Goal: Task Accomplishment & Management: Manage account settings

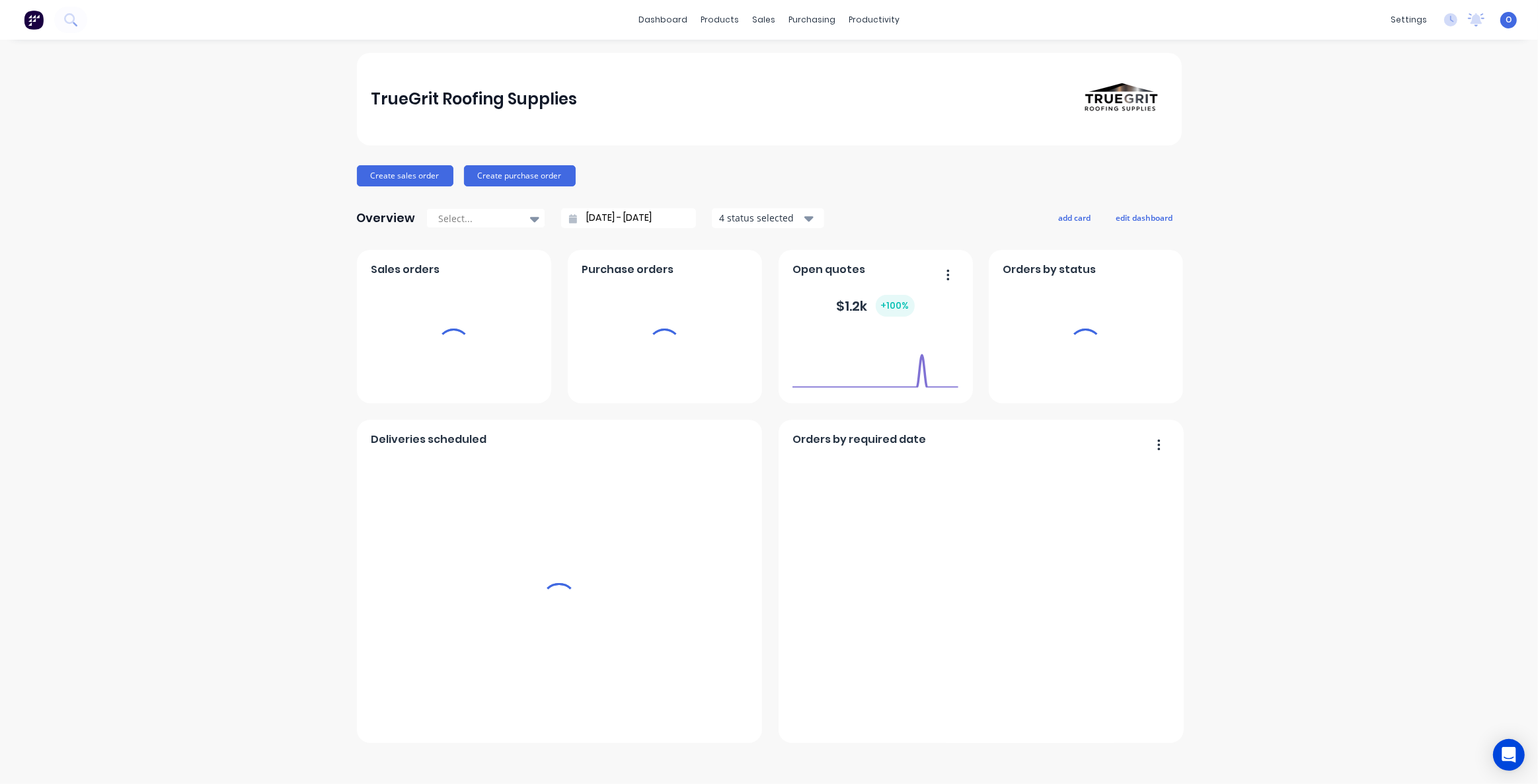
click at [1346, 421] on div "TrueGrit Roofing Supplies Create sales order Create purchase order Overview Sel…" at bounding box center [769, 411] width 1538 height 718
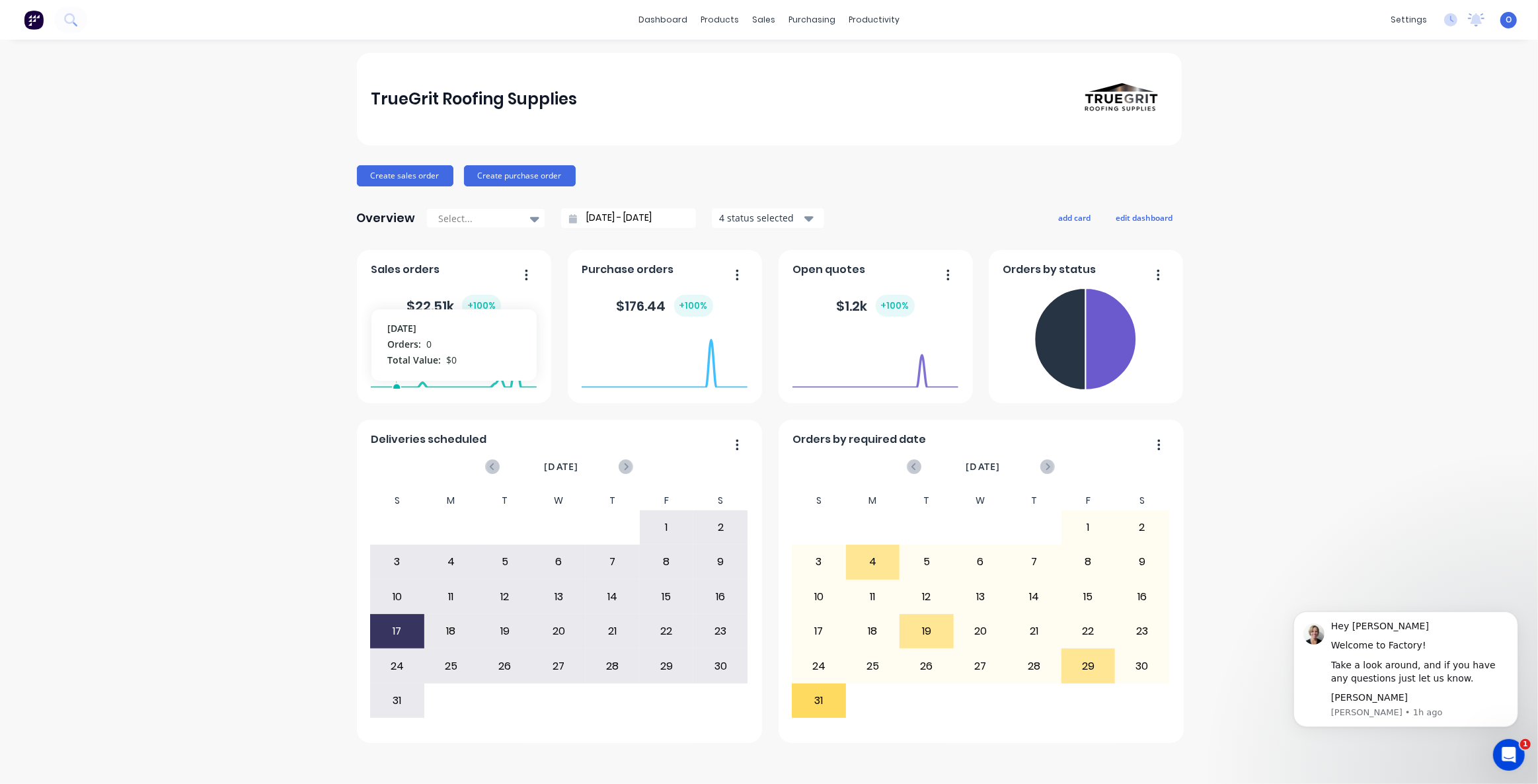
click at [193, 297] on div "TrueGrit Roofing Supplies Create sales order Create purchase order Overview Sel…" at bounding box center [769, 411] width 1538 height 718
click at [1514, 614] on icon "Dismiss notification" at bounding box center [1513, 614] width 5 height 5
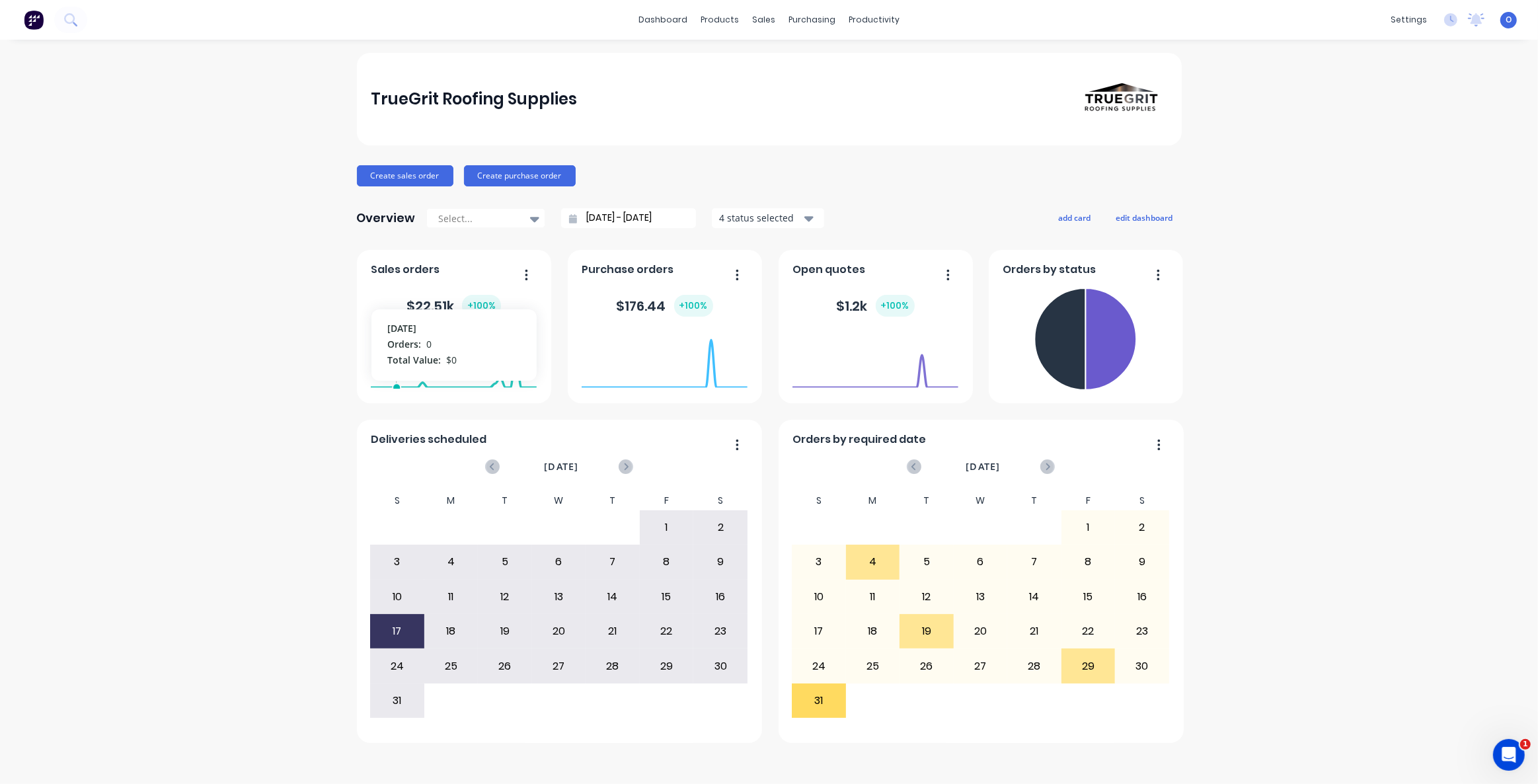
click at [1333, 444] on div "TrueGrit Roofing Supplies Create sales order Create purchase order Overview Sel…" at bounding box center [769, 411] width 1538 height 718
click at [681, 175] on div "Create sales order Create purchase order" at bounding box center [769, 175] width 825 height 21
click at [672, 167] on div "Create sales order Create purchase order" at bounding box center [769, 175] width 825 height 21
click at [233, 312] on div "TrueGrit Roofing Supplies Create sales order Create purchase order Overview Sel…" at bounding box center [769, 411] width 1538 height 718
click at [207, 302] on div "TrueGrit Roofing Supplies Create sales order Create purchase order Overview Sel…" at bounding box center [769, 411] width 1538 height 718
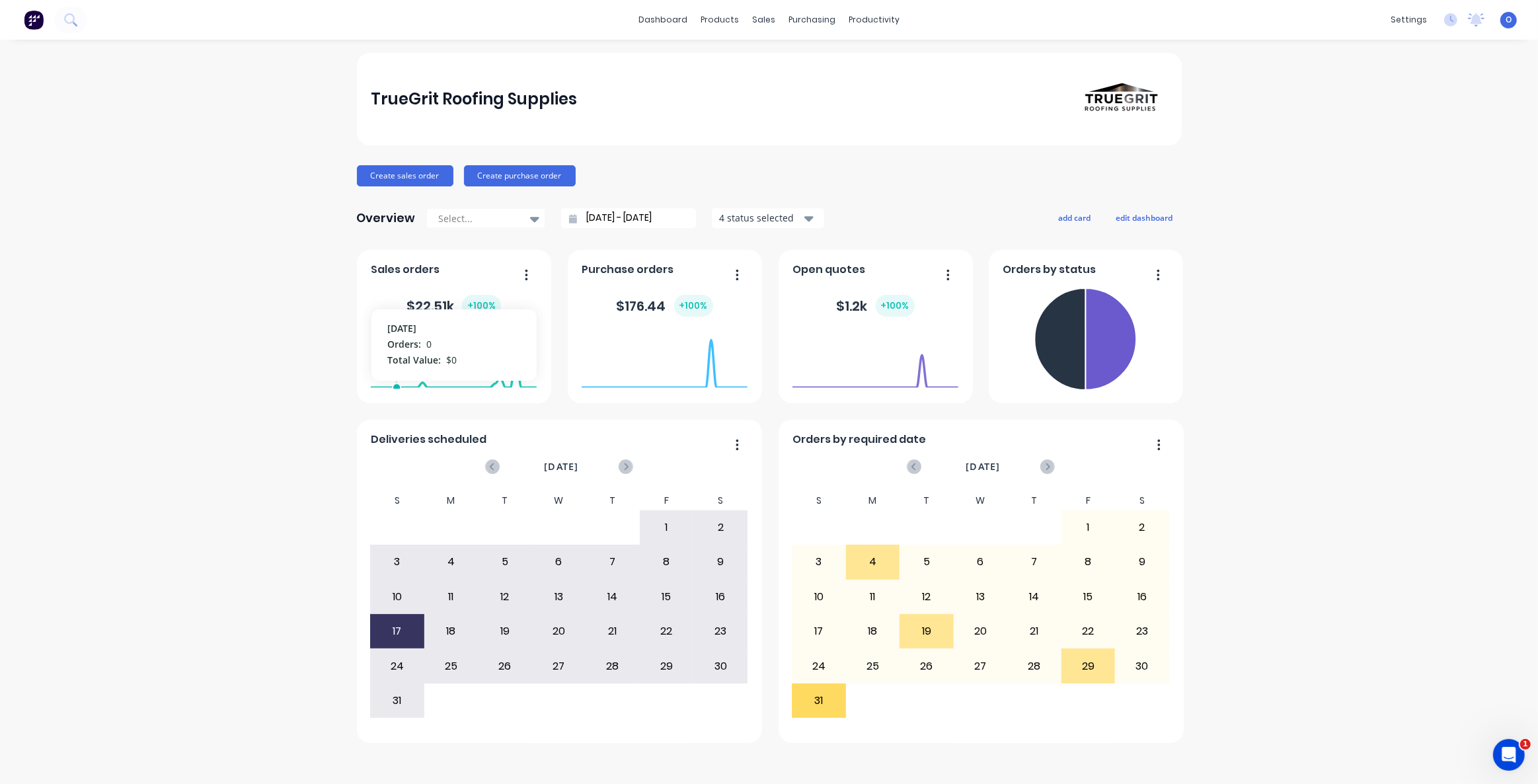
click at [207, 299] on div "TrueGrit Roofing Supplies Create sales order Create purchase order Overview Sel…" at bounding box center [769, 411] width 1538 height 718
click at [788, 59] on div "Sales Orders" at bounding box center [812, 63] width 54 height 12
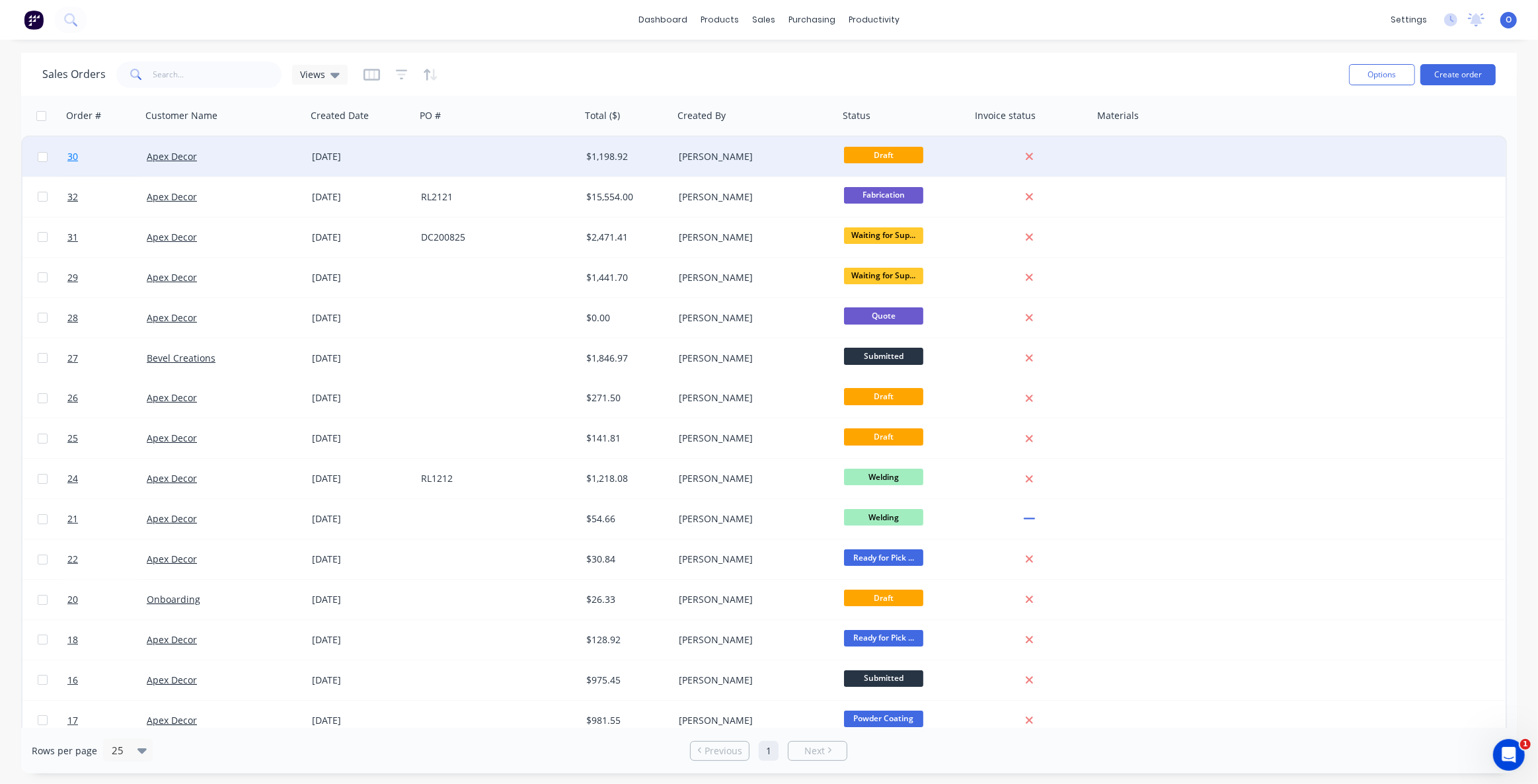
click at [72, 158] on span "30" at bounding box center [72, 157] width 10 height 13
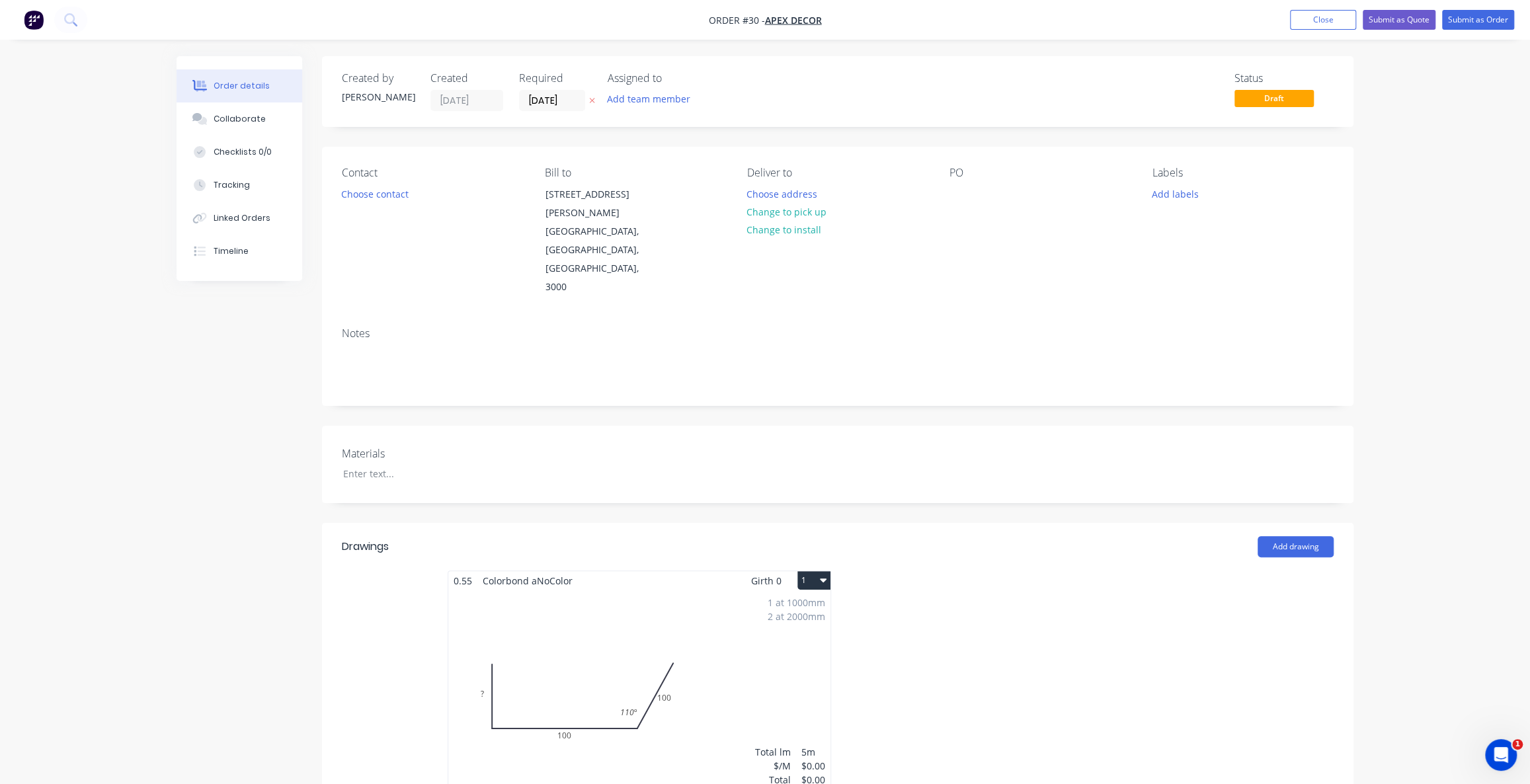
click at [235, 125] on button "Collaborate" at bounding box center [239, 119] width 126 height 33
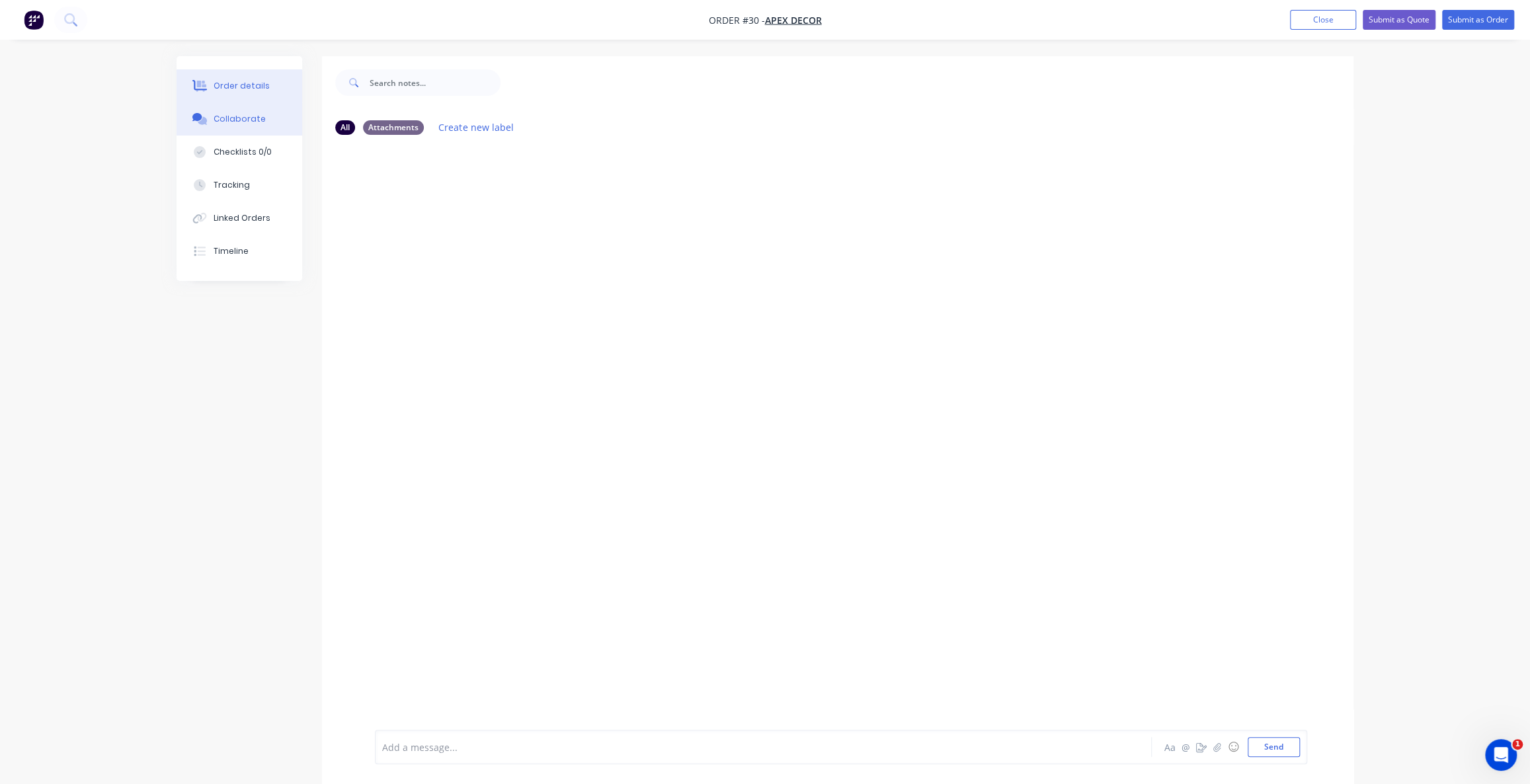
click at [237, 92] on button "Order details" at bounding box center [239, 86] width 126 height 33
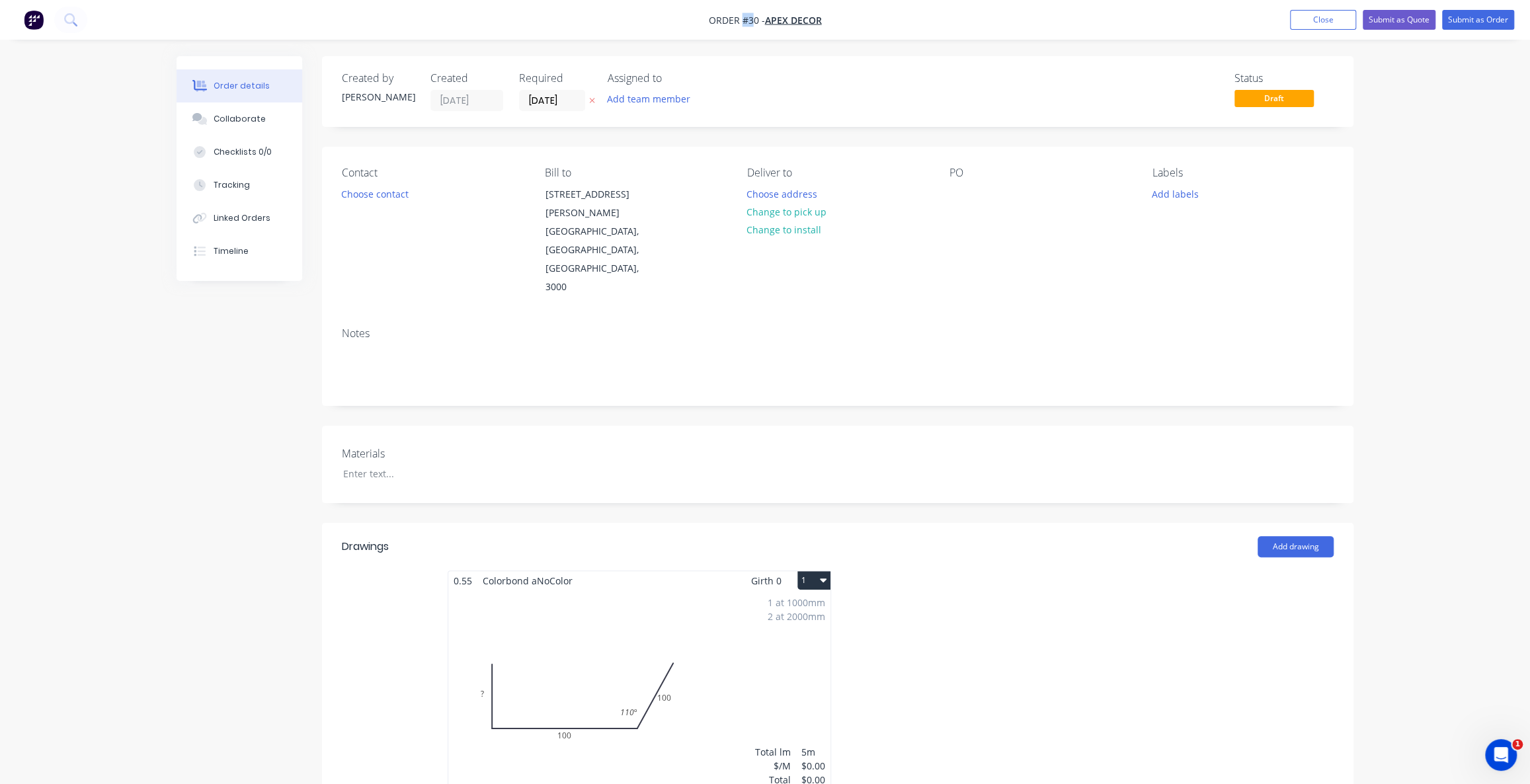
drag, startPoint x: 752, startPoint y: 19, endPoint x: 741, endPoint y: 20, distance: 11.0
click at [741, 20] on span "Order #30 -" at bounding box center [737, 20] width 57 height 12
click at [240, 123] on div "Collaborate" at bounding box center [239, 119] width 52 height 12
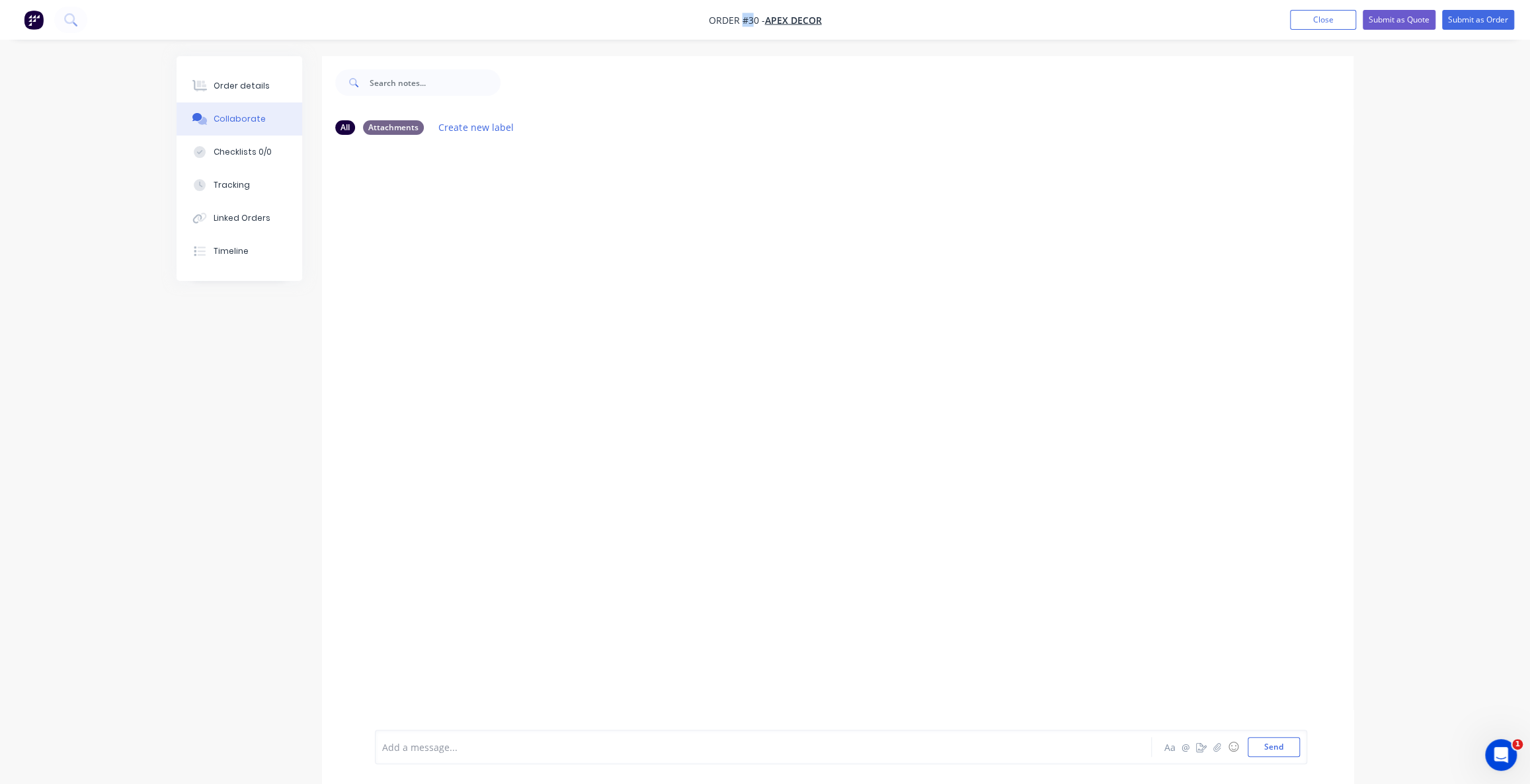
click at [426, 337] on div at bounding box center [837, 437] width 1032 height 584
click at [917, 746] on div at bounding box center [727, 747] width 688 height 14
click at [1219, 747] on icon "button" at bounding box center [1218, 747] width 8 height 9
click at [470, 732] on div at bounding box center [841, 703] width 918 height 67
click at [435, 740] on div "Add a message..." at bounding box center [726, 746] width 688 height 20
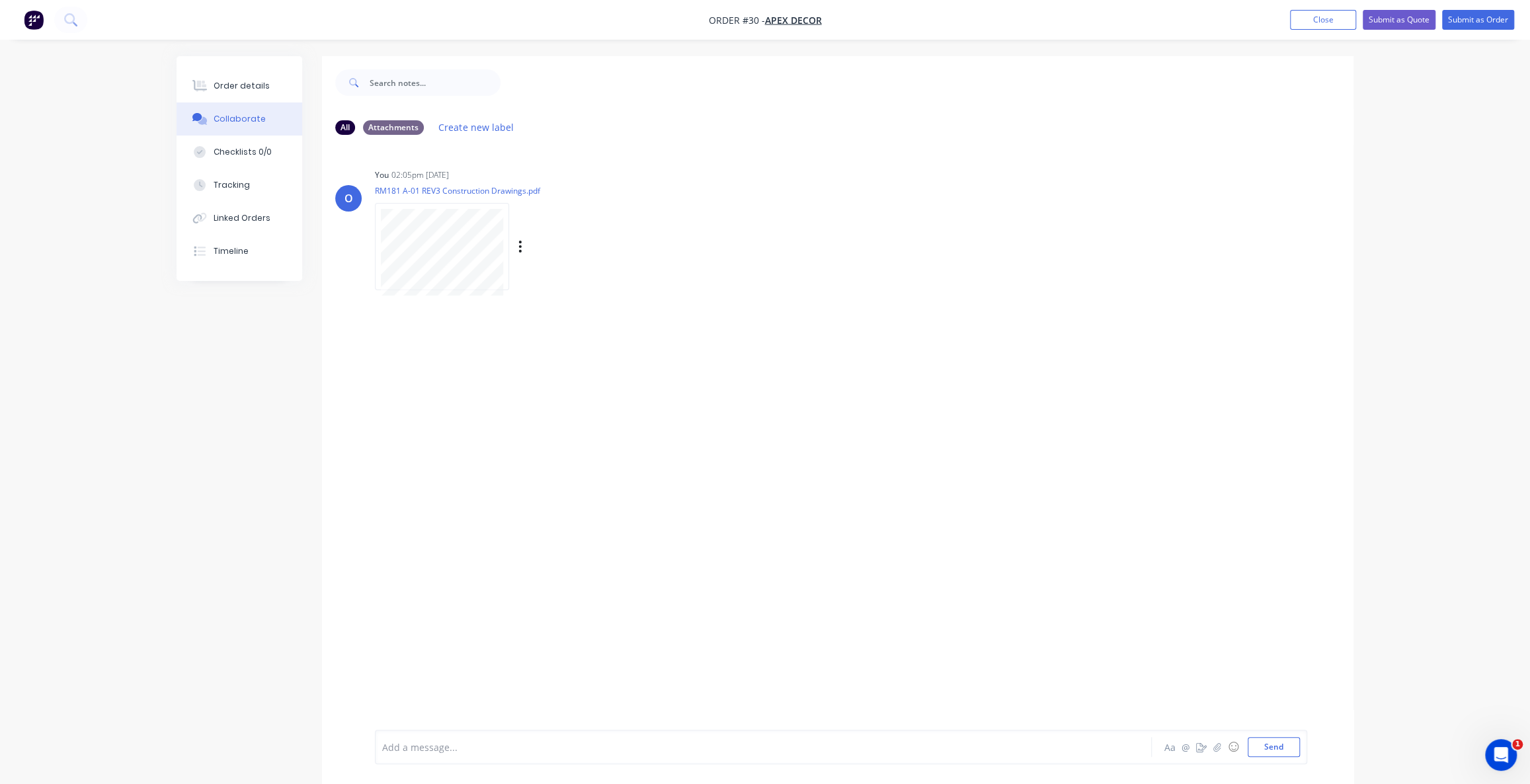
click at [513, 189] on p "RM181 A-01 REV3 Construction Drawings.pdf" at bounding box center [515, 191] width 281 height 11
click at [666, 429] on div "O You 02:05pm [DATE] RM181 A-01 REV3 Construction Drawings.pdf Labels Download …" at bounding box center [837, 437] width 1032 height 584
click at [496, 409] on div "O You 02:05pm [DATE] RM181 A-01 REV3 Construction Drawings.pdf Labels Download …" at bounding box center [837, 437] width 1032 height 584
click at [708, 348] on div "O You 02:05pm [DATE] RM181 A-01 REV3 Construction Drawings.pdf Labels Download …" at bounding box center [837, 437] width 1032 height 584
click at [27, 21] on img "button" at bounding box center [33, 20] width 20 height 20
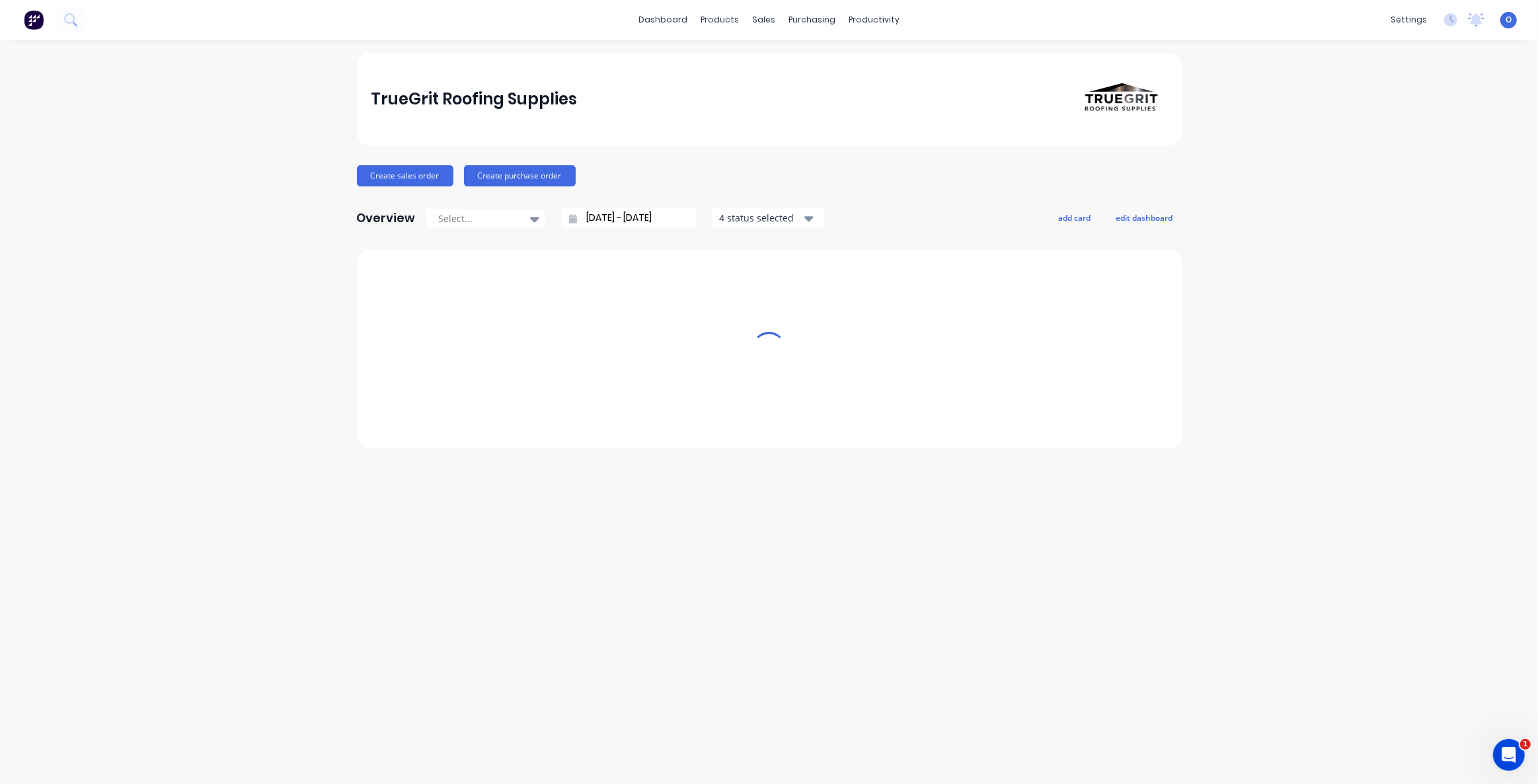
click at [32, 20] on img at bounding box center [33, 20] width 20 height 20
click at [127, 217] on div "TrueGrit Roofing Supplies Create sales order Create purchase order Overview Sel…" at bounding box center [769, 411] width 1538 height 718
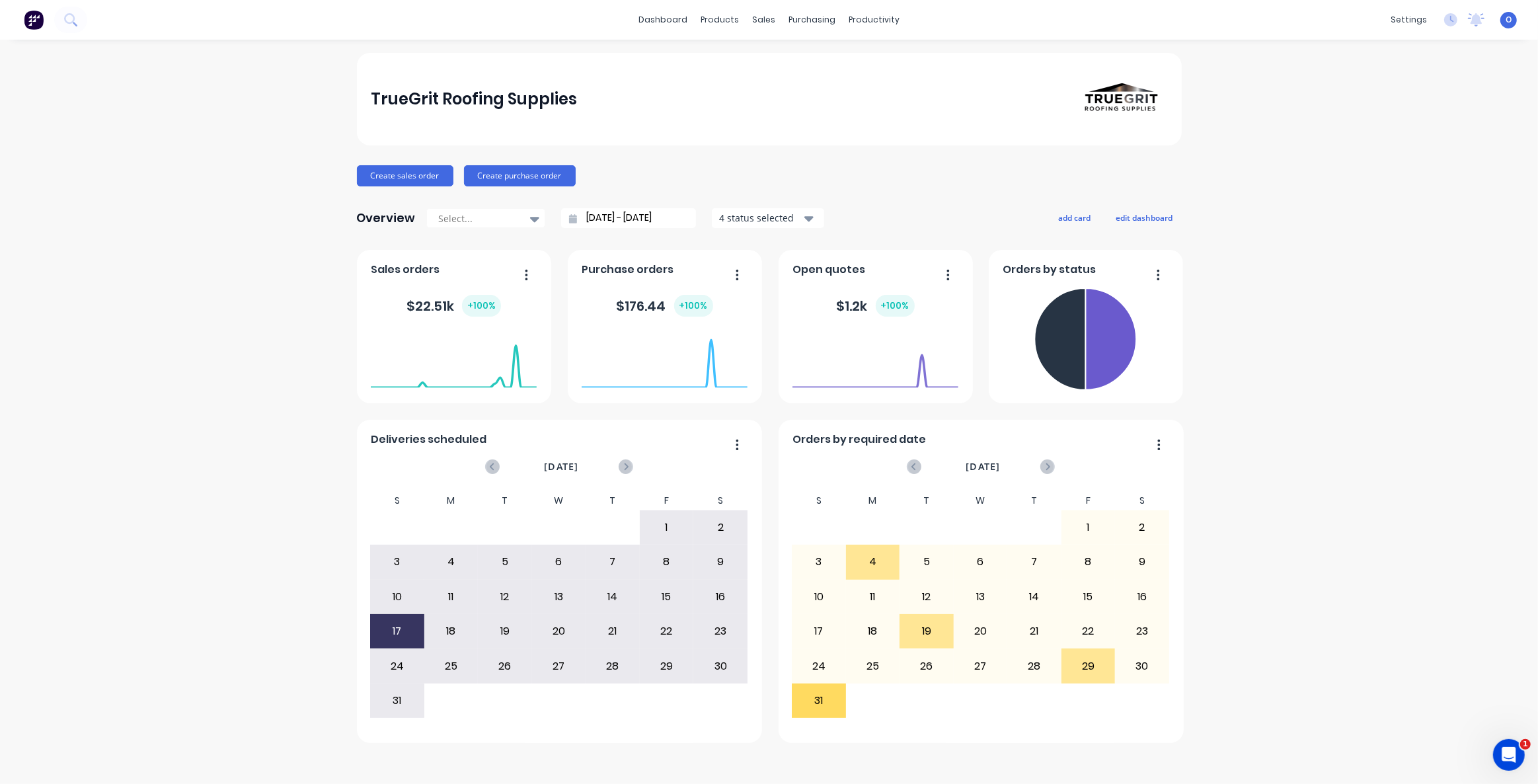
click at [112, 215] on div "TrueGrit Roofing Supplies Create sales order Create purchase order Overview Sel…" at bounding box center [769, 411] width 1538 height 718
click at [789, 51] on link "Sales Orders" at bounding box center [834, 63] width 176 height 26
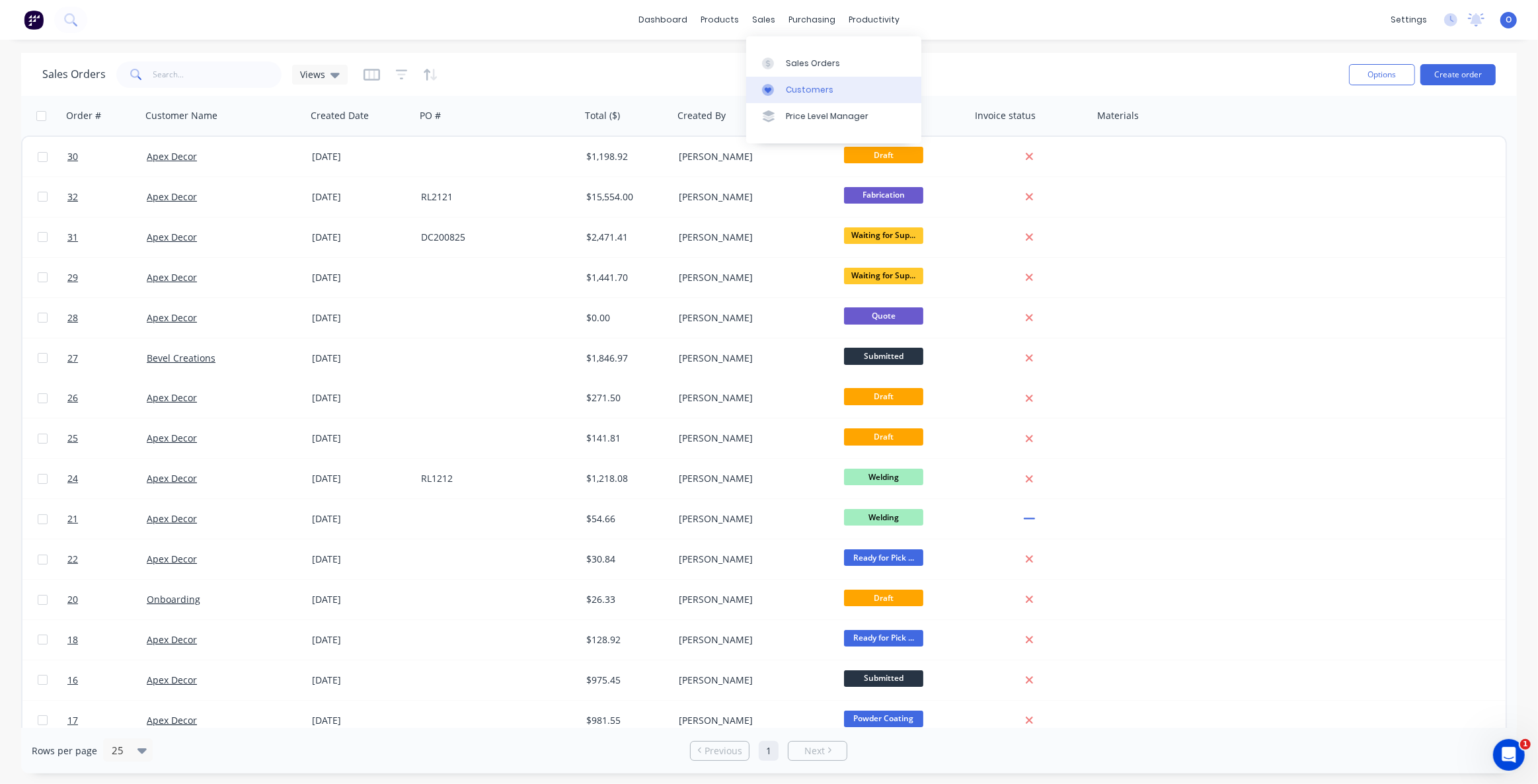
click at [809, 89] on div "Customers" at bounding box center [810, 90] width 47 height 12
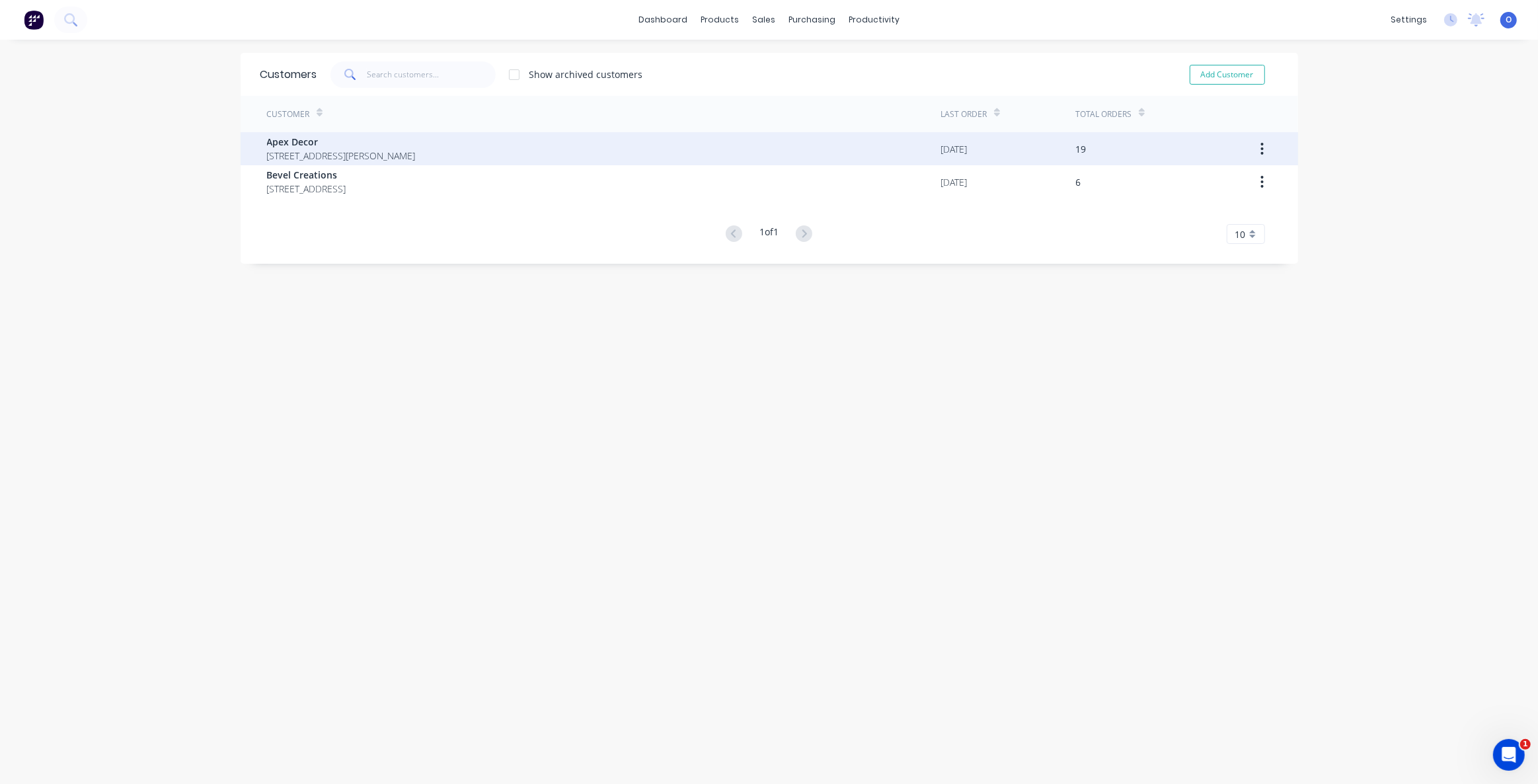
click at [299, 141] on span "Apex Decor" at bounding box center [342, 142] width 149 height 14
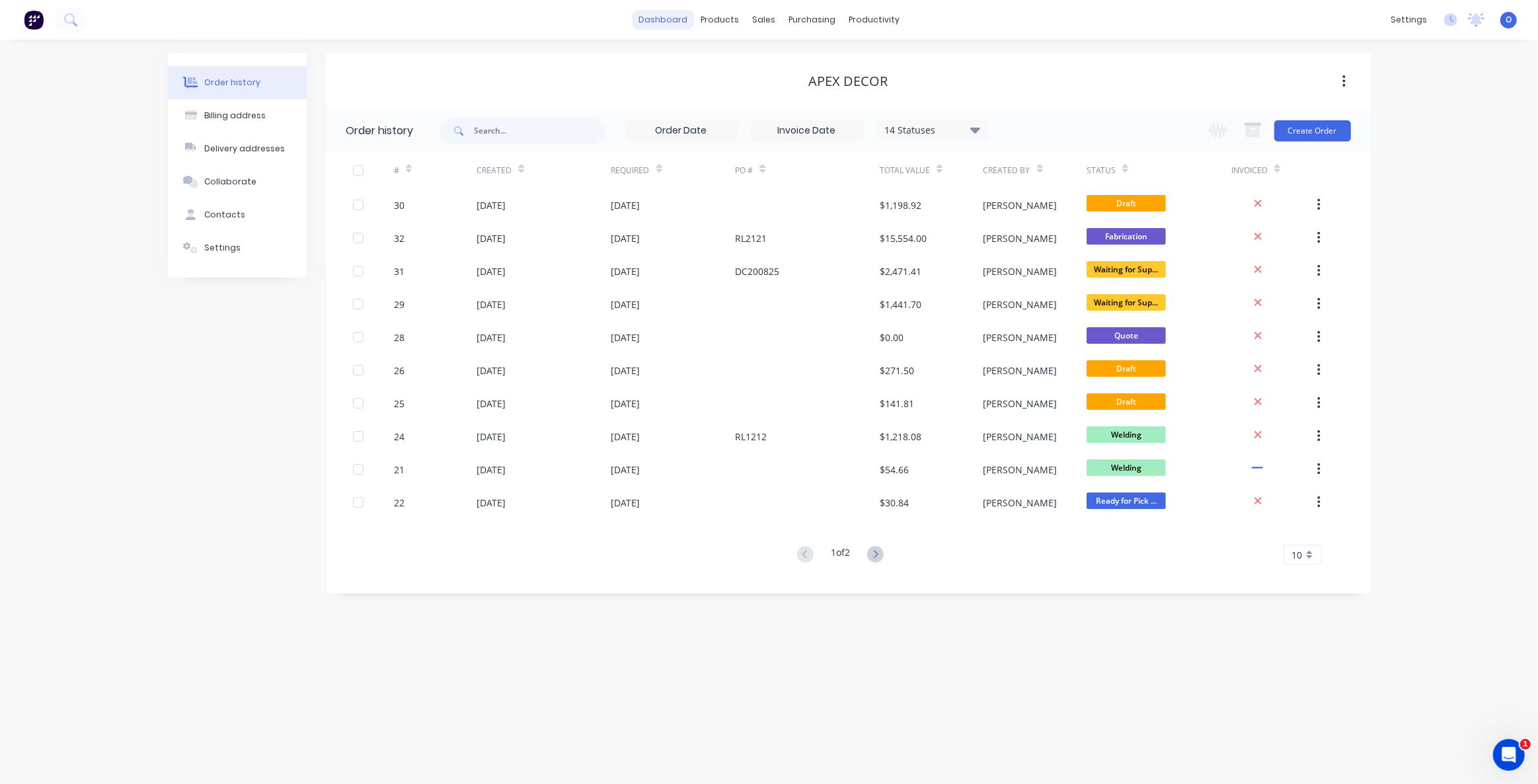
click at [675, 22] on link "dashboard" at bounding box center [663, 20] width 62 height 20
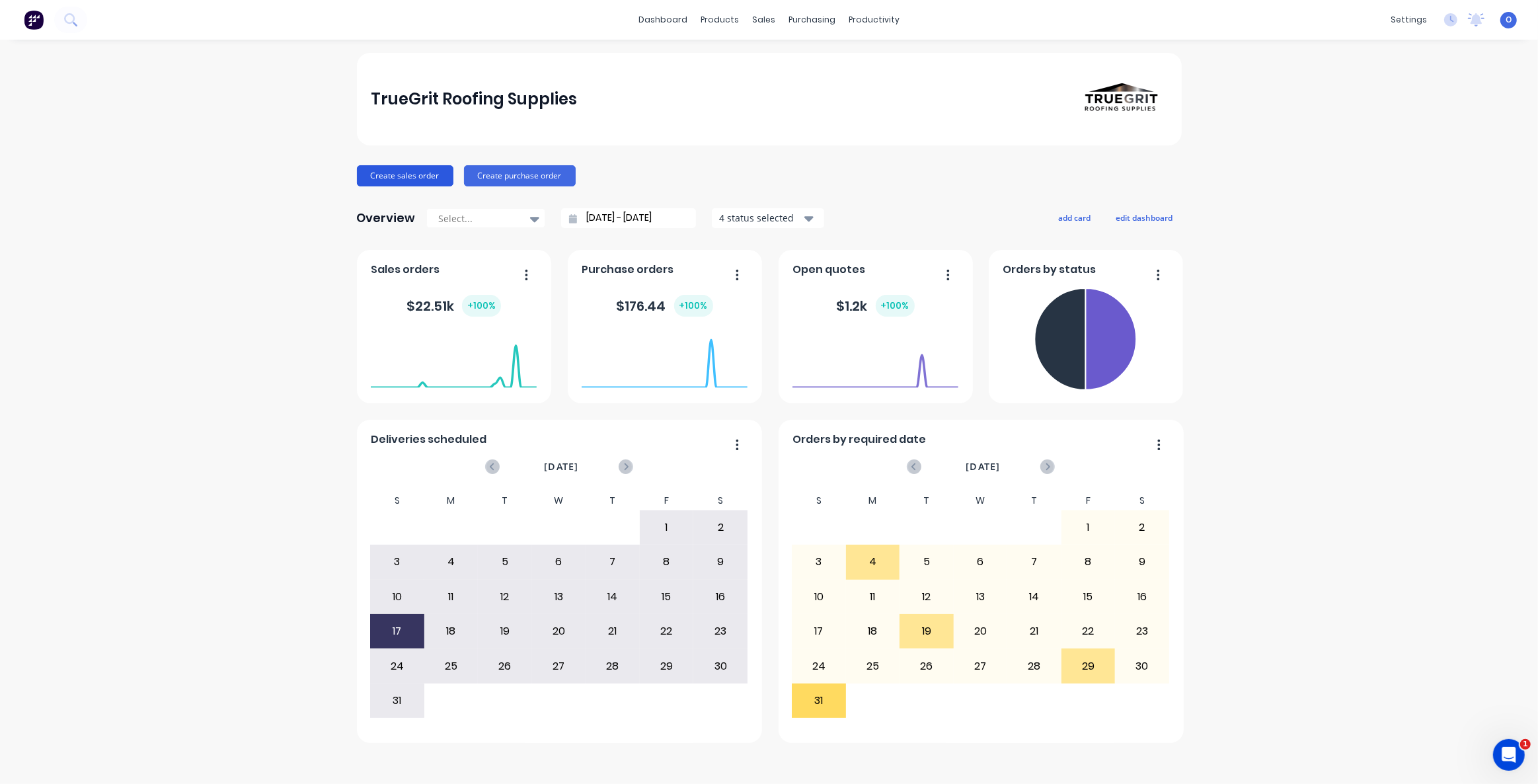
click at [419, 177] on button "Create sales order" at bounding box center [405, 175] width 96 height 21
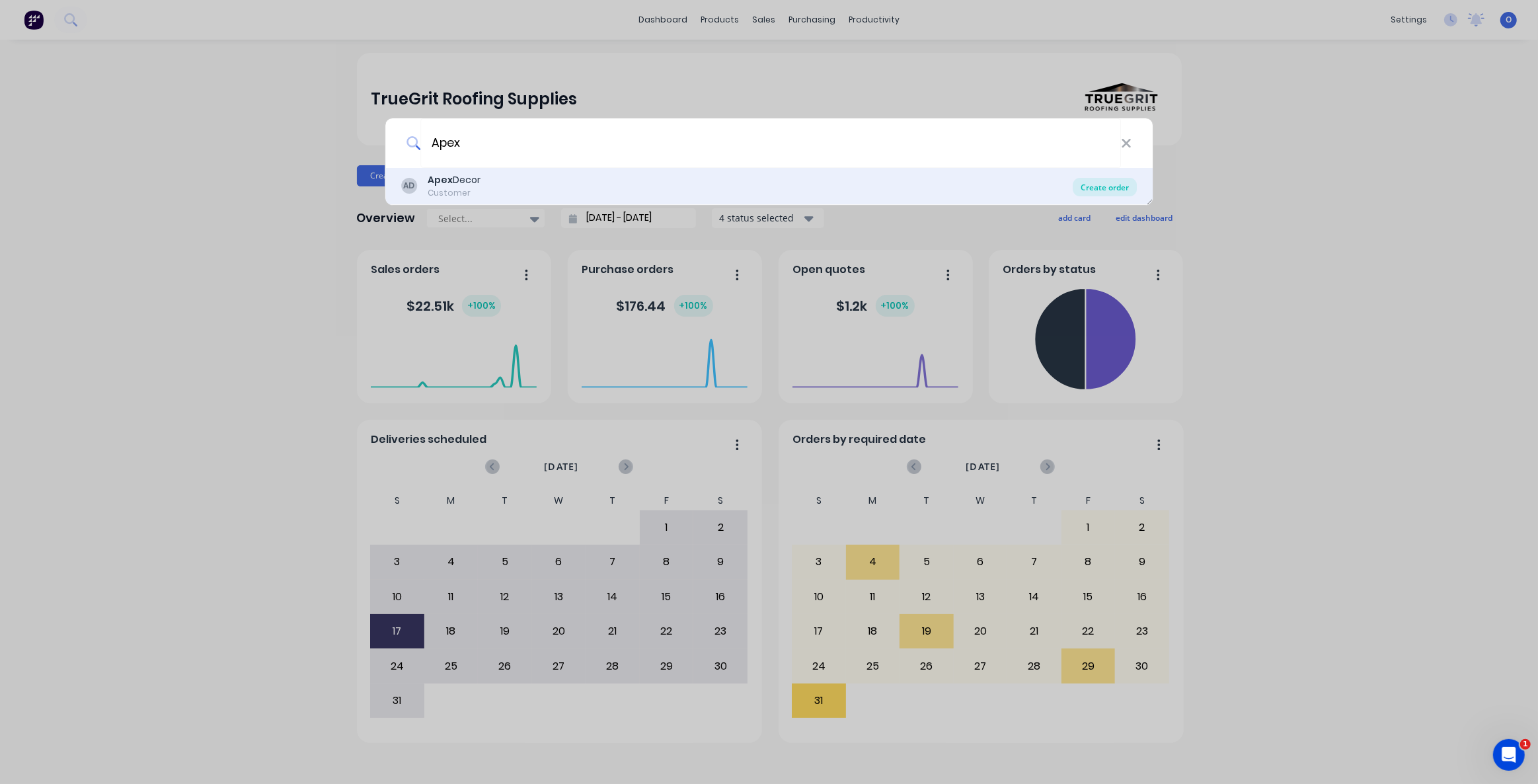
type input "Apex"
click at [1099, 188] on div "Create order" at bounding box center [1105, 187] width 64 height 19
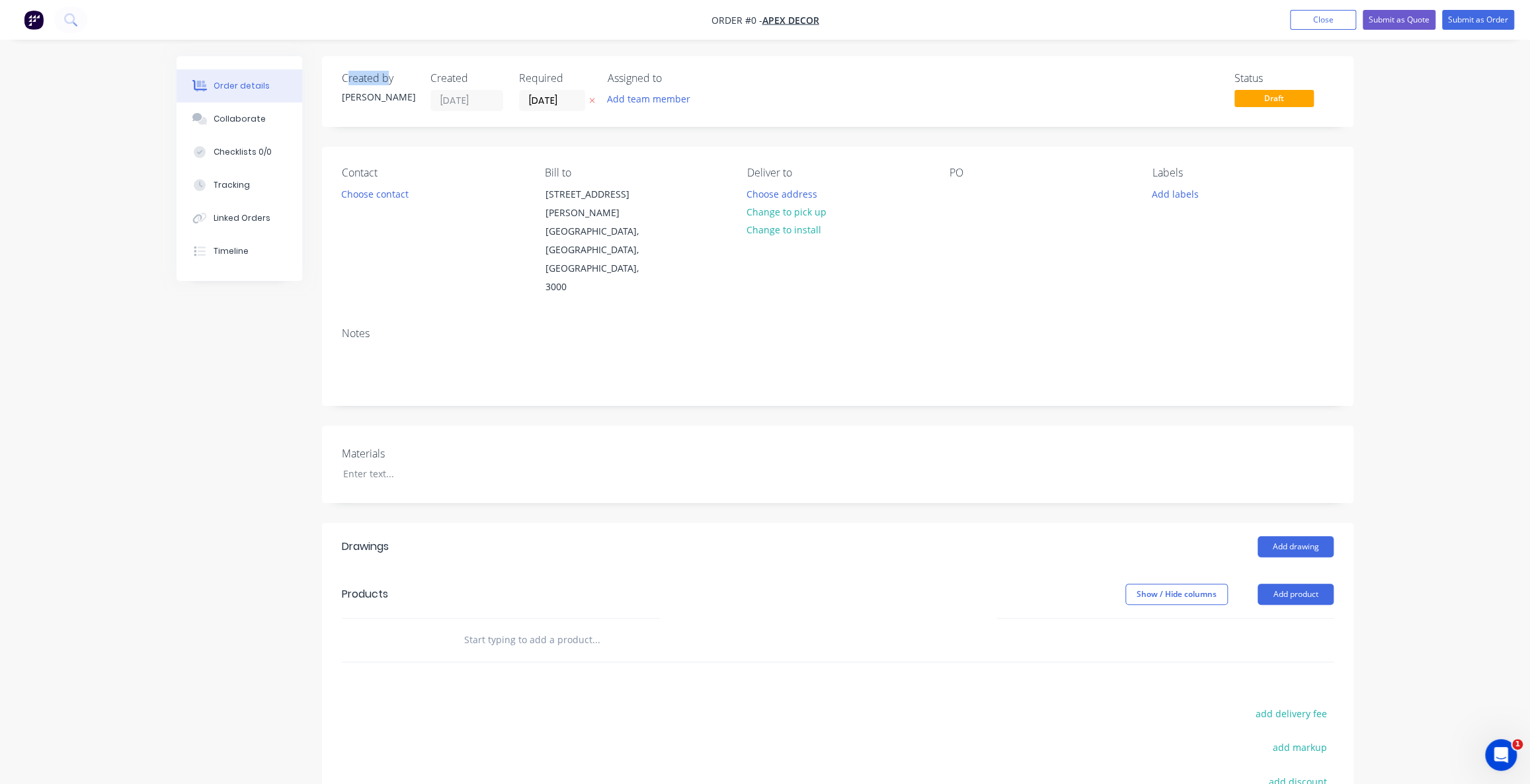
drag, startPoint x: 354, startPoint y: 77, endPoint x: 390, endPoint y: 77, distance: 36.0
click at [390, 77] on div "Created by" at bounding box center [378, 77] width 73 height 12
click at [363, 101] on div "[PERSON_NAME]" at bounding box center [378, 96] width 73 height 14
click at [551, 101] on input "[DATE]" at bounding box center [552, 100] width 65 height 20
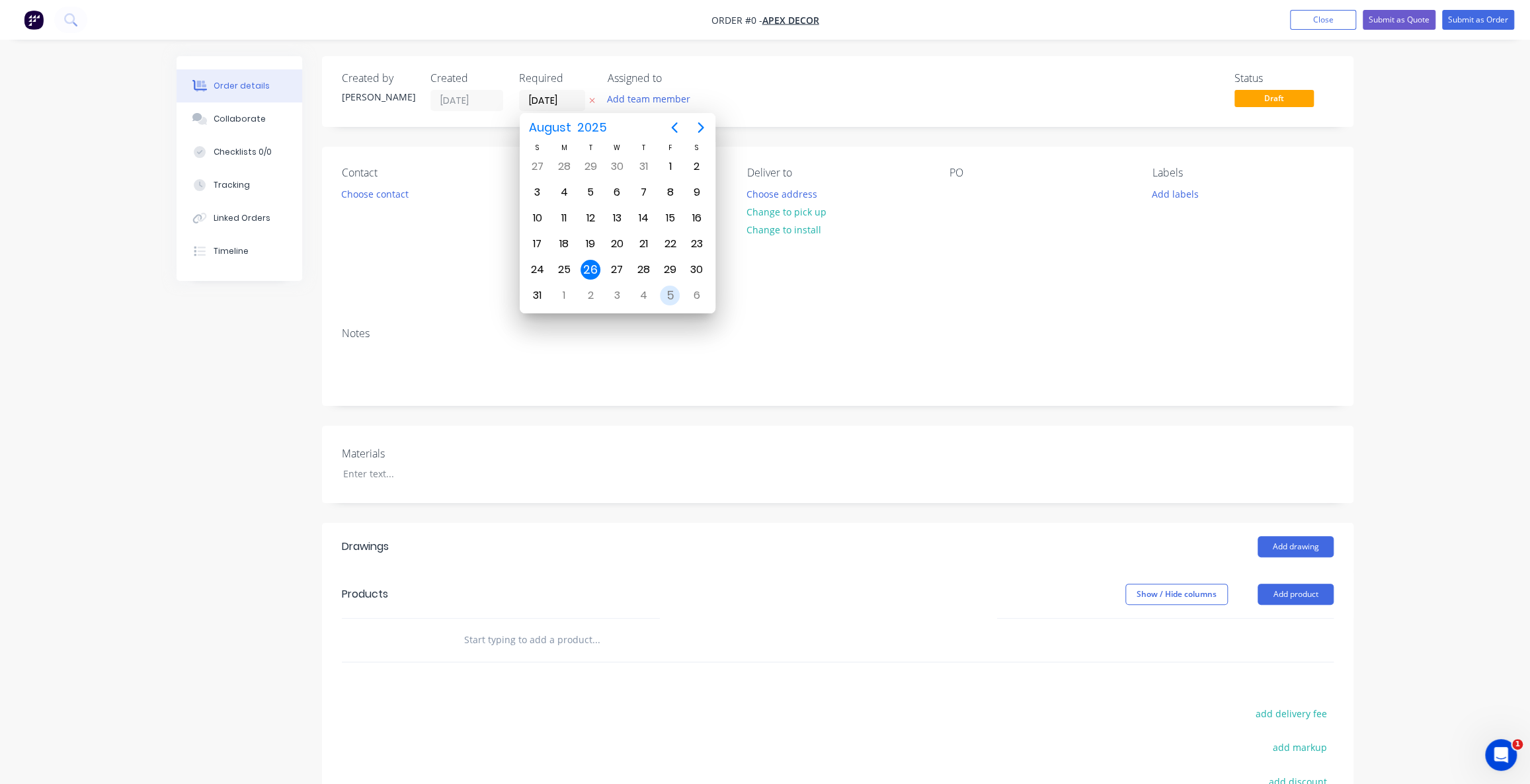
click at [670, 294] on div "5" at bounding box center [669, 295] width 20 height 20
type input "[DATE]"
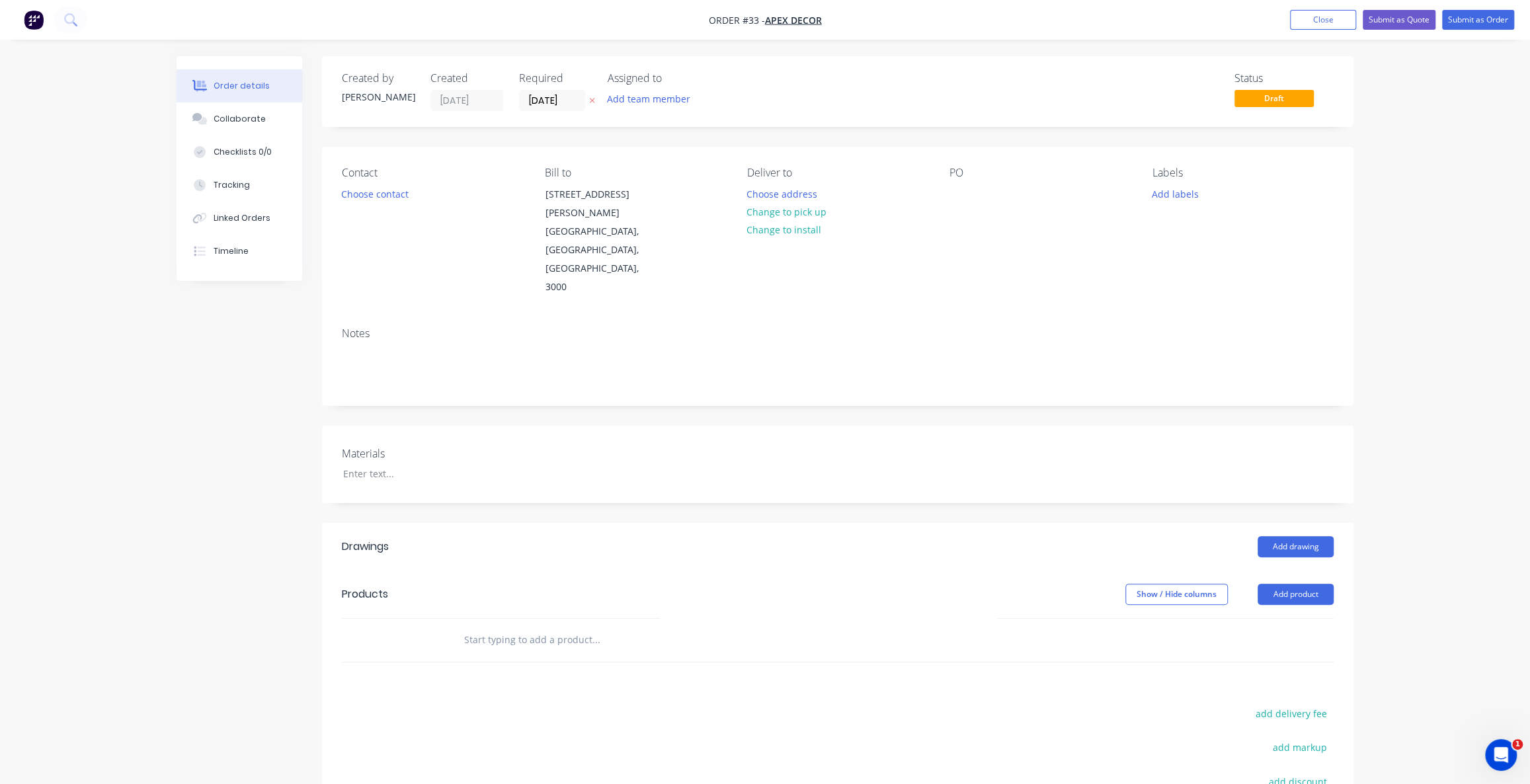
click at [645, 76] on div "Assigned to" at bounding box center [674, 77] width 132 height 12
click at [633, 100] on button "Add team member" at bounding box center [648, 98] width 97 height 18
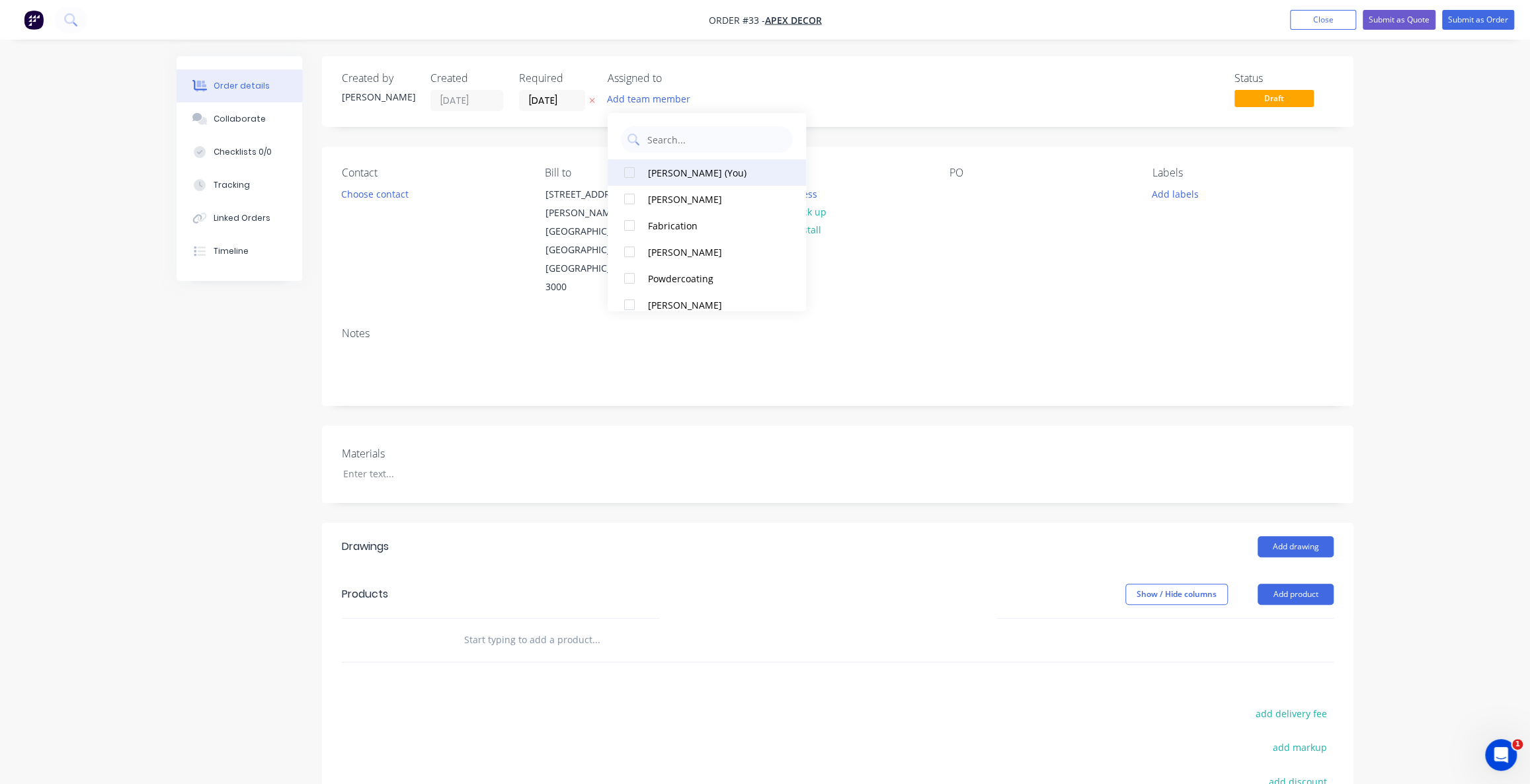
click at [655, 171] on div "[PERSON_NAME] (You)" at bounding box center [715, 172] width 132 height 14
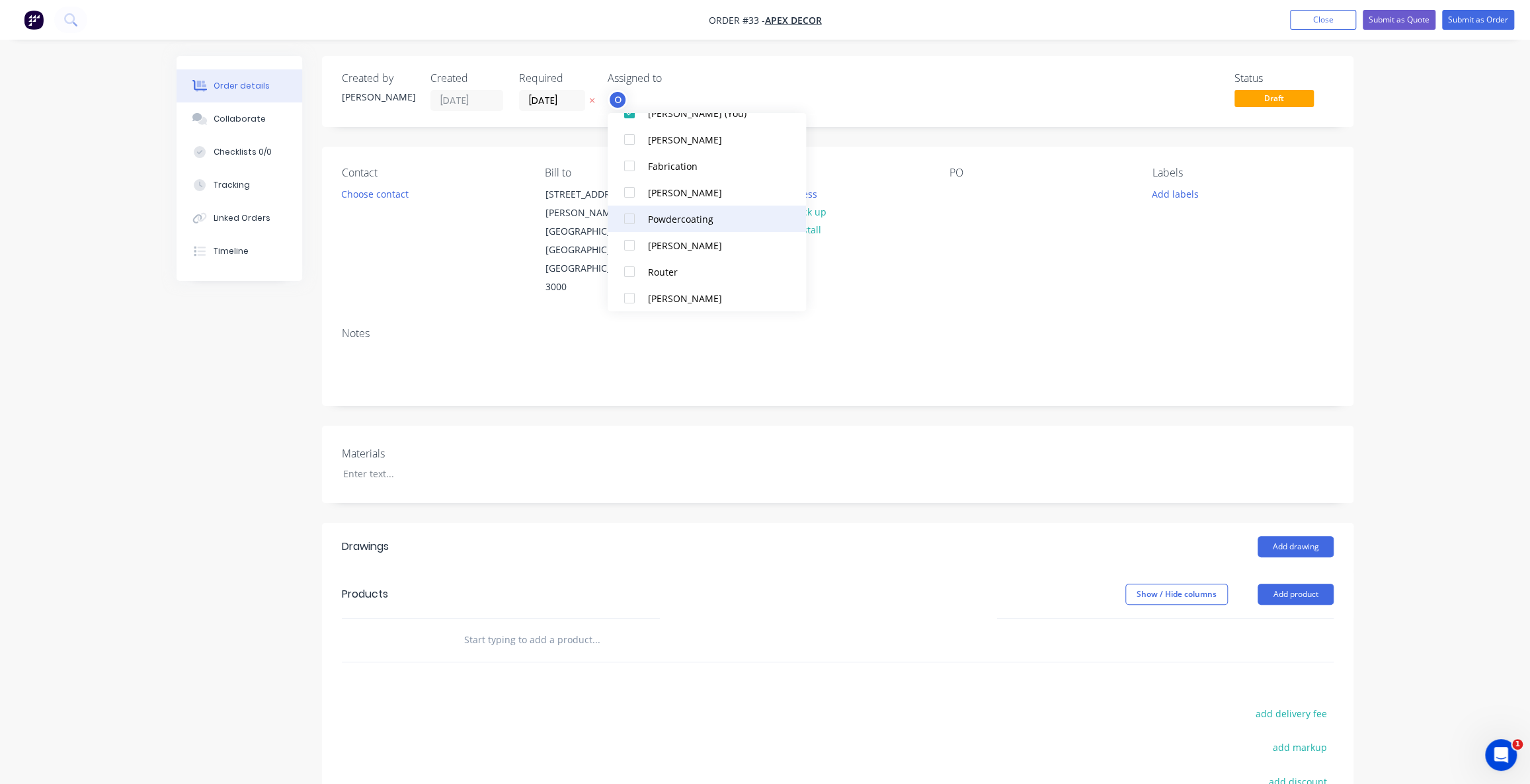
click at [690, 221] on div "Powdercoating" at bounding box center [715, 218] width 132 height 14
click at [740, 65] on div "Created by [PERSON_NAME] Created [DATE] Required [DATE] Assigned to O P Status …" at bounding box center [837, 92] width 1032 height 71
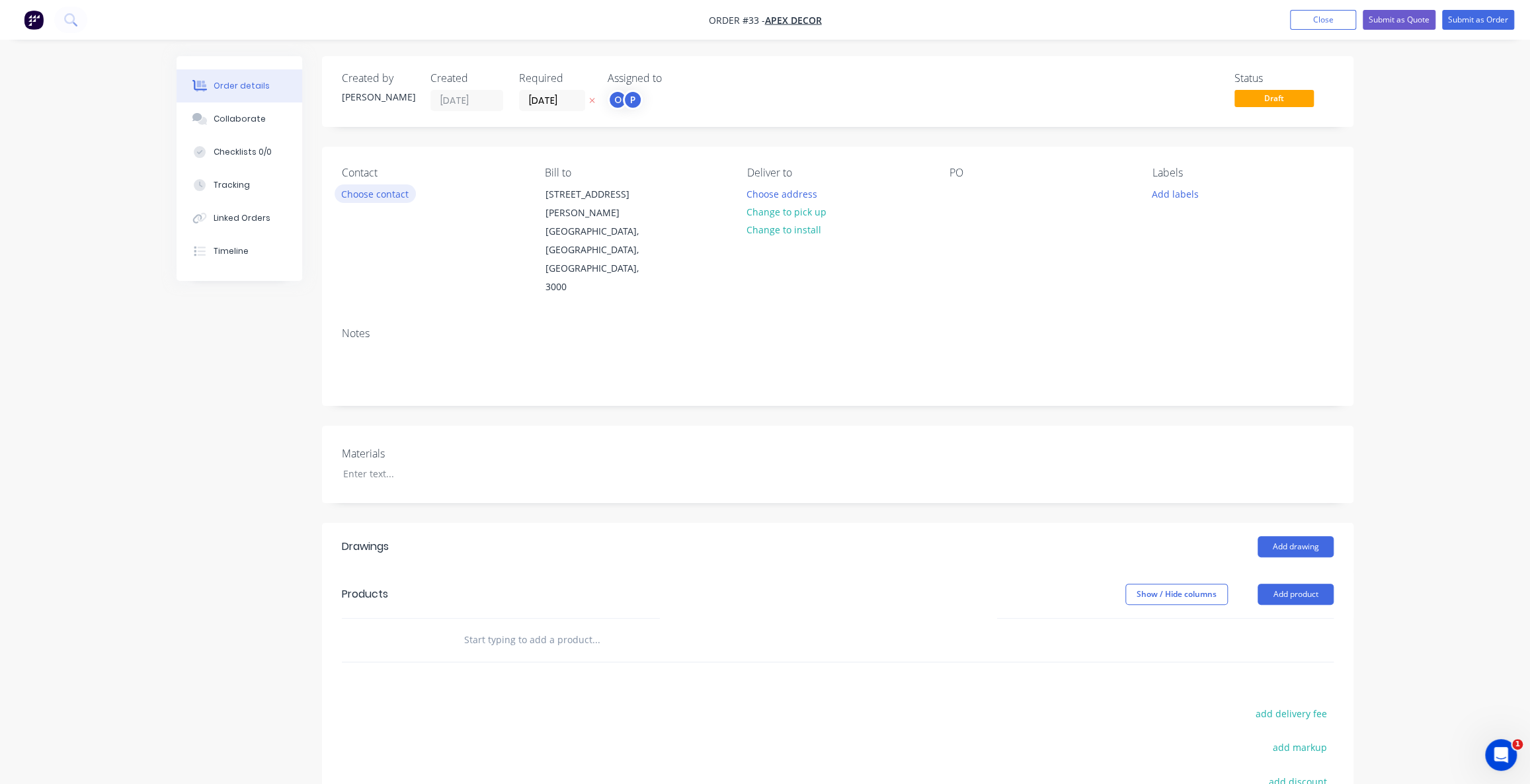
click at [379, 195] on button "Choose contact" at bounding box center [376, 192] width 81 height 18
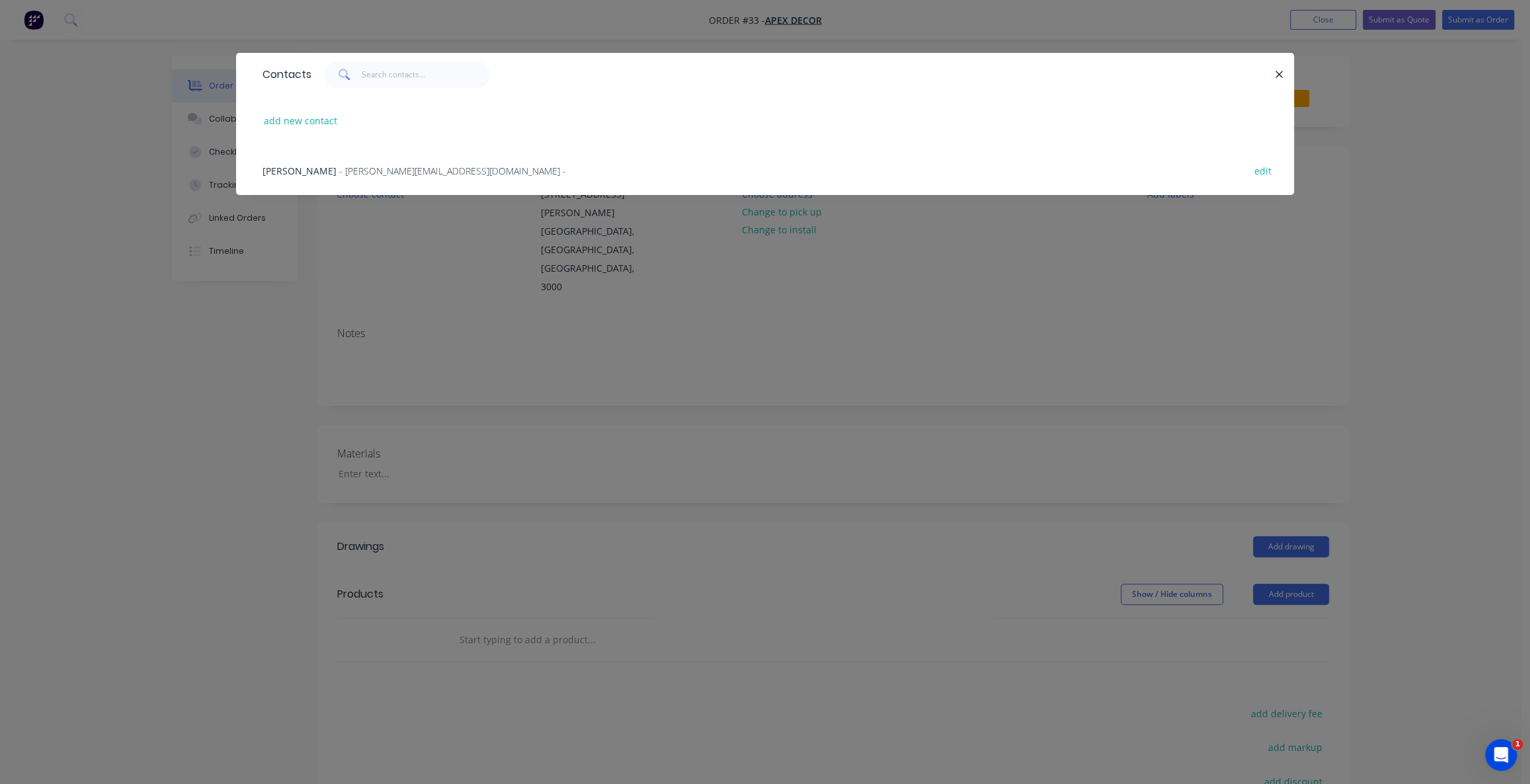
click at [319, 172] on span "[PERSON_NAME]" at bounding box center [299, 170] width 74 height 12
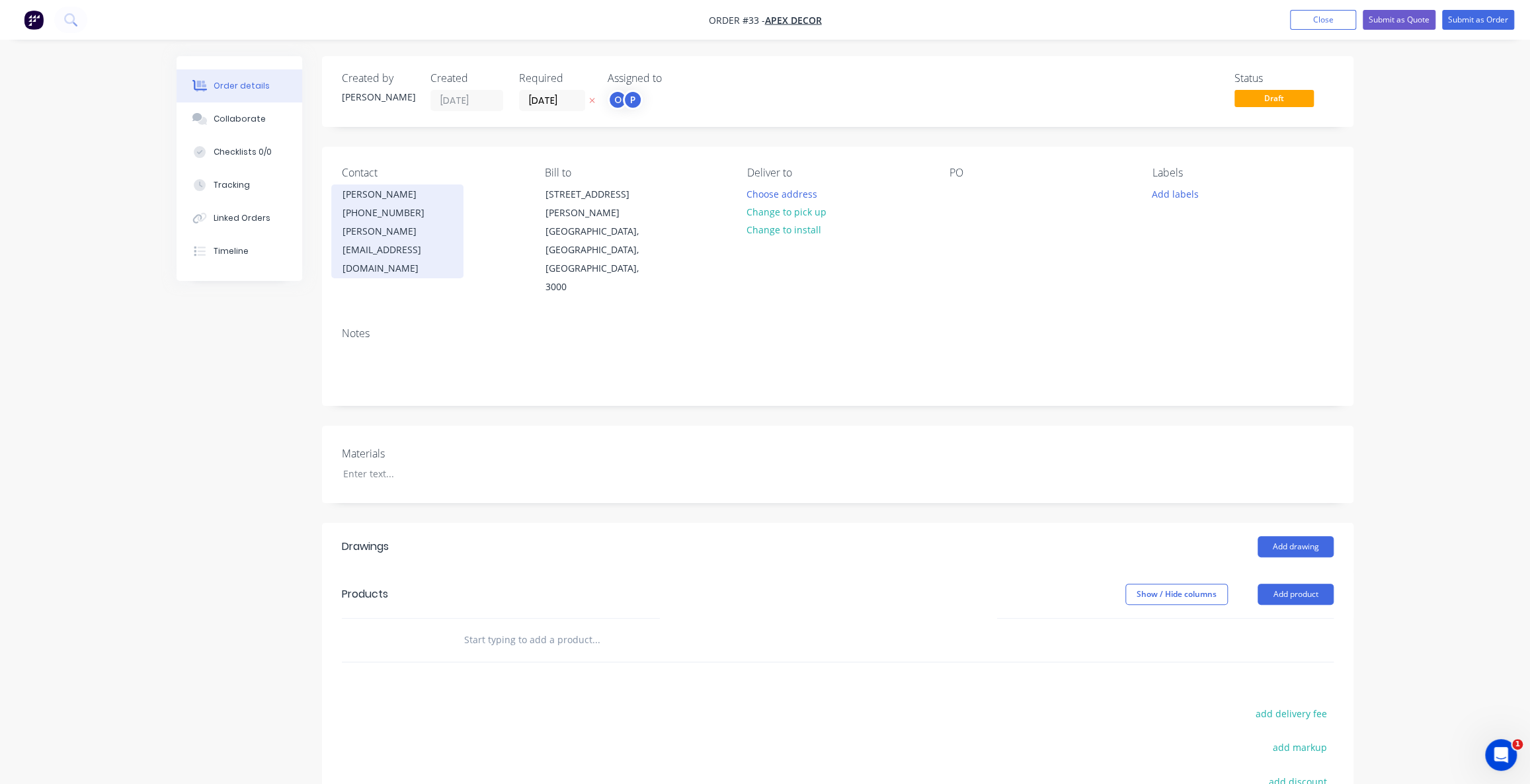
click at [410, 218] on div "[PHONE_NUMBER]" at bounding box center [397, 213] width 109 height 19
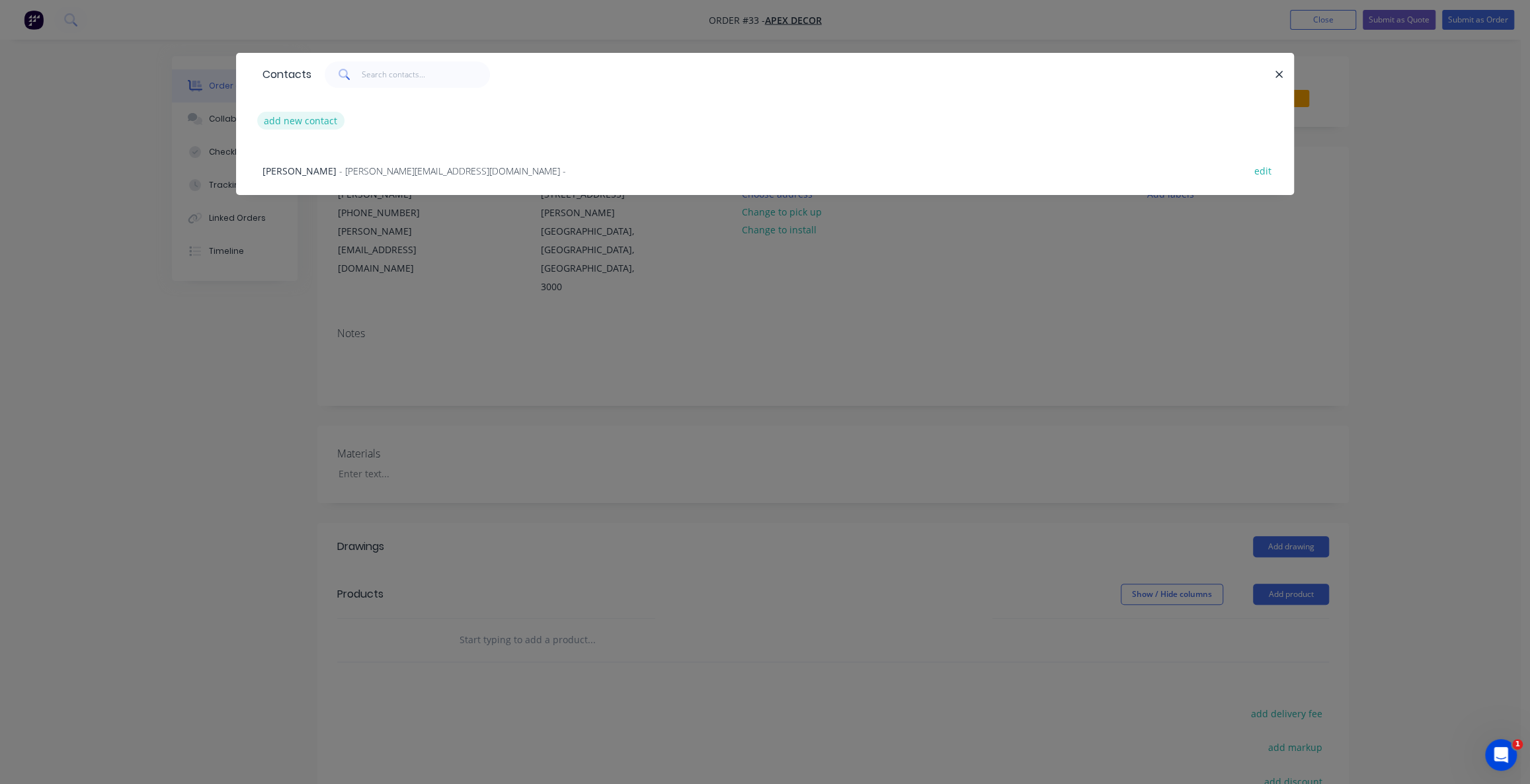
click at [322, 121] on button "add new contact" at bounding box center [301, 120] width 87 height 18
select select "AU"
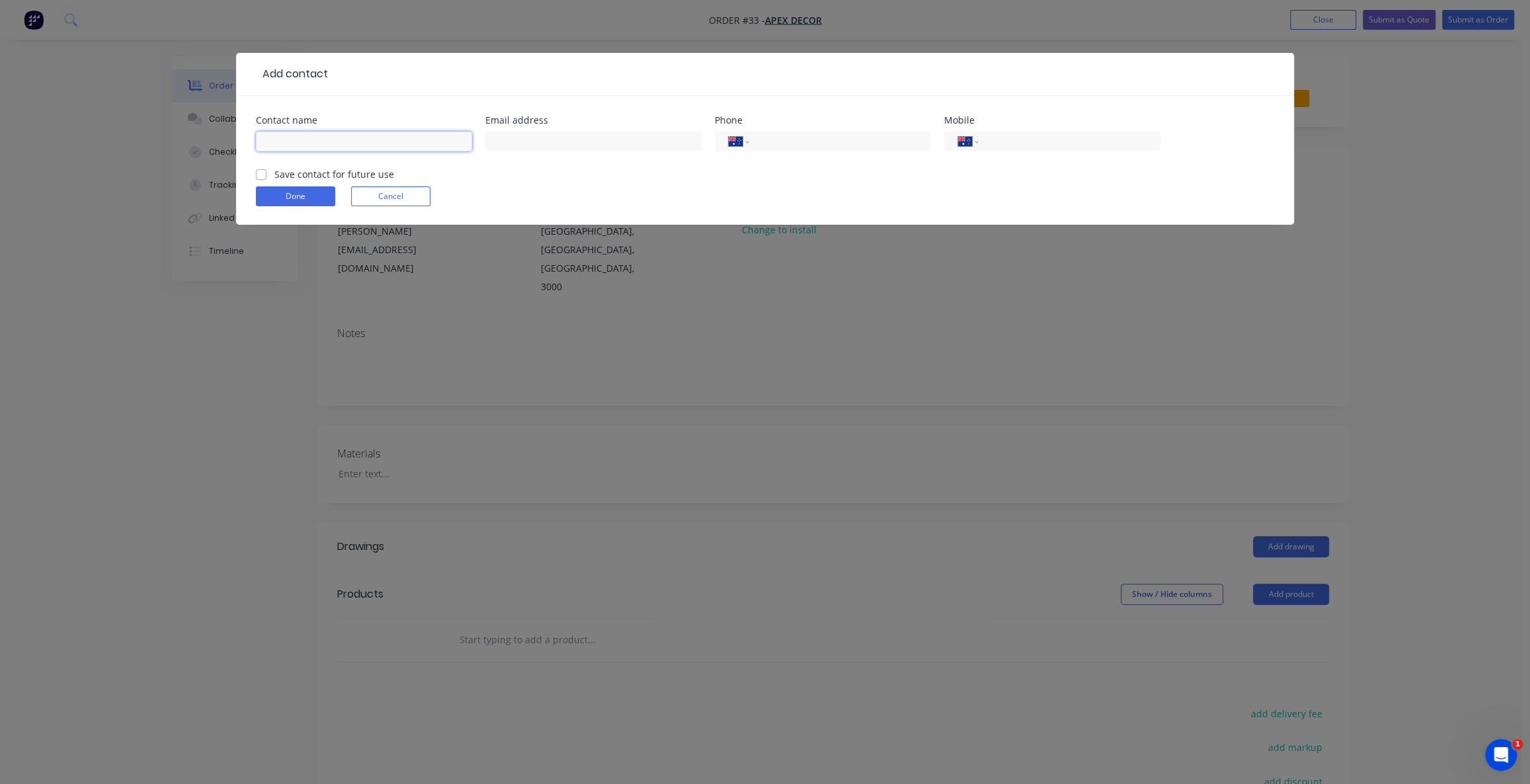
click at [396, 144] on input "text" at bounding box center [363, 141] width 216 height 20
type input "[PERSON_NAME]"
click at [1022, 149] on div "International [GEOGRAPHIC_DATA] [GEOGRAPHIC_DATA] [GEOGRAPHIC_DATA] [GEOGRAPHIC…" at bounding box center [1052, 141] width 216 height 20
click at [1018, 144] on input "tel" at bounding box center [1068, 142] width 159 height 15
click at [403, 195] on button "Cancel" at bounding box center [391, 196] width 79 height 20
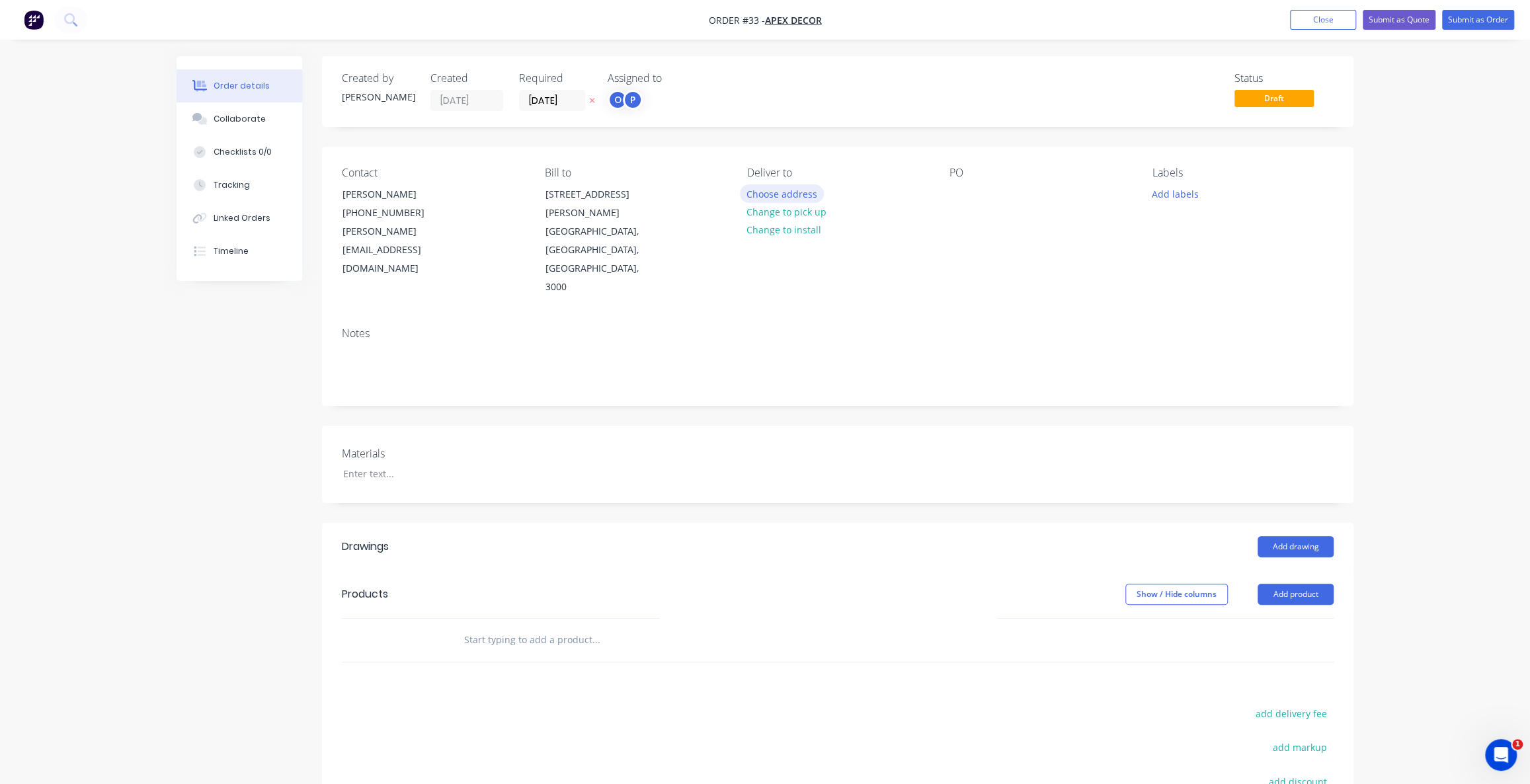
click at [796, 193] on button "Choose address" at bounding box center [782, 192] width 85 height 18
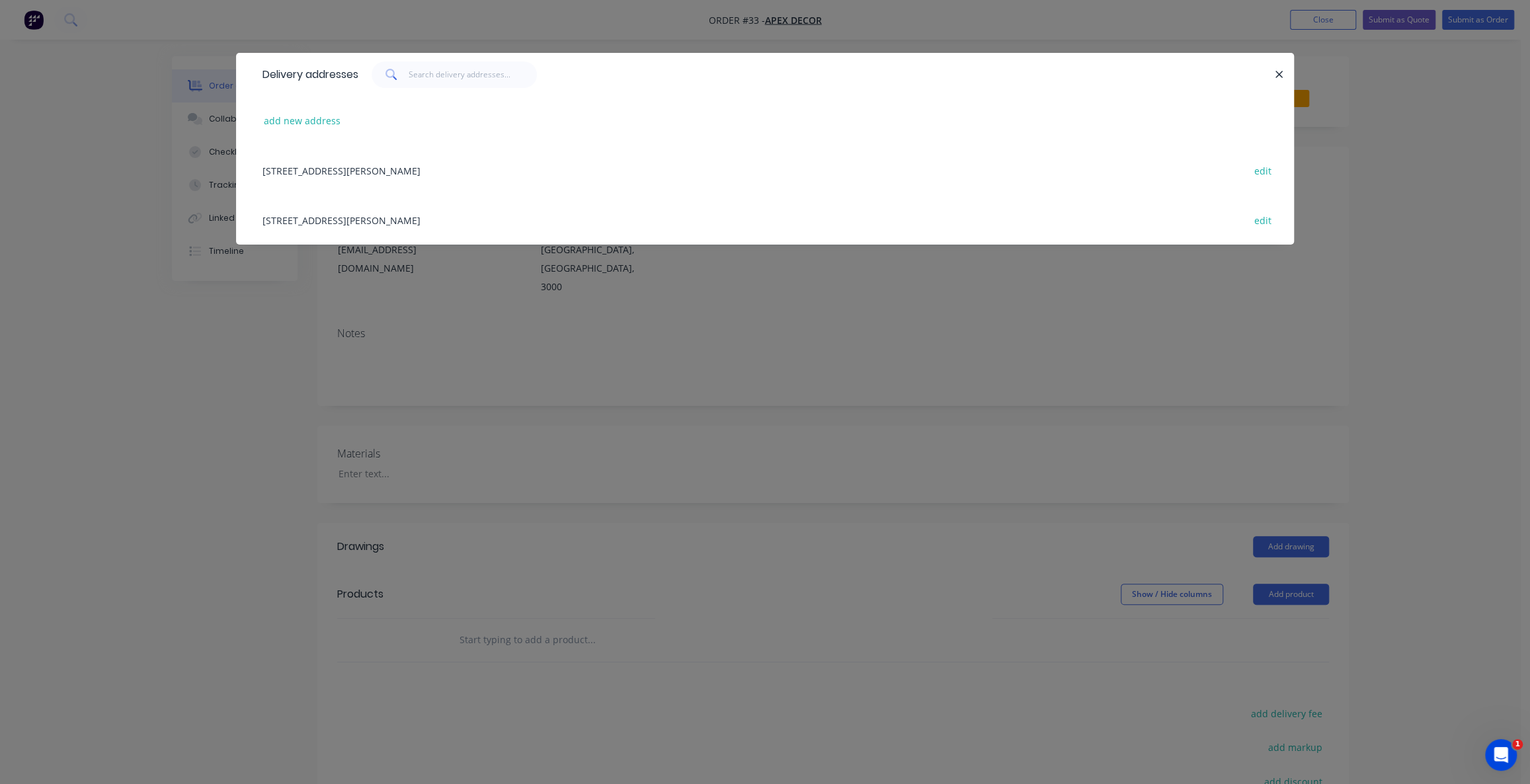
click at [385, 171] on div "[STREET_ADDRESS][PERSON_NAME] edit" at bounding box center [765, 170] width 1018 height 50
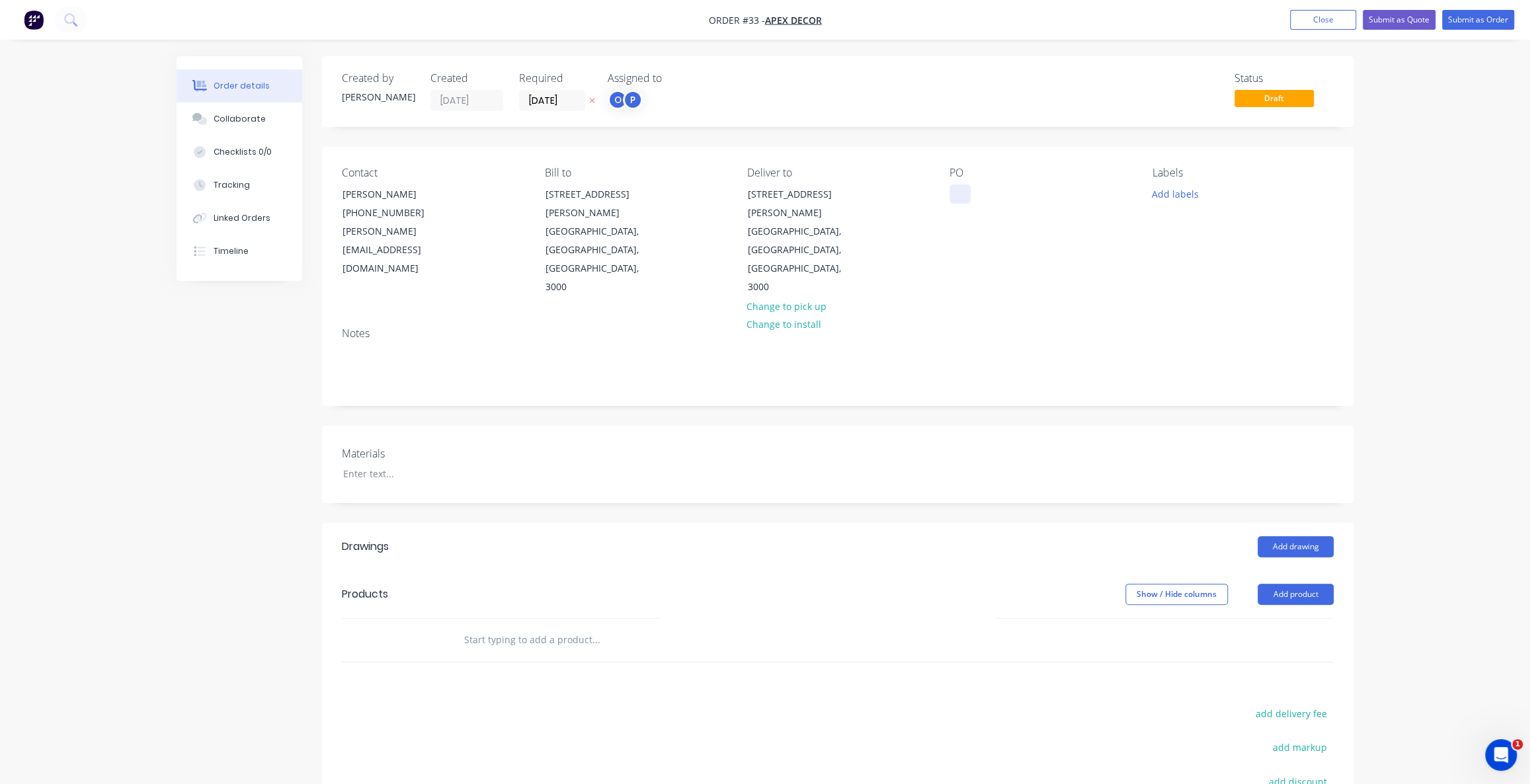
click at [965, 192] on div at bounding box center [960, 193] width 21 height 19
click at [1169, 194] on button "Add labels" at bounding box center [1175, 192] width 60 height 18
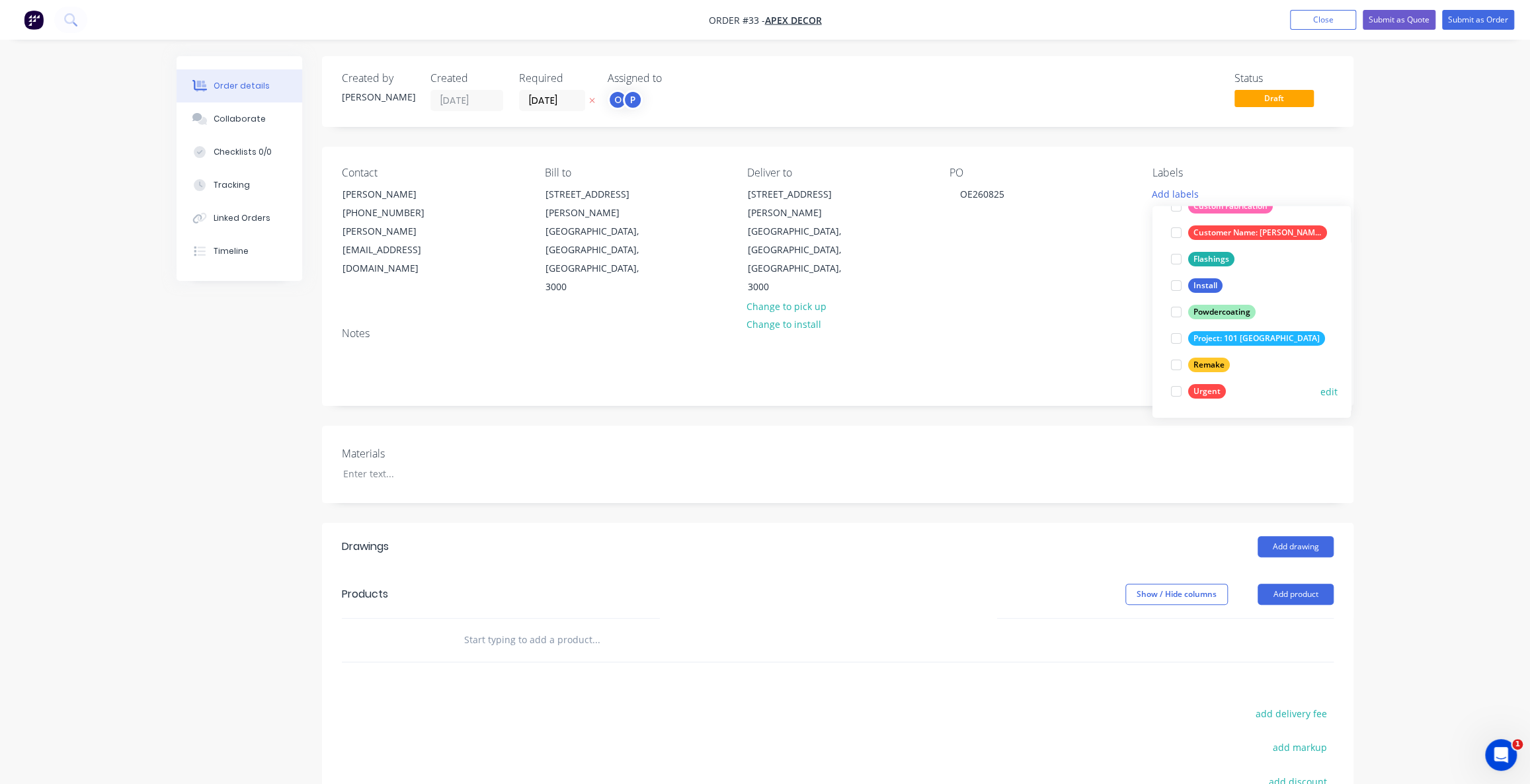
click at [1176, 392] on div at bounding box center [1176, 392] width 26 height 26
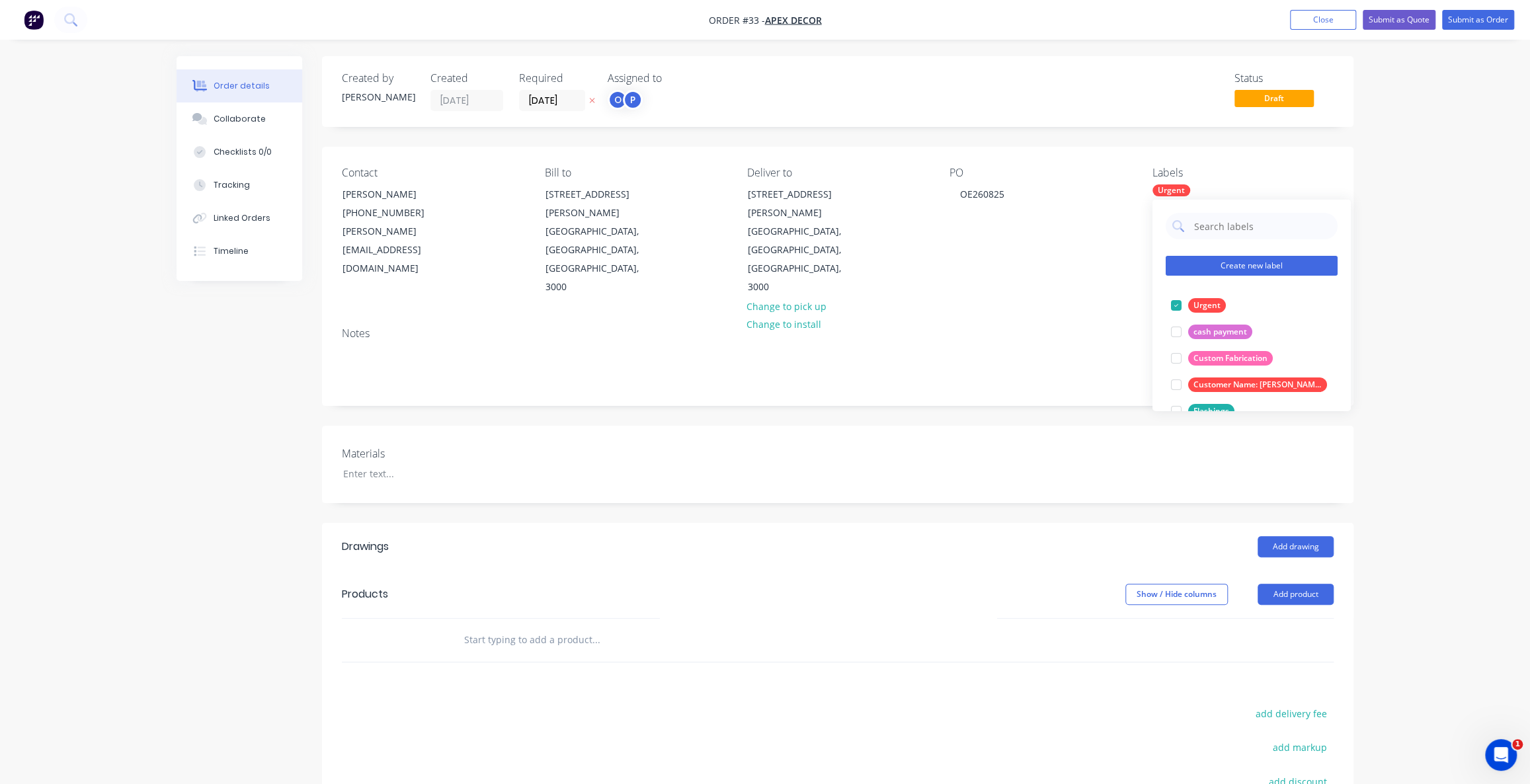
click at [1243, 271] on button "Create new label" at bounding box center [1252, 265] width 172 height 20
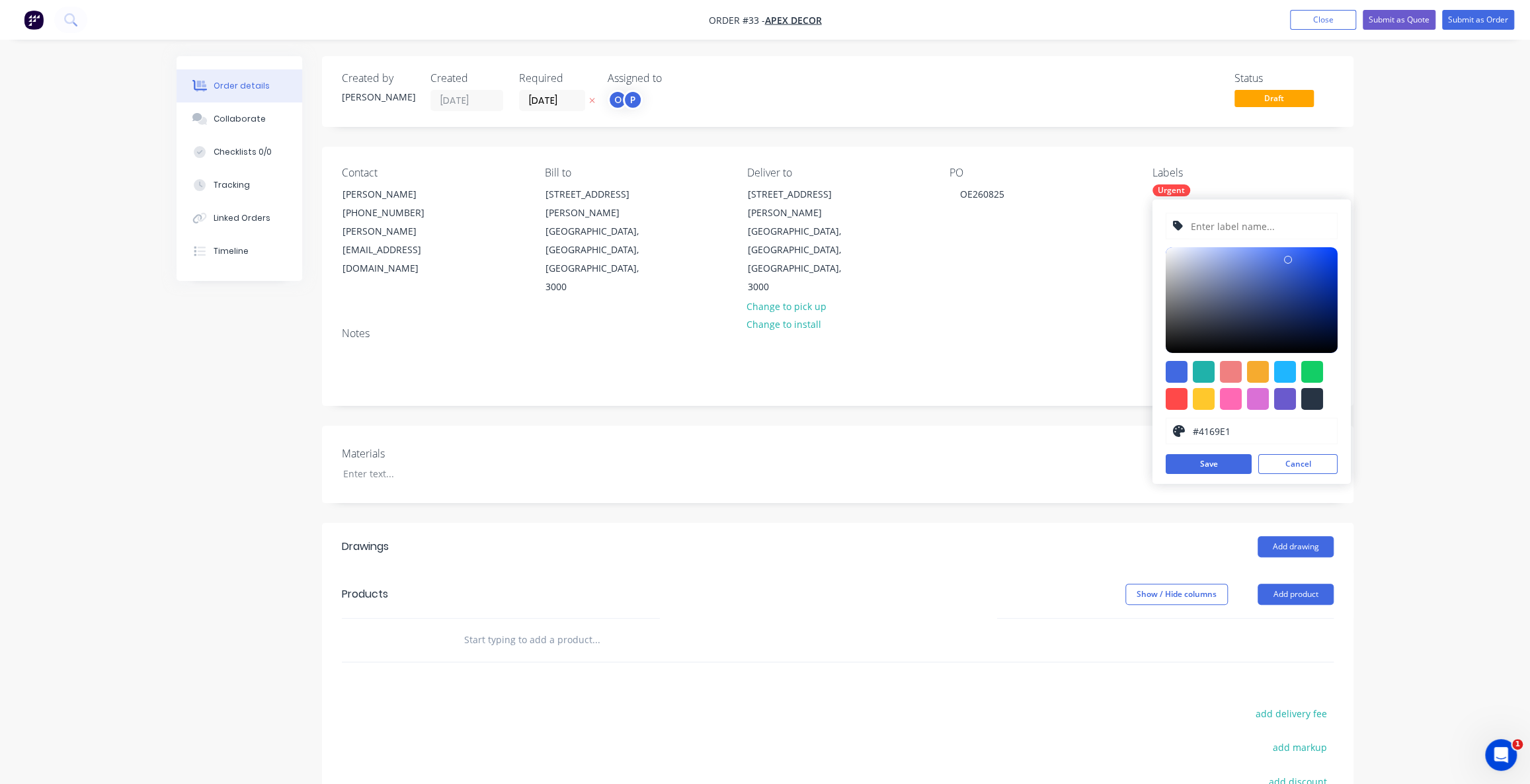
click at [1225, 222] on input "text" at bounding box center [1259, 225] width 141 height 25
type input "Repair"
type input "#1446DB"
click at [1322, 261] on div at bounding box center [1252, 300] width 172 height 106
click at [1226, 456] on button "Save" at bounding box center [1208, 463] width 86 height 20
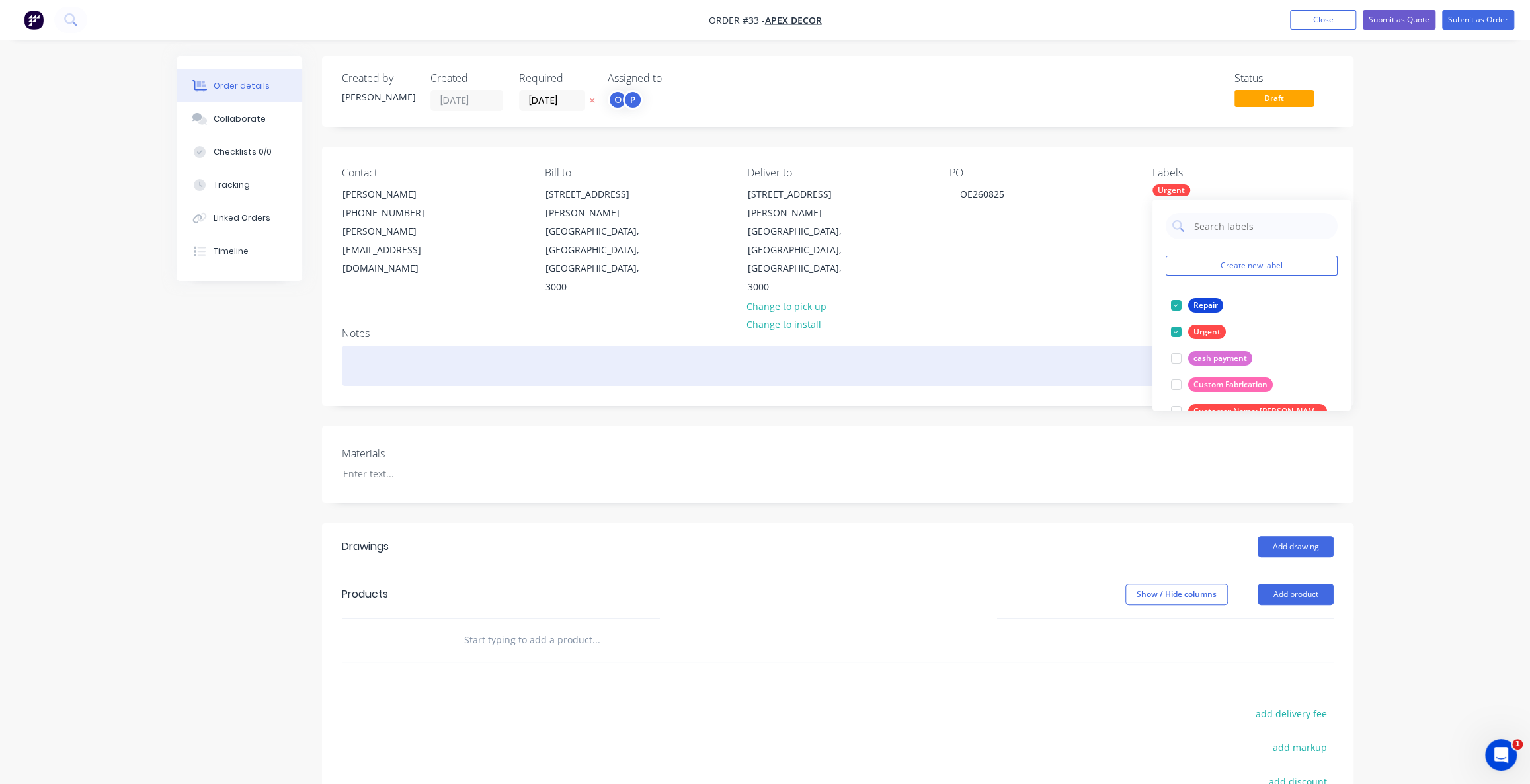
click at [1070, 345] on div at bounding box center [837, 365] width 992 height 41
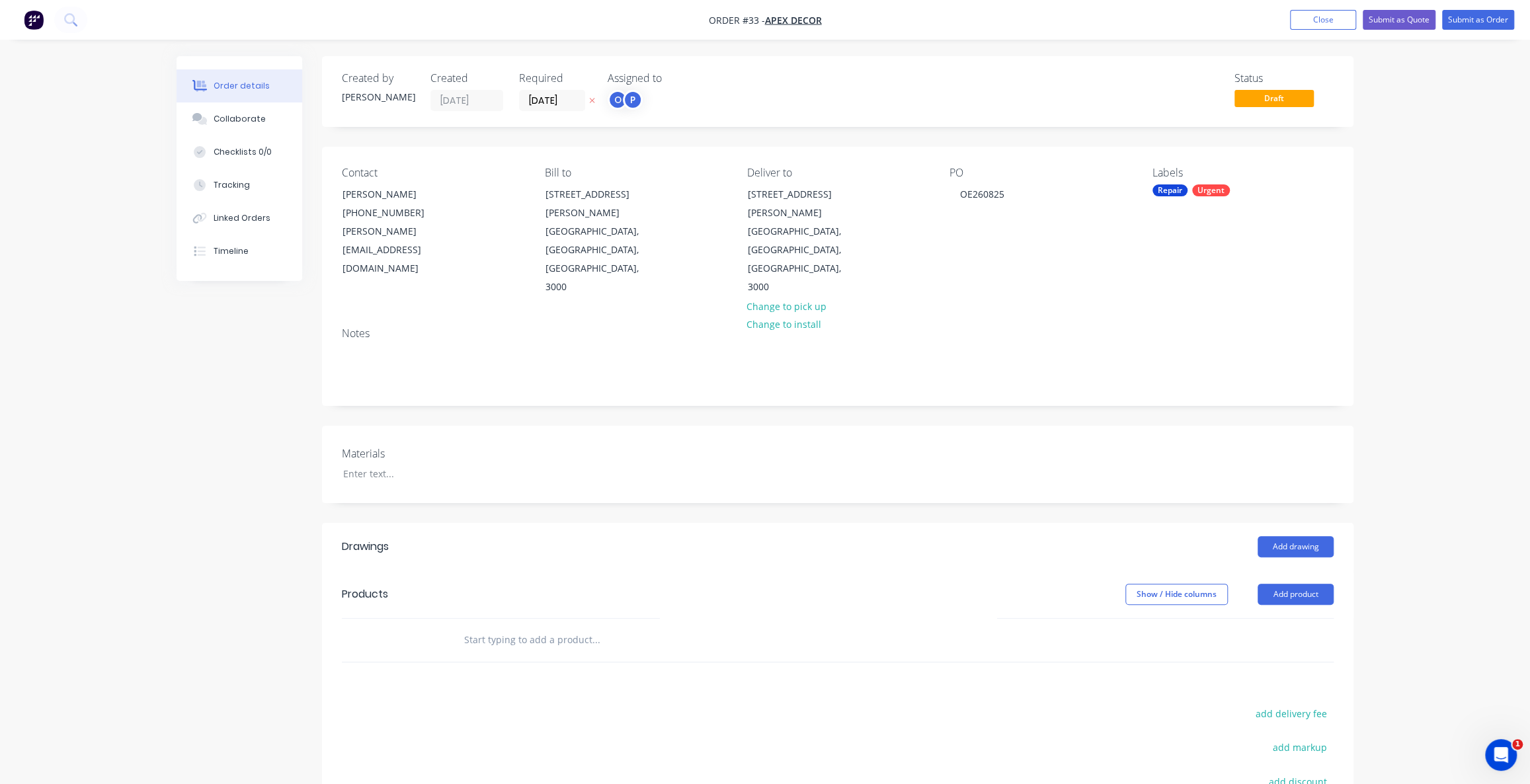
click at [1418, 383] on div "Order details Collaborate Checklists 0/0 Tracking Linked Orders Timeline Order …" at bounding box center [765, 499] width 1530 height 999
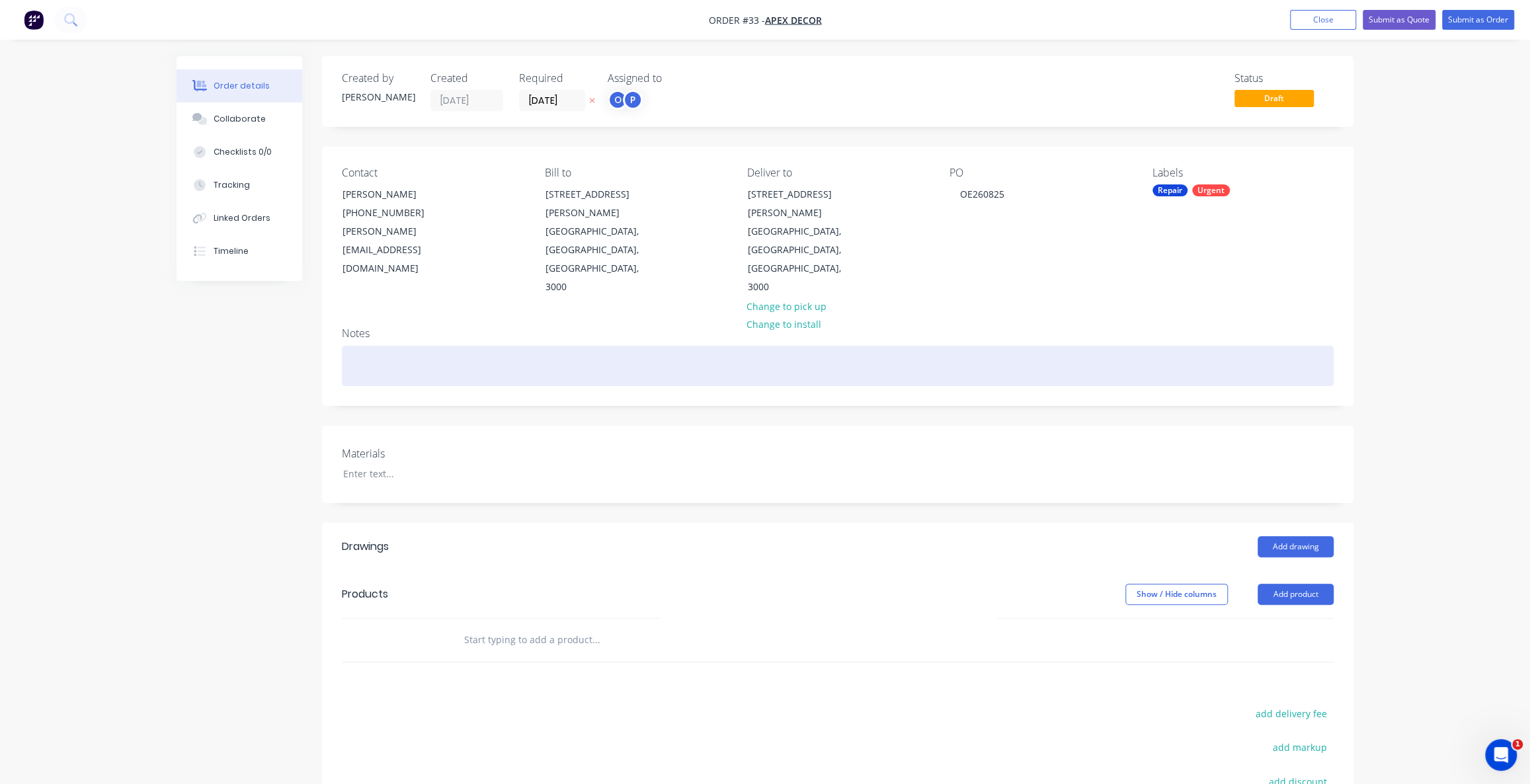
click at [387, 345] on div at bounding box center [837, 365] width 992 height 41
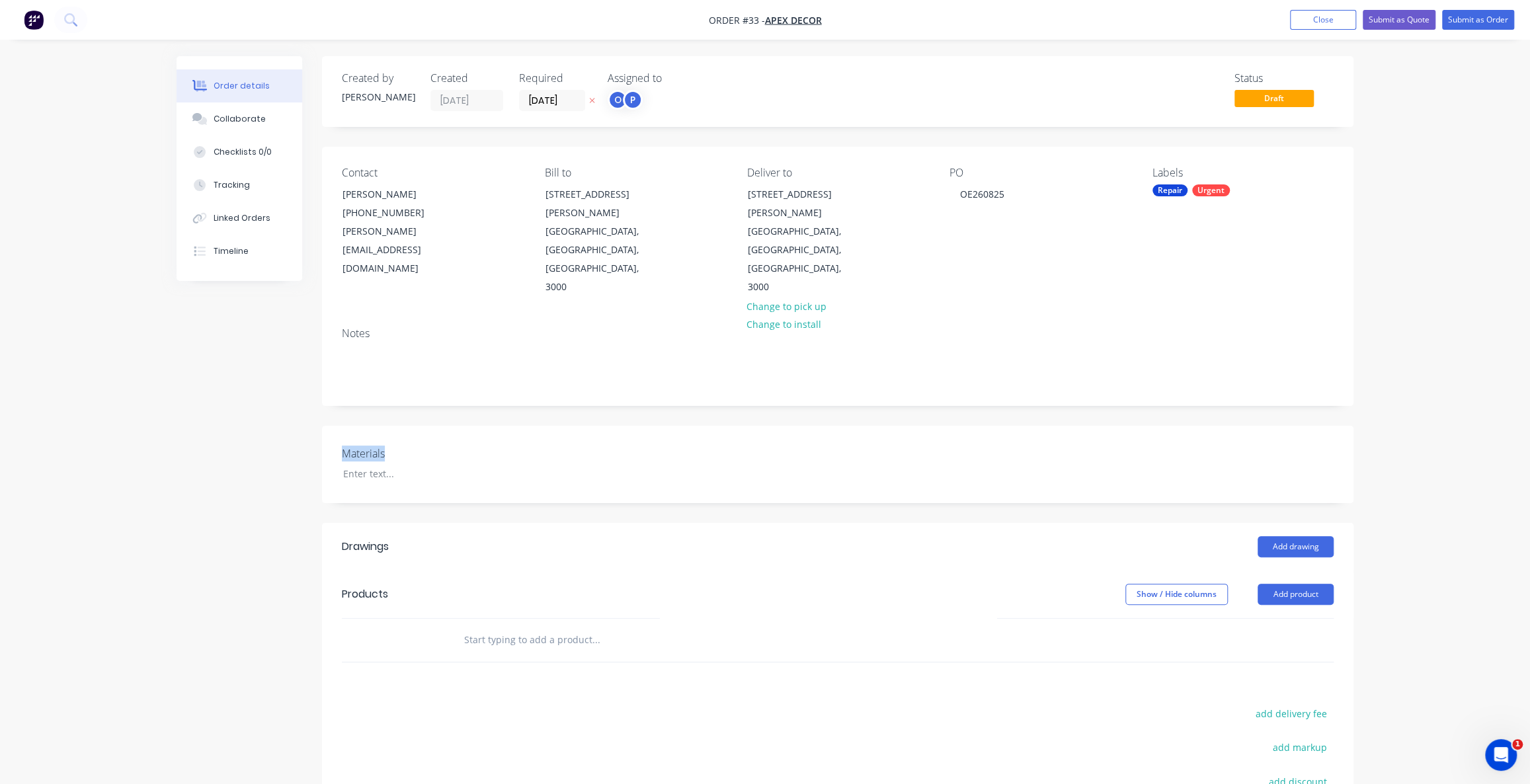
drag, startPoint x: 330, startPoint y: 392, endPoint x: 396, endPoint y: 405, distance: 67.3
click at [396, 425] on div "Materials" at bounding box center [837, 464] width 1032 height 77
click at [403, 464] on div at bounding box center [414, 474] width 165 height 19
click at [378, 464] on div at bounding box center [414, 474] width 165 height 19
drag, startPoint x: 563, startPoint y: 397, endPoint x: 403, endPoint y: 416, distance: 161.1
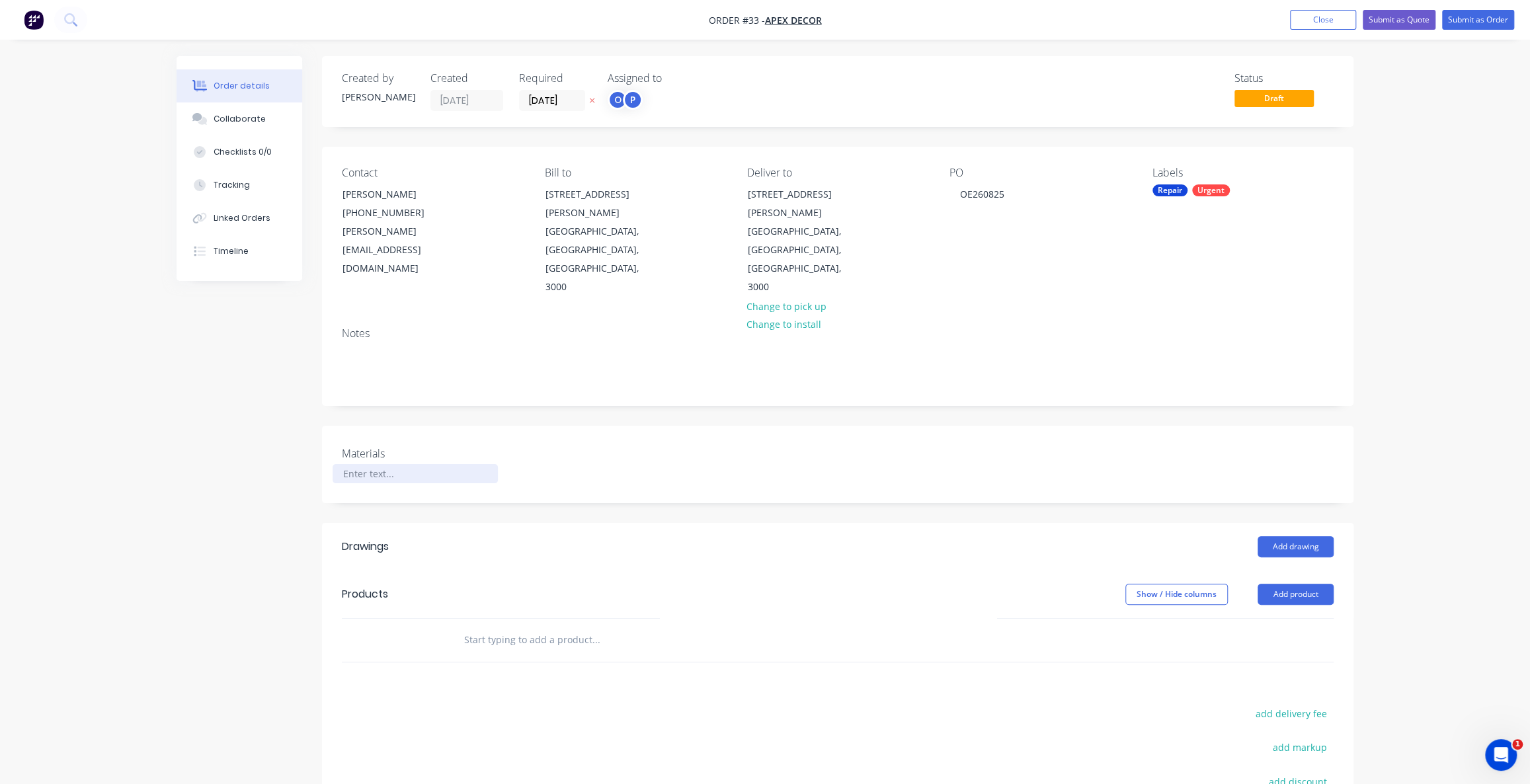
click at [562, 425] on div "Materials" at bounding box center [837, 464] width 1032 height 77
click at [391, 445] on label "Materials" at bounding box center [424, 453] width 165 height 16
click at [378, 445] on label "Materials" at bounding box center [424, 453] width 165 height 16
click at [378, 464] on div at bounding box center [414, 474] width 165 height 19
click at [192, 396] on div "Created by [PERSON_NAME] Created [DATE] Required [DATE] Assigned to O P Status …" at bounding box center [765, 528] width 1177 height 943
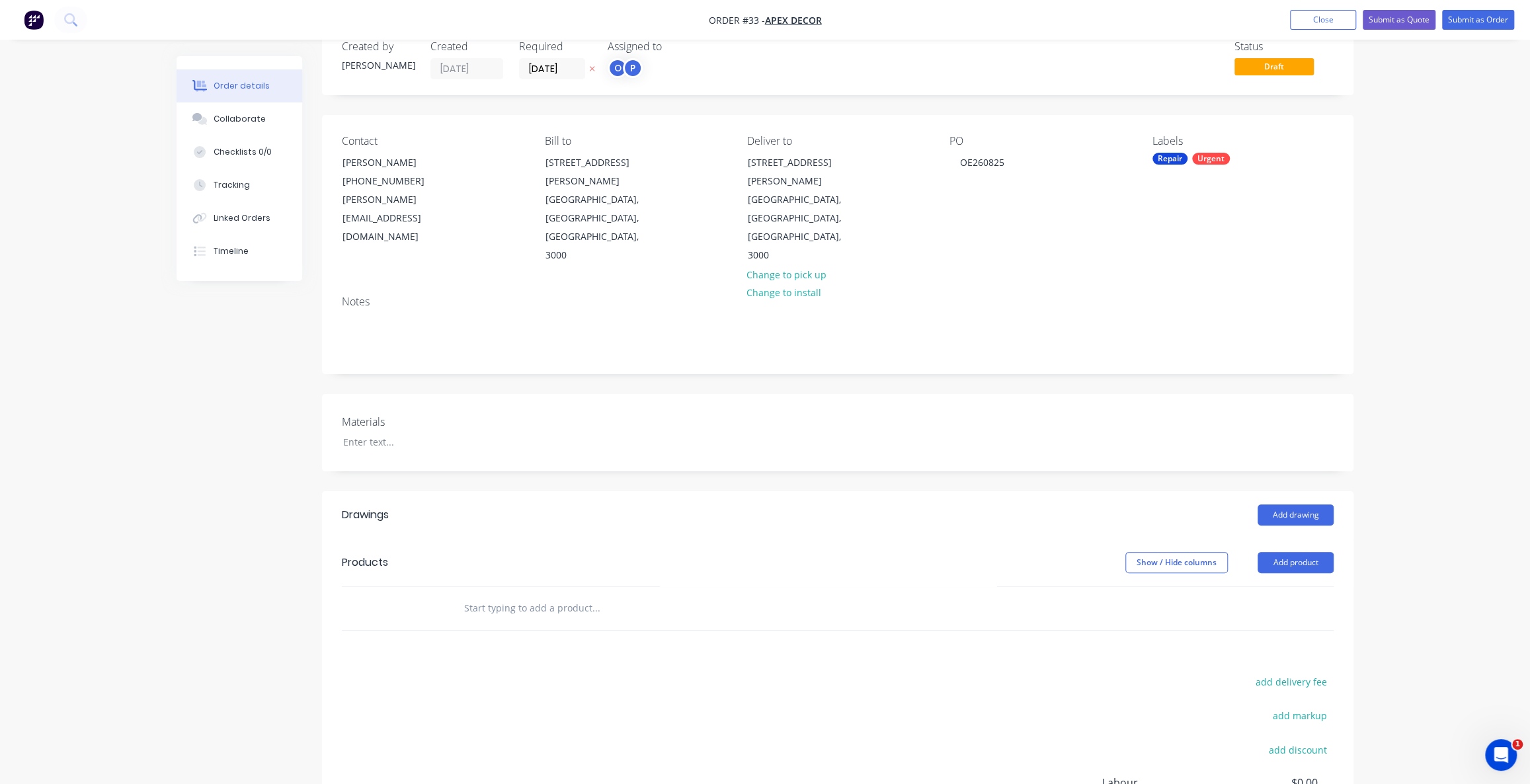
scroll to position [59, 0]
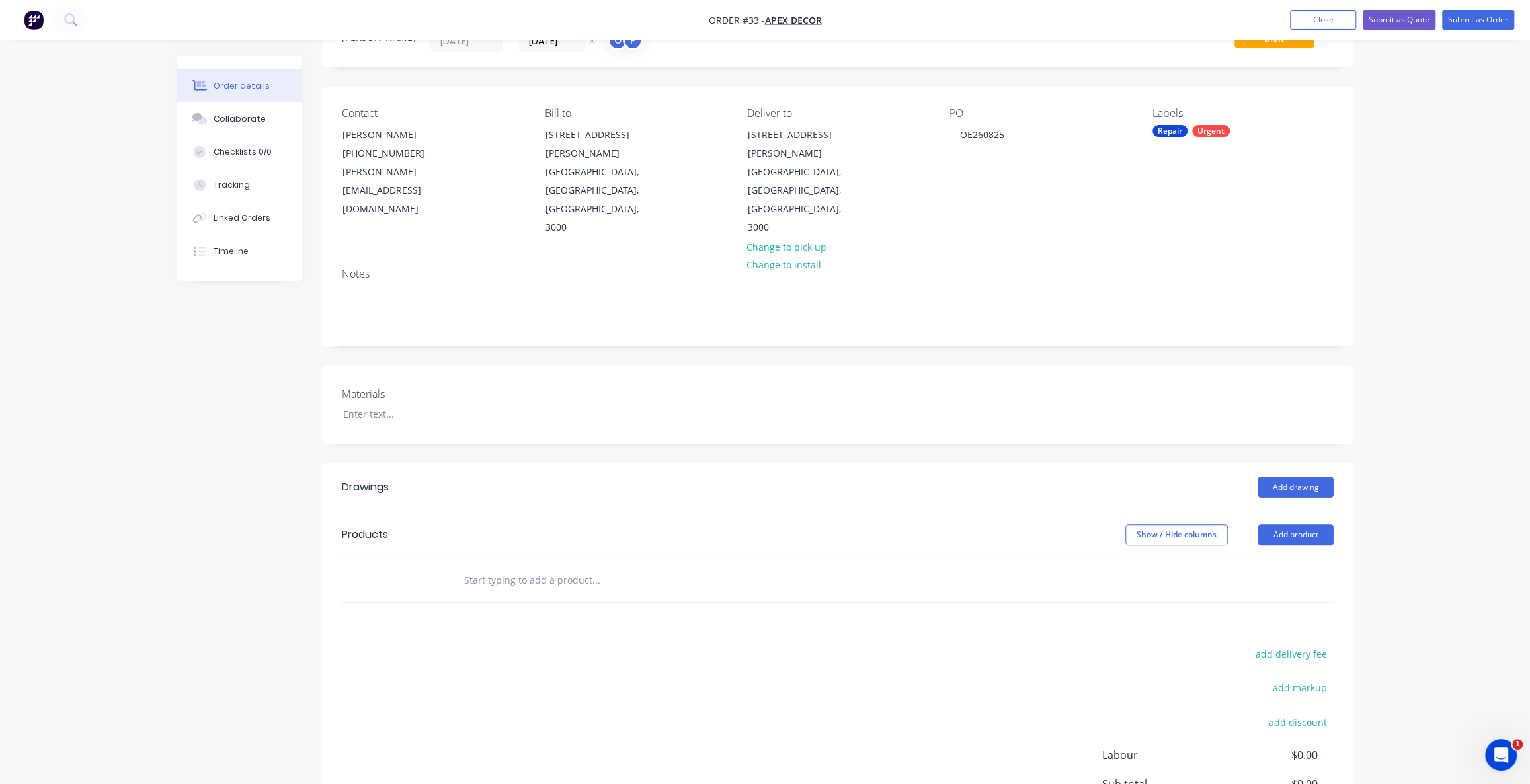
click at [494, 569] on div "Drawings Add drawing Products Show / Hide columns Add product add delivery fee …" at bounding box center [837, 692] width 1032 height 457
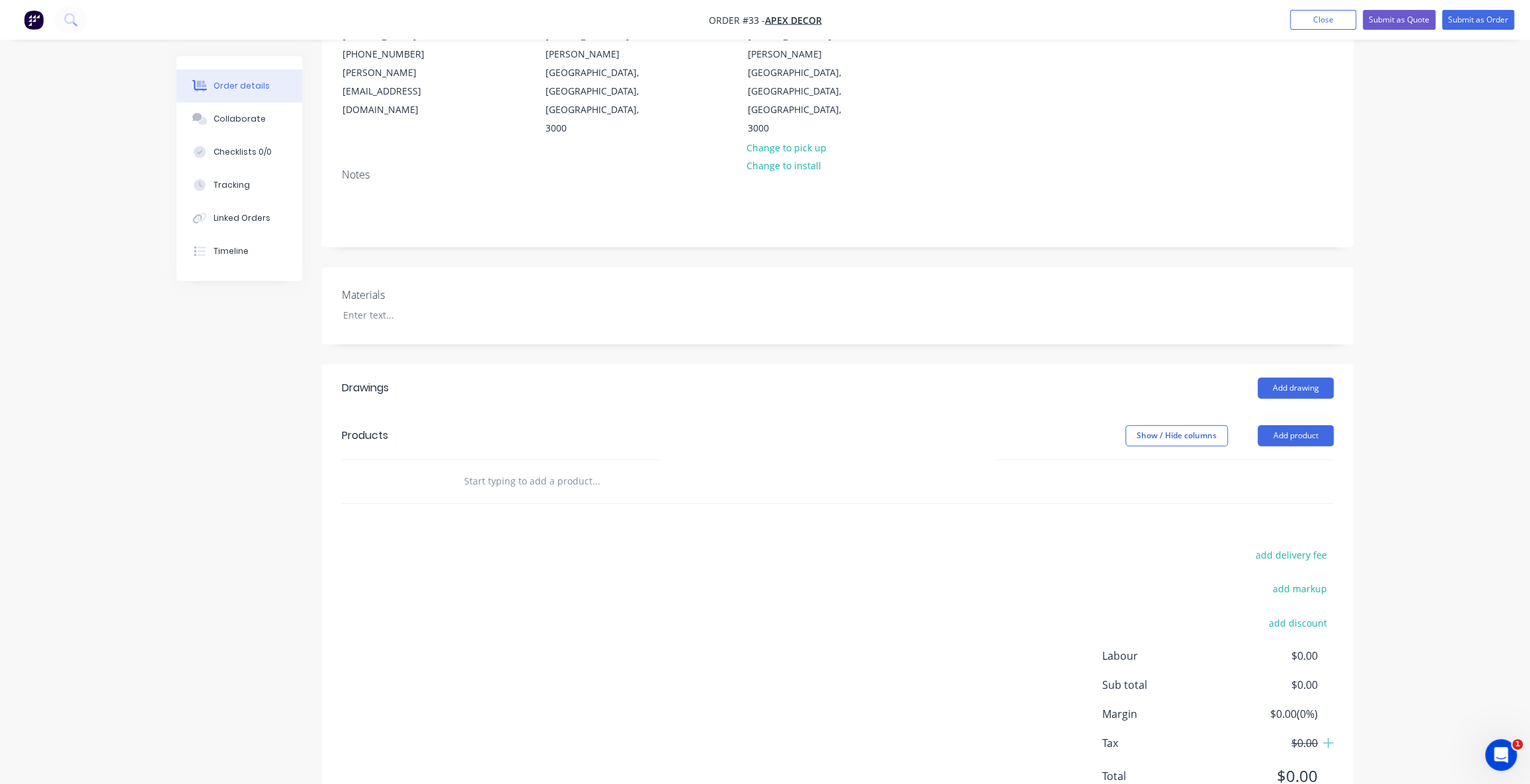
click at [368, 427] on div "Products" at bounding box center [364, 435] width 46 height 16
click at [370, 427] on div "Products" at bounding box center [364, 435] width 46 height 16
click at [1236, 460] on div at bounding box center [837, 482] width 992 height 43
click at [620, 468] on input "text" at bounding box center [596, 481] width 264 height 26
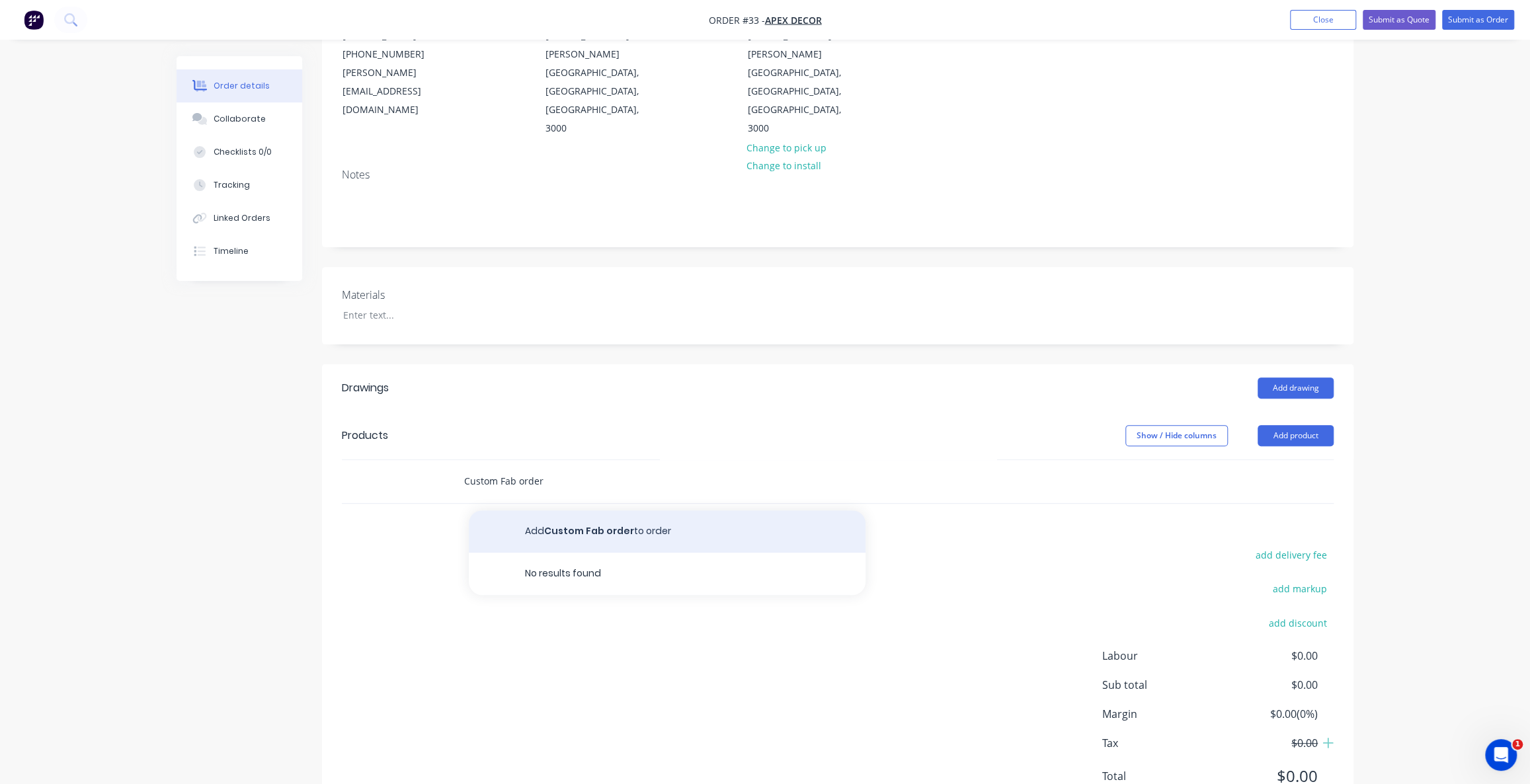
type input "Custom Fab order"
click at [588, 510] on button "Add Custom Fab order to order" at bounding box center [667, 531] width 396 height 42
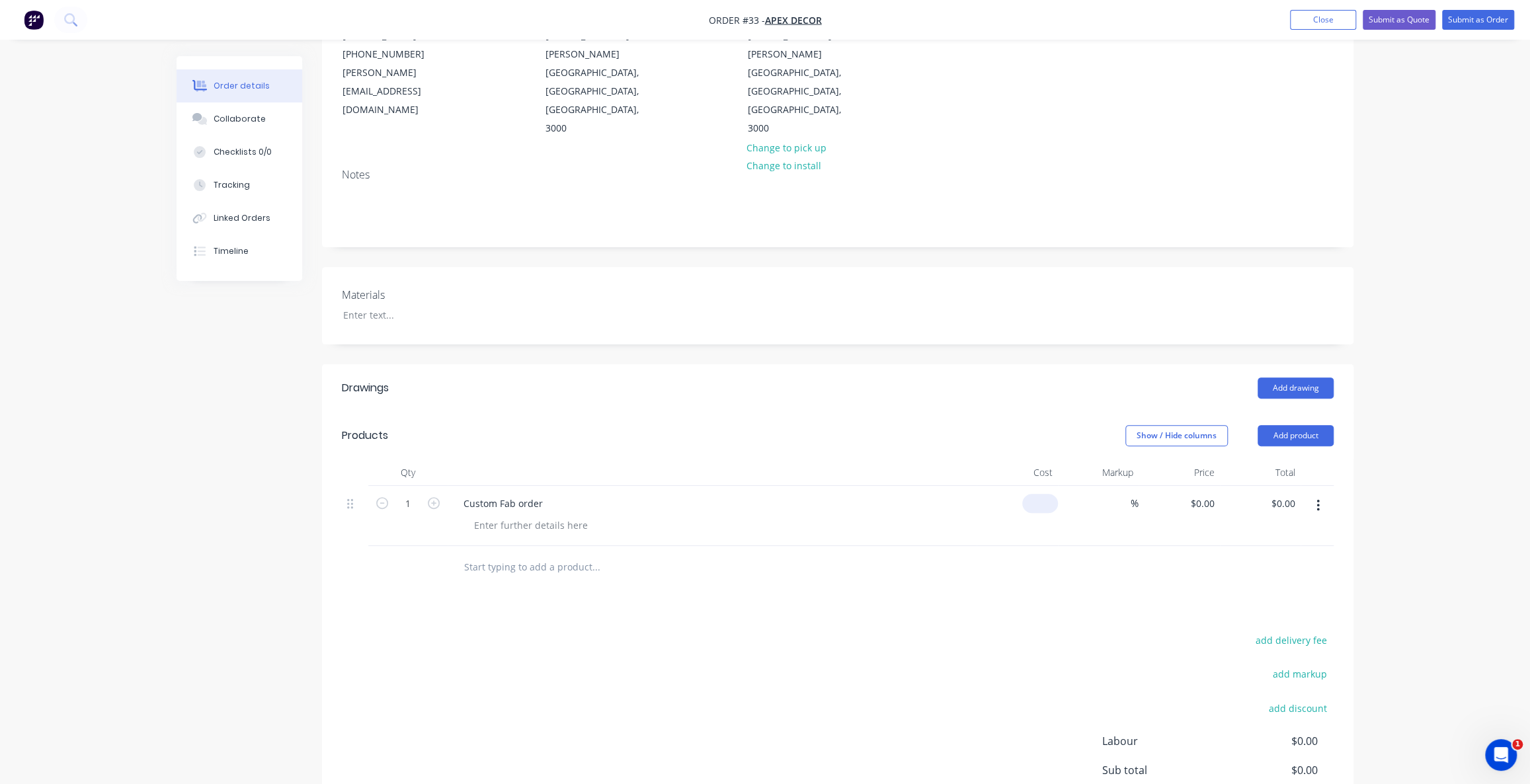
click at [1039, 493] on div "$0.00" at bounding box center [1040, 503] width 36 height 19
type input "$3,000.00"
type input "1000"
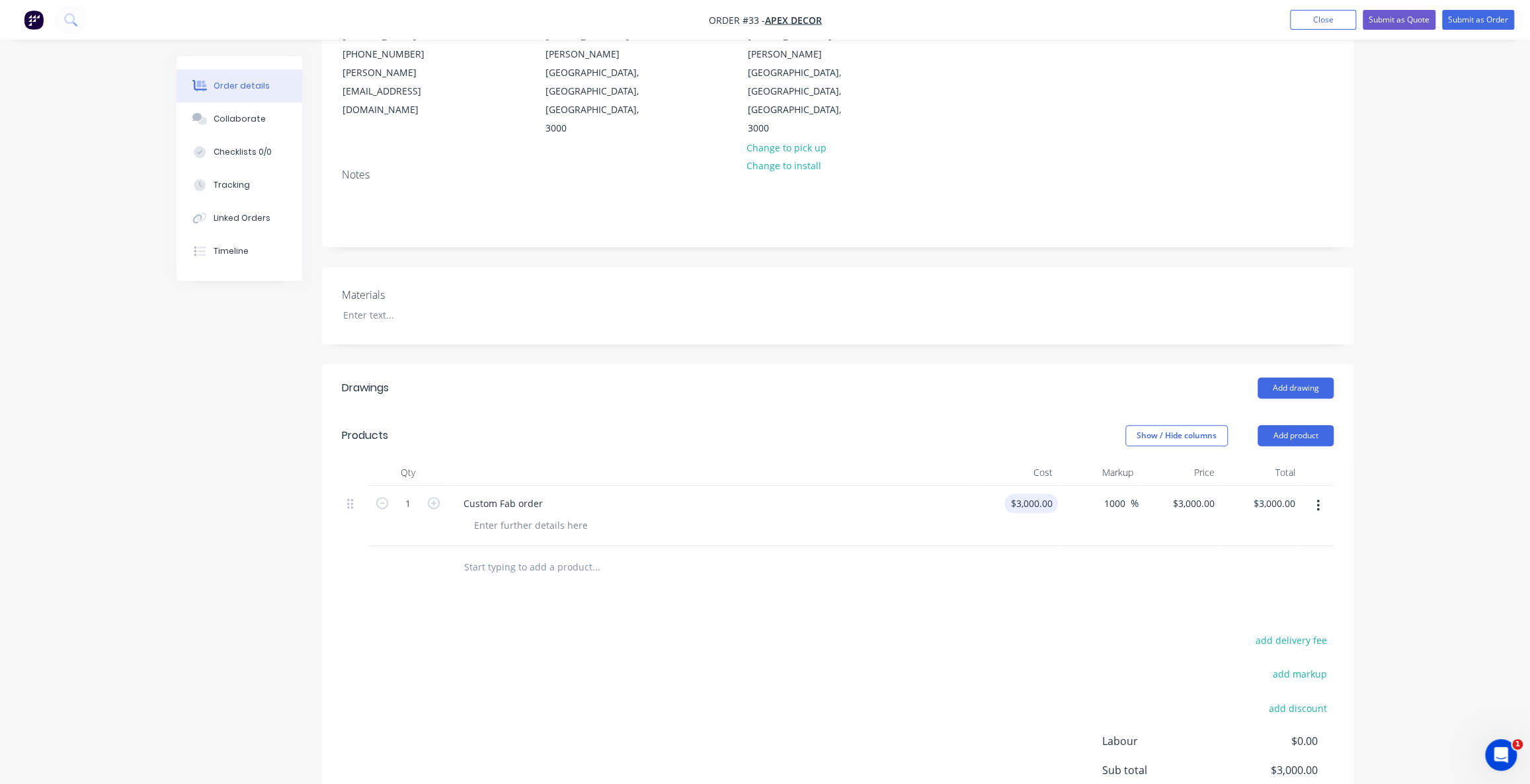
type input "33000"
type input "$33,000.00"
click at [1109, 493] on input "1000" at bounding box center [1117, 503] width 27 height 19
click at [1131, 495] on span "%" at bounding box center [1135, 503] width 8 height 15
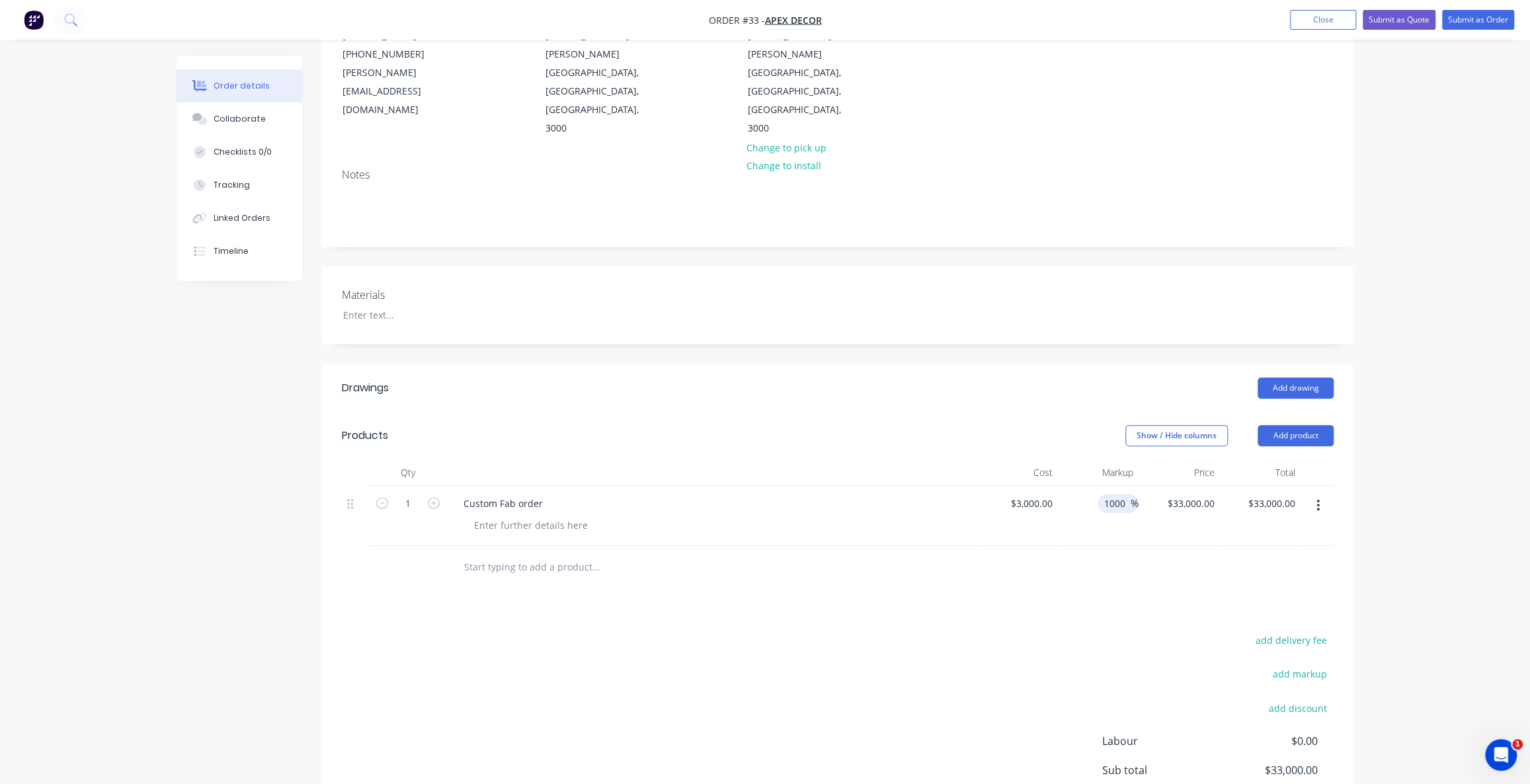
click at [1124, 493] on input "1000" at bounding box center [1117, 503] width 27 height 19
type input "100"
type input "6000"
type input "$6,000.00"
click at [1194, 493] on input "6000" at bounding box center [1203, 503] width 33 height 19
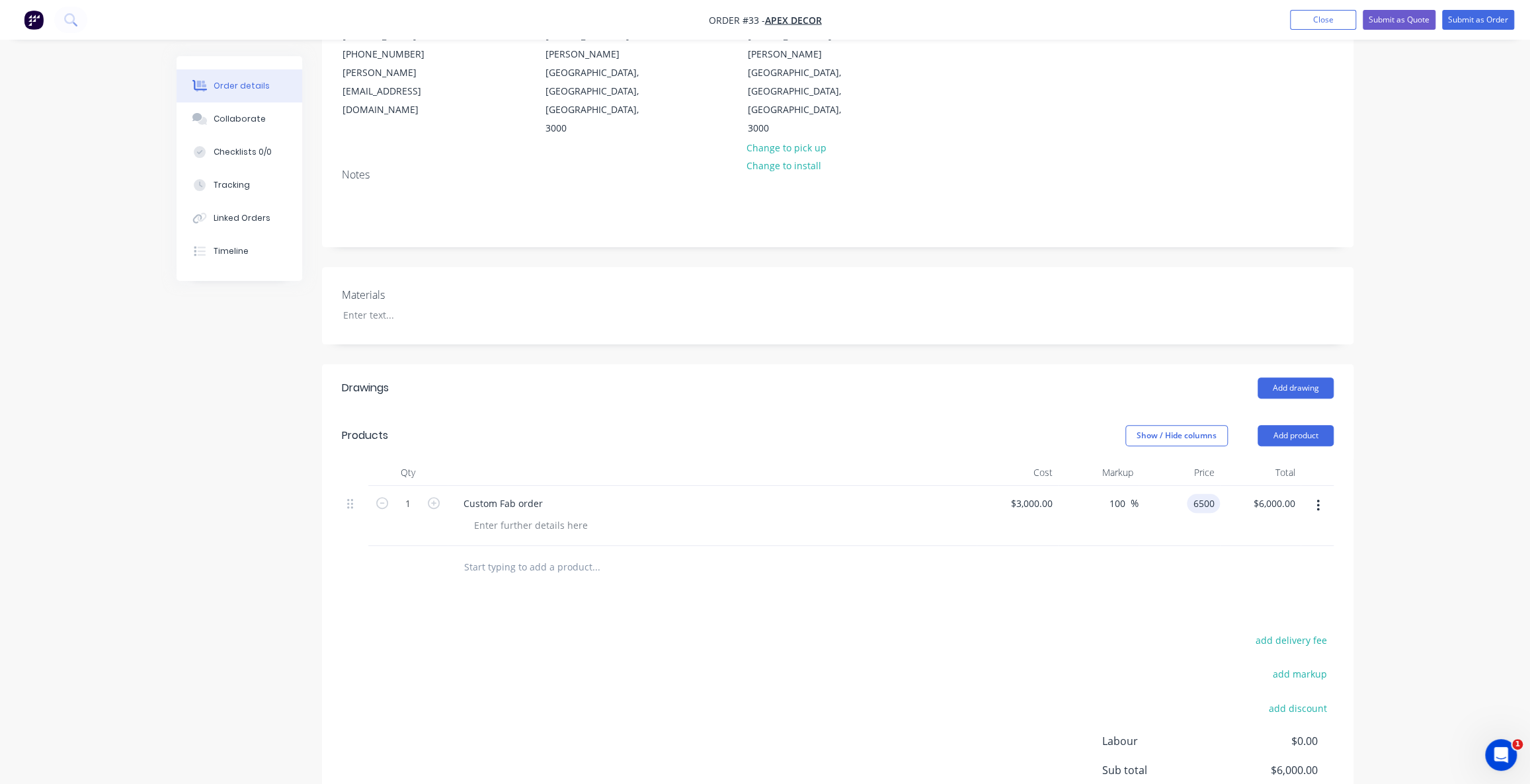
type input "6500"
type input "116.67"
type input "$6,500.00"
click at [1441, 489] on div "Order details Collaborate Checklists 0/0 Tracking Linked Orders Timeline Order …" at bounding box center [765, 384] width 1530 height 1085
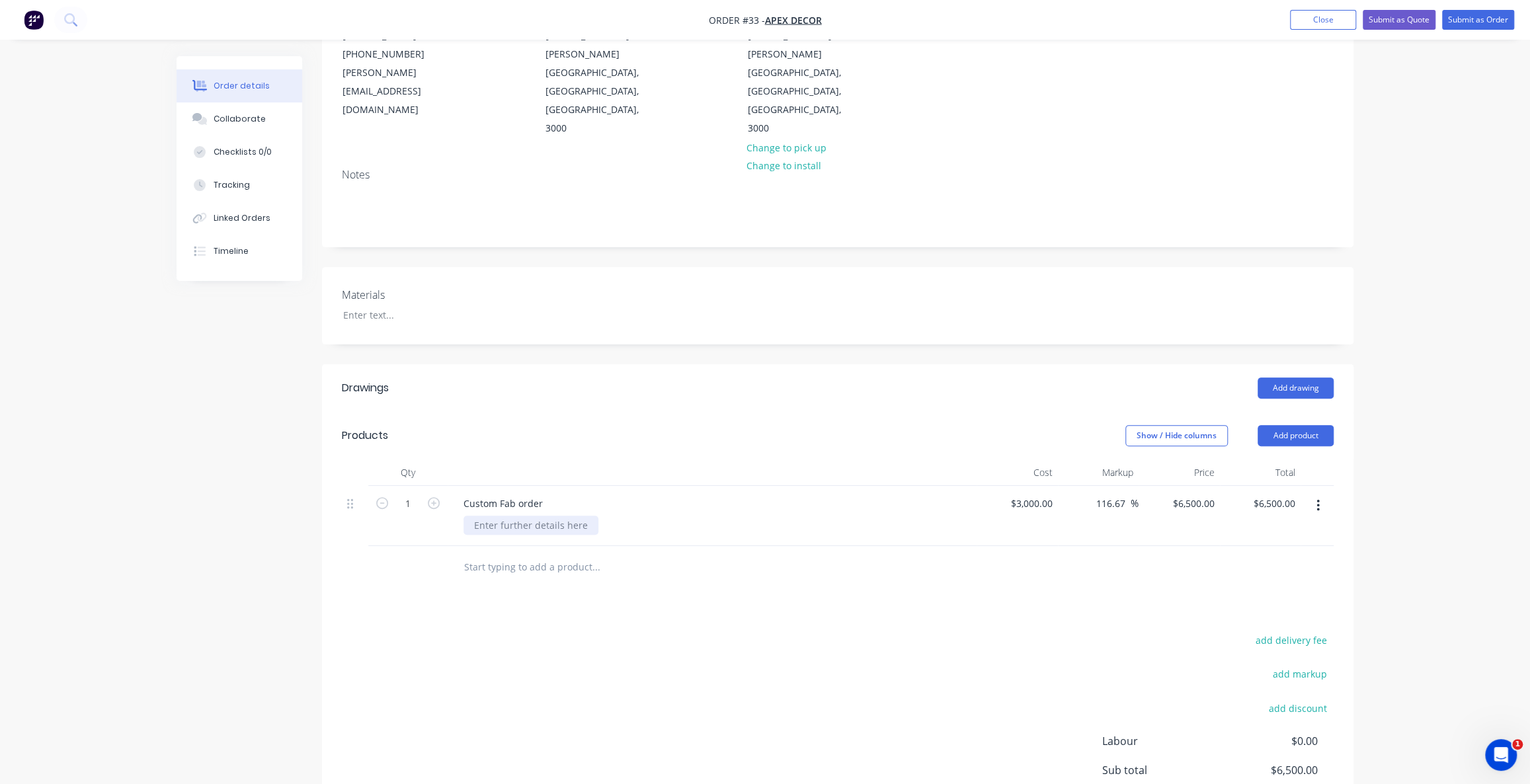
click at [545, 516] on div at bounding box center [530, 525] width 135 height 19
type input "$3,000.00"
click at [749, 591] on div "Drawings Add drawing Products Show / Hide columns Add product Qty Cost Markup P…" at bounding box center [837, 656] width 1032 height 584
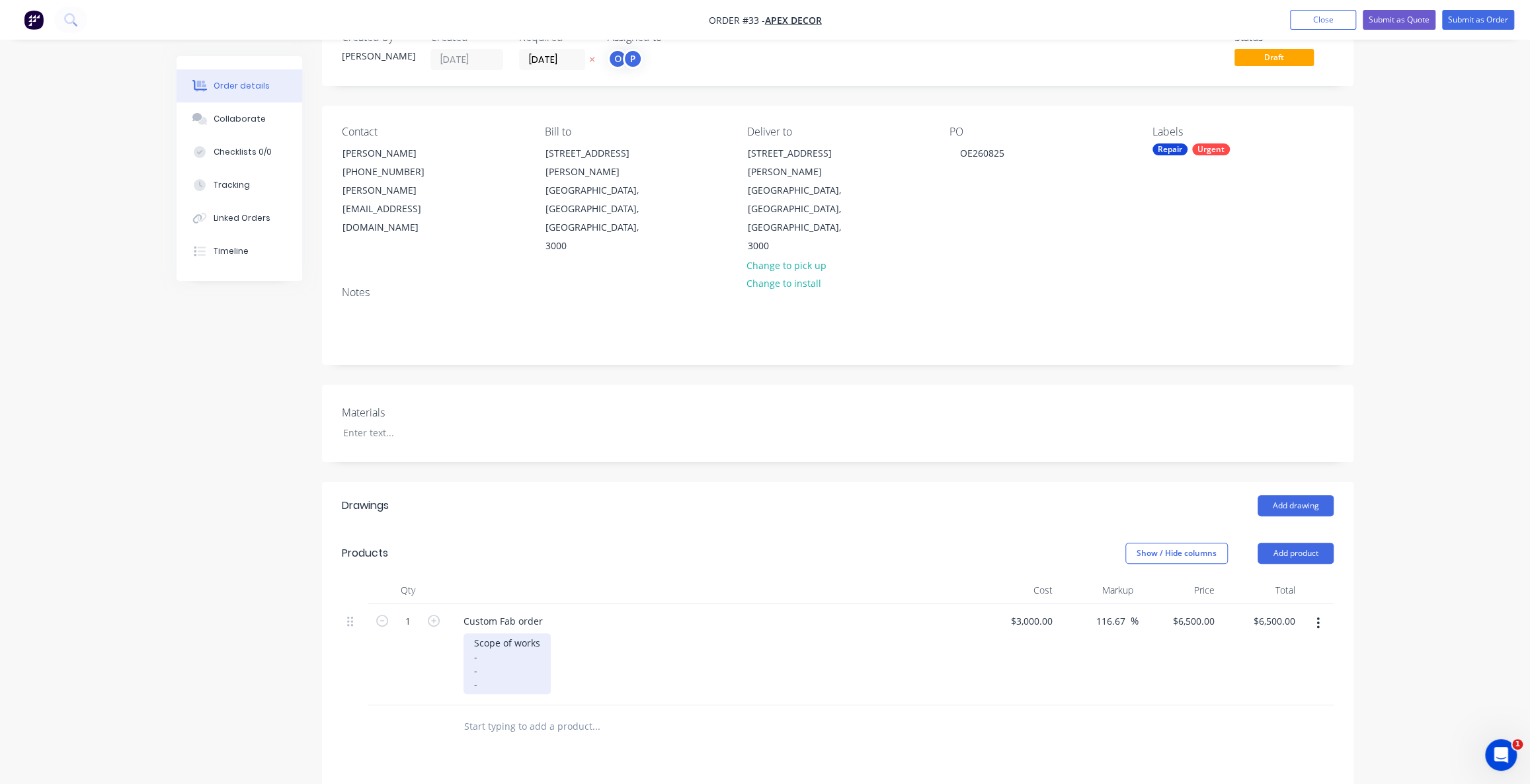
scroll to position [120, 0]
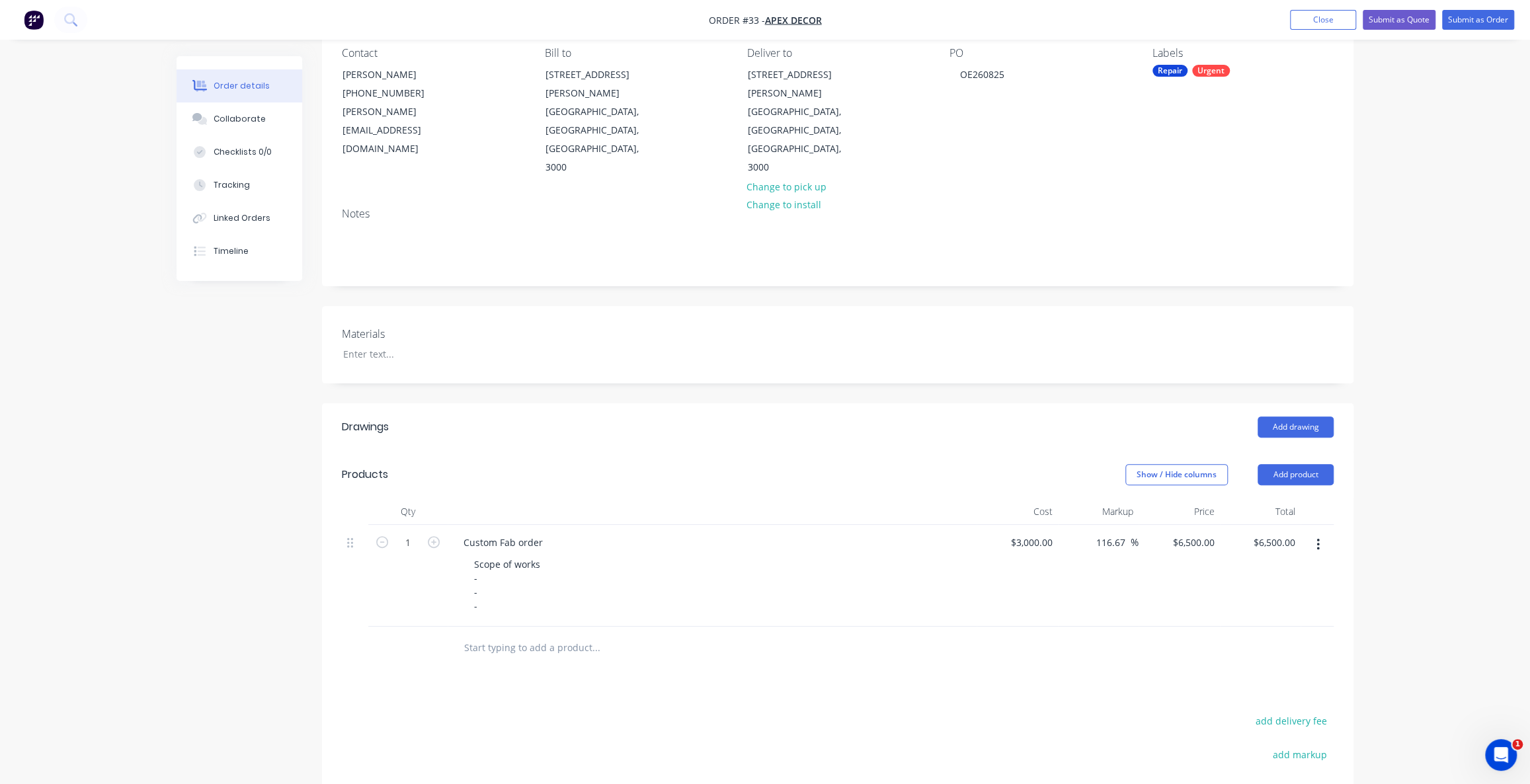
click at [599, 637] on div "Drawings Add drawing Products Show / Hide columns Add product Qty Cost Markup P…" at bounding box center [837, 694] width 1032 height 584
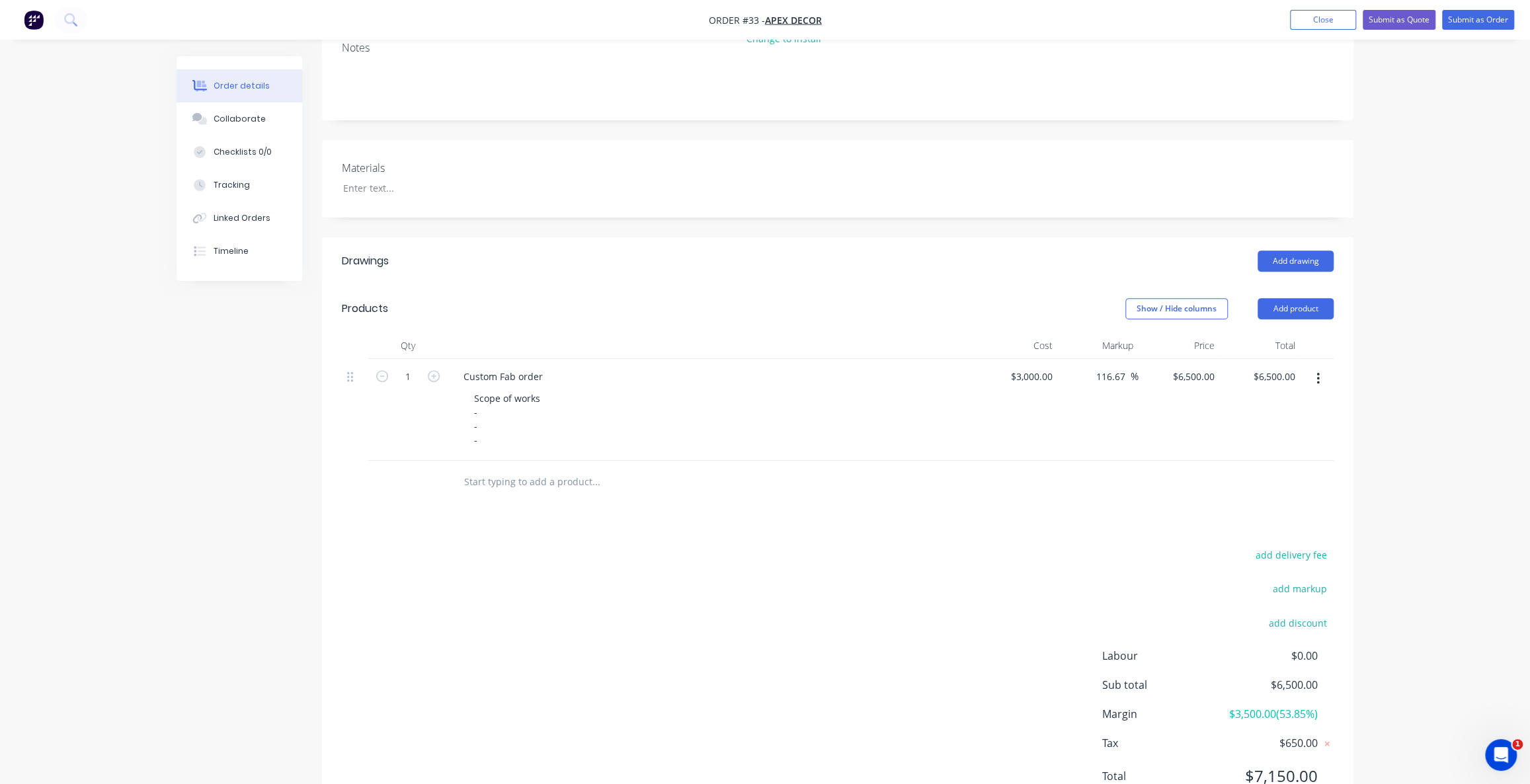
click at [611, 599] on div "add delivery fee add markup add discount Labour $0.00 Sub total $6,500.00 Margi…" at bounding box center [837, 674] width 992 height 255
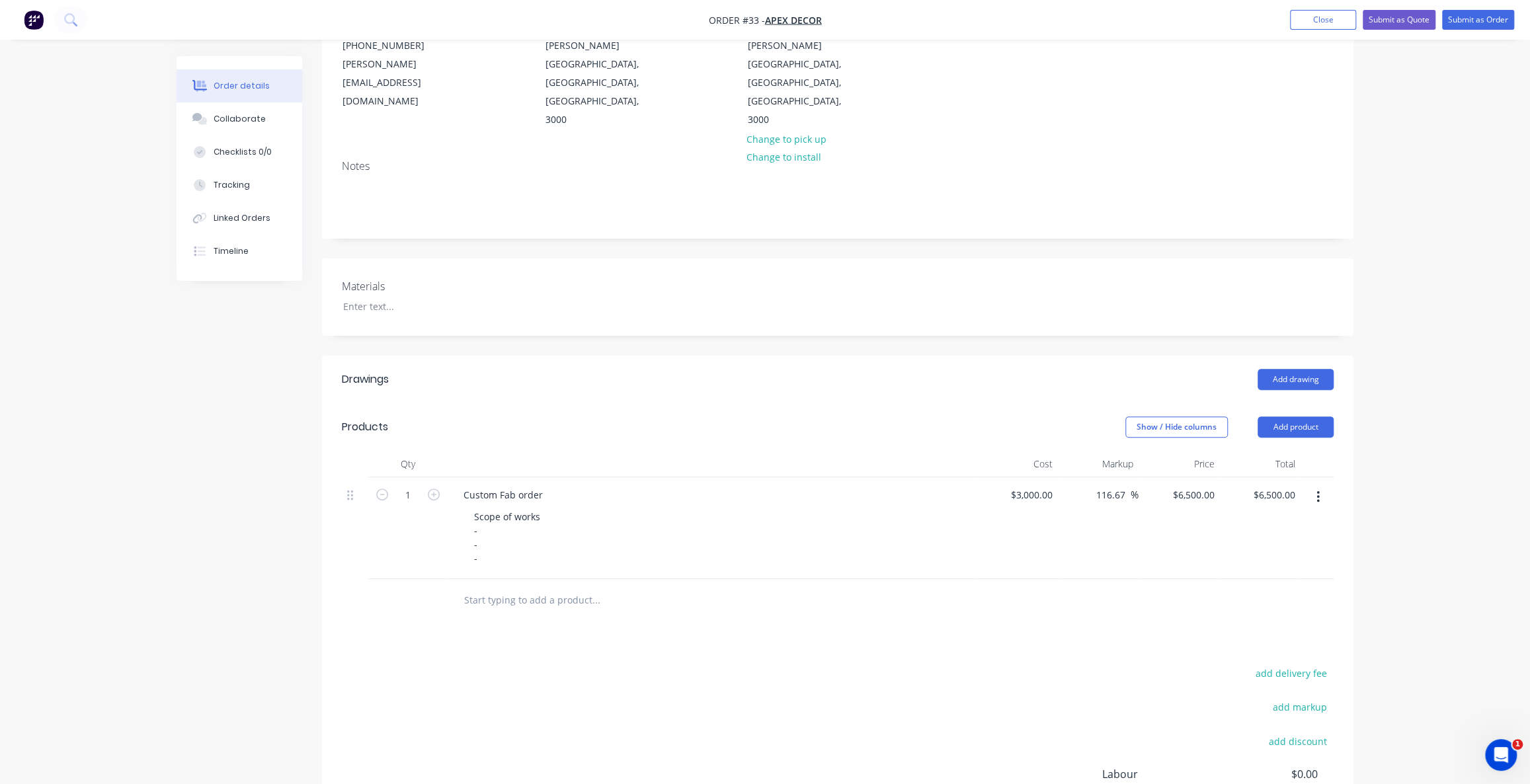
scroll to position [165, 0]
click at [1363, 484] on div "Order details Collaborate Checklists 0/0 Tracking Linked Orders Timeline Order …" at bounding box center [765, 425] width 1203 height 1070
click at [1311, 419] on button "Add product" at bounding box center [1296, 429] width 76 height 21
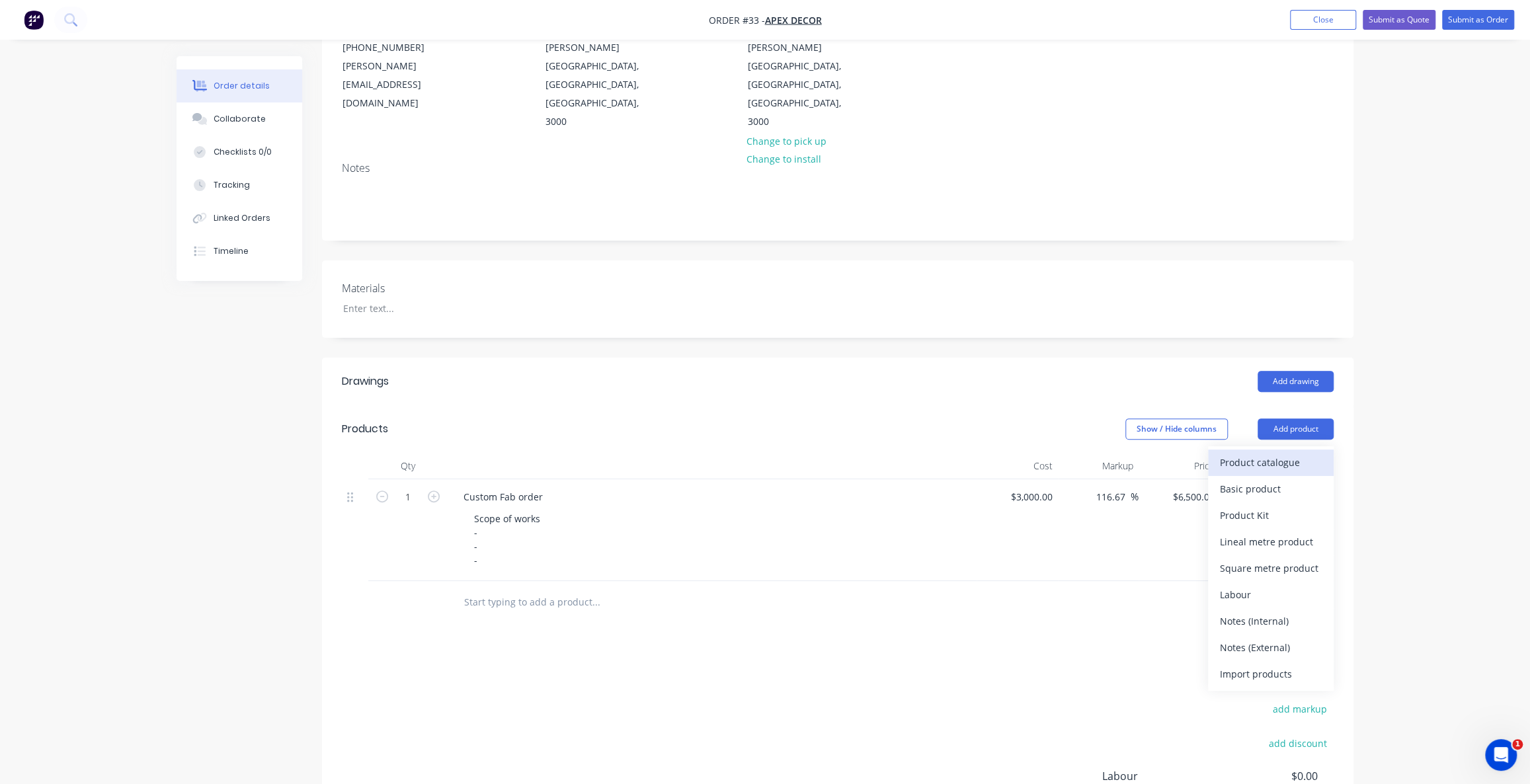
click at [1245, 453] on div "Product catalogue" at bounding box center [1271, 462] width 102 height 19
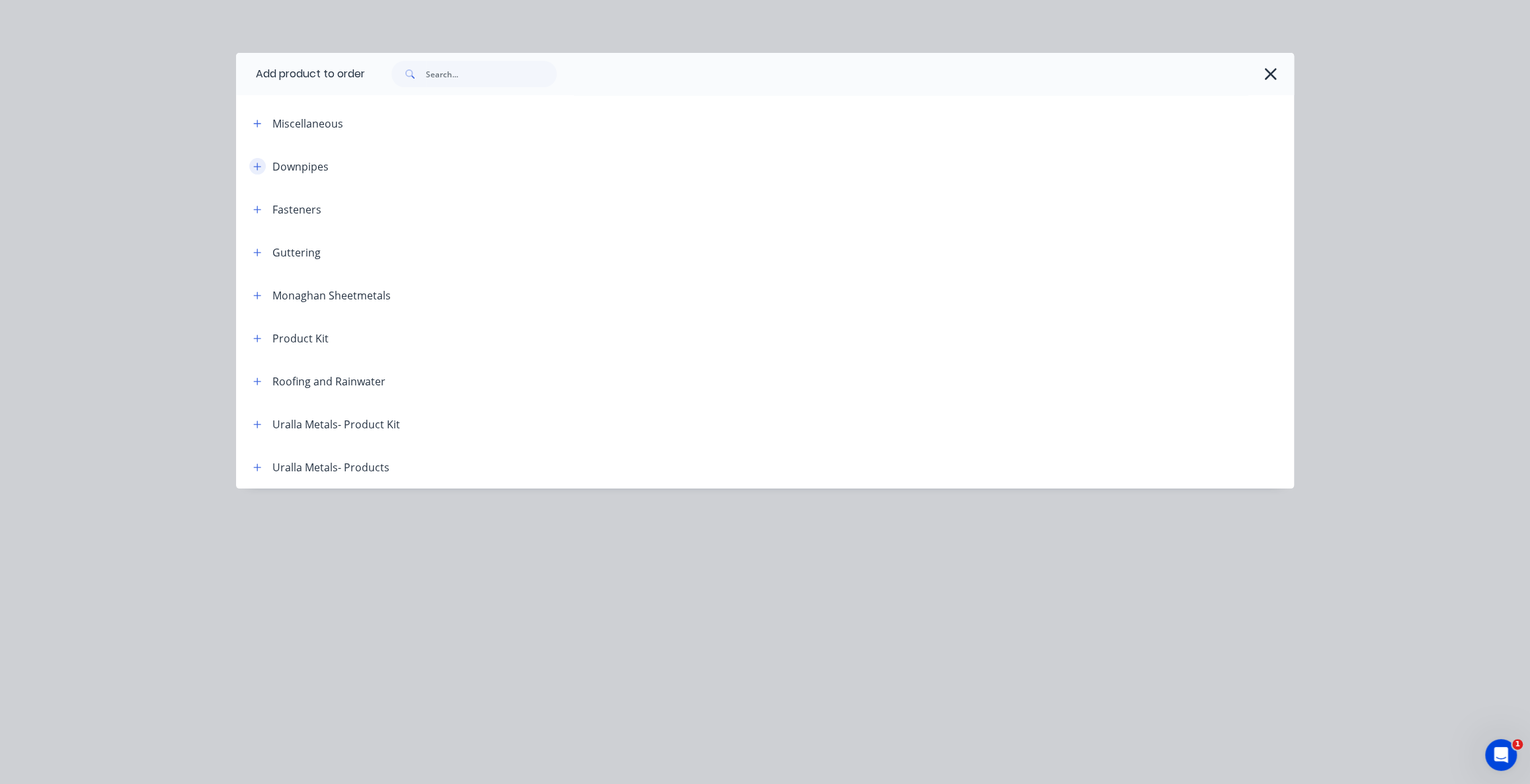
click at [255, 169] on icon "button" at bounding box center [257, 167] width 8 height 9
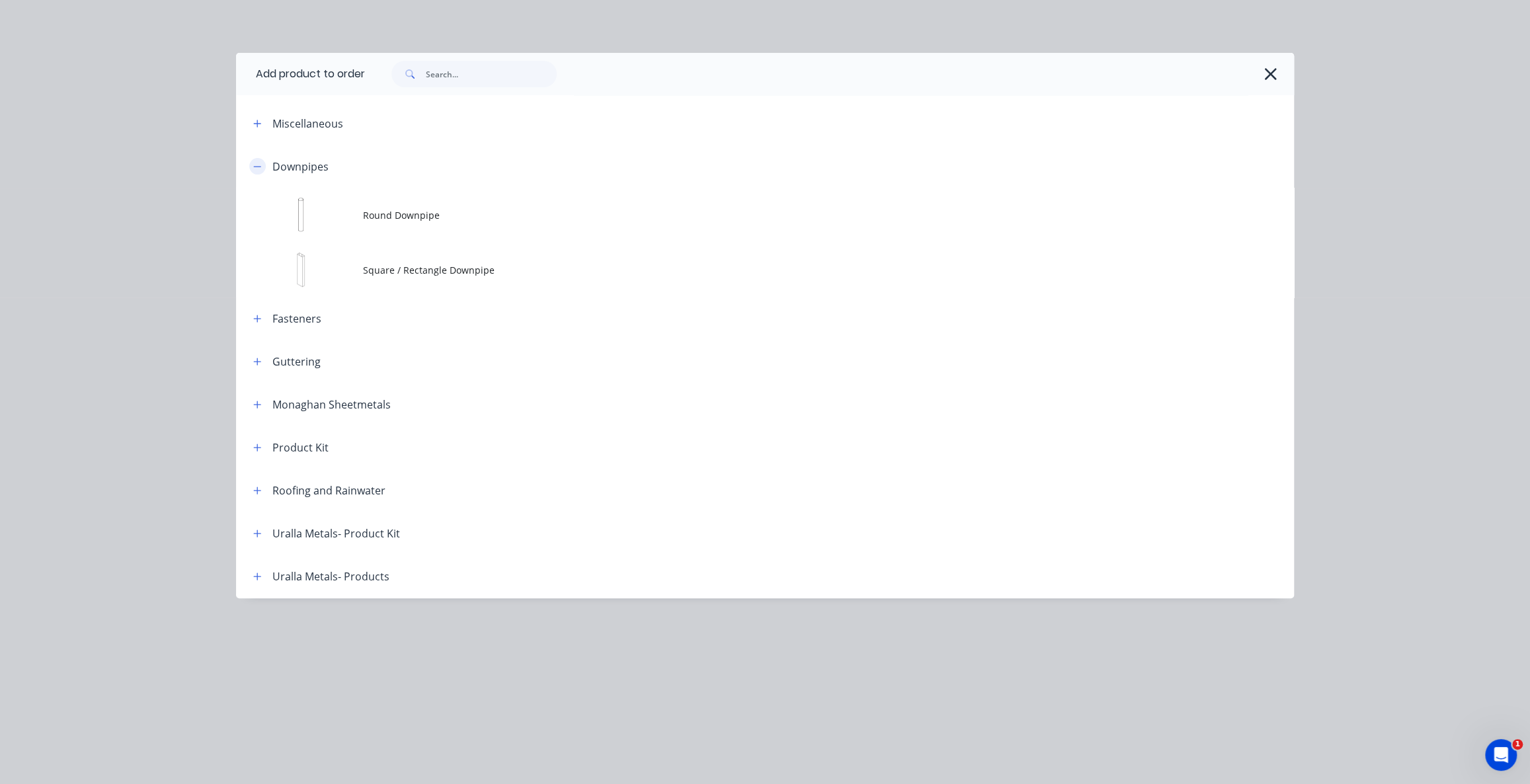
click at [258, 169] on icon "button" at bounding box center [257, 167] width 8 height 9
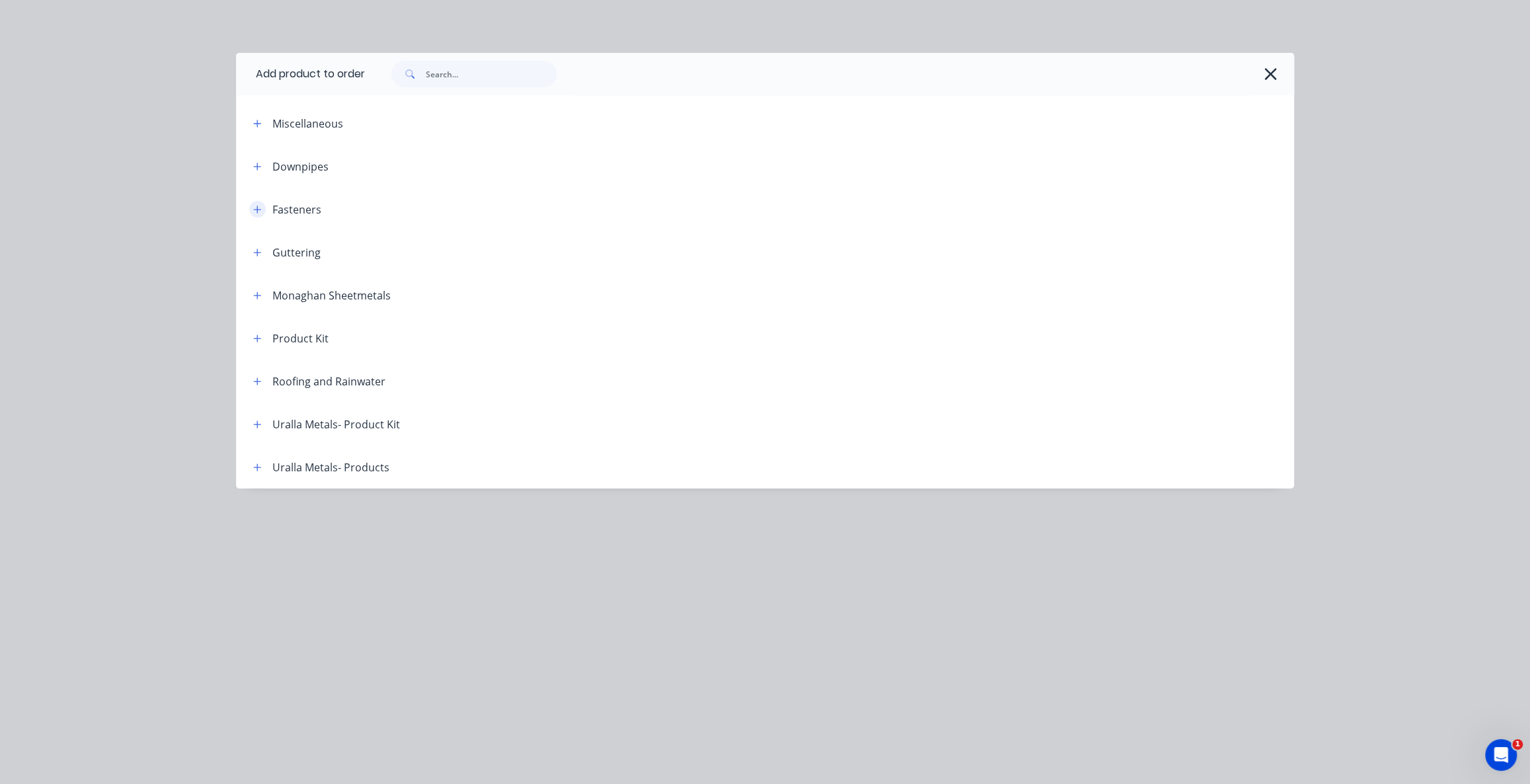
click at [258, 210] on icon "button" at bounding box center [258, 209] width 8 height 8
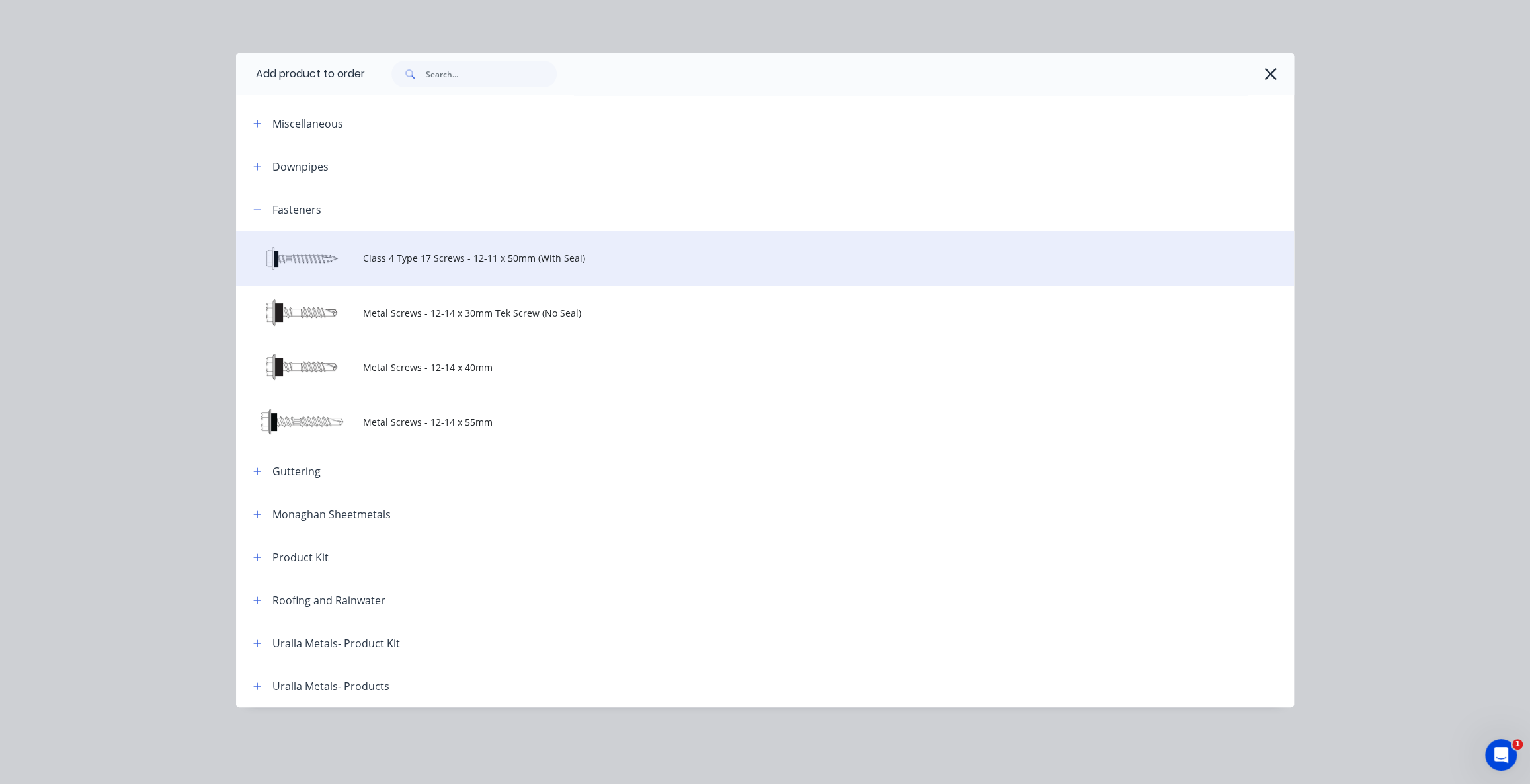
click at [374, 262] on span "Class 4 Type 17 Screws - 12-11 x 50mm (With Seal)" at bounding box center [735, 258] width 745 height 14
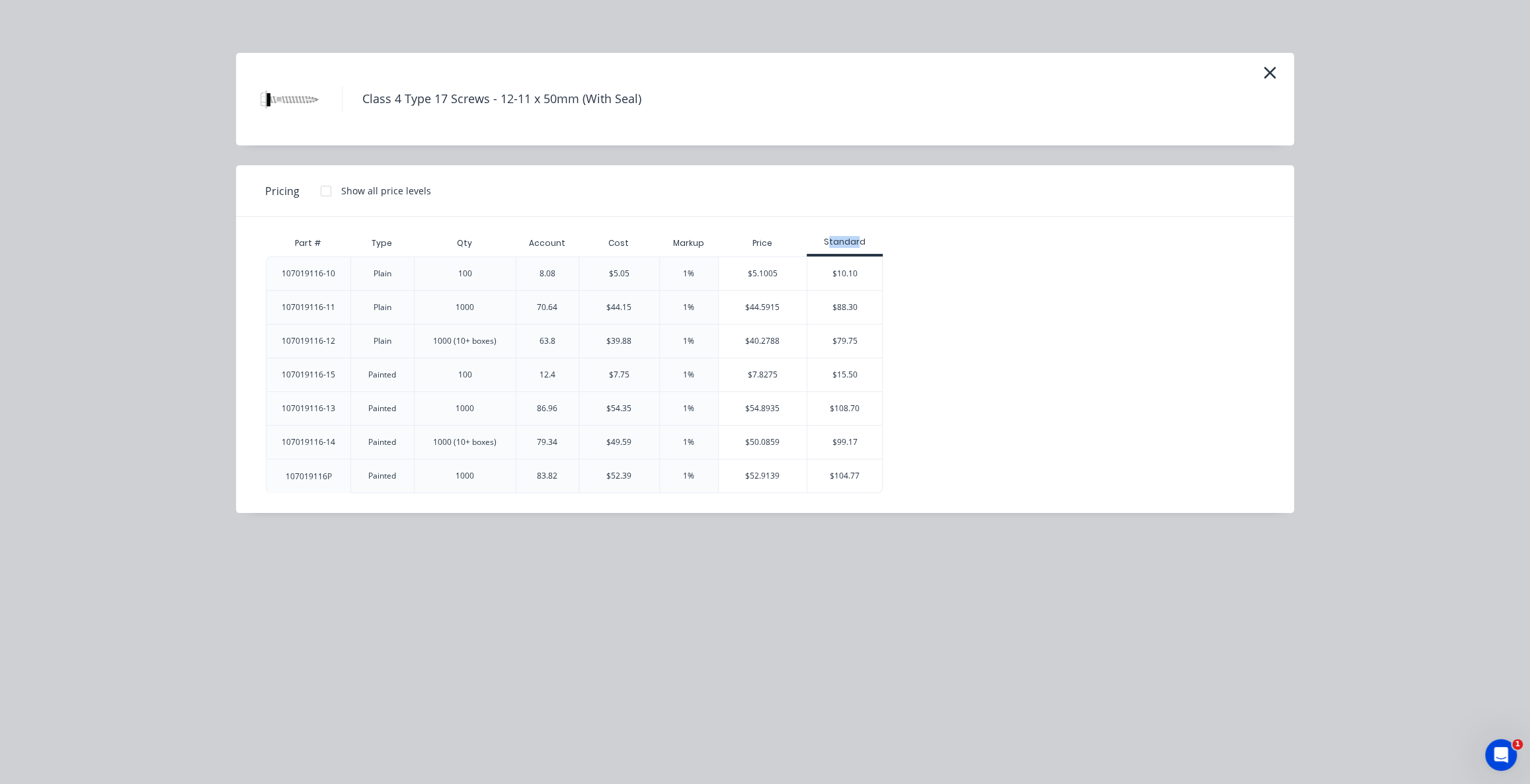
drag, startPoint x: 829, startPoint y: 244, endPoint x: 865, endPoint y: 240, distance: 36.2
click at [865, 240] on div "Standard" at bounding box center [845, 242] width 76 height 12
click at [900, 242] on div "Part # Type Qty Account Cost Markup Price Standard 107019116-10 Plain 100 8.08 …" at bounding box center [755, 361] width 979 height 263
click at [774, 274] on div "$5.1005" at bounding box center [764, 274] width 89 height 33
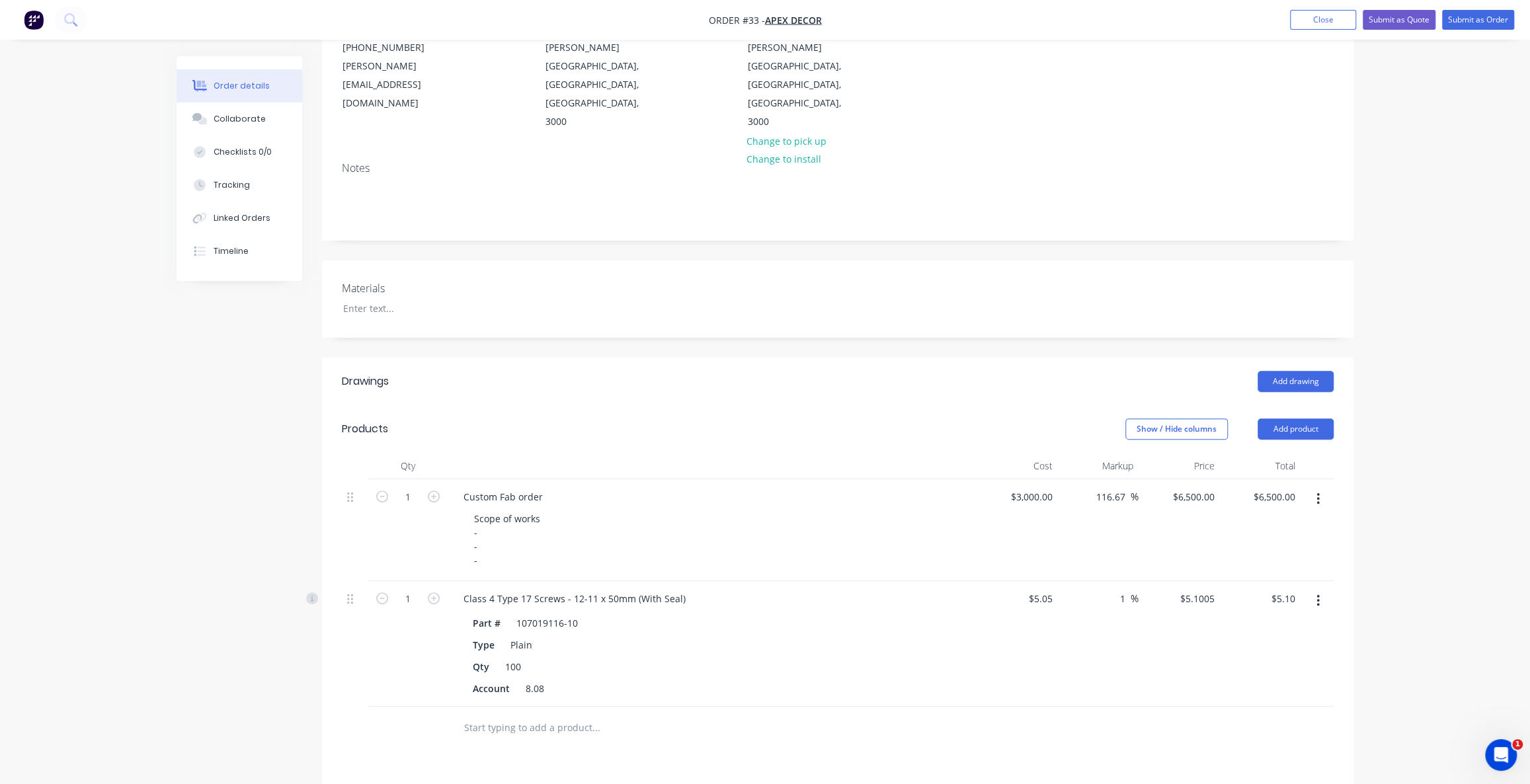
click at [1429, 469] on div "Order details Collaborate Checklists 0/0 Tracking Linked Orders Timeline Order …" at bounding box center [765, 460] width 1530 height 1252
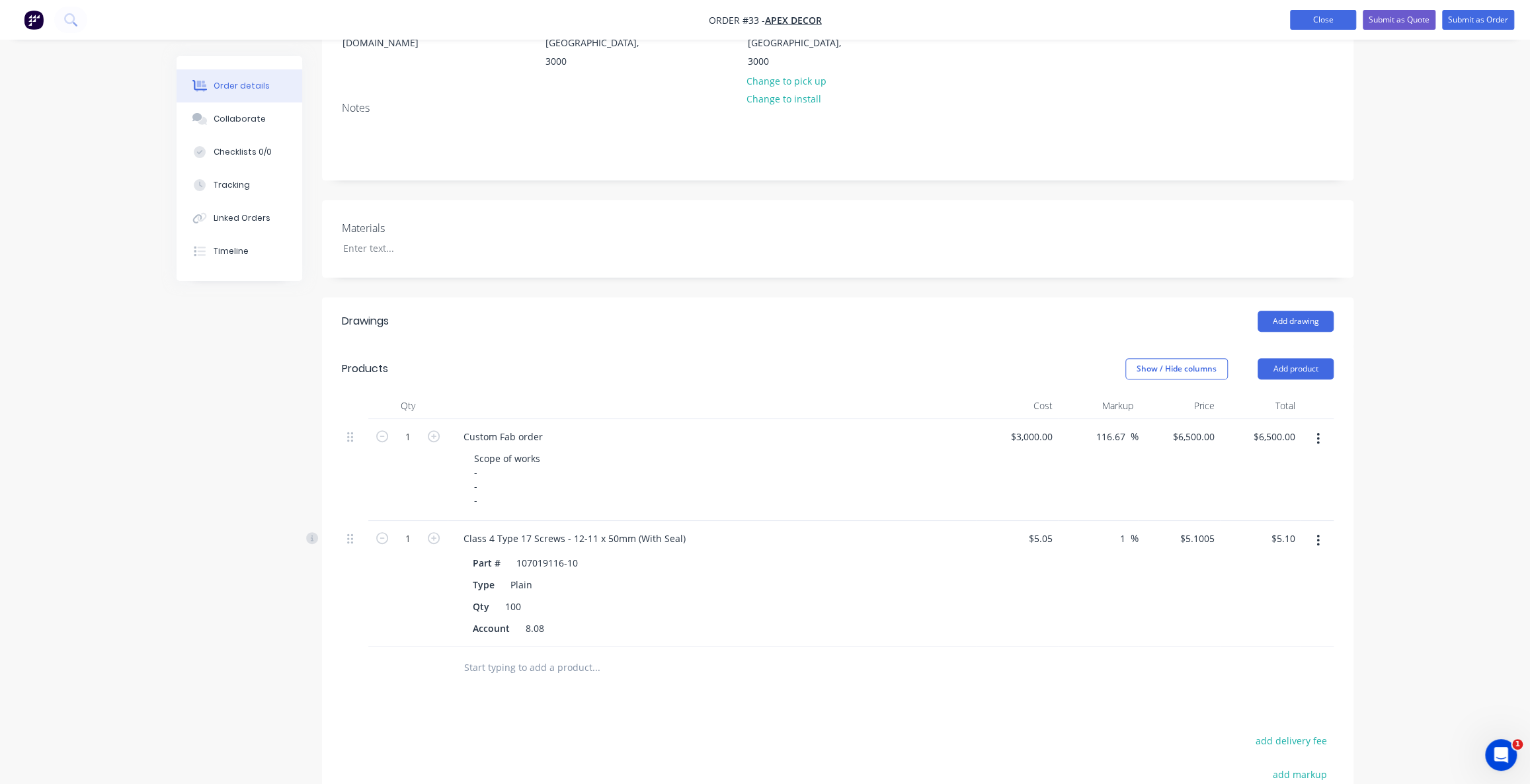
click at [1322, 15] on button "Close" at bounding box center [1323, 20] width 66 height 20
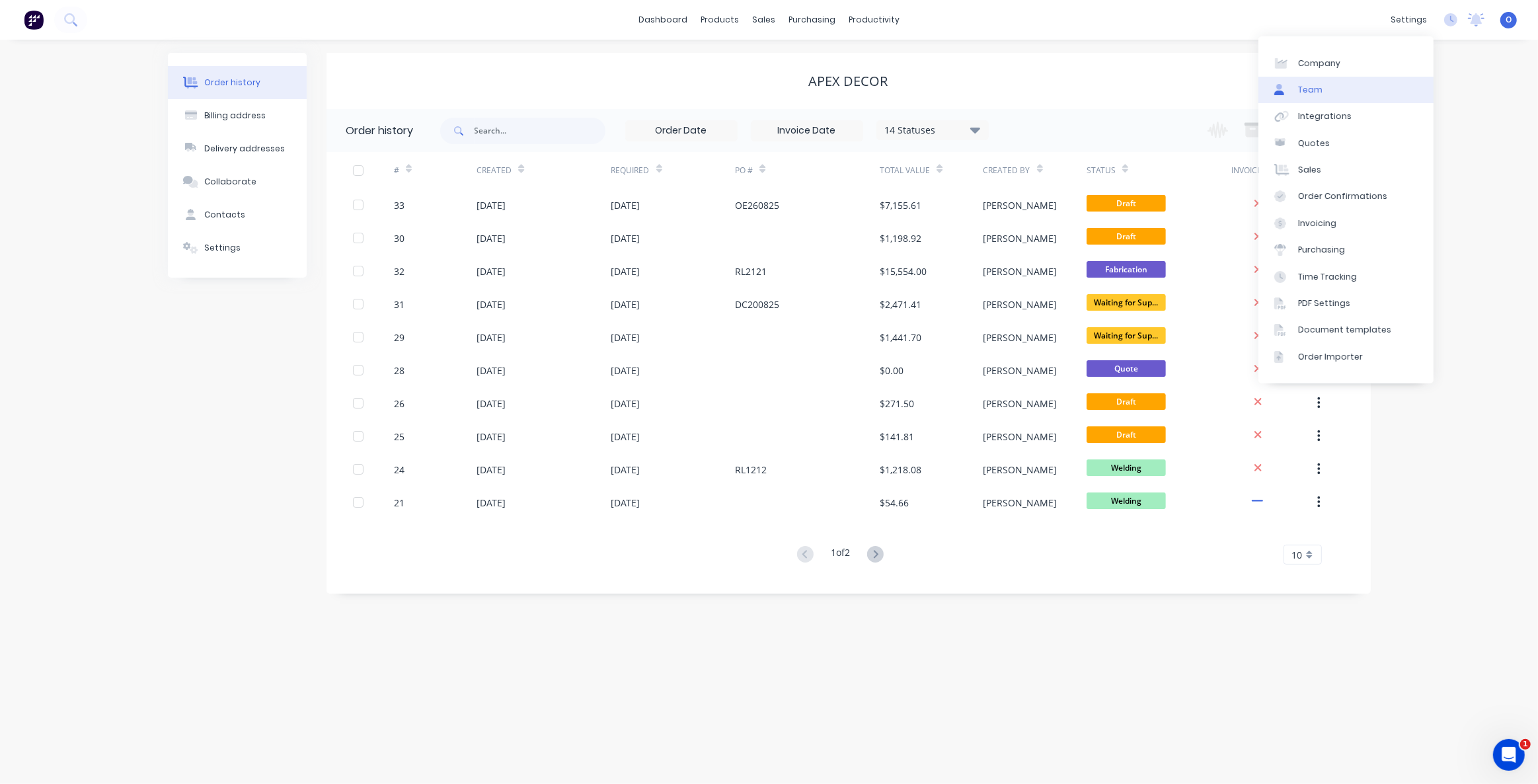
click at [1335, 87] on link "Team" at bounding box center [1346, 90] width 176 height 26
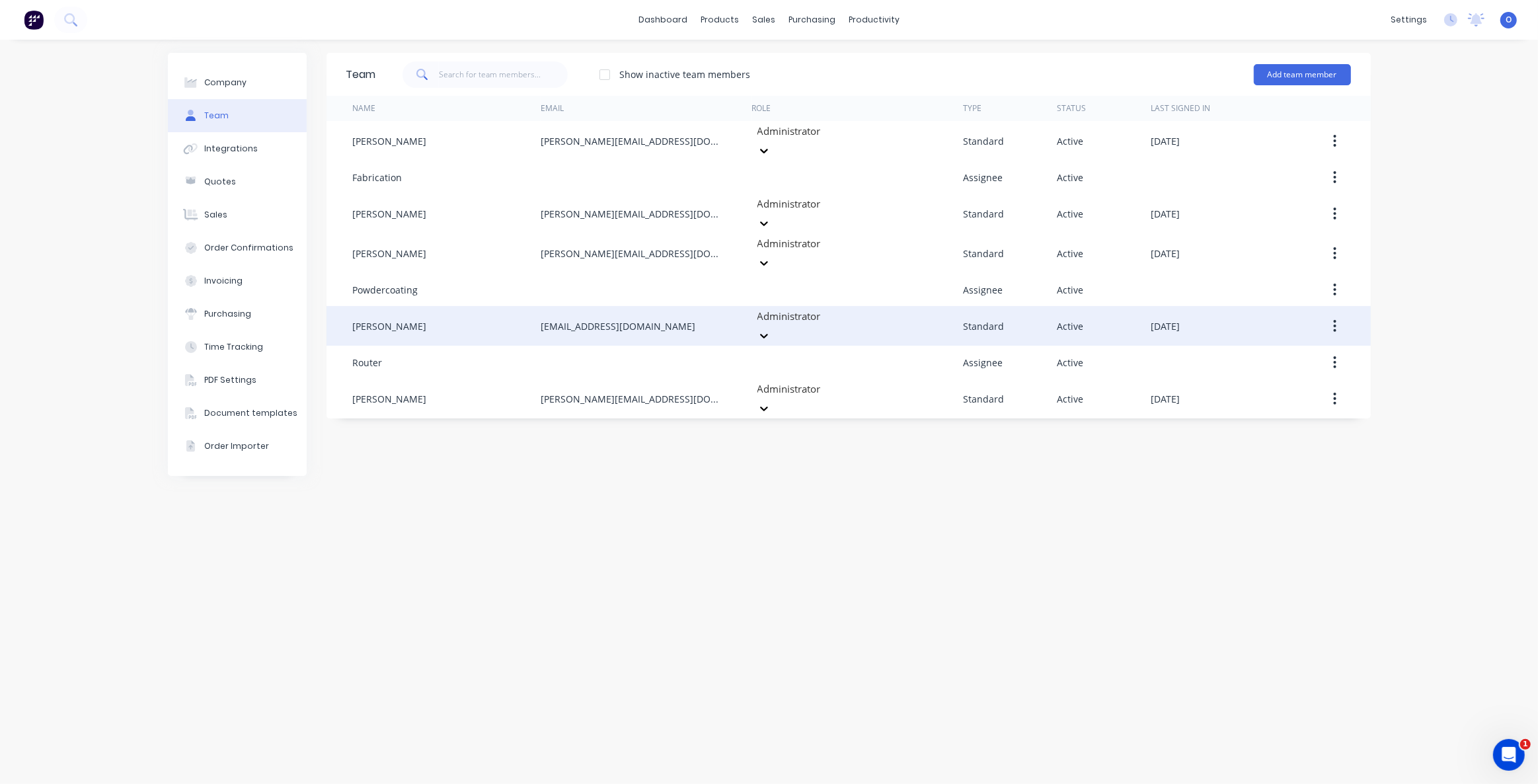
click at [777, 309] on div at bounding box center [852, 317] width 191 height 17
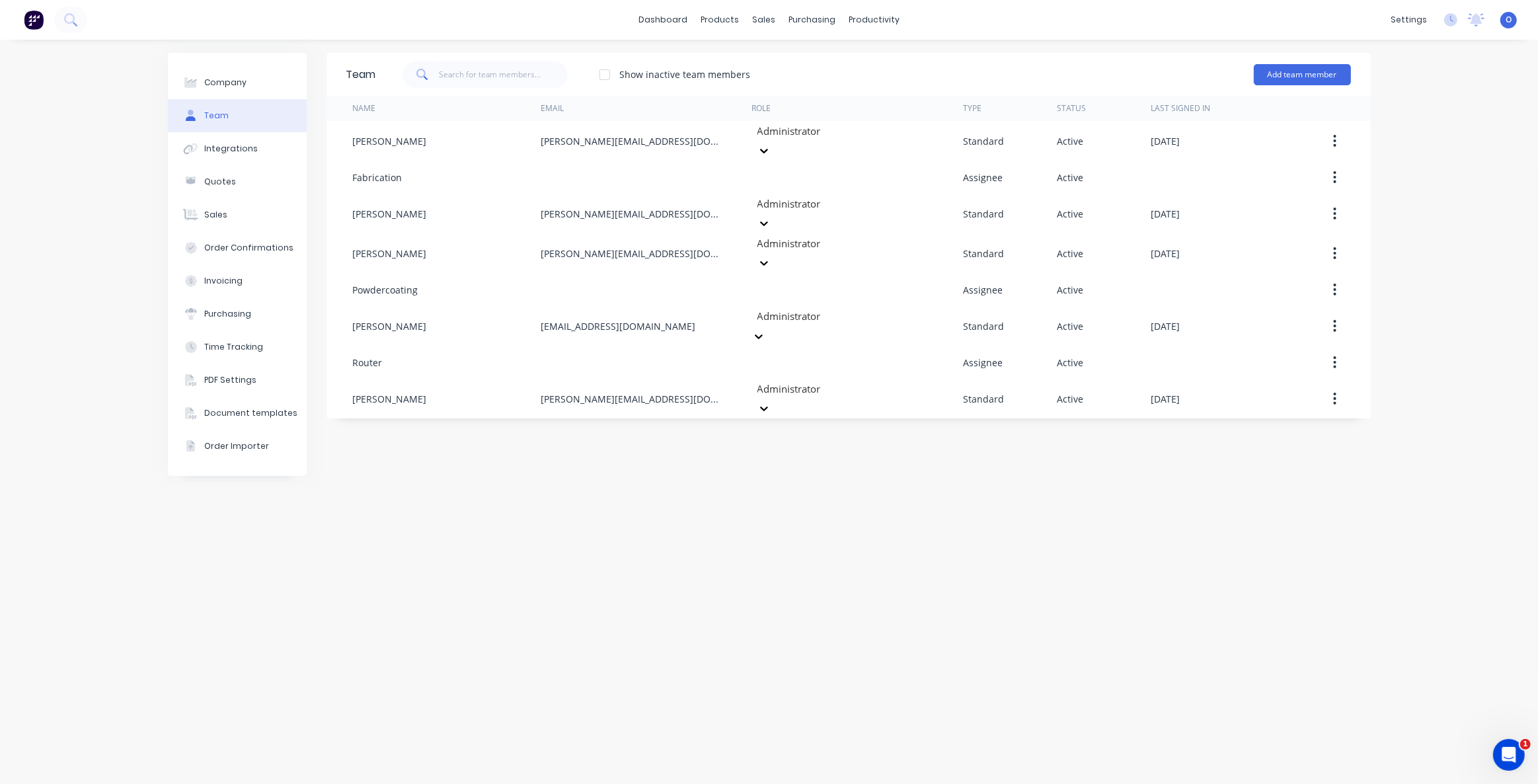
click at [794, 783] on div "Administrator Access and make changes to all elements of Factory." at bounding box center [769, 797] width 1538 height 27
drag, startPoint x: 674, startPoint y: 535, endPoint x: 681, endPoint y: 539, distance: 8.1
click at [674, 534] on div "Team Show inactive team members Add team member Name Email Role Type Status Las…" at bounding box center [848, 411] width 1045 height 718
click at [794, 54] on link "Sales Orders" at bounding box center [834, 63] width 176 height 26
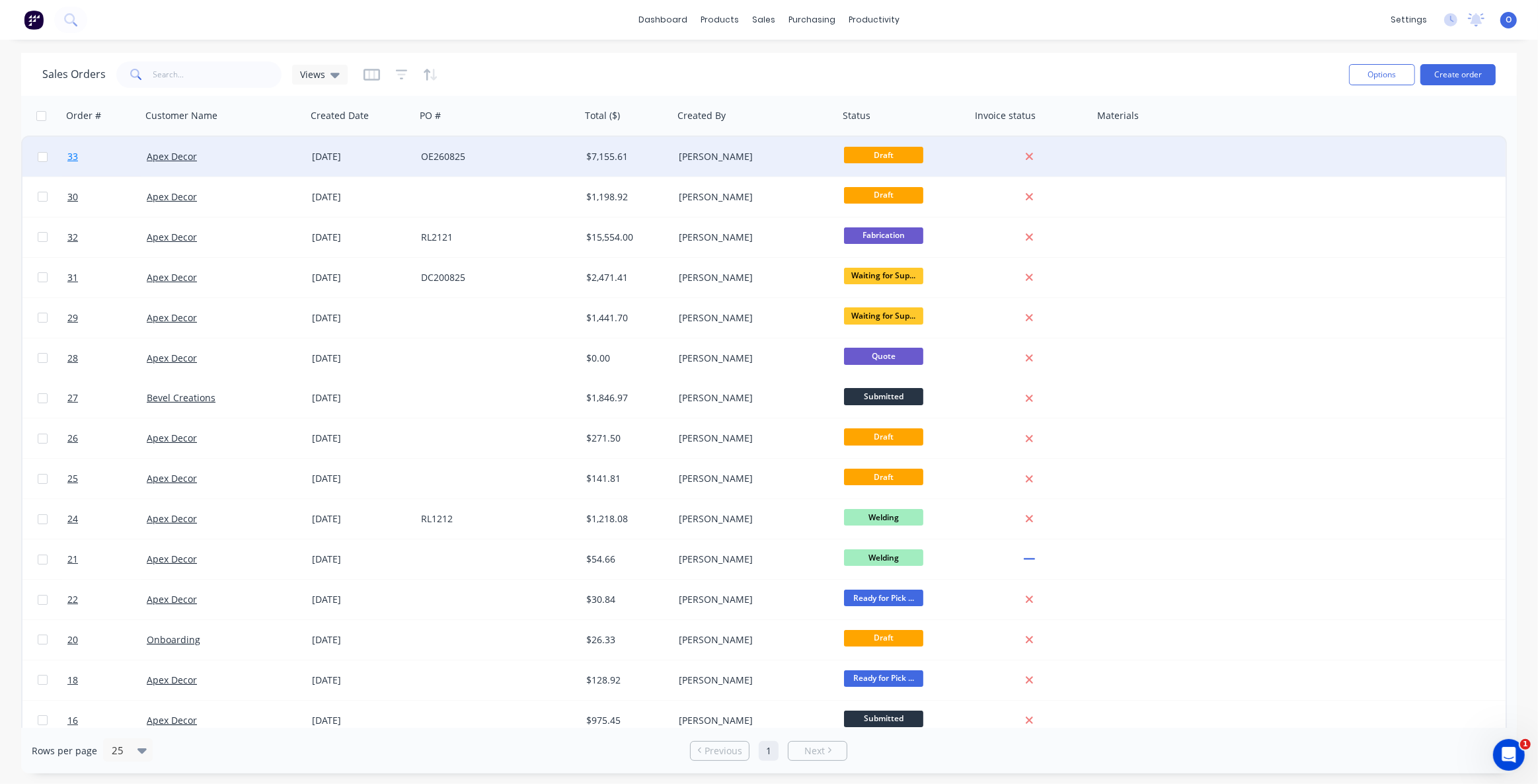
click at [72, 158] on span "33" at bounding box center [72, 157] width 10 height 13
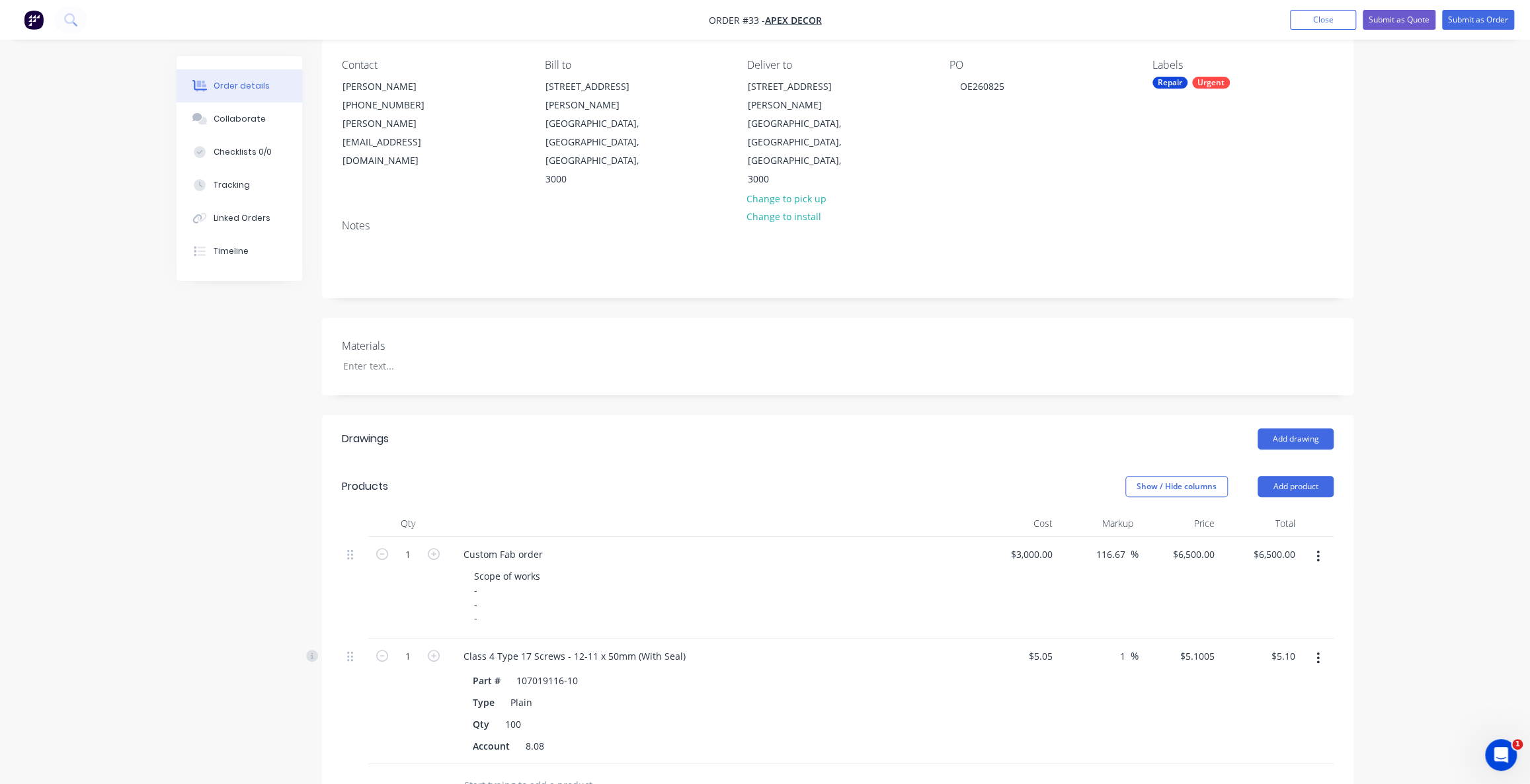
scroll to position [180, 0]
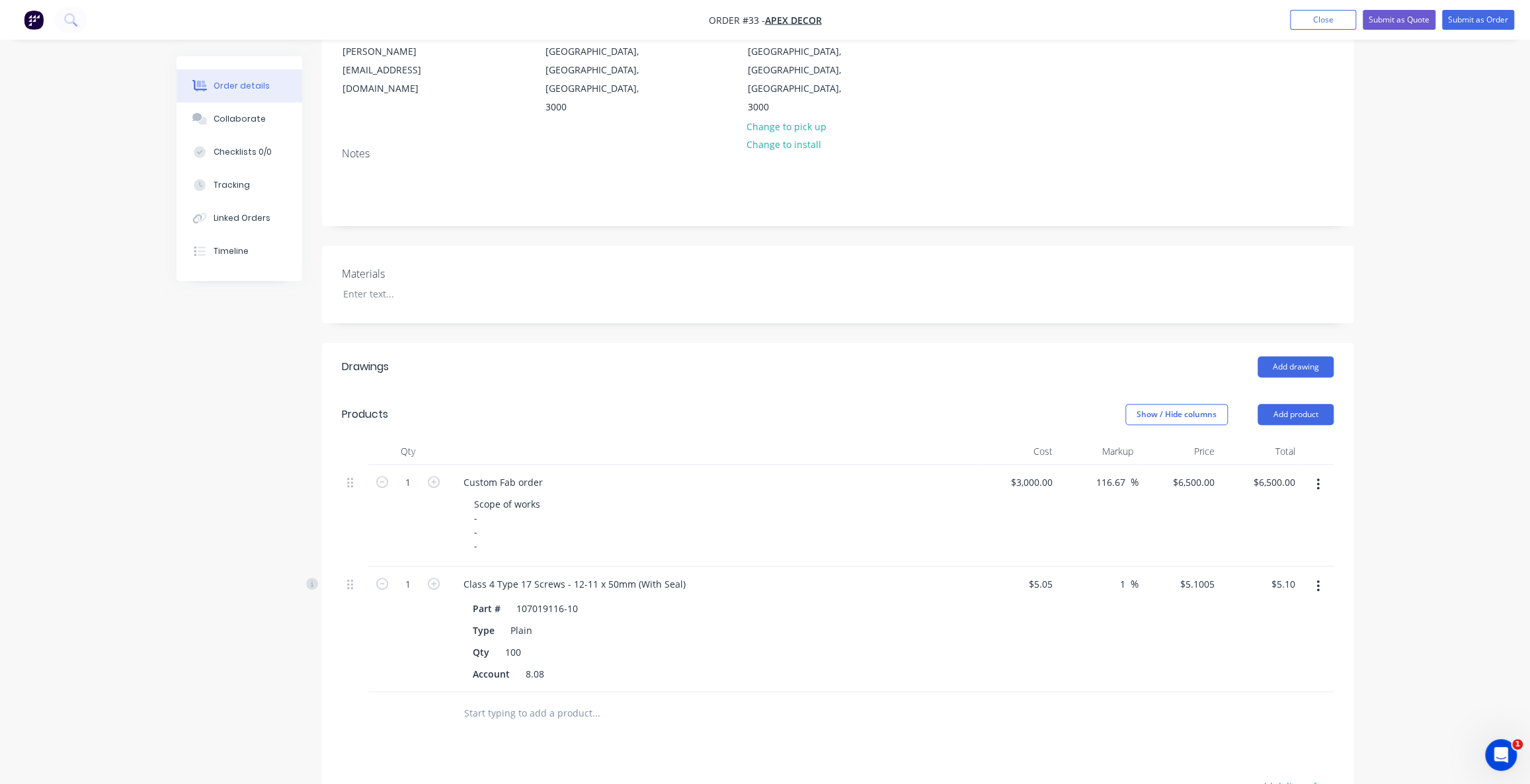
click at [1400, 464] on div "Order details Collaborate Checklists 0/0 Tracking Linked Orders Timeline Order …" at bounding box center [765, 445] width 1530 height 1252
click at [1378, 442] on div "Order details Collaborate Checklists 0/0 Tracking Linked Orders Timeline Order …" at bounding box center [765, 445] width 1530 height 1252
click at [1296, 404] on button "Add product" at bounding box center [1296, 414] width 76 height 21
click at [1390, 409] on div "Order details Collaborate Checklists 0/0 Tracking Linked Orders Timeline Order …" at bounding box center [765, 445] width 1530 height 1252
click at [1413, 390] on div "Order details Collaborate Checklists 0/0 Tracking Linked Orders Timeline Order …" at bounding box center [765, 445] width 1530 height 1252
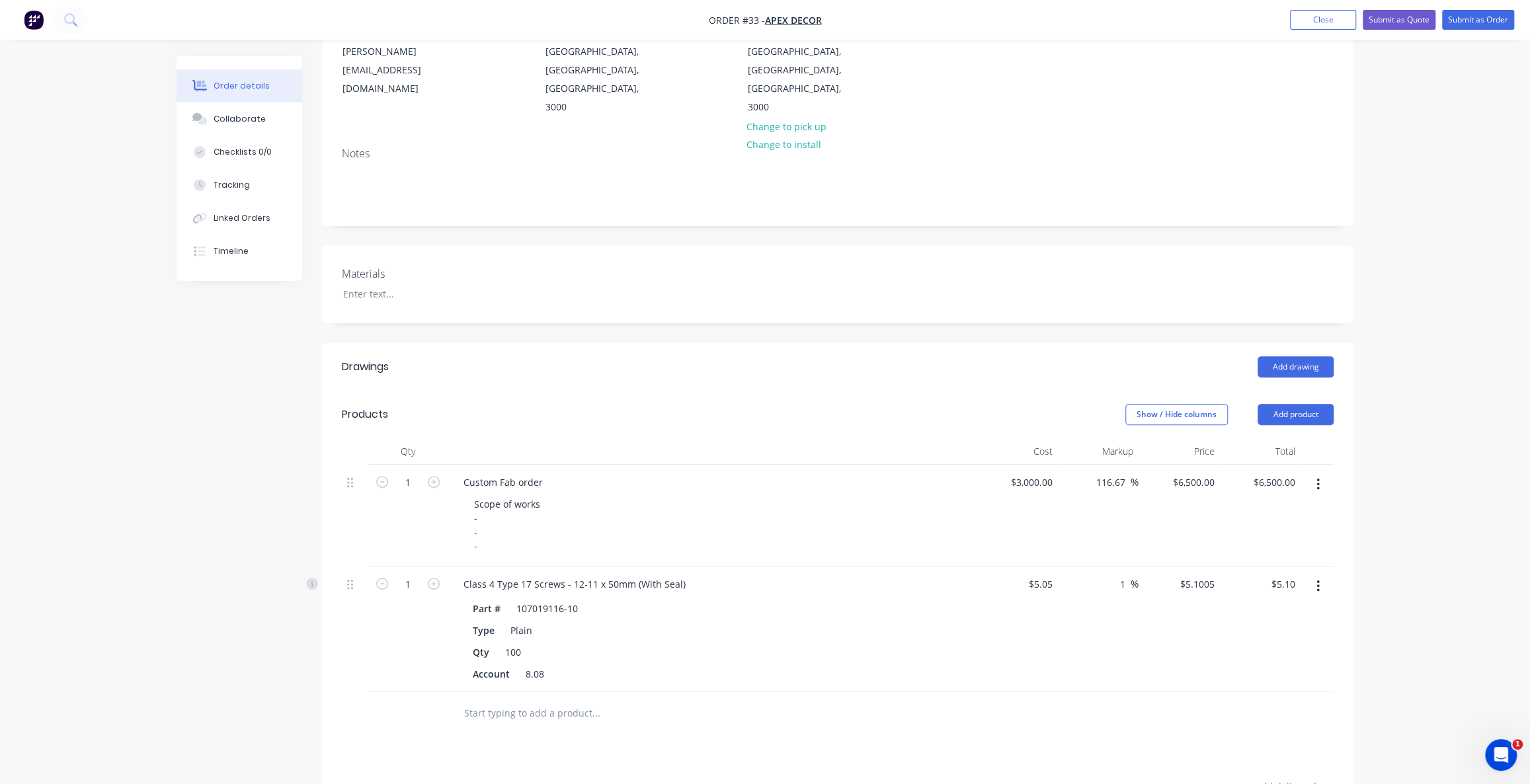
click at [1415, 397] on div "Order details Collaborate Checklists 0/0 Tracking Linked Orders Timeline Order …" at bounding box center [765, 445] width 1530 height 1252
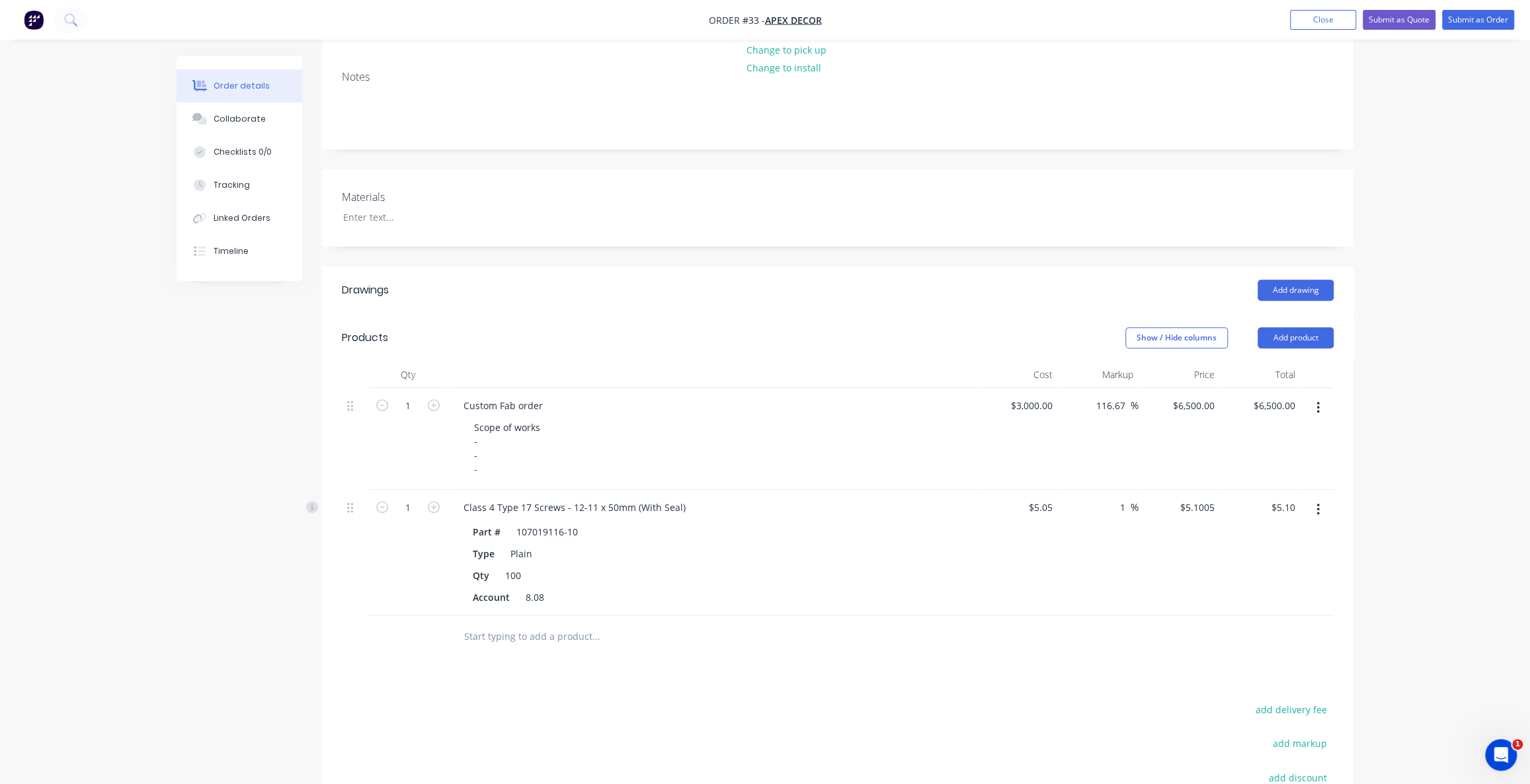
scroll to position [300, 0]
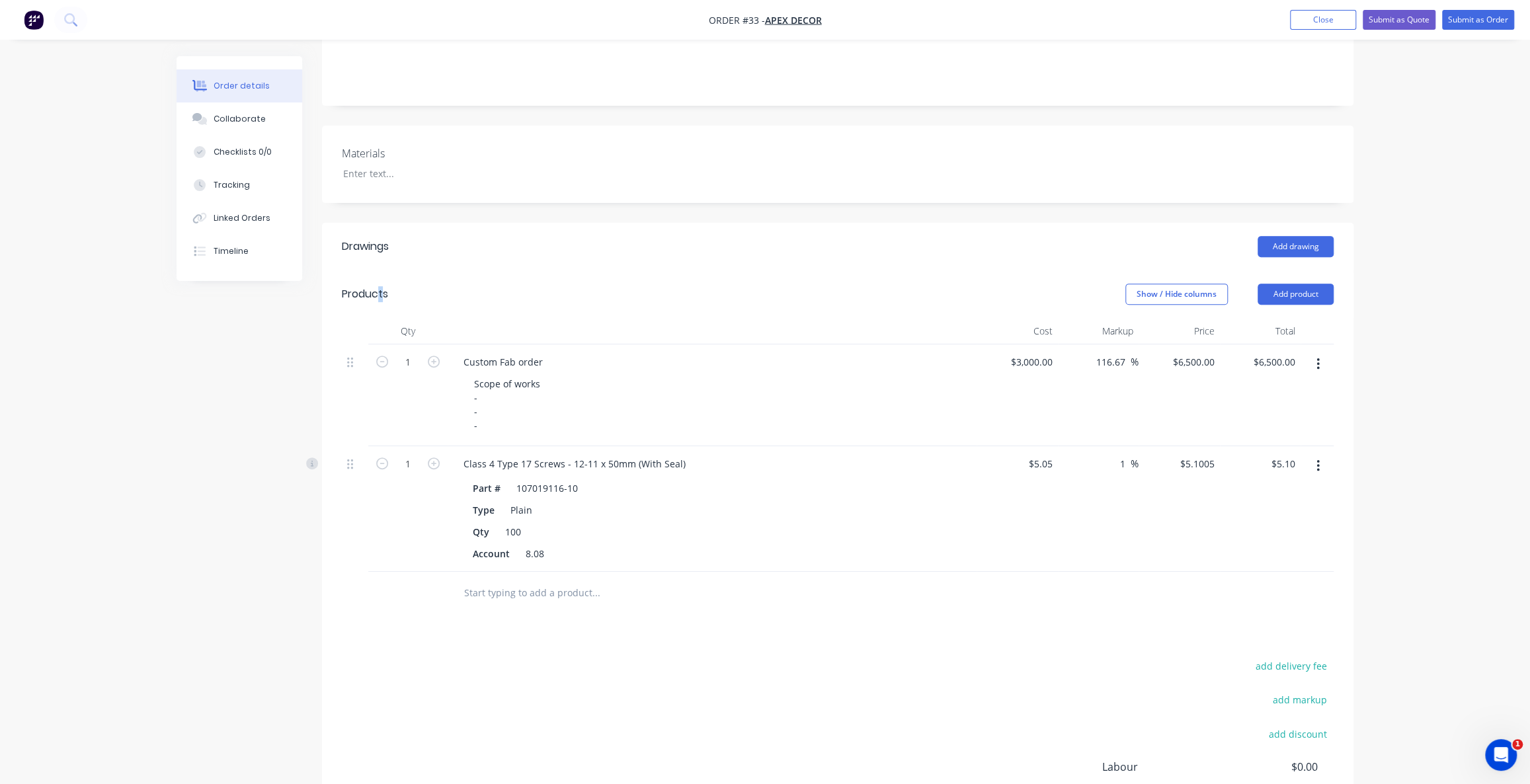
click at [371, 286] on div "Products" at bounding box center [364, 293] width 46 height 16
click at [441, 657] on div "add delivery fee add markup add discount Labour $0.00 Sub total $6,505.10 Margi…" at bounding box center [837, 784] width 992 height 255
click at [1272, 284] on button "Add product" at bounding box center [1296, 294] width 76 height 21
click at [1276, 397] on div "Lineal metre product" at bounding box center [1271, 407] width 102 height 19
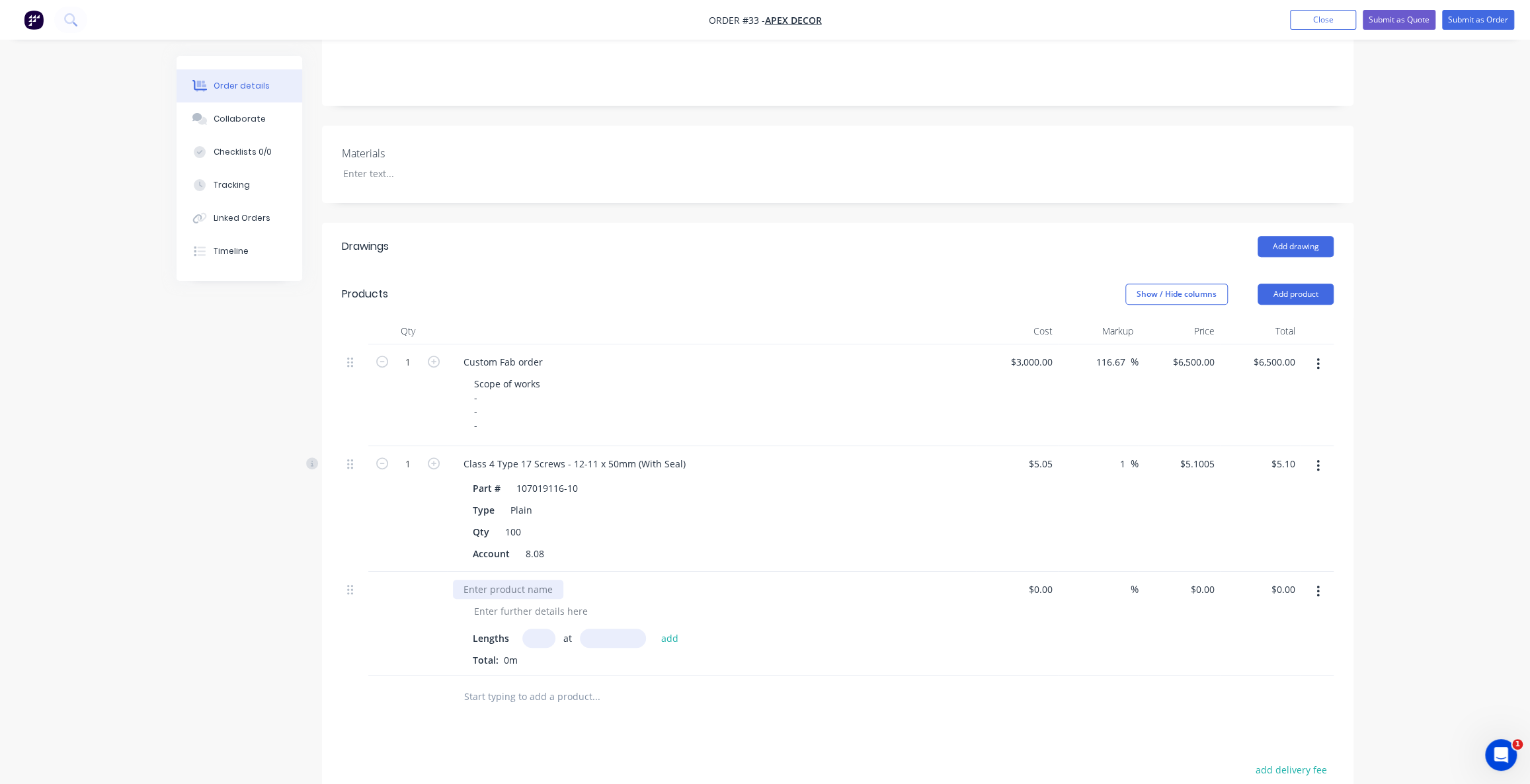
click at [506, 579] on div at bounding box center [508, 589] width 110 height 19
click at [1047, 579] on input at bounding box center [1043, 589] width 30 height 19
type input "$0.00"
click at [538, 628] on input "text" at bounding box center [539, 638] width 33 height 19
type input "4"
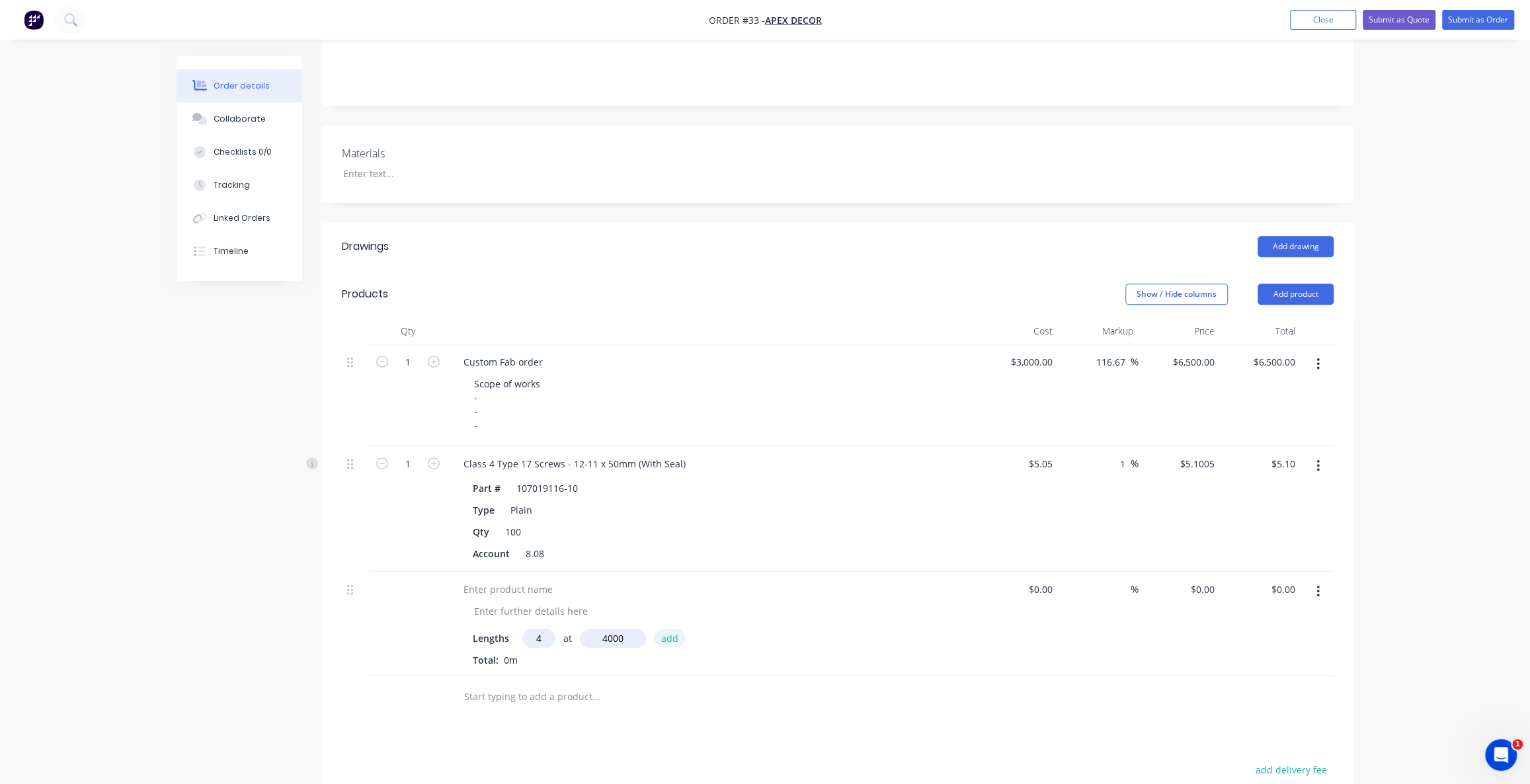
type input "4000mm"
click at [677, 628] on button "add" at bounding box center [669, 637] width 31 height 18
click at [550, 655] on icon "button" at bounding box center [548, 660] width 8 height 12
click at [1316, 579] on button "button" at bounding box center [1318, 591] width 31 height 24
click at [1287, 696] on div "Delete" at bounding box center [1271, 706] width 102 height 19
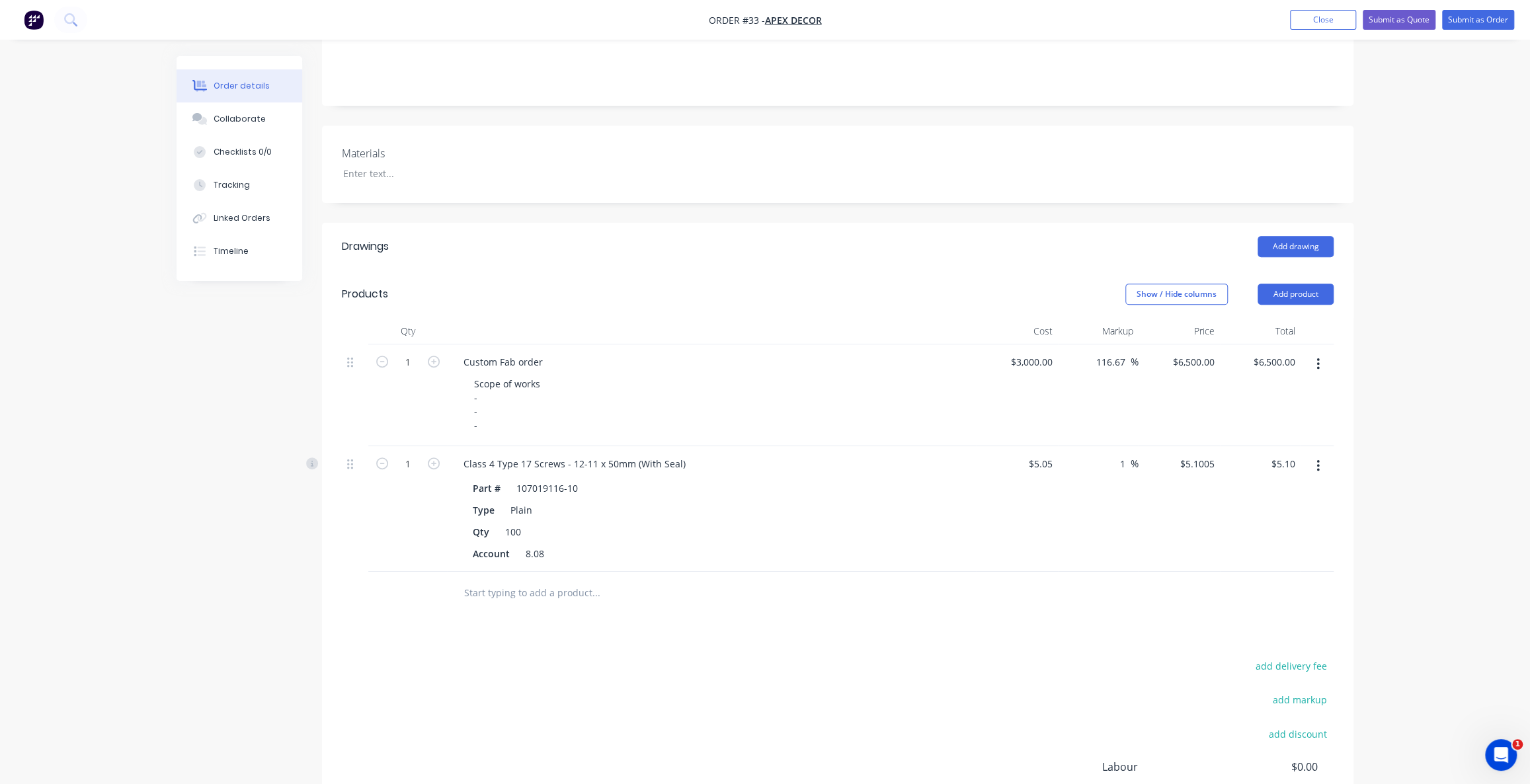
click at [1416, 507] on div "Order details Collaborate Checklists 0/0 Tracking Linked Orders Timeline Order …" at bounding box center [765, 325] width 1530 height 1252
click at [1432, 407] on div "Order details Collaborate Checklists 0/0 Tracking Linked Orders Timeline Order …" at bounding box center [765, 325] width 1530 height 1252
click at [1283, 284] on button "Add product" at bounding box center [1296, 294] width 76 height 21
click at [1279, 318] on div "Product catalogue" at bounding box center [1271, 327] width 102 height 19
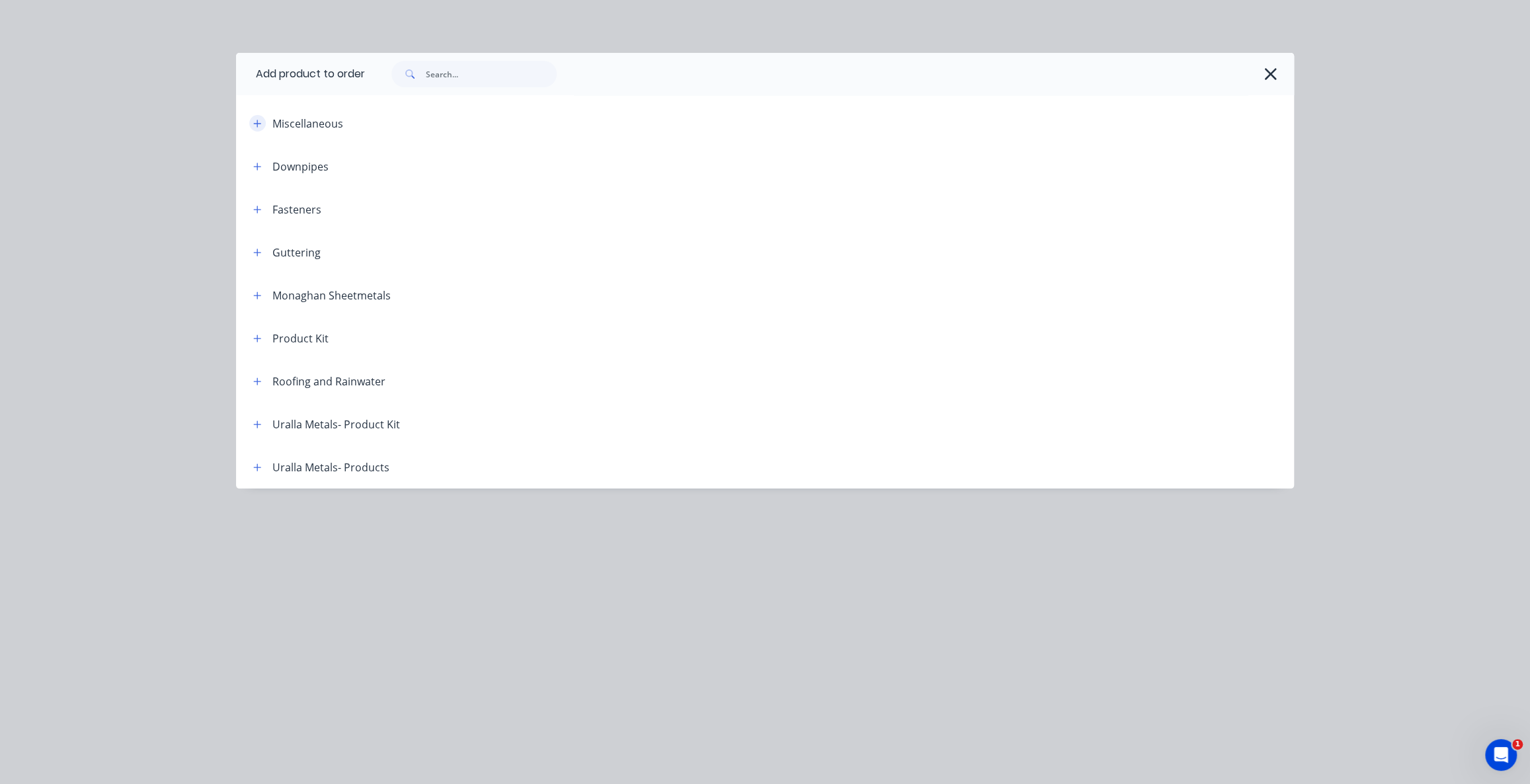
click at [258, 126] on icon "button" at bounding box center [257, 124] width 8 height 9
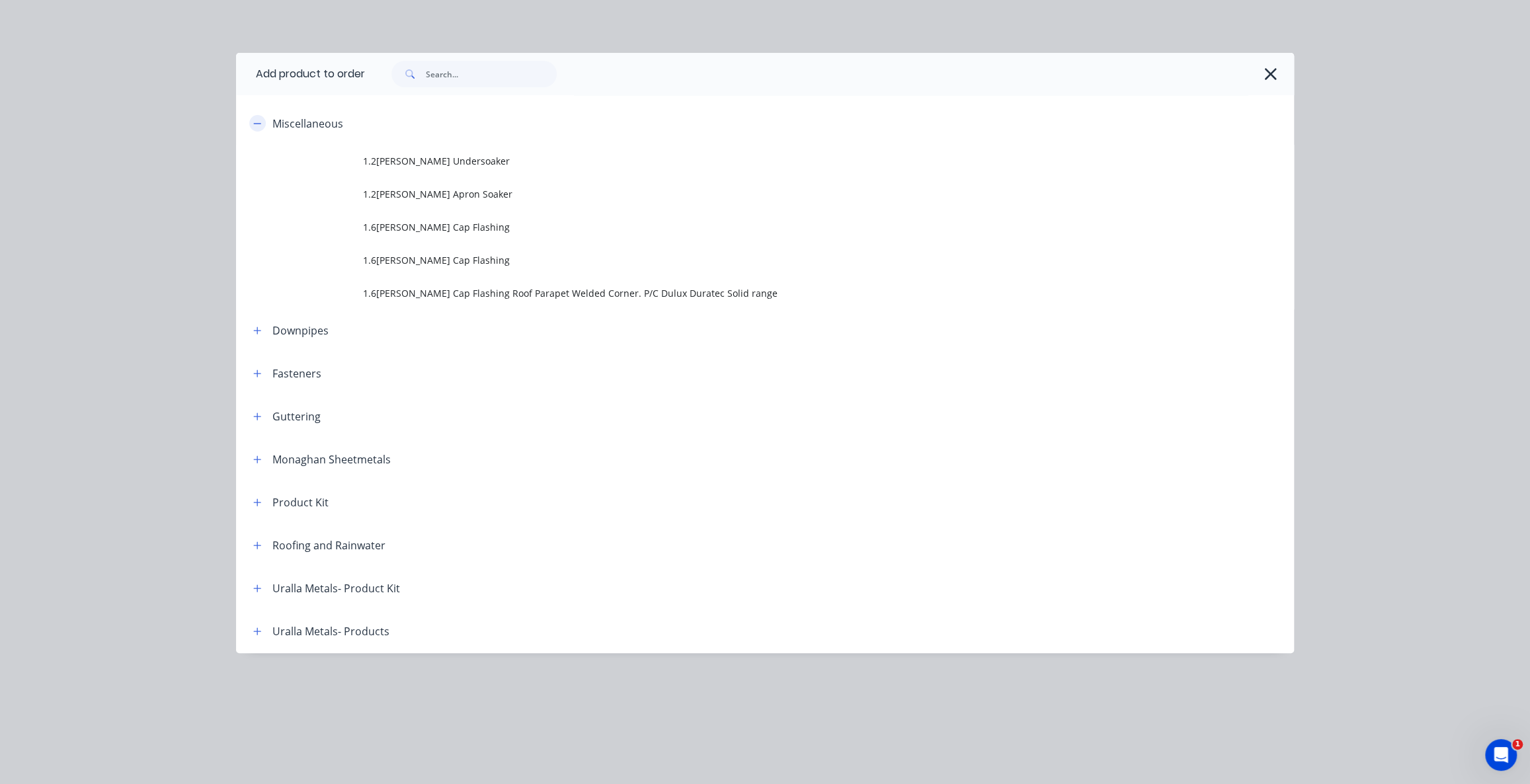
click at [258, 125] on icon "button" at bounding box center [257, 124] width 8 height 9
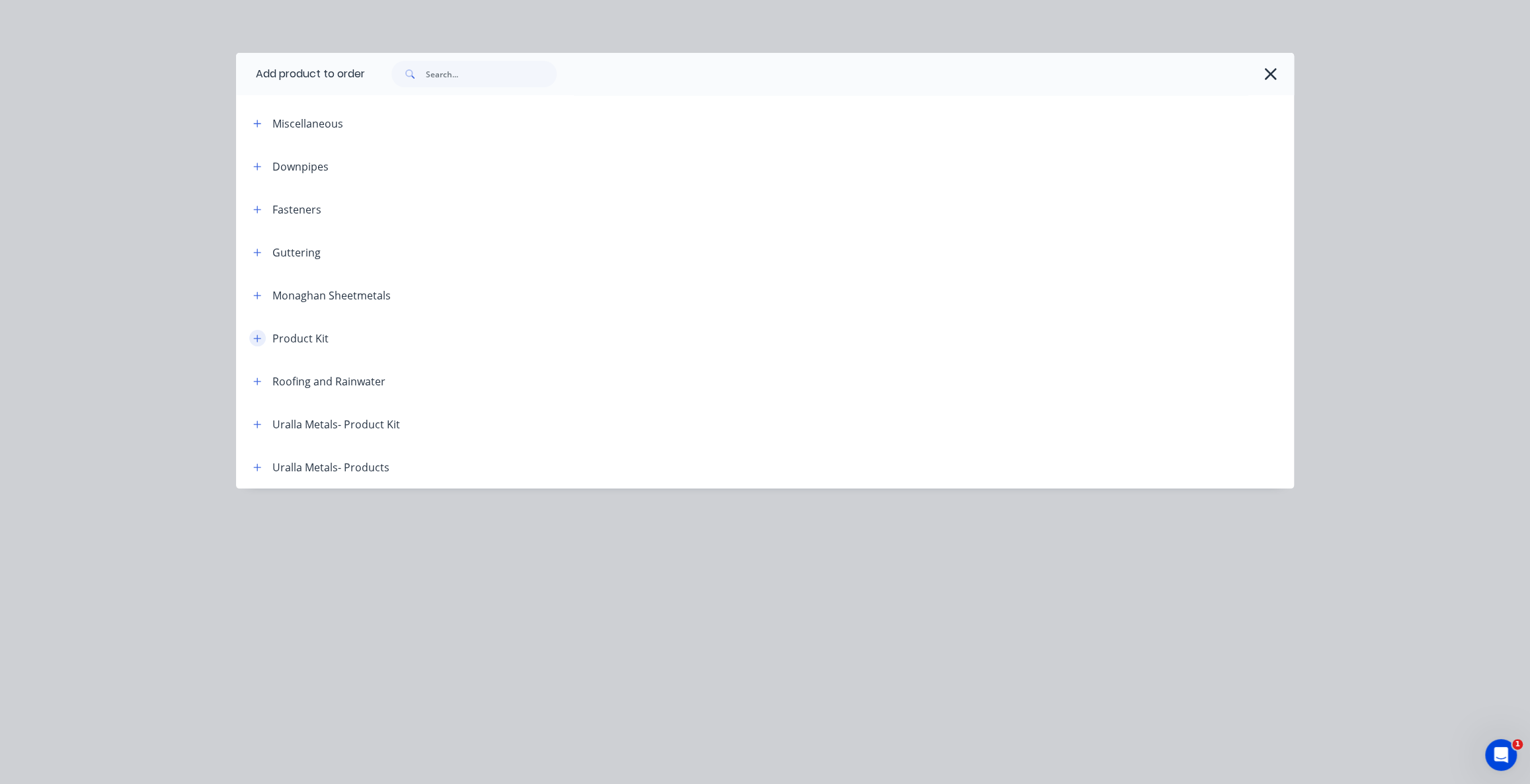
click at [254, 344] on button "button" at bounding box center [258, 339] width 17 height 17
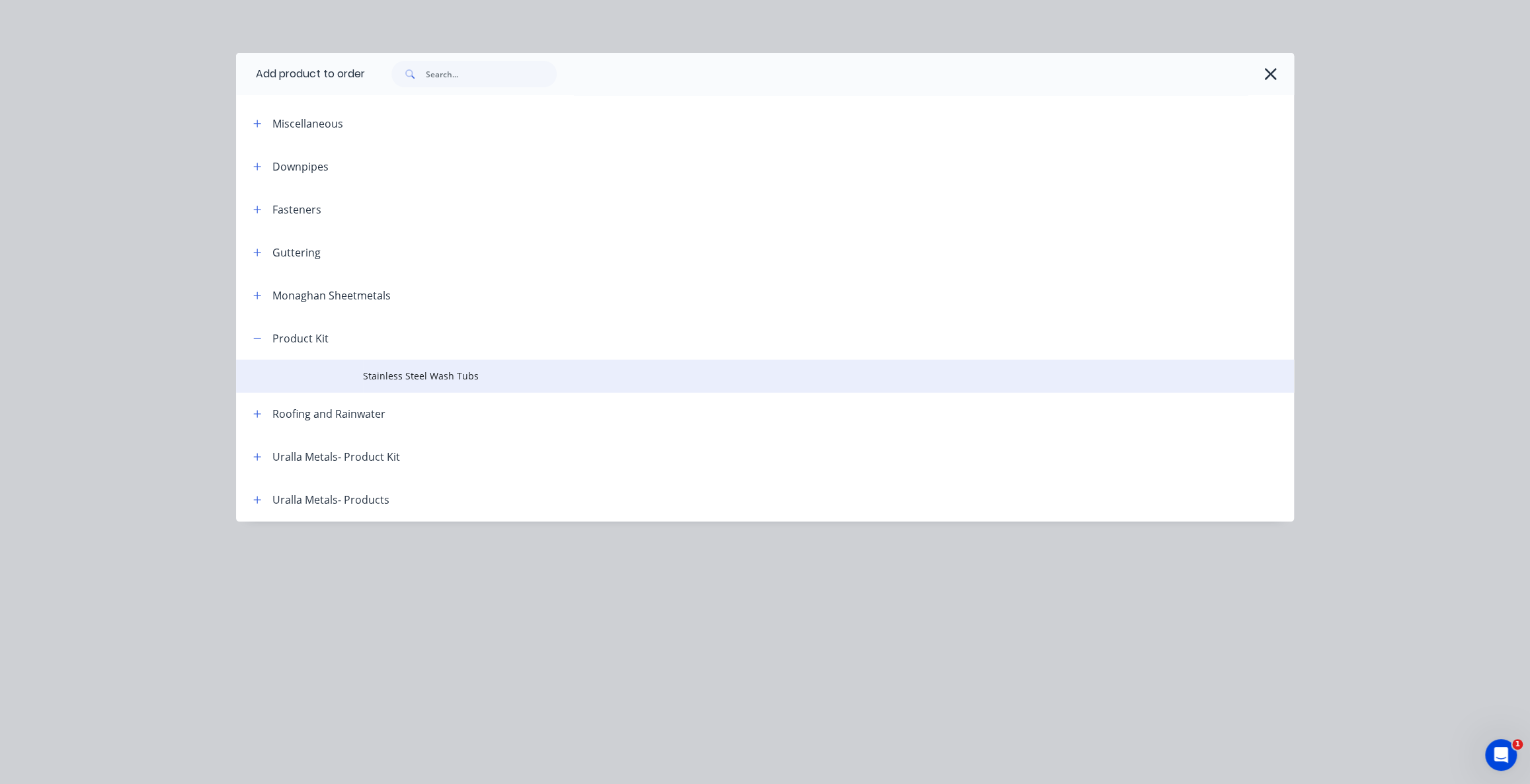
click at [413, 383] on td "Stainless Steel Wash Tubs" at bounding box center [829, 375] width 932 height 33
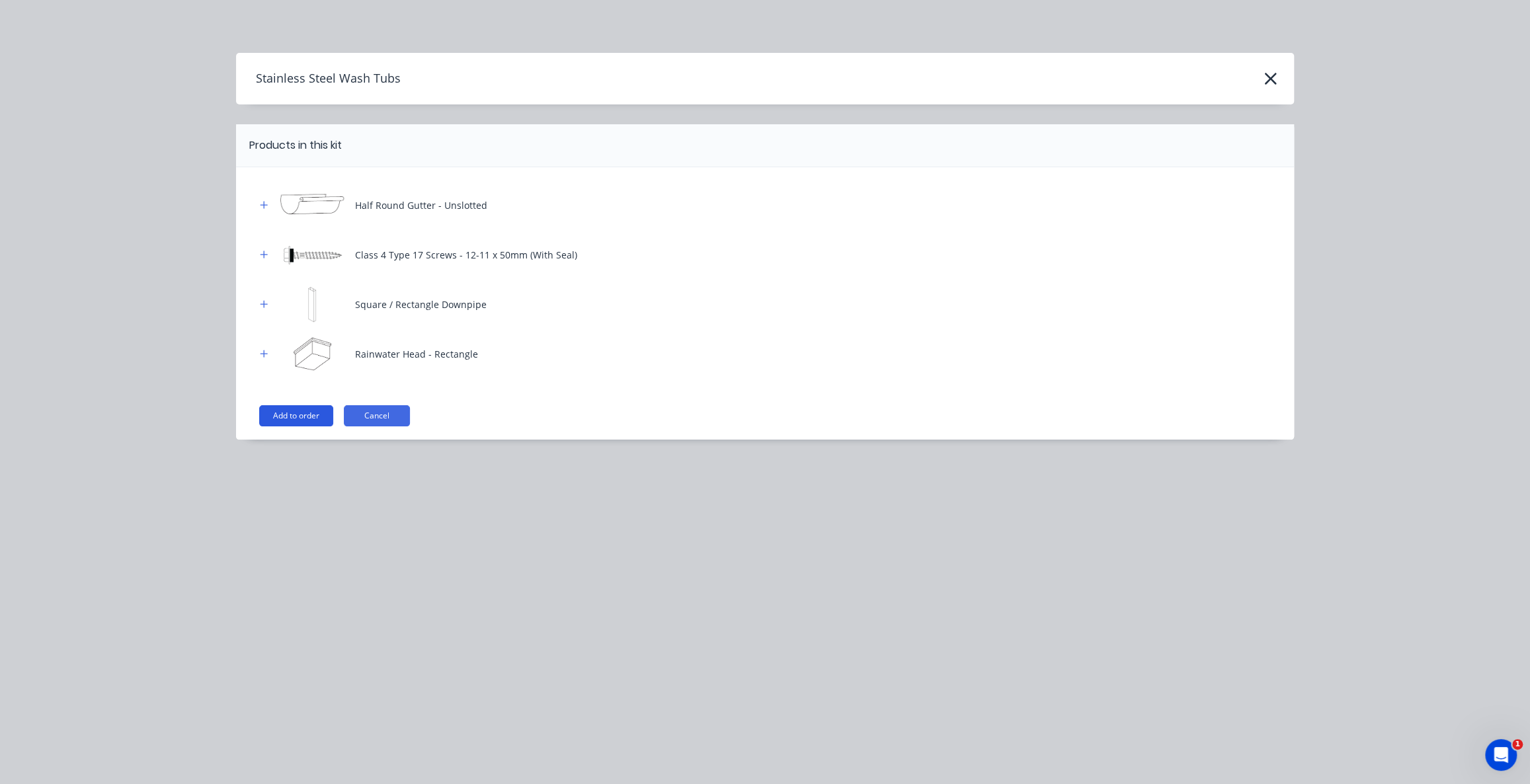
click at [299, 417] on button "Add to order" at bounding box center [296, 416] width 74 height 21
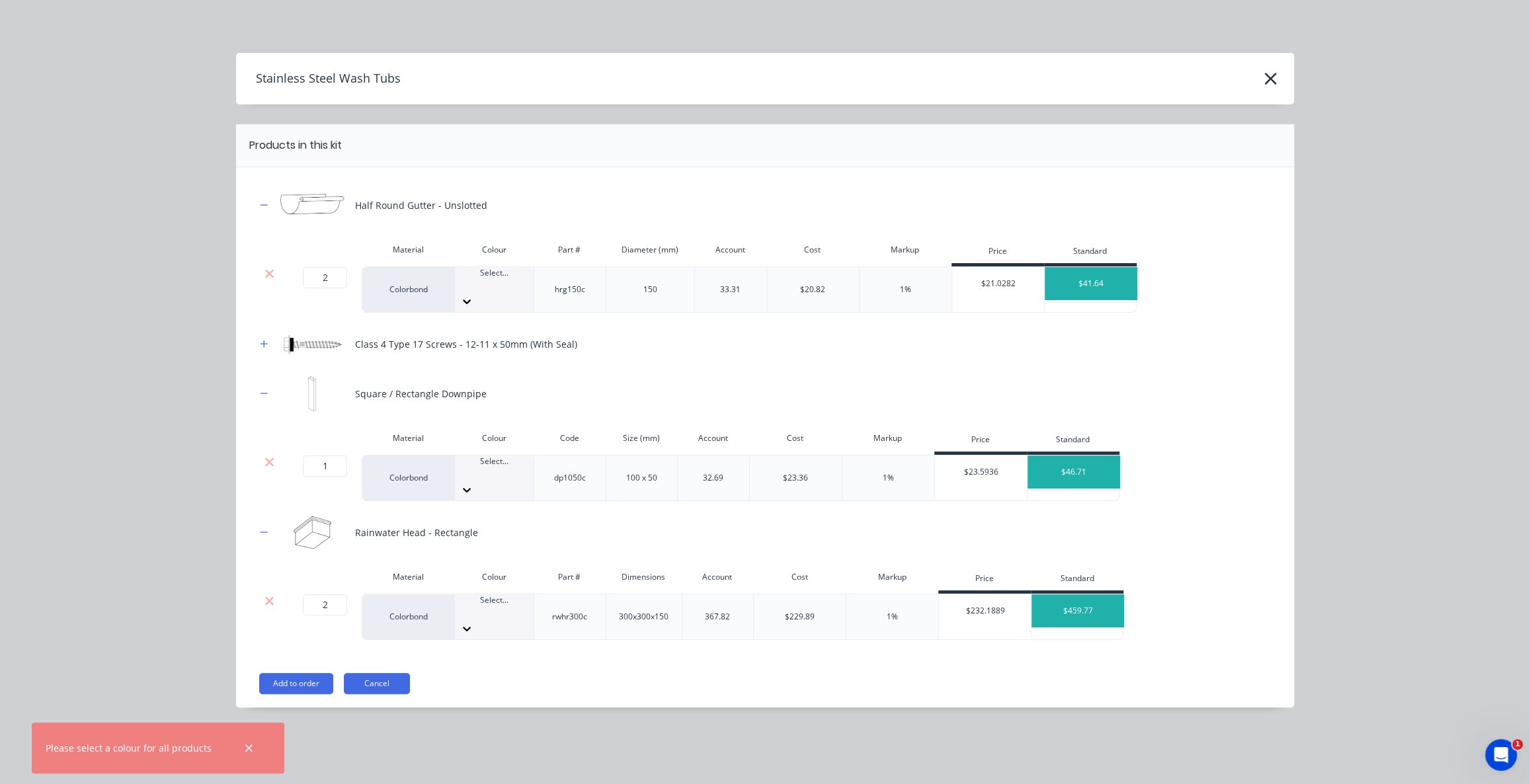
click at [493, 285] on div at bounding box center [494, 285] width 78 height 12
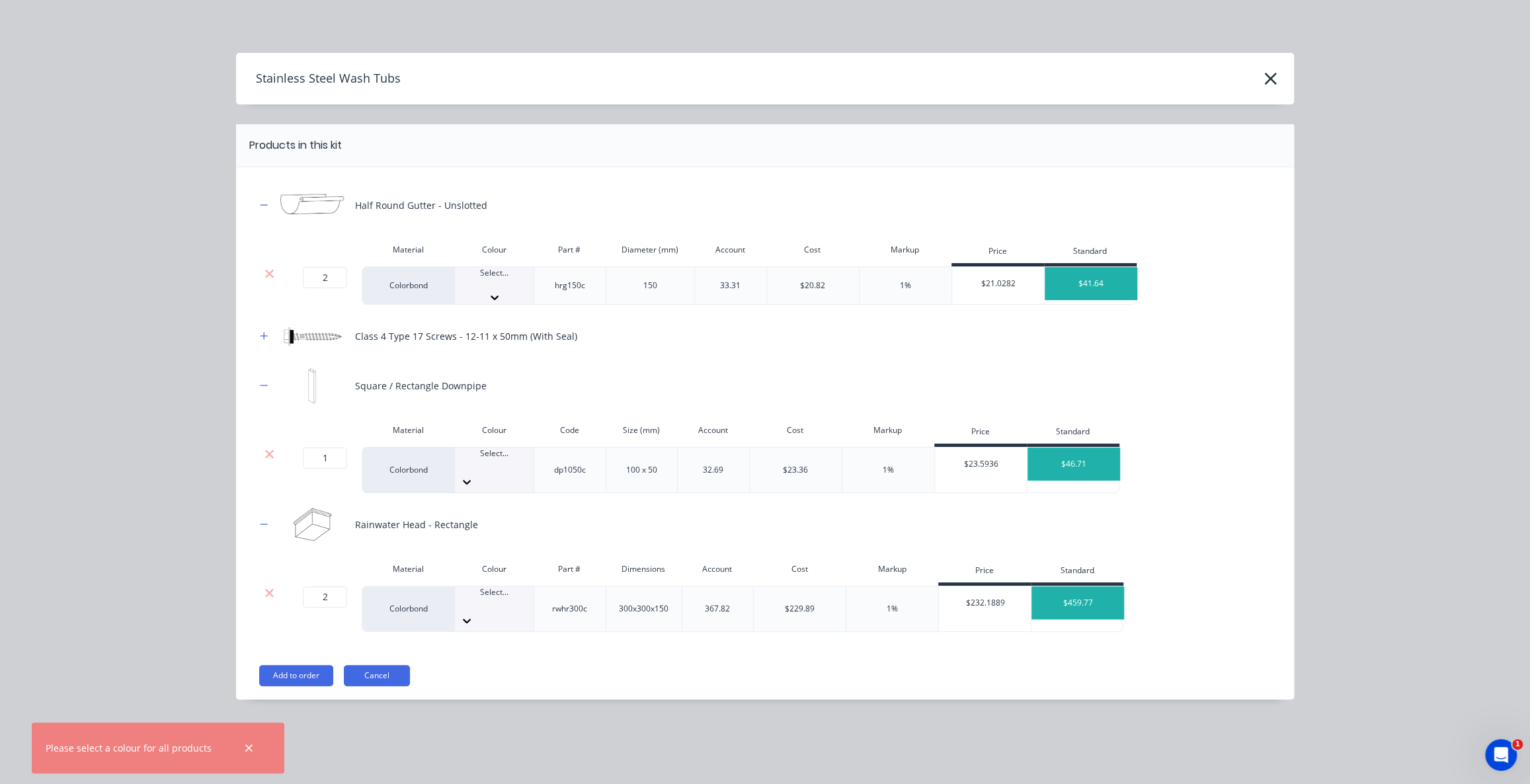
click at [496, 467] on div at bounding box center [494, 473] width 78 height 12
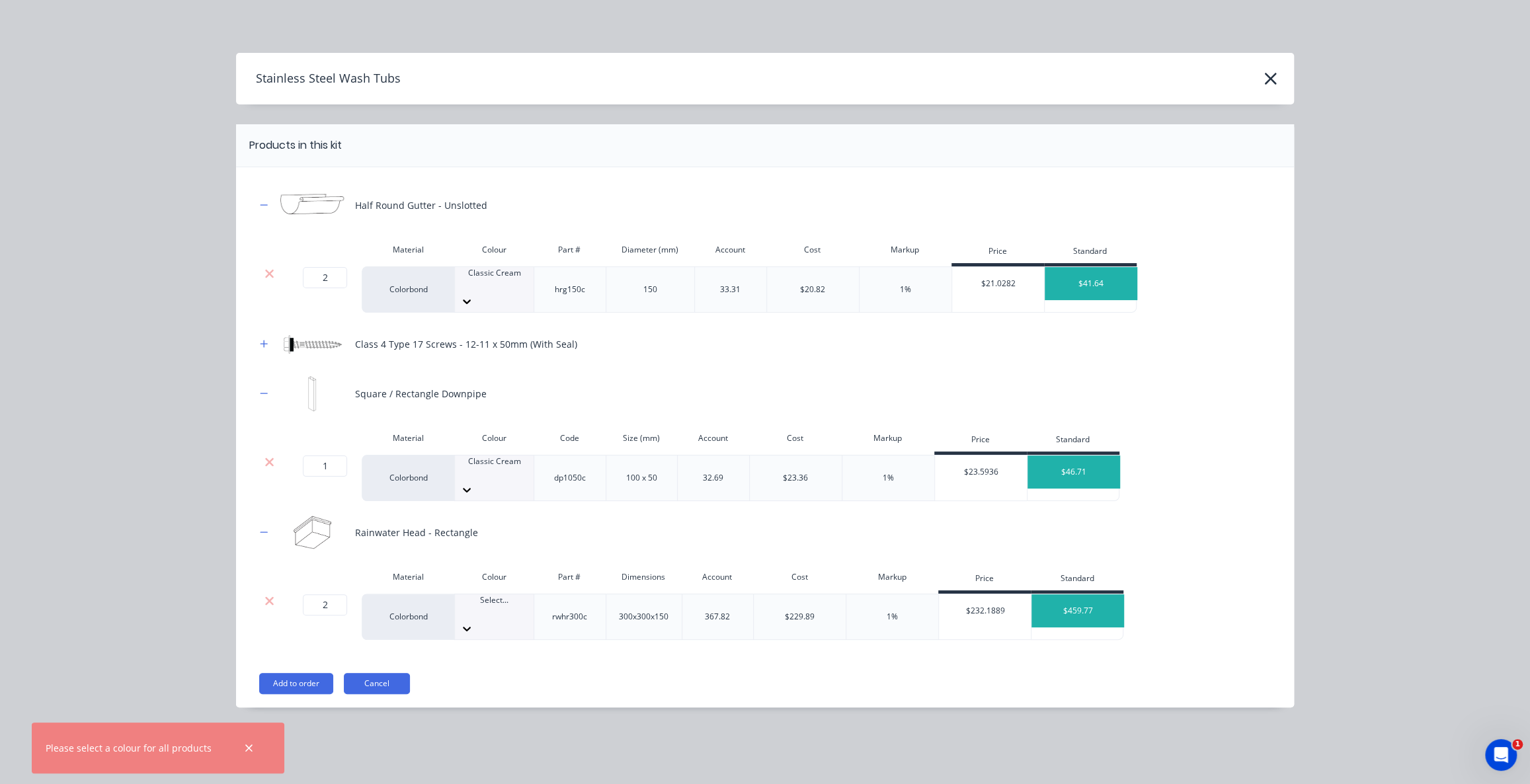
click at [495, 607] on div at bounding box center [494, 612] width 78 height 12
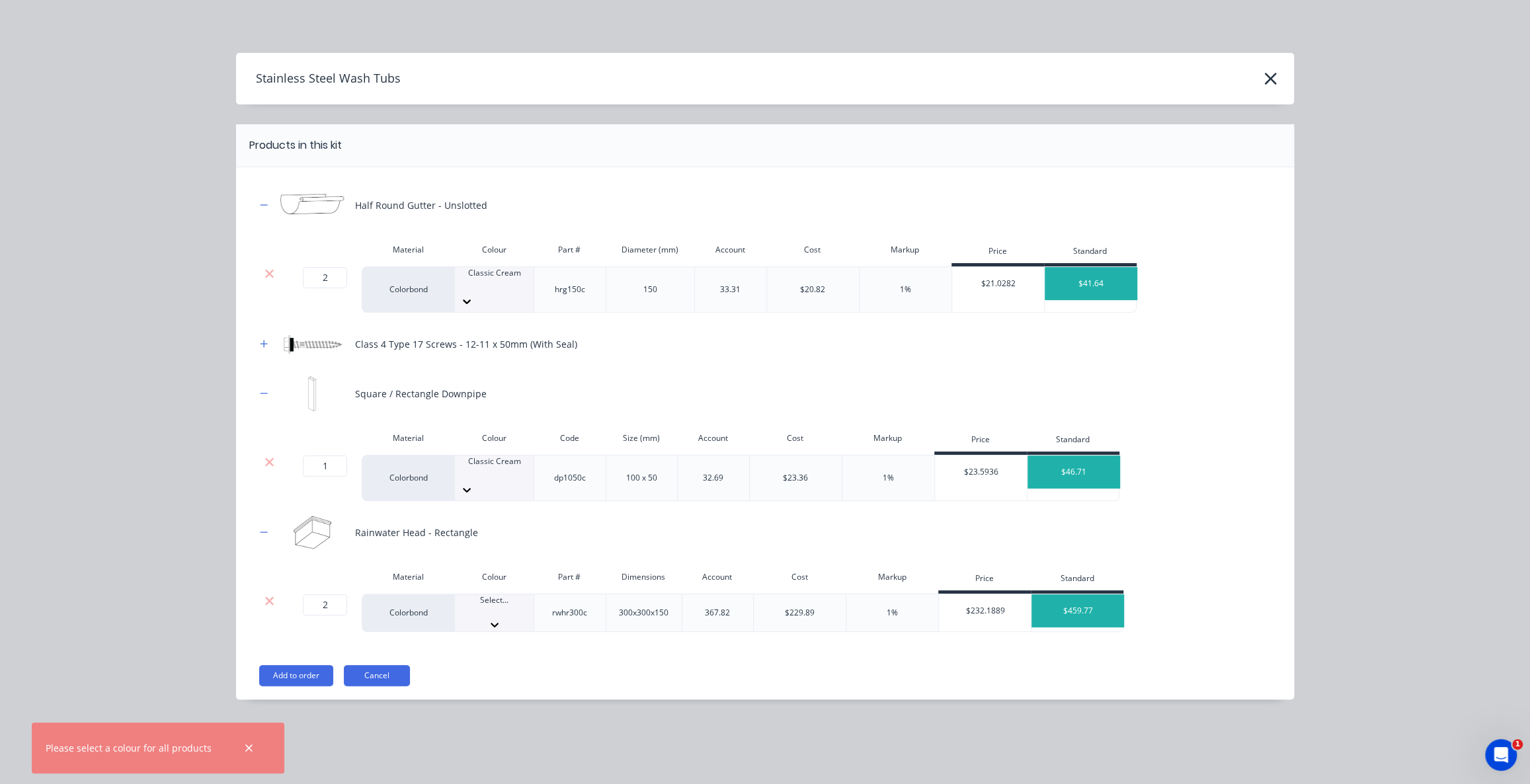
scroll to position [327, 0]
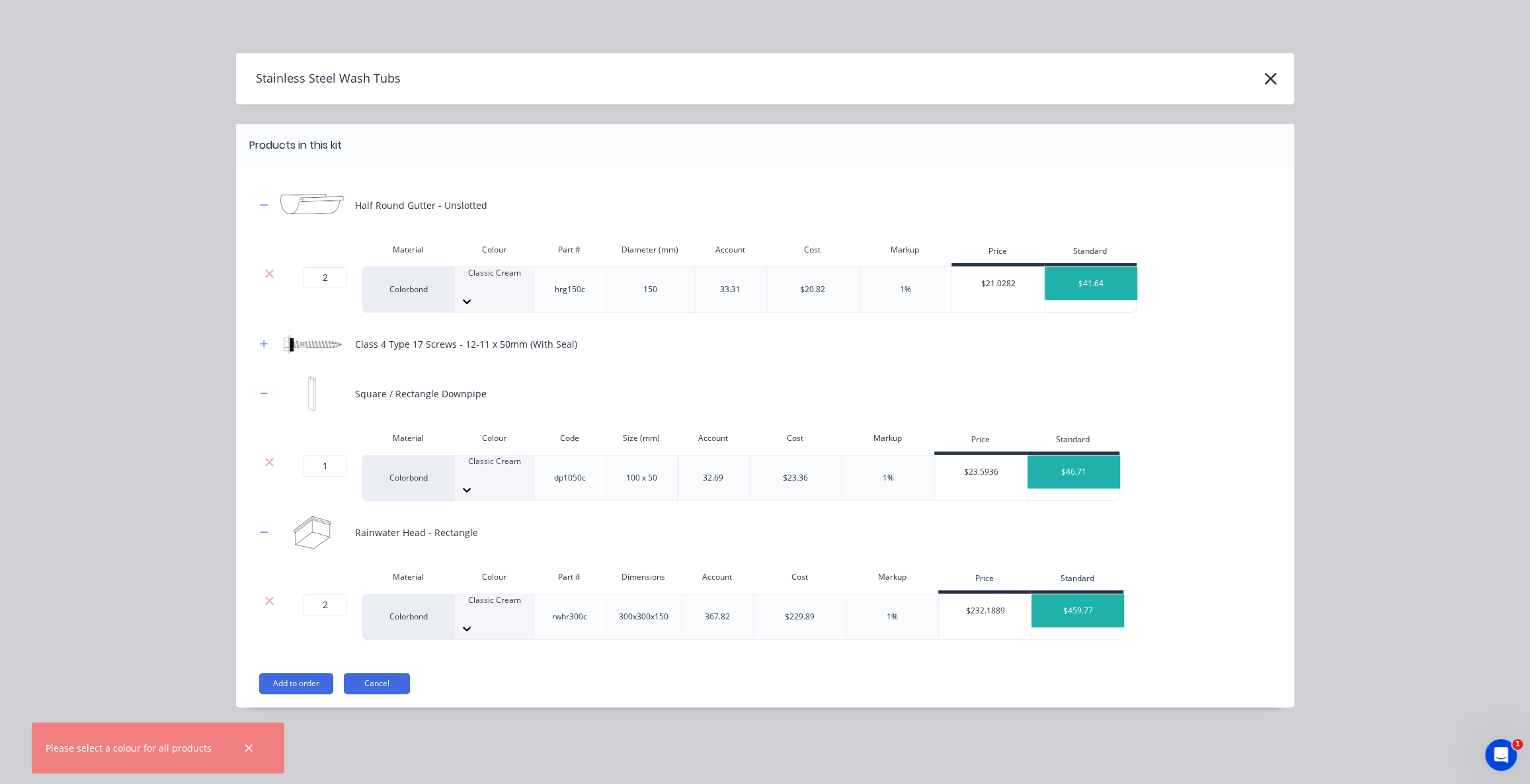
click at [297, 673] on button "Add to order" at bounding box center [296, 683] width 74 height 21
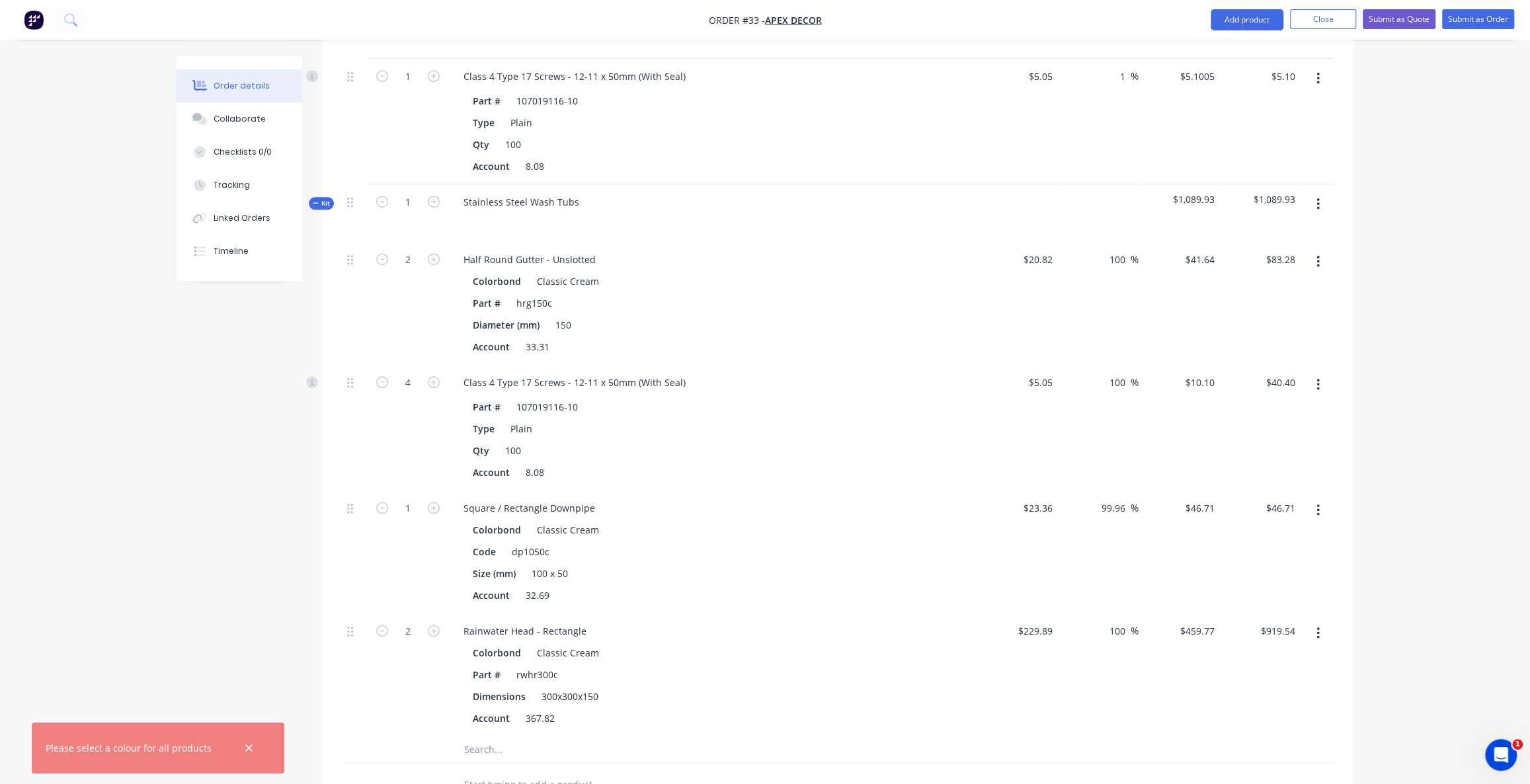
scroll to position [568, 0]
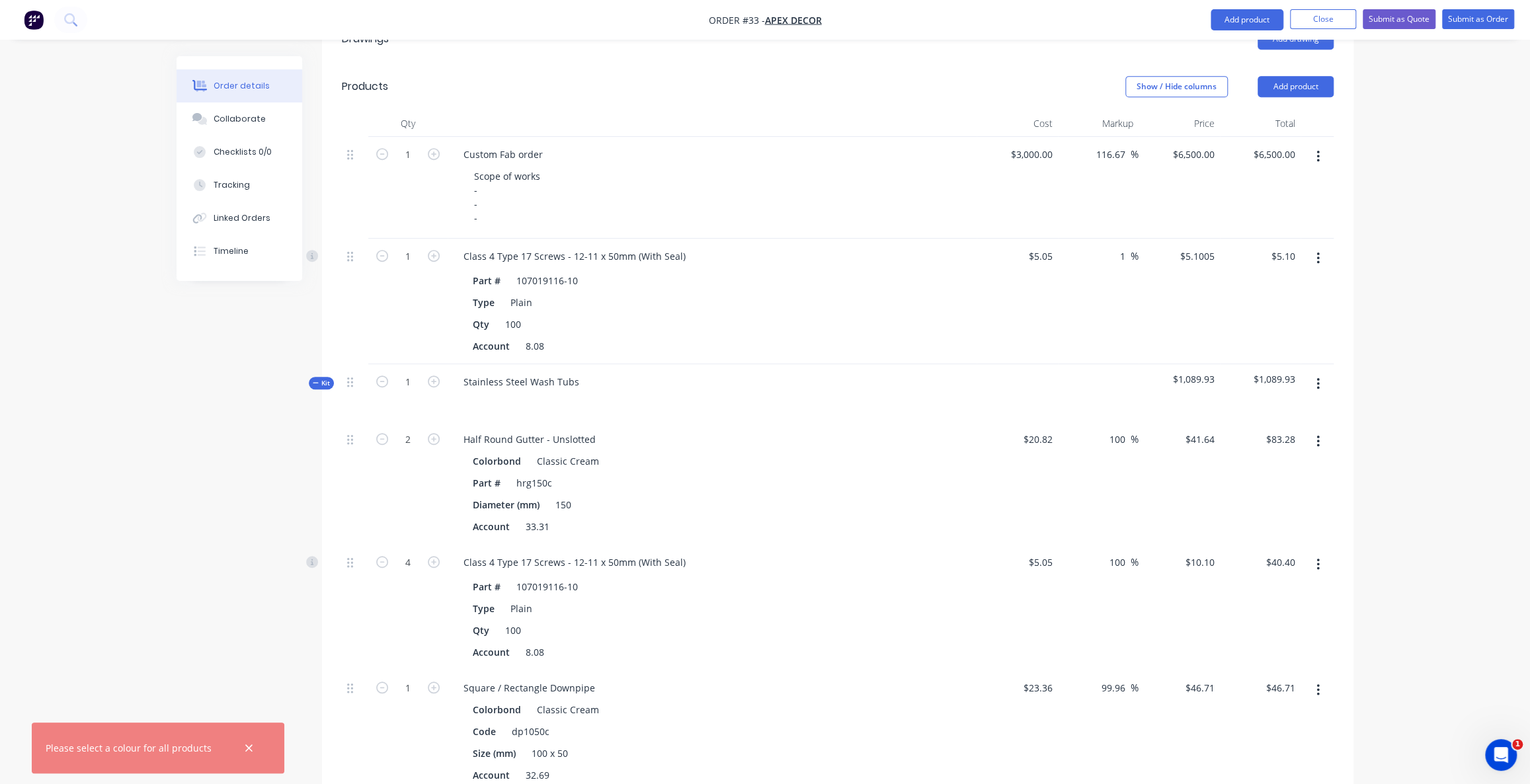
click at [316, 382] on icon at bounding box center [315, 382] width 6 height 1
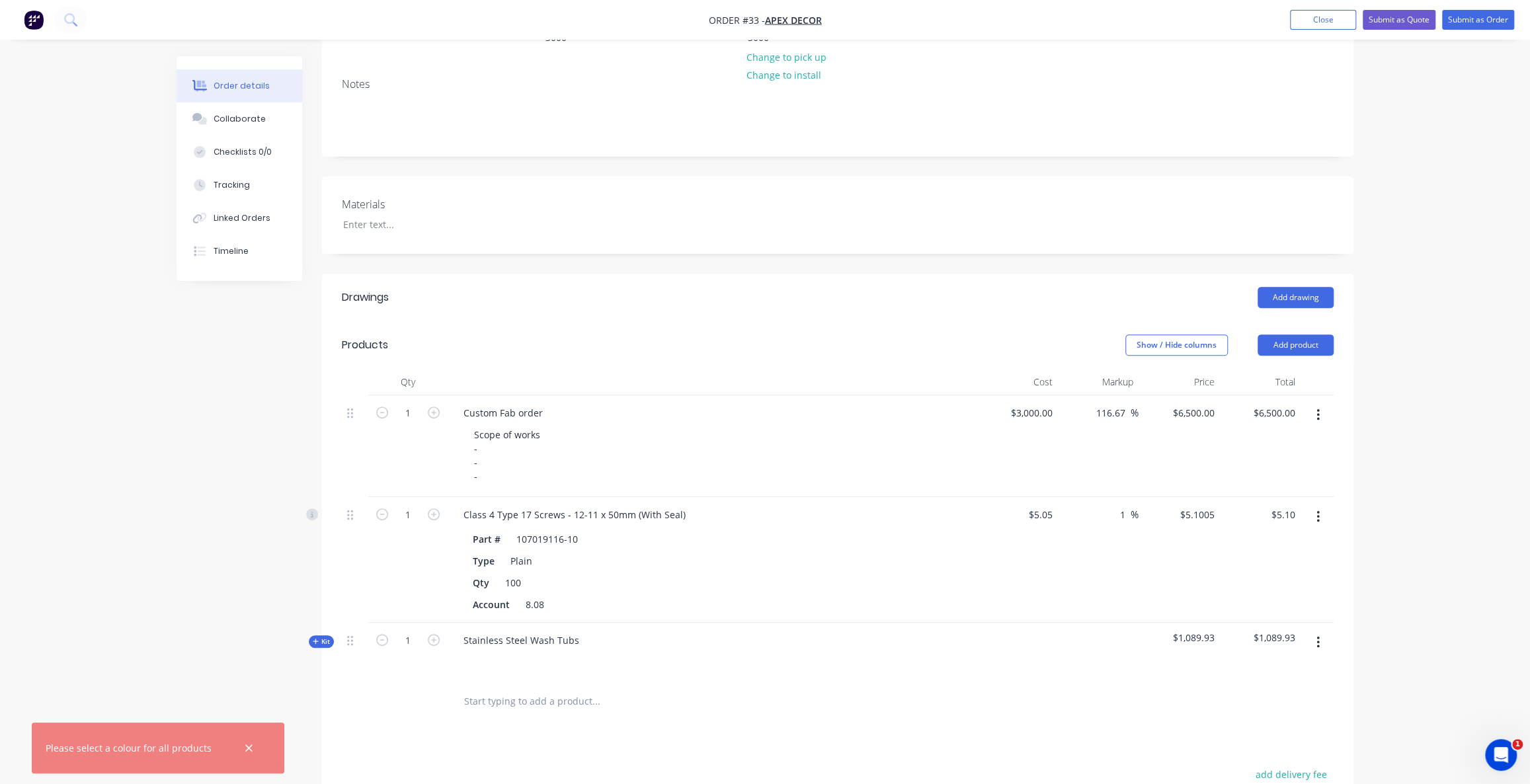
scroll to position [228, 0]
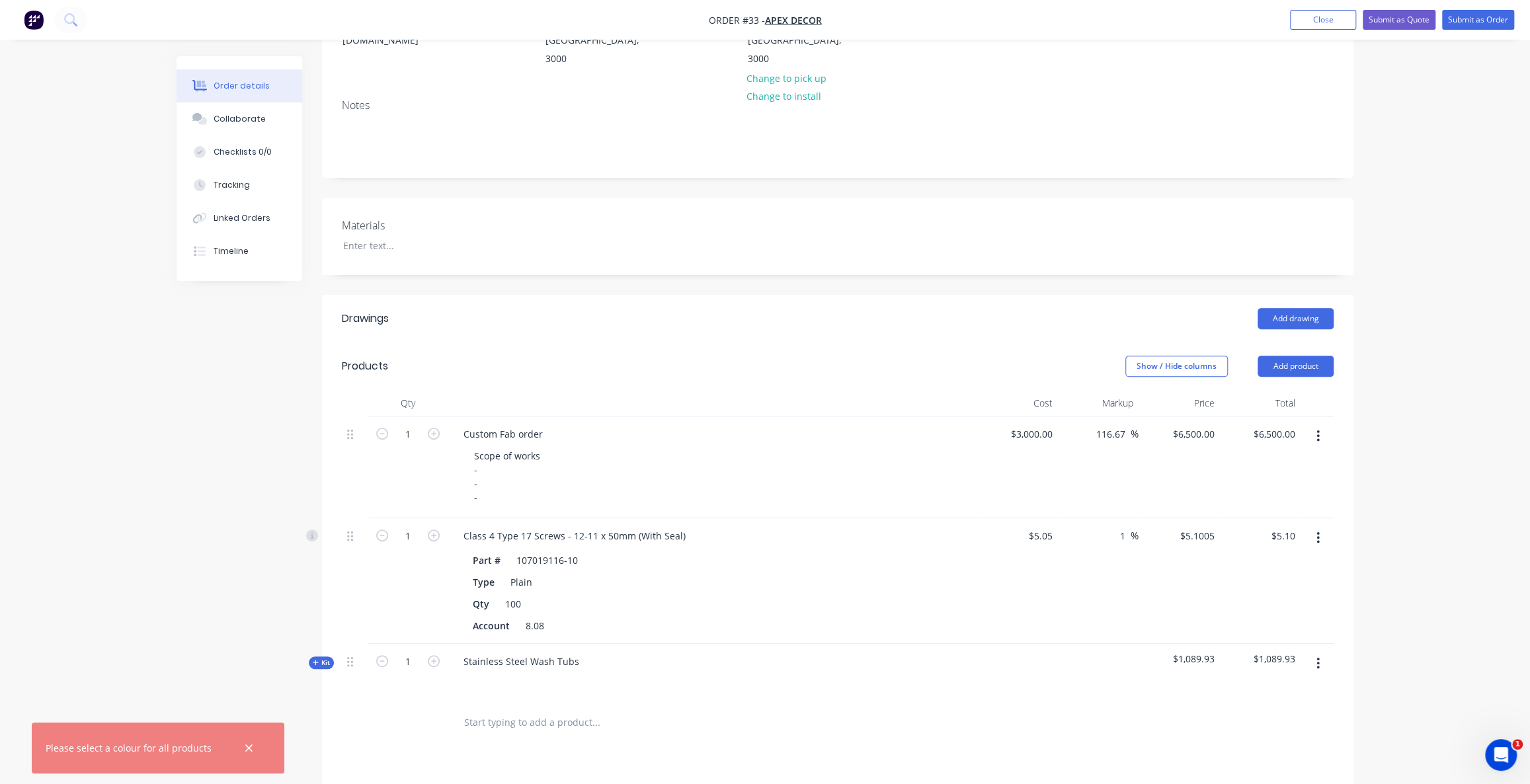
click at [326, 658] on span "Kit" at bounding box center [321, 662] width 17 height 10
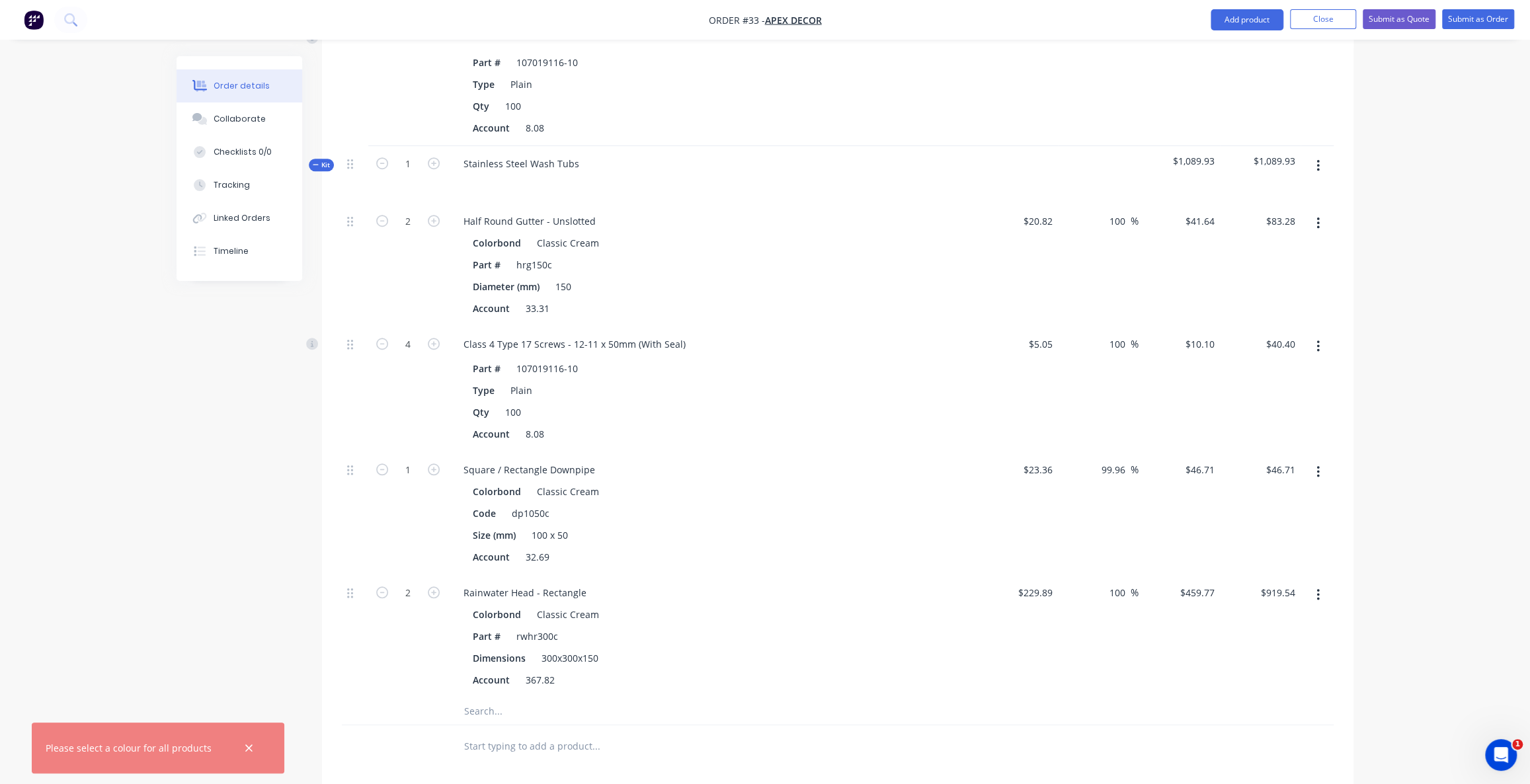
scroll to position [829, 0]
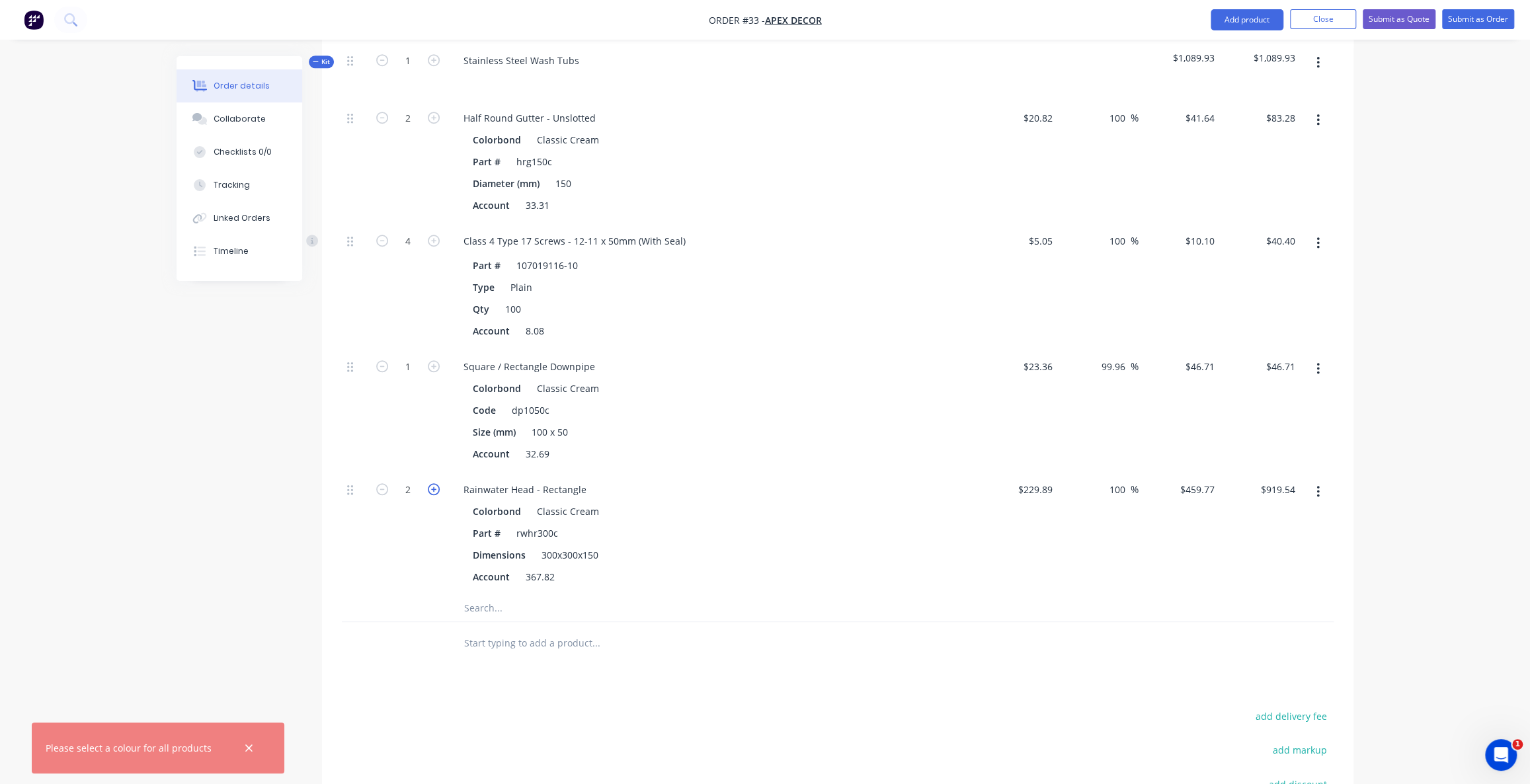
click at [436, 483] on icon "button" at bounding box center [433, 489] width 12 height 12
type input "3"
type input "$1,379.31"
click at [378, 483] on icon "button" at bounding box center [382, 489] width 12 height 12
type input "2"
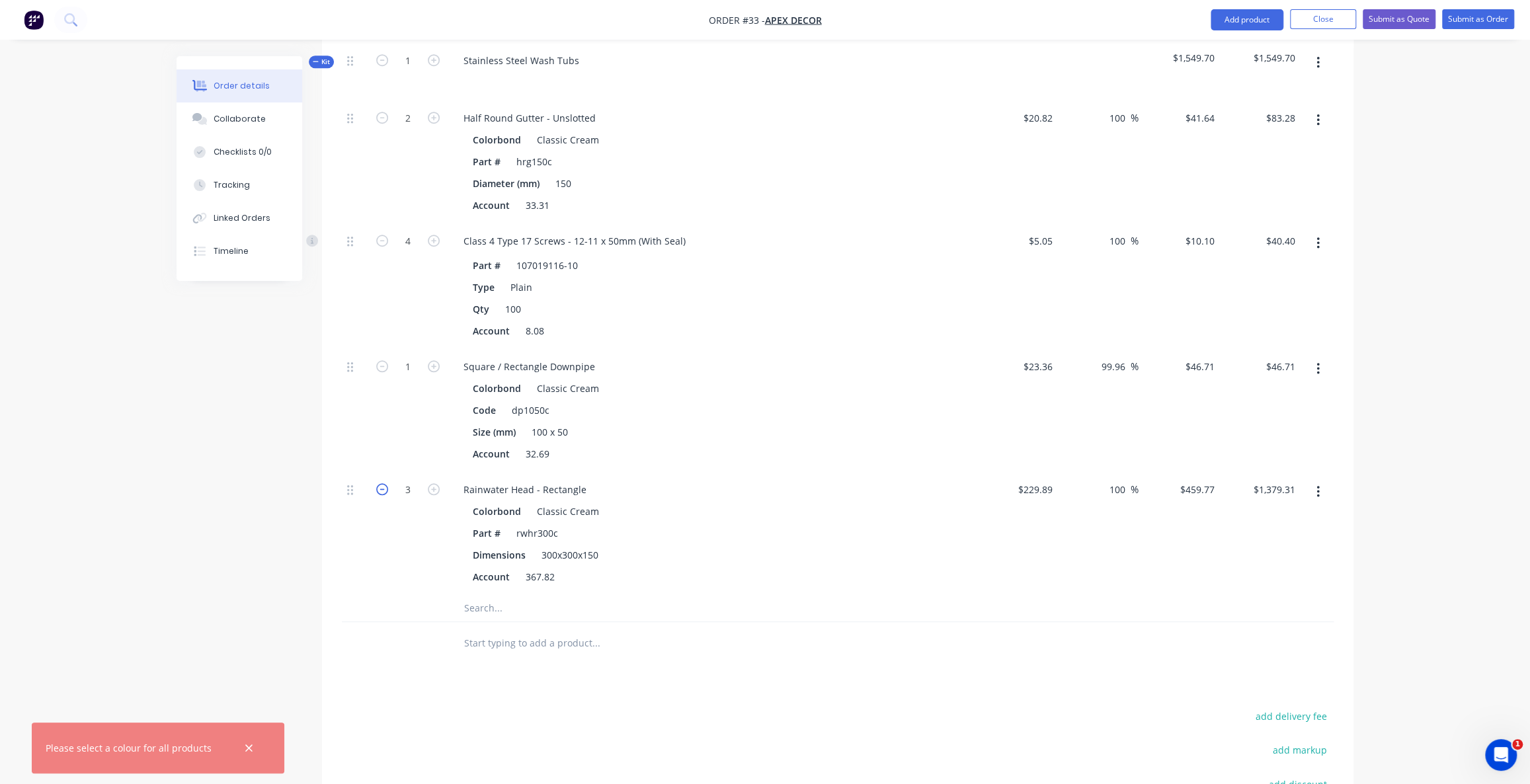
type input "$919.54"
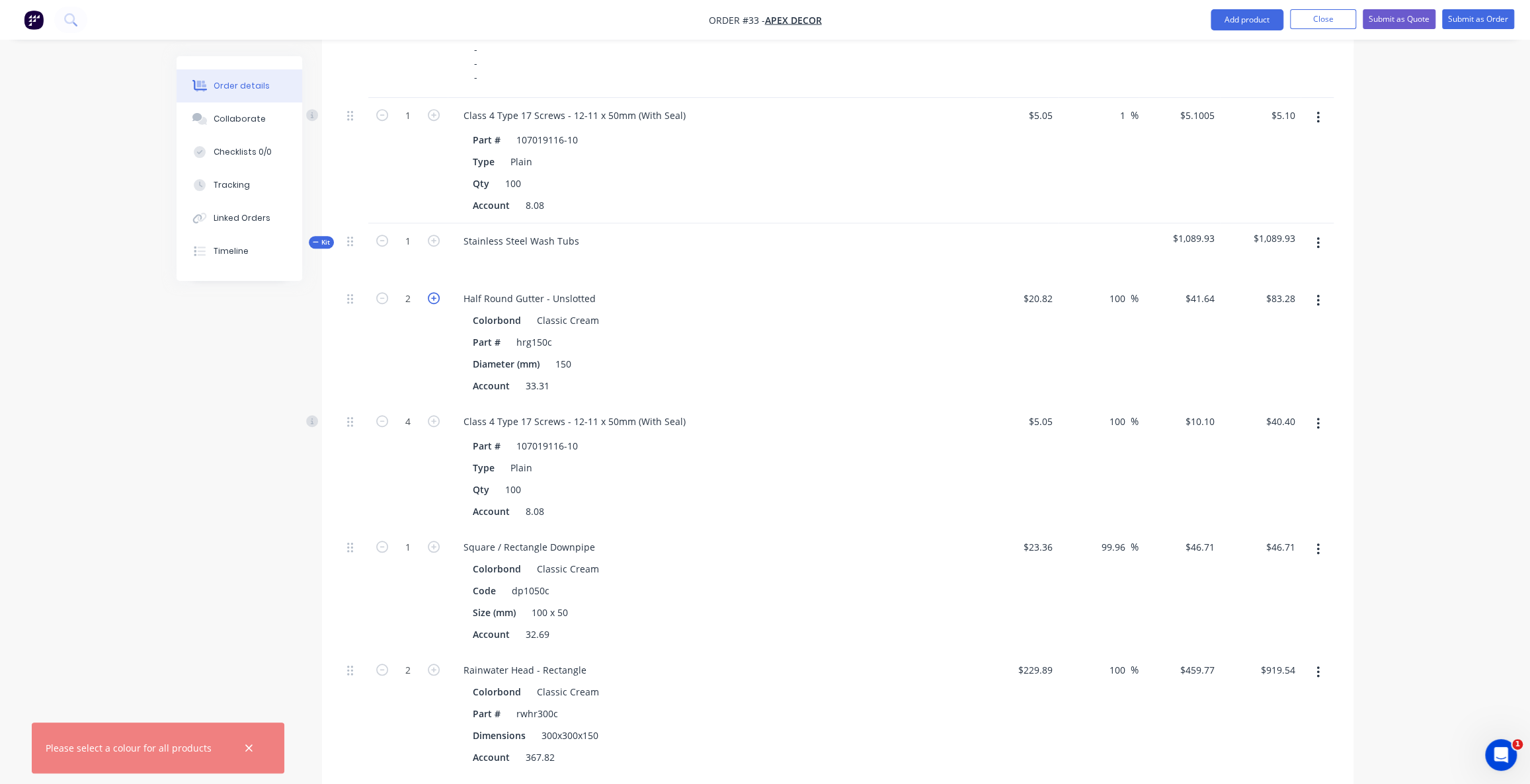
click at [434, 292] on icon "button" at bounding box center [433, 298] width 12 height 12
type input "3"
type input "$124.92"
click at [1036, 289] on input "20.82" at bounding box center [1043, 298] width 30 height 19
click at [1199, 289] on input "$41.64" at bounding box center [1202, 298] width 36 height 19
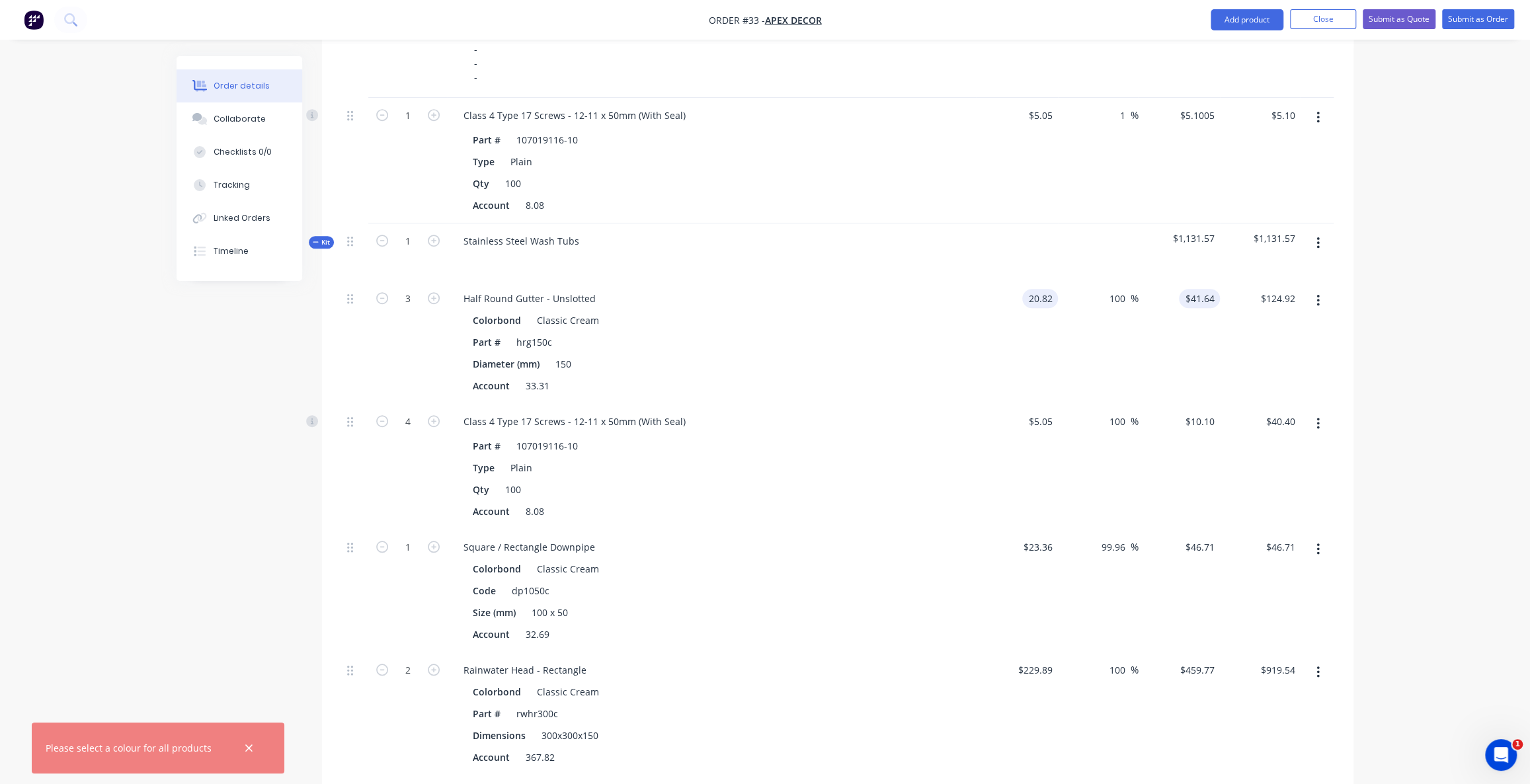
type input "$20.82"
click at [1034, 412] on input "$5.05" at bounding box center [1043, 422] width 30 height 19
type input "$41.64"
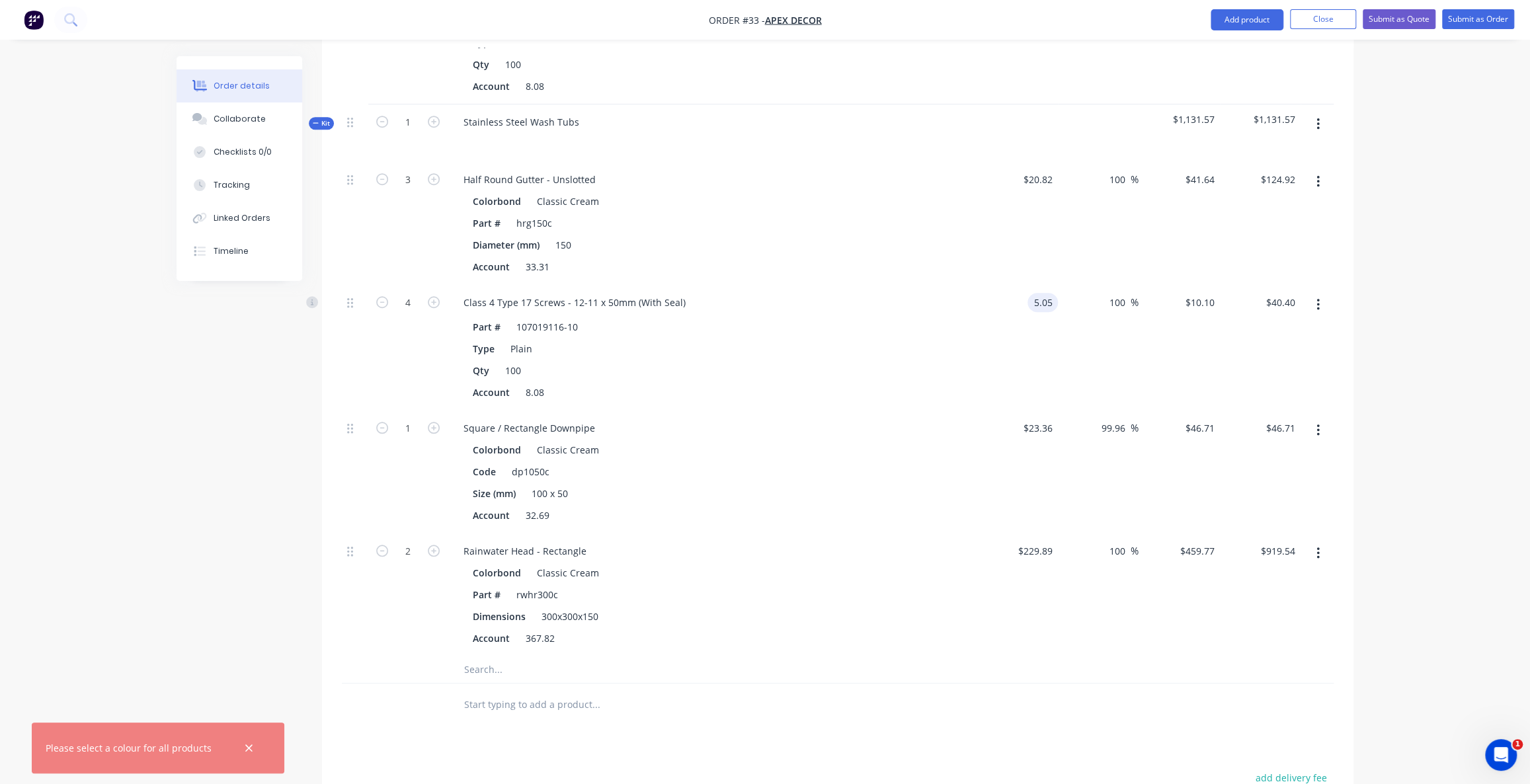
scroll to position [889, 0]
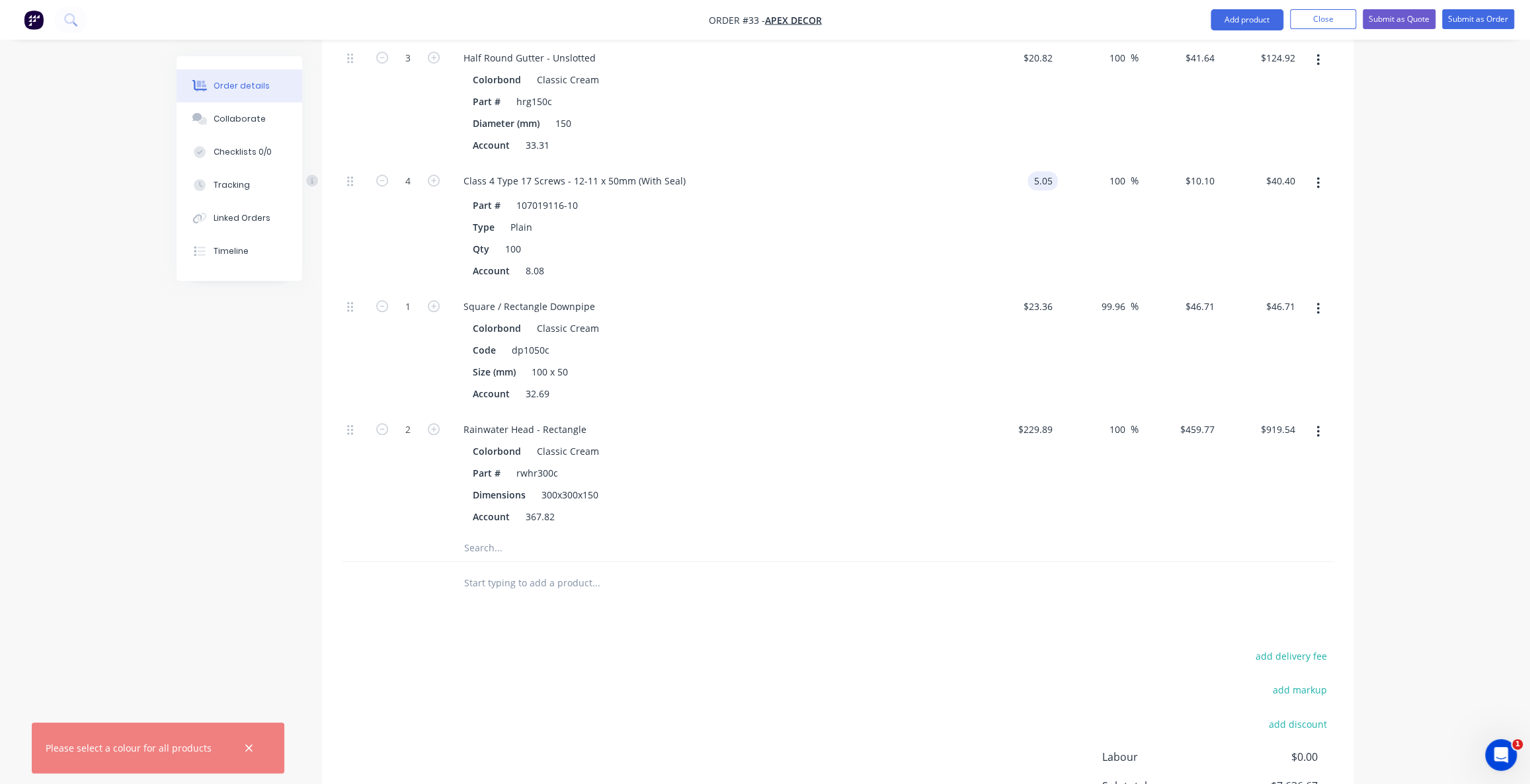
type input "$5.05"
click at [540, 535] on input "text" at bounding box center [596, 548] width 264 height 26
type input "L"
type input "F"
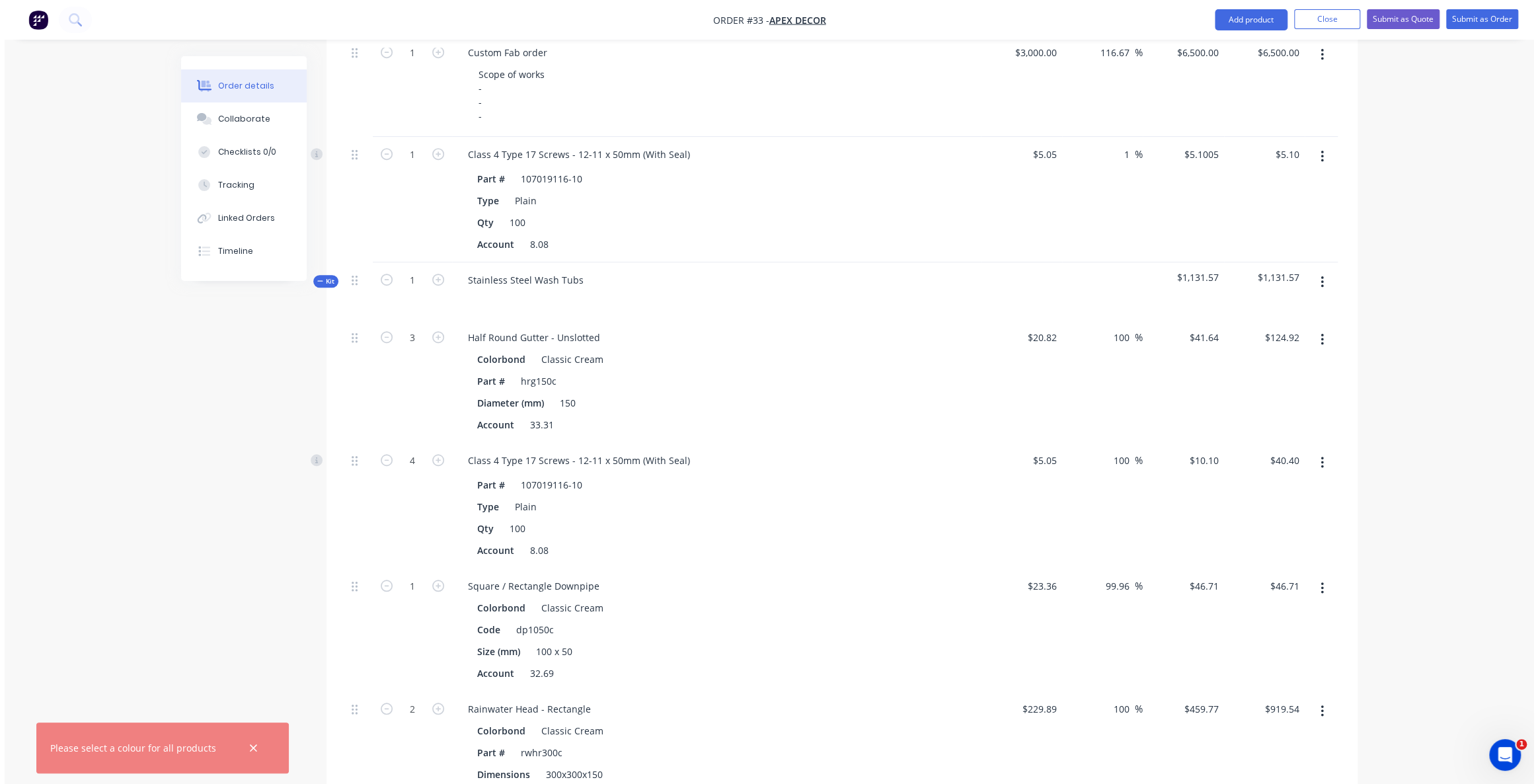
scroll to position [589, 0]
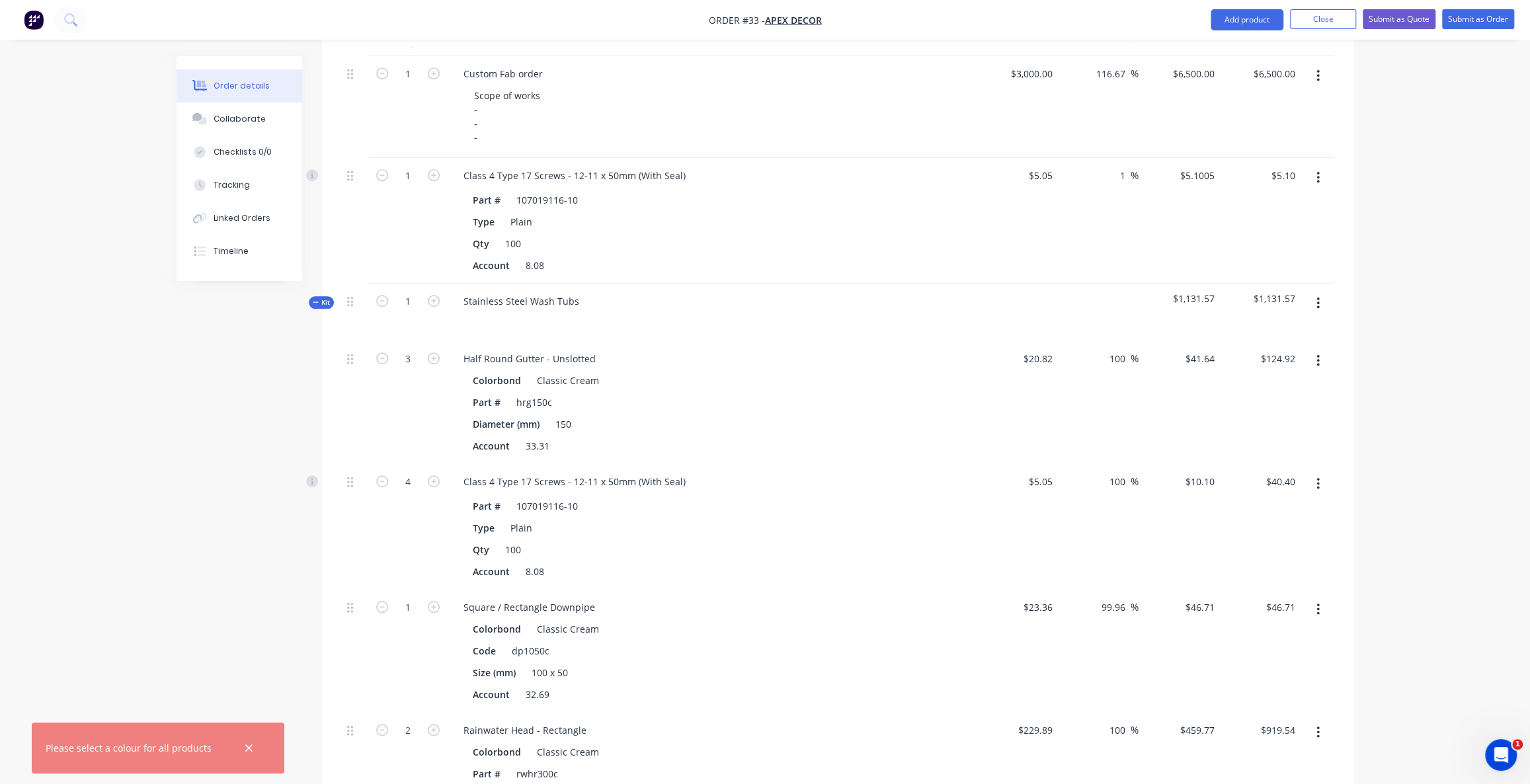
click at [1318, 296] on icon "button" at bounding box center [1319, 303] width 4 height 14
click at [1276, 328] on div "Add product to kit" at bounding box center [1271, 338] width 102 height 19
click at [1253, 487] on div "Labour" at bounding box center [1271, 496] width 102 height 19
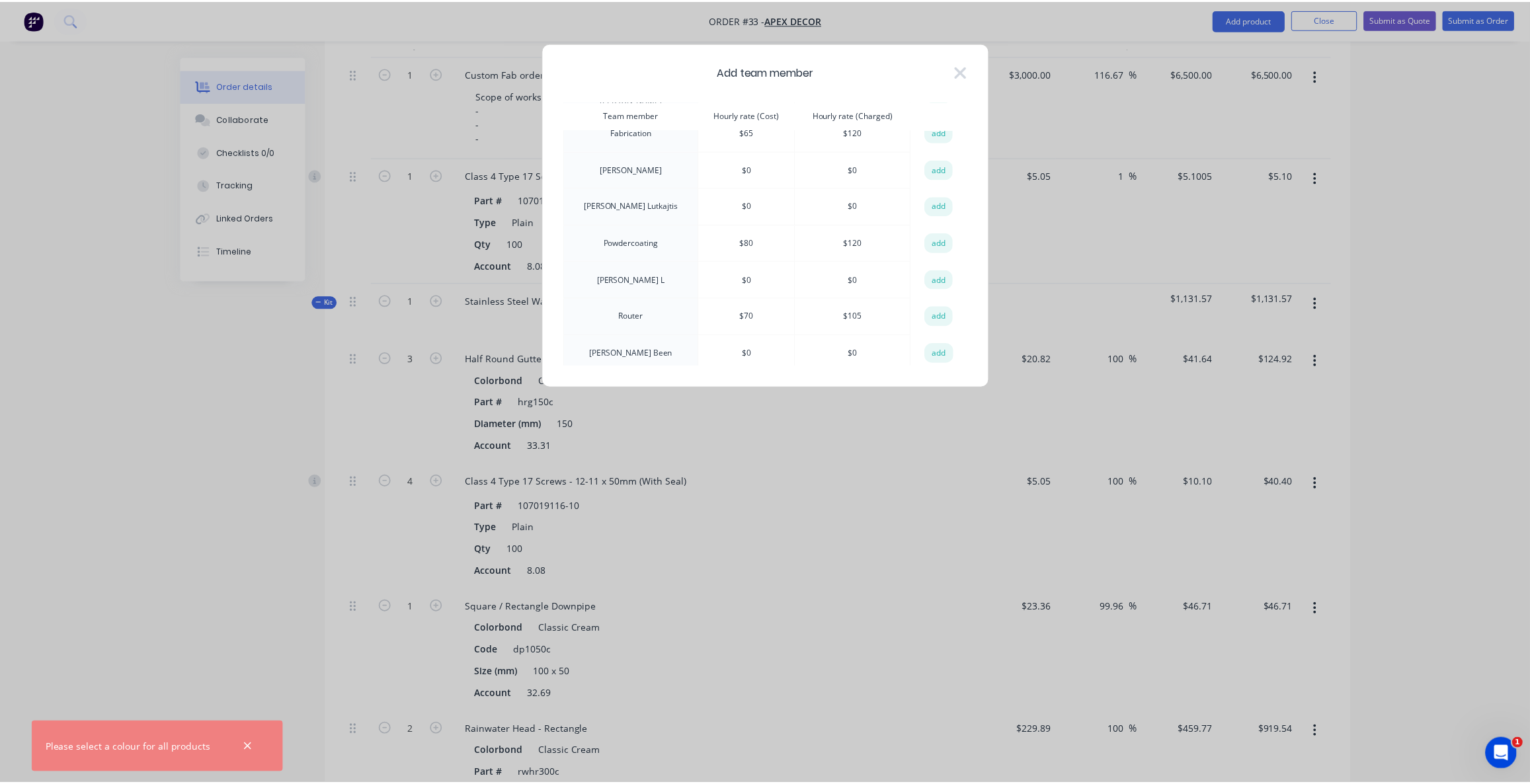
scroll to position [0, 0]
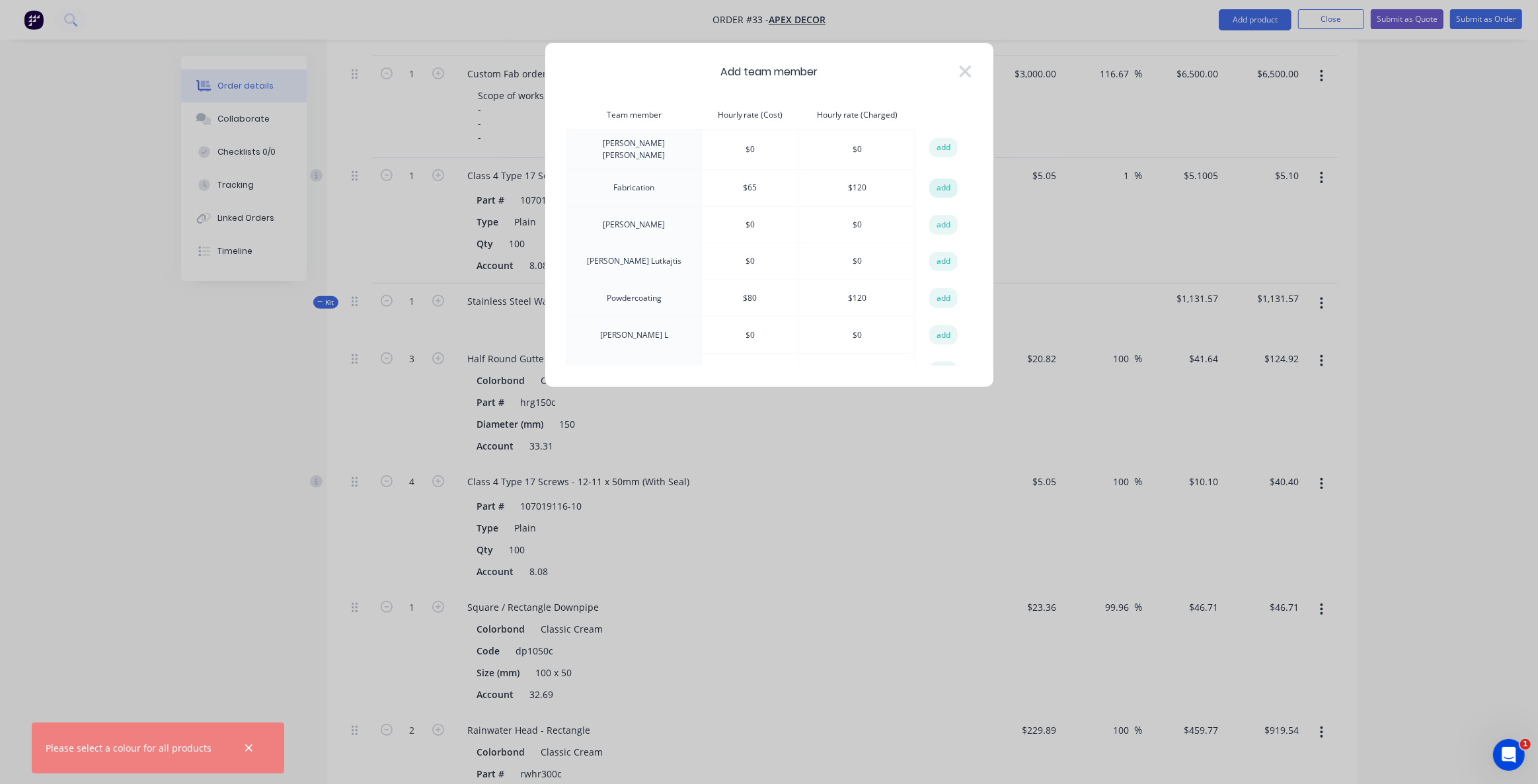
click at [932, 182] on button "add" at bounding box center [944, 188] width 29 height 20
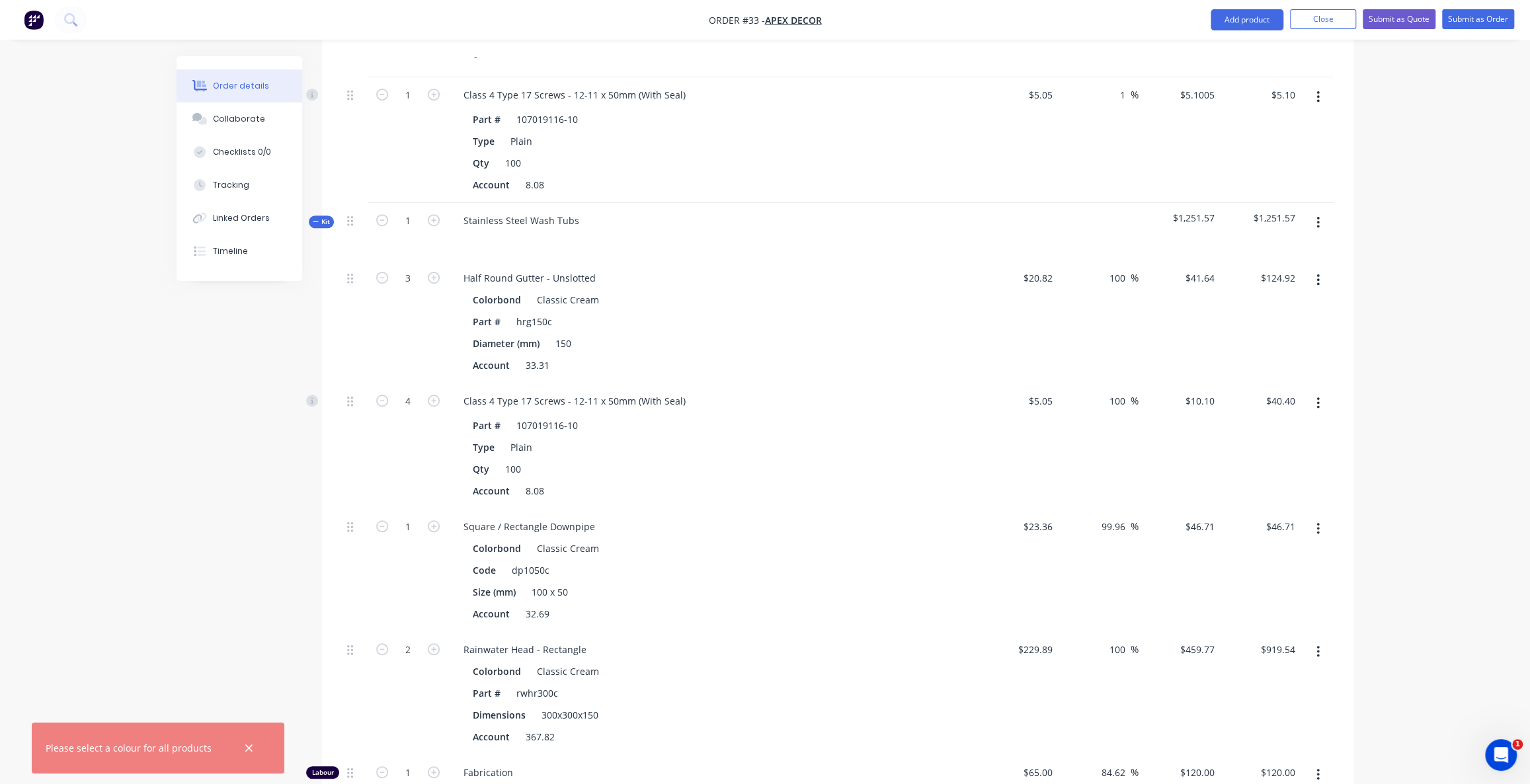
scroll to position [949, 0]
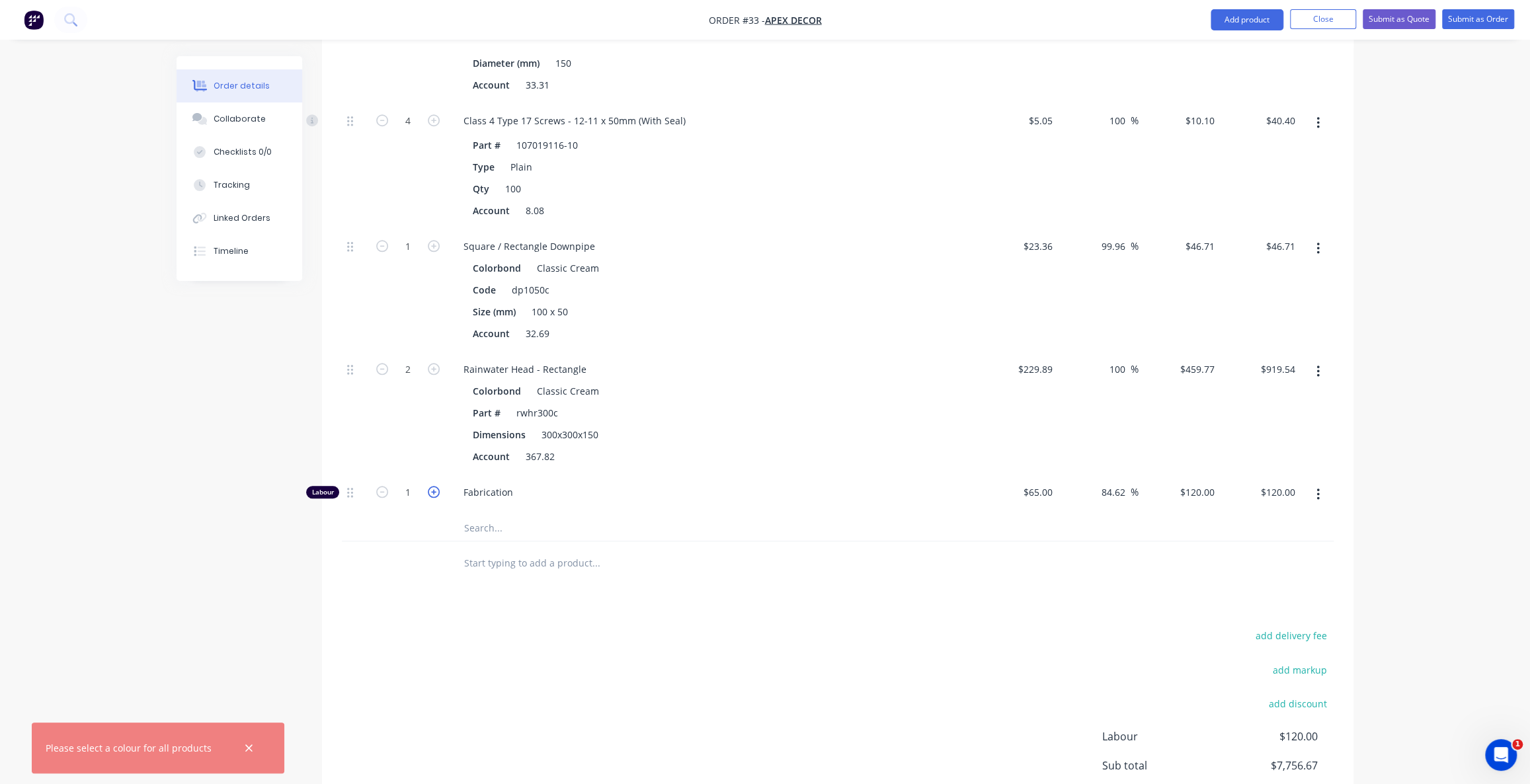
click at [437, 486] on icon "button" at bounding box center [433, 492] width 12 height 12
type input "2"
type input "$240.00"
click at [437, 486] on icon "button" at bounding box center [433, 492] width 12 height 12
type input "3"
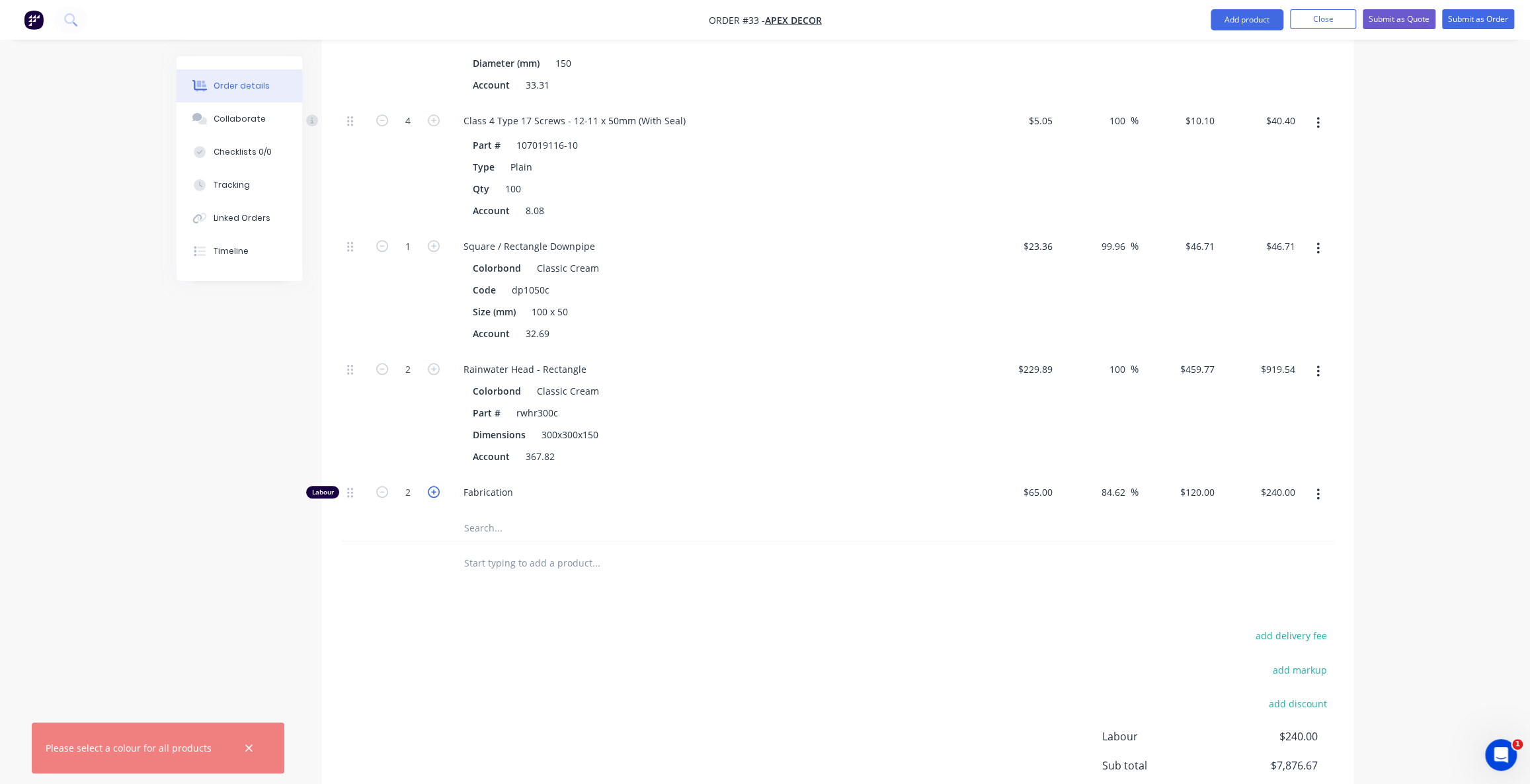
type input "$360.00"
click at [437, 486] on icon "button" at bounding box center [433, 492] width 12 height 12
type input "4"
type input "$480.00"
click at [437, 486] on icon "button" at bounding box center [433, 492] width 12 height 12
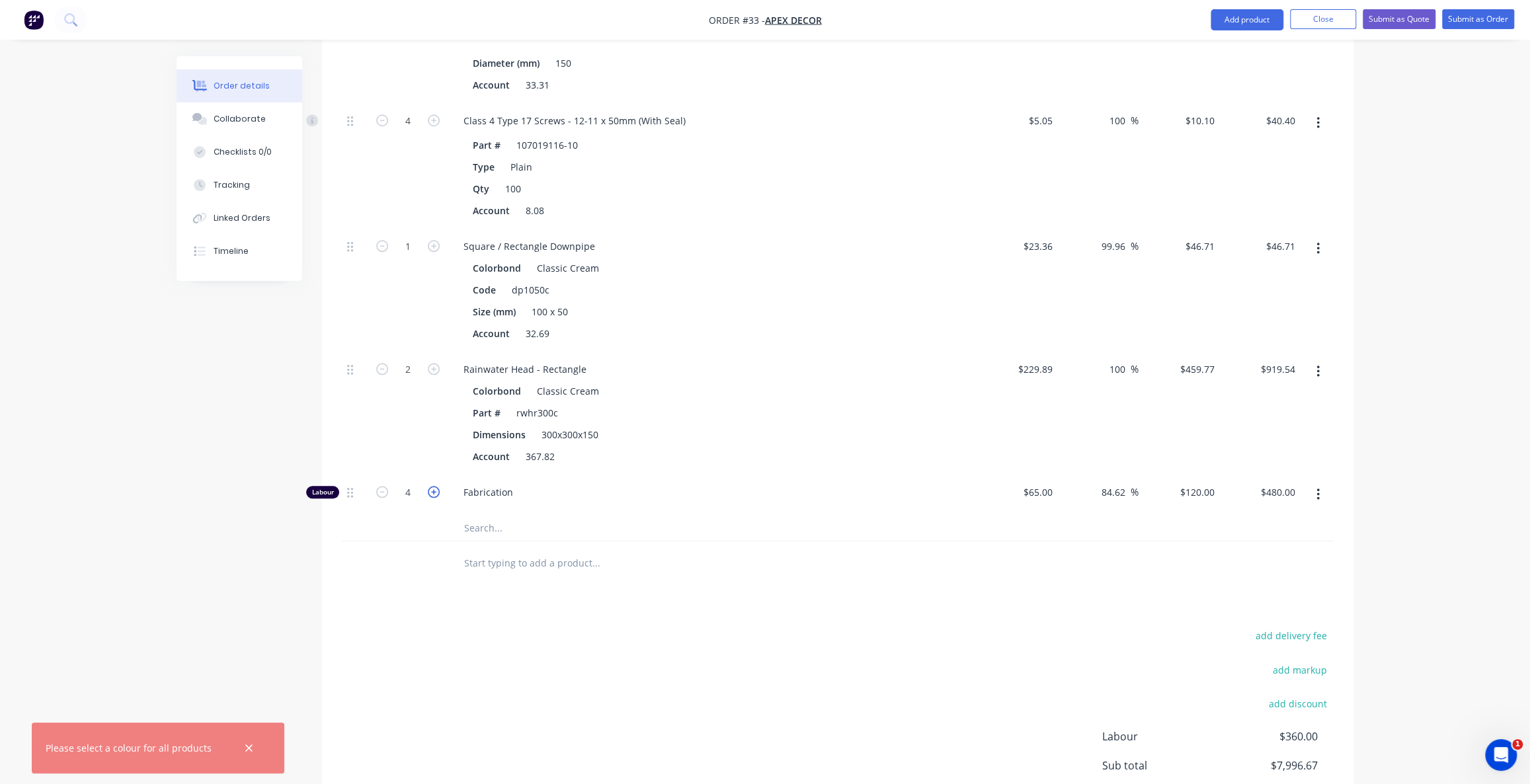
type input "5"
type input "$600.00"
click at [437, 486] on icon "button" at bounding box center [433, 492] width 12 height 12
type input "6"
type input "$720.00"
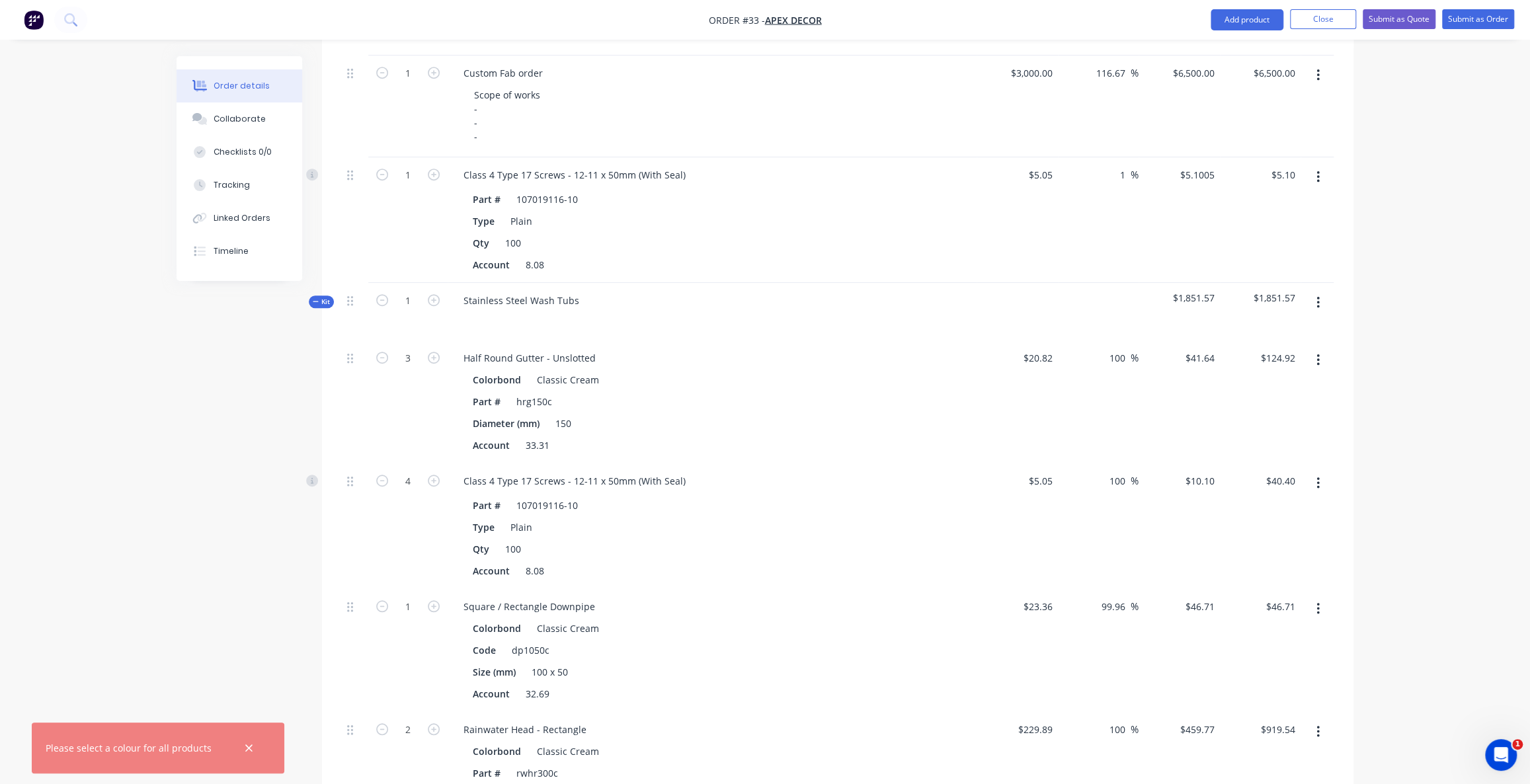
scroll to position [589, 0]
click at [316, 299] on icon at bounding box center [315, 302] width 6 height 7
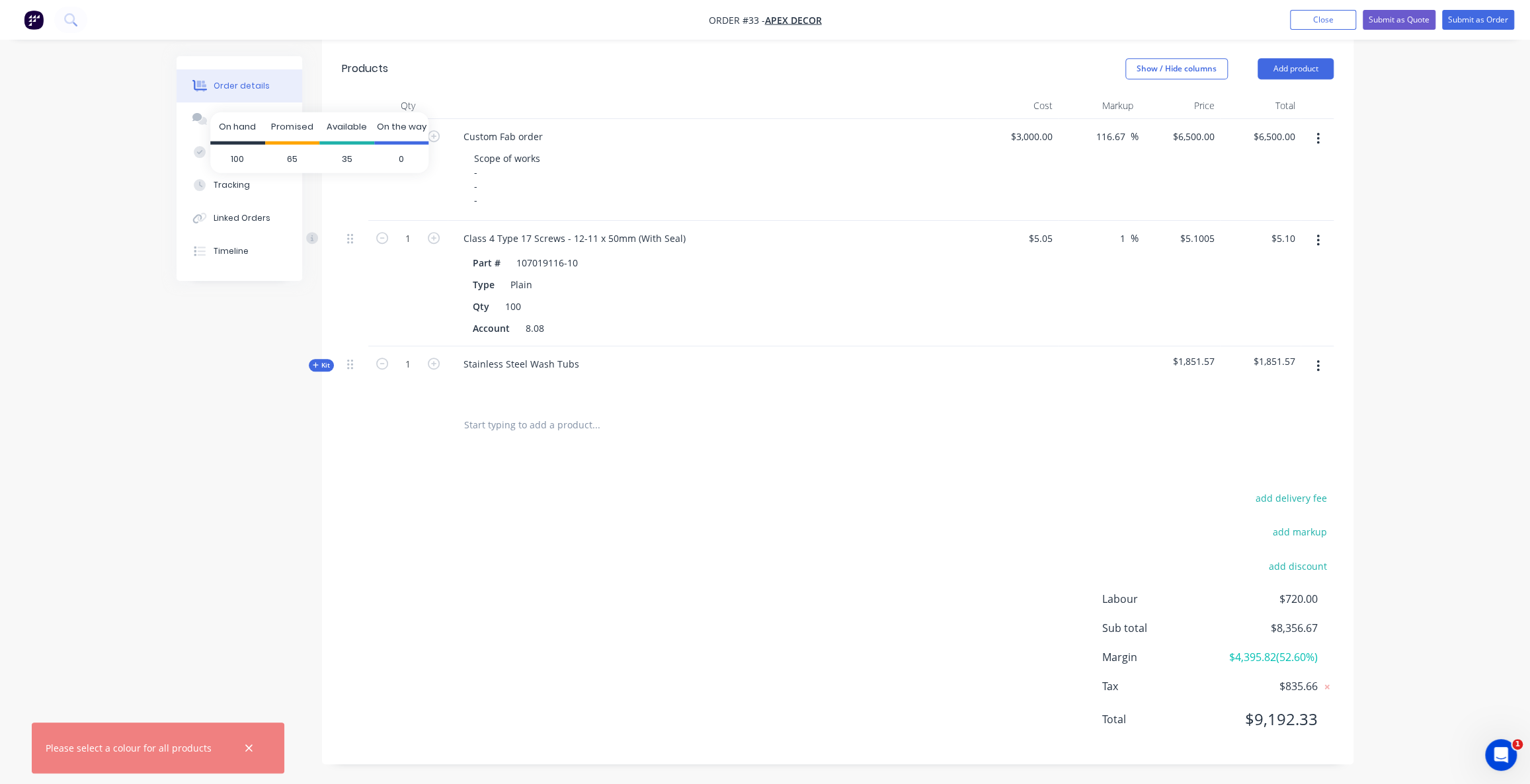
scroll to position [469, 0]
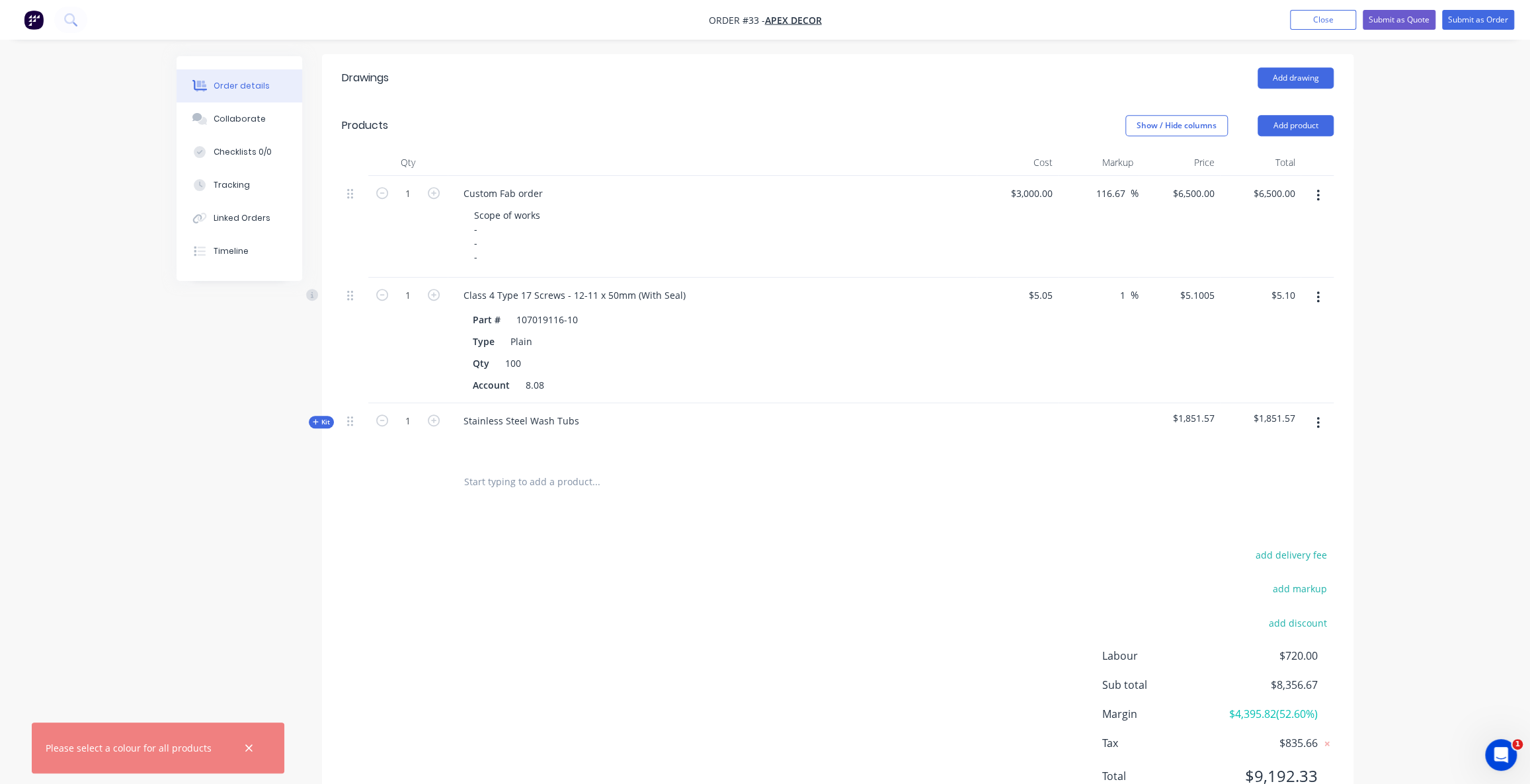
click at [1406, 383] on div "Order details Collaborate Checklists 0/0 Tracking Linked Orders Timeline Order …" at bounding box center [765, 186] width 1530 height 1309
click at [161, 478] on div "Order details Collaborate Checklists 0/0 Tracking Linked Orders Timeline Order …" at bounding box center [765, 186] width 1530 height 1309
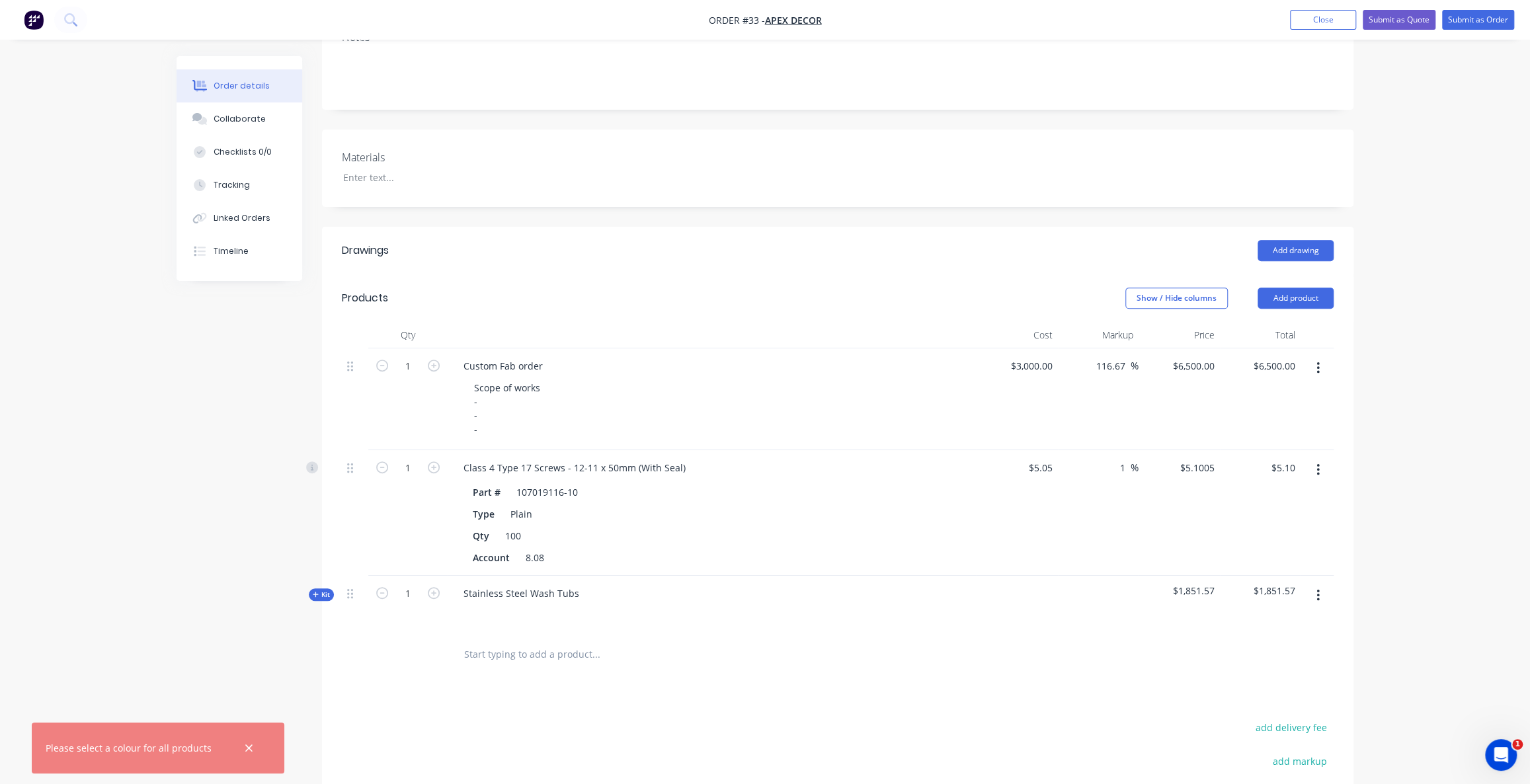
scroll to position [288, 0]
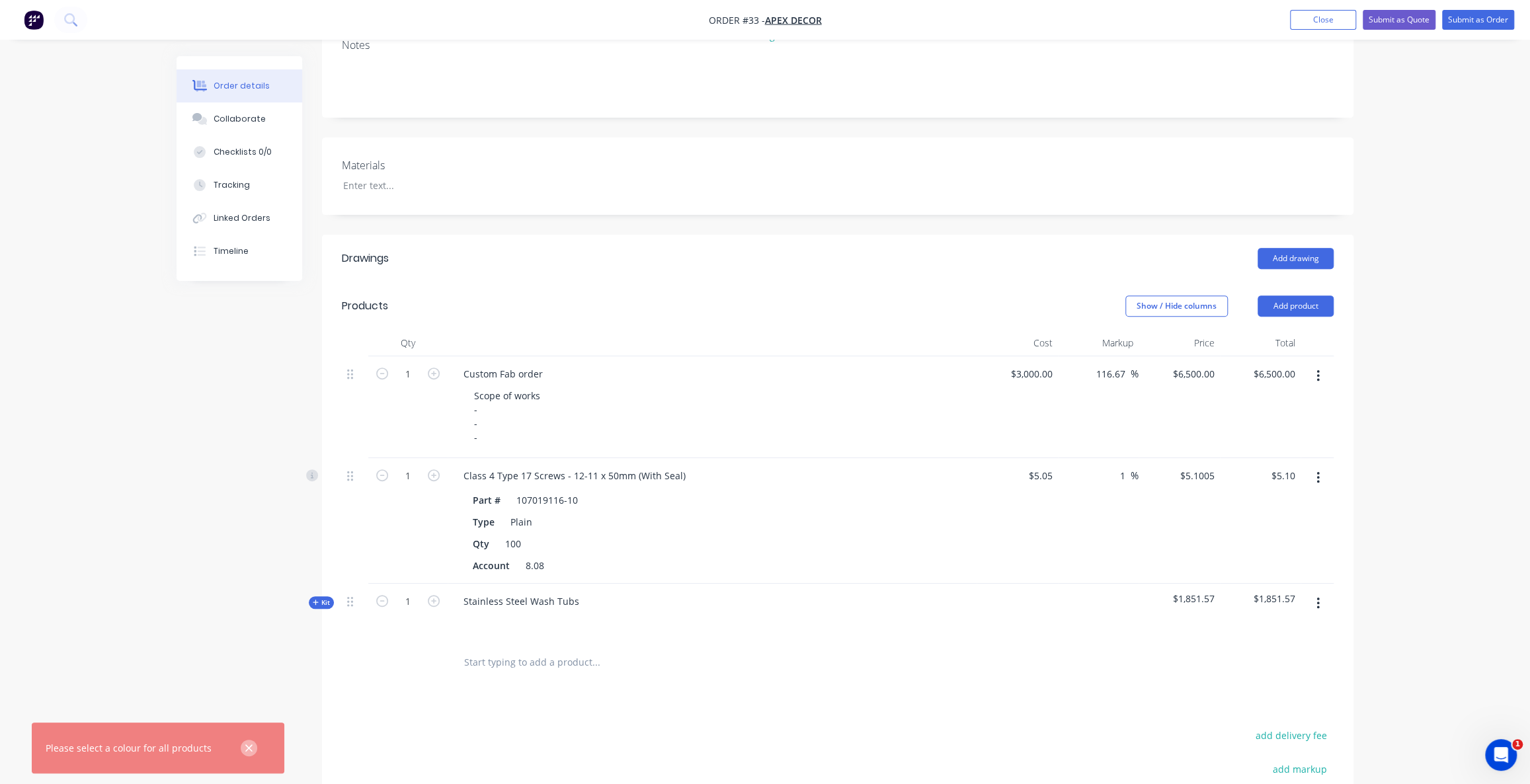
click at [244, 747] on icon "button" at bounding box center [248, 748] width 8 height 12
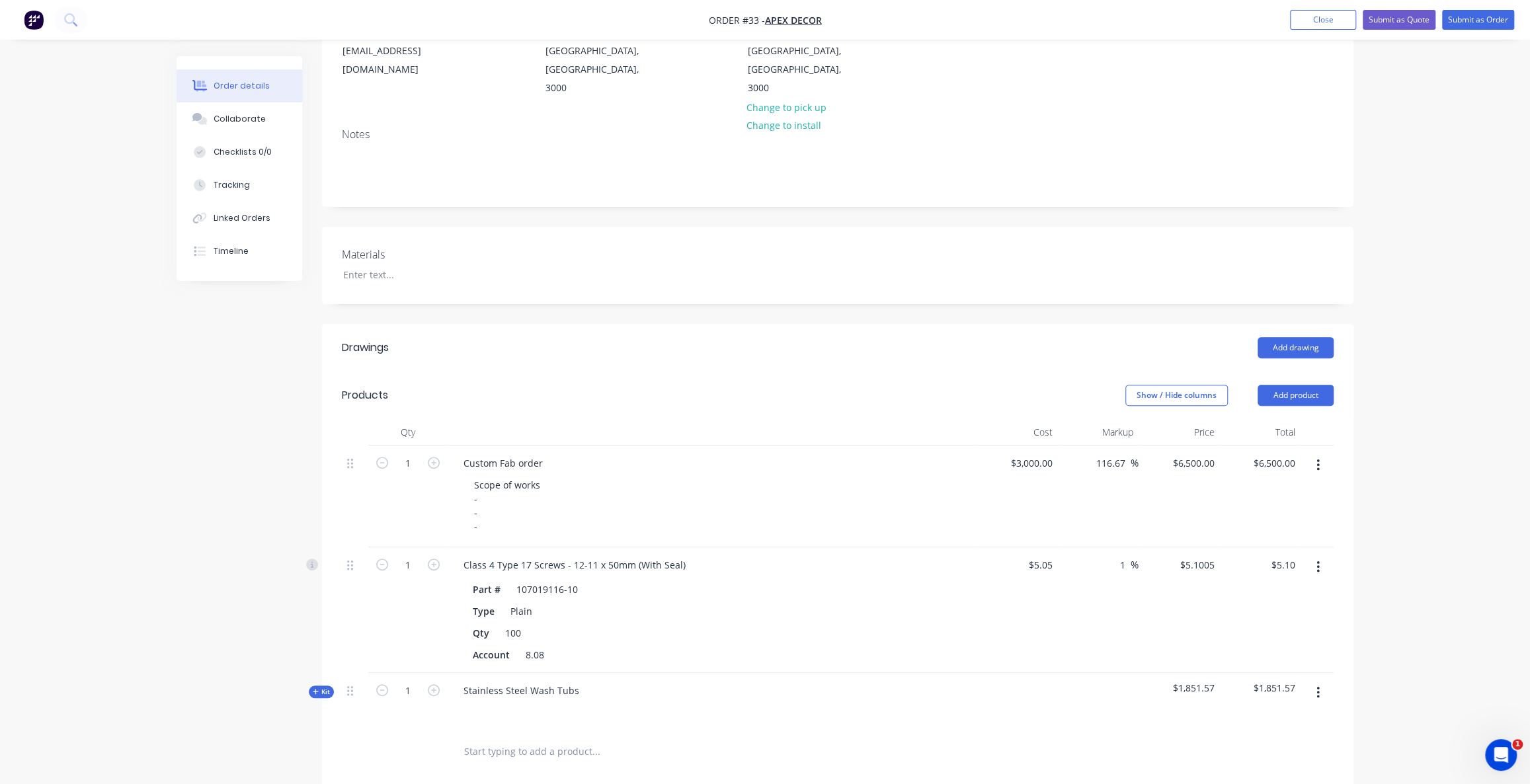
scroll to position [228, 0]
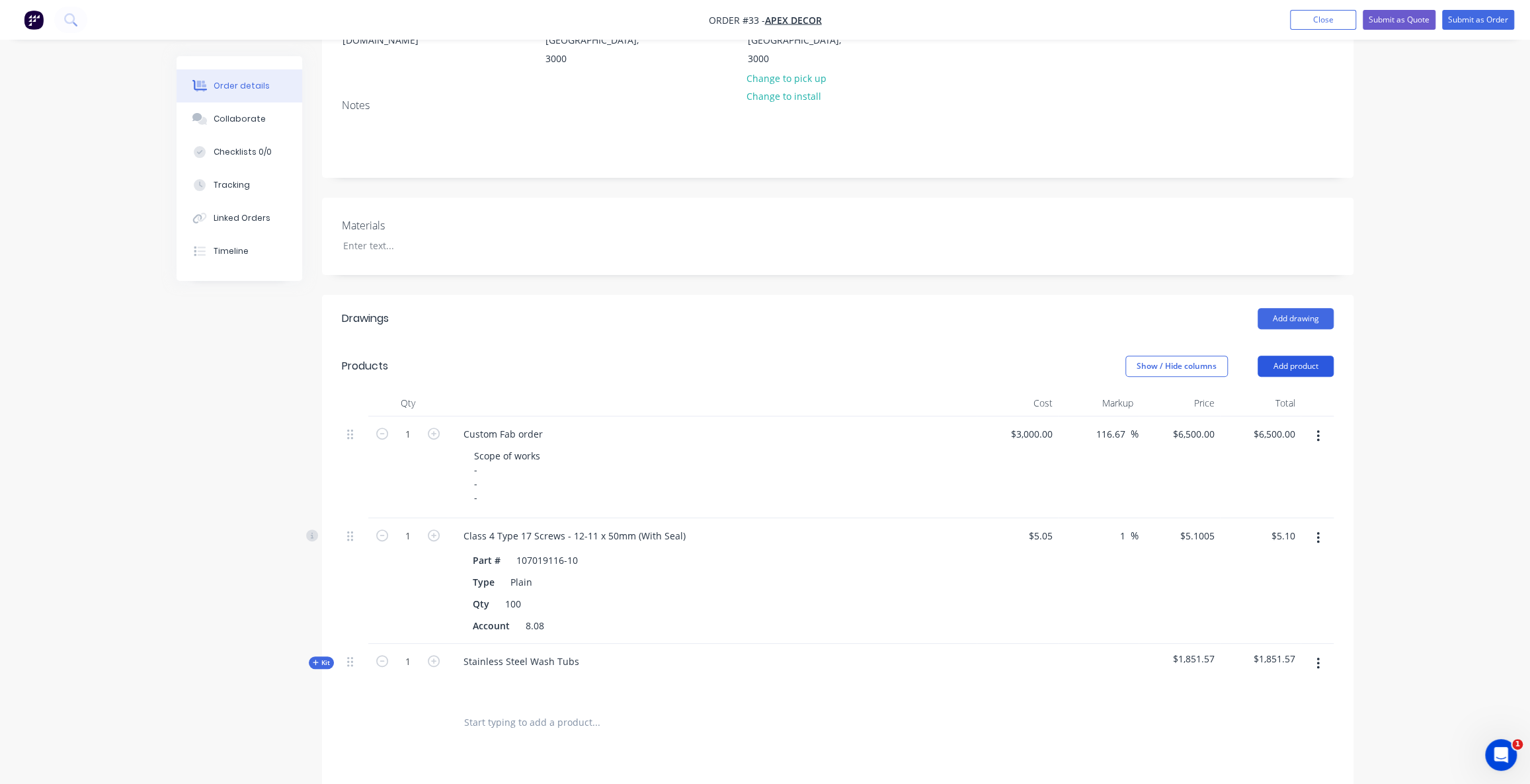
click at [1308, 356] on button "Add product" at bounding box center [1296, 366] width 76 height 21
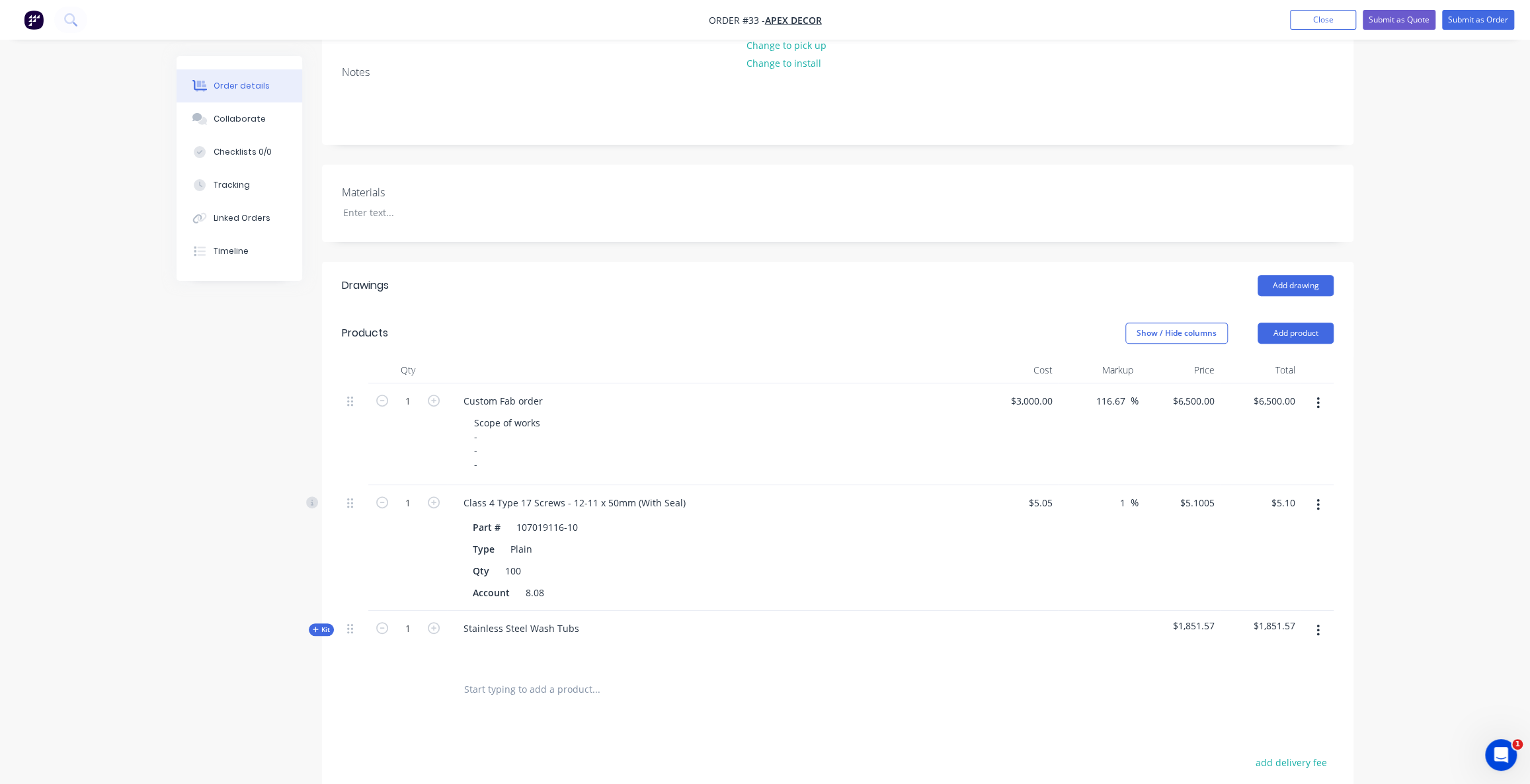
click at [1436, 450] on div "Order details Collaborate Checklists 0/0 Tracking Linked Orders Timeline Order …" at bounding box center [765, 393] width 1530 height 1309
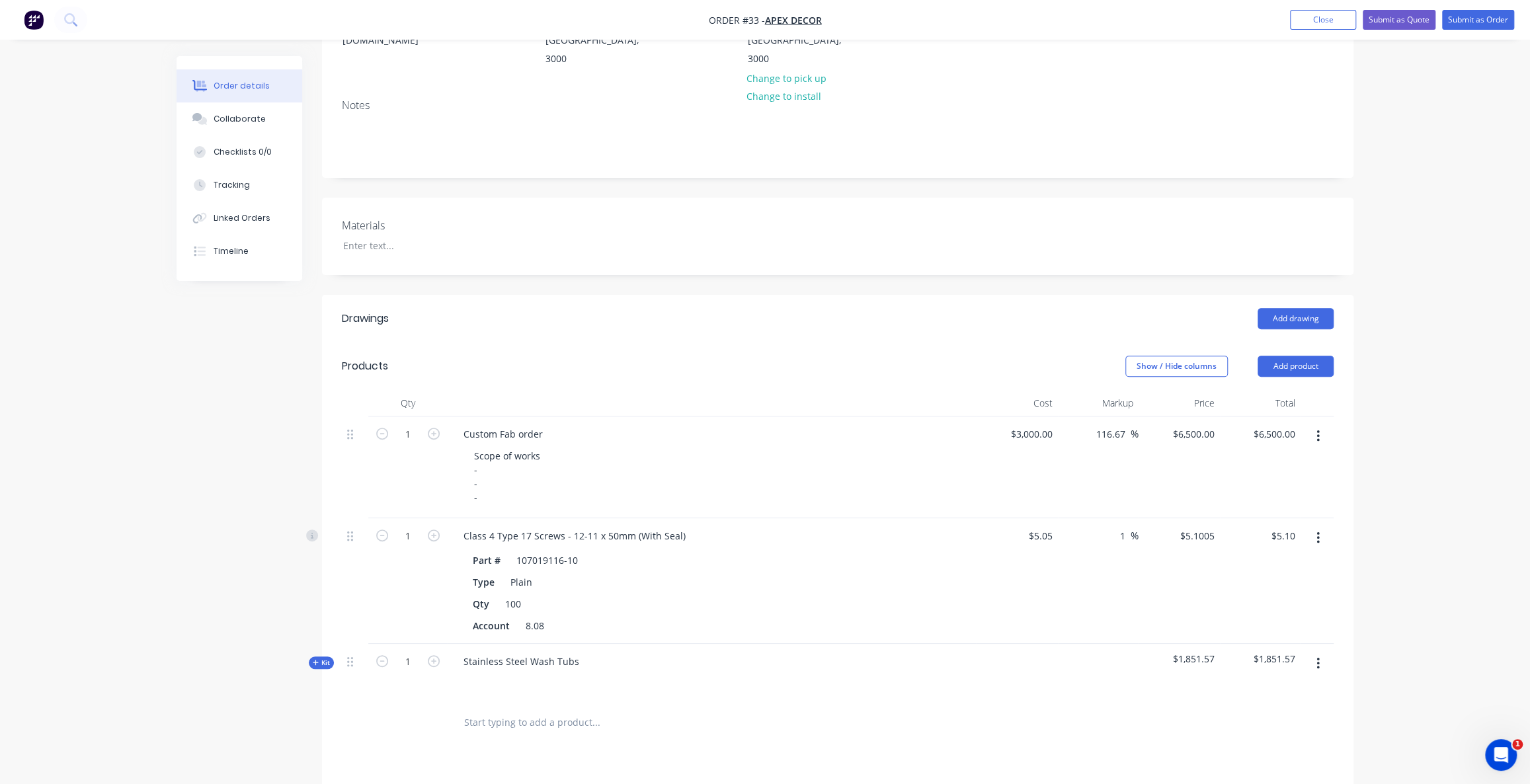
click at [324, 658] on span "Kit" at bounding box center [321, 662] width 17 height 10
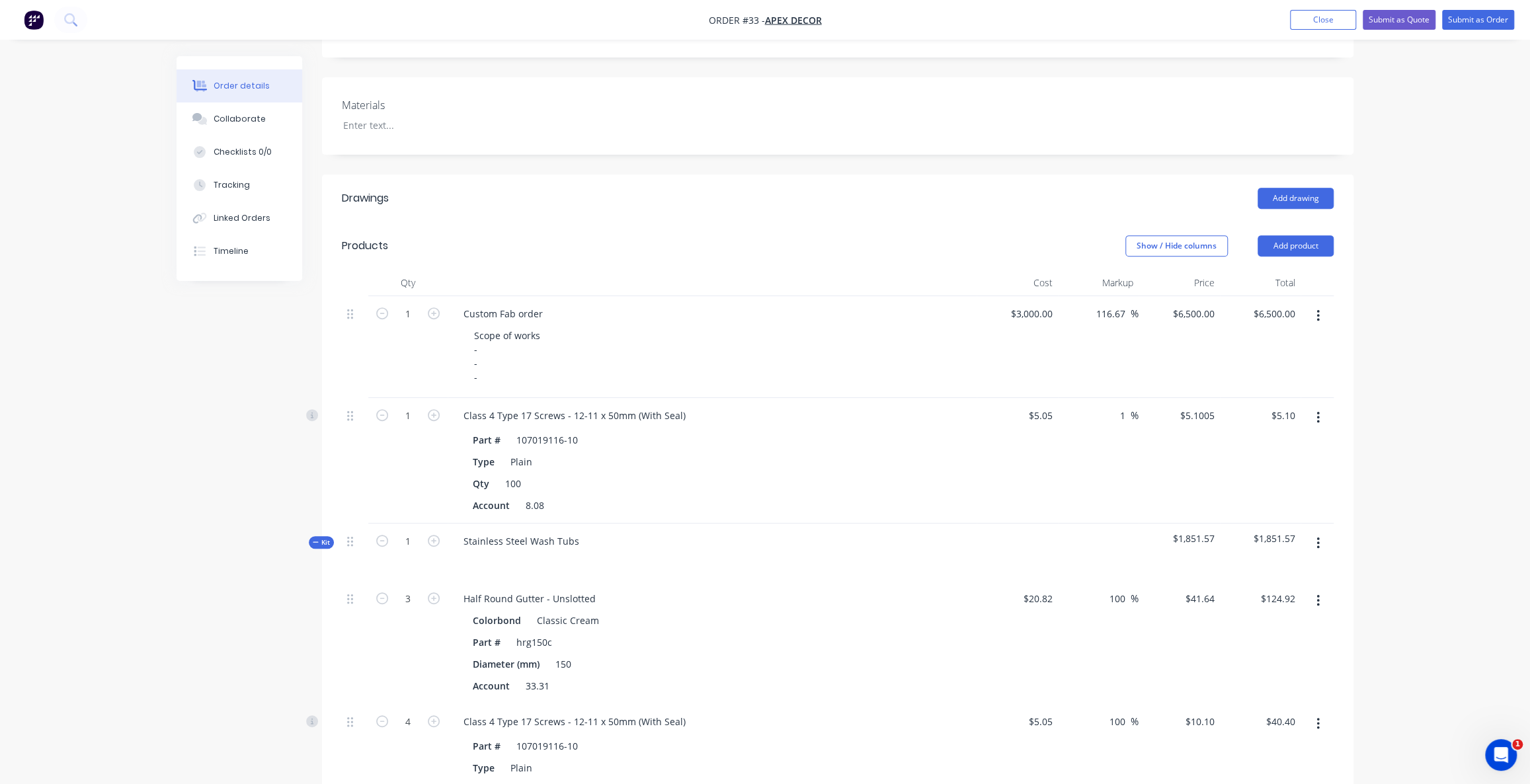
scroll to position [529, 0]
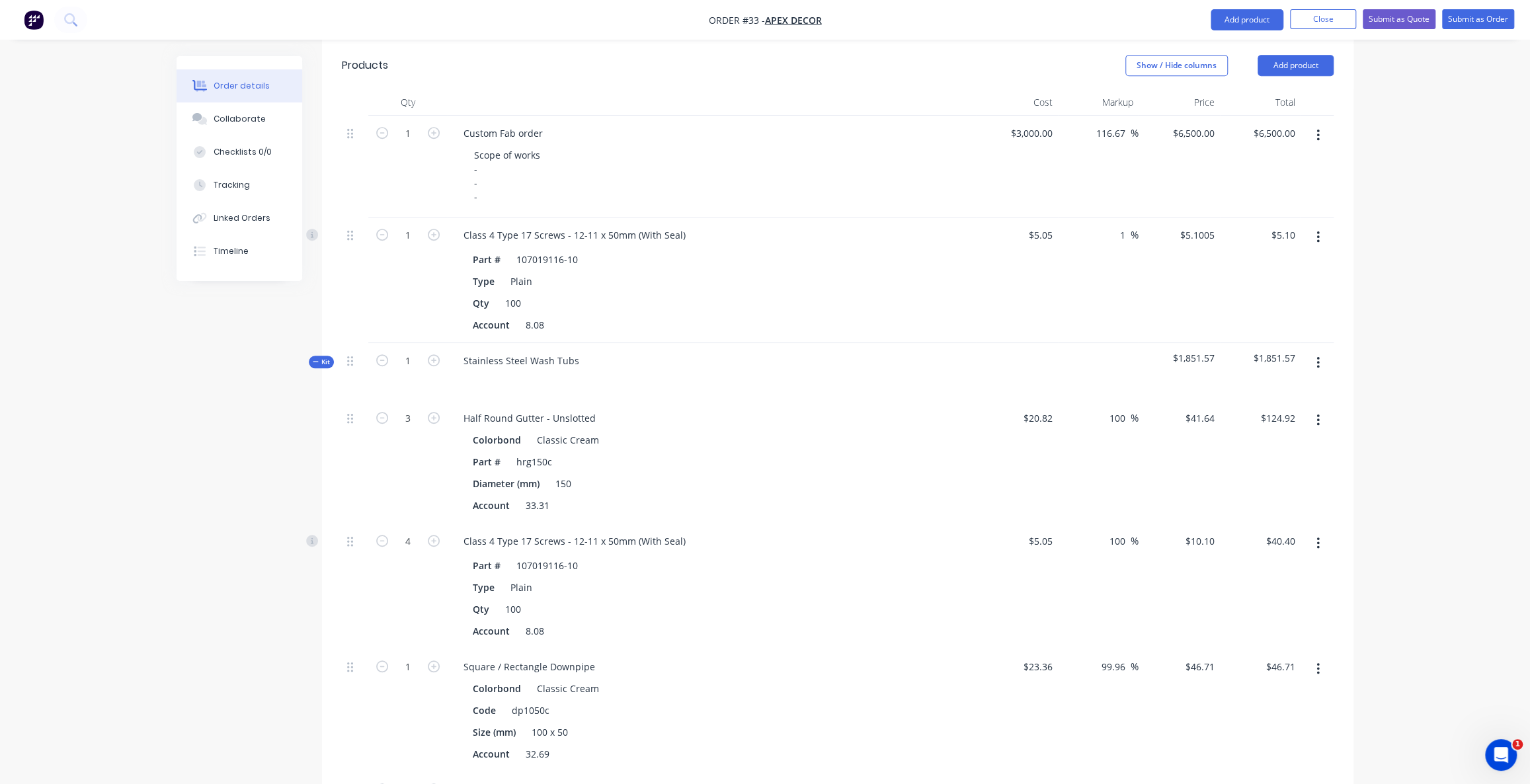
click at [1426, 423] on div "Order details Collaborate Checklists 0/0 Tracking Linked Orders Timeline Order …" at bounding box center [765, 406] width 1530 height 1871
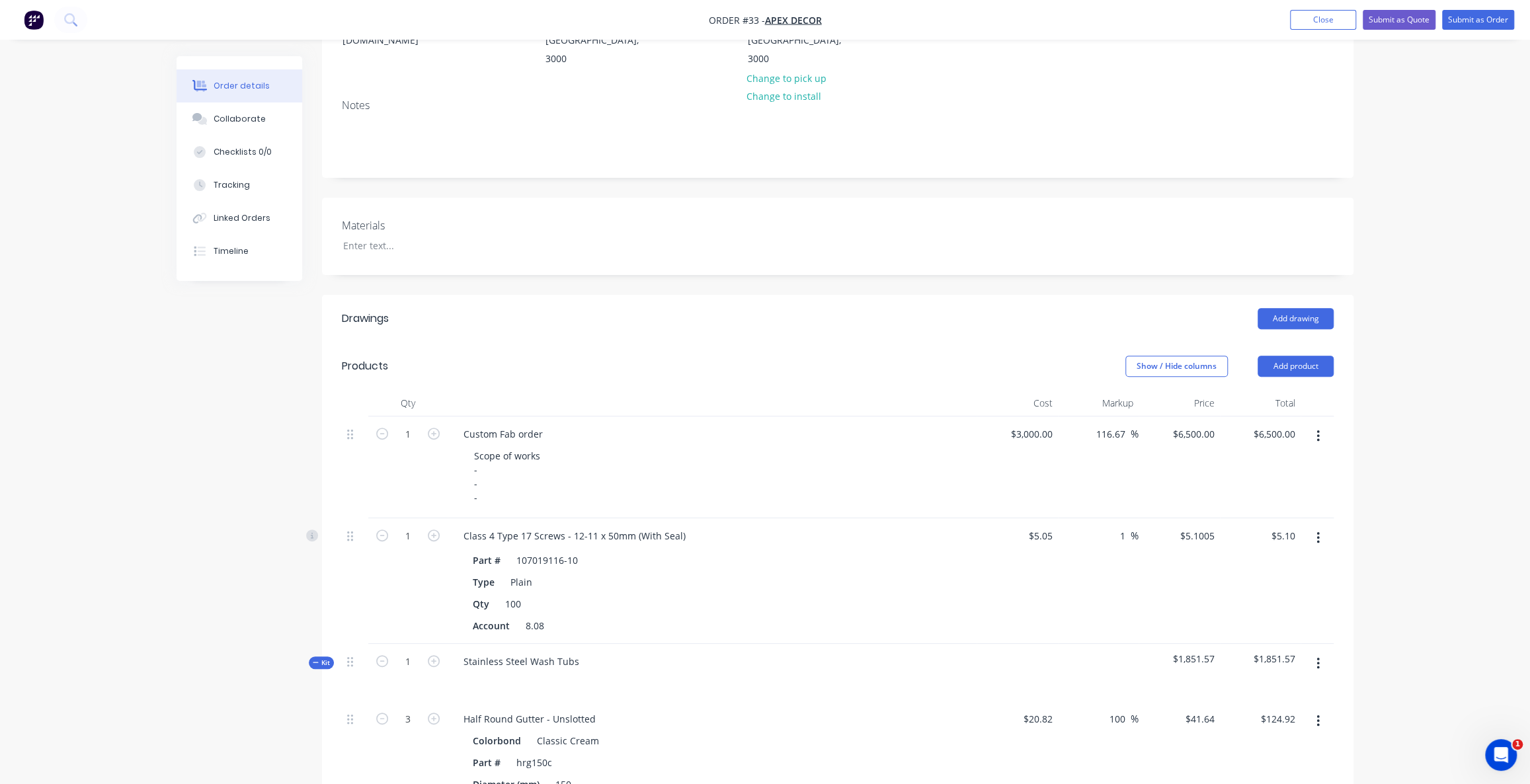
scroll to position [0, 0]
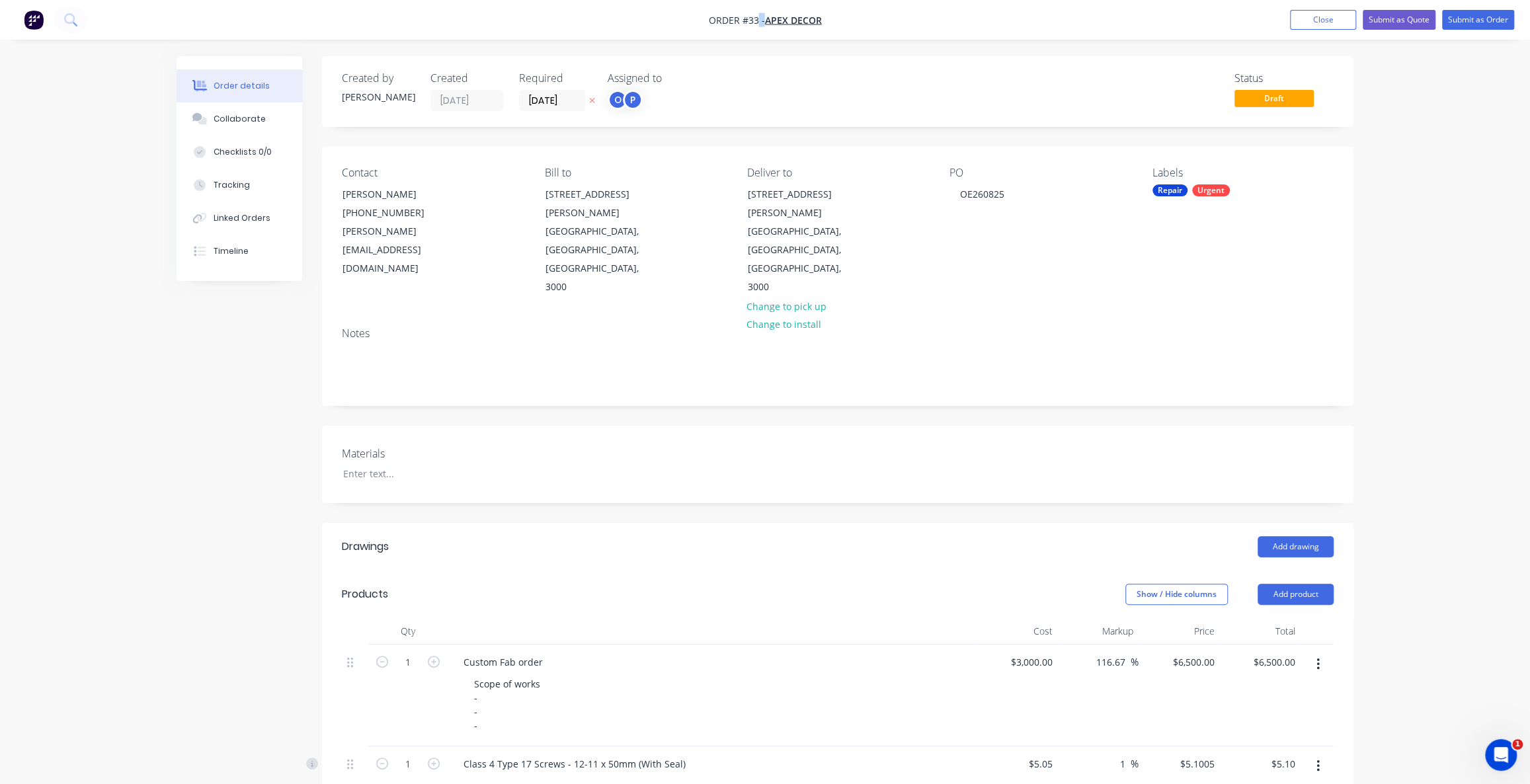
drag, startPoint x: 756, startPoint y: 19, endPoint x: 699, endPoint y: 23, distance: 57.1
click at [699, 23] on nav "Order #33 - Apex Decor Add product Close Submit as Quote Submit as Order" at bounding box center [765, 20] width 1530 height 40
click at [731, 24] on span "Order #33 -" at bounding box center [737, 20] width 57 height 12
click at [744, 22] on span "Order #33 -" at bounding box center [737, 20] width 57 height 12
click at [743, 22] on span "Order #33 -" at bounding box center [737, 20] width 57 height 12
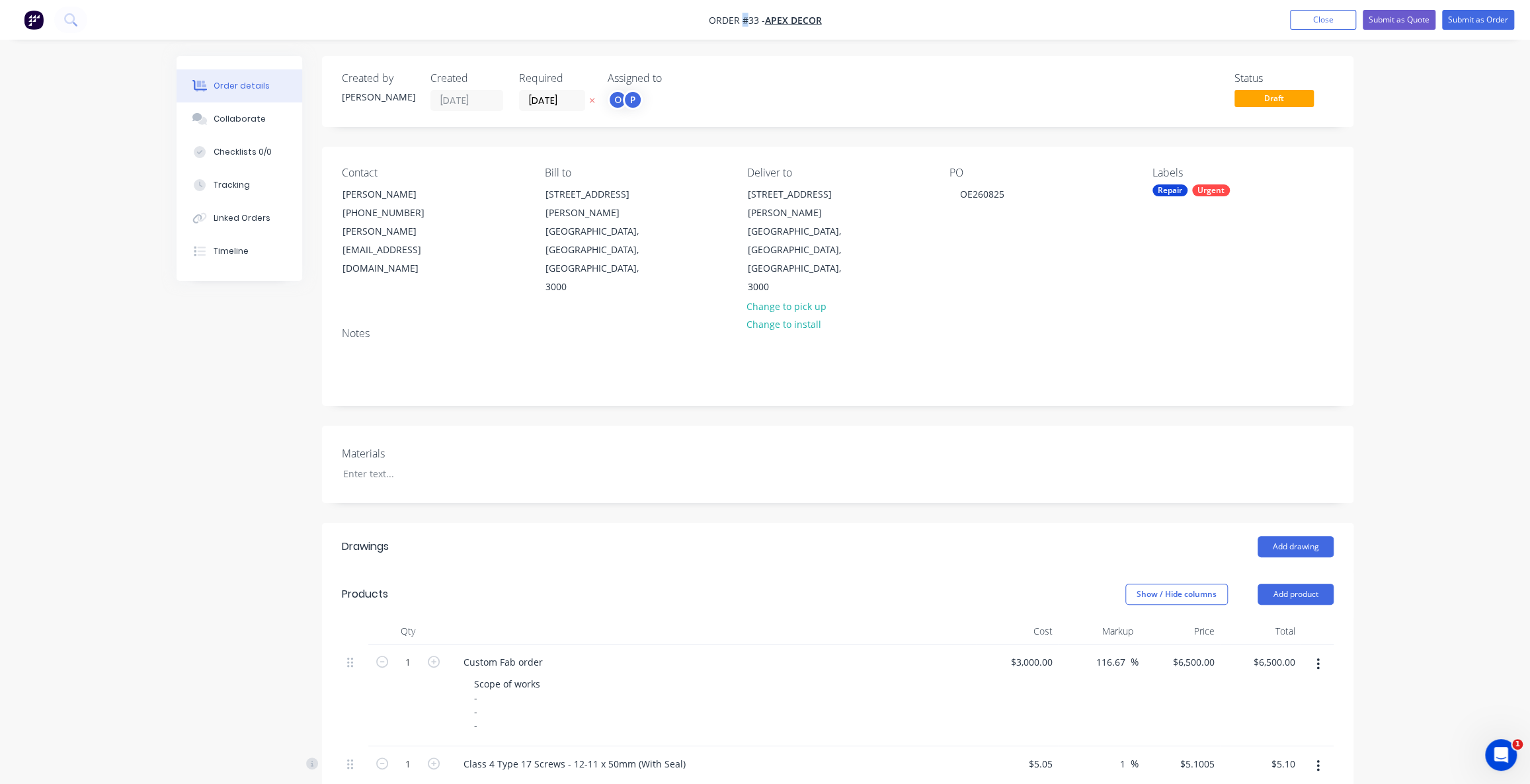
click at [741, 24] on span "Order #33 -" at bounding box center [737, 20] width 57 height 12
click at [750, 20] on span "Order #33 -" at bounding box center [737, 20] width 57 height 12
click at [747, 21] on span "Order #33 -" at bounding box center [737, 20] width 57 height 12
click at [717, 23] on span "Order #33 -" at bounding box center [737, 20] width 57 height 12
click at [730, 18] on span "Order #33 -" at bounding box center [737, 20] width 57 height 12
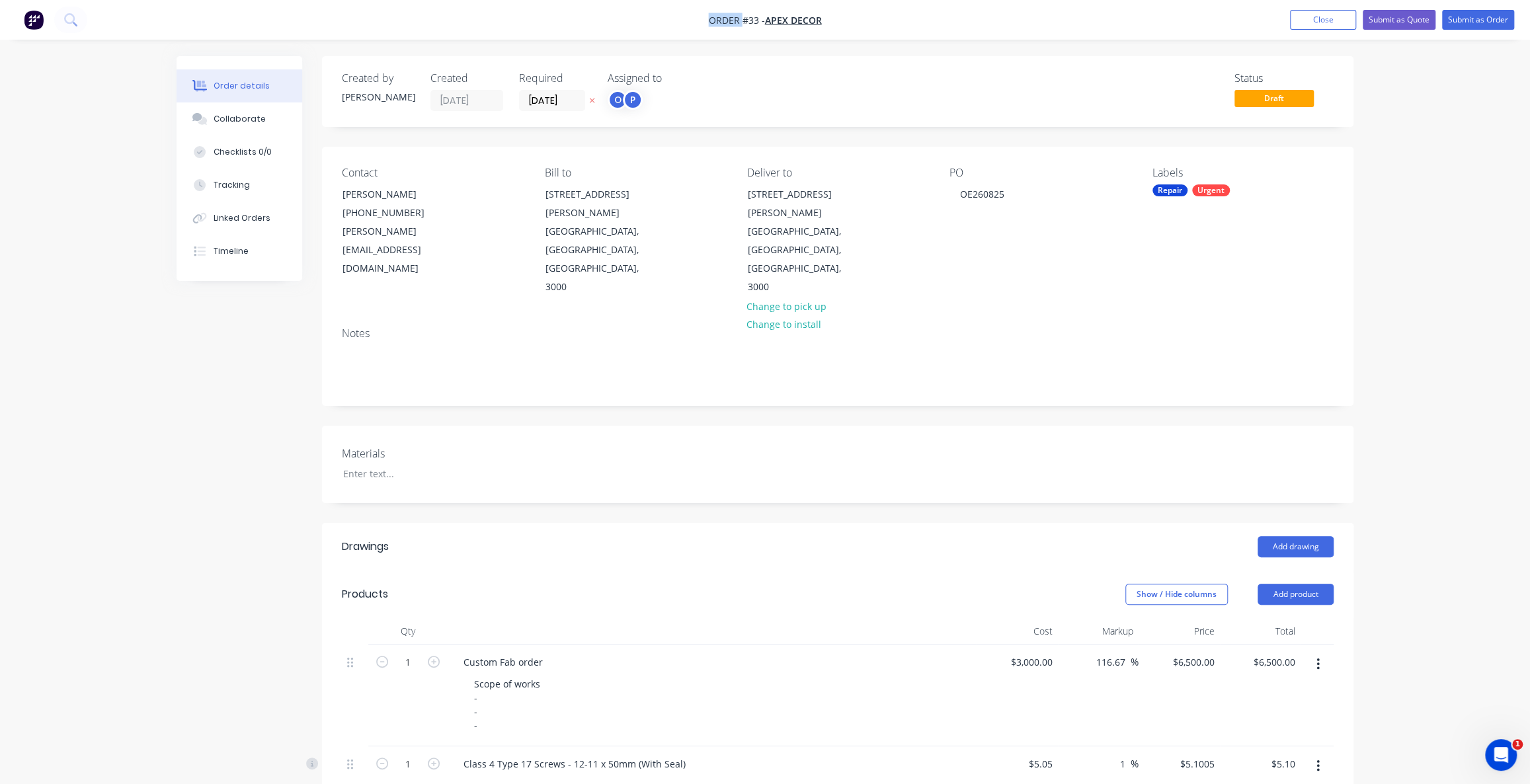
click at [728, 19] on span "Order #33 -" at bounding box center [737, 20] width 57 height 12
click at [36, 24] on img "button" at bounding box center [33, 20] width 20 height 20
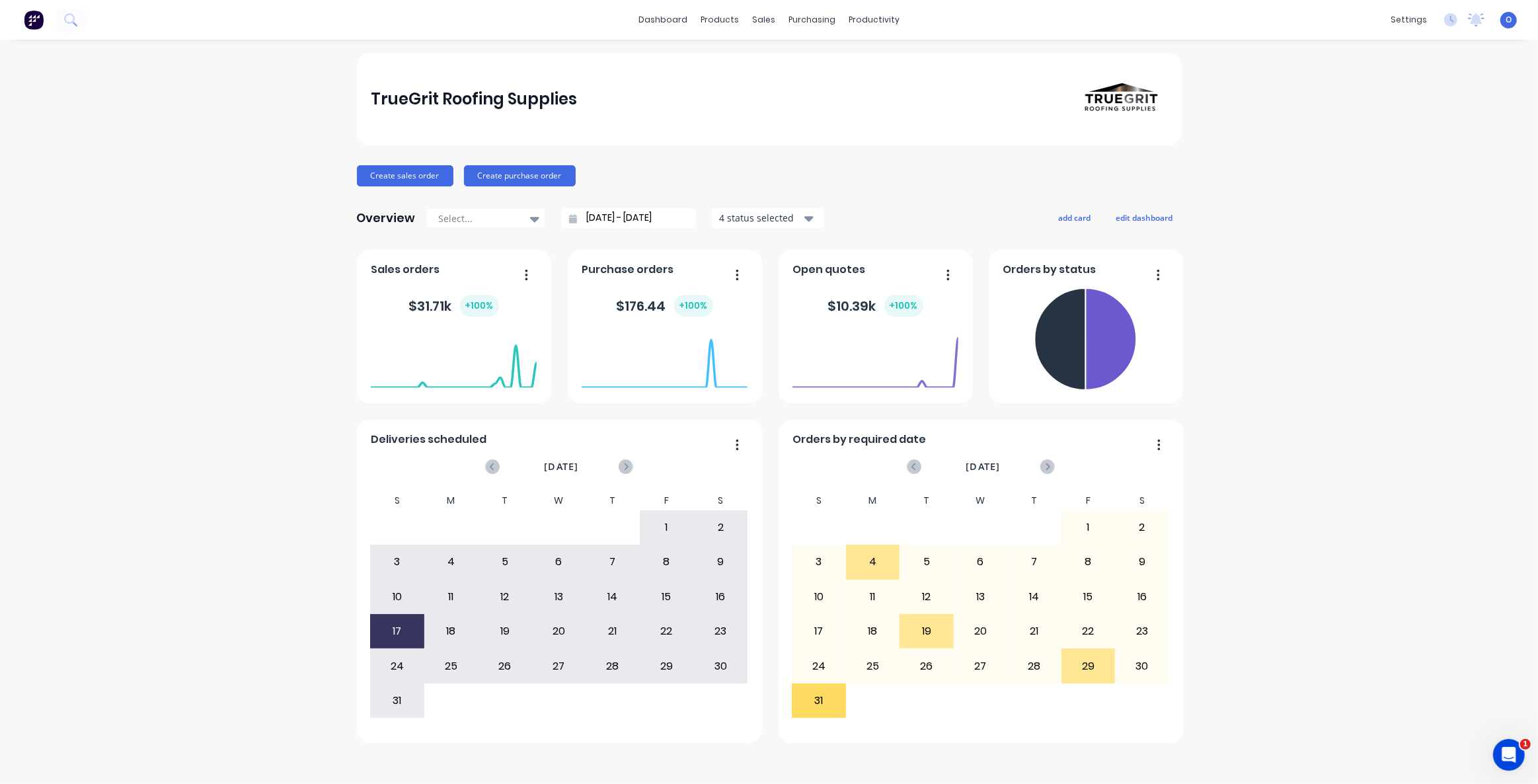
click at [1253, 378] on div "TrueGrit Roofing Supplies Create sales order Create purchase order Overview Sel…" at bounding box center [769, 411] width 1538 height 718
click at [1383, 381] on div "TrueGrit Roofing Supplies Create sales order Create purchase order Overview Sel…" at bounding box center [769, 411] width 1538 height 718
click at [1240, 372] on div "TrueGrit Roofing Supplies Create sales order Create purchase order Overview Sel…" at bounding box center [769, 411] width 1538 height 718
click at [793, 59] on div "Sales Orders" at bounding box center [812, 63] width 54 height 12
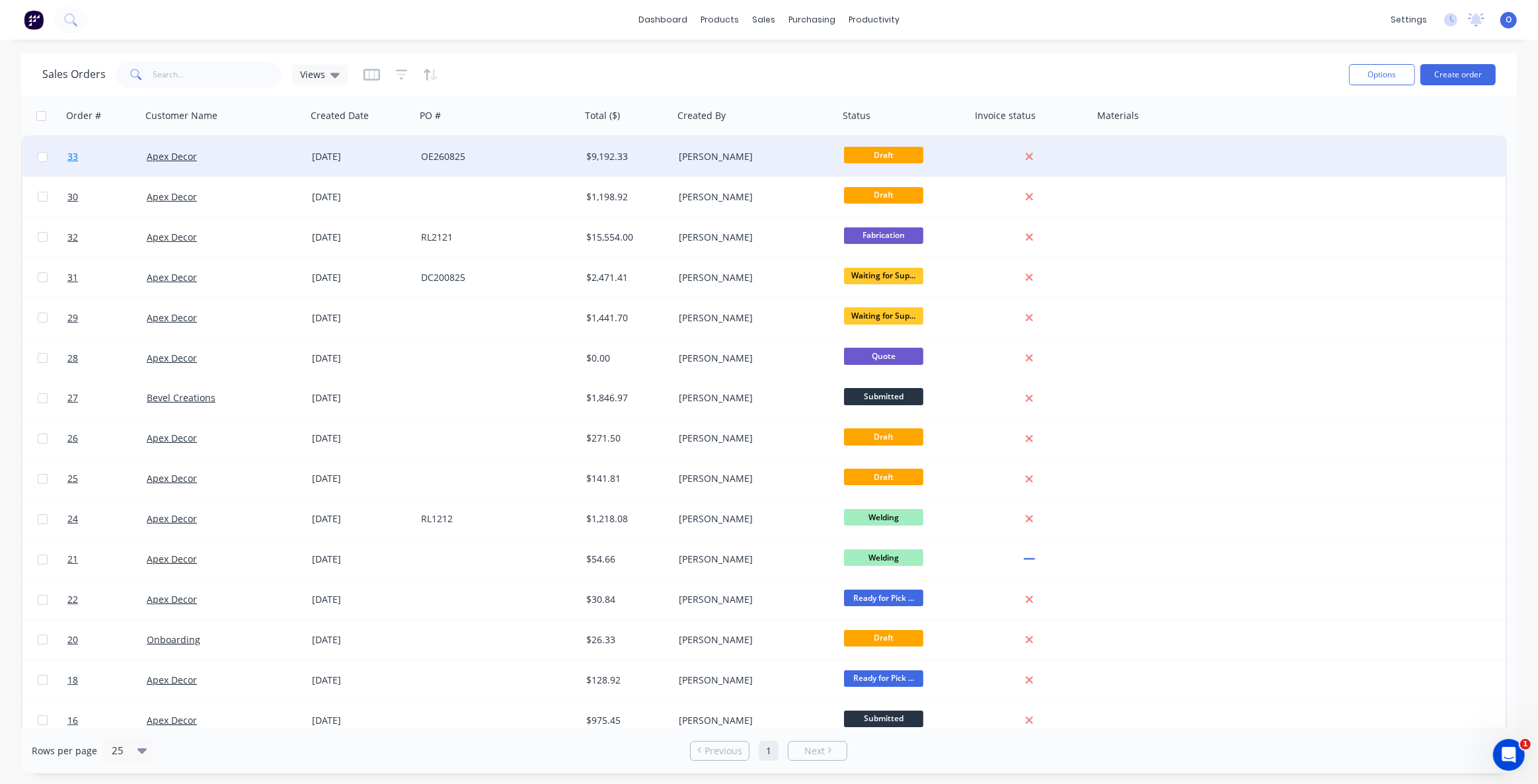
click at [82, 162] on link "33" at bounding box center [107, 157] width 79 height 40
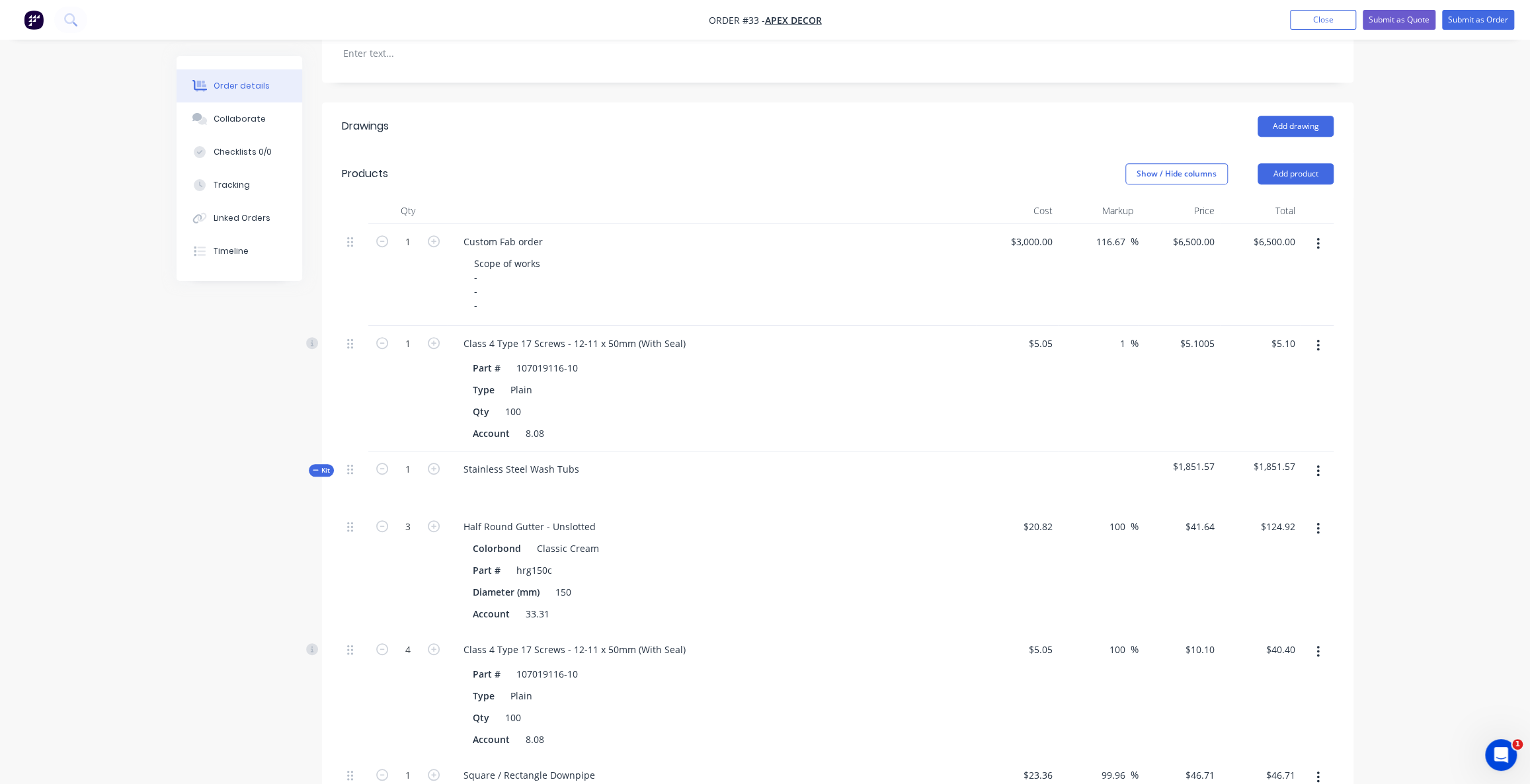
scroll to position [360, 0]
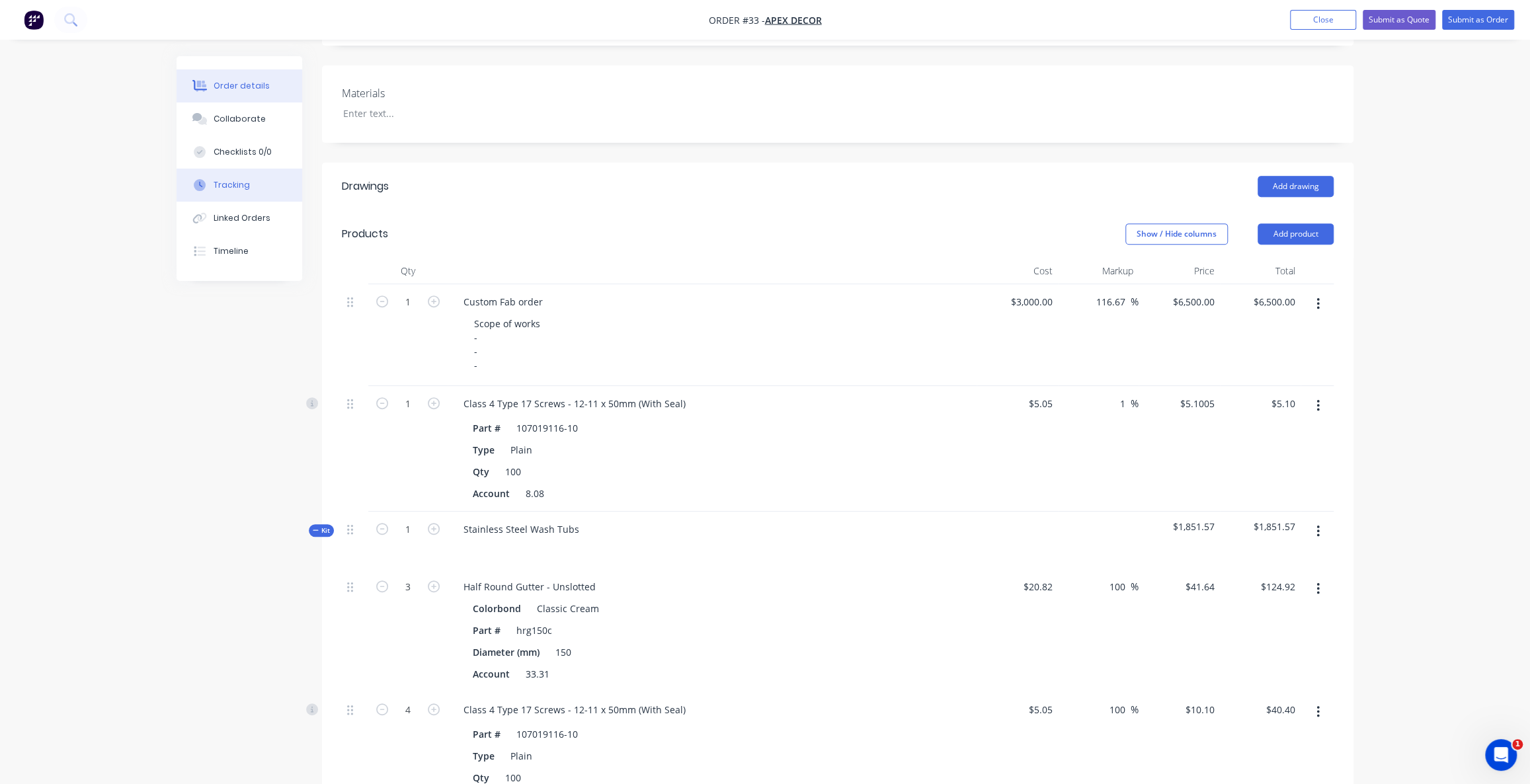
click at [251, 195] on button "Tracking" at bounding box center [239, 185] width 126 height 33
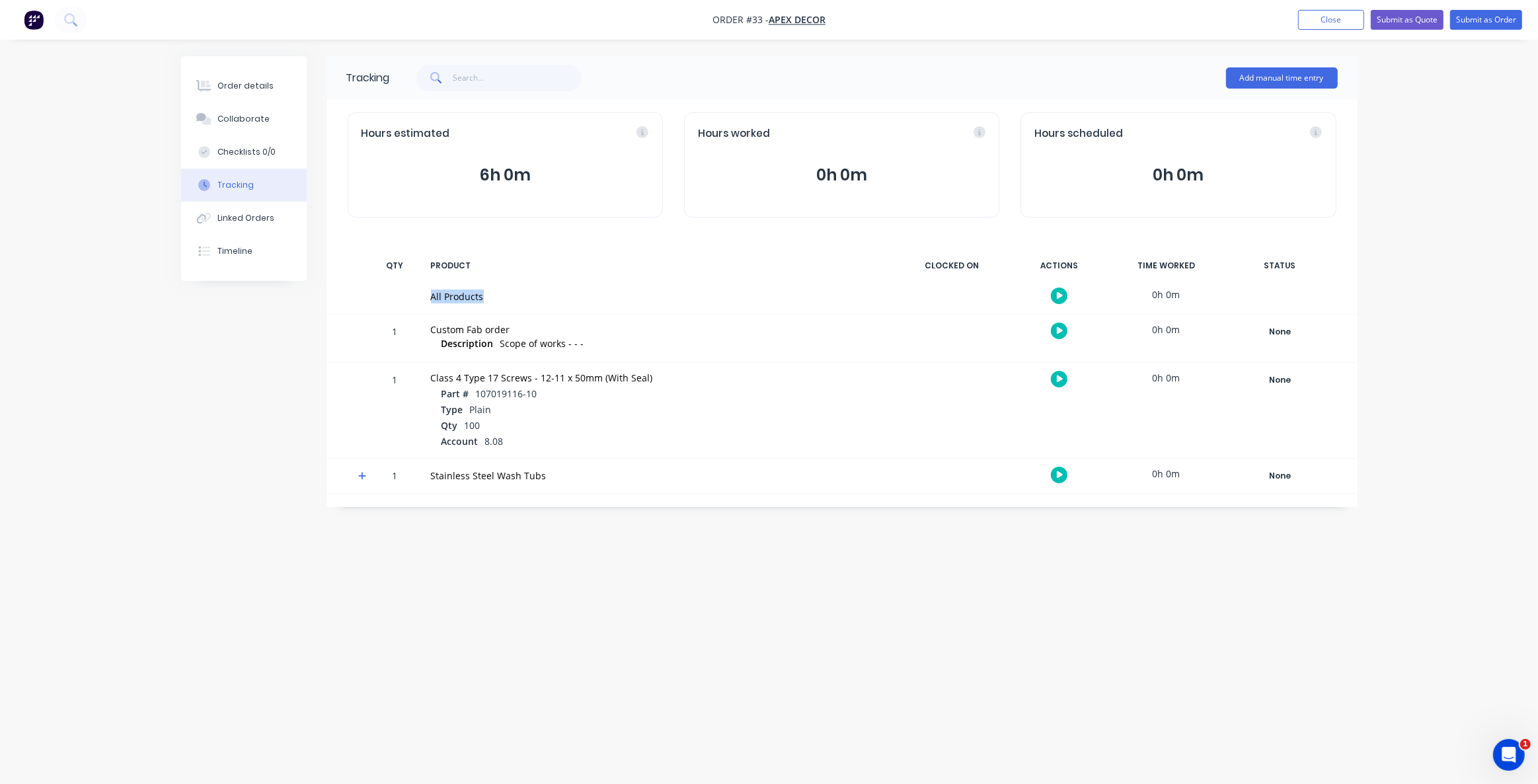
drag, startPoint x: 429, startPoint y: 296, endPoint x: 482, endPoint y: 296, distance: 53.0
click at [482, 296] on div "All Products" at bounding box center [659, 296] width 472 height 34
click at [836, 589] on div "Tracking Add manual time entry Hours estimated 6h 0m Hours worked 0h 0m Hours s…" at bounding box center [769, 367] width 1177 height 622
click at [1264, 74] on button "Add manual time entry" at bounding box center [1282, 77] width 111 height 21
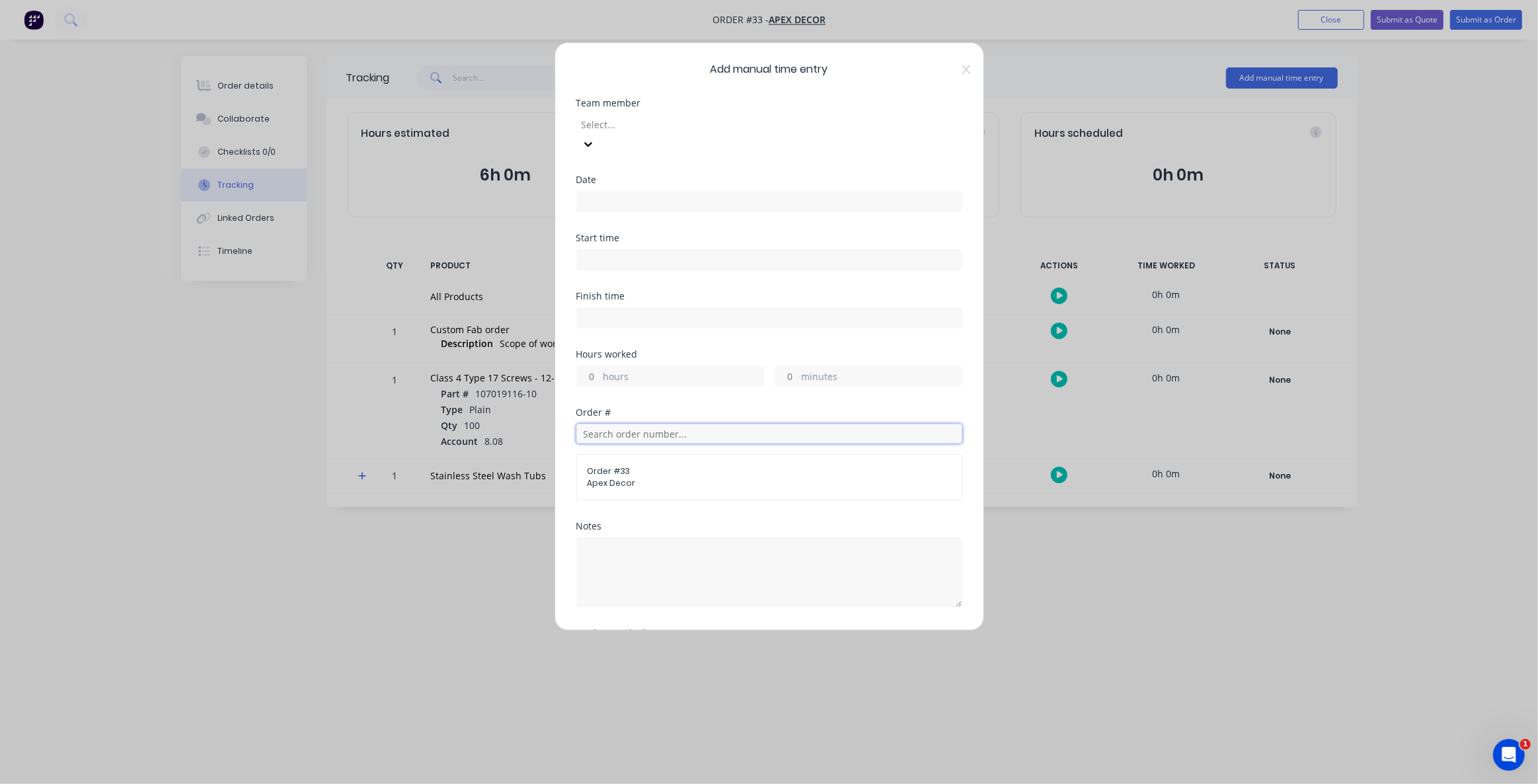
click at [669, 424] on input "text" at bounding box center [769, 433] width 386 height 20
click at [629, 465] on span "Order # 33" at bounding box center [769, 471] width 363 height 12
click at [620, 465] on span "Order # 33" at bounding box center [769, 471] width 363 height 12
drag, startPoint x: 683, startPoint y: 493, endPoint x: 674, endPoint y: 500, distance: 11.4
click at [681, 495] on div "Order # Order # 33 Apex Decor" at bounding box center [769, 464] width 386 height 114
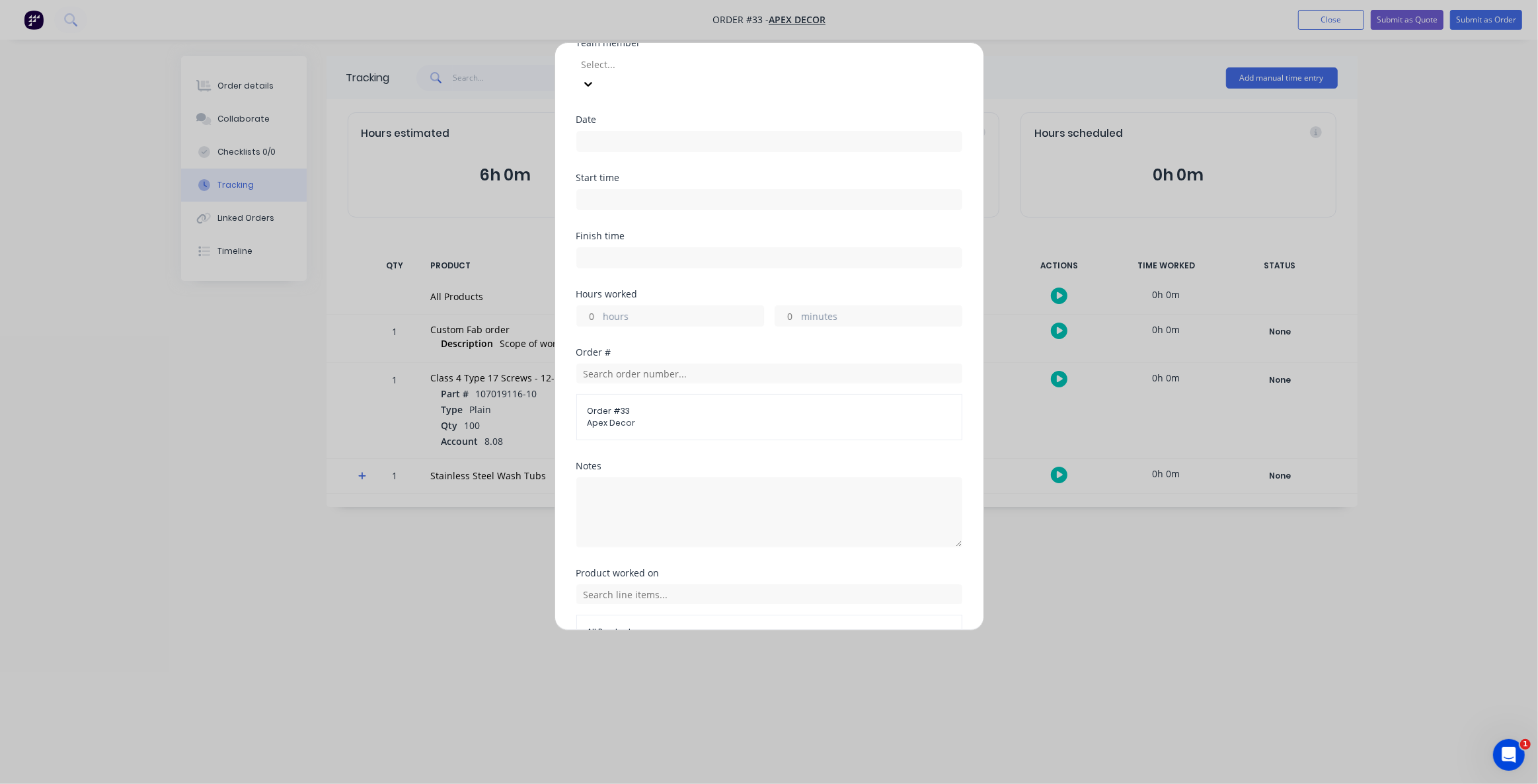
scroll to position [119, 0]
click at [621, 525] on input "text" at bounding box center [769, 535] width 386 height 20
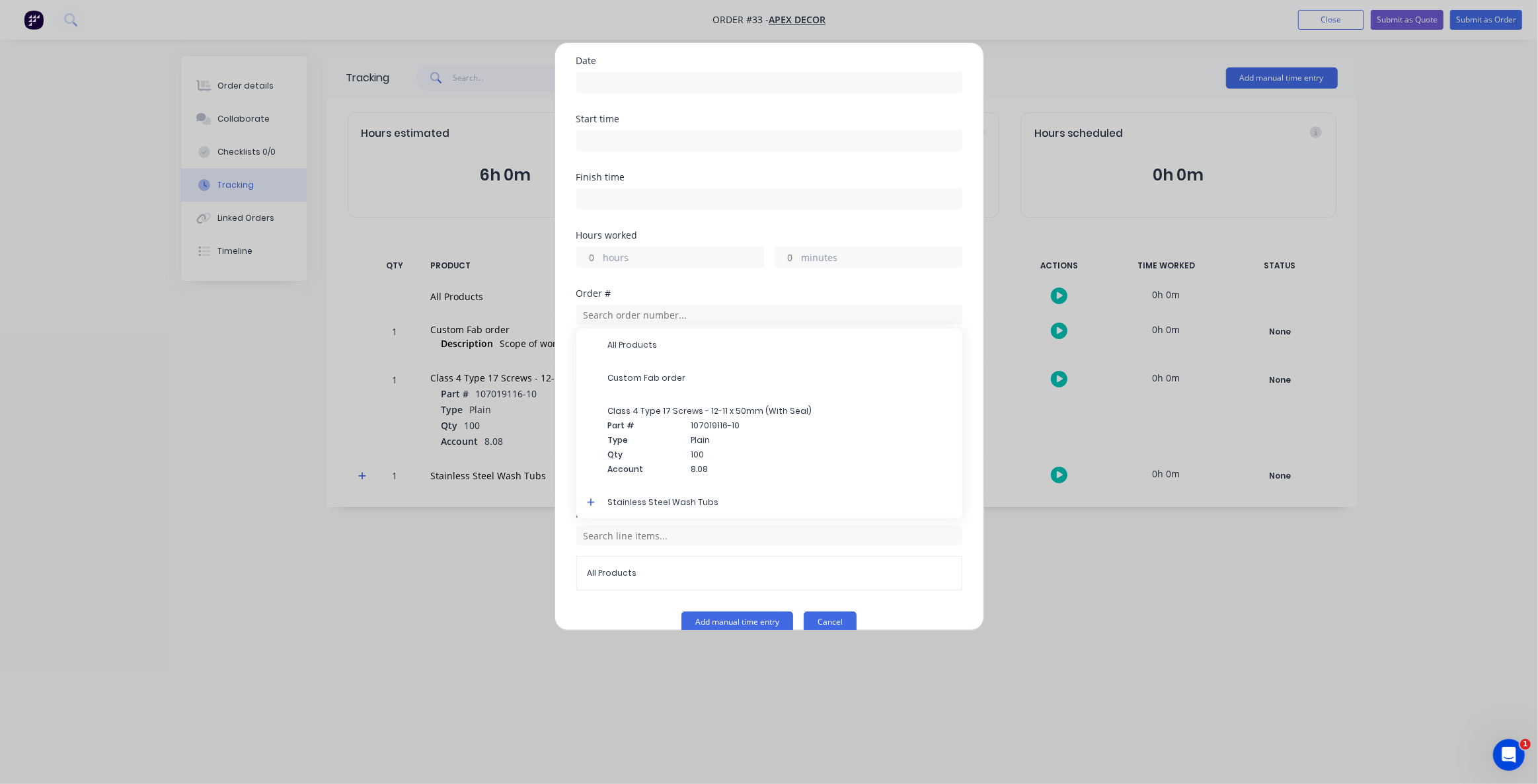
click at [848, 611] on button "Cancel" at bounding box center [830, 622] width 53 height 21
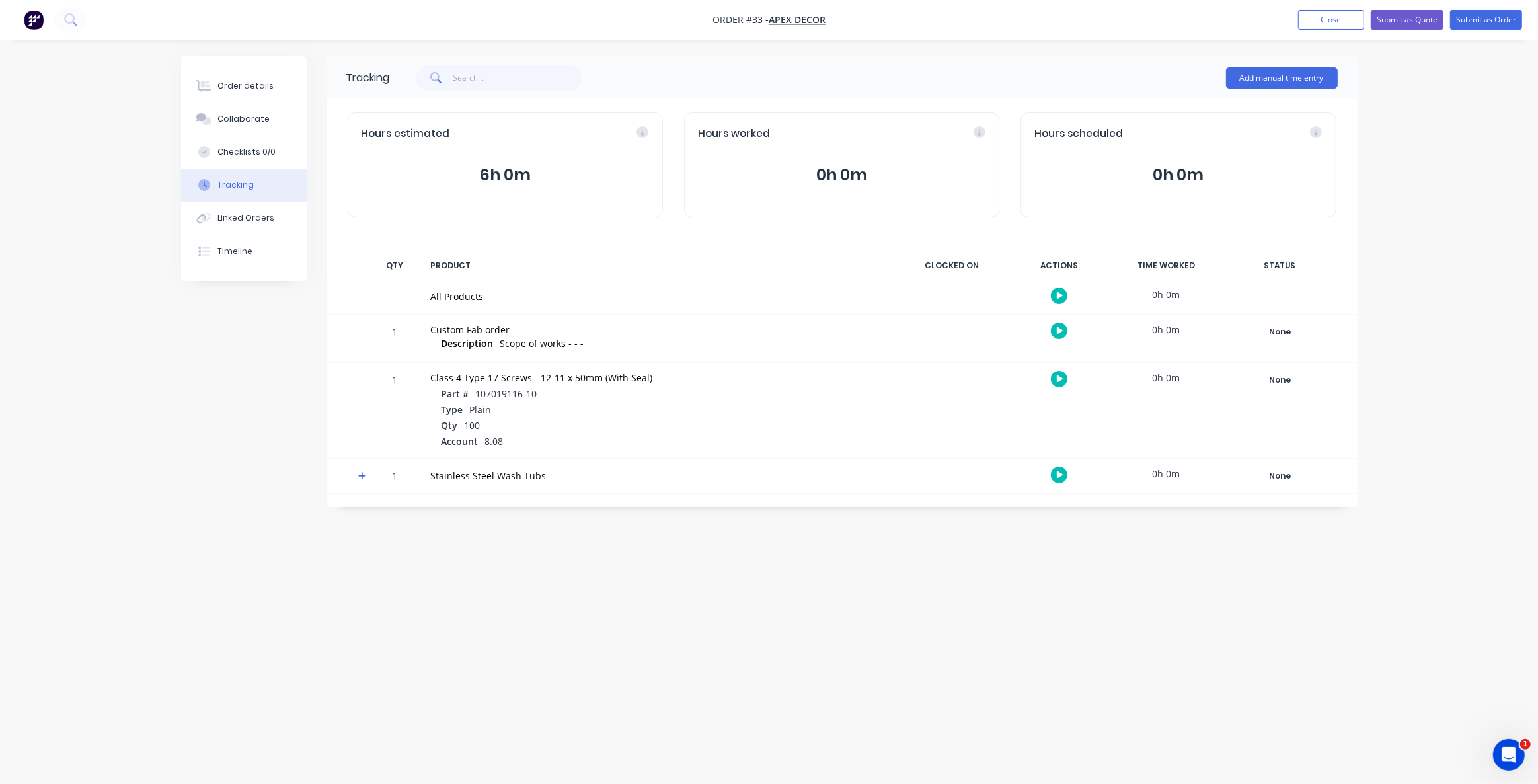
click at [956, 609] on div "Tracking Add manual time entry Hours estimated 6h 0m Hours worked 0h 0m Hours s…" at bounding box center [769, 367] width 1177 height 622
click at [1239, 72] on button "Add manual time entry" at bounding box center [1282, 77] width 111 height 21
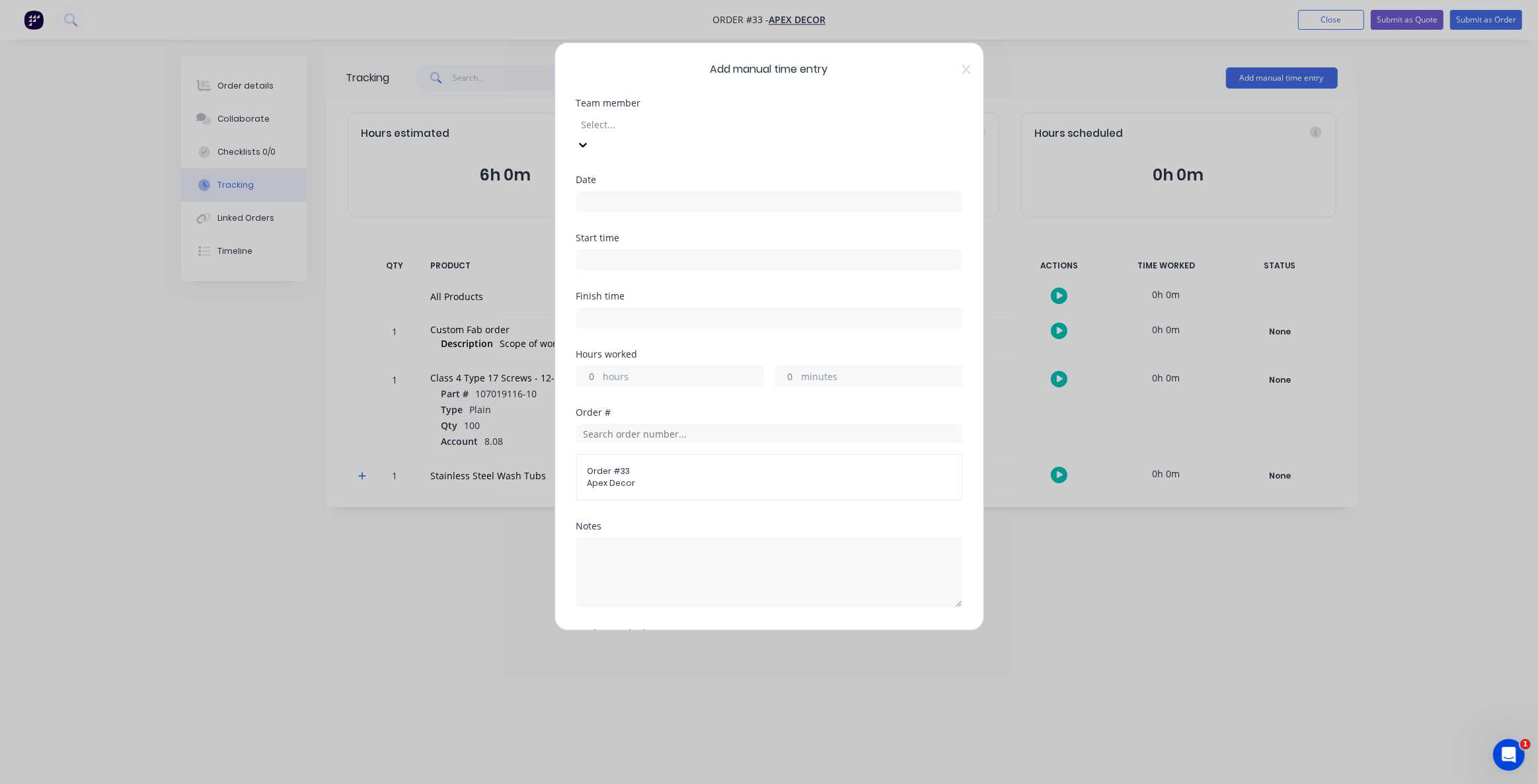
click at [628, 129] on div at bounding box center [676, 125] width 191 height 17
click at [635, 85] on div "Add manual time entry Team member Router Date Start time Finish time Hours work…" at bounding box center [769, 337] width 429 height 589
click at [952, 66] on span "Add manual time entry" at bounding box center [769, 69] width 386 height 16
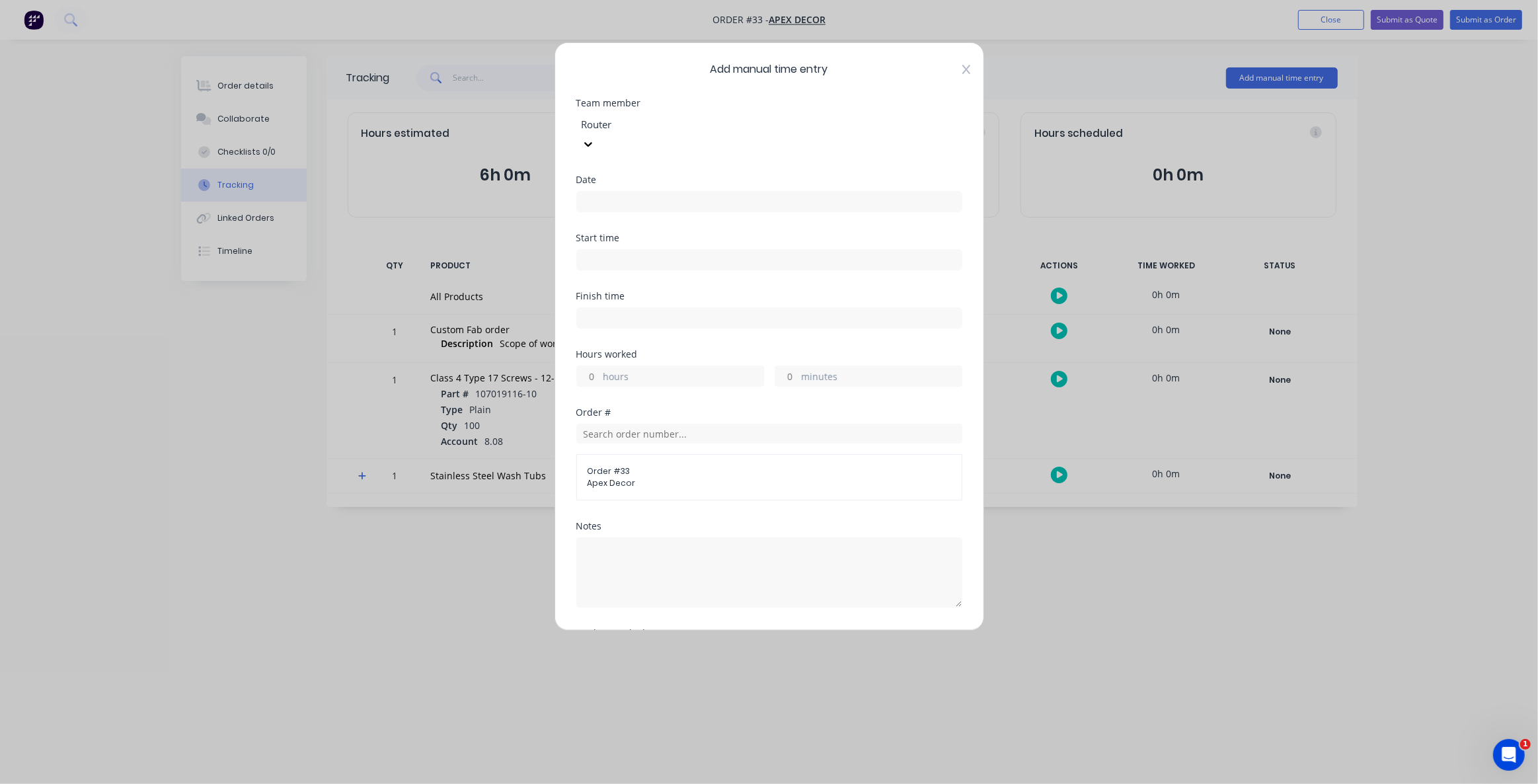
click at [961, 72] on icon at bounding box center [965, 70] width 8 height 9
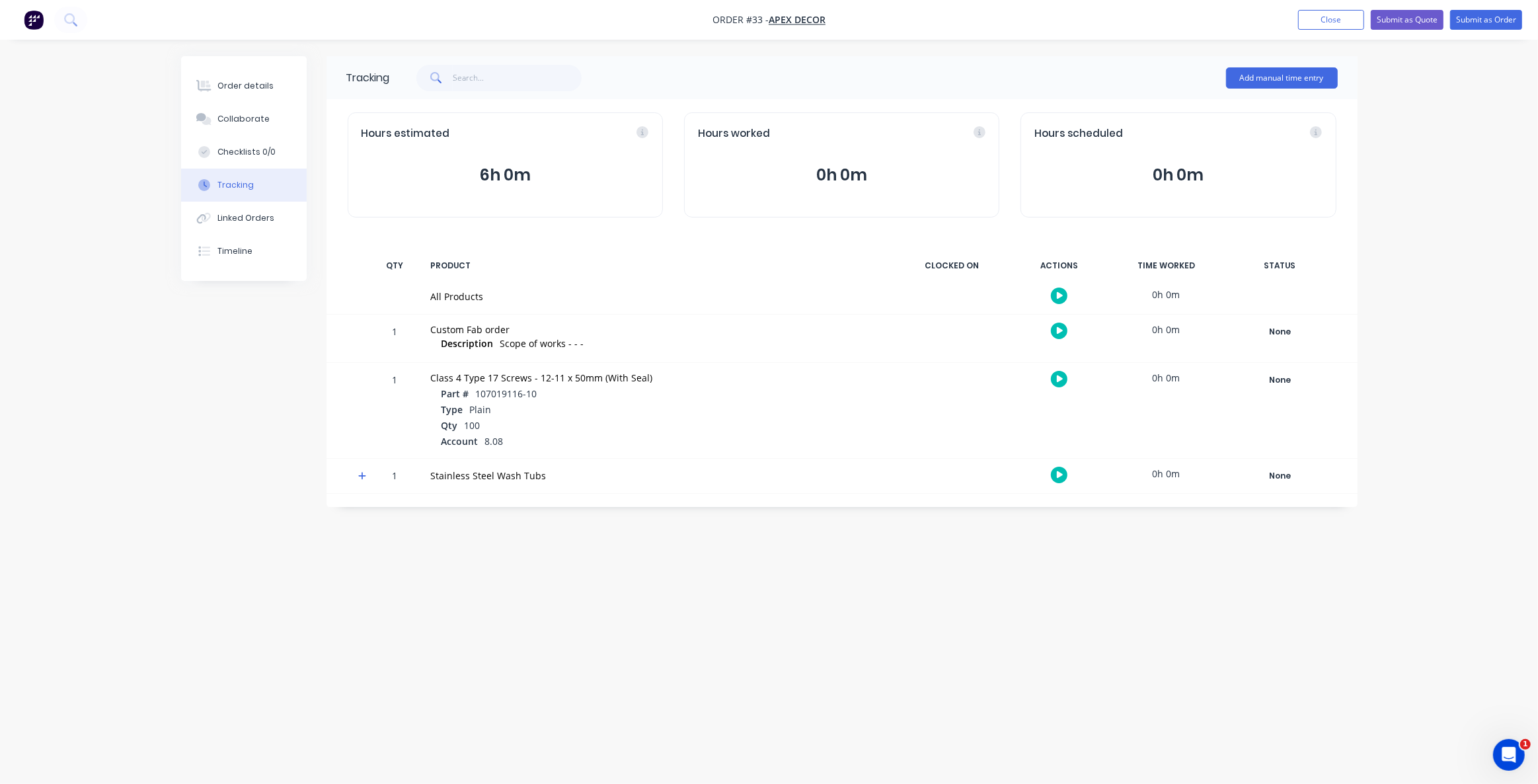
click at [1063, 592] on div "Tracking Add manual time entry Hours estimated 6h 0m Hours worked 0h 0m Hours s…" at bounding box center [769, 367] width 1177 height 622
click at [244, 90] on div "Order details" at bounding box center [246, 86] width 57 height 12
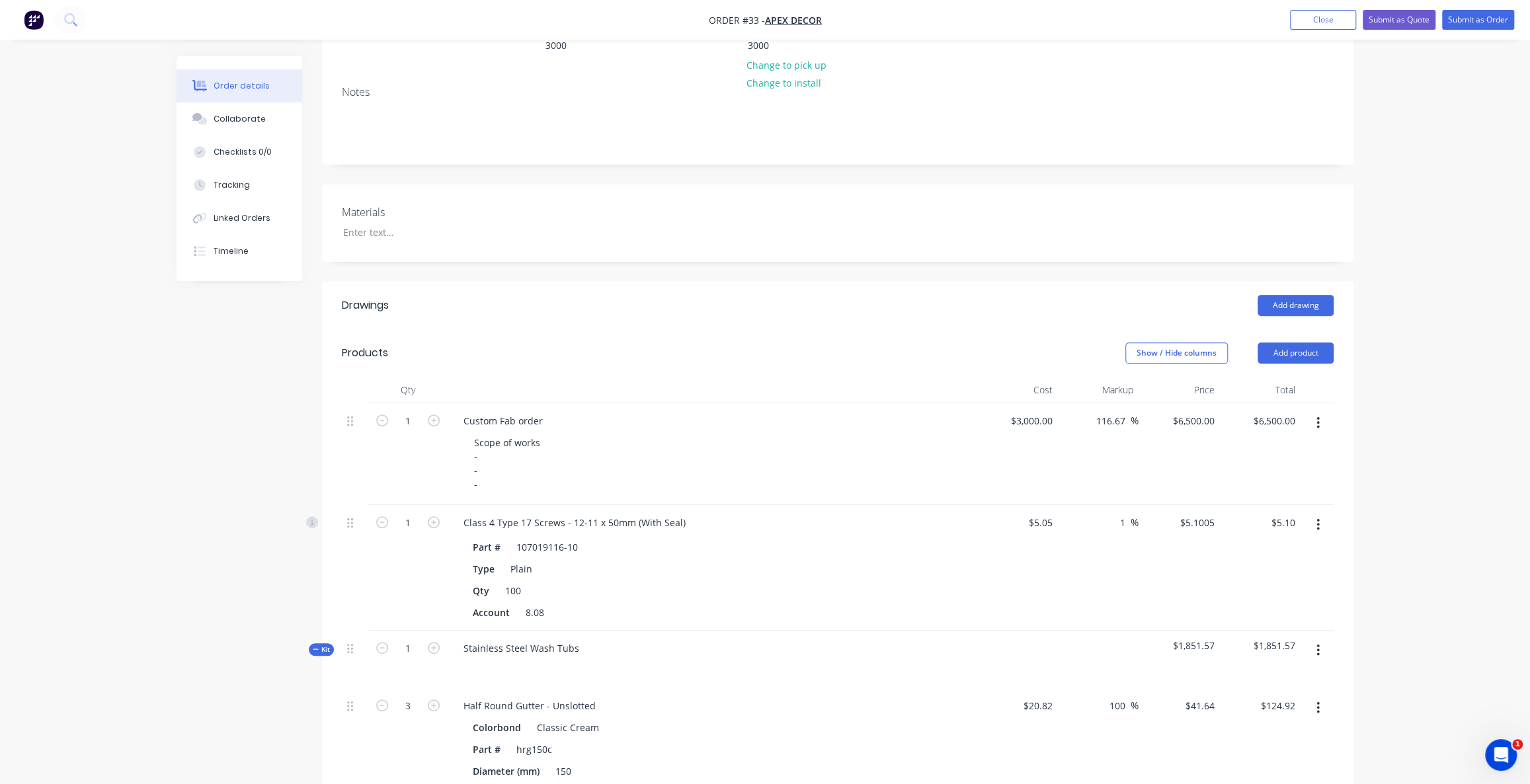
scroll to position [120, 0]
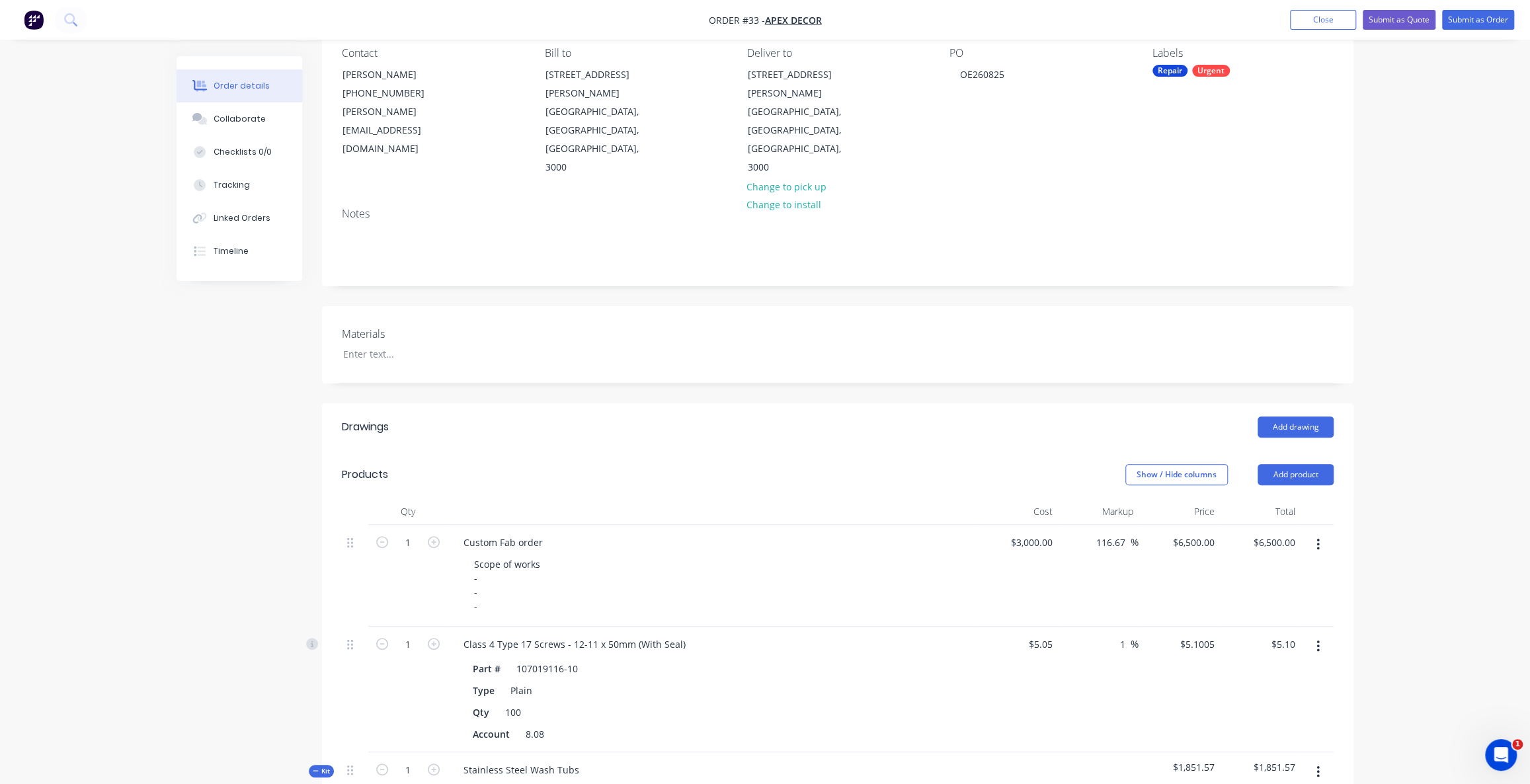
click at [1414, 32] on nav "Order #33 - Apex Decor Add product Close Submit as Quote Submit as Order" at bounding box center [765, 20] width 1530 height 40
click at [1406, 19] on button "Submit as Quote" at bounding box center [1399, 20] width 73 height 20
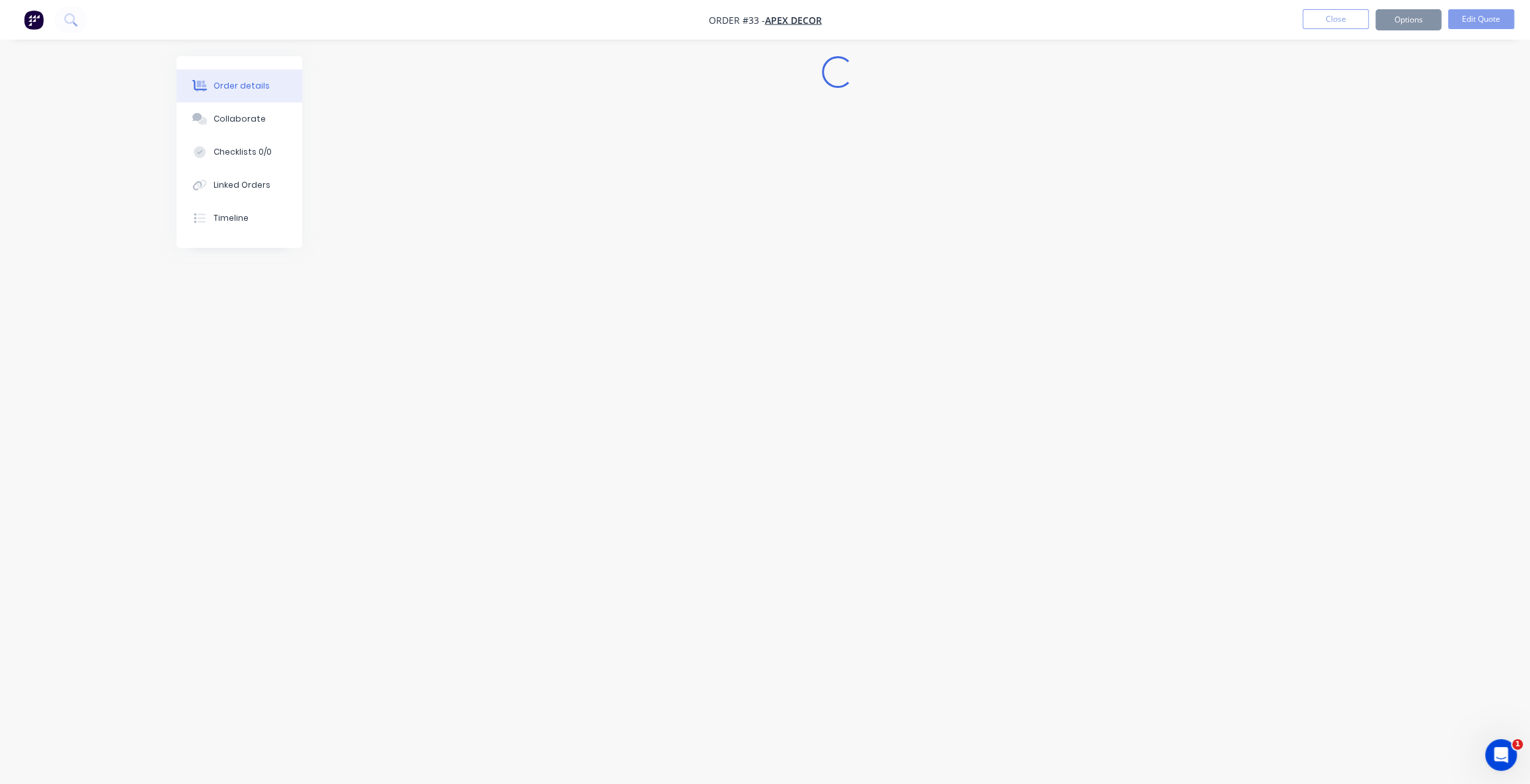
scroll to position [0, 0]
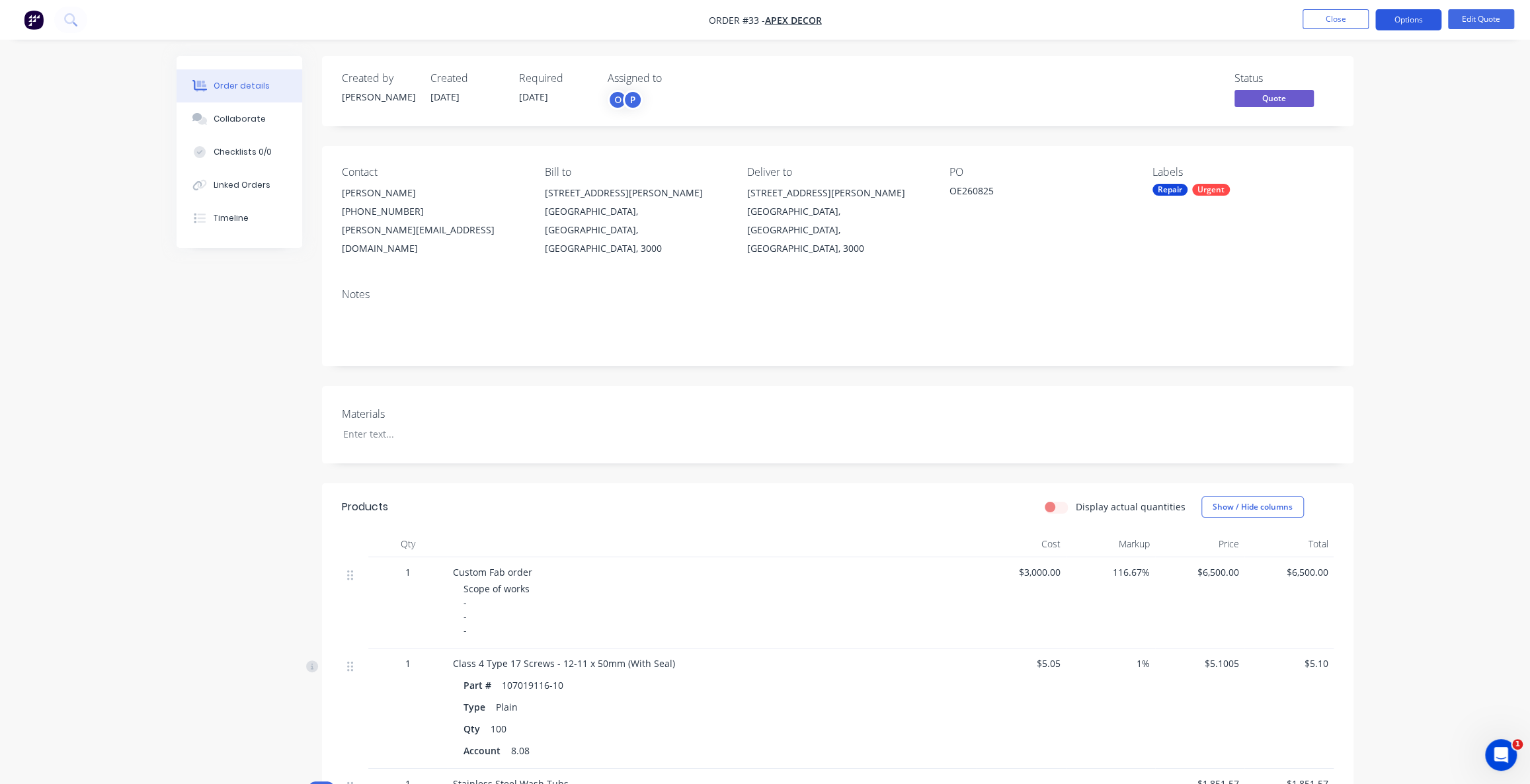
click at [1400, 21] on button "Options" at bounding box center [1408, 20] width 66 height 21
click at [1347, 85] on div "Quote" at bounding box center [1369, 80] width 122 height 19
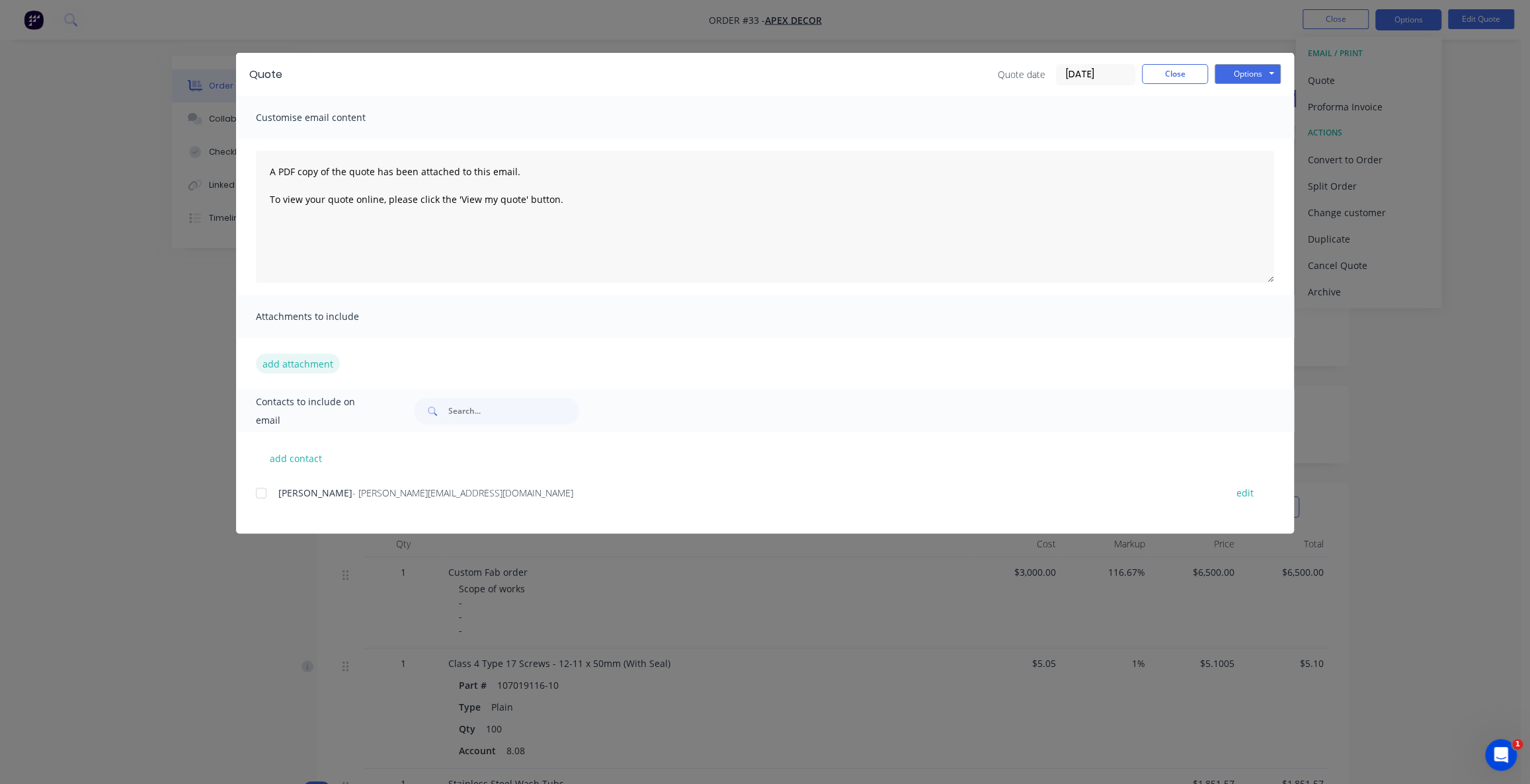
click at [302, 363] on button "add attachment" at bounding box center [297, 363] width 84 height 20
click at [544, 190] on textarea "A PDF copy of the quote has been attached to this email. To view your quote onl…" at bounding box center [765, 217] width 1018 height 132
drag, startPoint x: 596, startPoint y: 209, endPoint x: 361, endPoint y: 176, distance: 237.3
click at [398, 182] on textarea "A PDF copy of the quote has been attached to this email. To view your quote onl…" at bounding box center [765, 217] width 1018 height 132
click at [670, 228] on textarea "A PDF copy of the quote has been attached to this email. To view your quote onl…" at bounding box center [765, 217] width 1018 height 132
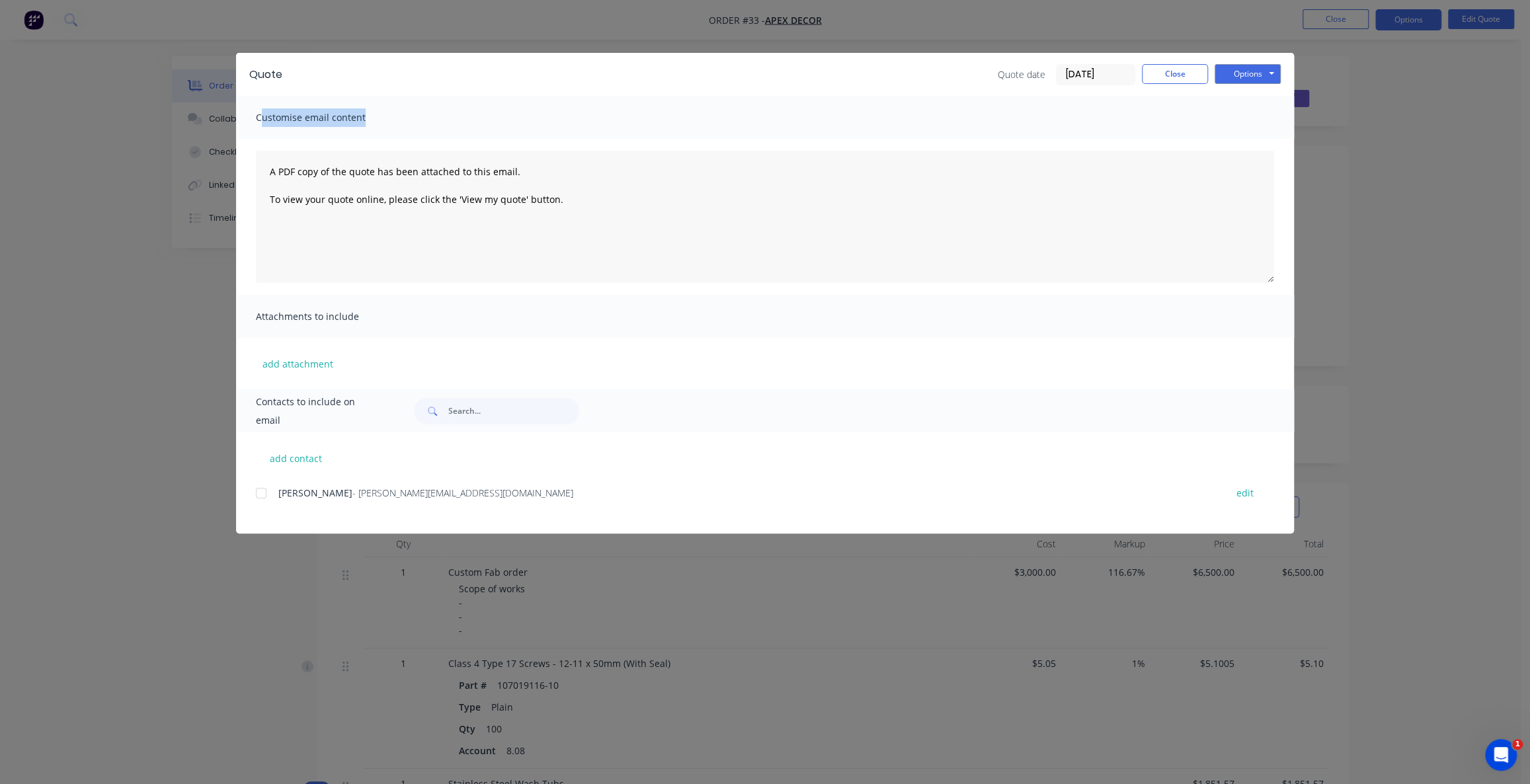
drag, startPoint x: 265, startPoint y: 119, endPoint x: 370, endPoint y: 121, distance: 105.0
click at [370, 119] on span "Customise email content" at bounding box center [328, 118] width 145 height 19
click at [621, 221] on textarea "A PDF copy of the quote has been attached to this email. To view your quote onl…" at bounding box center [765, 217] width 1018 height 132
drag, startPoint x: 268, startPoint y: 169, endPoint x: 604, endPoint y: 238, distance: 343.0
click at [601, 229] on textarea "A PDF copy of the quote has been attached to this email. To view your quote onl…" at bounding box center [765, 217] width 1018 height 132
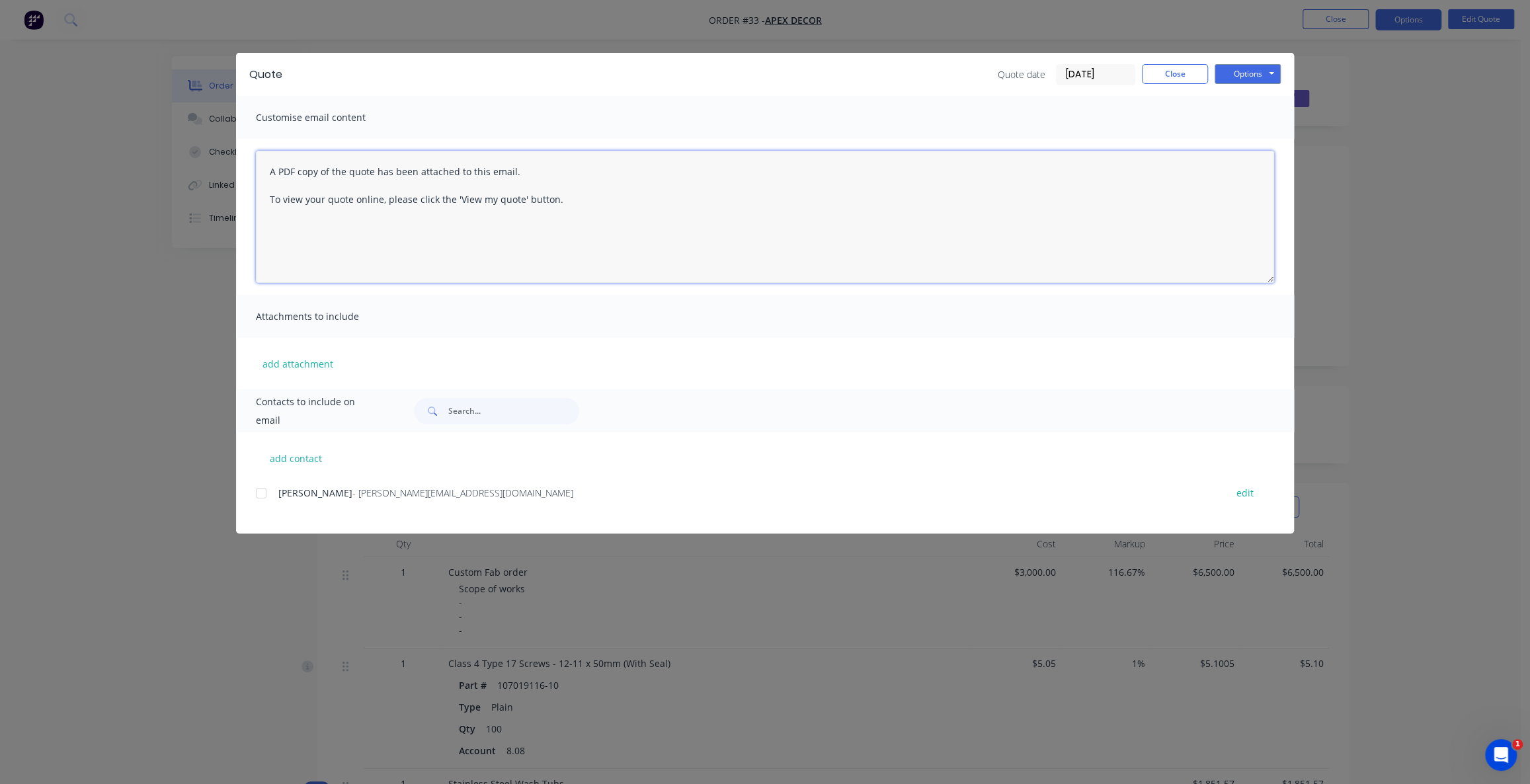
click at [675, 224] on textarea "A PDF copy of the quote has been attached to this email. To view your quote onl…" at bounding box center [765, 217] width 1018 height 132
click at [1233, 74] on button "Options" at bounding box center [1248, 74] width 66 height 20
click at [1251, 99] on button "Preview" at bounding box center [1257, 97] width 85 height 22
click at [1166, 76] on button "Close" at bounding box center [1175, 74] width 66 height 20
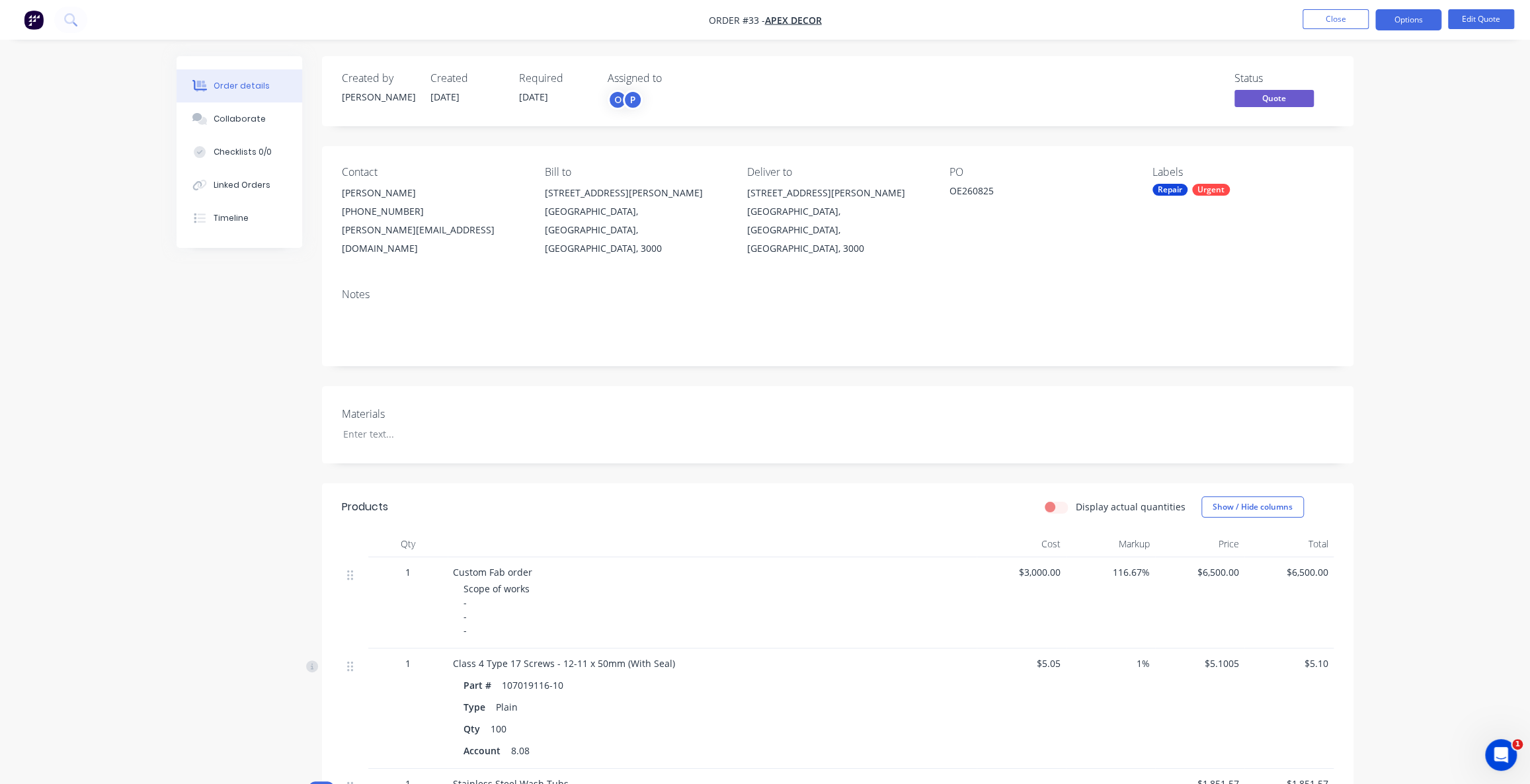
click at [1391, 275] on div "Order details Collaborate Checklists 0/0 Linked Orders Timeline Order details C…" at bounding box center [765, 776] width 1530 height 1553
drag, startPoint x: 1192, startPoint y: 87, endPoint x: 1137, endPoint y: 80, distance: 55.4
click at [1191, 86] on div "Status Quote" at bounding box center [1036, 91] width 594 height 39
click at [1161, 92] on div "Status Quote" at bounding box center [1036, 91] width 594 height 39
click at [1181, 87] on div "Status Quote" at bounding box center [1036, 91] width 594 height 39
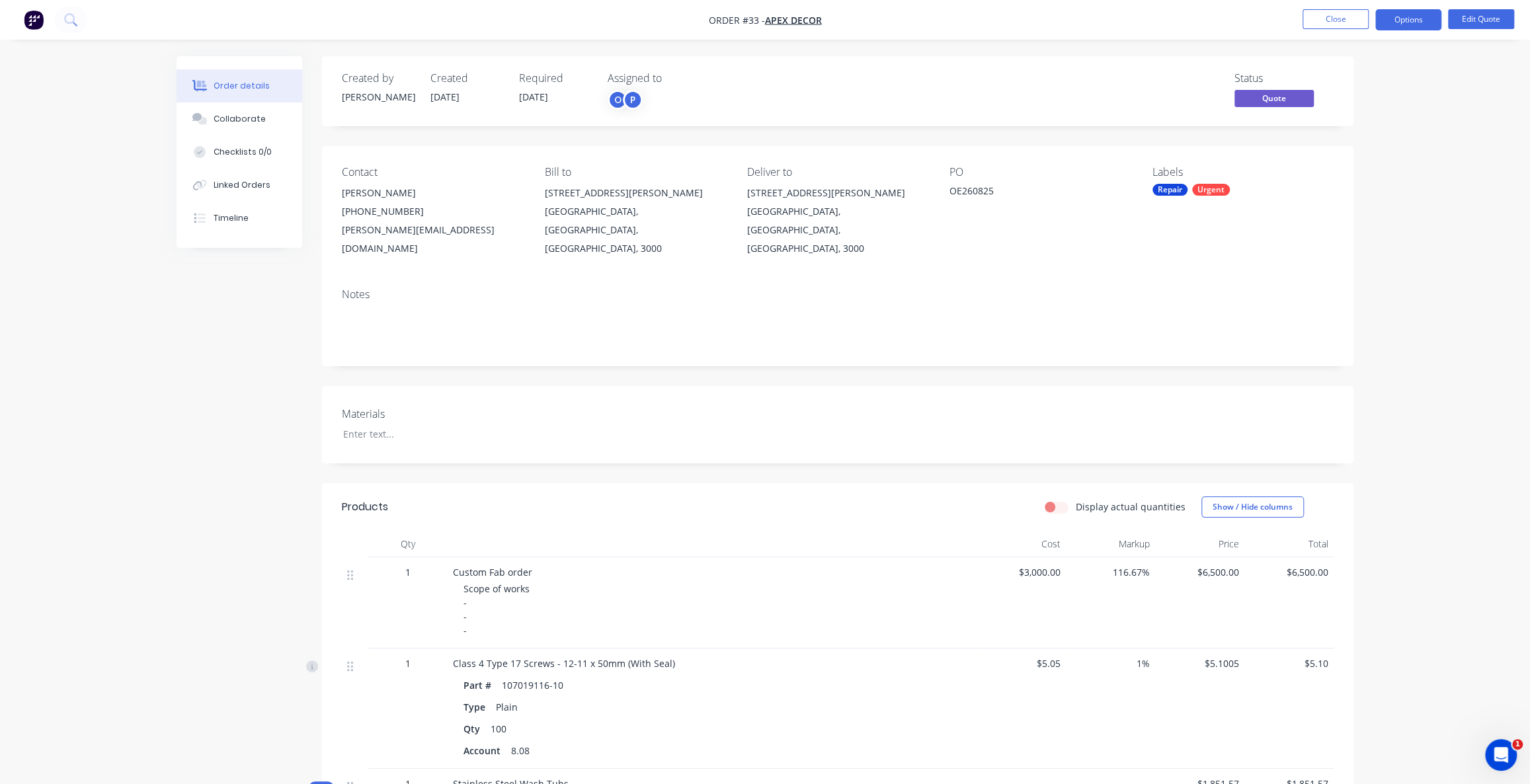
click at [1164, 78] on div "Status Quote" at bounding box center [1036, 91] width 594 height 39
click at [1180, 99] on div "Status Quote" at bounding box center [1036, 91] width 594 height 39
click at [1179, 102] on div "Status Quote" at bounding box center [1036, 91] width 594 height 39
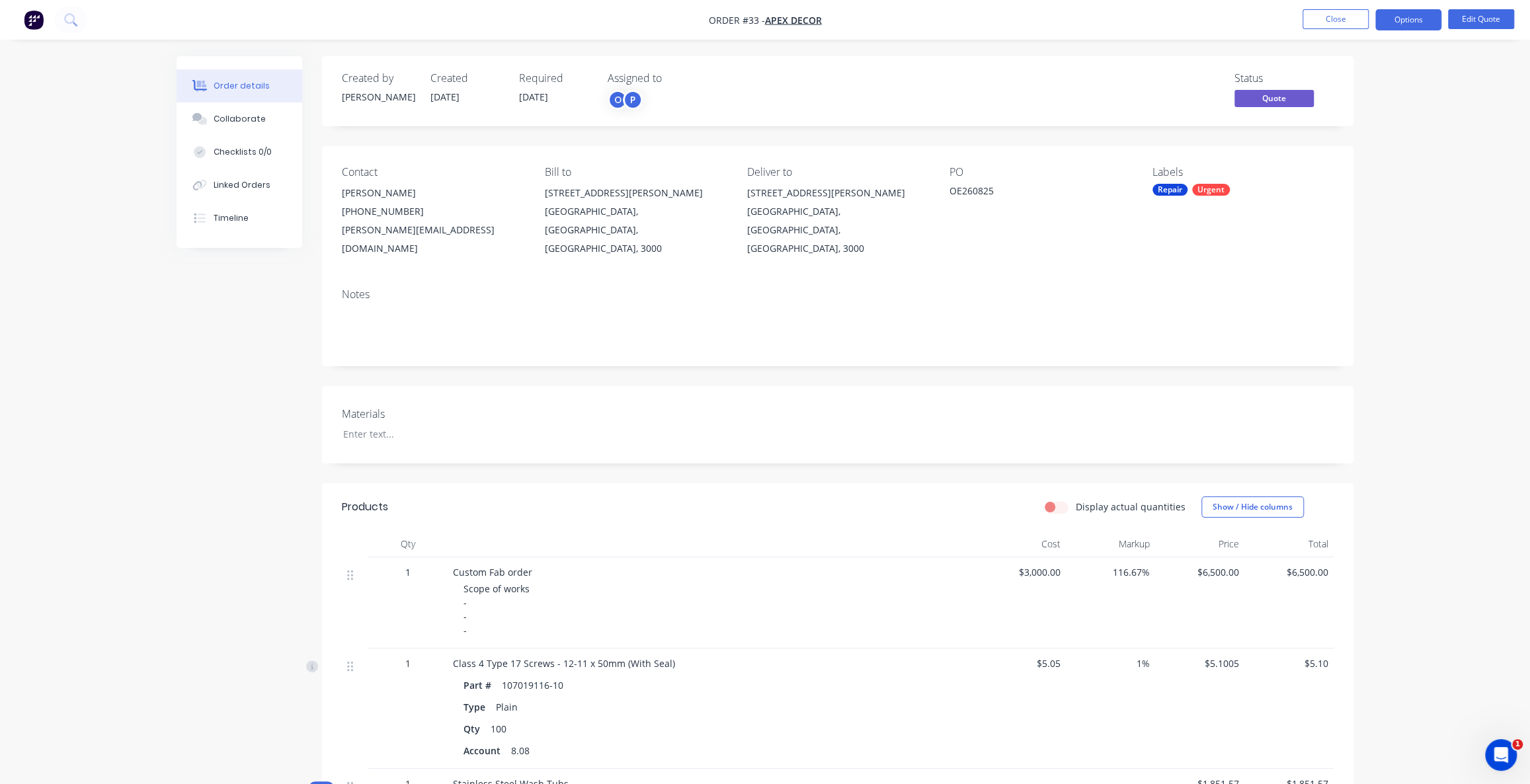
drag, startPoint x: 244, startPoint y: 398, endPoint x: 233, endPoint y: 331, distance: 67.9
click at [227, 117] on div "Collaborate" at bounding box center [239, 119] width 52 height 12
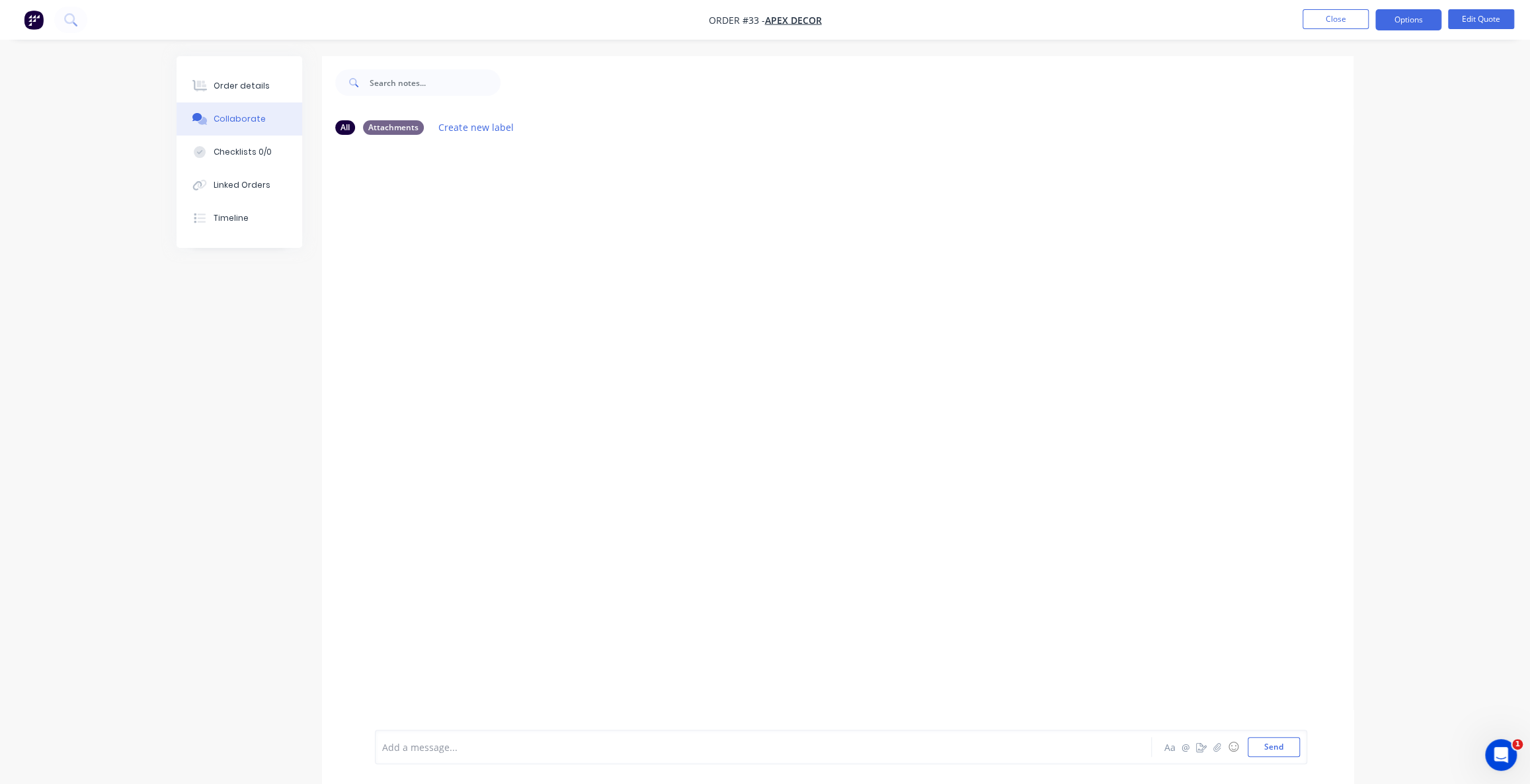
click at [492, 736] on div "Add a message... Aa @ ☺ Send" at bounding box center [841, 747] width 933 height 34
click at [489, 741] on div at bounding box center [727, 747] width 688 height 14
click at [242, 324] on div "All Attachments Create new label Add a message... Aa @ ☺ Send" at bounding box center [765, 430] width 1177 height 747
click at [245, 221] on div "Timeline" at bounding box center [230, 218] width 35 height 12
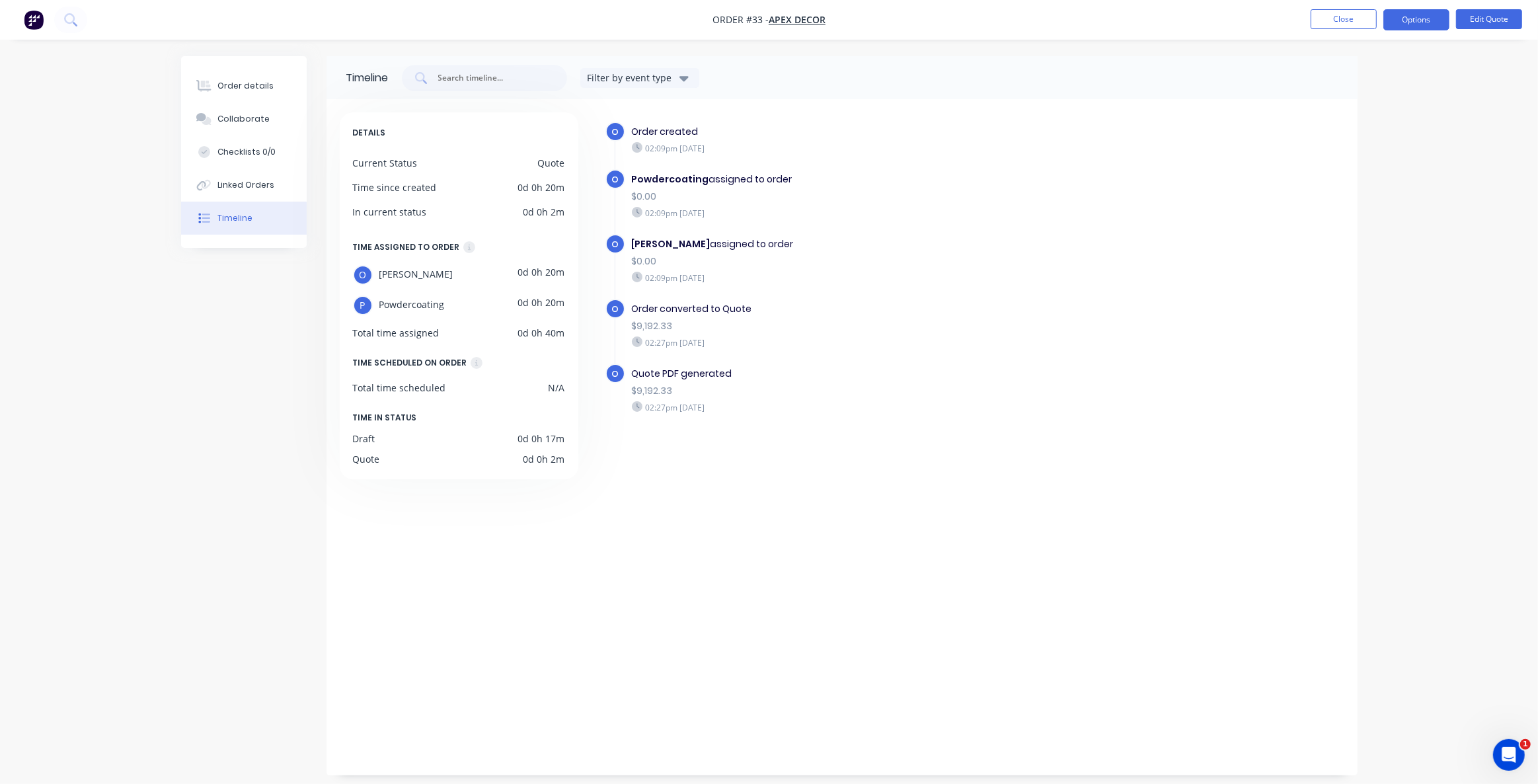
drag, startPoint x: 655, startPoint y: 125, endPoint x: 668, endPoint y: 123, distance: 13.2
click at [663, 125] on div "Order created" at bounding box center [861, 131] width 458 height 14
click at [694, 177] on b "Powdercoating" at bounding box center [671, 179] width 77 height 13
click at [668, 250] on div "[PERSON_NAME] assigned to order" at bounding box center [861, 244] width 458 height 14
drag, startPoint x: 668, startPoint y: 315, endPoint x: 685, endPoint y: 324, distance: 19.2
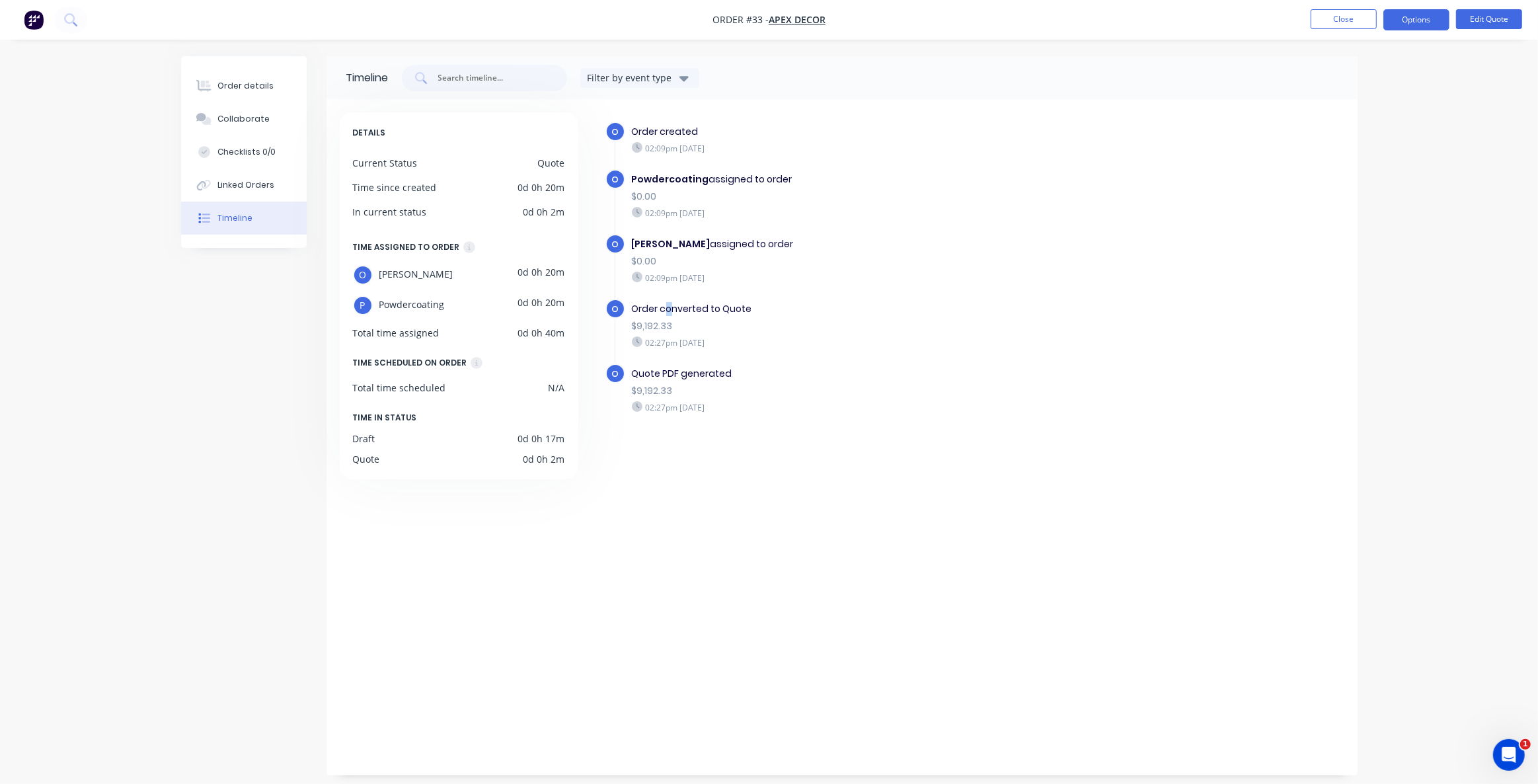
click at [674, 315] on div "Order converted to Quote" at bounding box center [861, 309] width 458 height 14
click at [695, 376] on div "Quote PDF generated" at bounding box center [861, 374] width 458 height 14
click at [696, 461] on div "O Order created 02:09pm [DATE] O Powdercoating assigned to order $0.00 02:09pm …" at bounding box center [967, 434] width 754 height 643
click at [761, 459] on div "O Order created 02:09pm [DATE] O Powdercoating assigned to order $0.00 02:09pm …" at bounding box center [975, 292] width 739 height 340
click at [832, 432] on div "O Order created 02:09pm [DATE] O Powdercoating assigned to order $0.00 02:09pm …" at bounding box center [975, 292] width 739 height 340
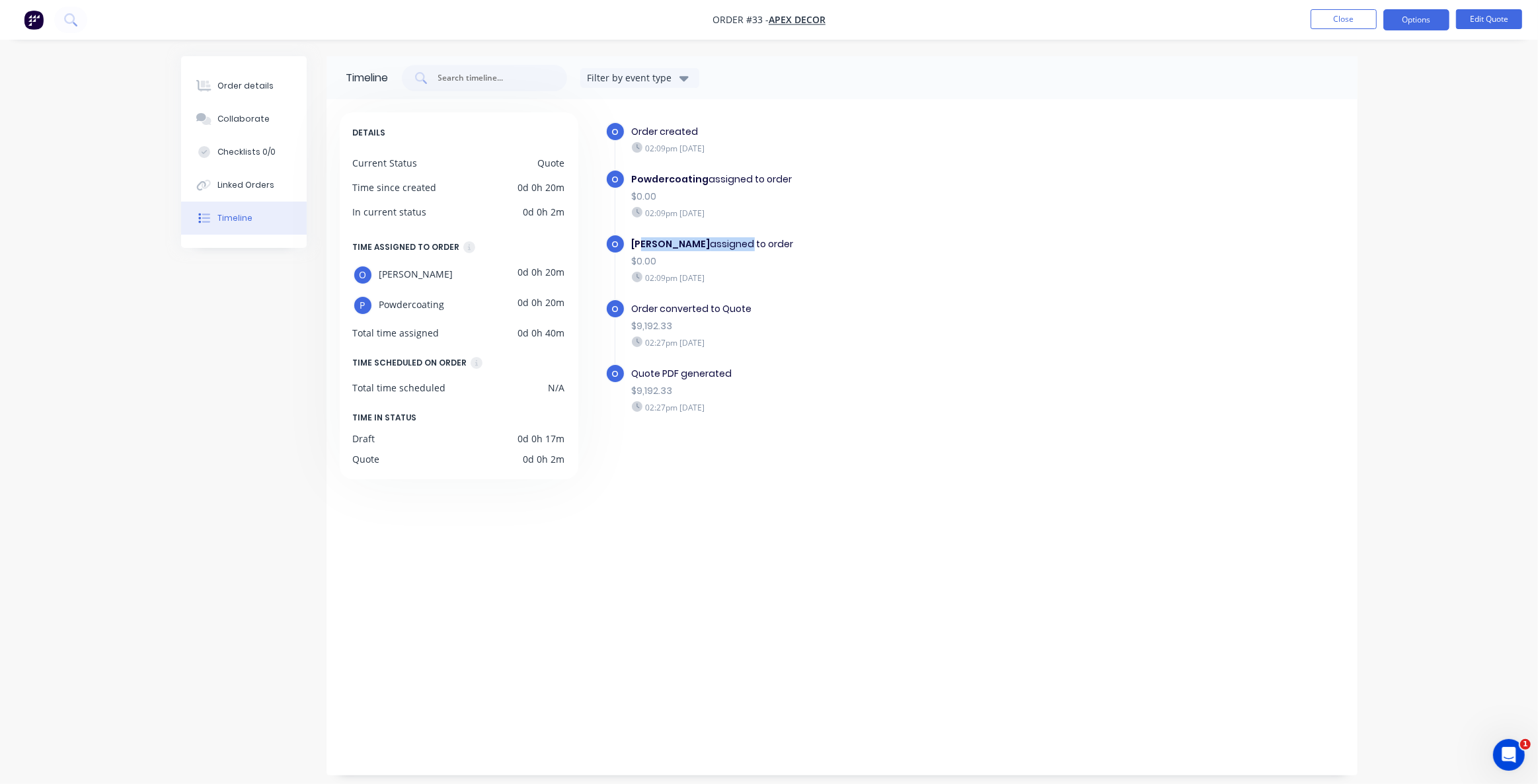
drag, startPoint x: 650, startPoint y: 242, endPoint x: 699, endPoint y: 242, distance: 49.0
click at [699, 242] on div "[PERSON_NAME] assigned to order" at bounding box center [861, 244] width 458 height 14
click at [368, 439] on div "Draft" at bounding box center [364, 439] width 23 height 14
drag, startPoint x: 357, startPoint y: 421, endPoint x: 465, endPoint y: 431, distance: 108.5
click at [373, 421] on span "TIME IN STATUS" at bounding box center [385, 417] width 64 height 14
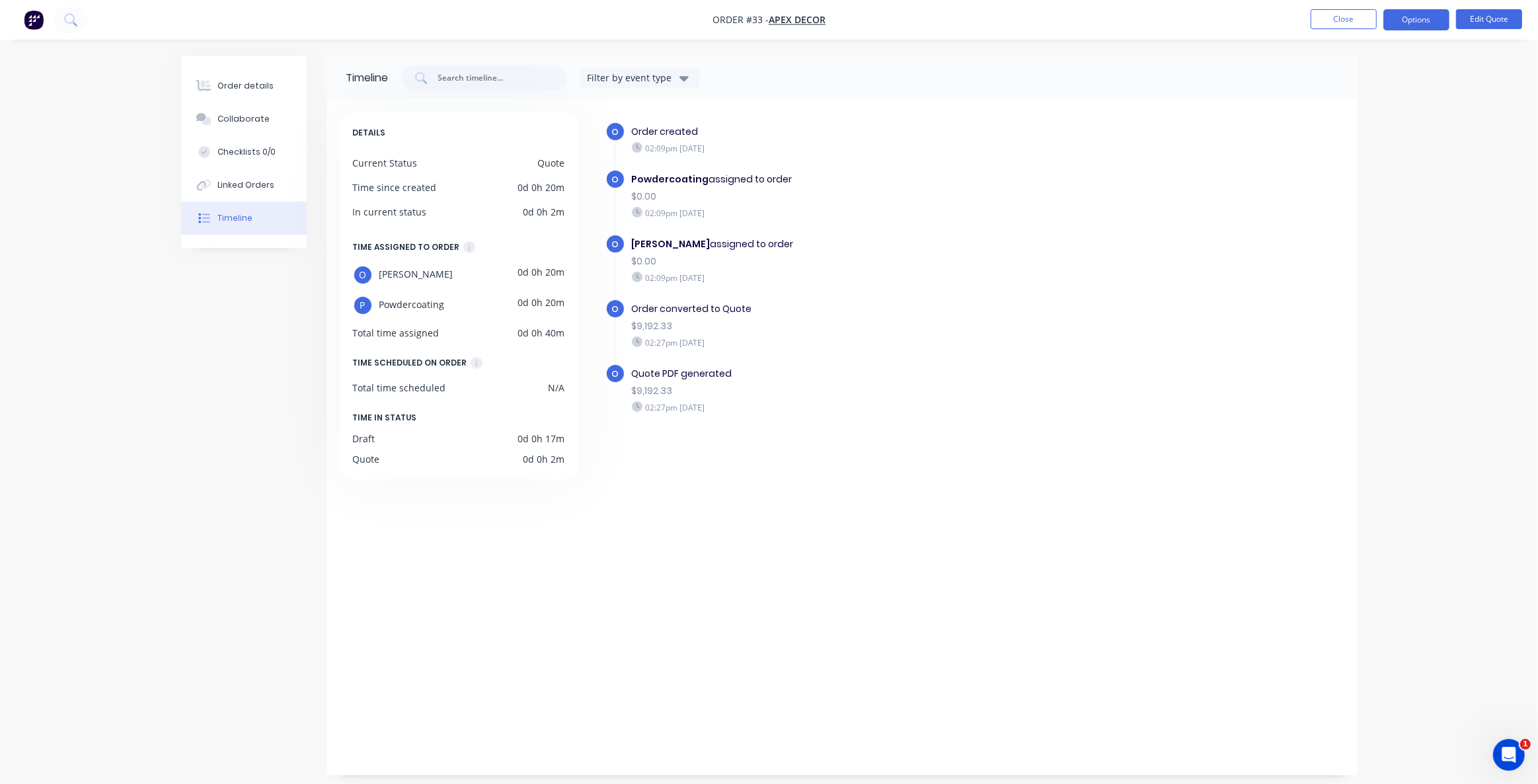
drag, startPoint x: 517, startPoint y: 438, endPoint x: 571, endPoint y: 440, distance: 54.0
click at [557, 436] on div "Draft 0d 0h 17m" at bounding box center [459, 439] width 212 height 14
drag, startPoint x: 523, startPoint y: 458, endPoint x: 588, endPoint y: 462, distance: 65.1
click at [564, 459] on div "Quote 0d 0h 2m" at bounding box center [459, 459] width 212 height 14
click at [254, 90] on div "Order details" at bounding box center [246, 86] width 57 height 12
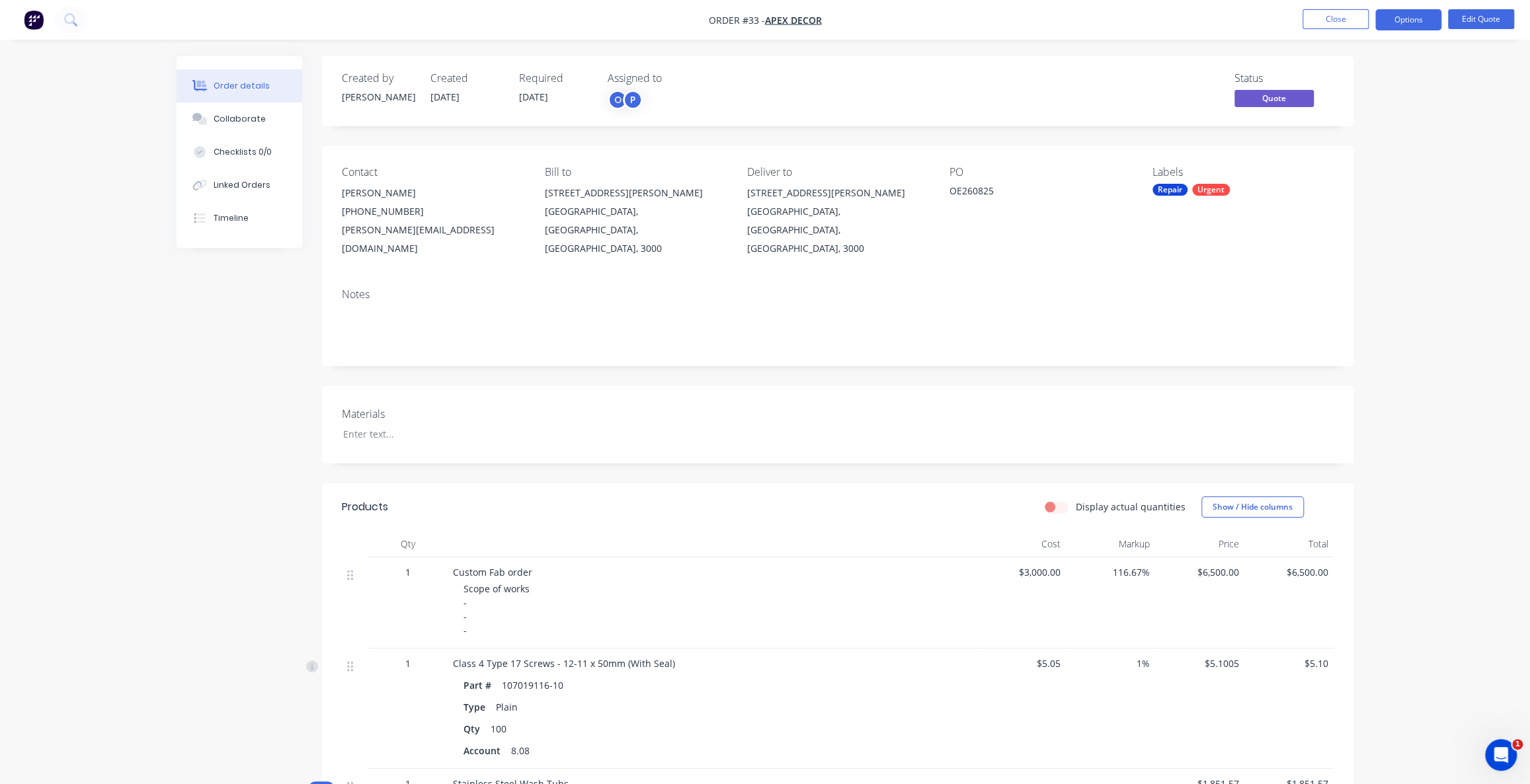
click at [1470, 108] on div "Order details Collaborate Checklists 0/0 Linked Orders Timeline Order details C…" at bounding box center [765, 776] width 1530 height 1553
click at [1410, 17] on button "Options" at bounding box center [1408, 20] width 66 height 21
click at [1362, 164] on div "Convert to Order" at bounding box center [1369, 159] width 122 height 19
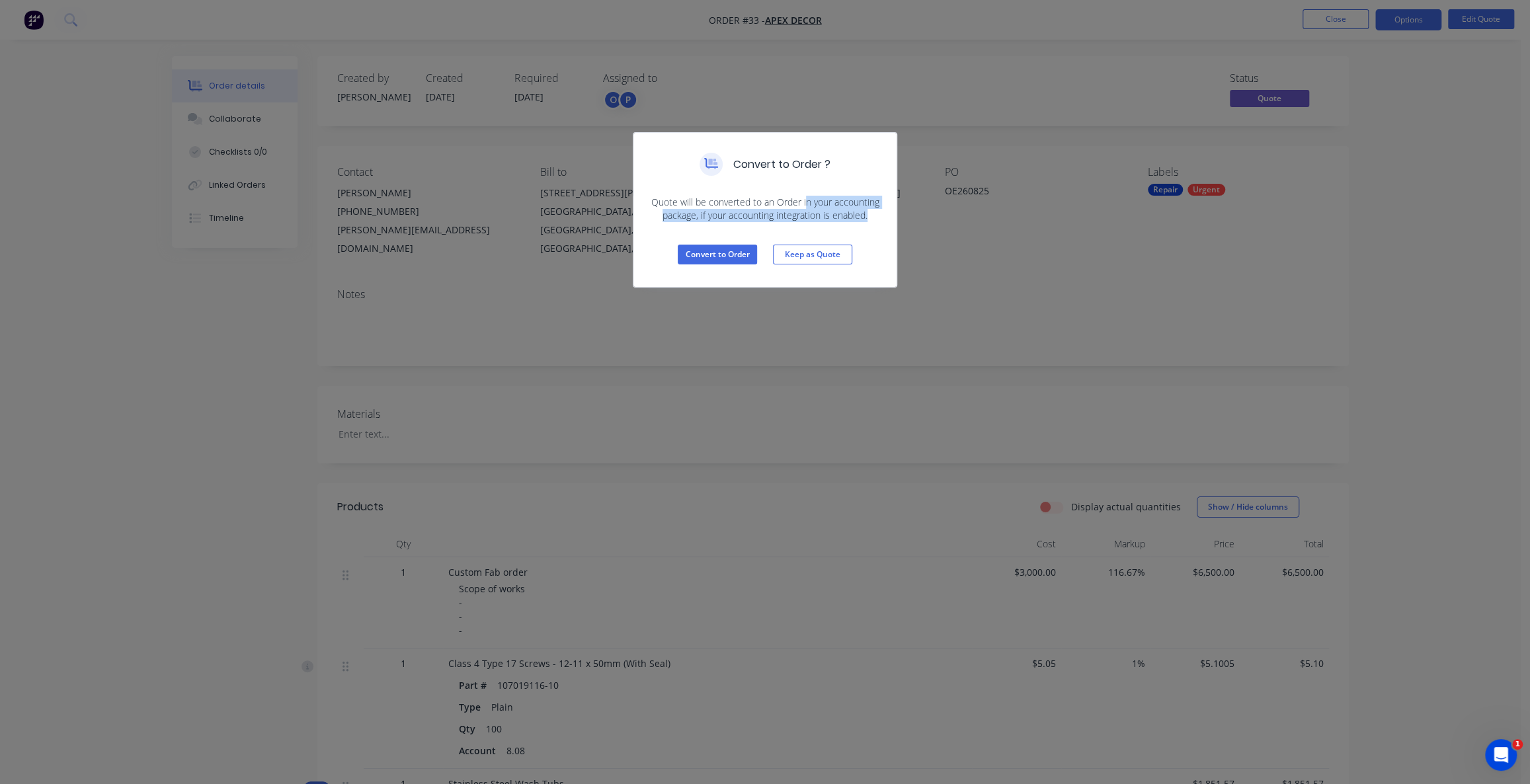
drag, startPoint x: 808, startPoint y: 202, endPoint x: 873, endPoint y: 209, distance: 65.4
click at [873, 209] on span "Quote will be converted to an Order in your accounting package, if your account…" at bounding box center [765, 209] width 231 height 26
click at [693, 216] on span "Quote will be converted to an Order in your accounting package, if your account…" at bounding box center [765, 209] width 231 height 26
drag, startPoint x: 701, startPoint y: 214, endPoint x: 848, endPoint y: 214, distance: 147.0
click at [848, 214] on span "Quote will be converted to an Order in your accounting package, if your account…" at bounding box center [765, 209] width 231 height 26
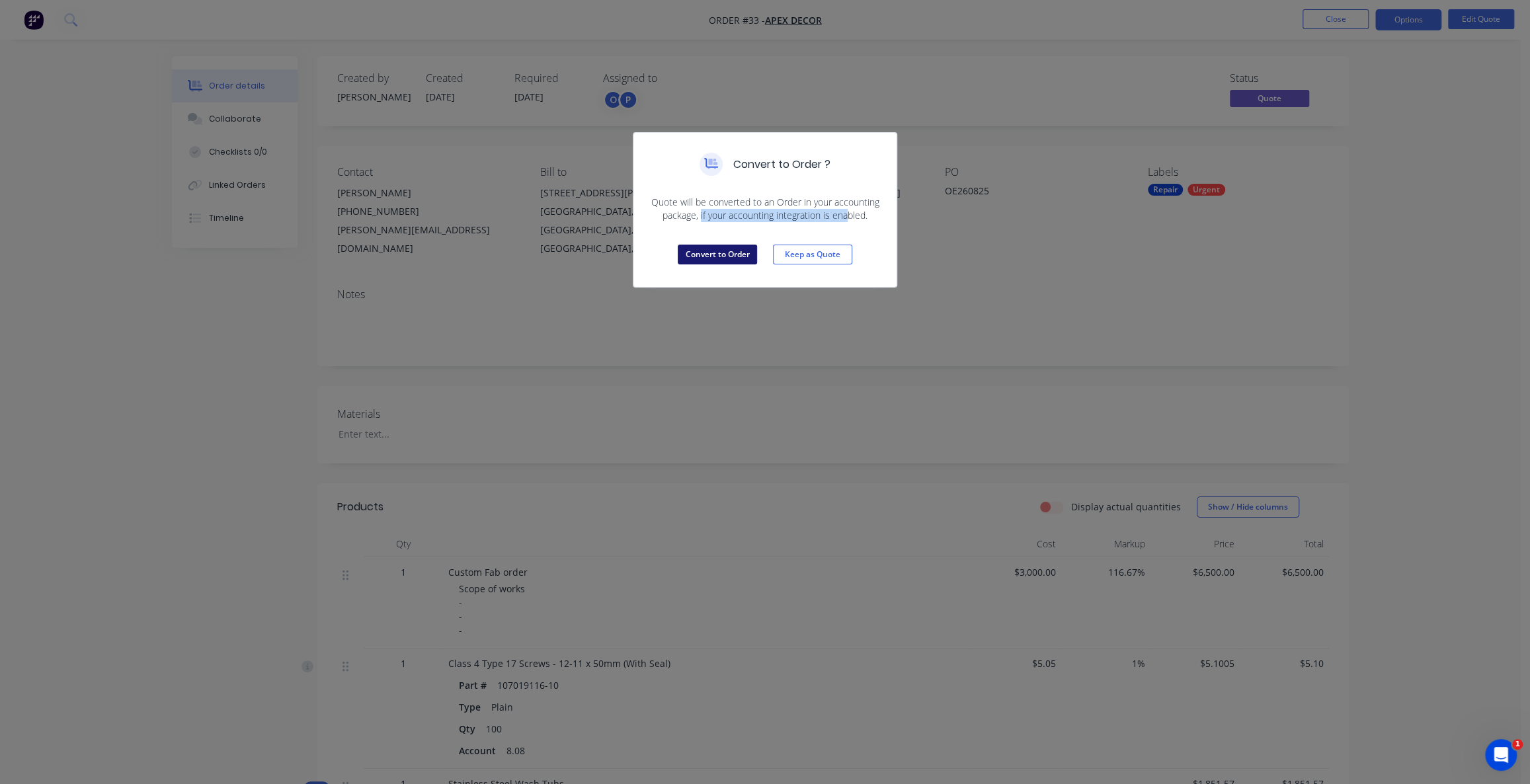
click at [721, 258] on button "Convert to Order" at bounding box center [717, 254] width 79 height 20
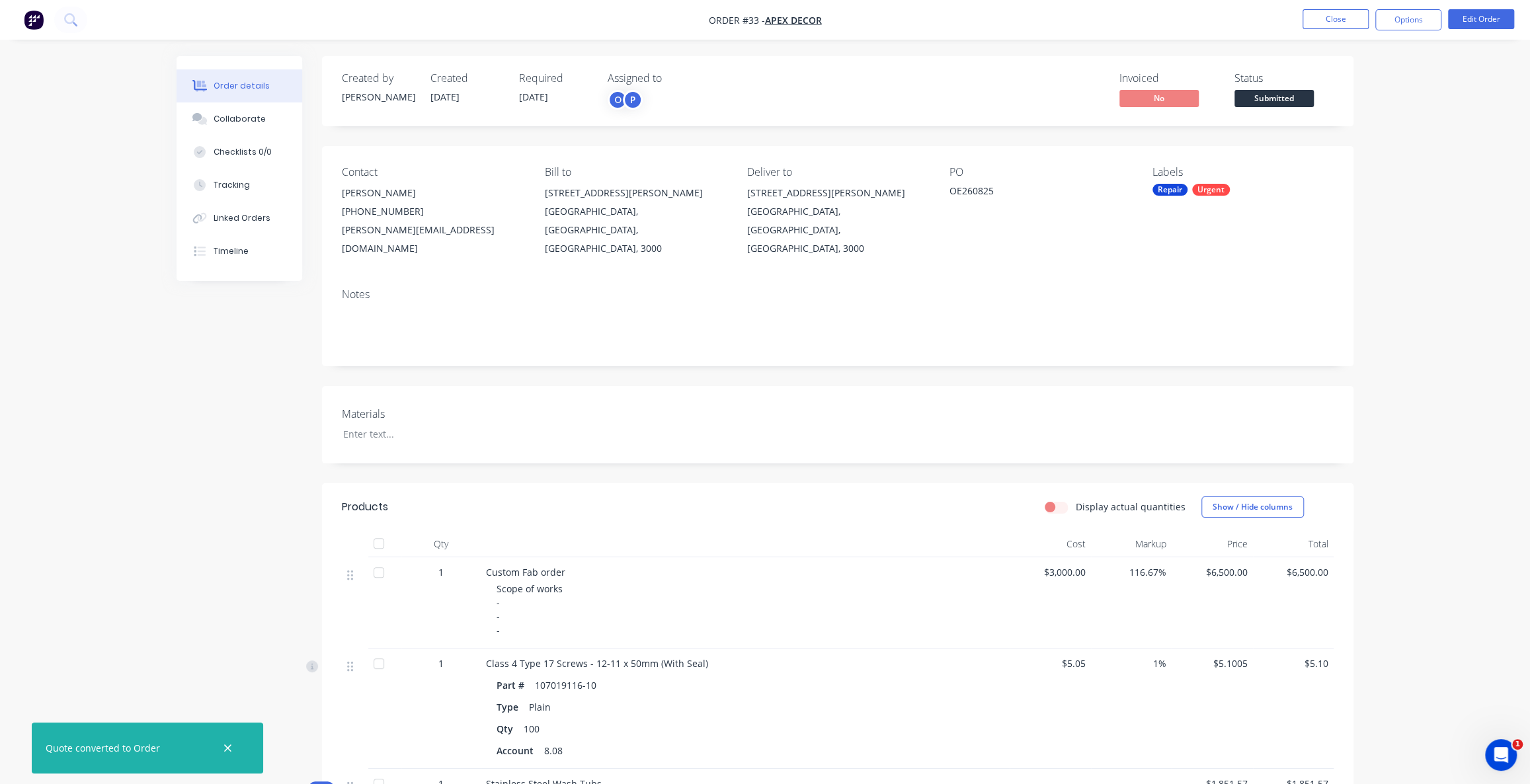
click at [1410, 177] on div "Order details Collaborate Checklists 0/0 Tracking Linked Orders Timeline Order …" at bounding box center [765, 776] width 1530 height 1553
click at [1411, 177] on div "Order details Collaborate Checklists 0/0 Tracking Linked Orders Timeline Order …" at bounding box center [765, 776] width 1530 height 1553
click at [1406, 19] on button "Options" at bounding box center [1408, 20] width 66 height 21
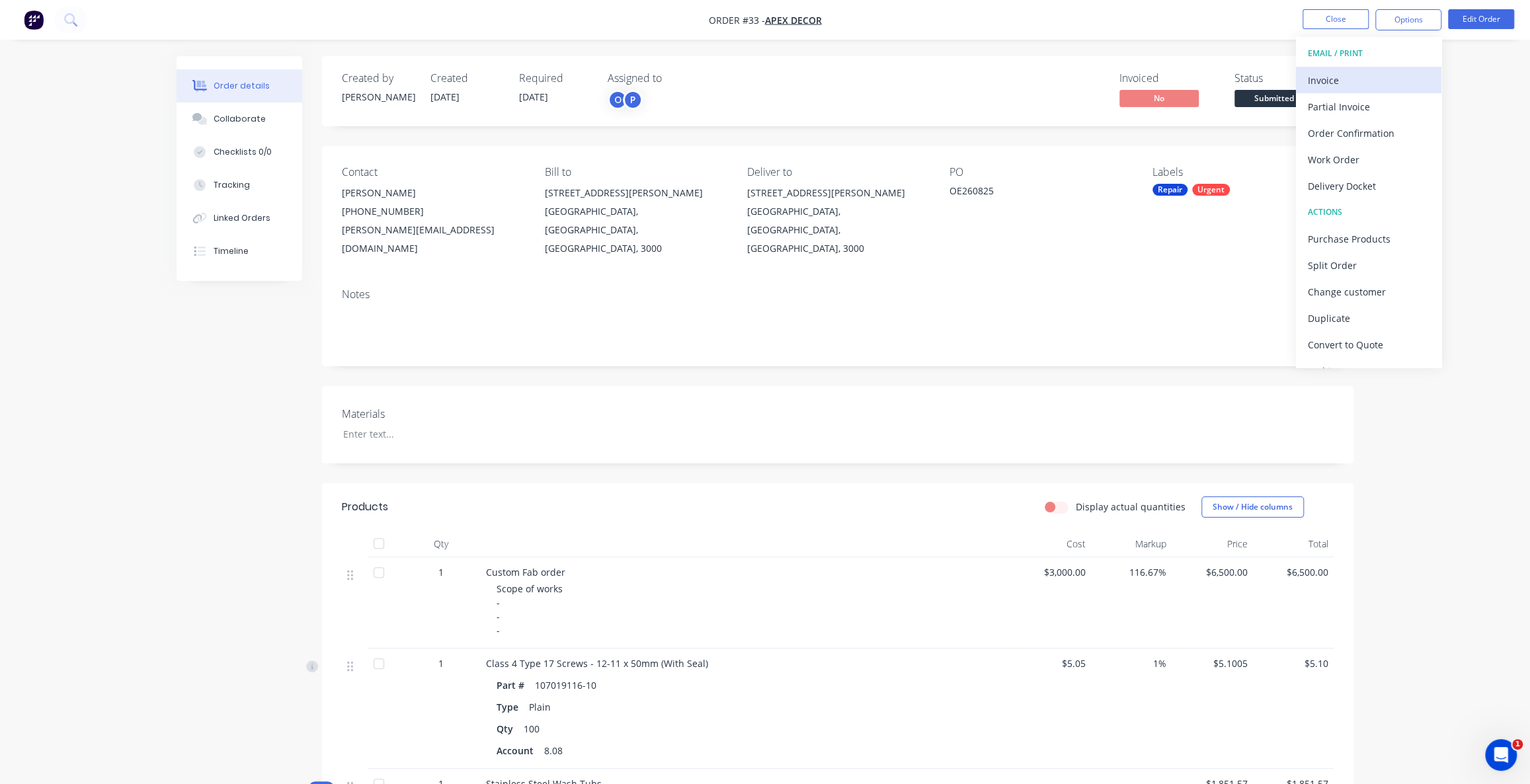
click at [1327, 83] on div "Invoice" at bounding box center [1369, 80] width 122 height 19
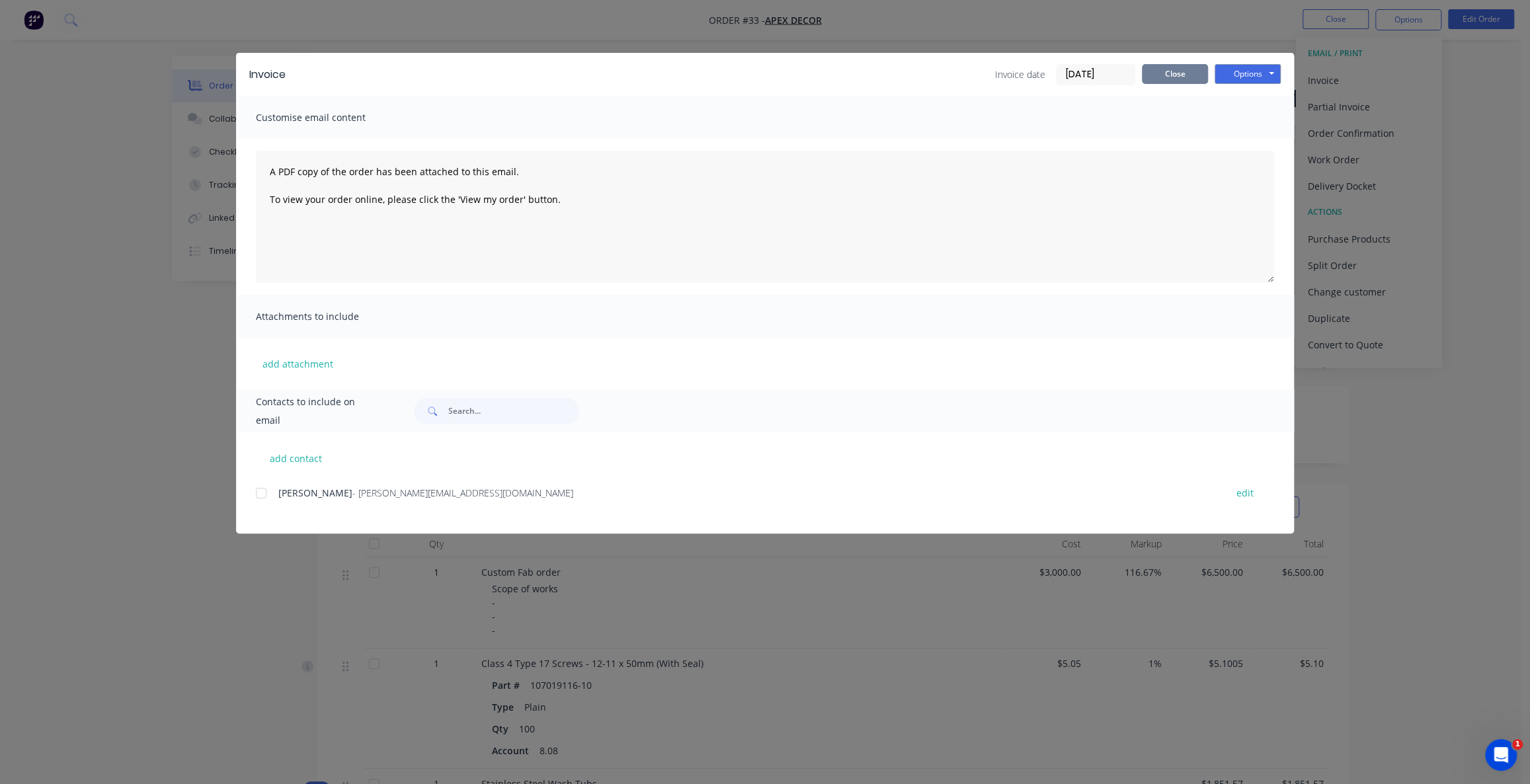
click at [1160, 78] on button "Close" at bounding box center [1175, 74] width 66 height 20
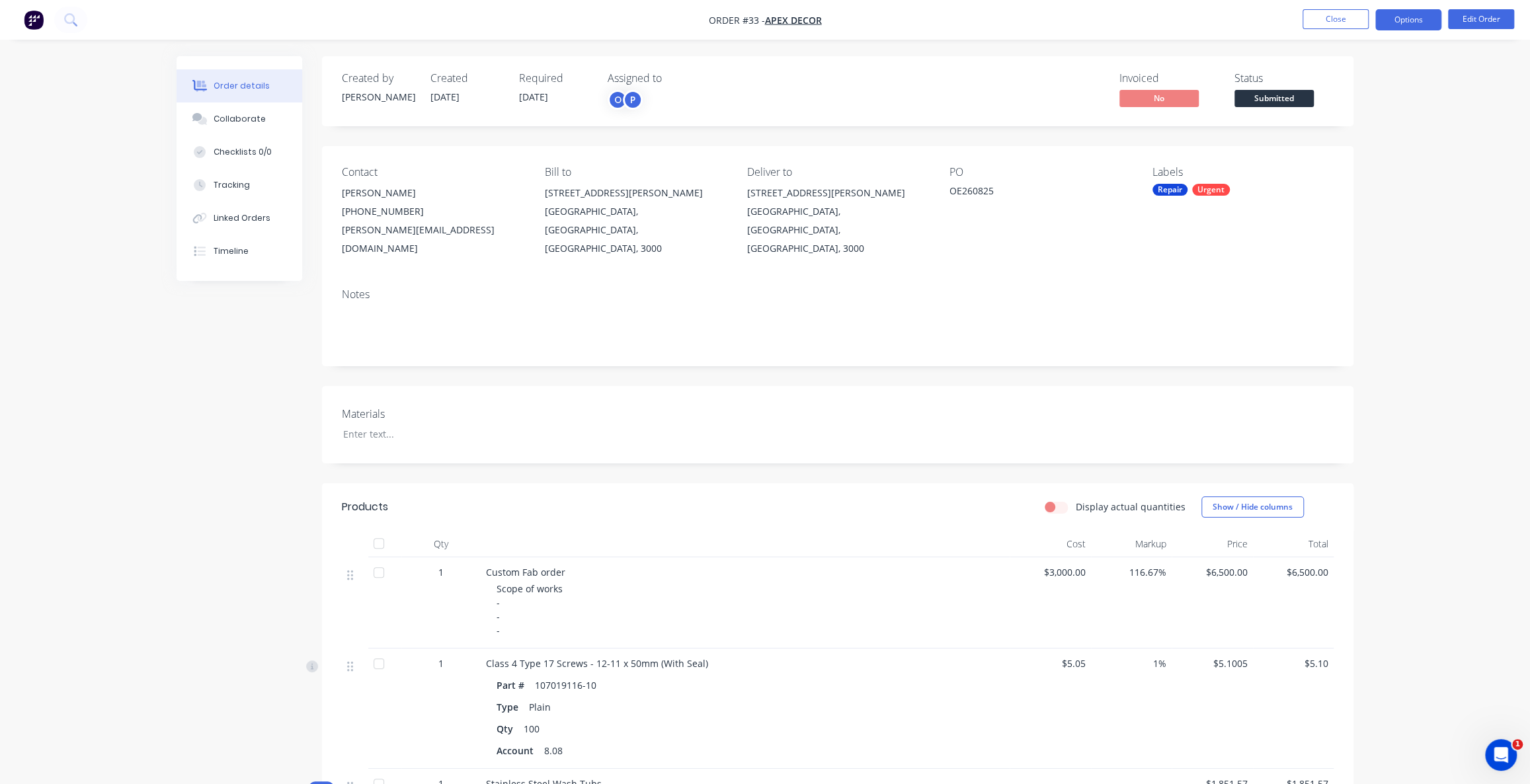
click at [1397, 24] on button "Options" at bounding box center [1408, 20] width 66 height 21
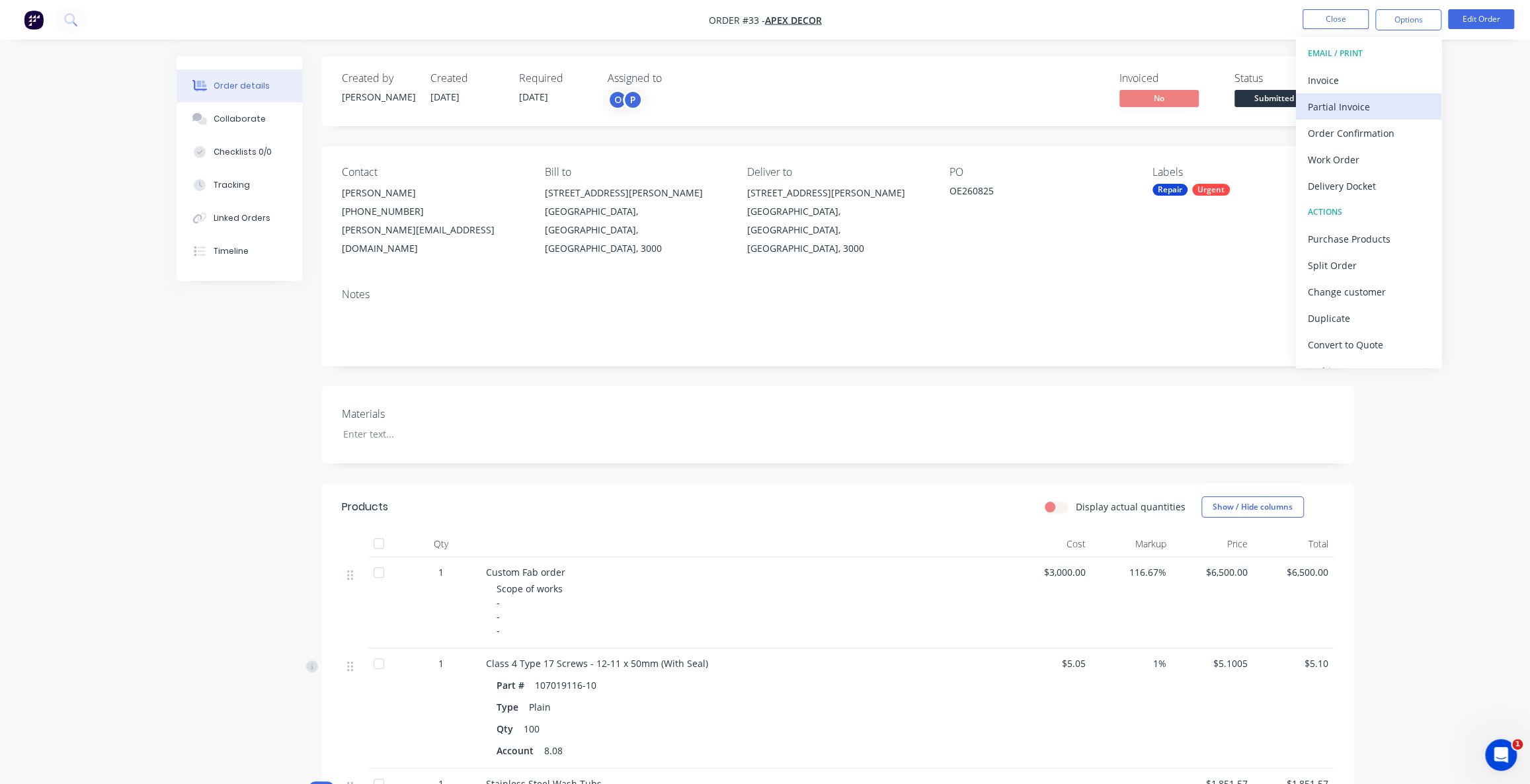
click at [1351, 108] on div "Partial Invoice" at bounding box center [1369, 107] width 122 height 19
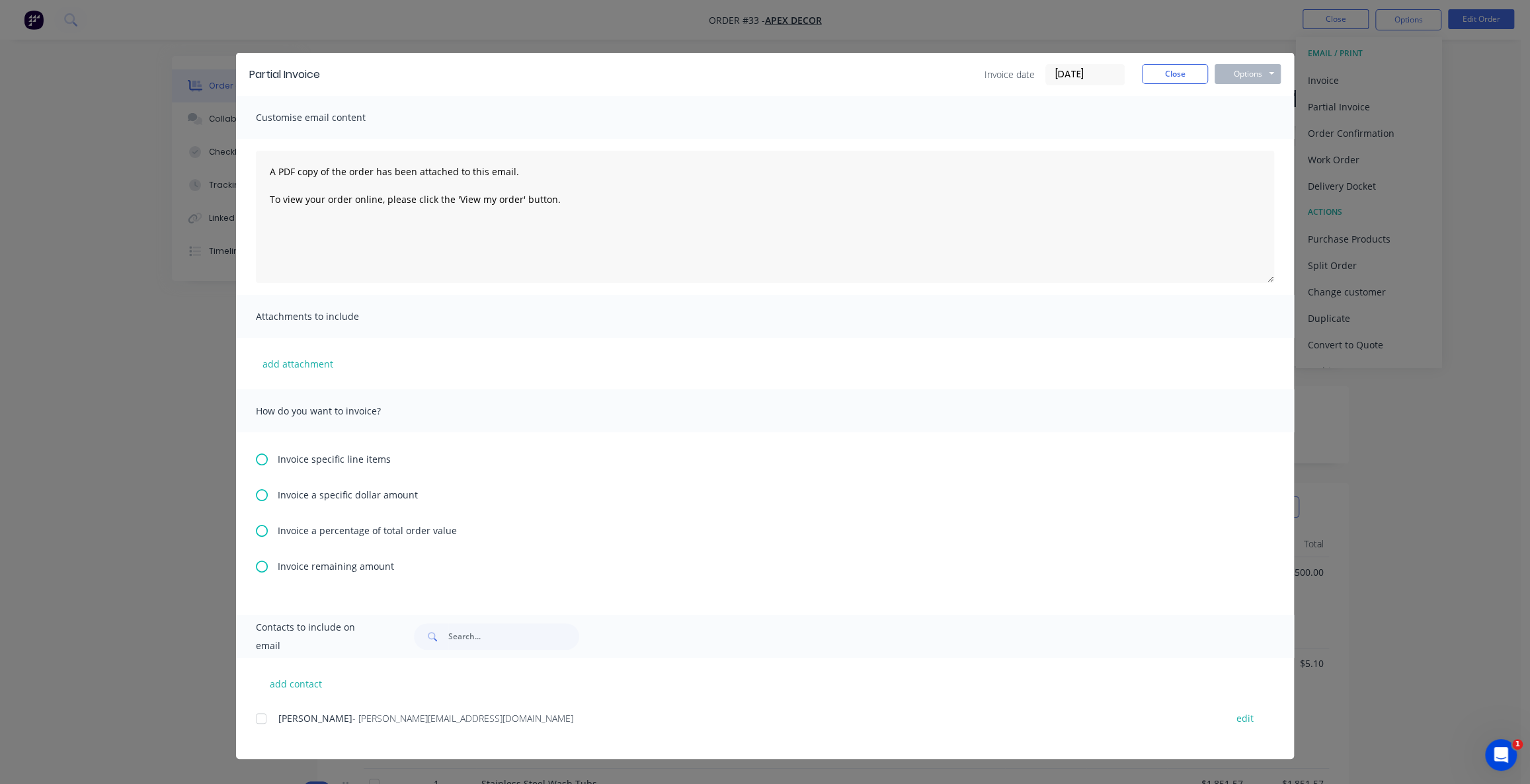
click at [338, 562] on span "Invoice remaining amount" at bounding box center [335, 566] width 116 height 14
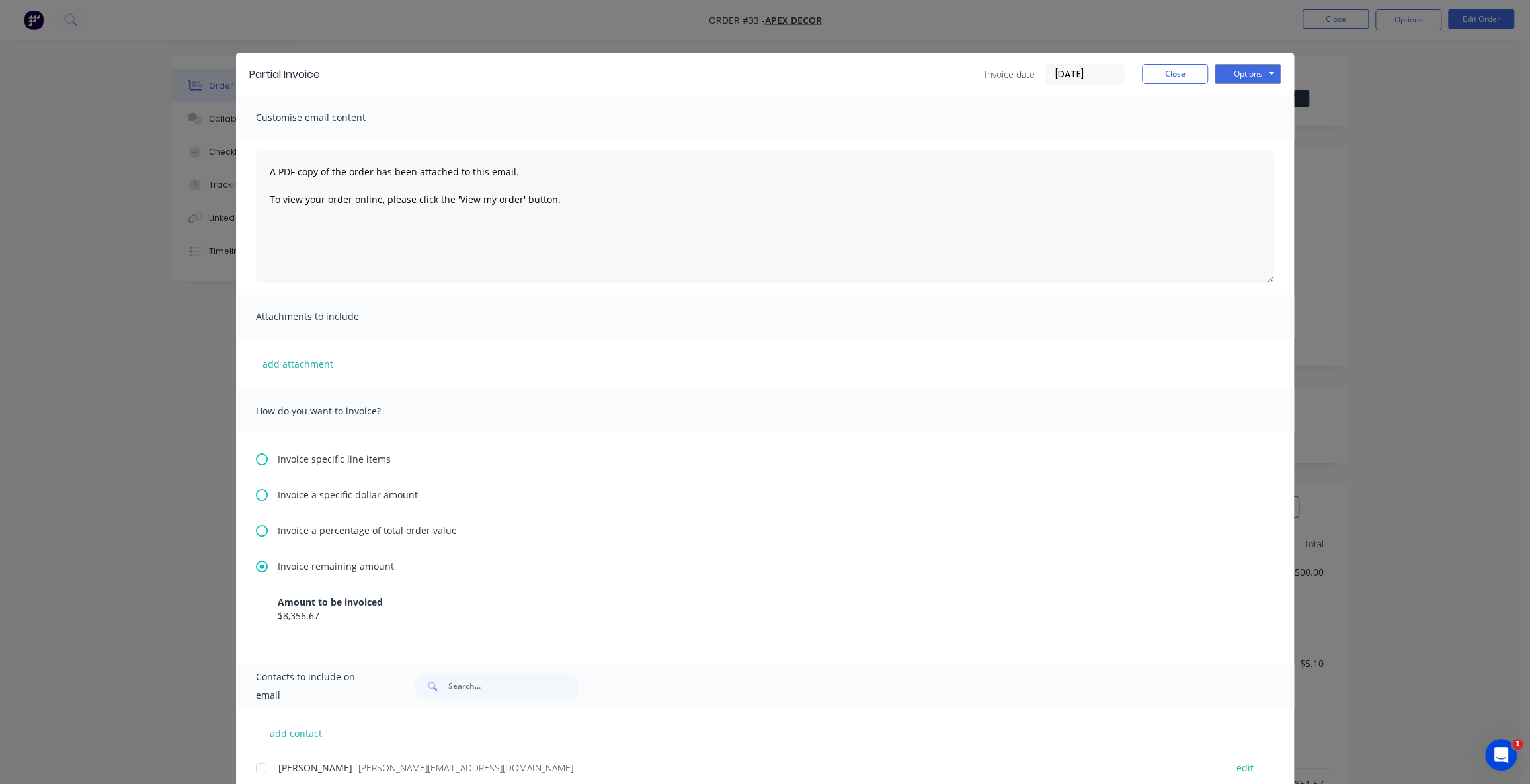
scroll to position [42, 0]
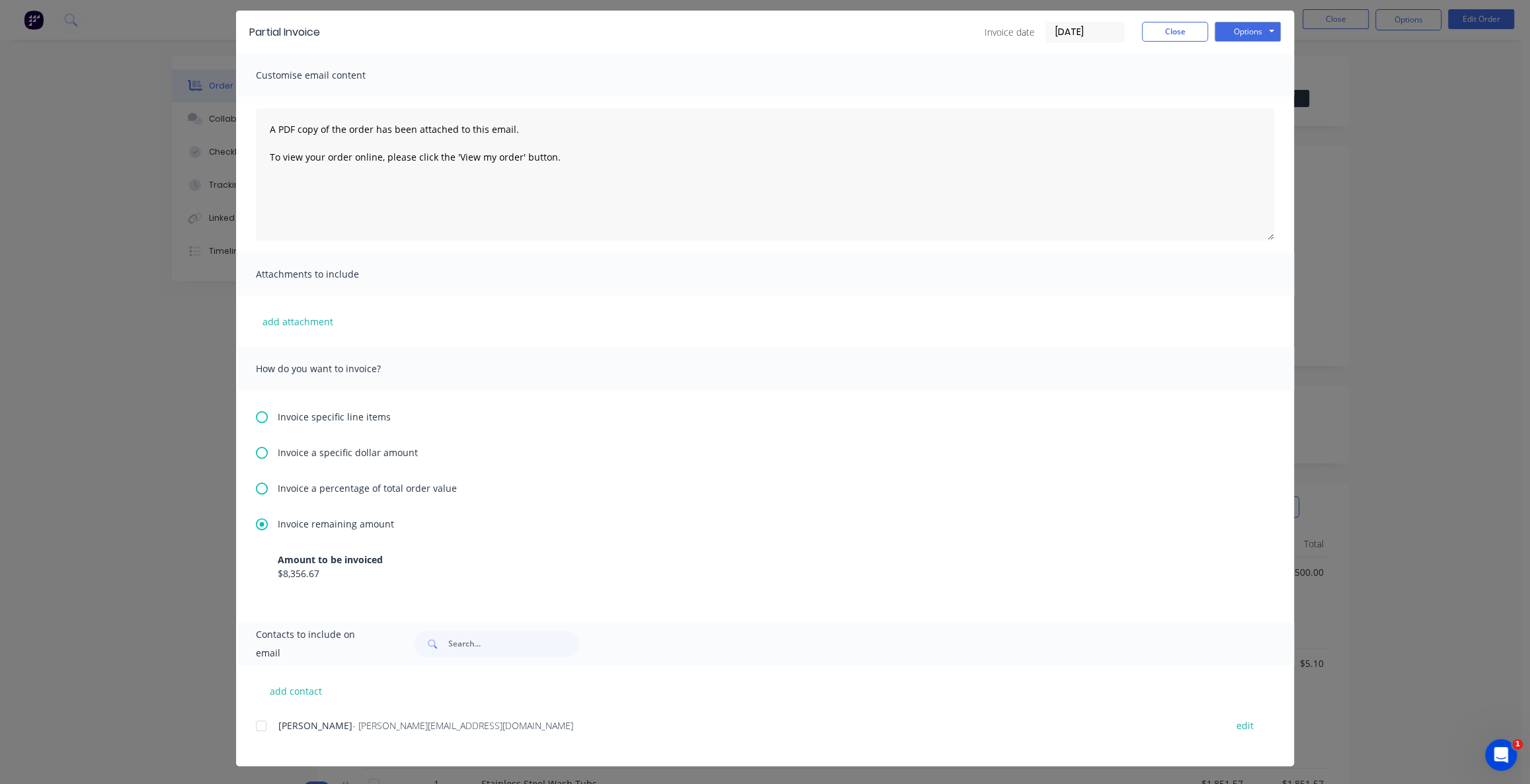
click at [297, 489] on span "Invoice a percentage of total order value" at bounding box center [367, 488] width 179 height 14
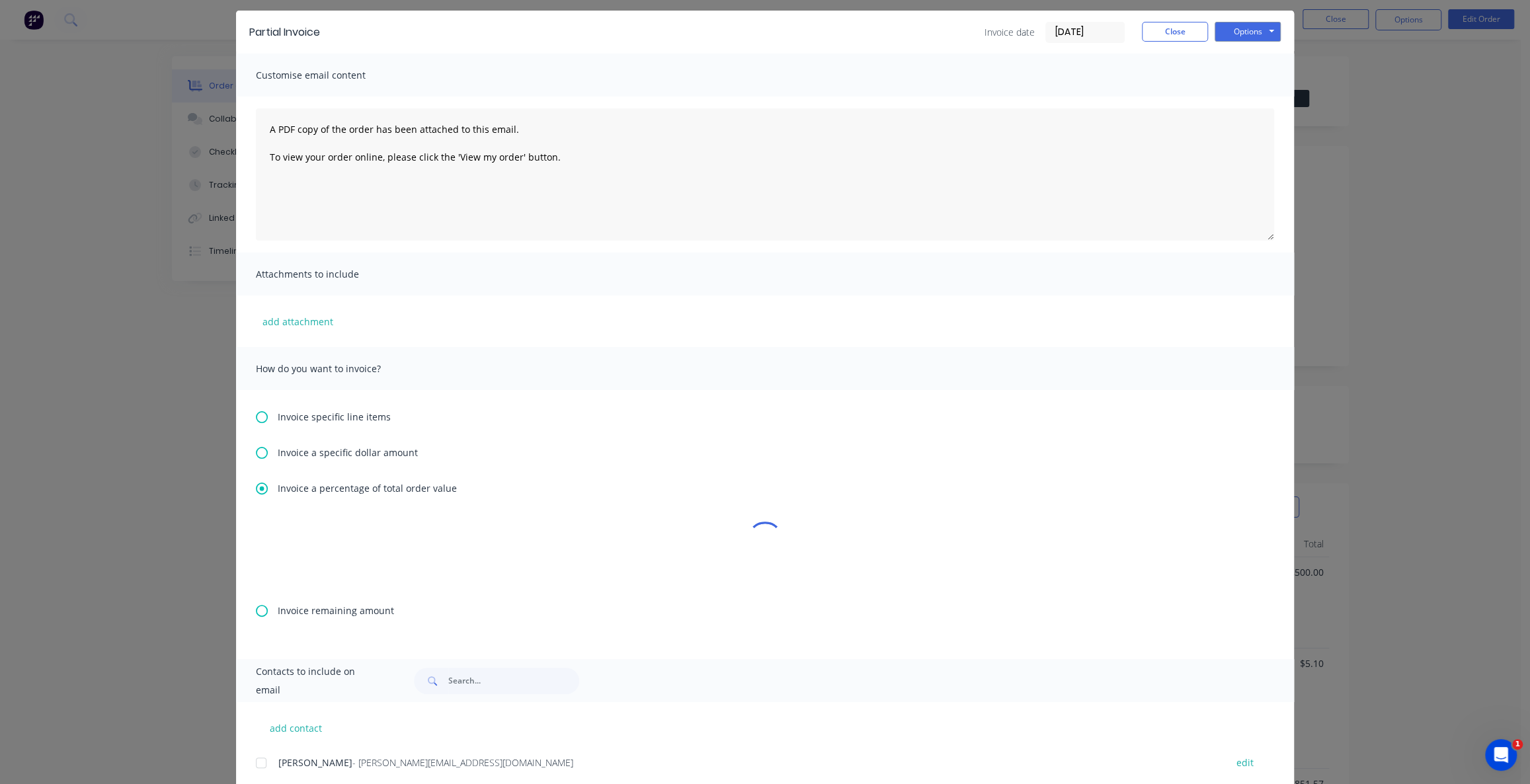
scroll to position [0, 0]
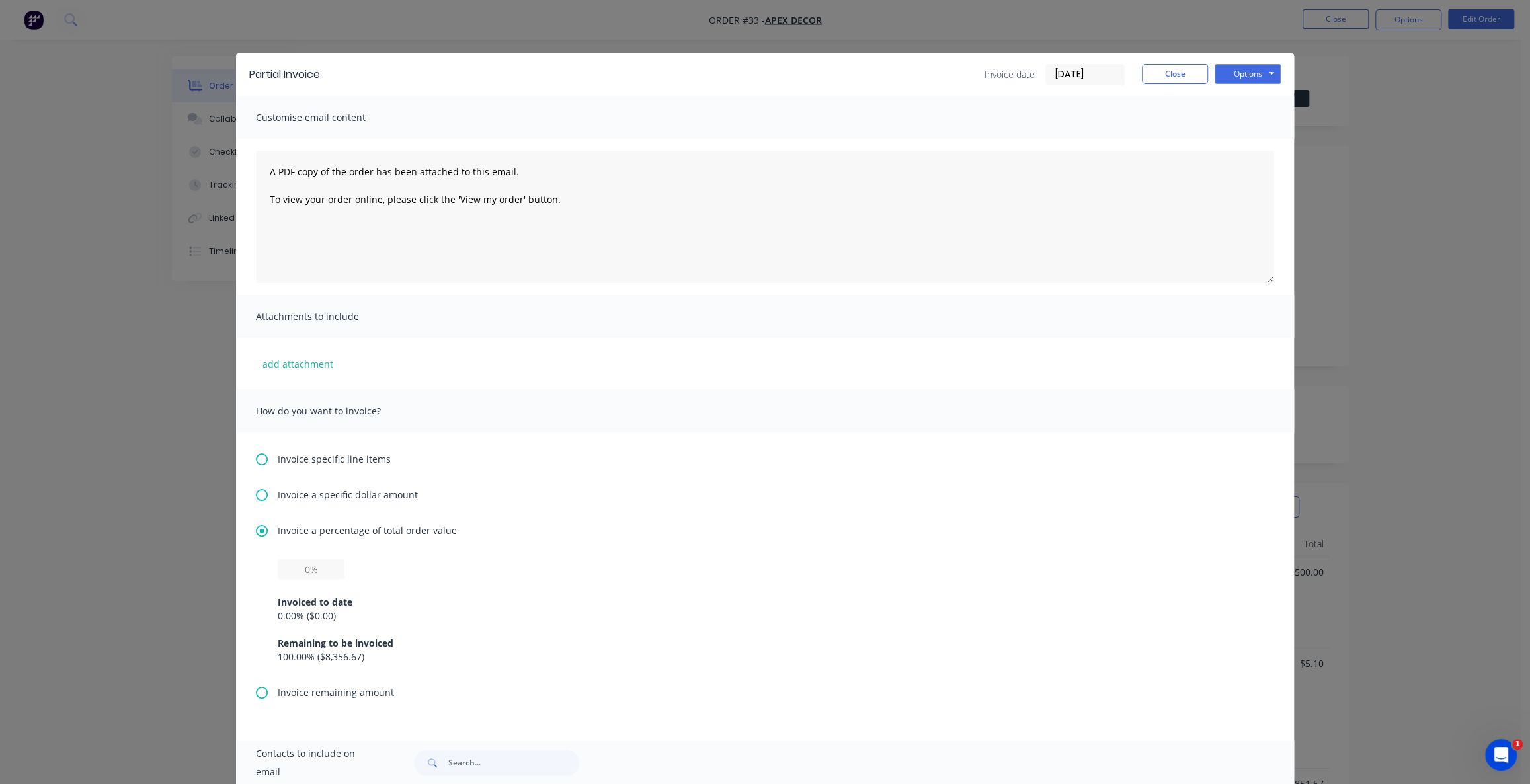
click at [291, 493] on span "Invoice a specific dollar amount" at bounding box center [347, 494] width 141 height 14
click at [1173, 72] on button "Close" at bounding box center [1175, 74] width 66 height 20
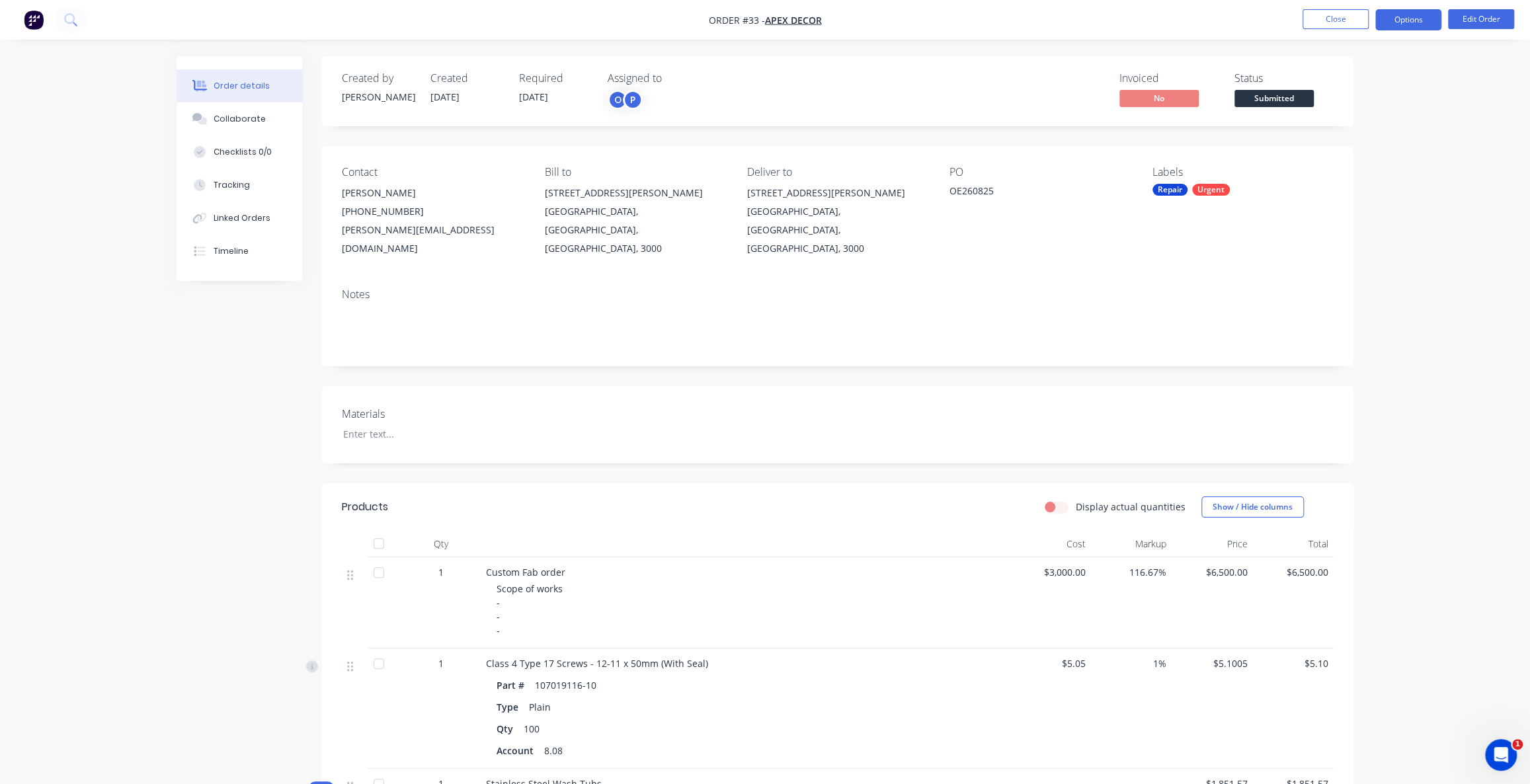
click at [1423, 14] on button "Options" at bounding box center [1408, 20] width 66 height 21
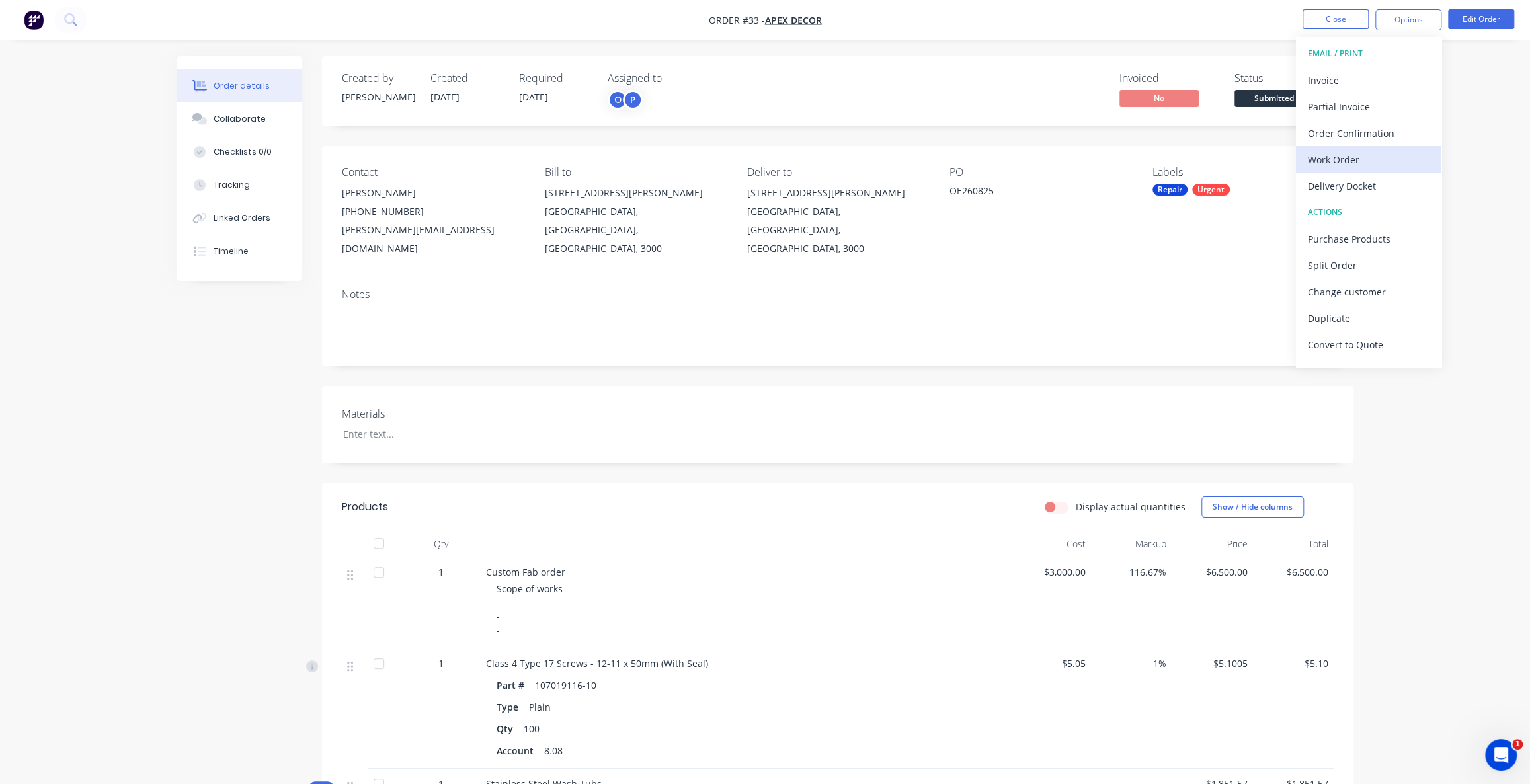
click at [1351, 158] on div "Work Order" at bounding box center [1369, 159] width 122 height 19
click at [1342, 136] on div "Without pricing" at bounding box center [1369, 133] width 122 height 19
click at [1354, 189] on div "Delivery Docket" at bounding box center [1369, 186] width 122 height 19
click at [1428, 252] on div "Order details Collaborate Checklists 0/0 Tracking Linked Orders Timeline Order …" at bounding box center [765, 776] width 1530 height 1553
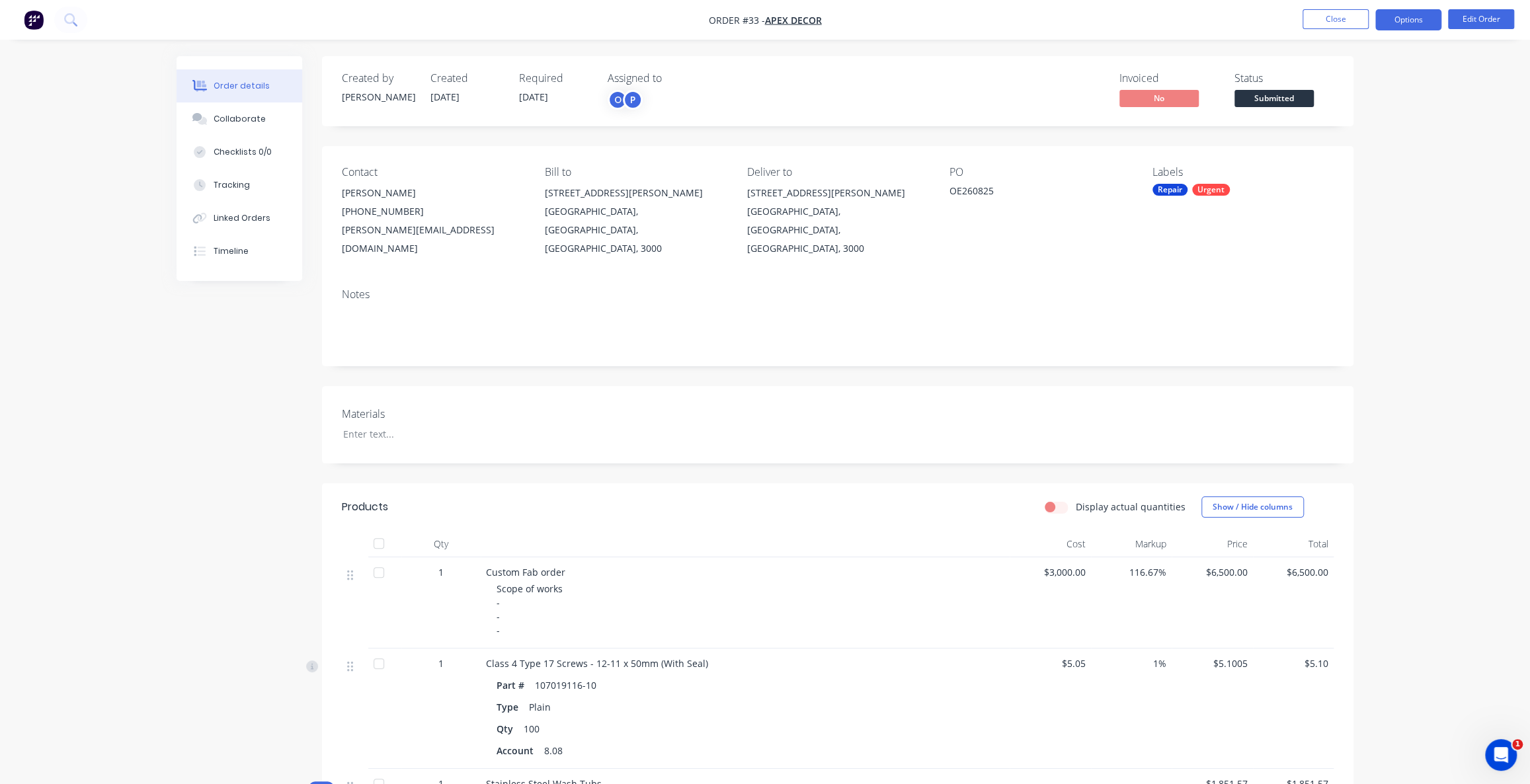
click at [1408, 26] on button "Options" at bounding box center [1408, 20] width 66 height 21
drag, startPoint x: 1467, startPoint y: 237, endPoint x: 1421, endPoint y: 103, distance: 141.7
click at [1467, 236] on div "Order details Collaborate Checklists 0/0 Tracking Linked Orders Timeline Order …" at bounding box center [765, 776] width 1530 height 1553
click at [1402, 28] on button "Options" at bounding box center [1408, 20] width 66 height 21
click at [1347, 77] on div "Back" at bounding box center [1369, 80] width 122 height 19
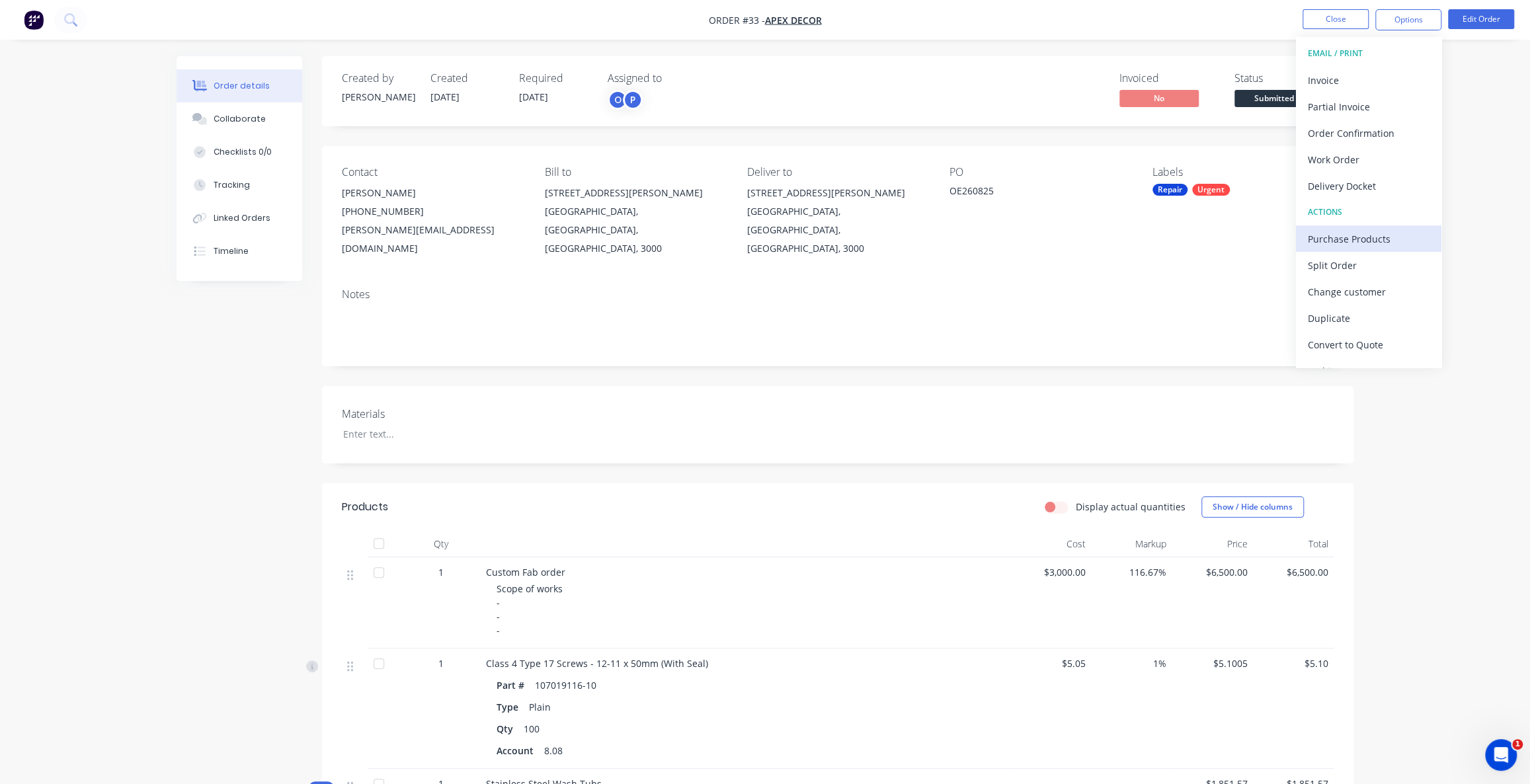
click at [1369, 236] on div "Purchase Products" at bounding box center [1369, 239] width 122 height 19
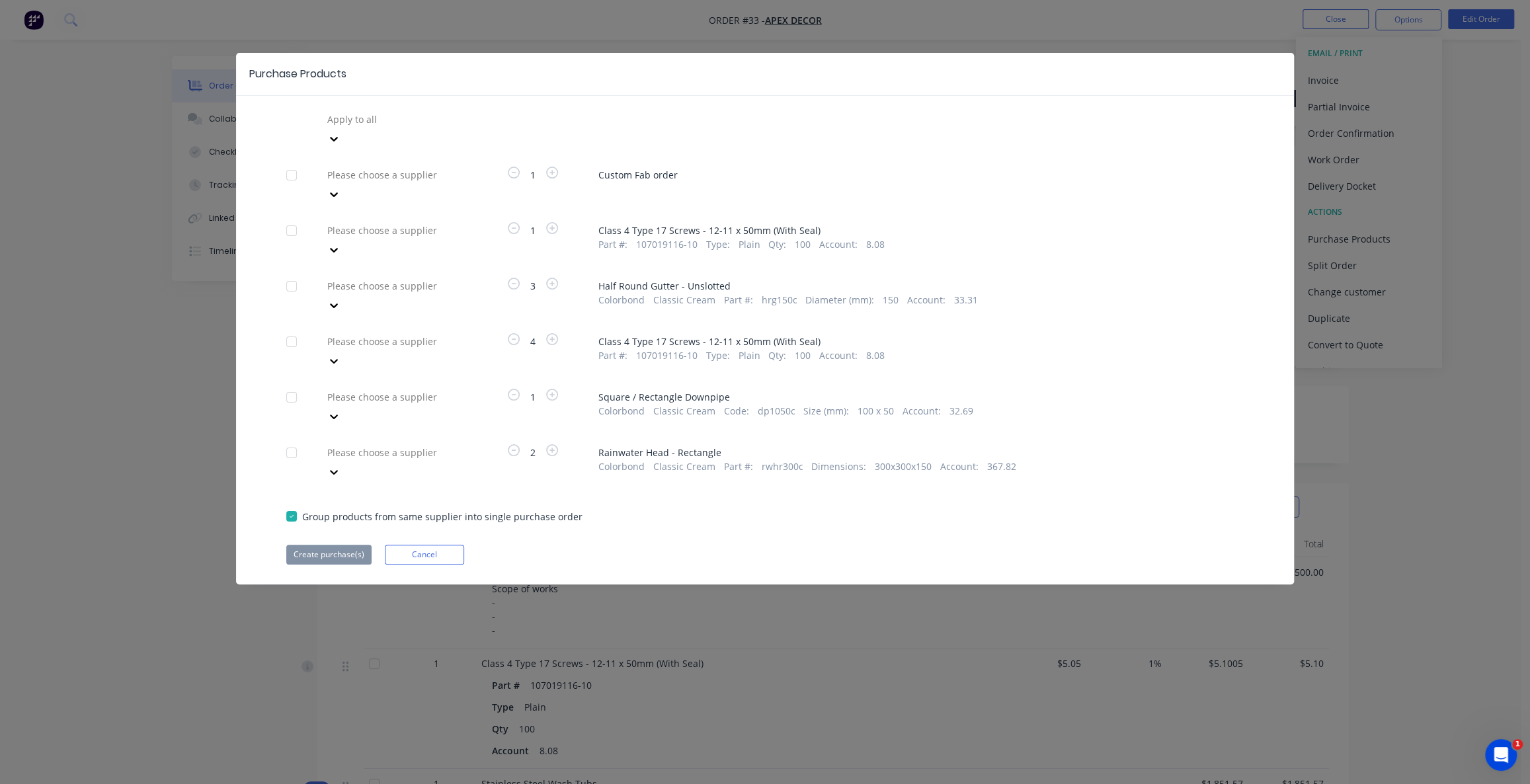
click at [395, 127] on div at bounding box center [421, 120] width 191 height 17
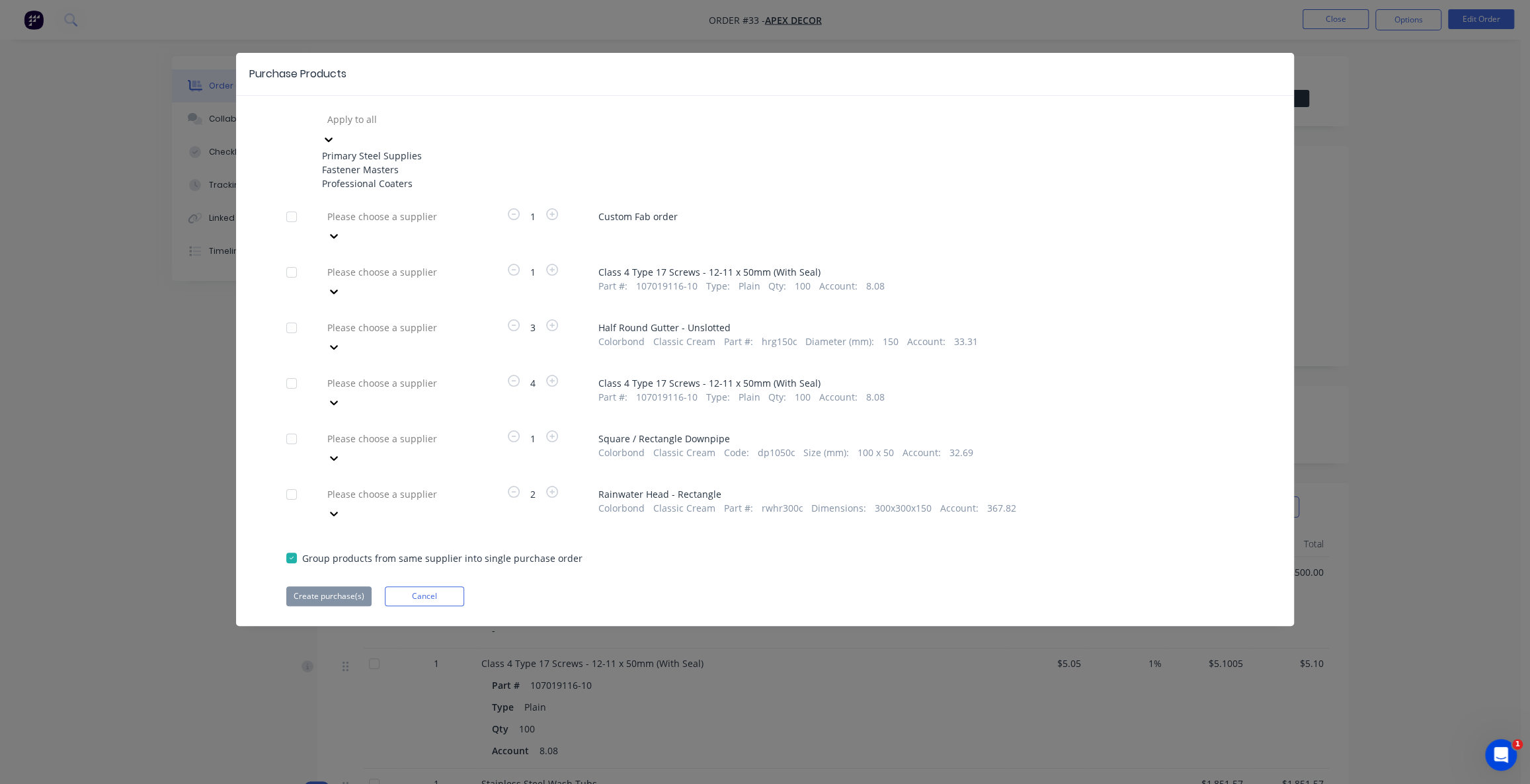
click at [375, 121] on div at bounding box center [421, 120] width 191 height 17
click at [569, 116] on div "3 results available. Use Up and Down to choose options, press Enter to select t…" at bounding box center [765, 150] width 958 height 81
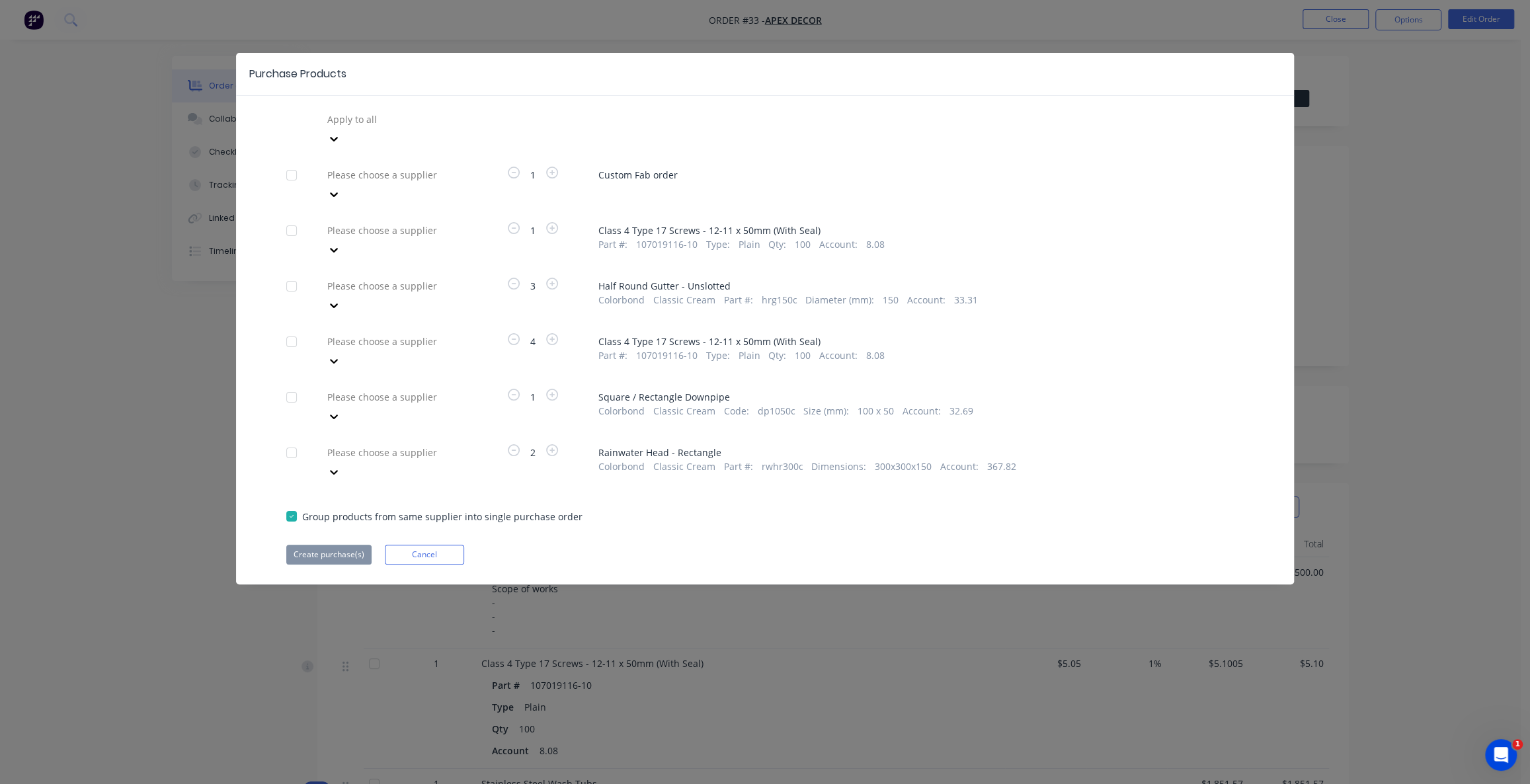
click at [344, 127] on div at bounding box center [421, 120] width 191 height 17
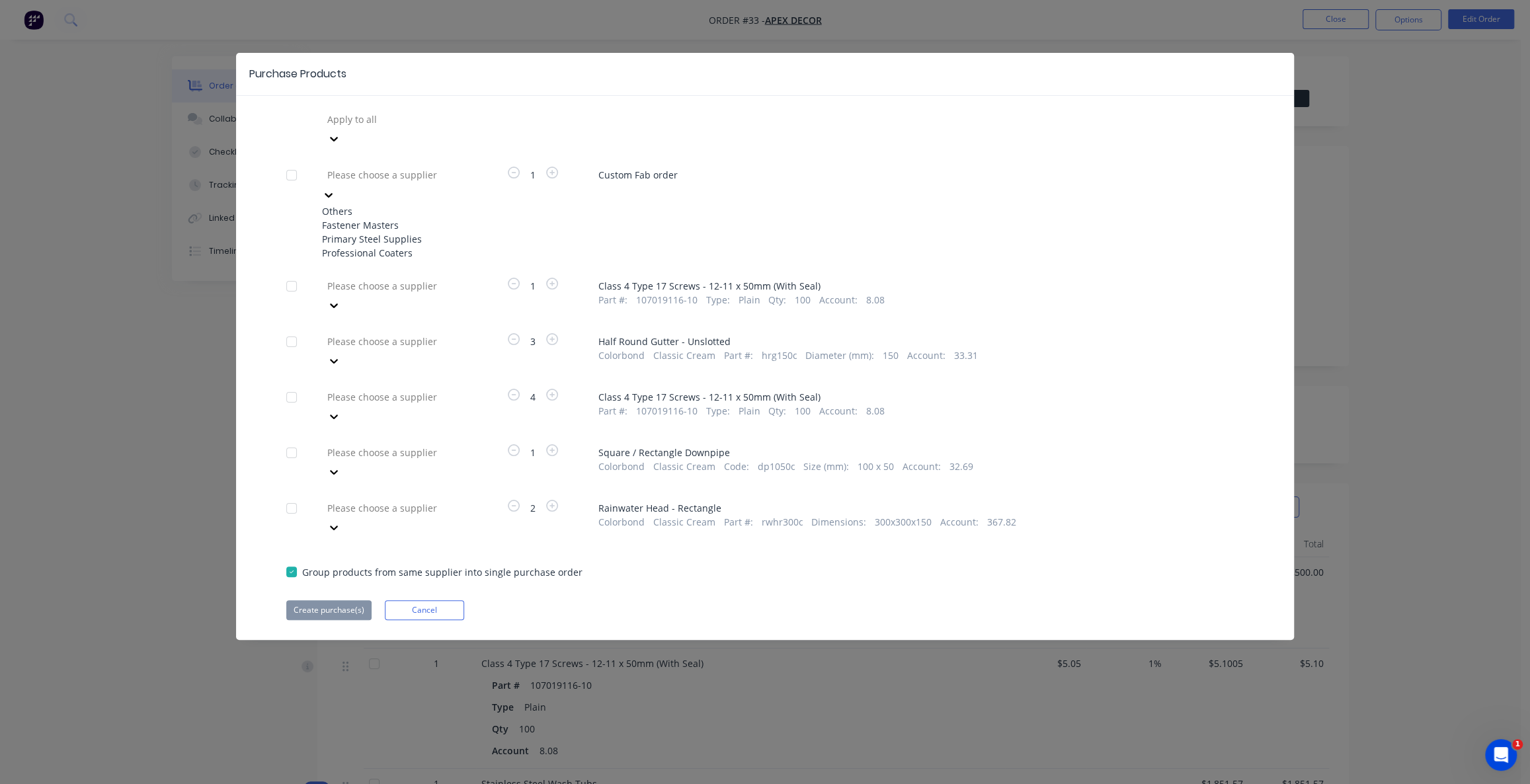
click at [391, 232] on div "Primary Steel Supplies" at bounding box center [395, 239] width 145 height 14
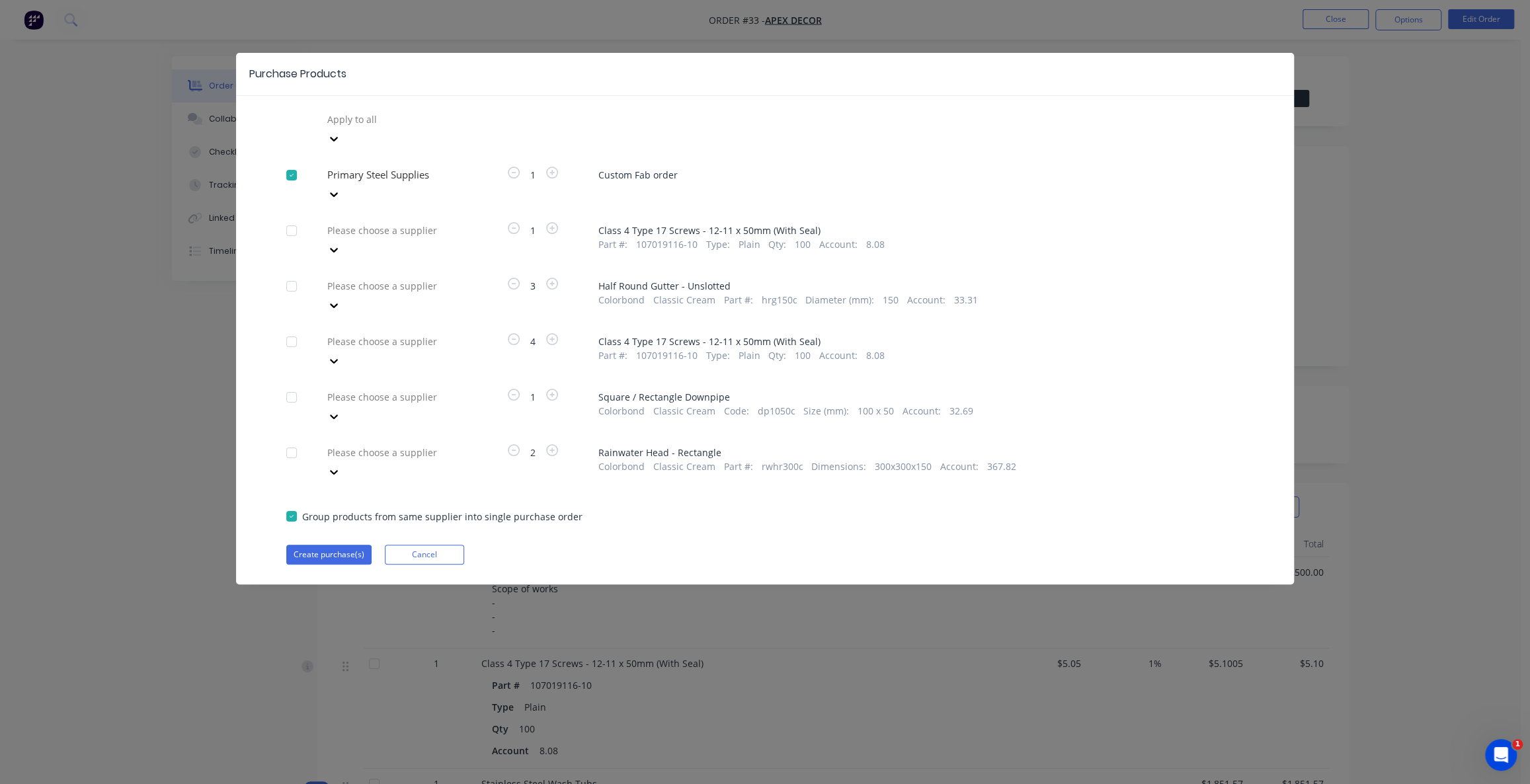
click at [385, 127] on div at bounding box center [421, 120] width 191 height 17
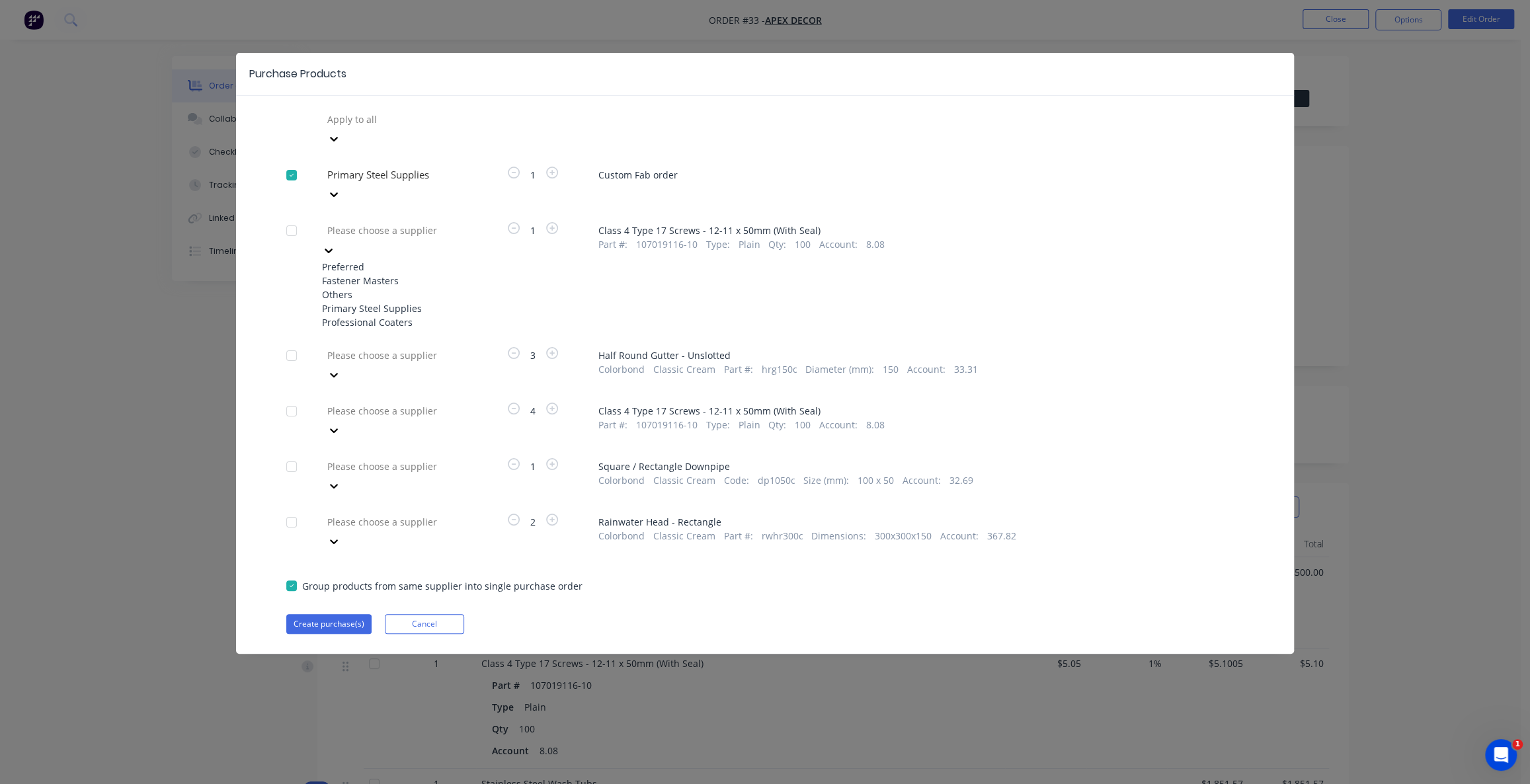
click at [398, 302] on div "Primary Steel Supplies" at bounding box center [395, 309] width 145 height 14
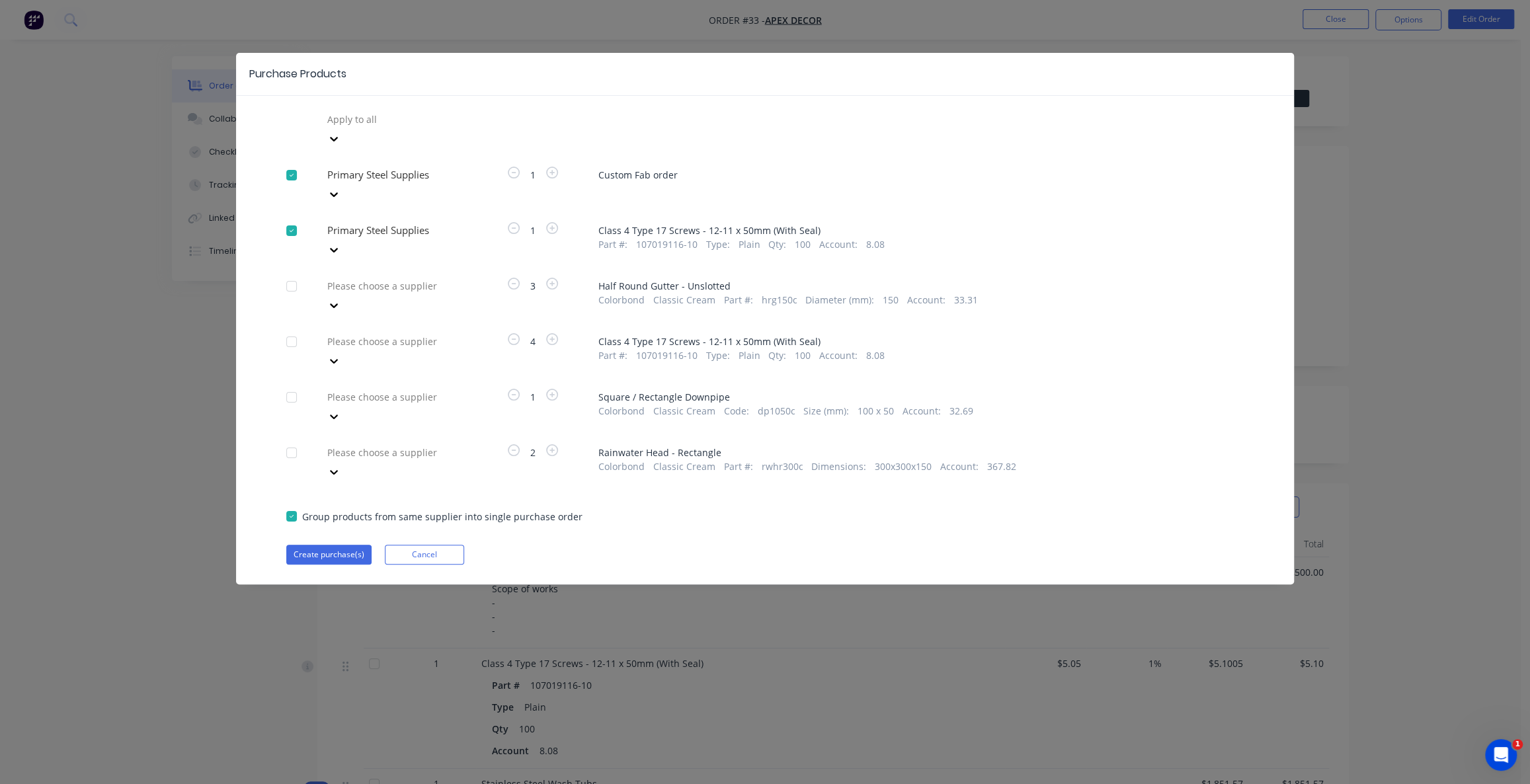
click at [374, 127] on div at bounding box center [421, 120] width 191 height 17
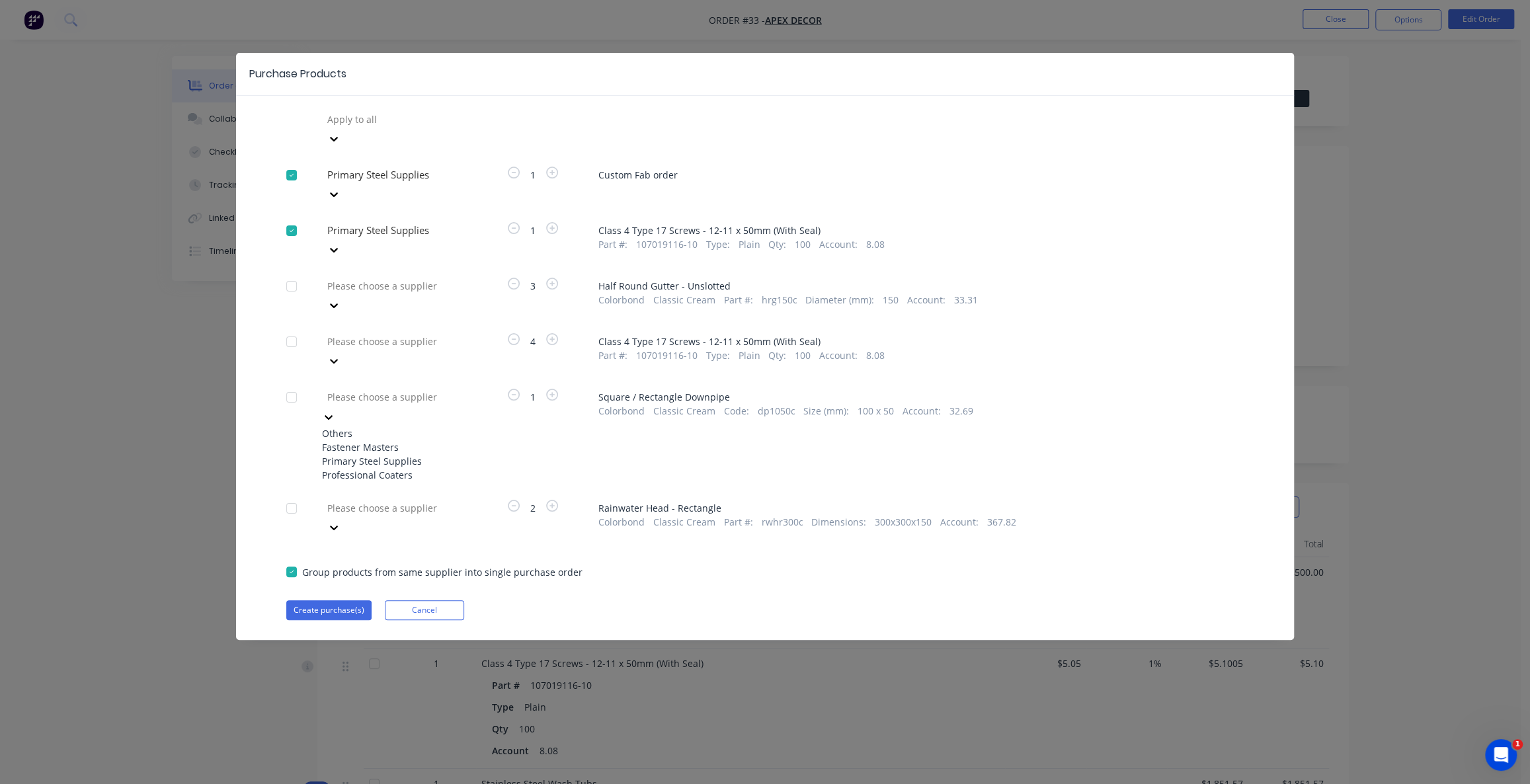
click at [396, 441] on div "Fastener Masters" at bounding box center [395, 447] width 145 height 14
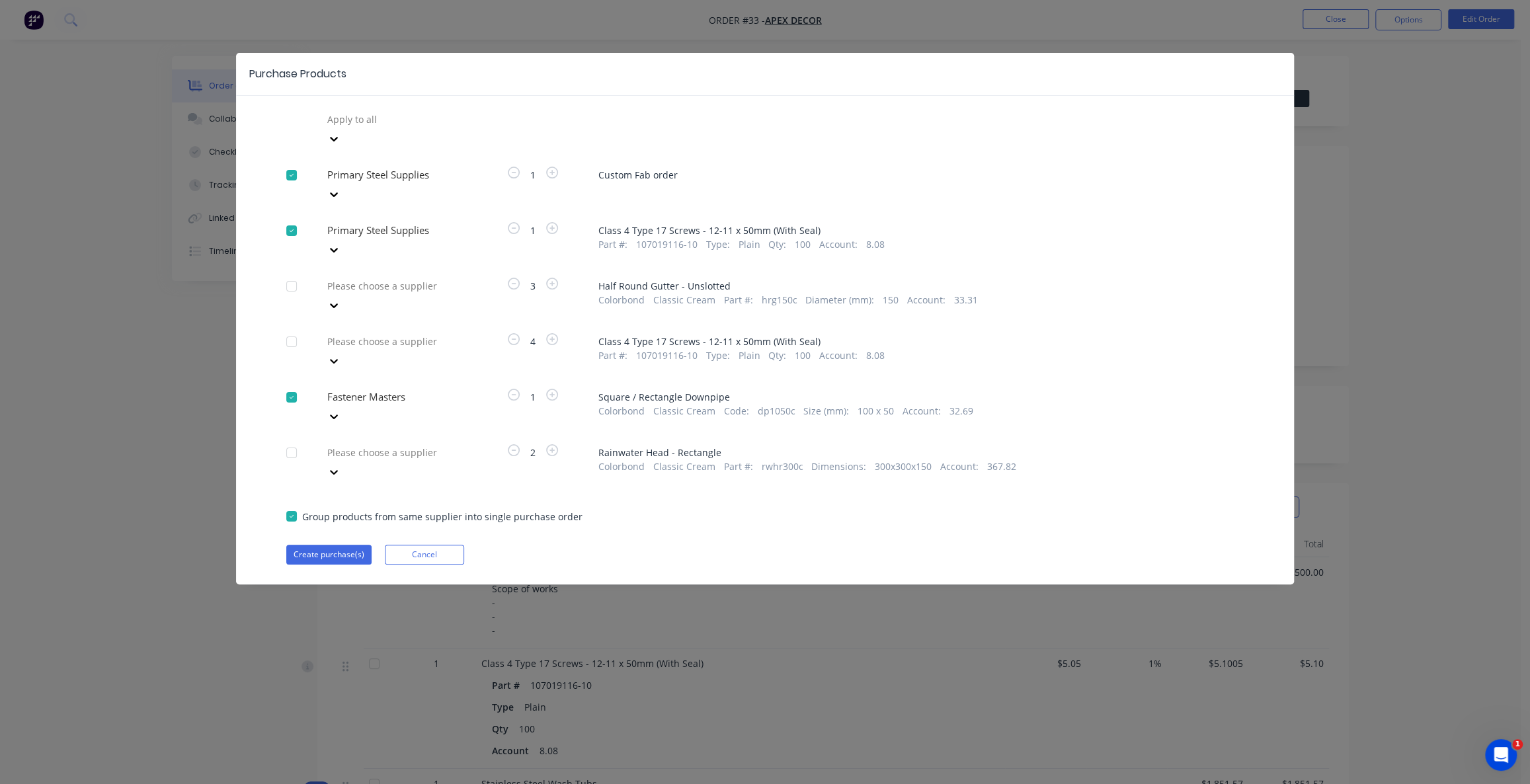
click at [384, 127] on div at bounding box center [421, 120] width 191 height 17
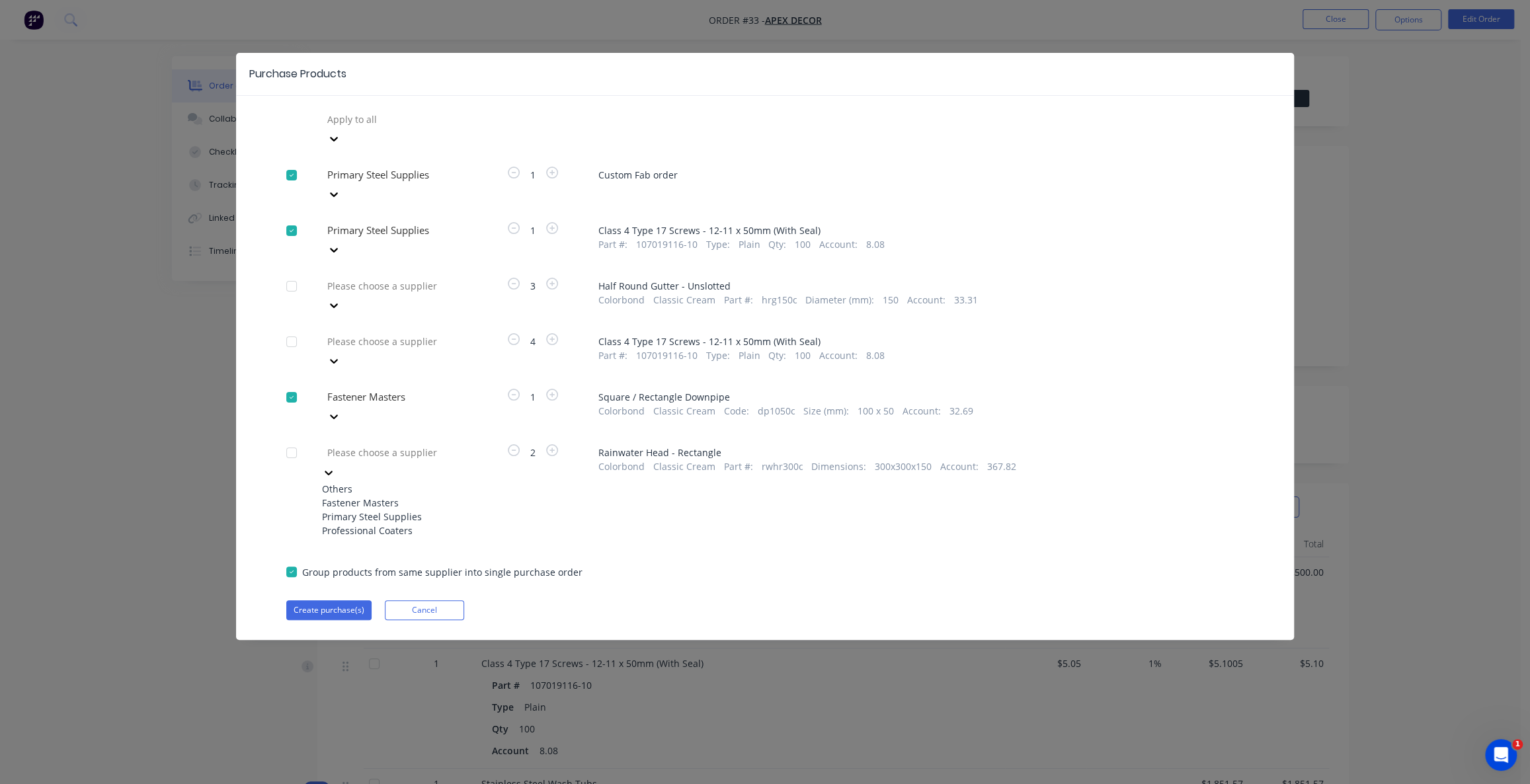
click at [385, 495] on div "Fastener Masters" at bounding box center [395, 502] width 145 height 14
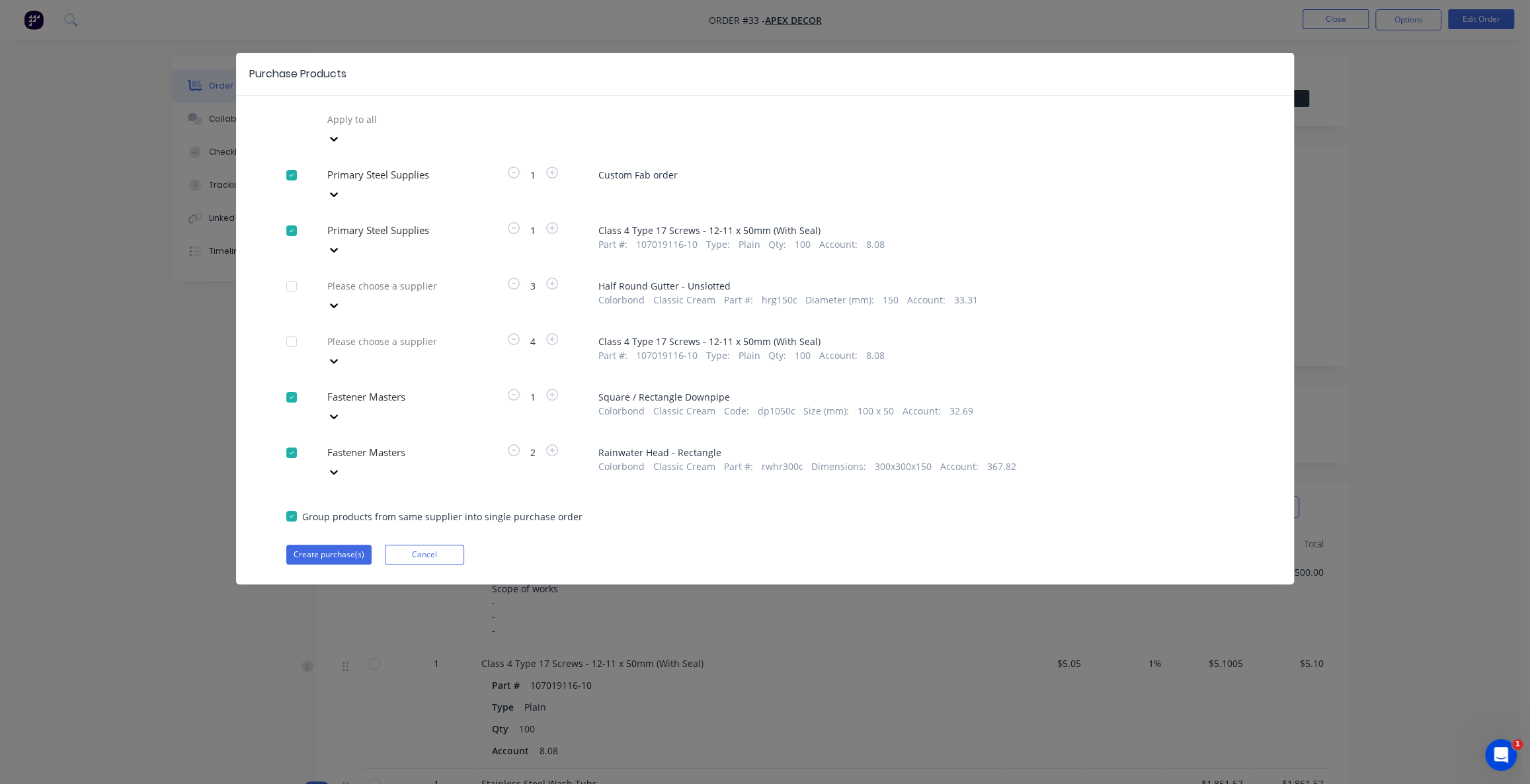
click at [271, 403] on div "Apply to all Primary Steel Supplies 1 Custom Fab order Primary Steel Supplies 1…" at bounding box center [765, 337] width 1058 height 456
click at [311, 544] on button "Create purchase(s)" at bounding box center [328, 554] width 85 height 20
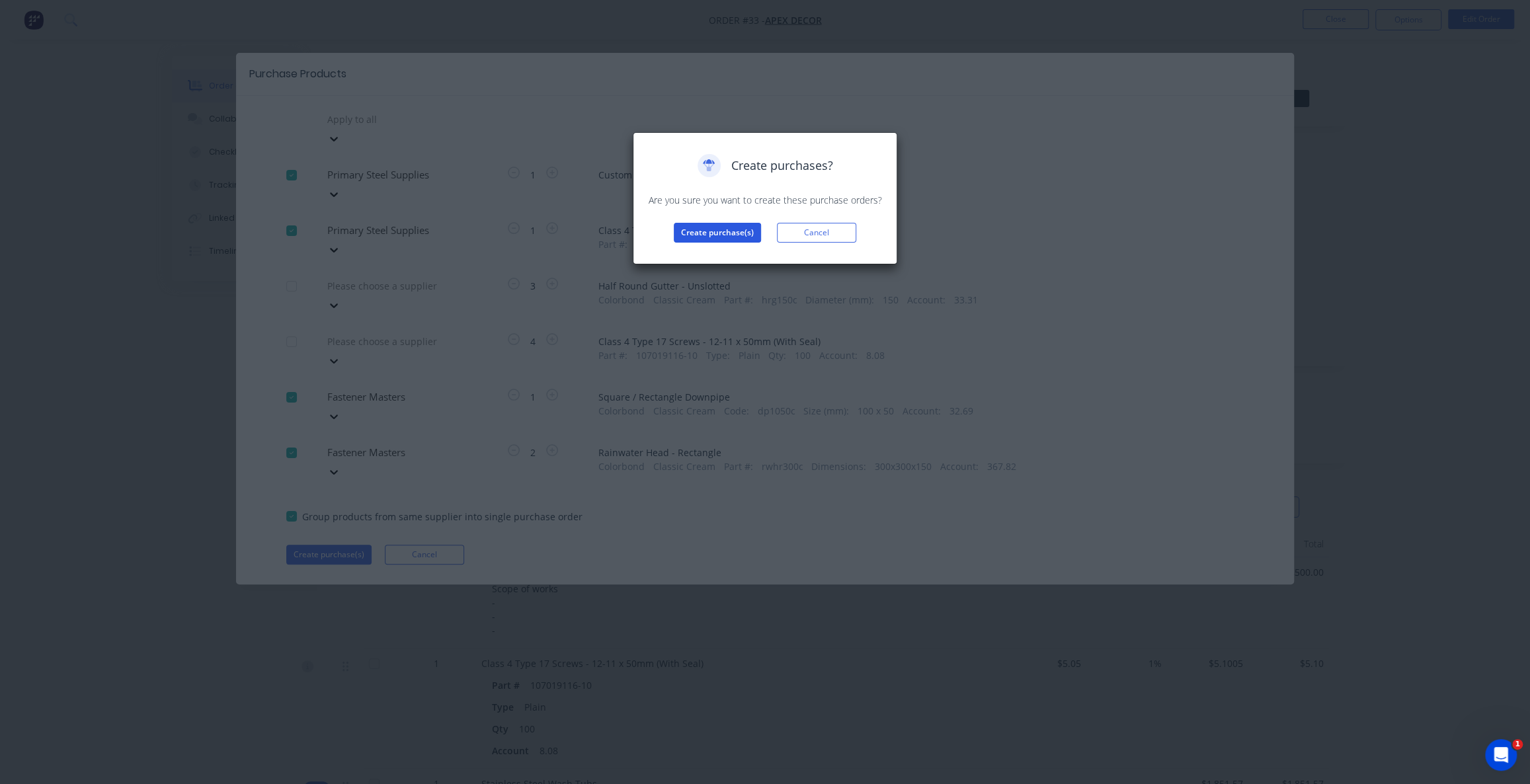
click at [697, 236] on button "Create purchase(s)" at bounding box center [717, 232] width 87 height 20
click at [733, 258] on button "View purchase(s)" at bounding box center [717, 254] width 79 height 20
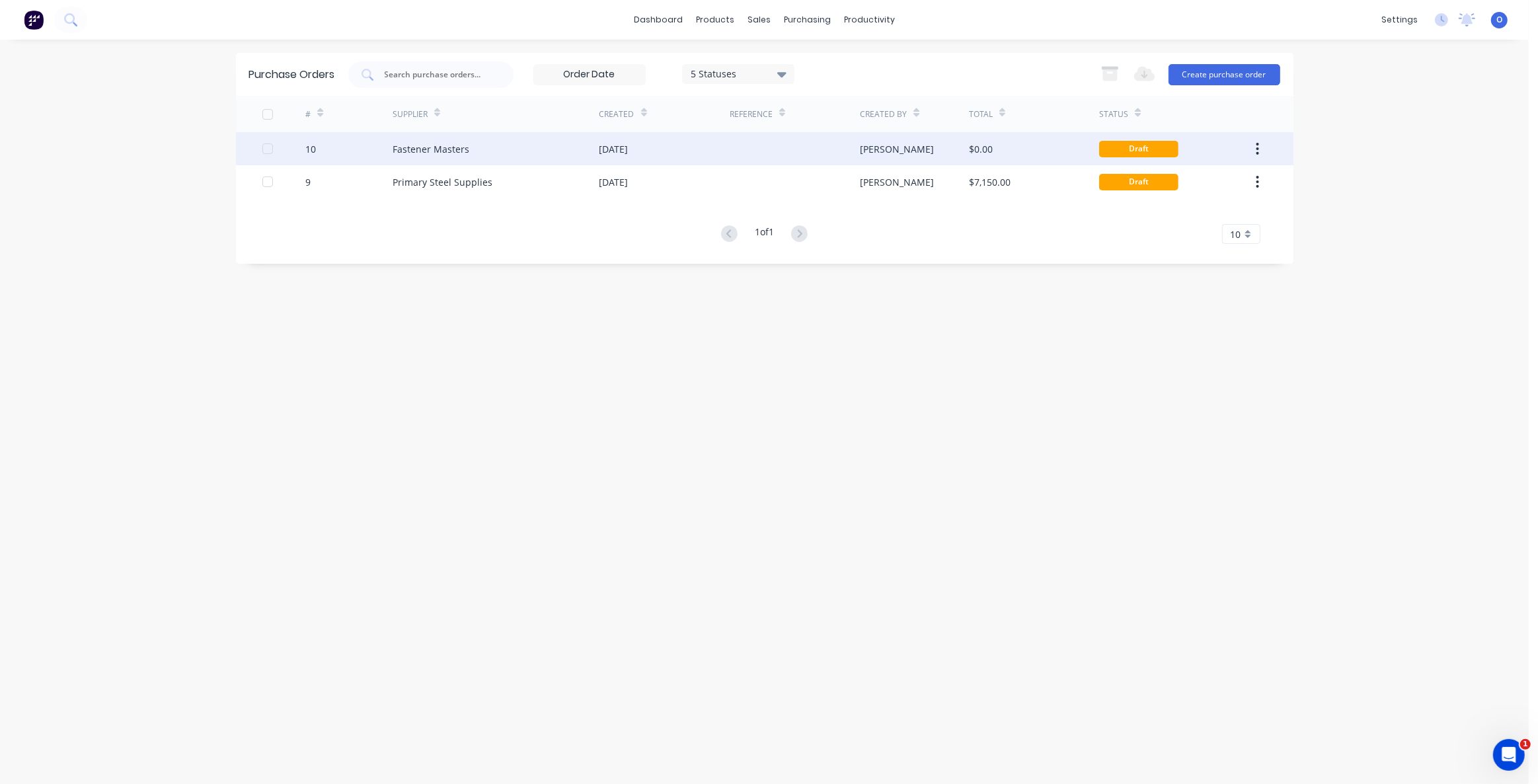
click at [422, 148] on div "Fastener Masters" at bounding box center [430, 149] width 76 height 14
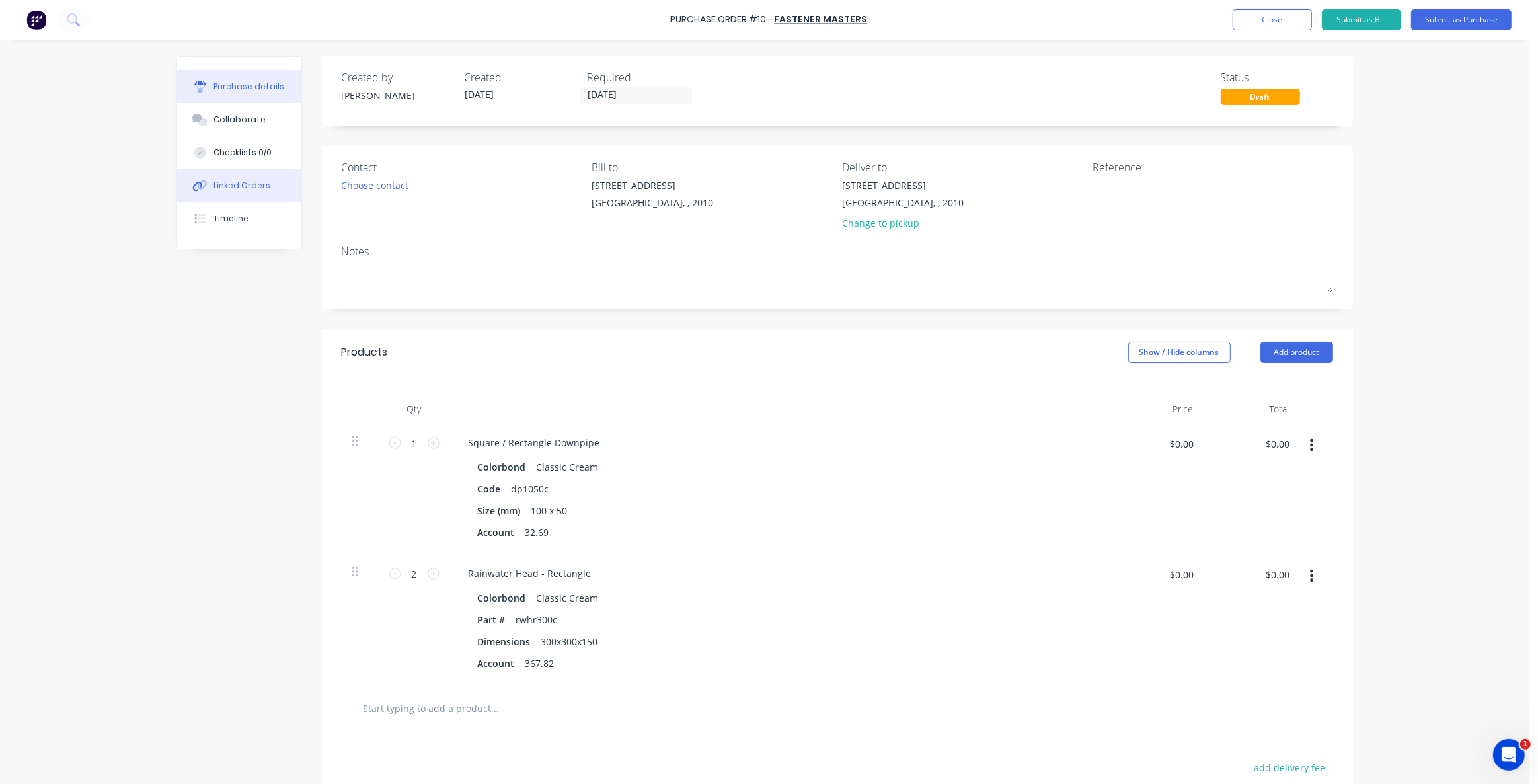
click at [237, 185] on div "Linked Orders" at bounding box center [242, 186] width 57 height 12
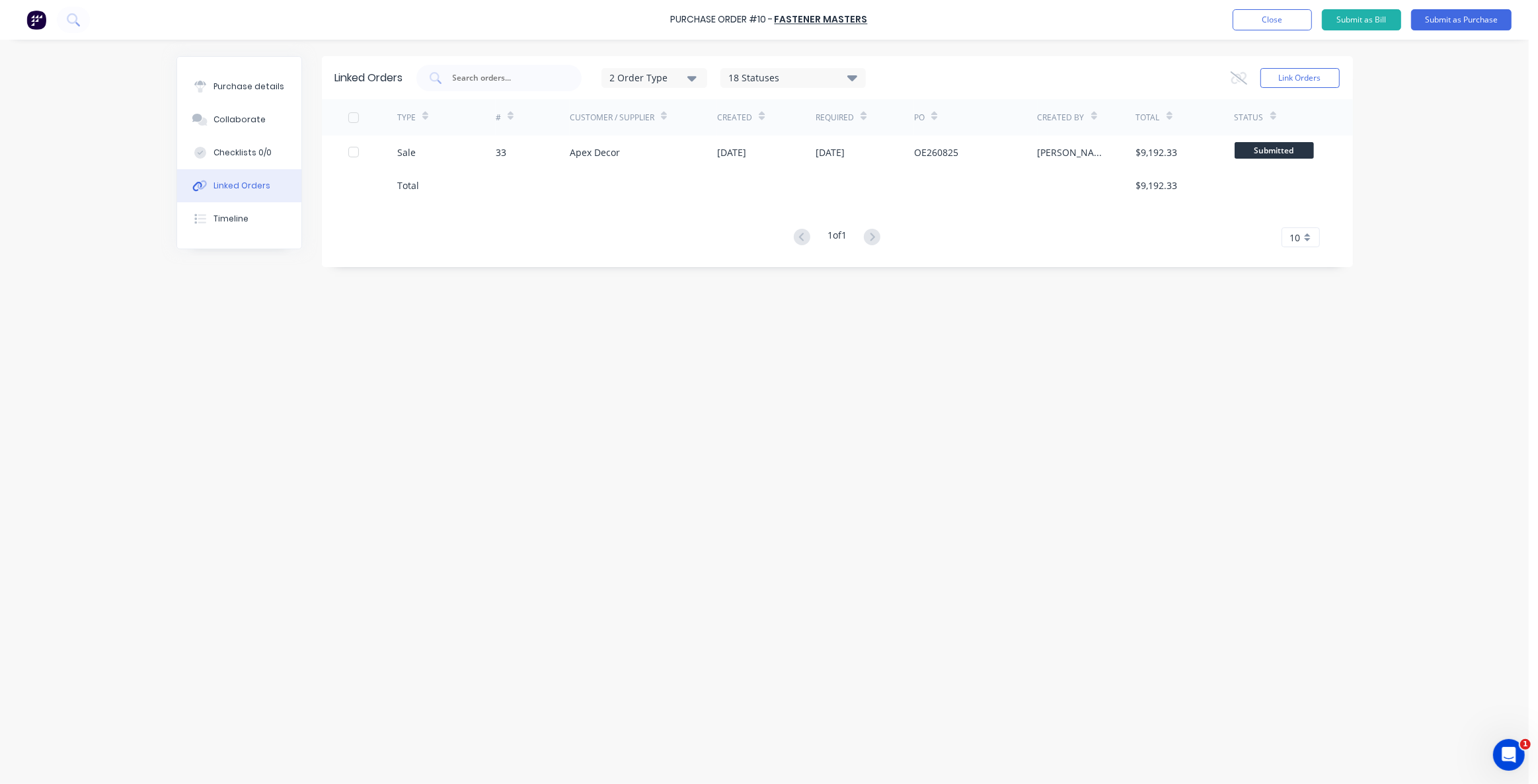
click at [540, 399] on div "Linked Orders 2 Order Type 18 Statuses Sales Order Status All Archived Draft Qu…" at bounding box center [764, 409] width 1177 height 705
click at [385, 295] on div "Linked Orders 2 Order Type 18 Statuses Sales Order Status All Archived Draft Qu…" at bounding box center [764, 409] width 1177 height 705
click at [339, 403] on div "Linked Orders 2 Order Type 18 Statuses Sales Order Status All Archived Draft Qu…" at bounding box center [764, 409] width 1177 height 705
click at [293, 391] on div "Linked Orders 2 Order Type 18 Statuses Sales Order Status All Archived Draft Qu…" at bounding box center [764, 409] width 1177 height 705
click at [316, 390] on div "Linked Orders 2 Order Type 18 Statuses Sales Order Status All Archived Draft Qu…" at bounding box center [764, 409] width 1177 height 705
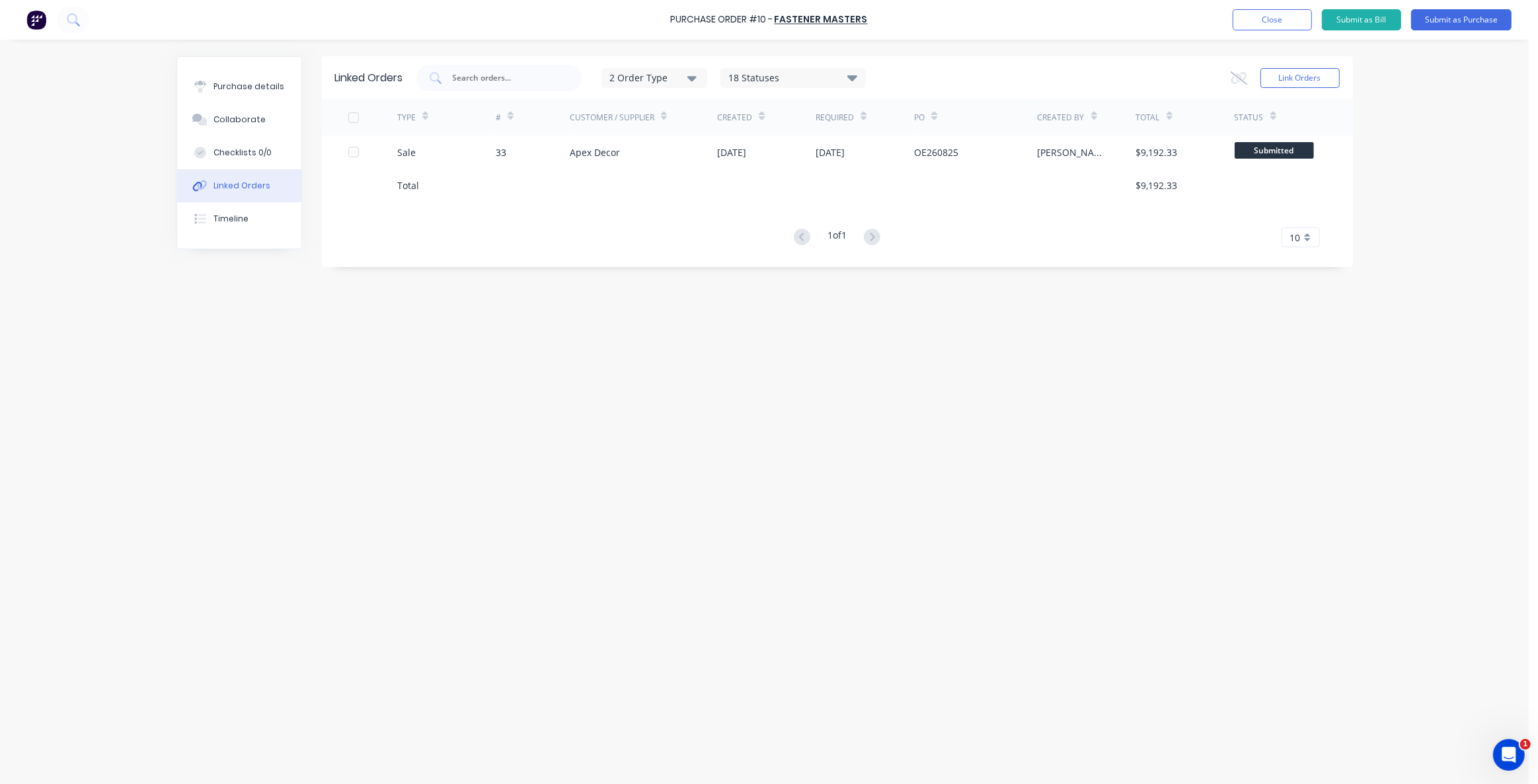
click at [343, 394] on div "Linked Orders 2 Order Type 18 Statuses Sales Order Status All Archived Draft Qu…" at bounding box center [764, 409] width 1177 height 705
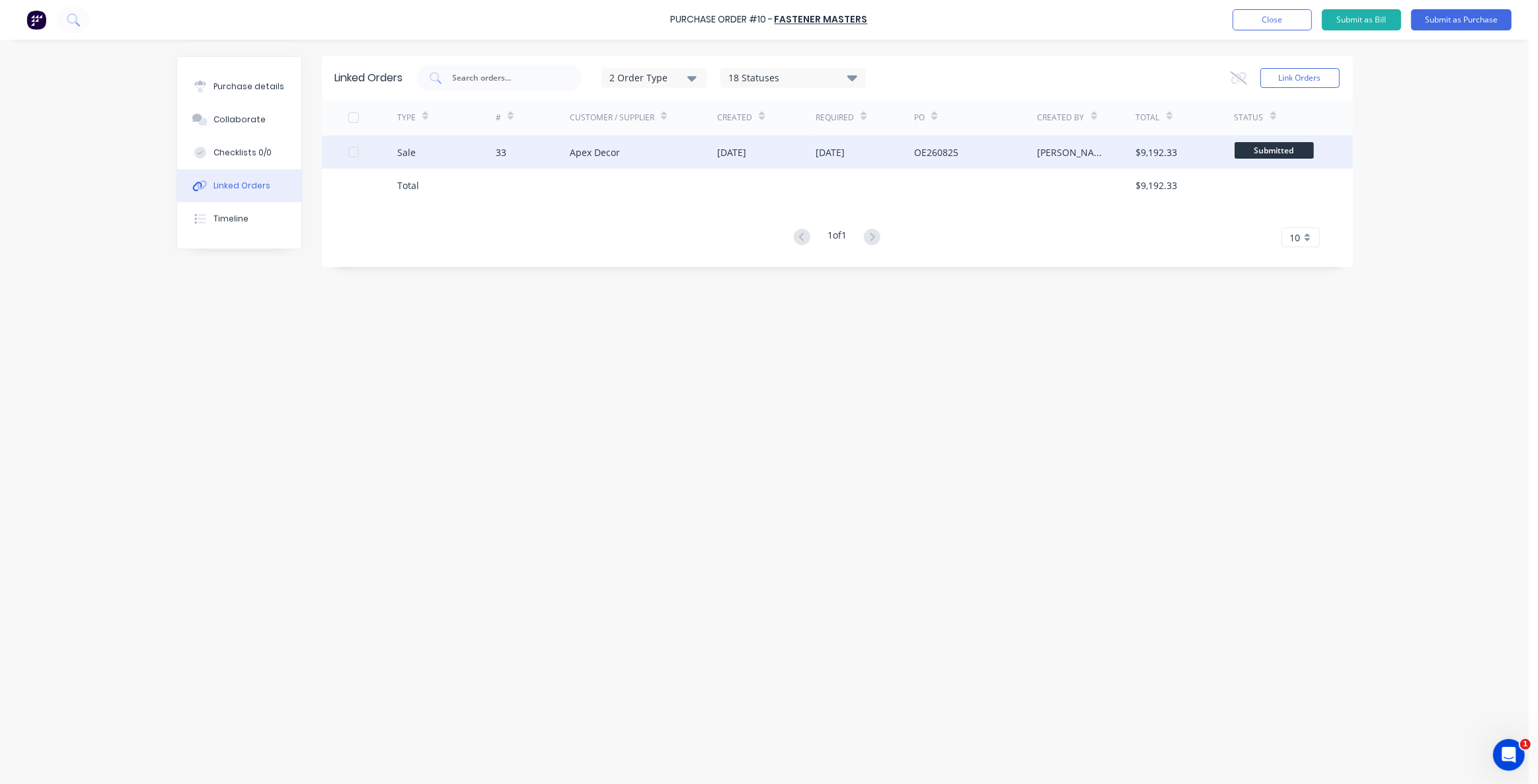
click at [607, 152] on div "Apex Decor" at bounding box center [594, 152] width 50 height 14
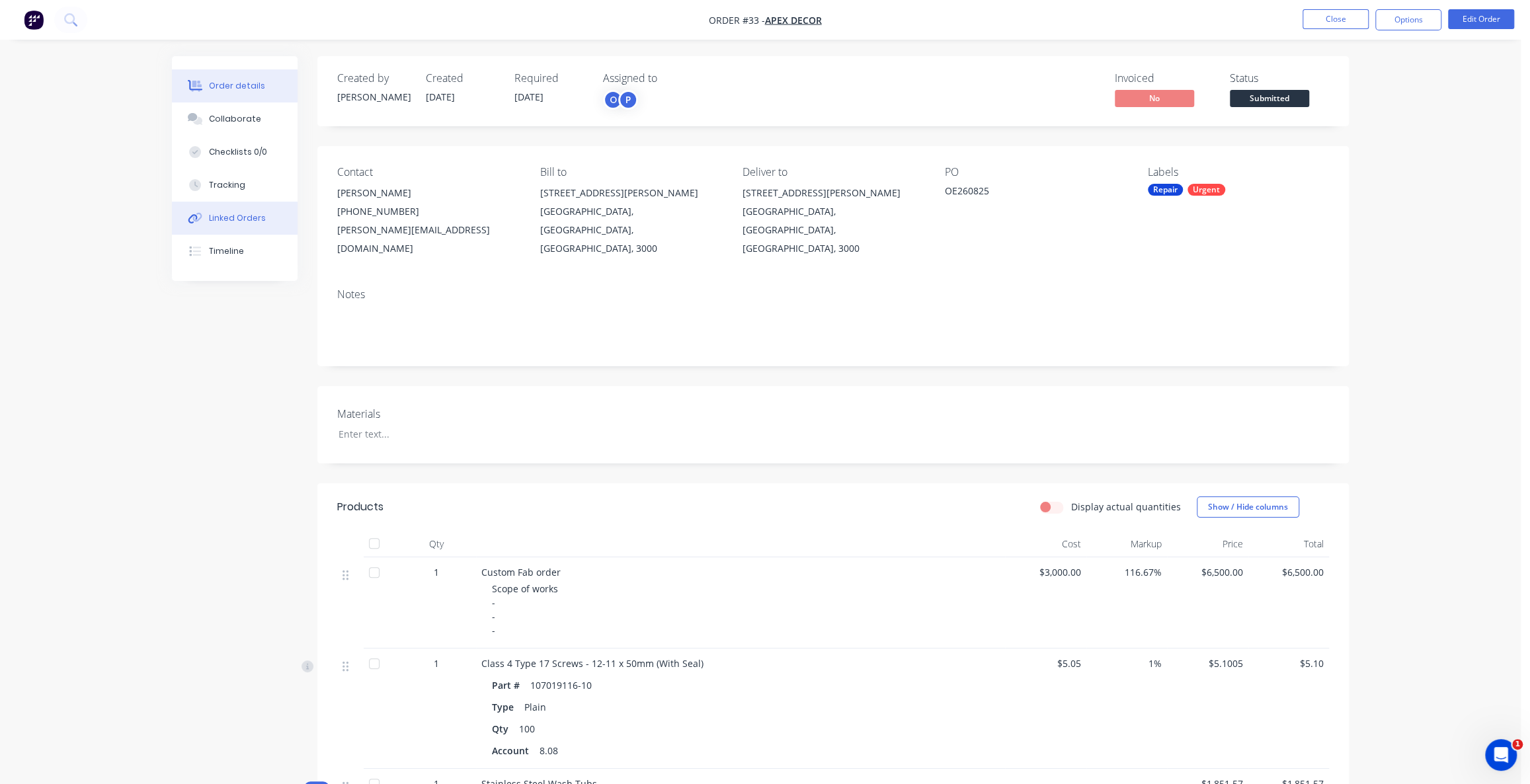
click at [209, 225] on button "Linked Orders" at bounding box center [234, 218] width 126 height 33
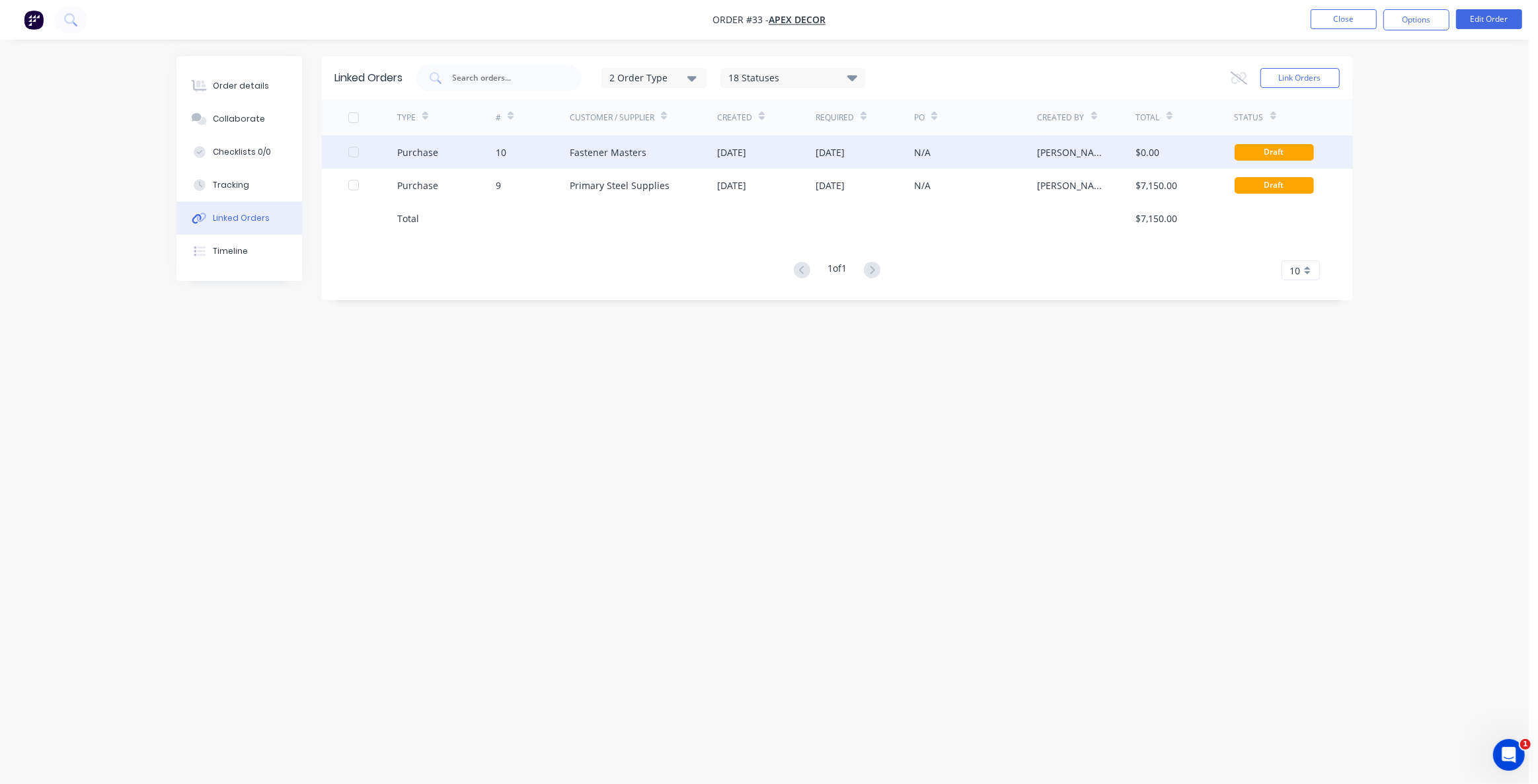
click at [471, 156] on div "Purchase" at bounding box center [446, 152] width 98 height 33
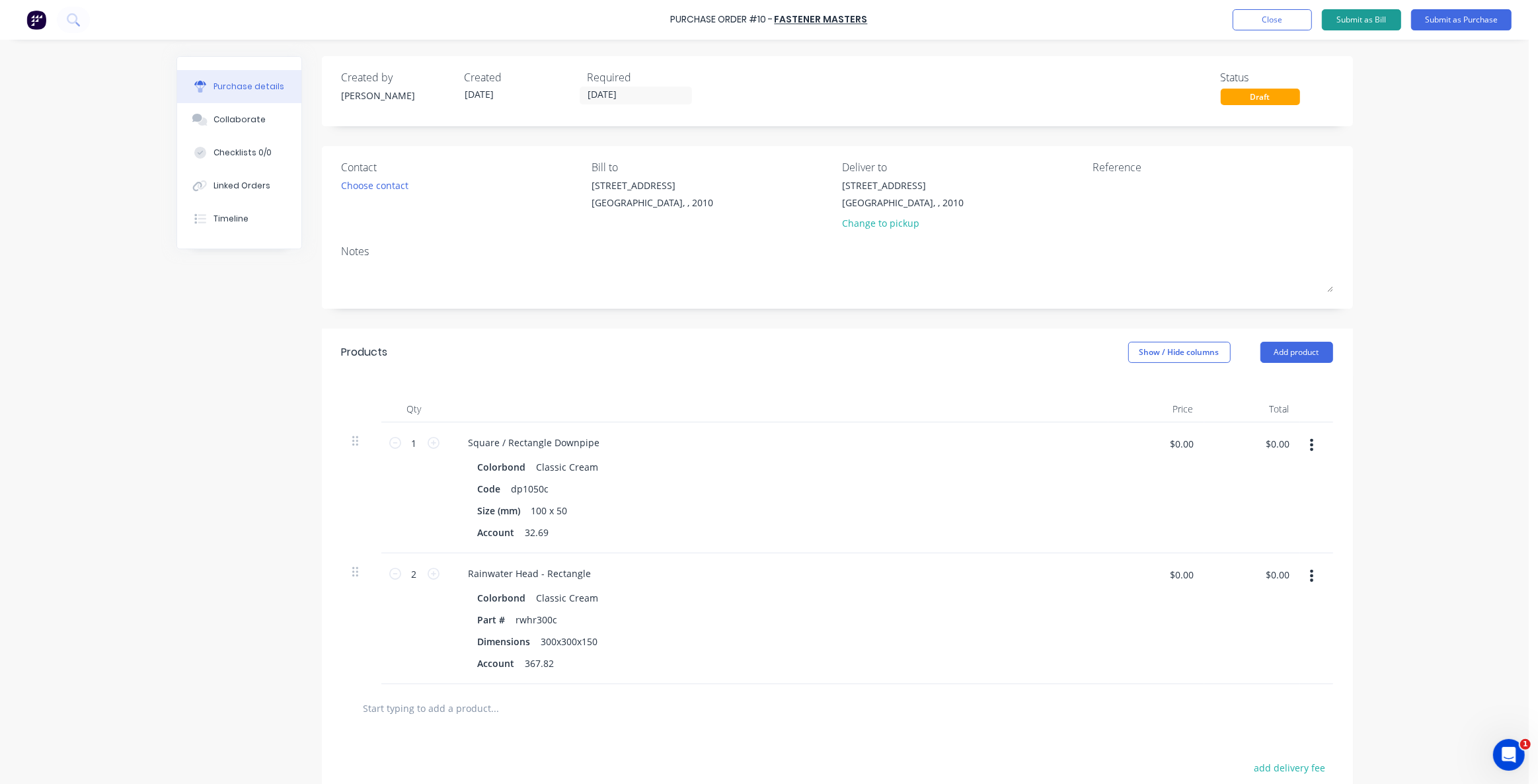
click at [1368, 23] on button "Submit as Bill" at bounding box center [1362, 20] width 79 height 21
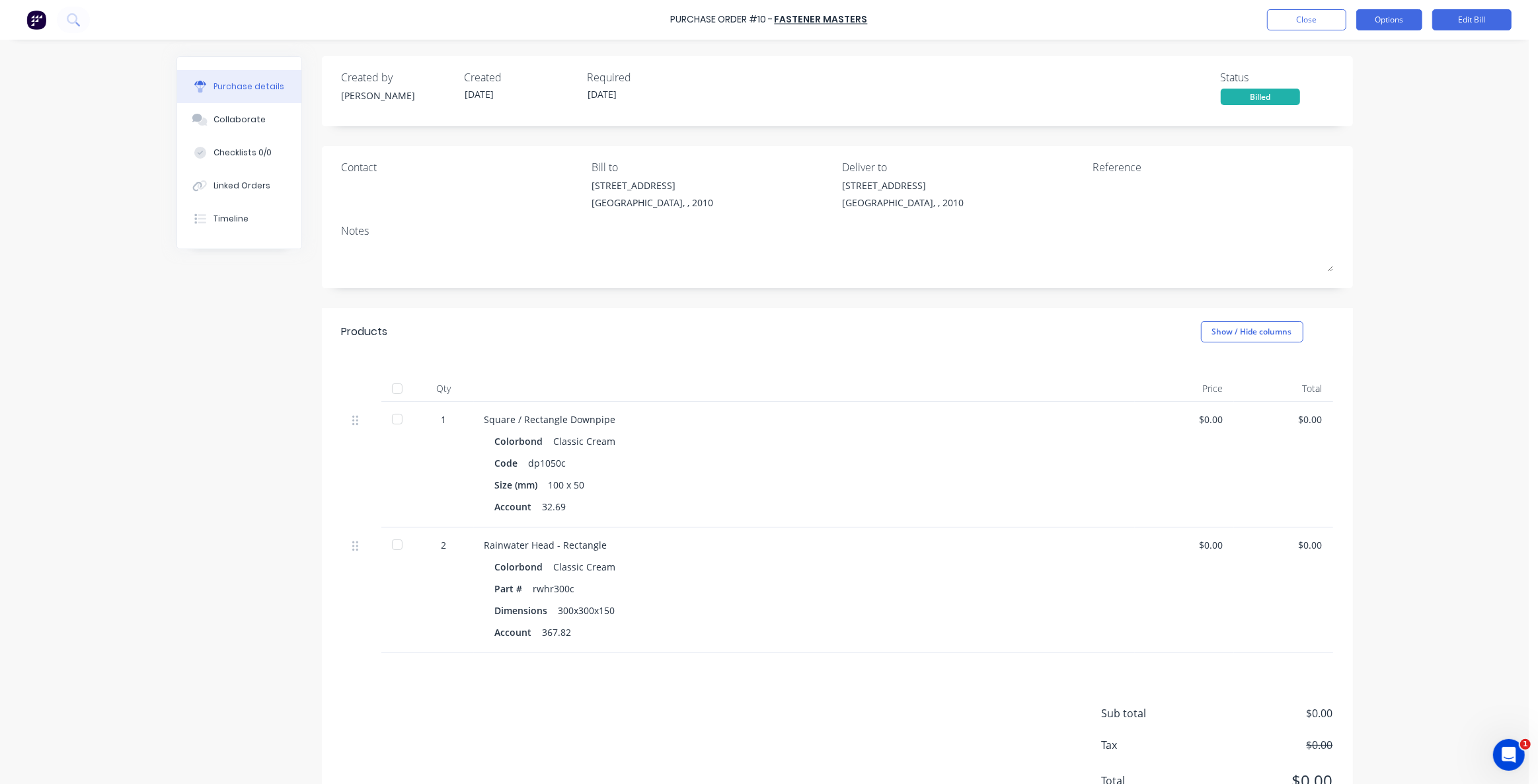
click at [1401, 25] on button "Options" at bounding box center [1390, 20] width 66 height 21
click at [1495, 125] on div "Purchase Order #10 - Fastener Masters Close Options Print / Email Convert to Pu…" at bounding box center [764, 392] width 1530 height 784
click at [1454, 119] on div "Purchase Order #10 - Fastener Masters Close Options Edit Bill Purchase details …" at bounding box center [764, 392] width 1530 height 784
click at [226, 178] on button "Linked Orders" at bounding box center [240, 185] width 125 height 33
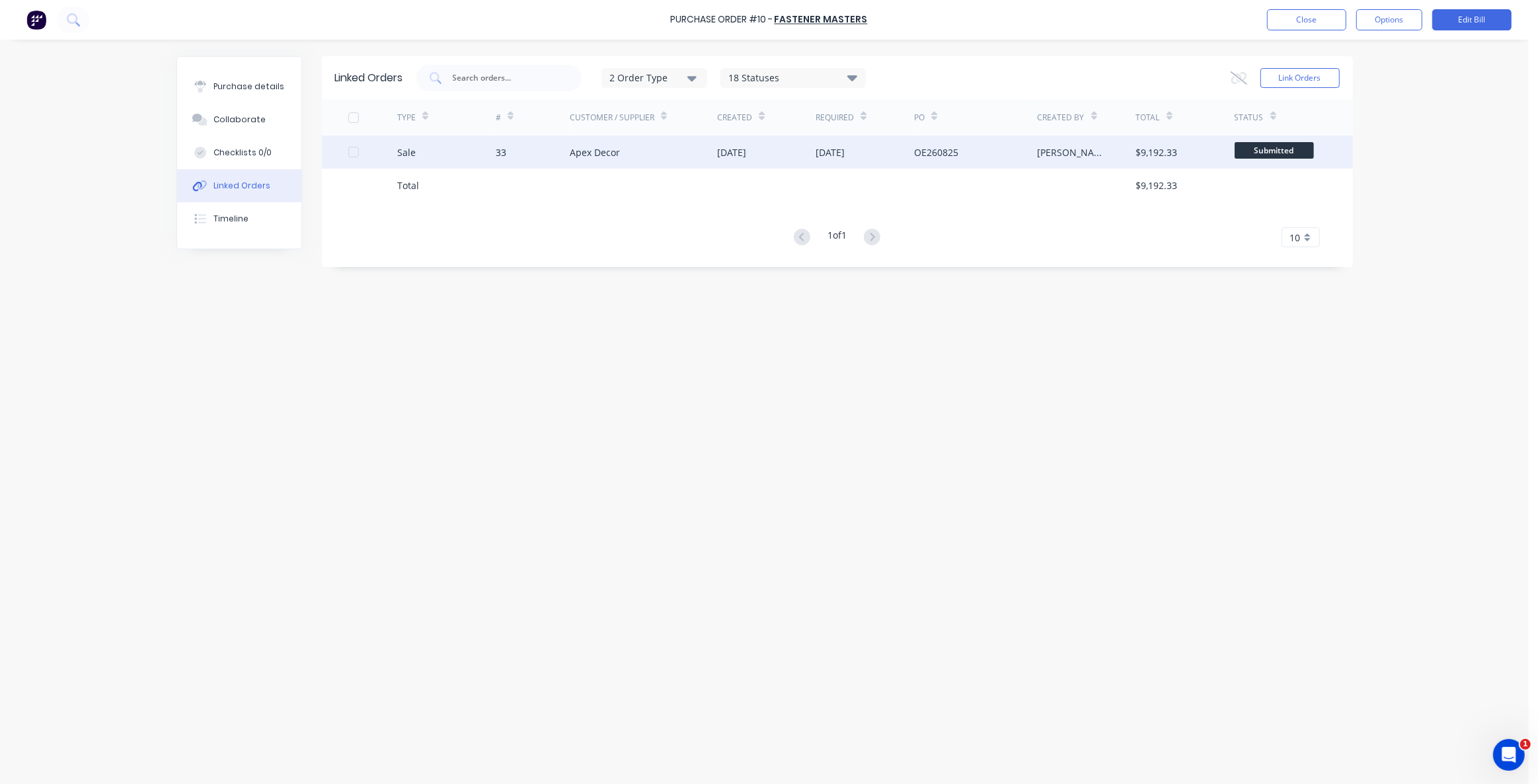
click at [495, 152] on div "33" at bounding box center [500, 152] width 10 height 14
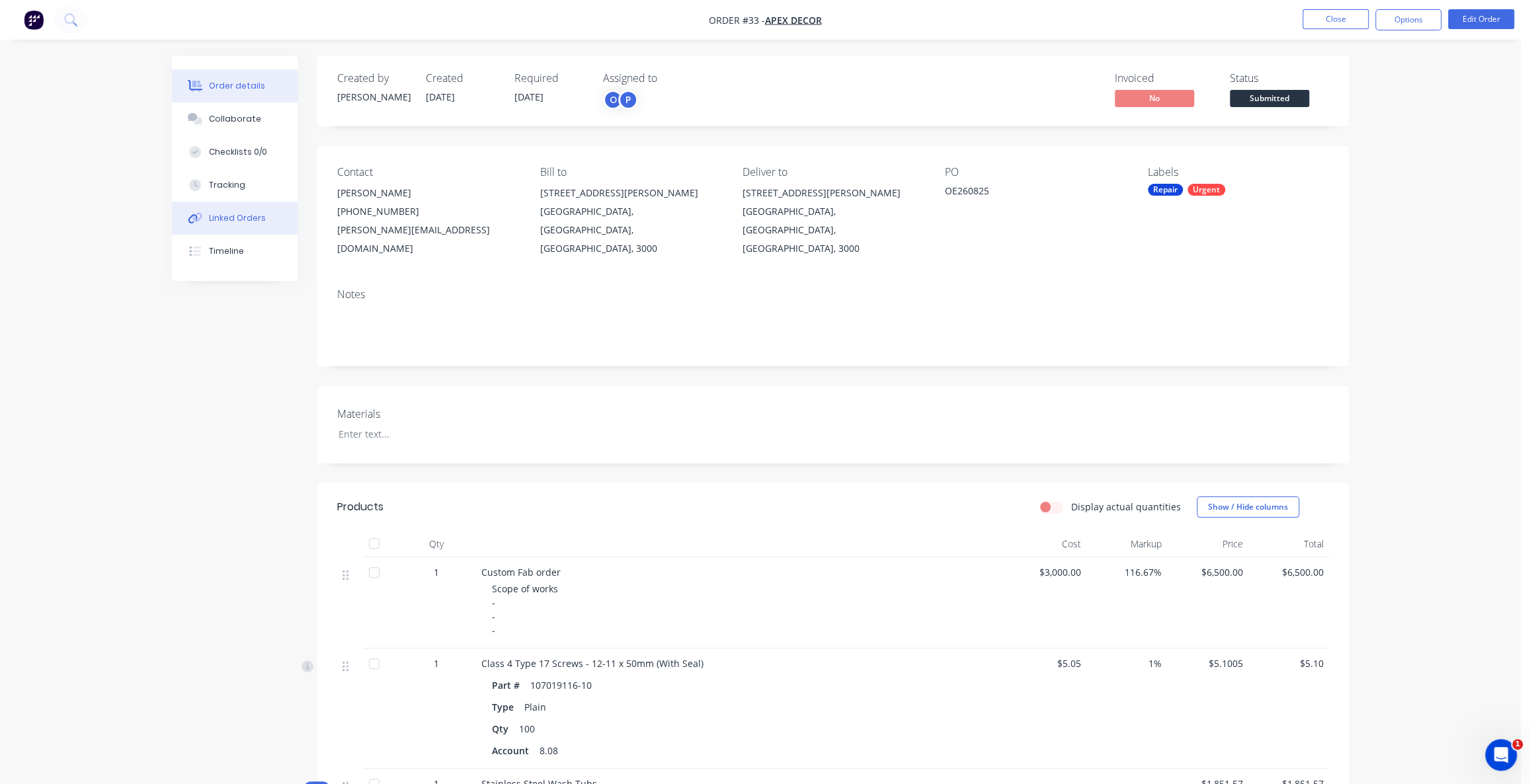
click at [251, 218] on div "Linked Orders" at bounding box center [237, 218] width 57 height 12
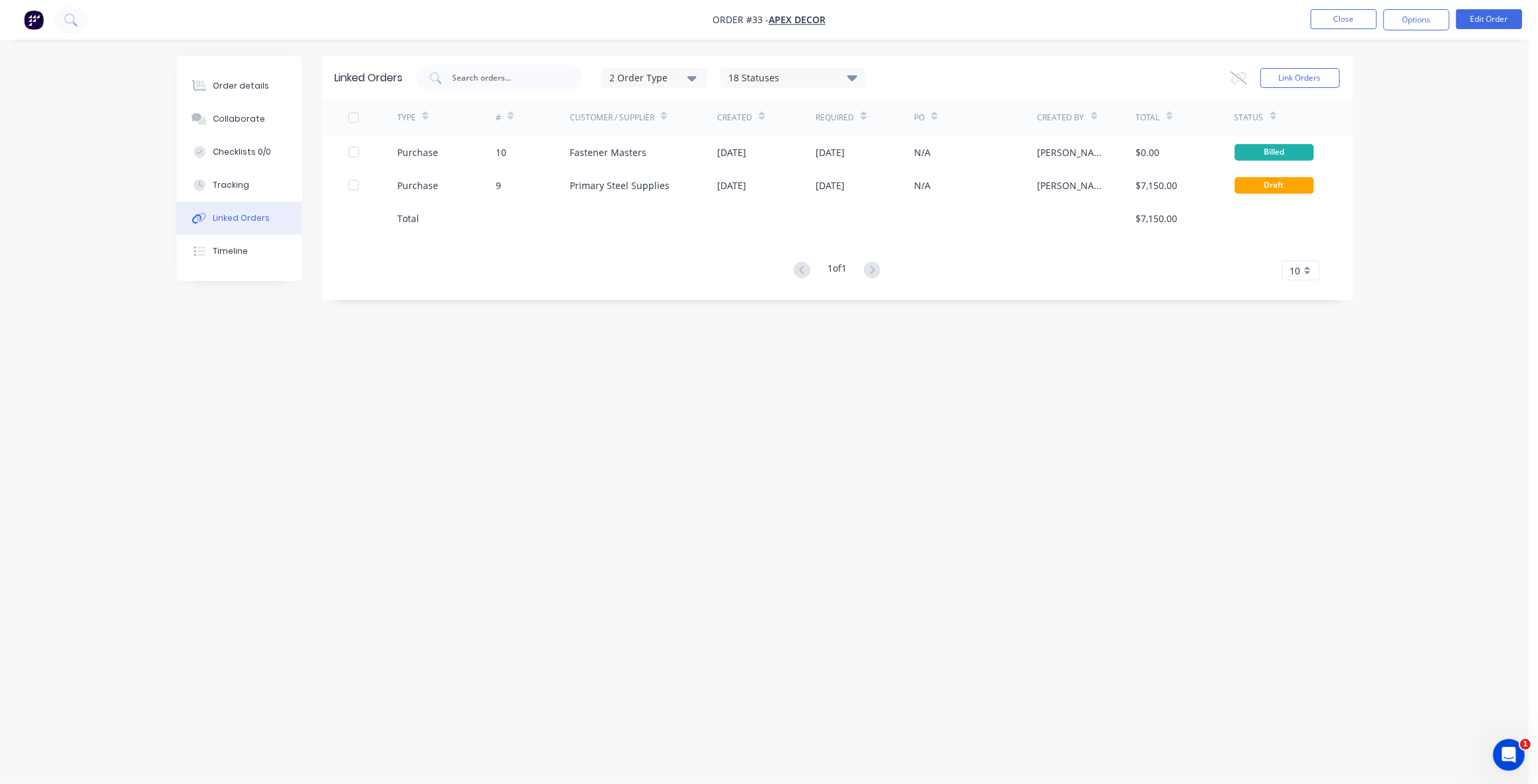
click at [697, 441] on div "Linked Orders 2 Order Type 18 Statuses Sales Order Status All Archived Draft Qu…" at bounding box center [764, 367] width 1177 height 622
click at [628, 440] on div "Linked Orders 2 Order Type 18 Statuses Sales Order Status All Archived Draft Qu…" at bounding box center [764, 367] width 1177 height 622
click at [266, 190] on button "Tracking" at bounding box center [239, 185] width 125 height 33
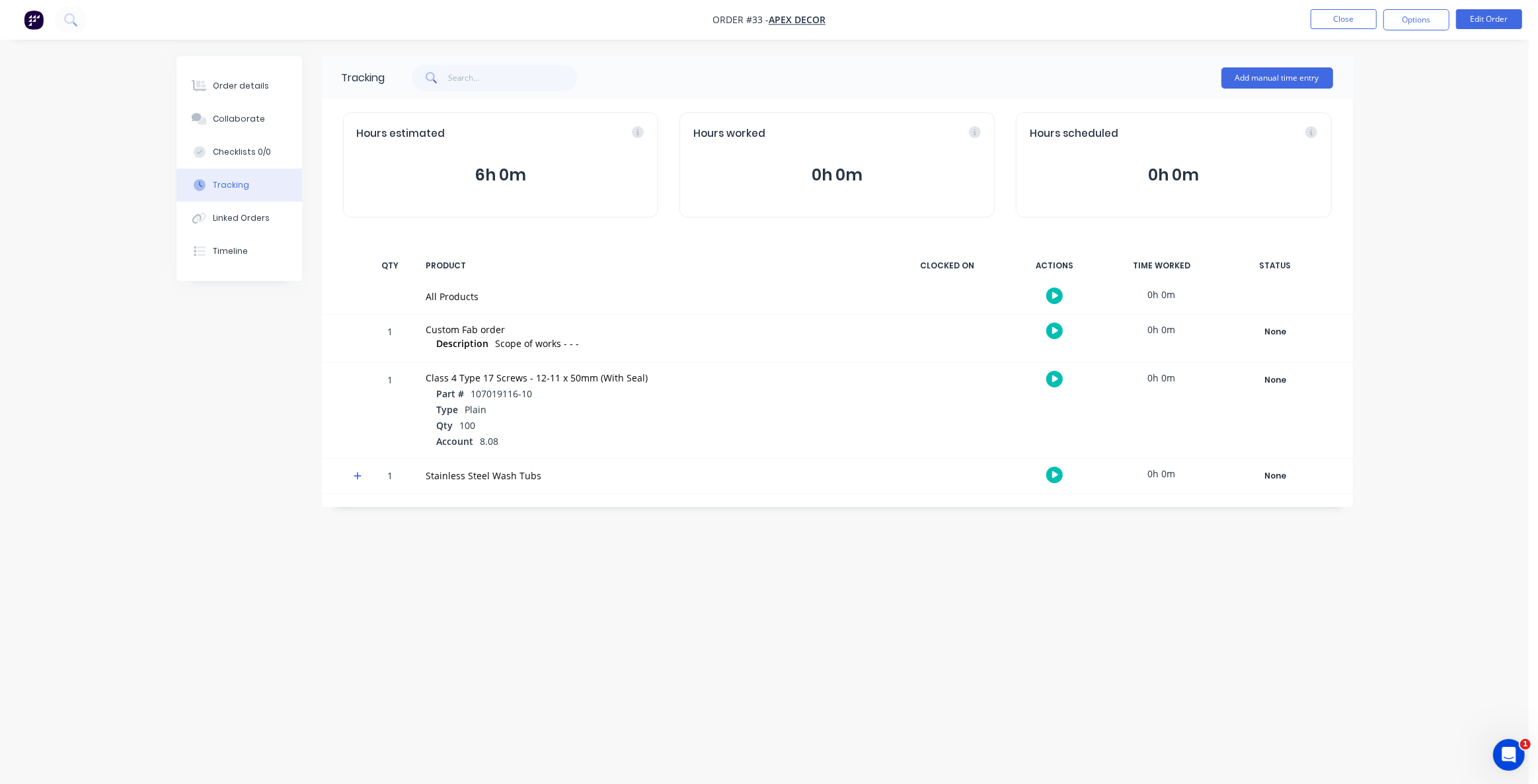
click at [1057, 475] on icon "button" at bounding box center [1055, 475] width 7 height 8
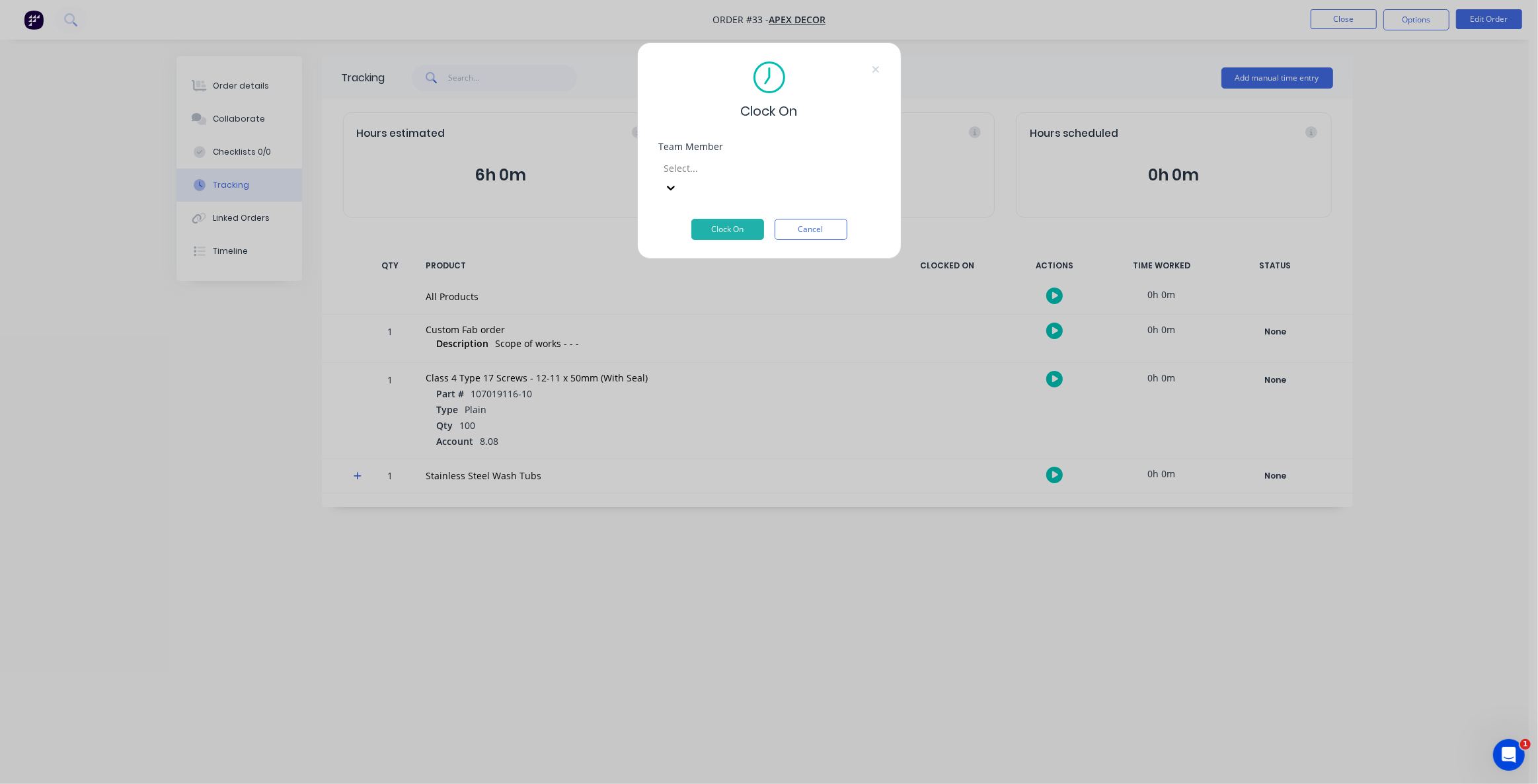
click at [794, 170] on div at bounding box center [759, 169] width 191 height 17
click at [728, 219] on button "Clock On" at bounding box center [727, 229] width 73 height 21
click at [876, 70] on icon at bounding box center [875, 69] width 7 height 7
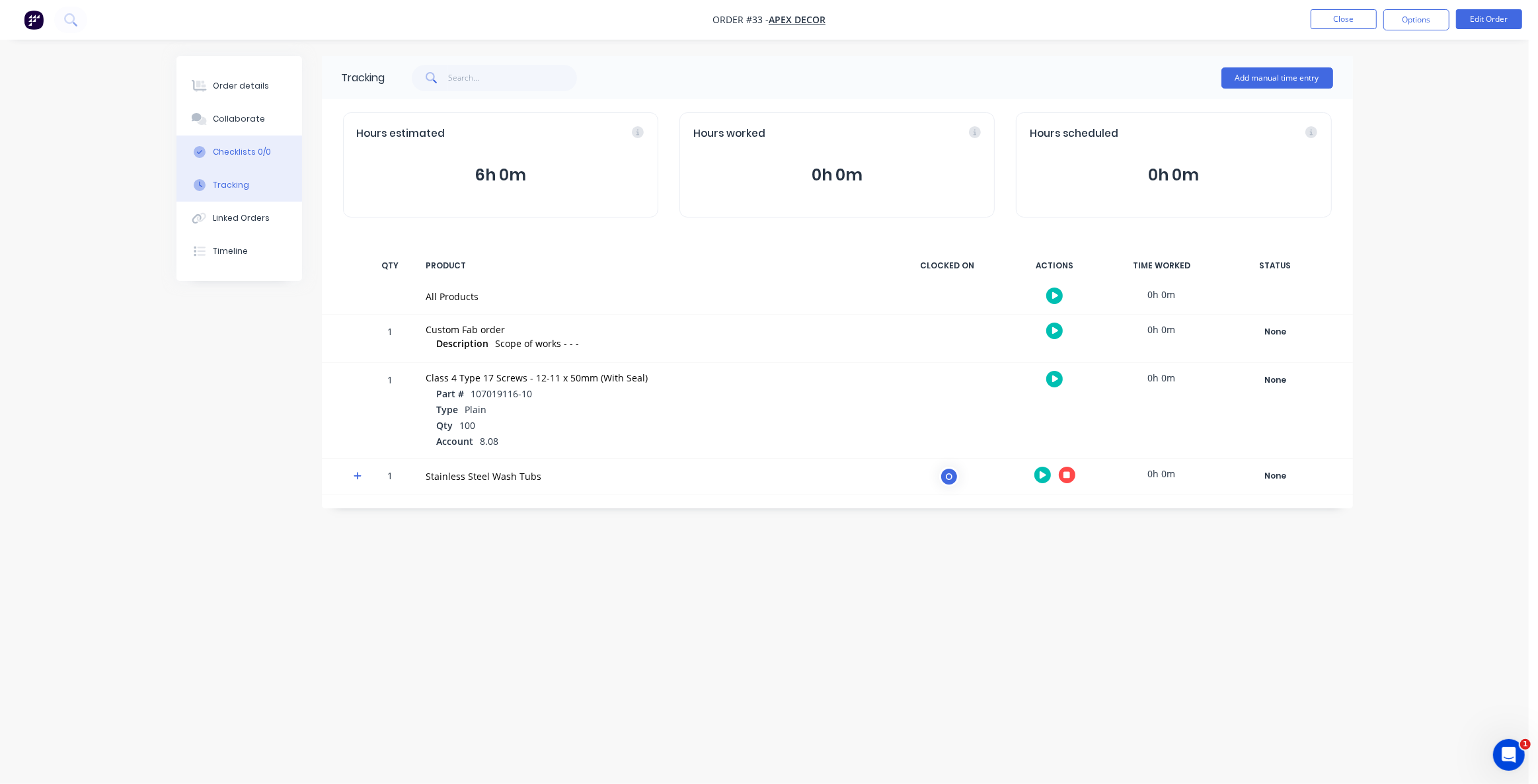
click at [215, 153] on div "Checklists 0/0" at bounding box center [242, 152] width 59 height 12
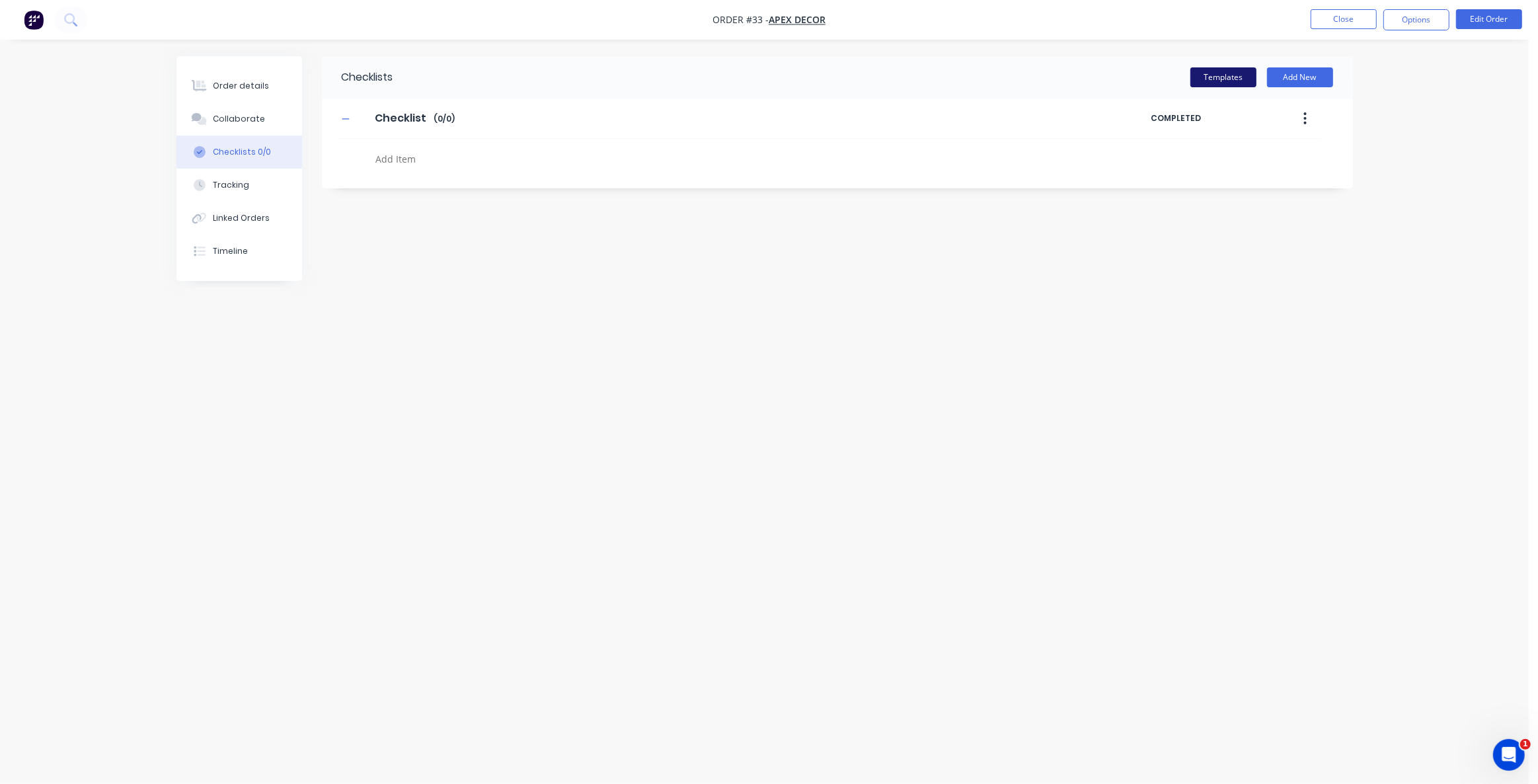
click at [1218, 79] on button "Templates" at bounding box center [1224, 76] width 66 height 20
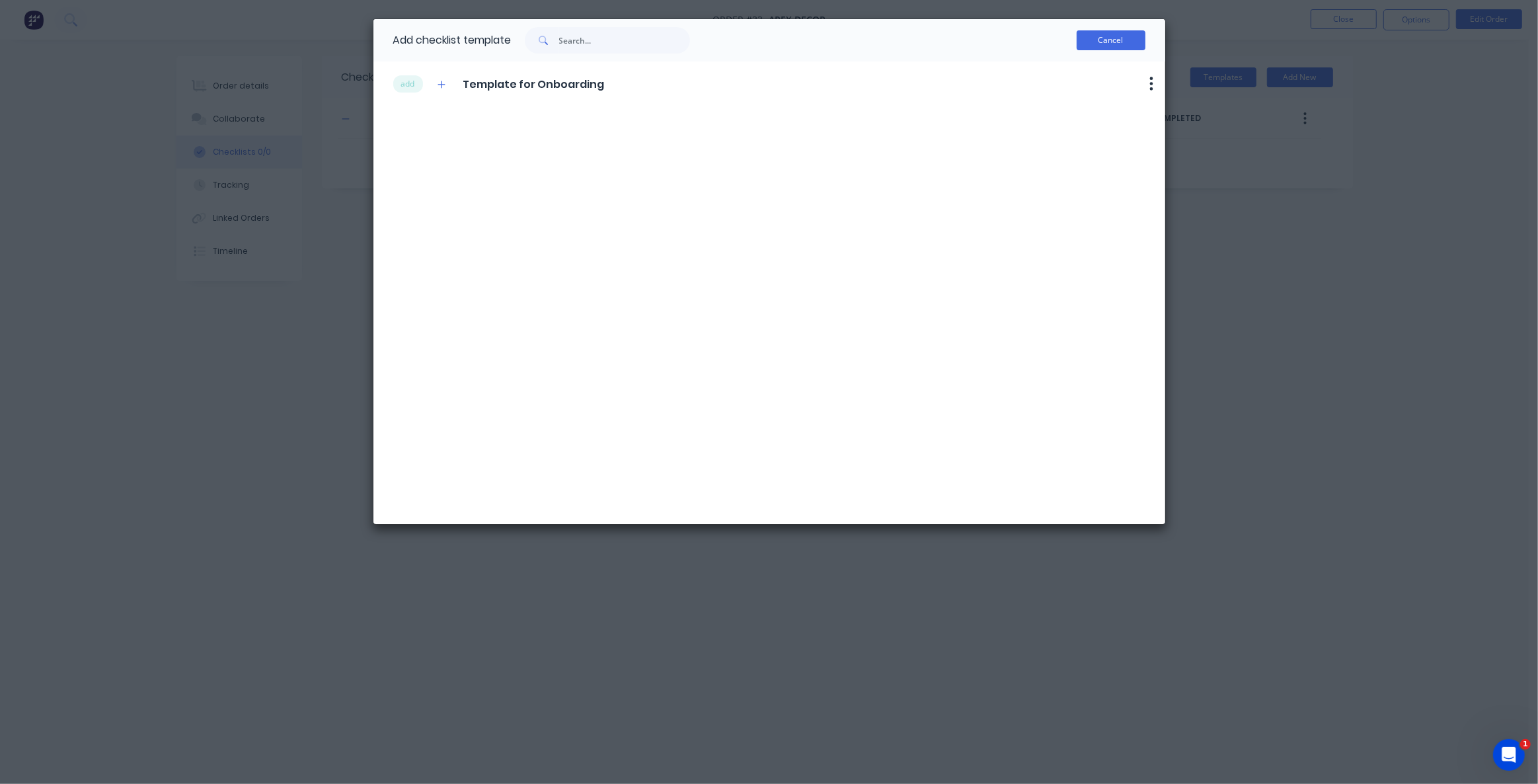
click at [1108, 46] on button "Cancel" at bounding box center [1111, 40] width 69 height 20
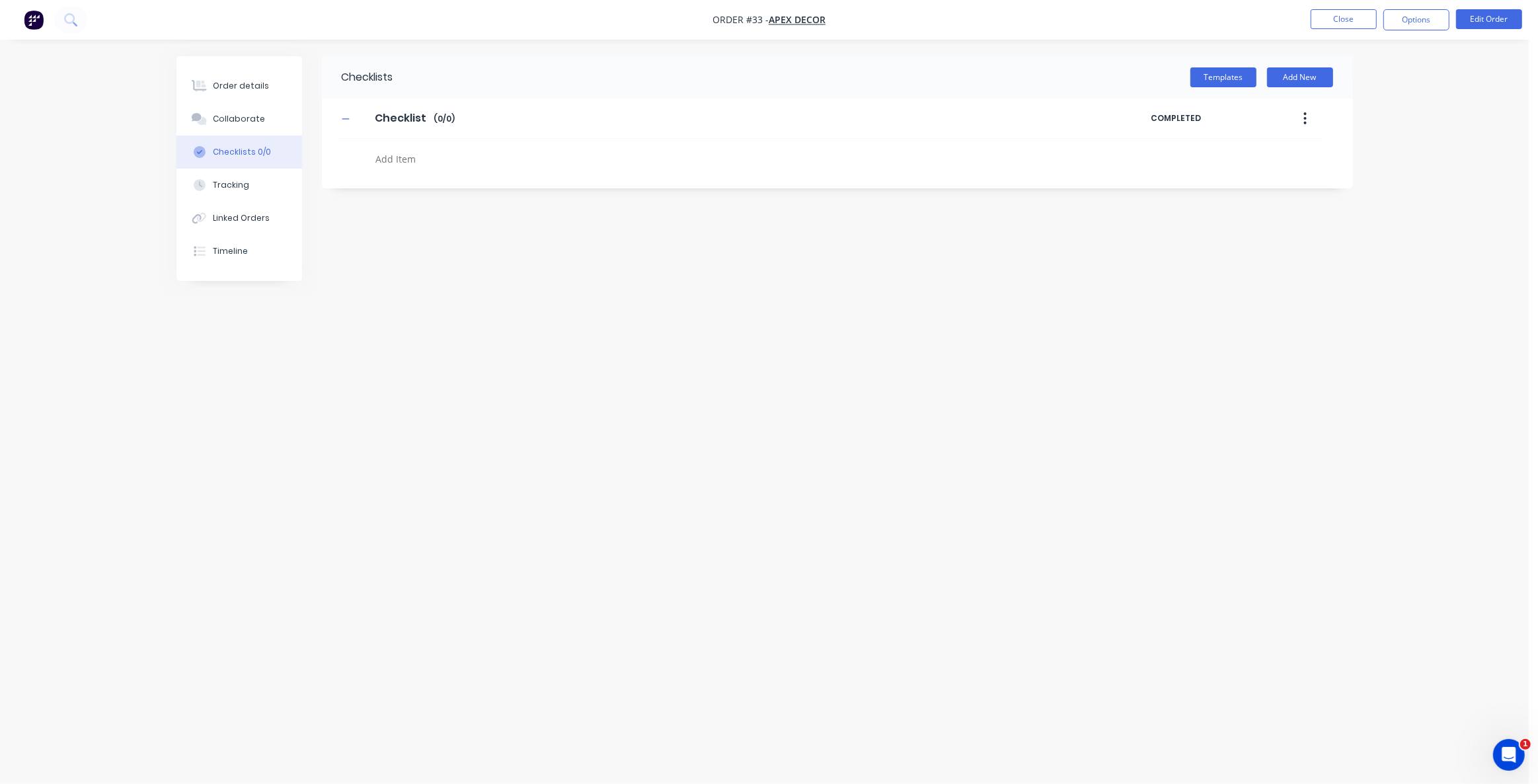
click at [398, 396] on div "Checklists Templates Add New Checklist Checklist Enter Checklist name ( 0 / 0 )…" at bounding box center [764, 367] width 1177 height 622
click at [246, 92] on button "Order details" at bounding box center [239, 86] width 125 height 33
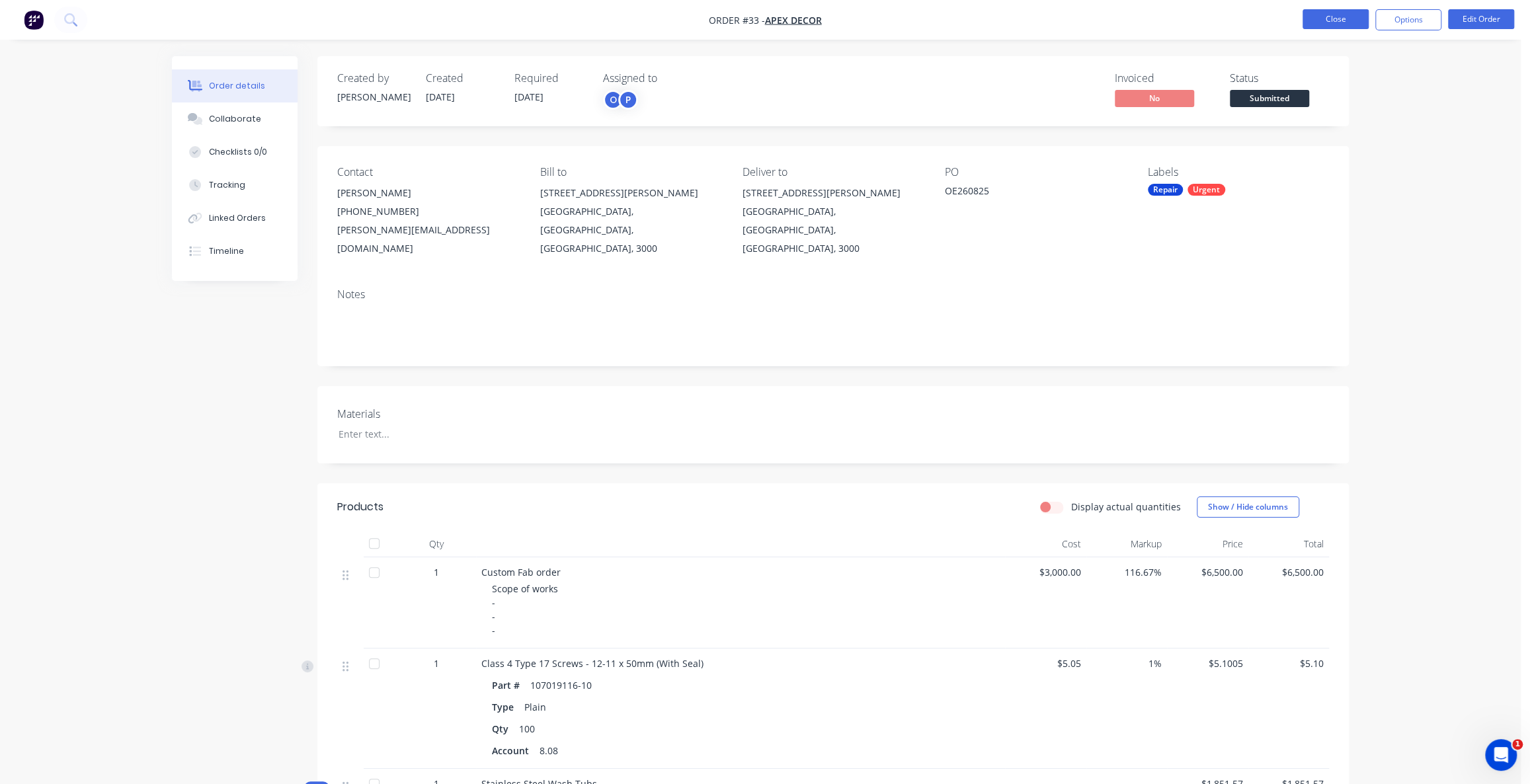
click at [1339, 24] on button "Close" at bounding box center [1336, 19] width 66 height 20
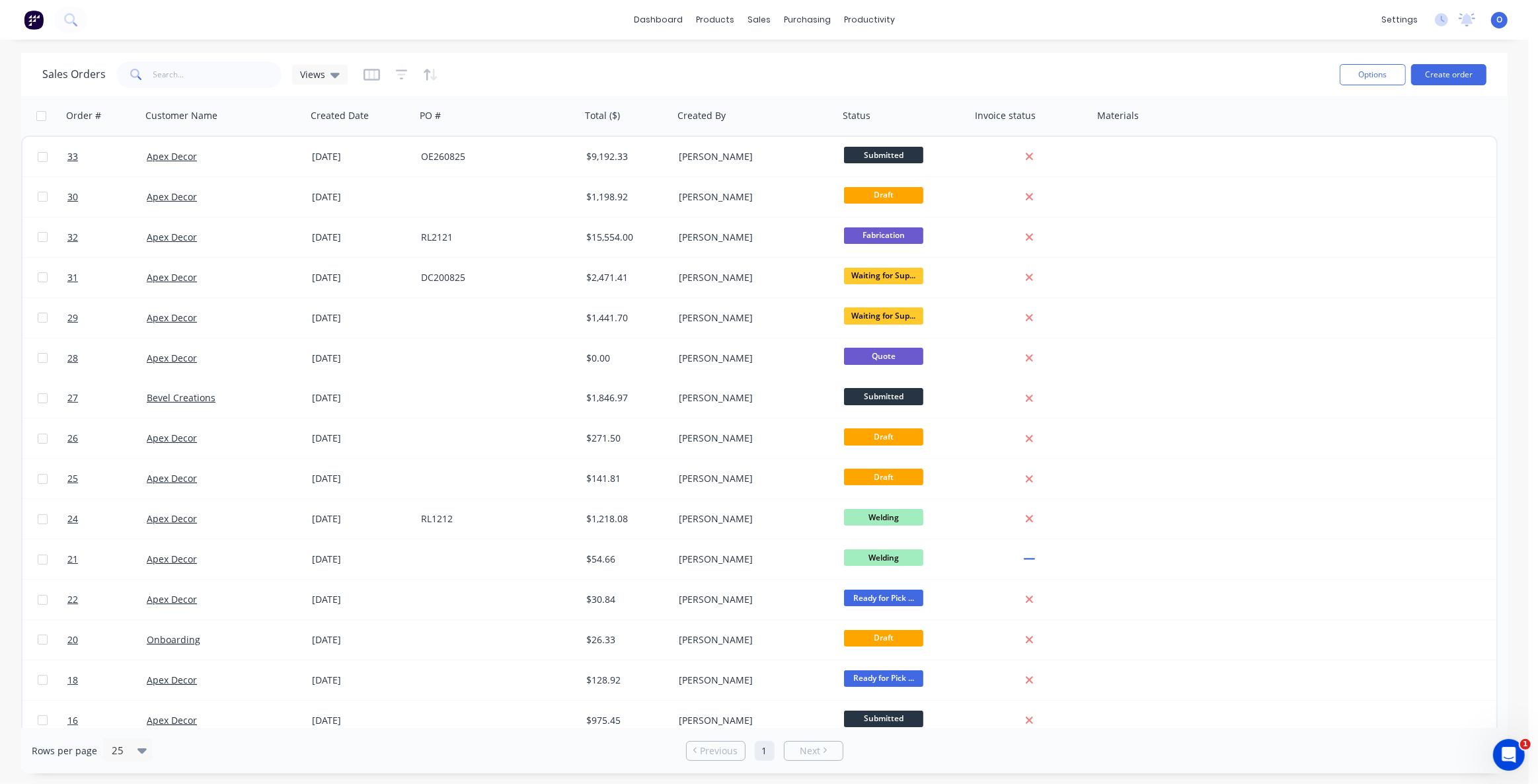
click at [744, 79] on div "Sales Orders Views" at bounding box center [686, 75] width 1287 height 32
click at [959, 58] on div "Sales Orders Views" at bounding box center [686, 75] width 1287 height 32
click at [1126, 75] on div "Sales Orders Views" at bounding box center [686, 75] width 1287 height 32
click at [375, 78] on icon "button" at bounding box center [372, 75] width 17 height 13
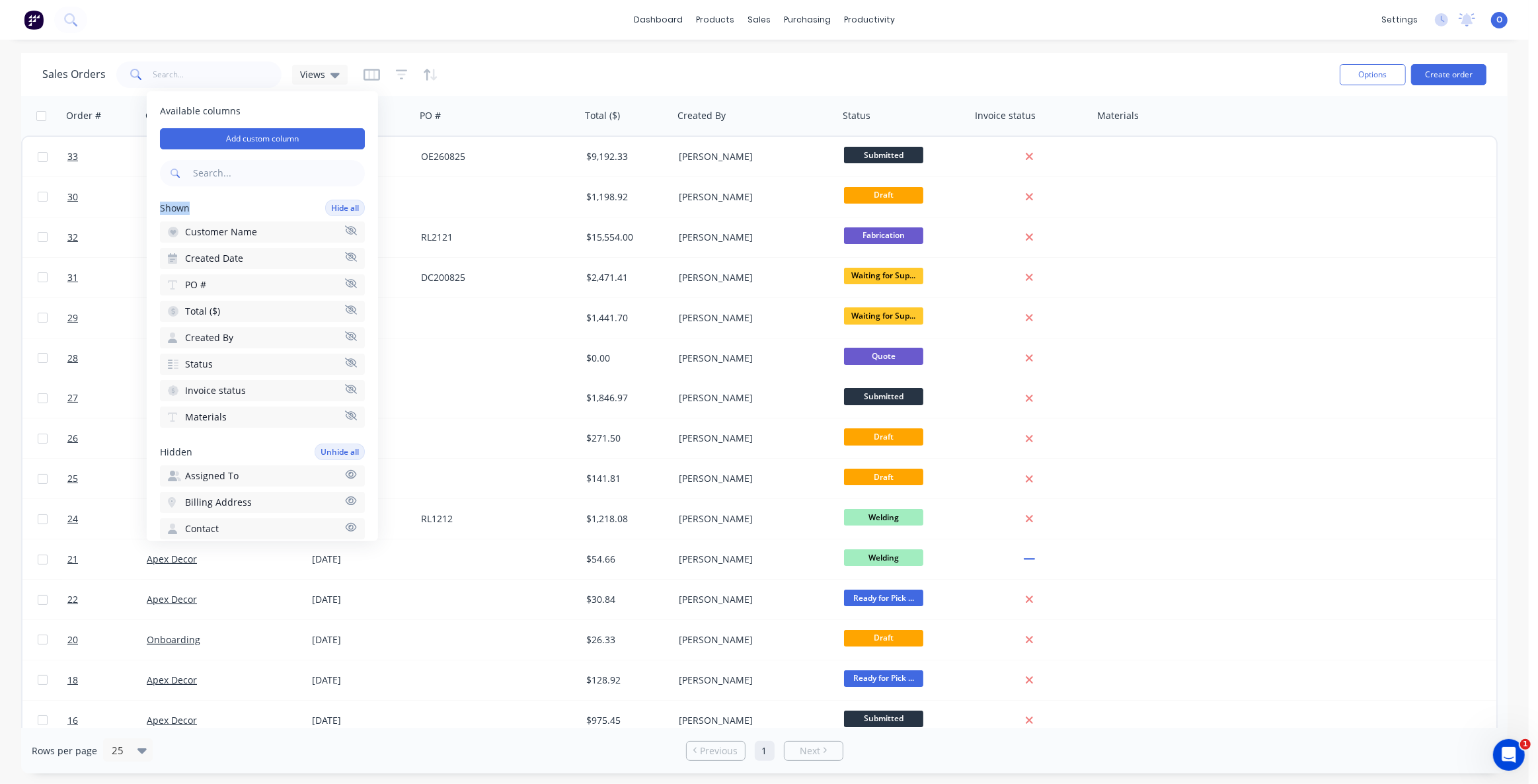
drag, startPoint x: 192, startPoint y: 208, endPoint x: 158, endPoint y: 209, distance: 34.0
click at [158, 209] on div "Available columns Add custom column Shown Hide all Customer Name Created Date P…" at bounding box center [262, 316] width 231 height 449
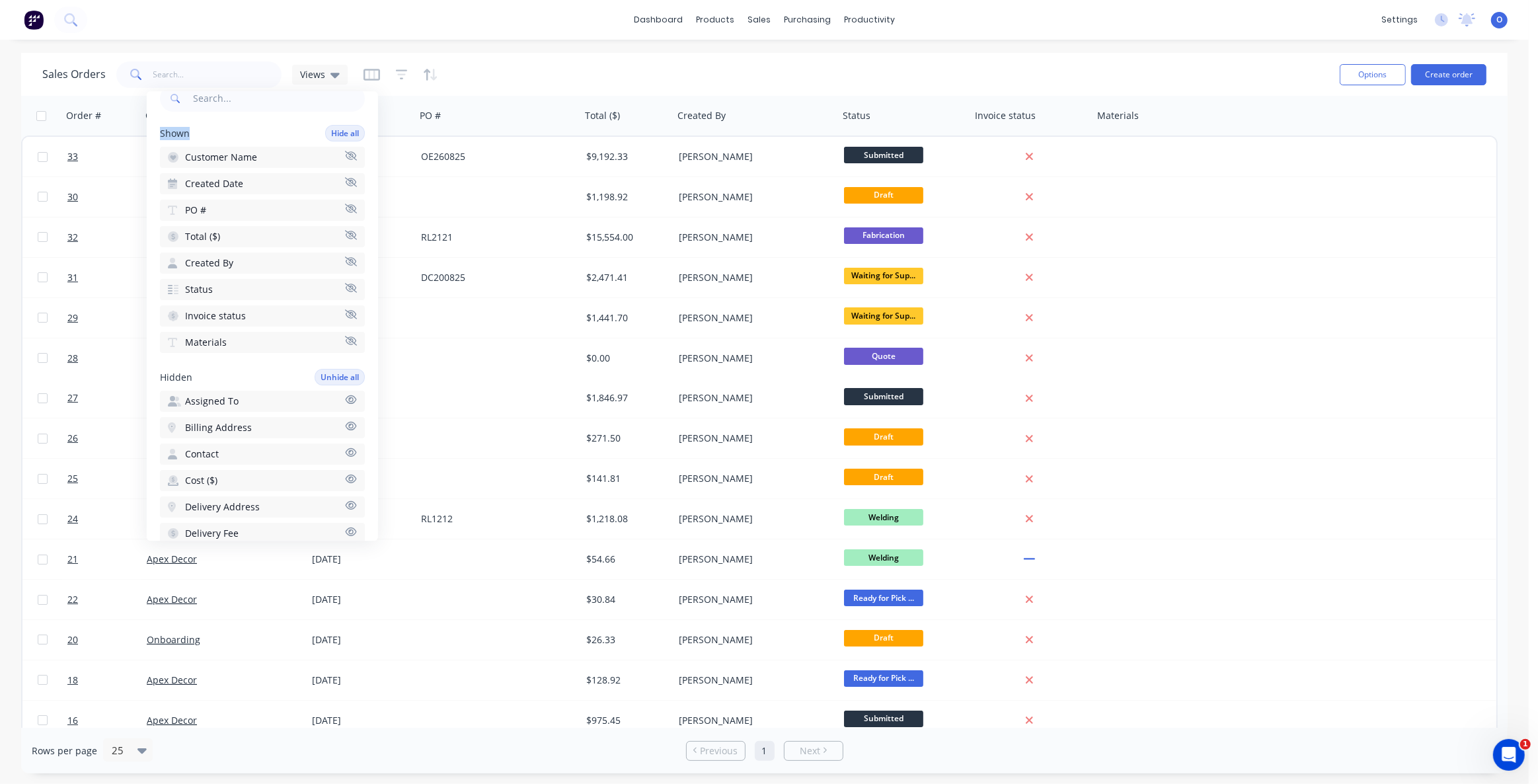
scroll to position [180, 0]
drag, startPoint x: 158, startPoint y: 264, endPoint x: 209, endPoint y: 268, distance: 51.2
click at [207, 268] on div "Available columns Add custom column Shown Hide all Customer Name Created Date P…" at bounding box center [262, 316] width 231 height 449
click at [244, 232] on span "Hours Estimated" at bounding box center [222, 235] width 74 height 13
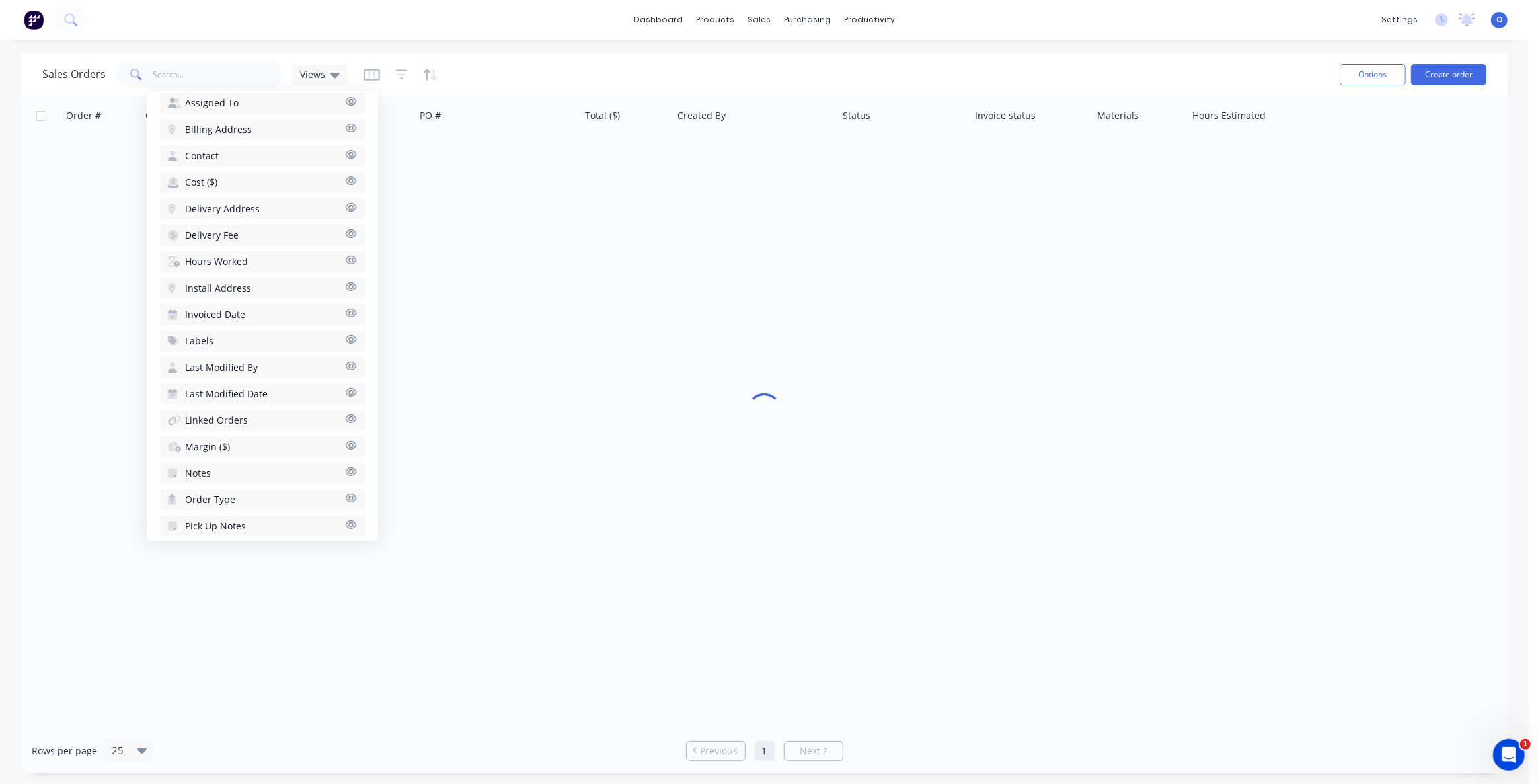
scroll to position [425, 0]
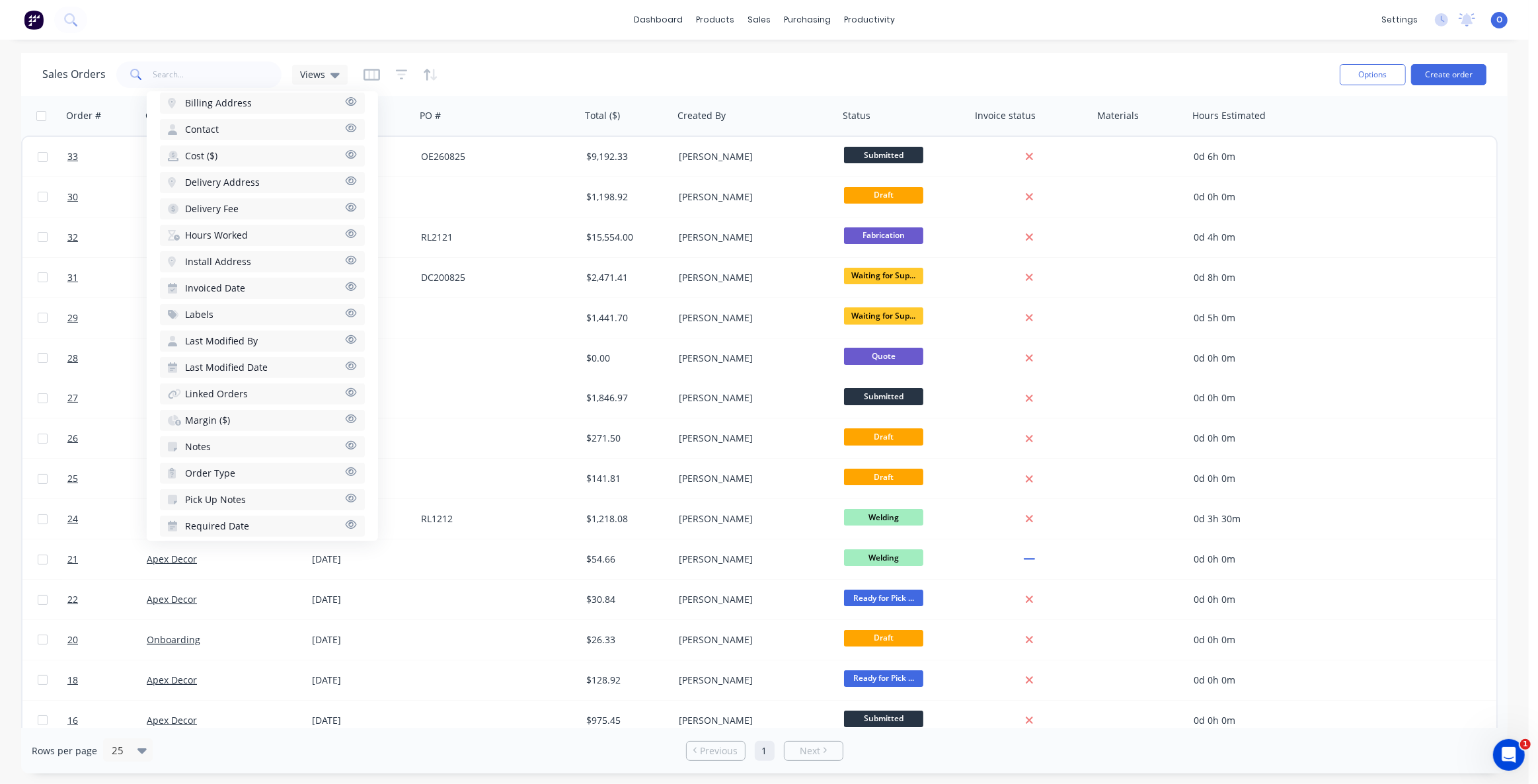
click at [243, 233] on span "Hours Worked" at bounding box center [216, 235] width 63 height 13
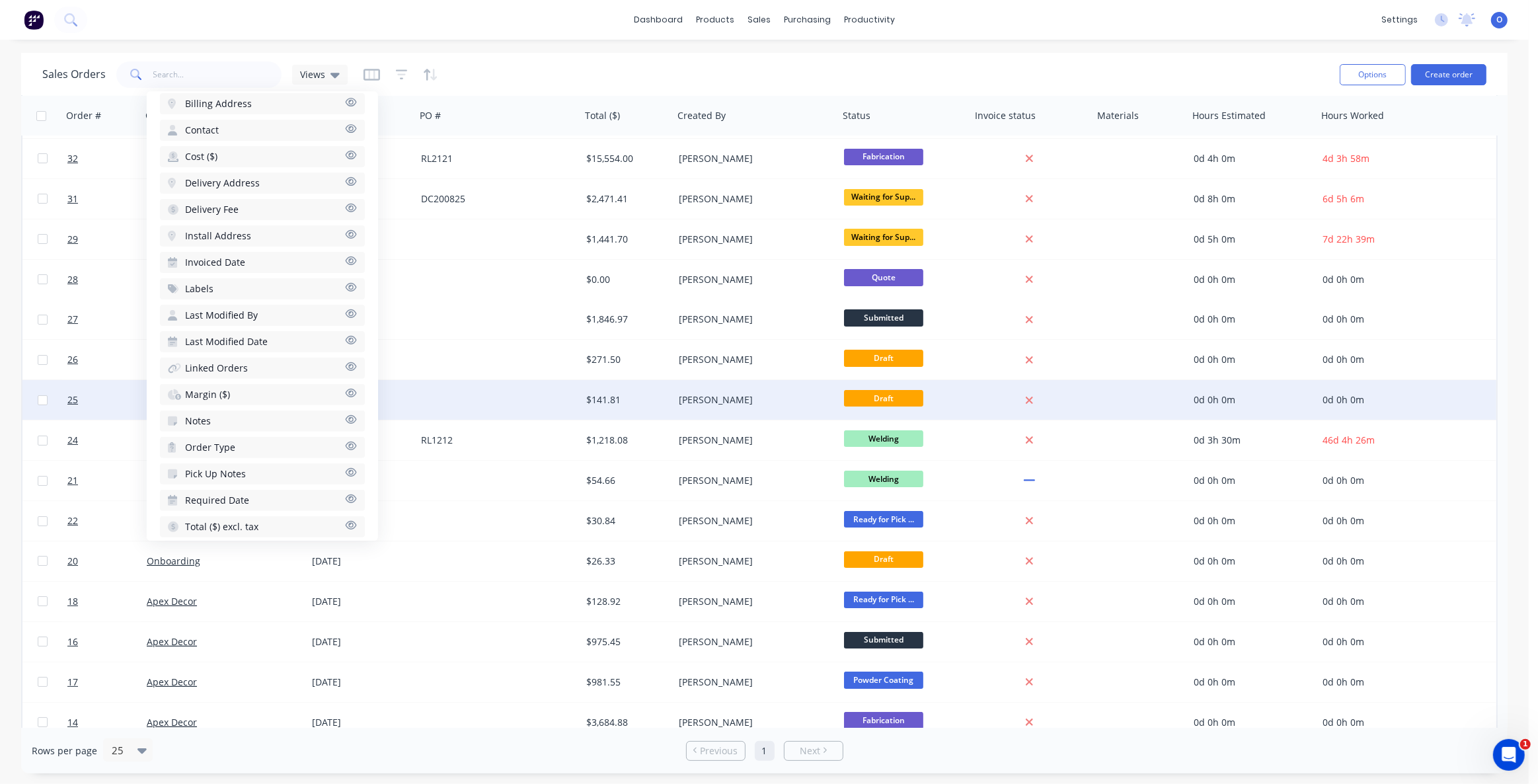
scroll to position [0, 0]
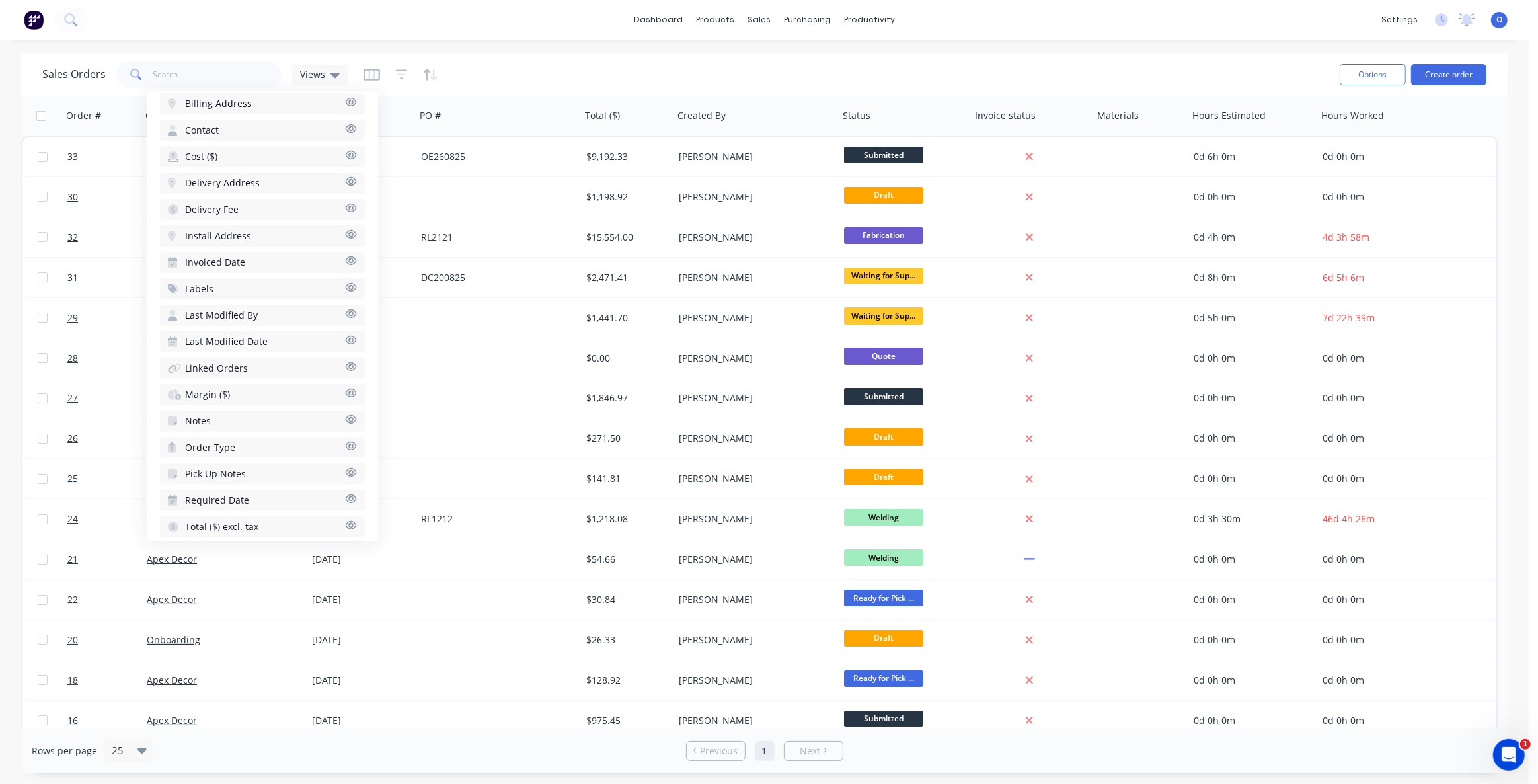
click at [1181, 67] on div "Sales Orders Views" at bounding box center [686, 75] width 1287 height 32
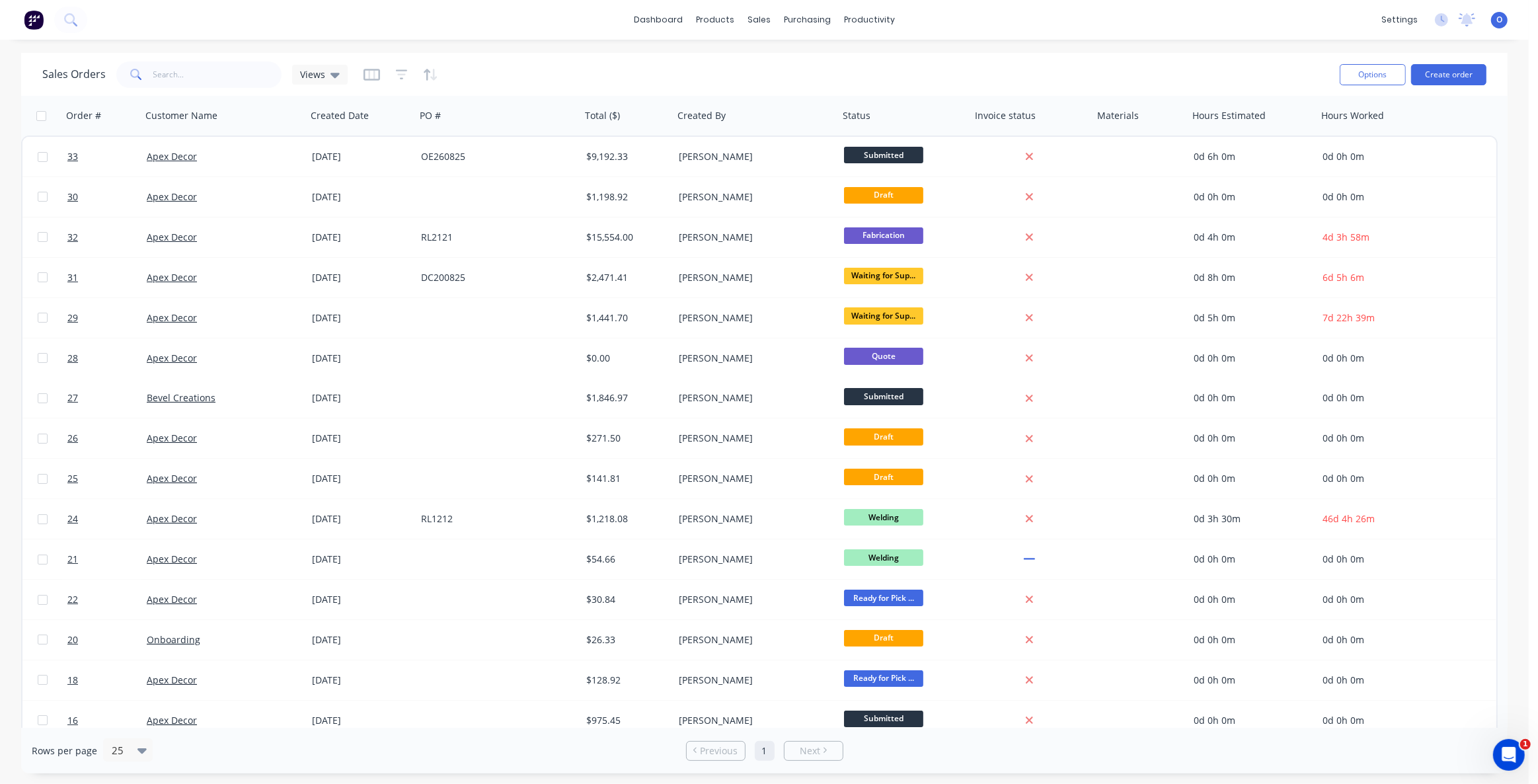
click at [874, 67] on div "Sales Orders Views" at bounding box center [686, 75] width 1287 height 32
click at [330, 74] on icon at bounding box center [335, 75] width 9 height 6
click at [385, 160] on button "Save new view" at bounding box center [385, 158] width 177 height 20
click at [560, 123] on input "text" at bounding box center [599, 128] width 162 height 25
type input "Est Vs Actual"
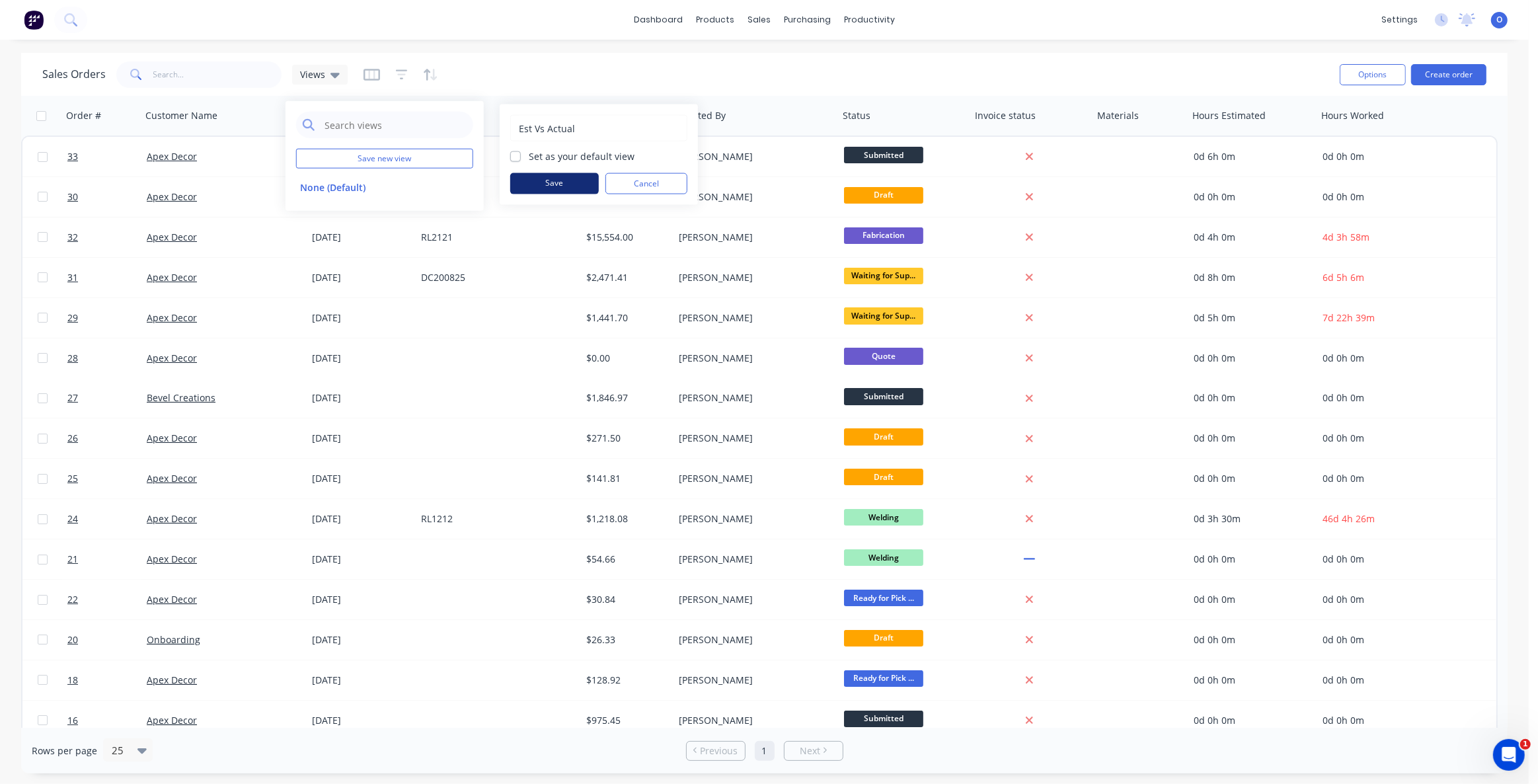
click at [556, 178] on button "Save" at bounding box center [555, 184] width 89 height 21
click at [363, 188] on button "None (Default)" at bounding box center [372, 187] width 151 height 15
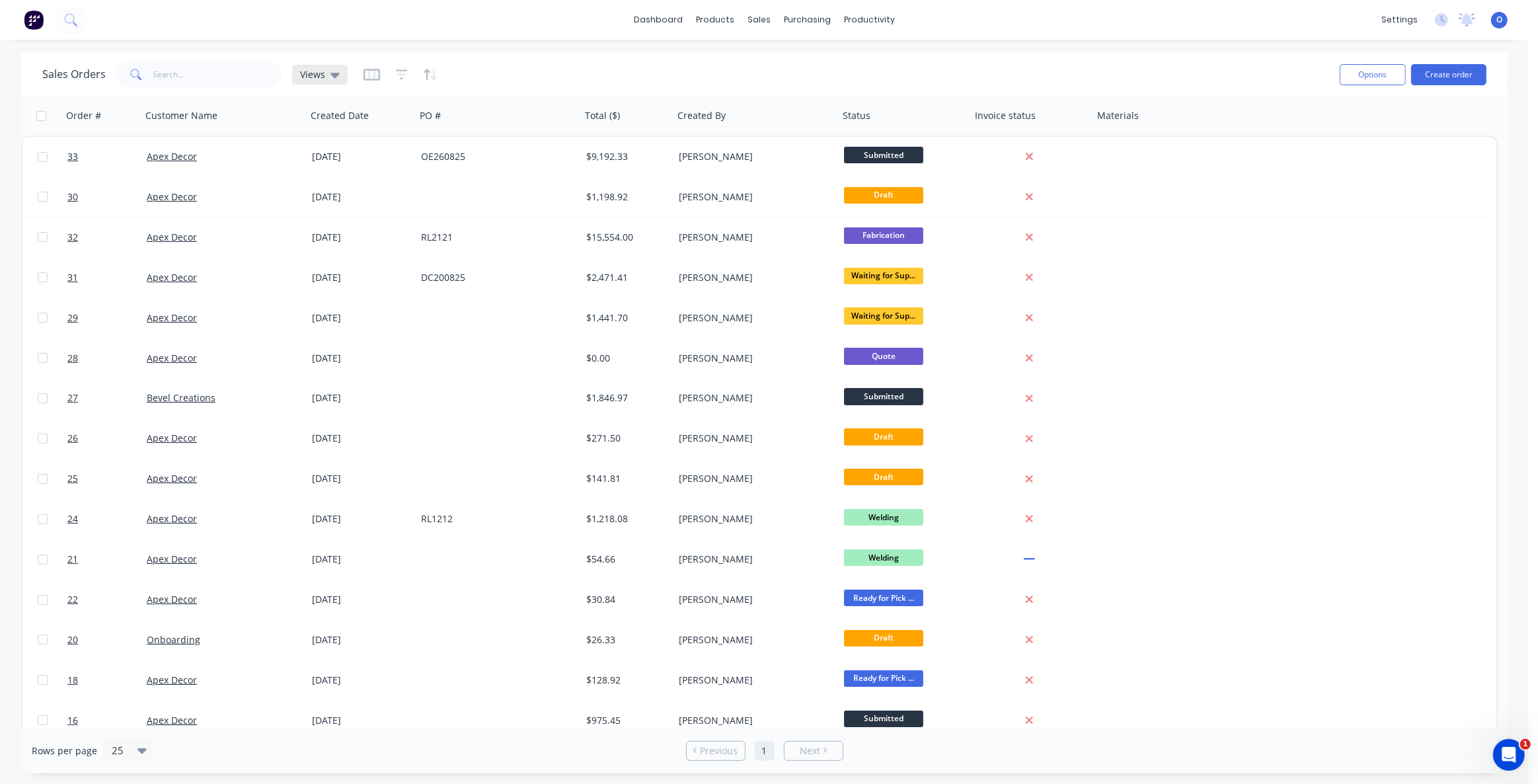
click at [326, 76] on div "Views" at bounding box center [320, 75] width 40 height 12
click at [335, 209] on button "Est Vs Actual" at bounding box center [372, 213] width 151 height 15
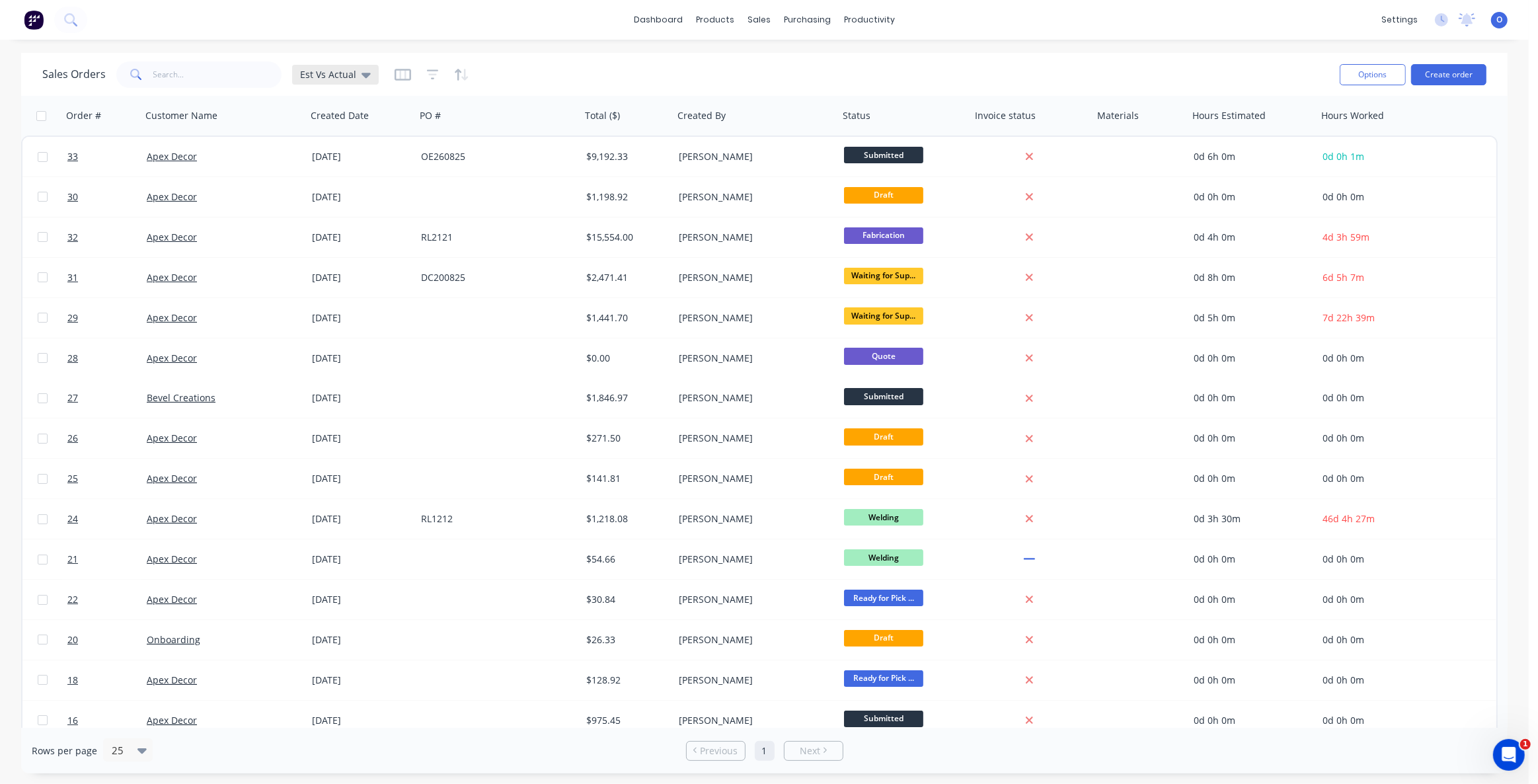
click at [318, 70] on span "Est Vs Actual" at bounding box center [328, 74] width 57 height 14
click at [456, 211] on button "edit" at bounding box center [461, 213] width 17 height 14
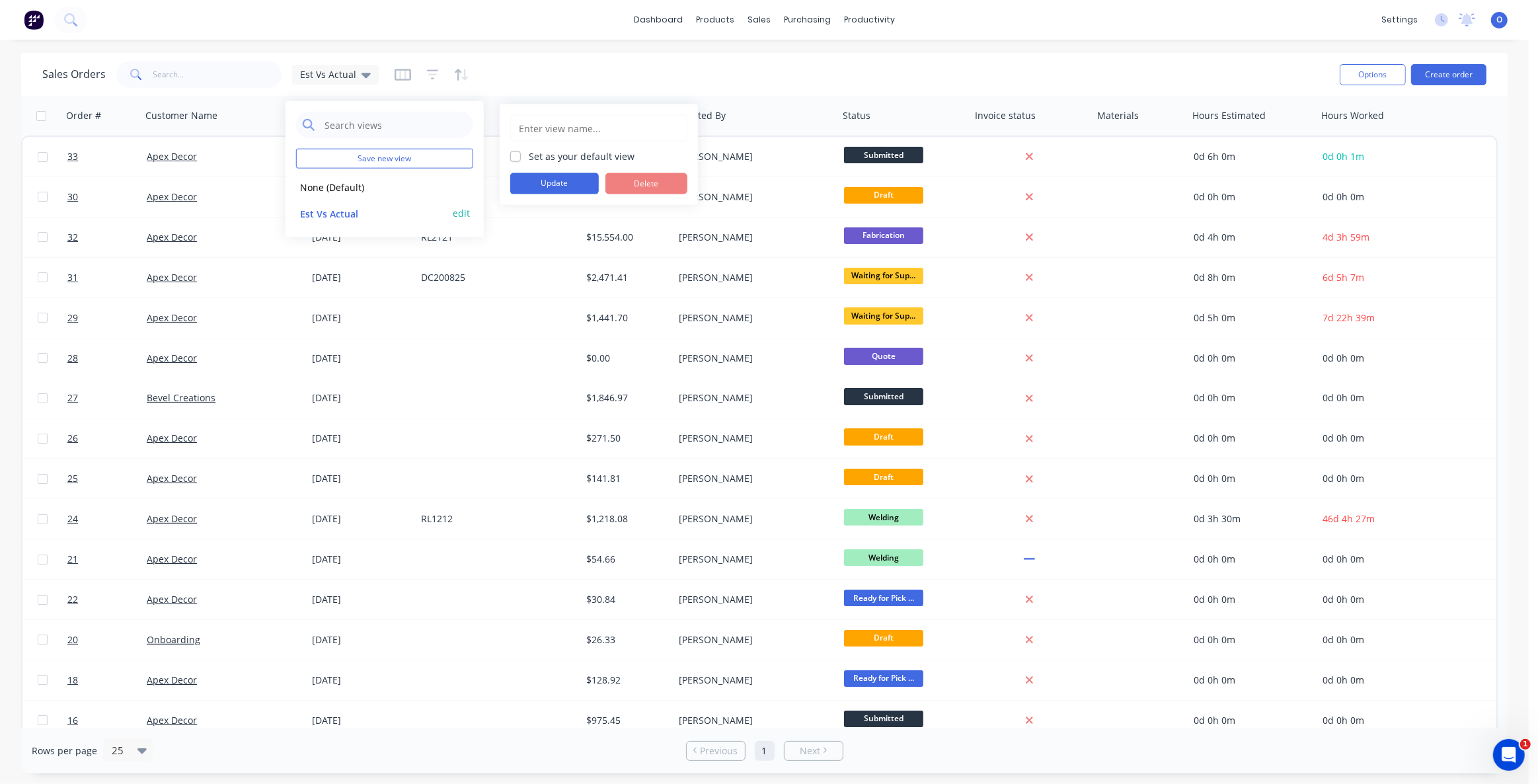
type input "Est Vs Actual"
click at [648, 183] on button "Delete" at bounding box center [646, 184] width 82 height 21
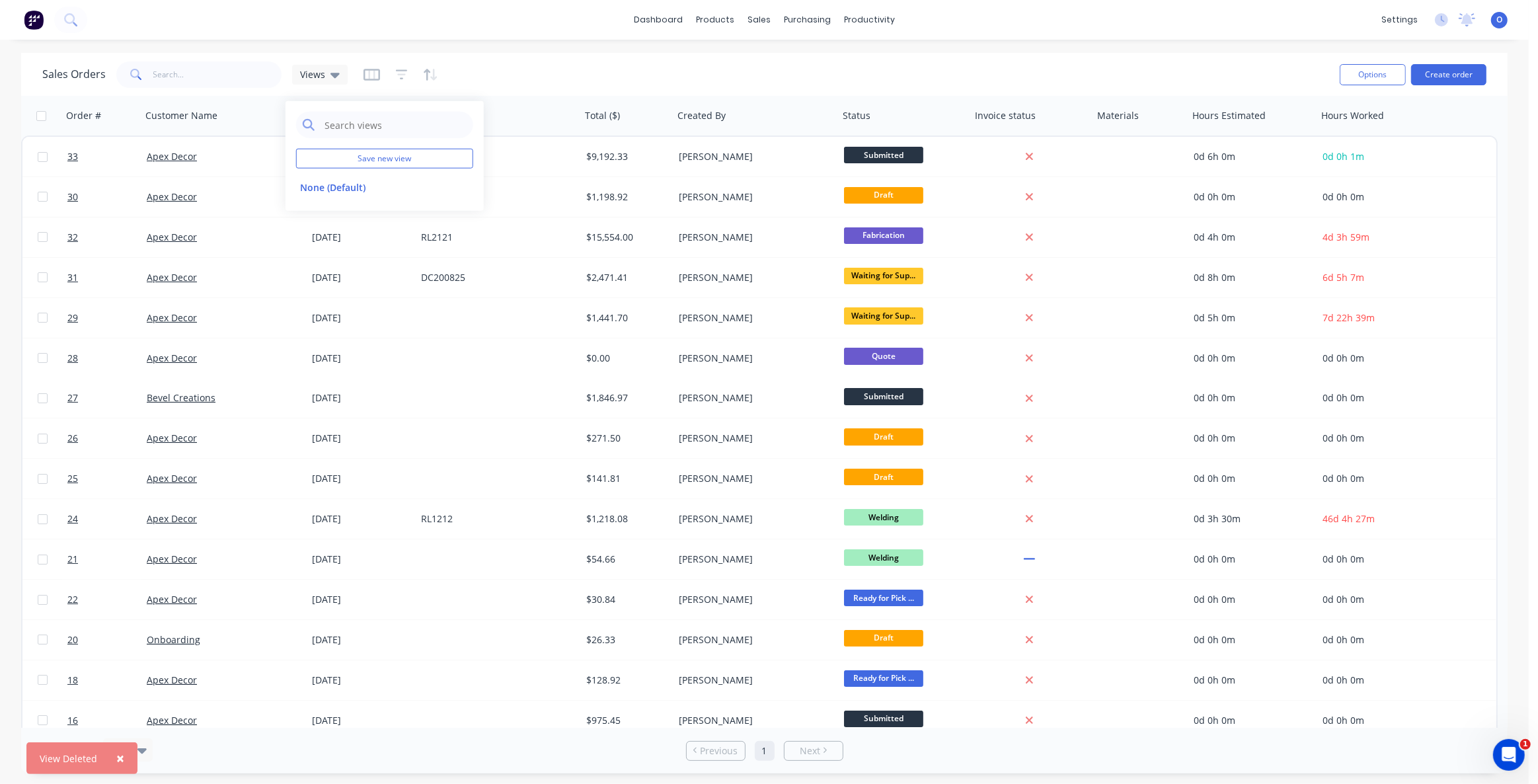
click at [581, 59] on div "Sales Orders Views" at bounding box center [686, 75] width 1287 height 32
click at [398, 78] on icon "button" at bounding box center [402, 75] width 12 height 10
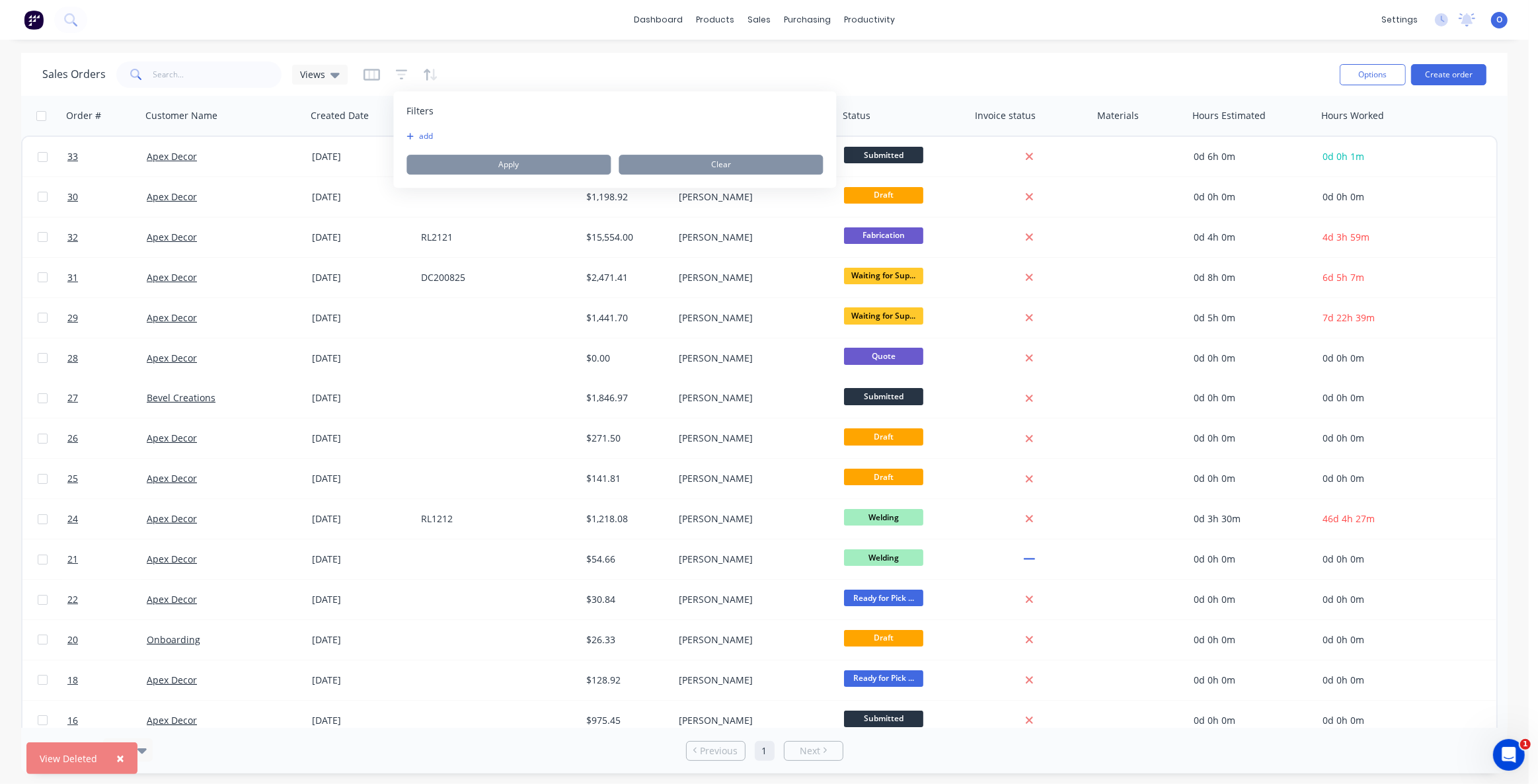
click at [426, 136] on button "add" at bounding box center [423, 136] width 33 height 10
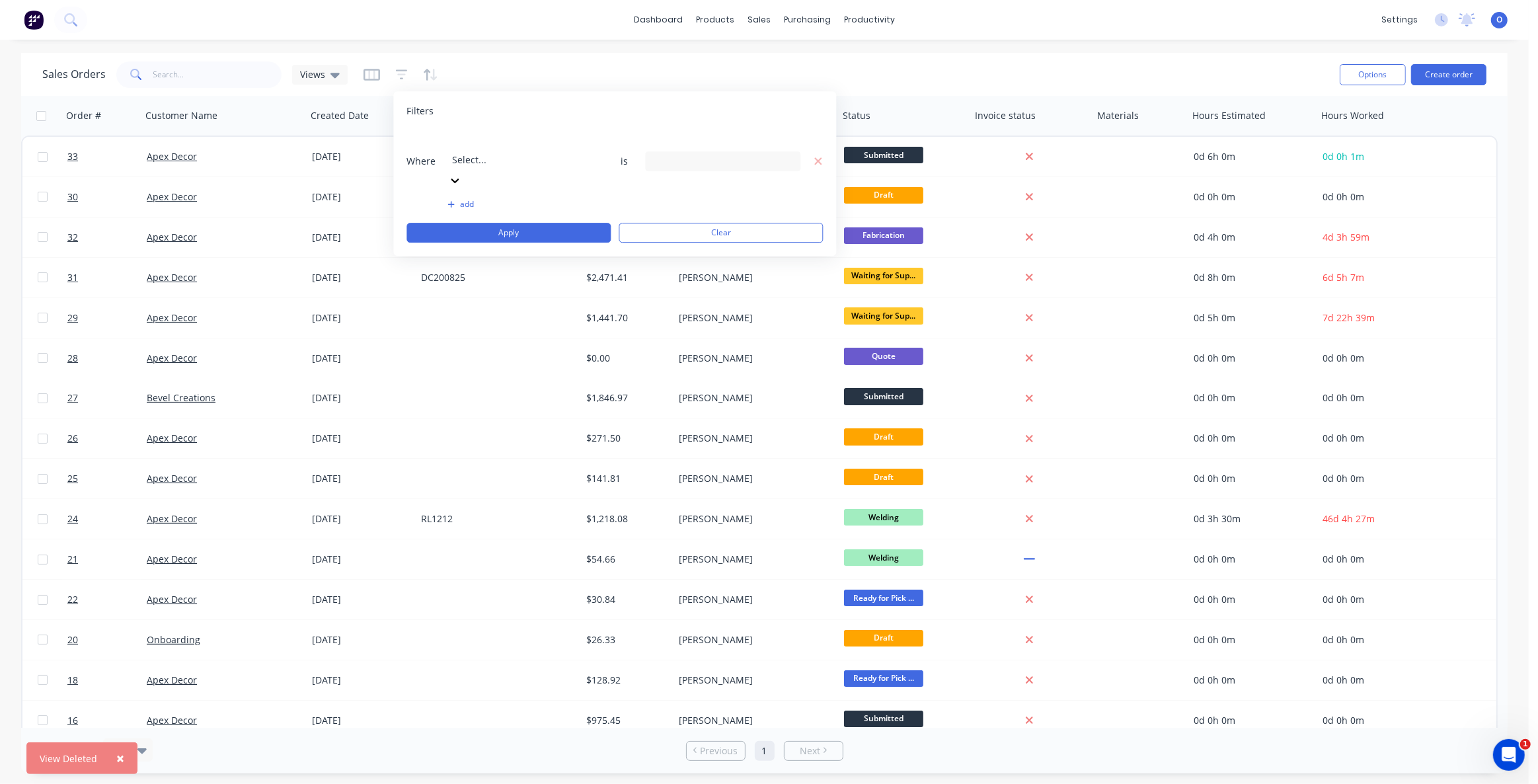
click at [493, 138] on div at bounding box center [547, 142] width 191 height 17
click at [690, 154] on div "11 Labels selected" at bounding box center [712, 160] width 120 height 14
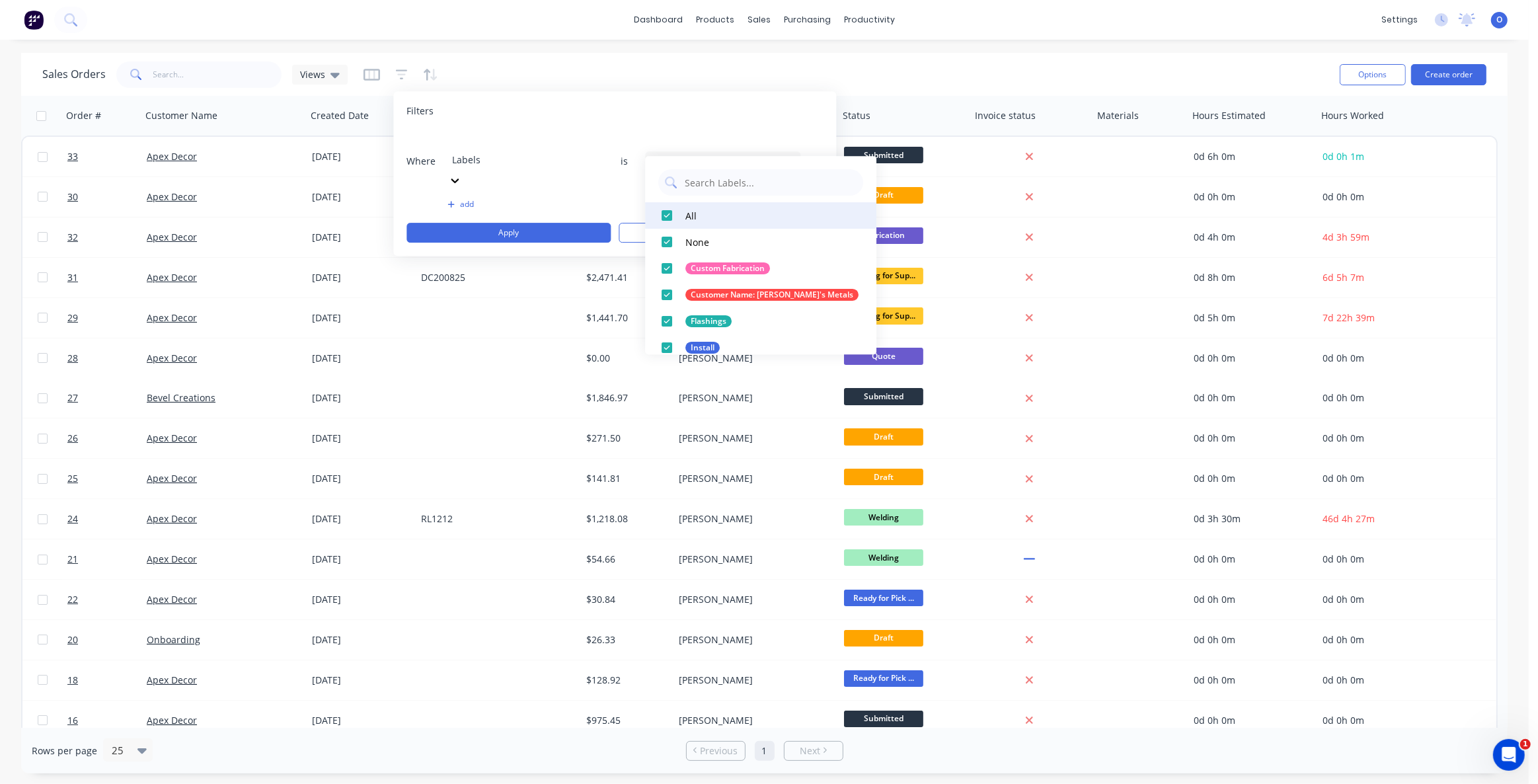
click at [668, 217] on div at bounding box center [667, 215] width 26 height 26
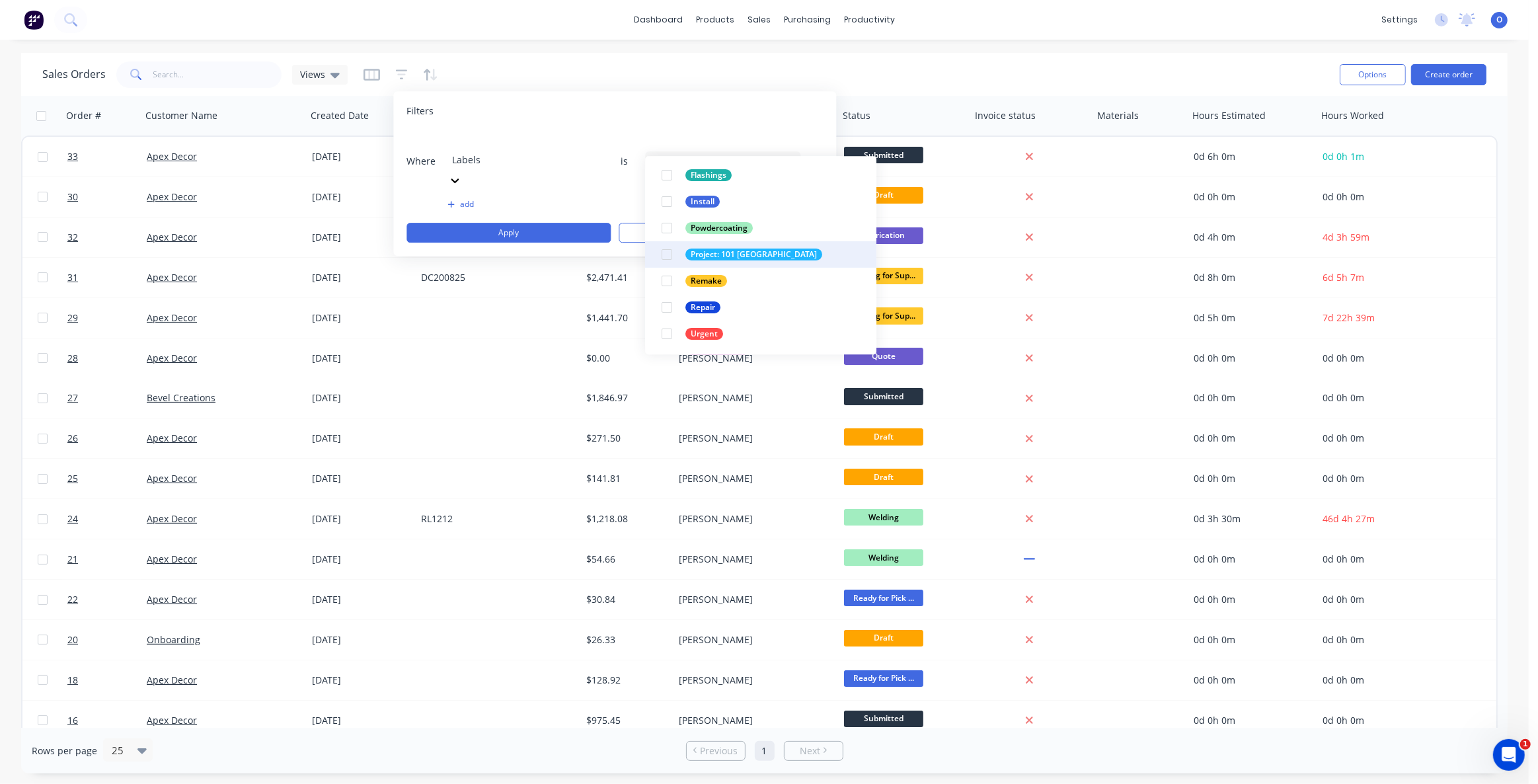
scroll to position [172, 0]
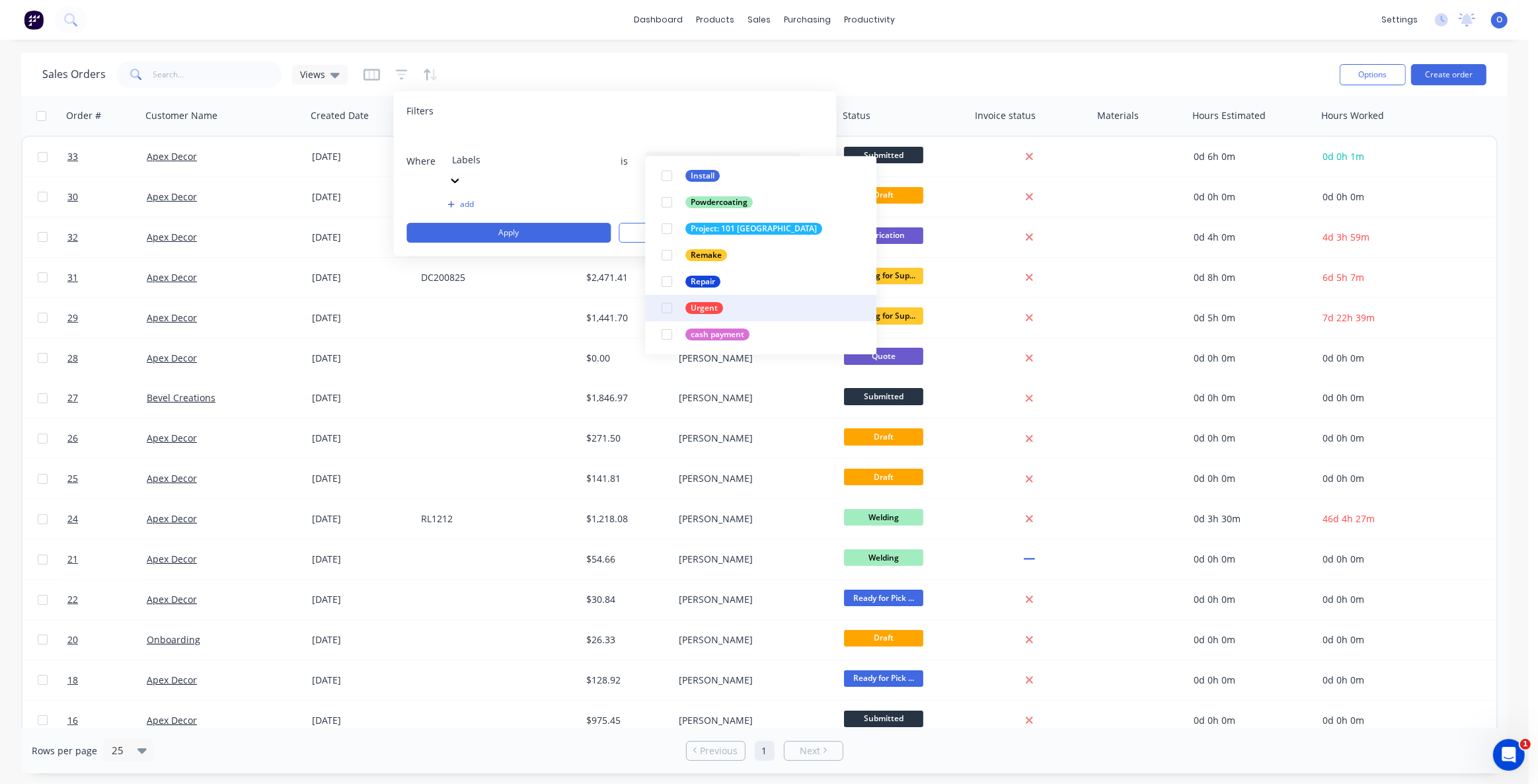
click at [670, 309] on div at bounding box center [667, 308] width 26 height 26
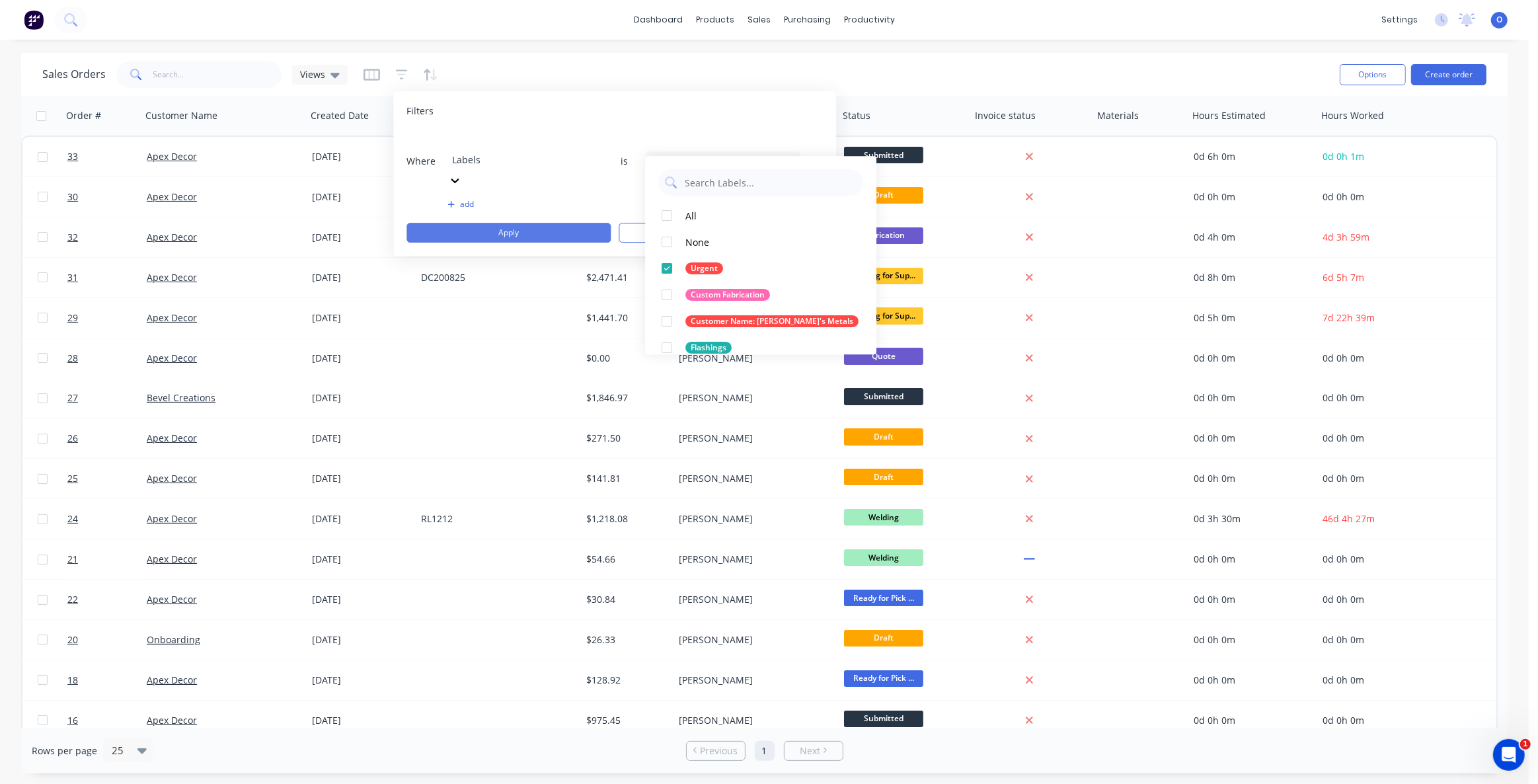
click at [510, 223] on button "Apply" at bounding box center [509, 232] width 205 height 20
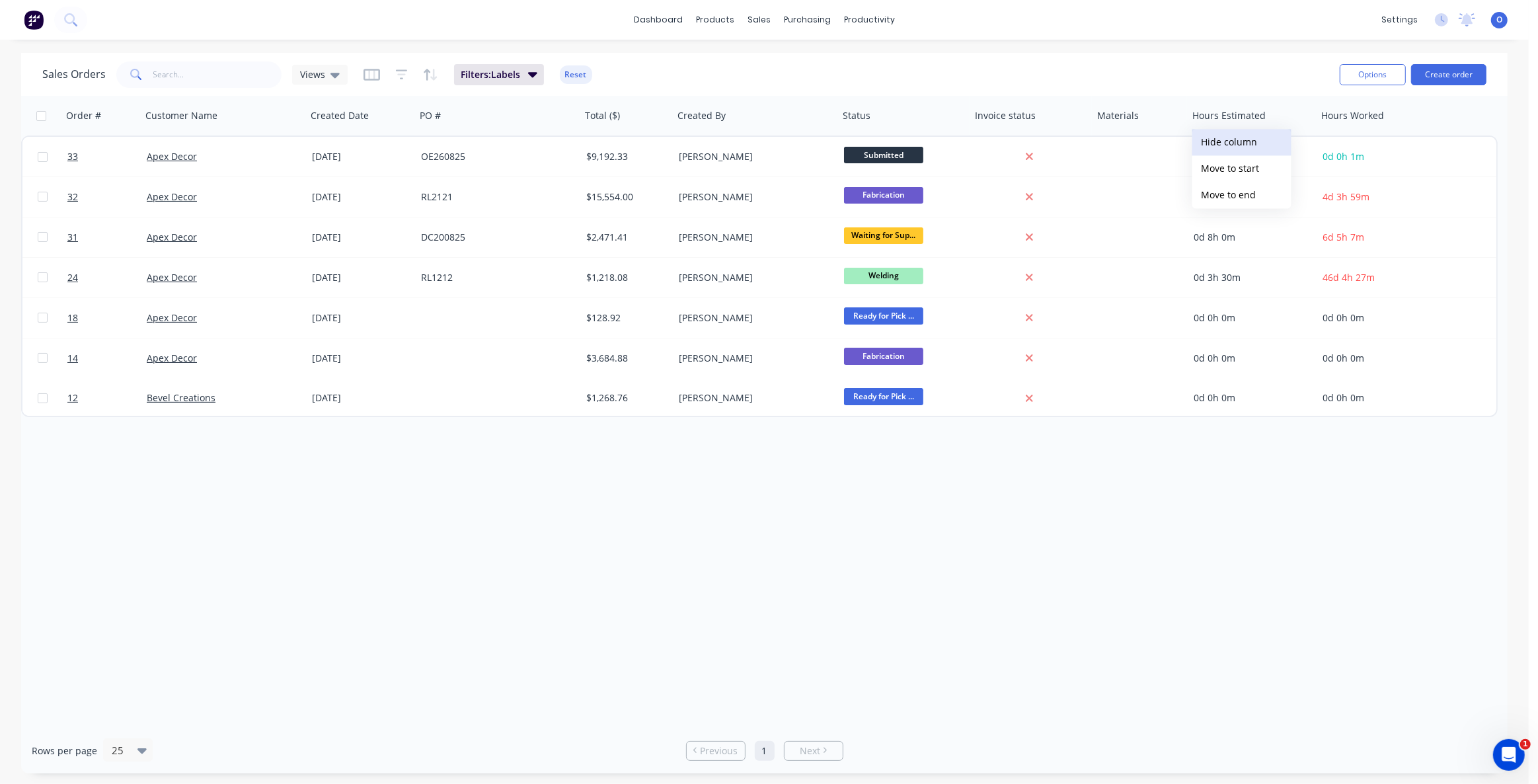
click at [1243, 145] on button "Hide column" at bounding box center [1242, 142] width 99 height 26
click at [1244, 146] on button "Hide column" at bounding box center [1242, 142] width 99 height 26
click at [1121, 65] on div "Sales Orders Views Filters: Labels Reset" at bounding box center [686, 75] width 1287 height 32
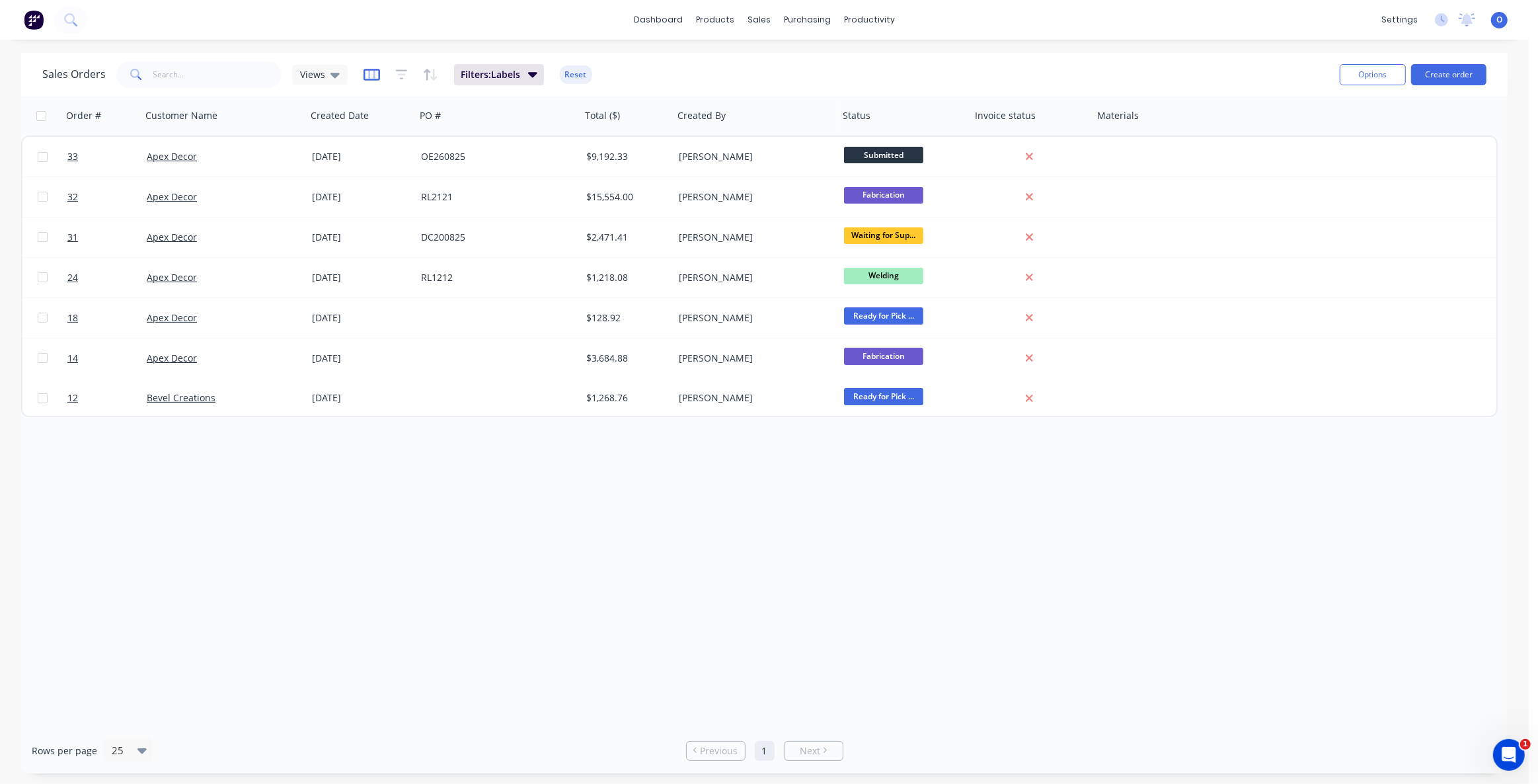
click at [368, 76] on icon "button" at bounding box center [371, 74] width 7 height 8
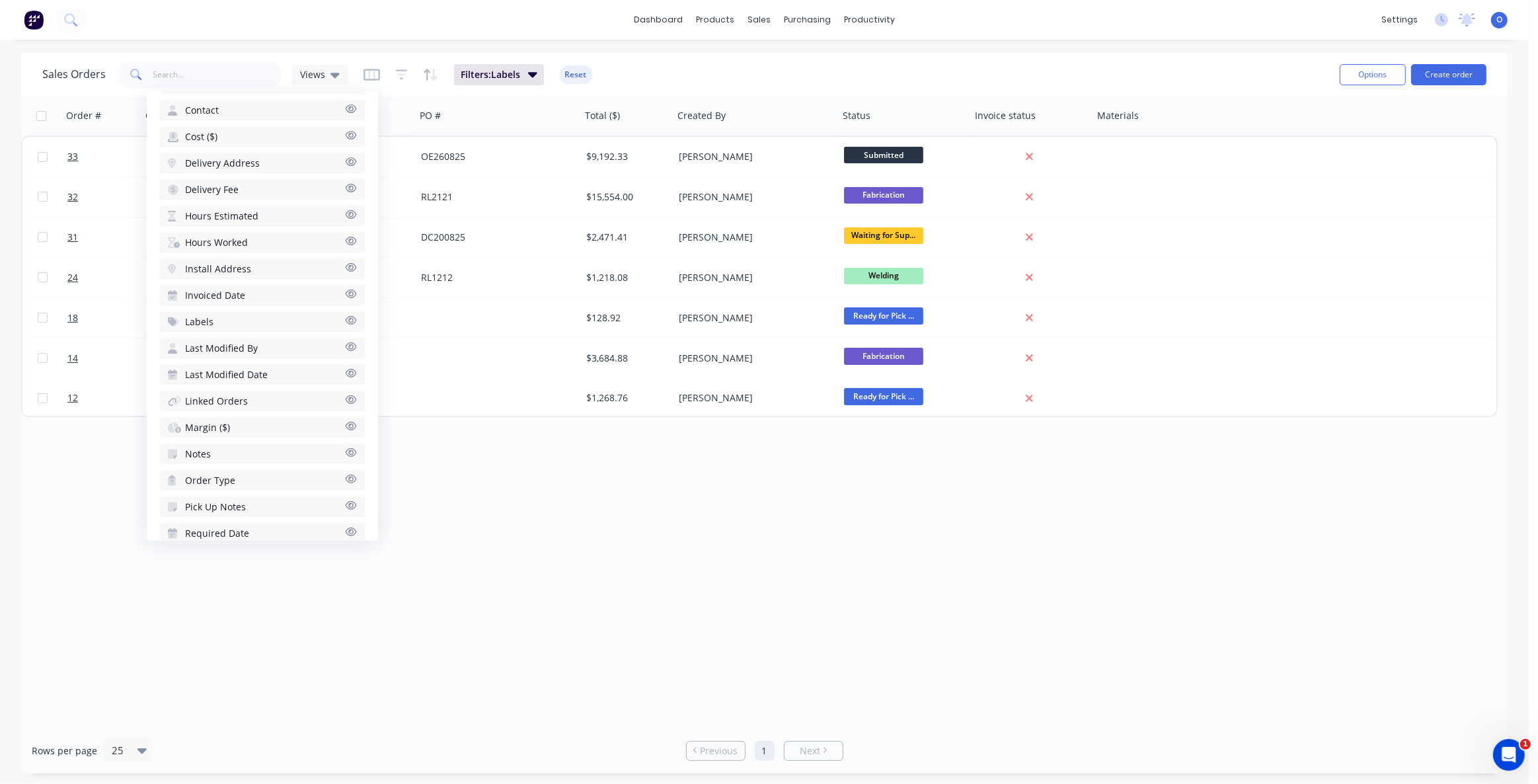
scroll to position [459, 0]
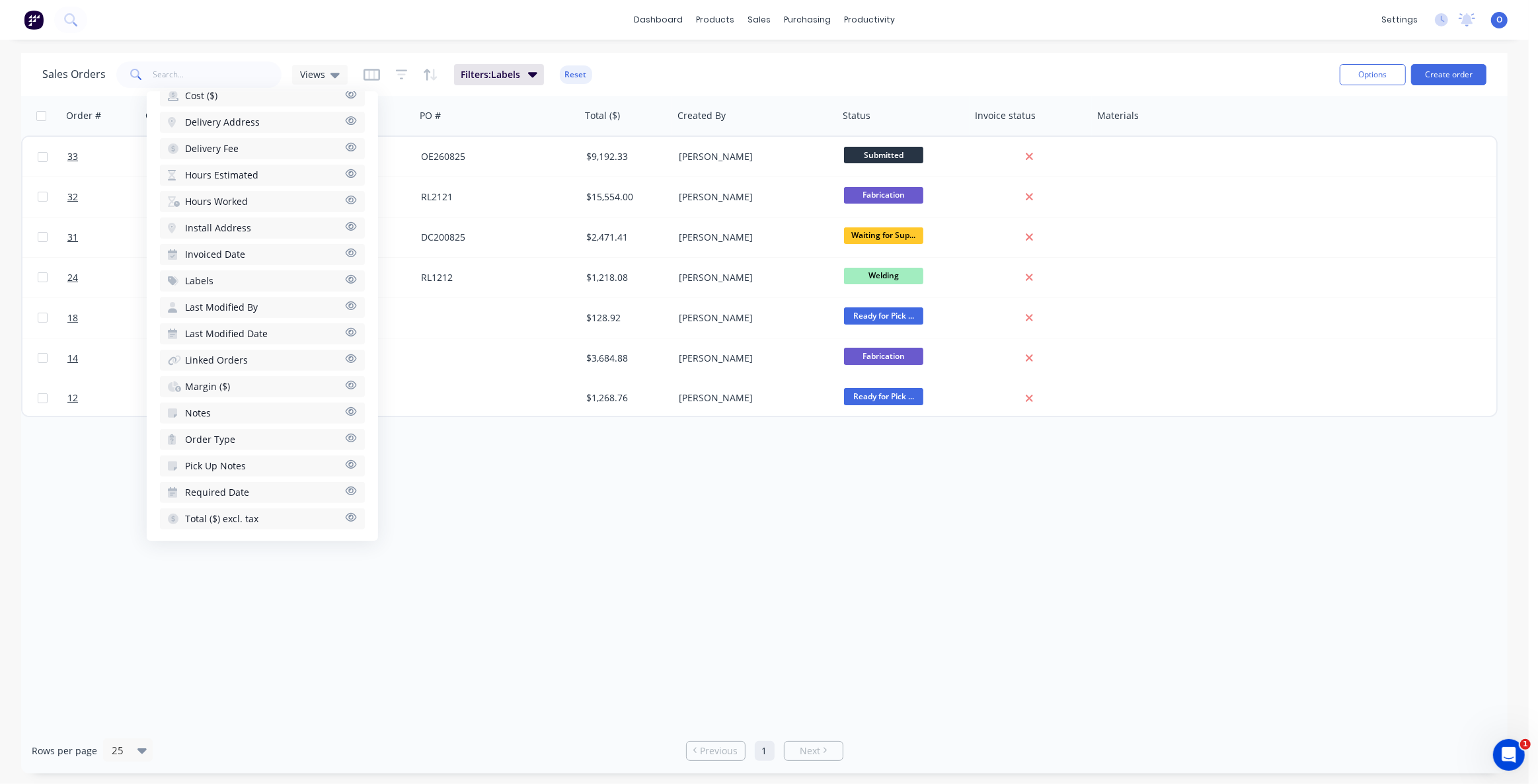
click at [229, 280] on button "Labels" at bounding box center [262, 281] width 205 height 21
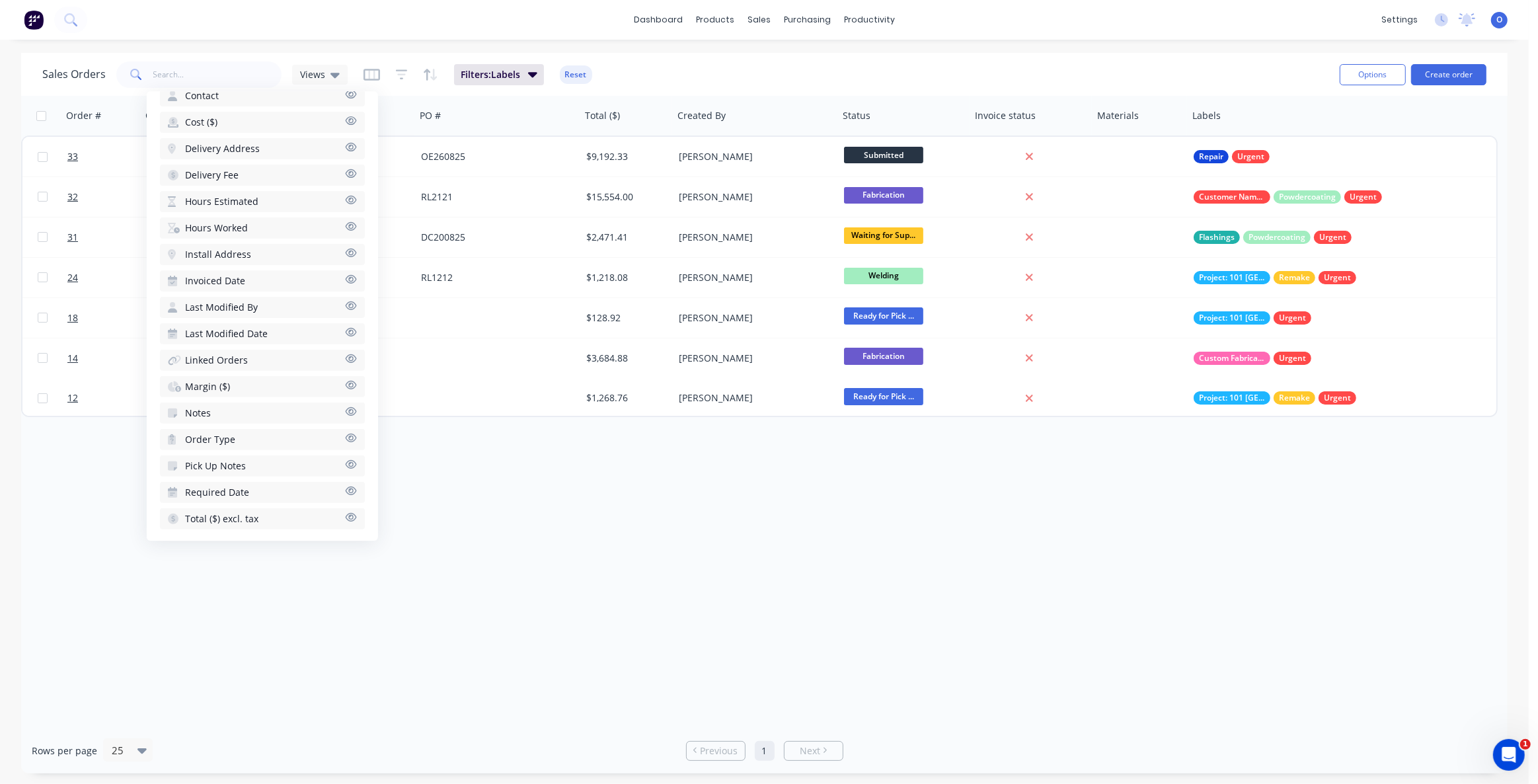
click at [1117, 577] on div "Order # Customer Name Created Date PO # Total ($) Created By Status Invoice sta…" at bounding box center [764, 412] width 1487 height 632
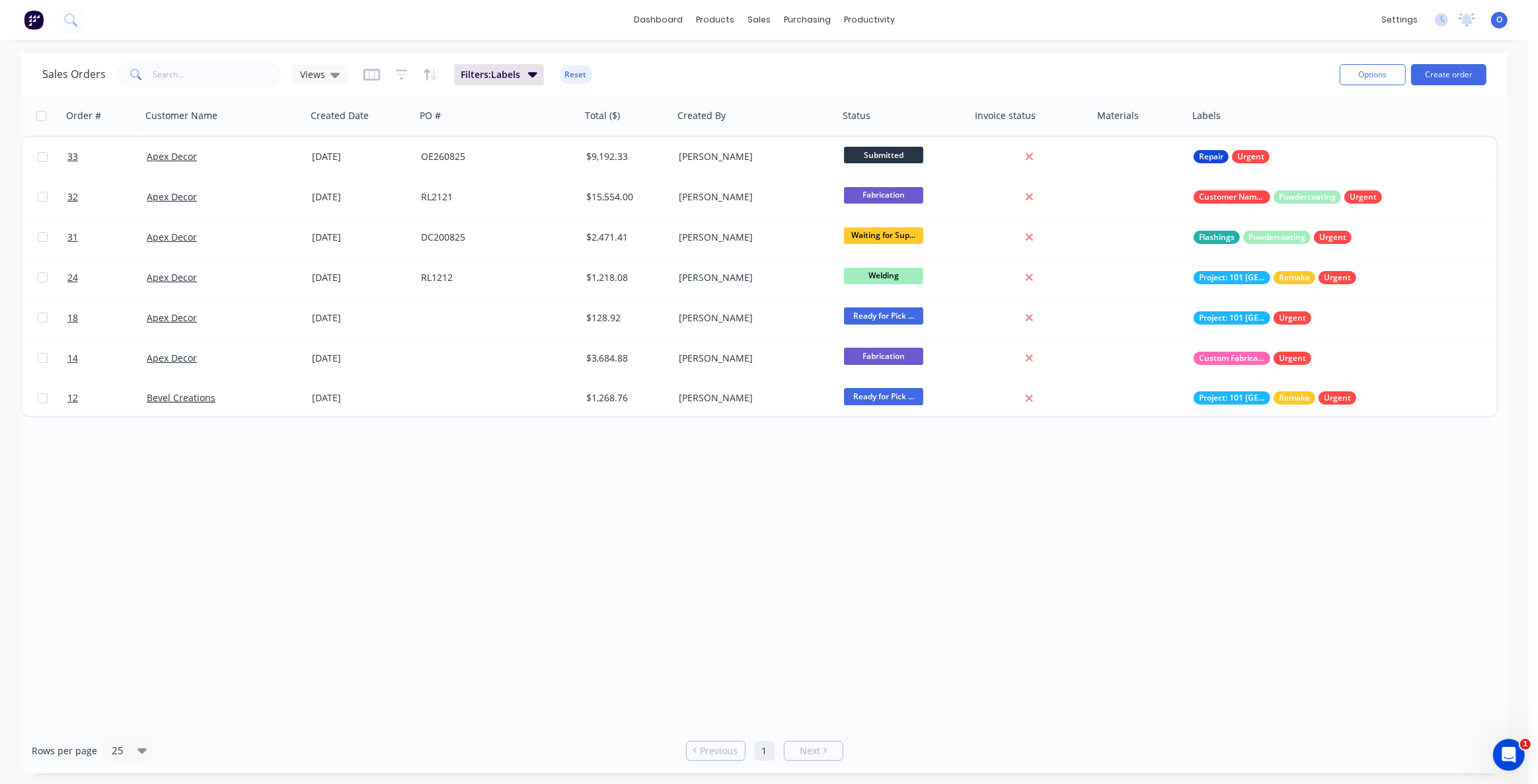
click at [1019, 546] on div "Order # Customer Name Created Date PO # Total ($) Created By Status Invoice sta…" at bounding box center [764, 412] width 1487 height 632
click at [1229, 525] on div "Order # Customer Name Created Date PO # Total ($) Created By Status Invoice sta…" at bounding box center [764, 412] width 1487 height 632
click at [324, 71] on div "Views" at bounding box center [320, 75] width 40 height 12
click at [495, 475] on div "Order # Customer Name Created Date PO # Total ($) Created By Status Invoice sta…" at bounding box center [764, 412] width 1487 height 632
click at [363, 80] on button "button" at bounding box center [372, 75] width 17 height 21
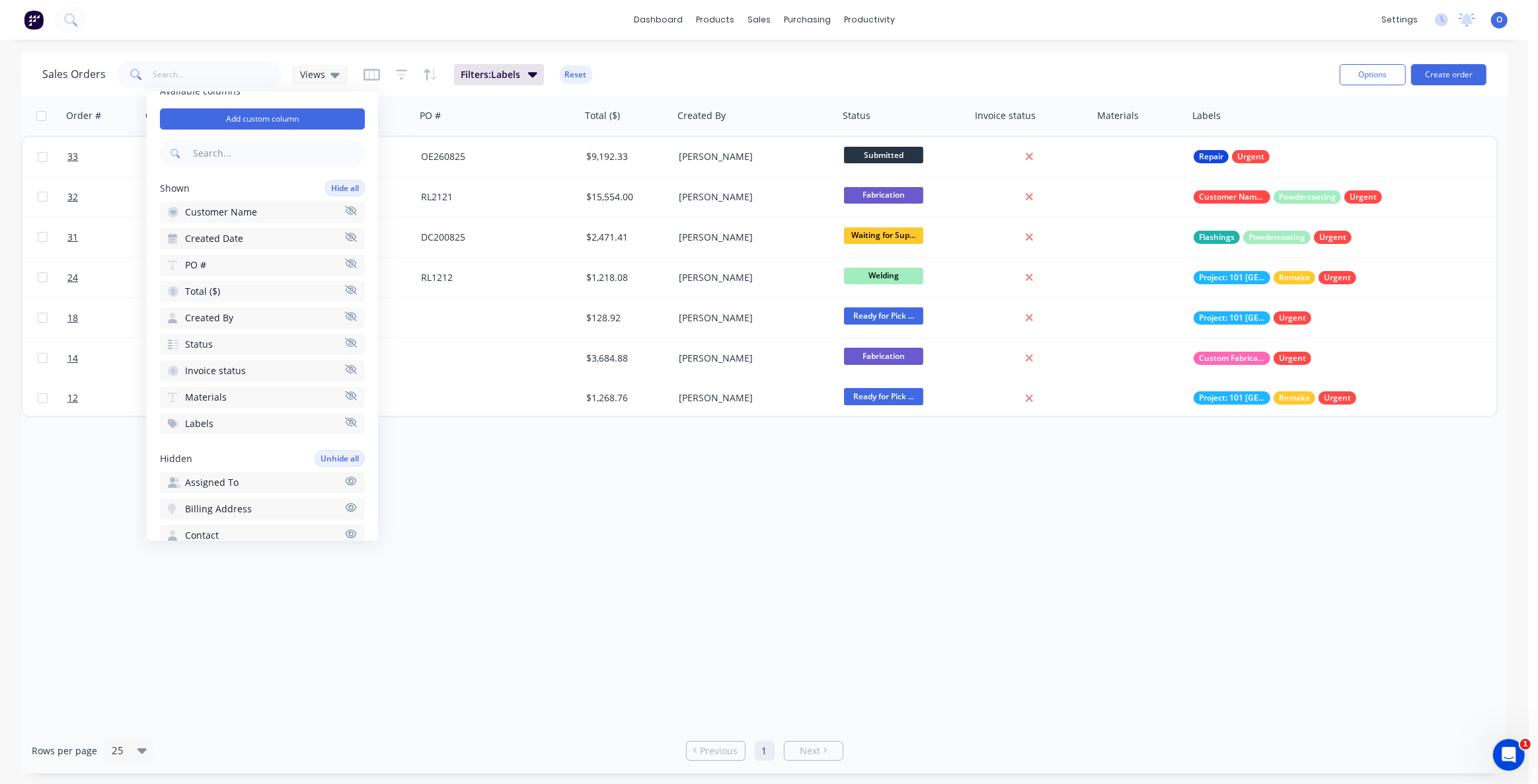
scroll to position [0, 0]
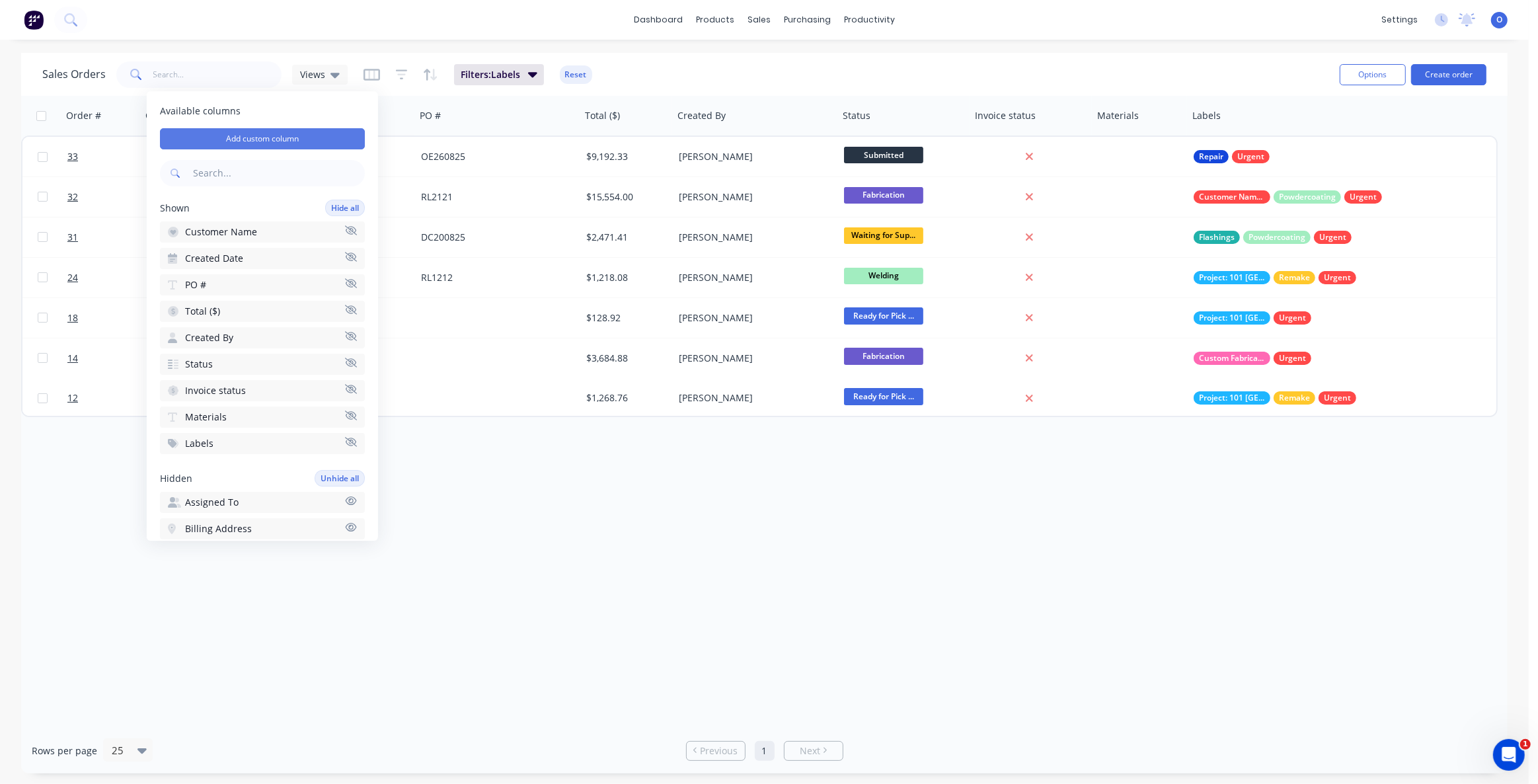
click at [252, 139] on button "Add custom column" at bounding box center [262, 139] width 205 height 21
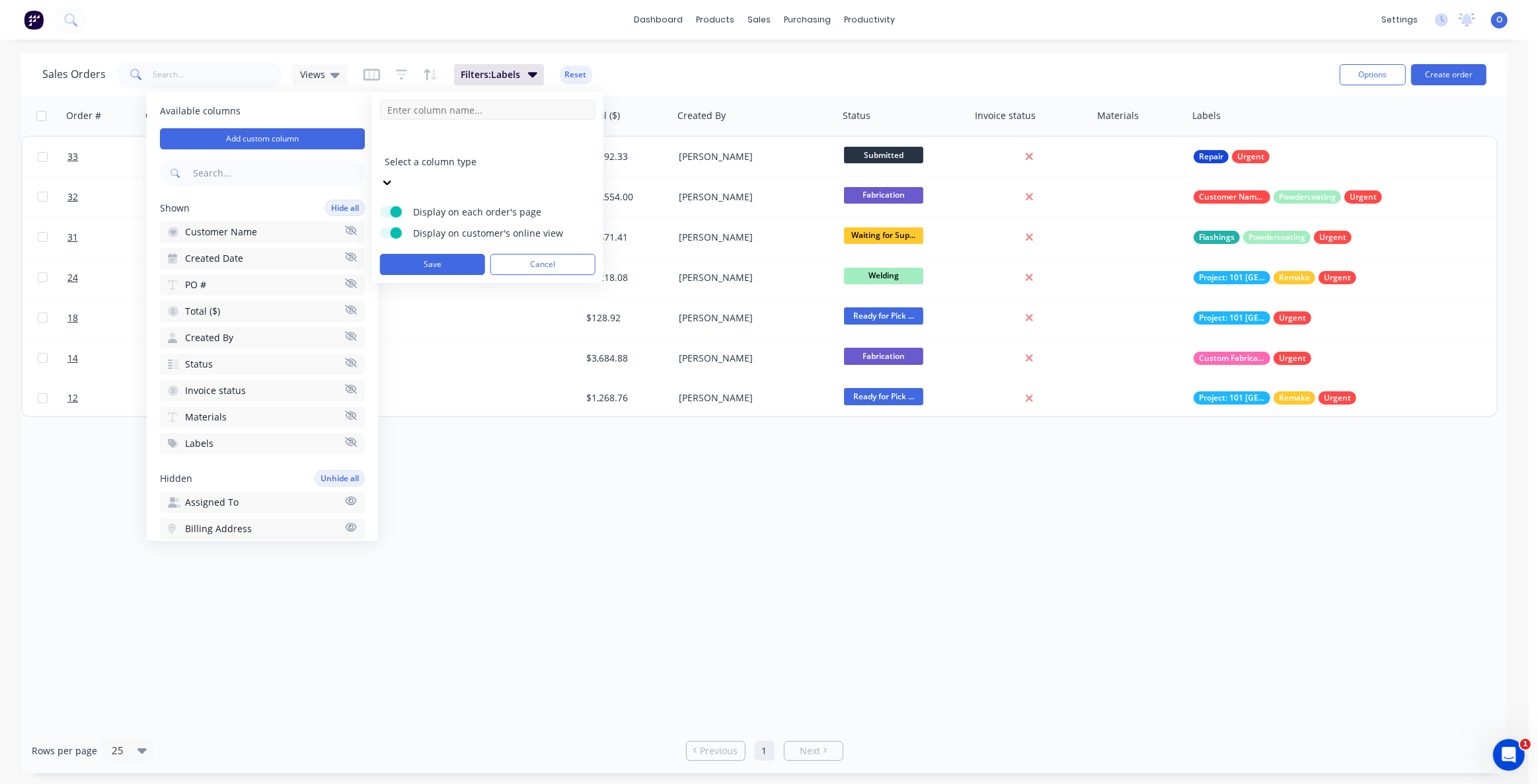
click at [447, 112] on input at bounding box center [488, 109] width 215 height 20
type input "Example"
click at [464, 142] on div at bounding box center [480, 144] width 191 height 17
click at [398, 227] on span at bounding box center [396, 233] width 11 height 11
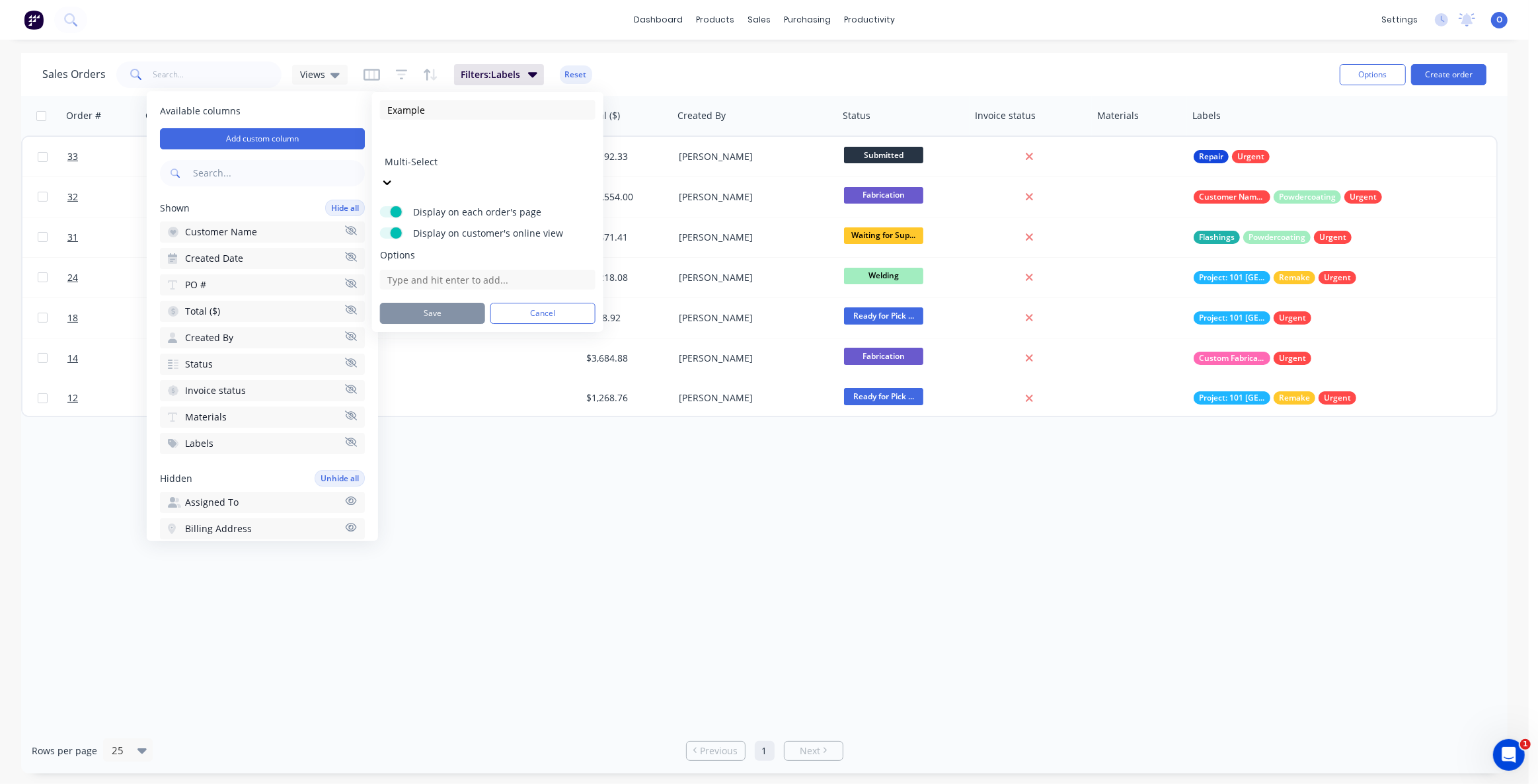
click at [380, 227] on input "Display on customer's online view" at bounding box center [380, 227] width 0 height 0
click at [394, 227] on label "Display on customer's online view" at bounding box center [392, 233] width 24 height 11
click at [380, 227] on input "Display on customer's online view" at bounding box center [380, 227] width 0 height 0
click at [445, 270] on input at bounding box center [488, 279] width 215 height 20
type input "A"
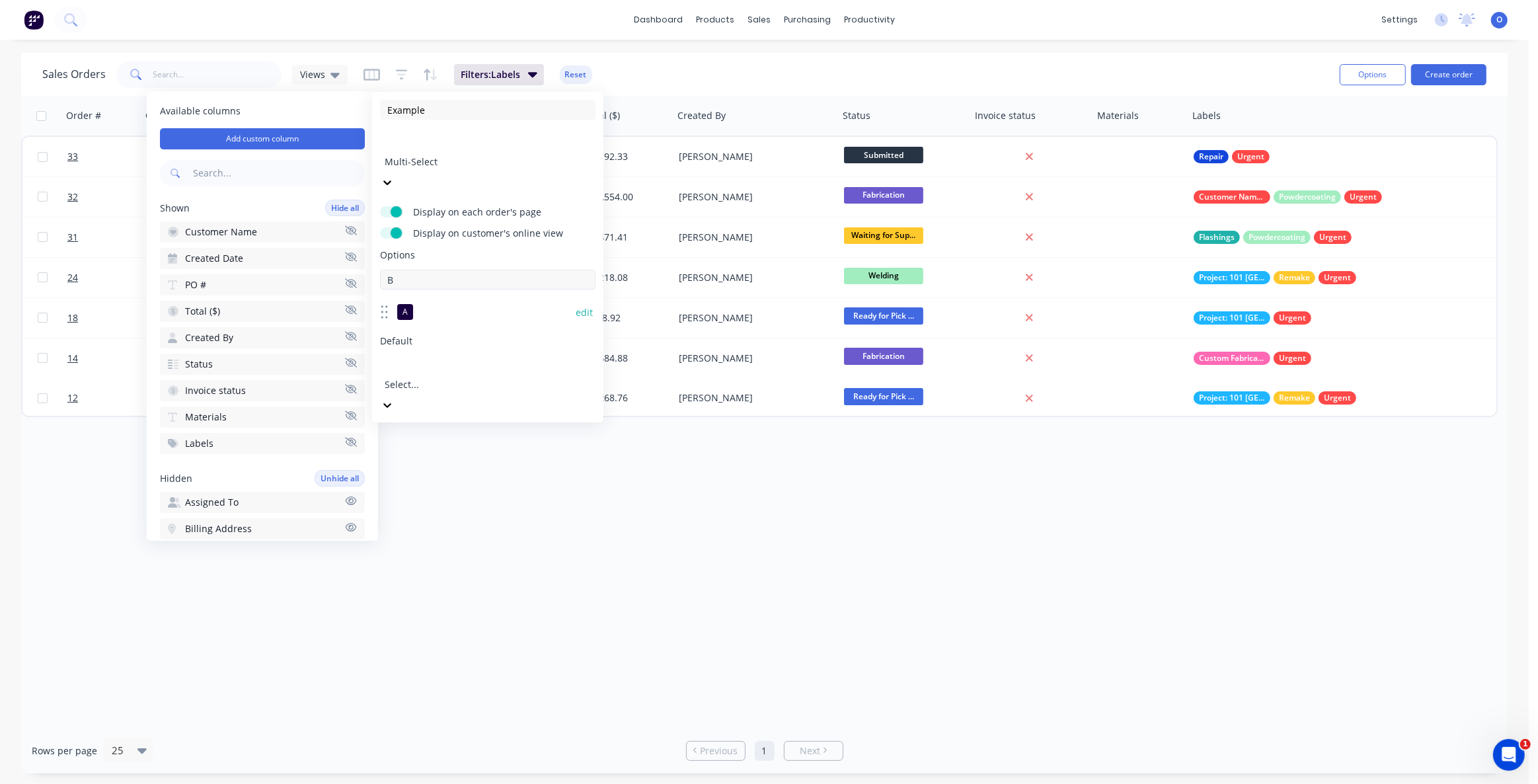
type input "B"
type input "C"
type input "D"
click at [576, 332] on button "edit" at bounding box center [584, 339] width 17 height 13
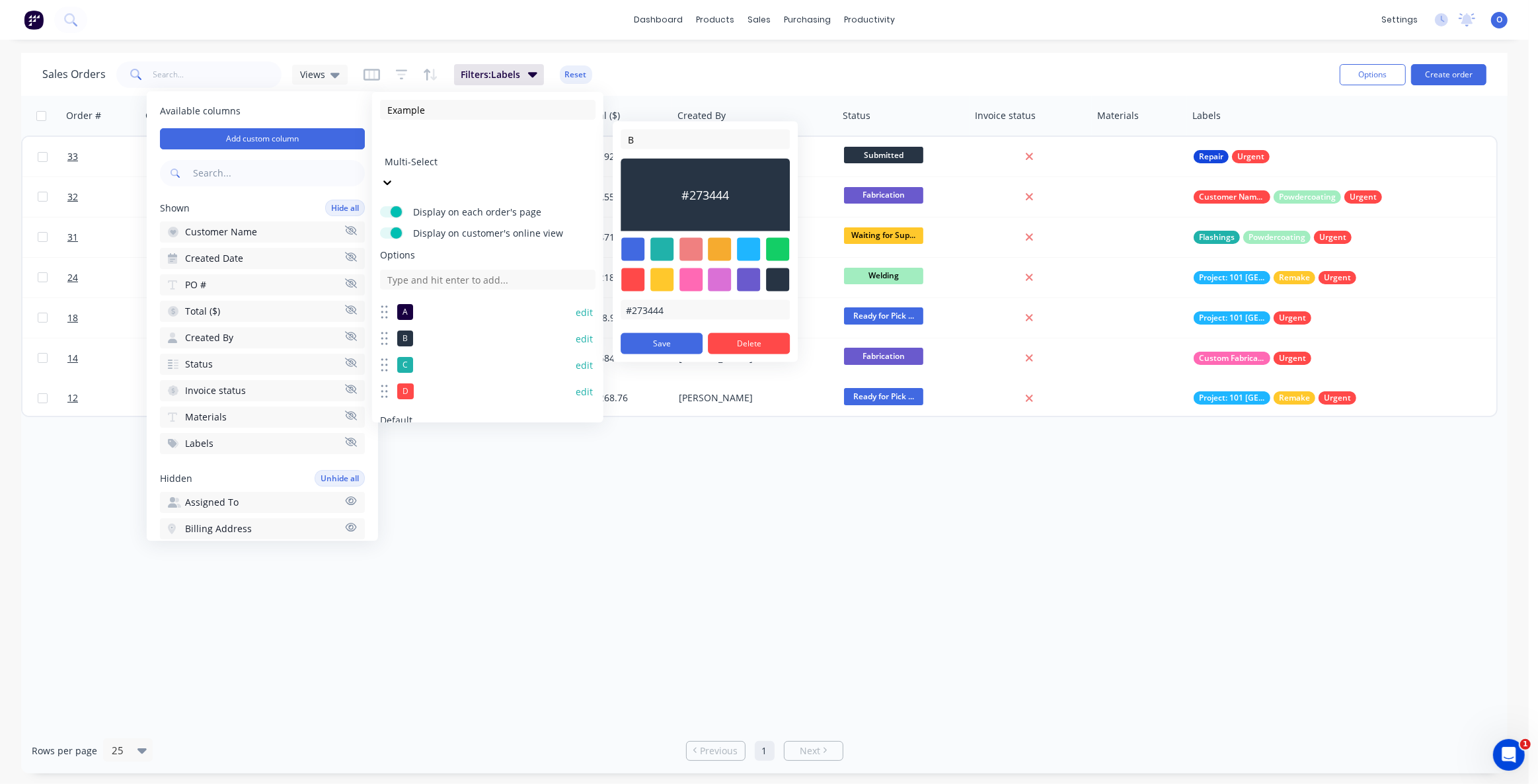
click at [662, 284] on div at bounding box center [661, 279] width 24 height 24
type input "#FFC82C"
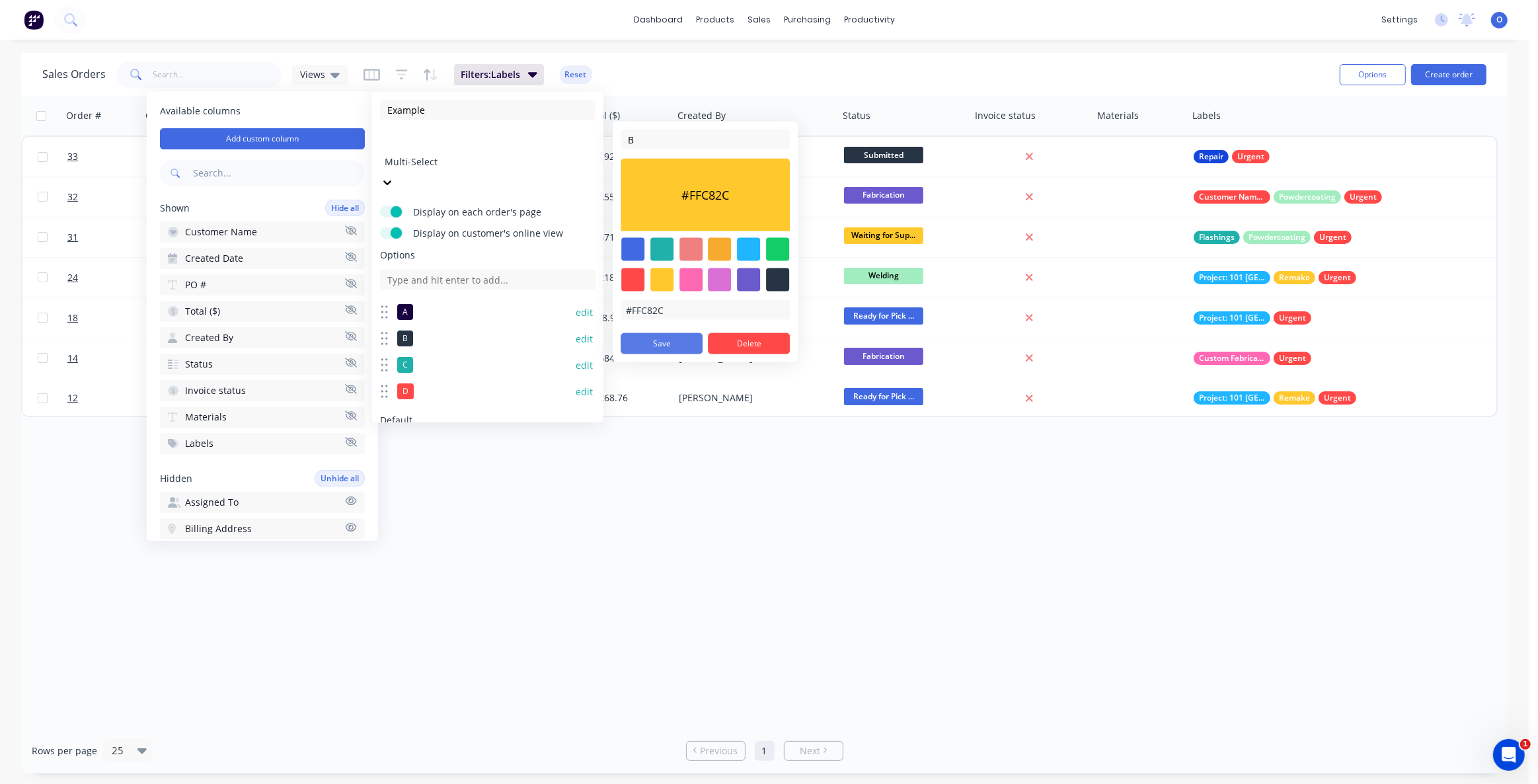
click at [641, 337] on button "Save" at bounding box center [661, 343] width 82 height 21
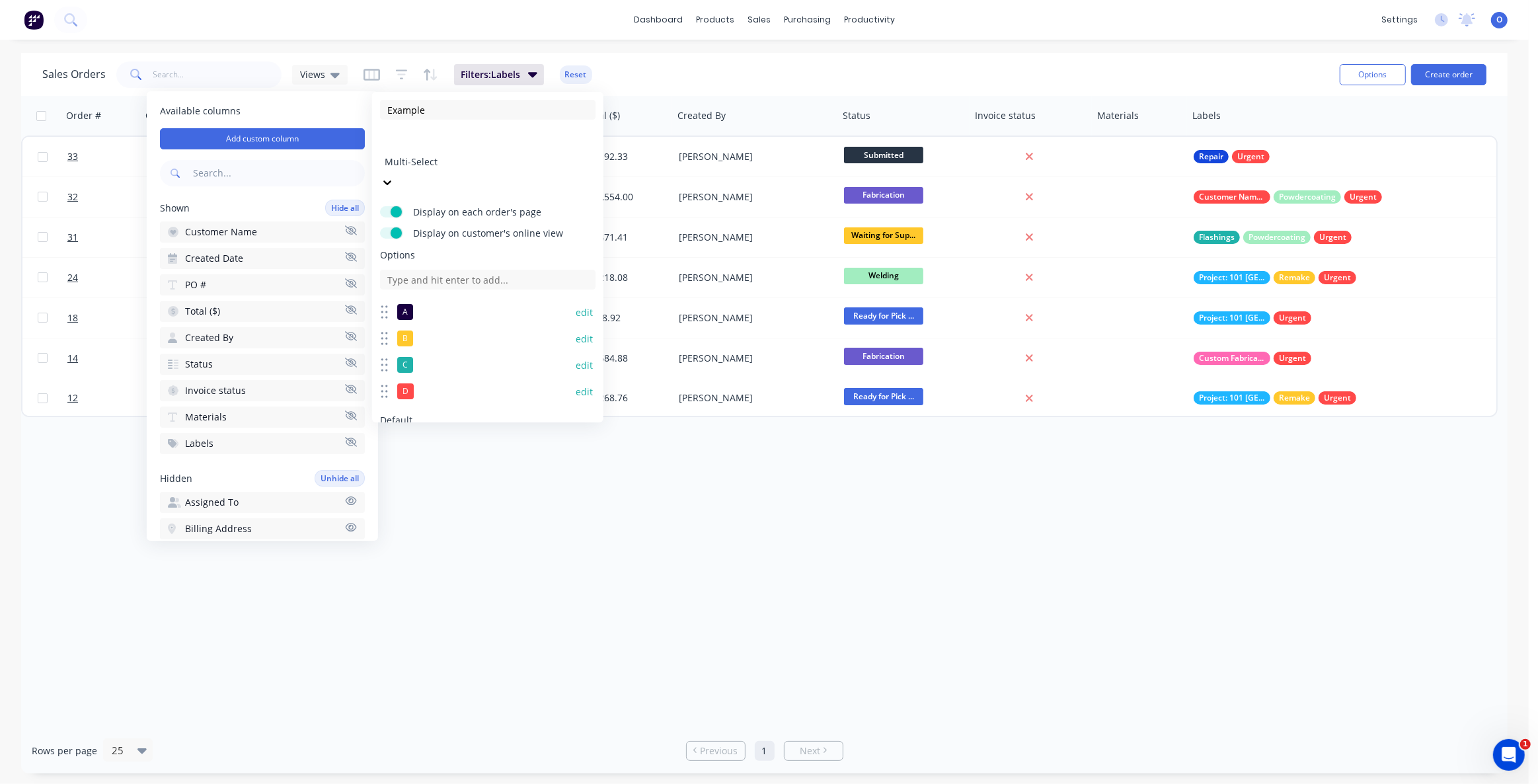
click at [576, 306] on button "edit" at bounding box center [584, 312] width 17 height 13
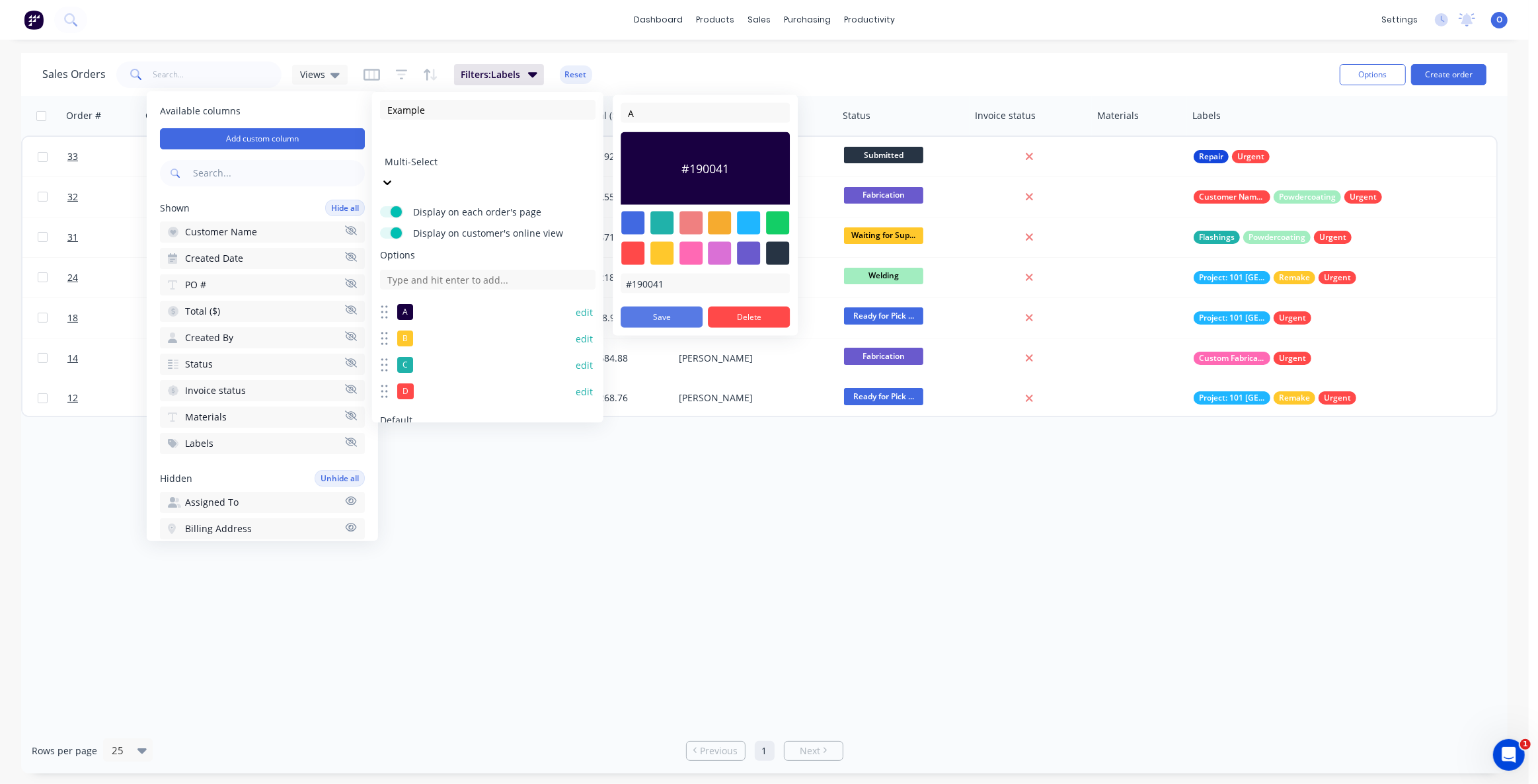
click at [670, 313] on button "Save" at bounding box center [661, 317] width 82 height 21
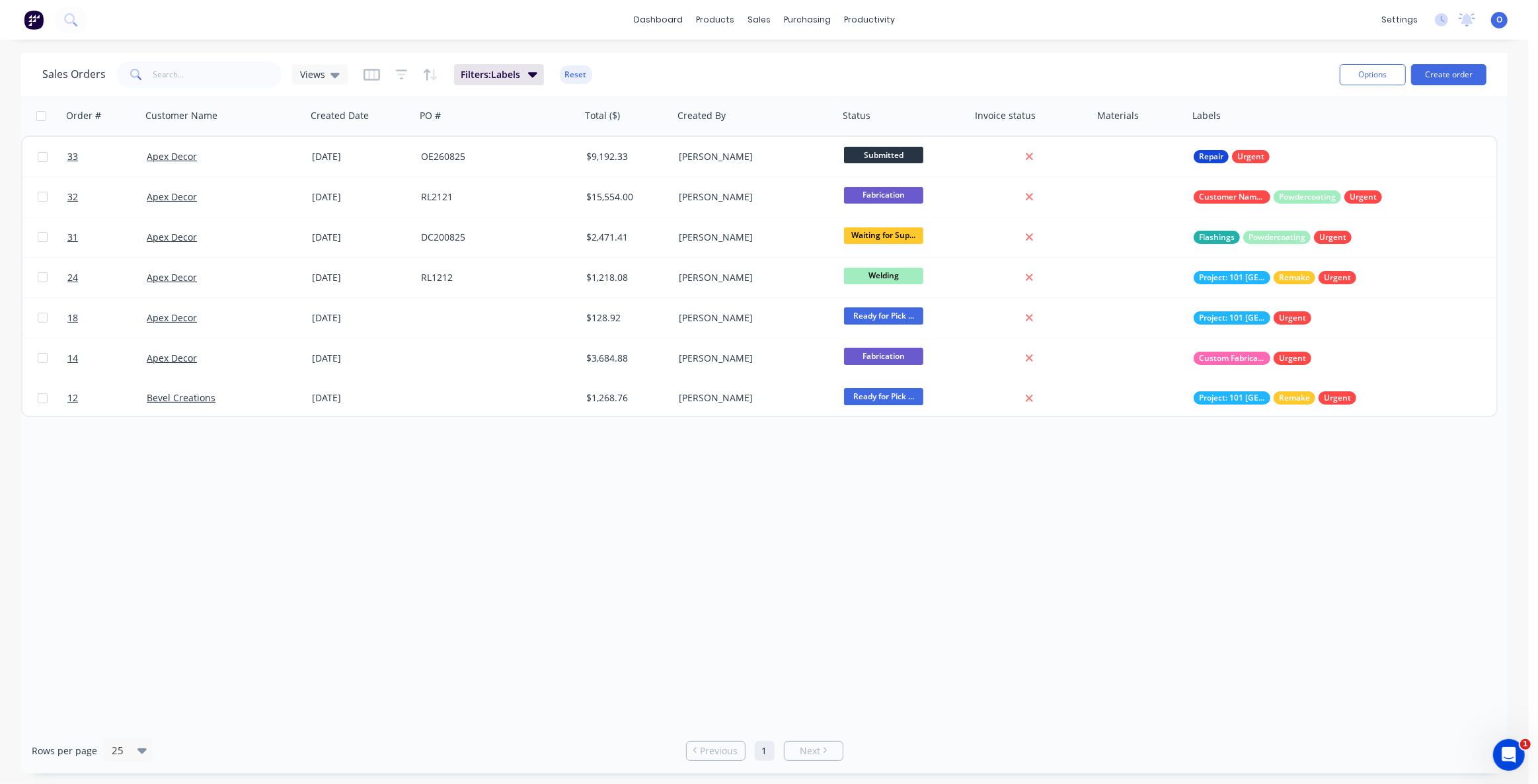
click at [605, 571] on div "Order # Customer Name Created Date PO # Total ($) Created By Status Invoice sta…" at bounding box center [764, 412] width 1487 height 632
click at [513, 74] on span "Filters: Labels" at bounding box center [490, 75] width 59 height 13
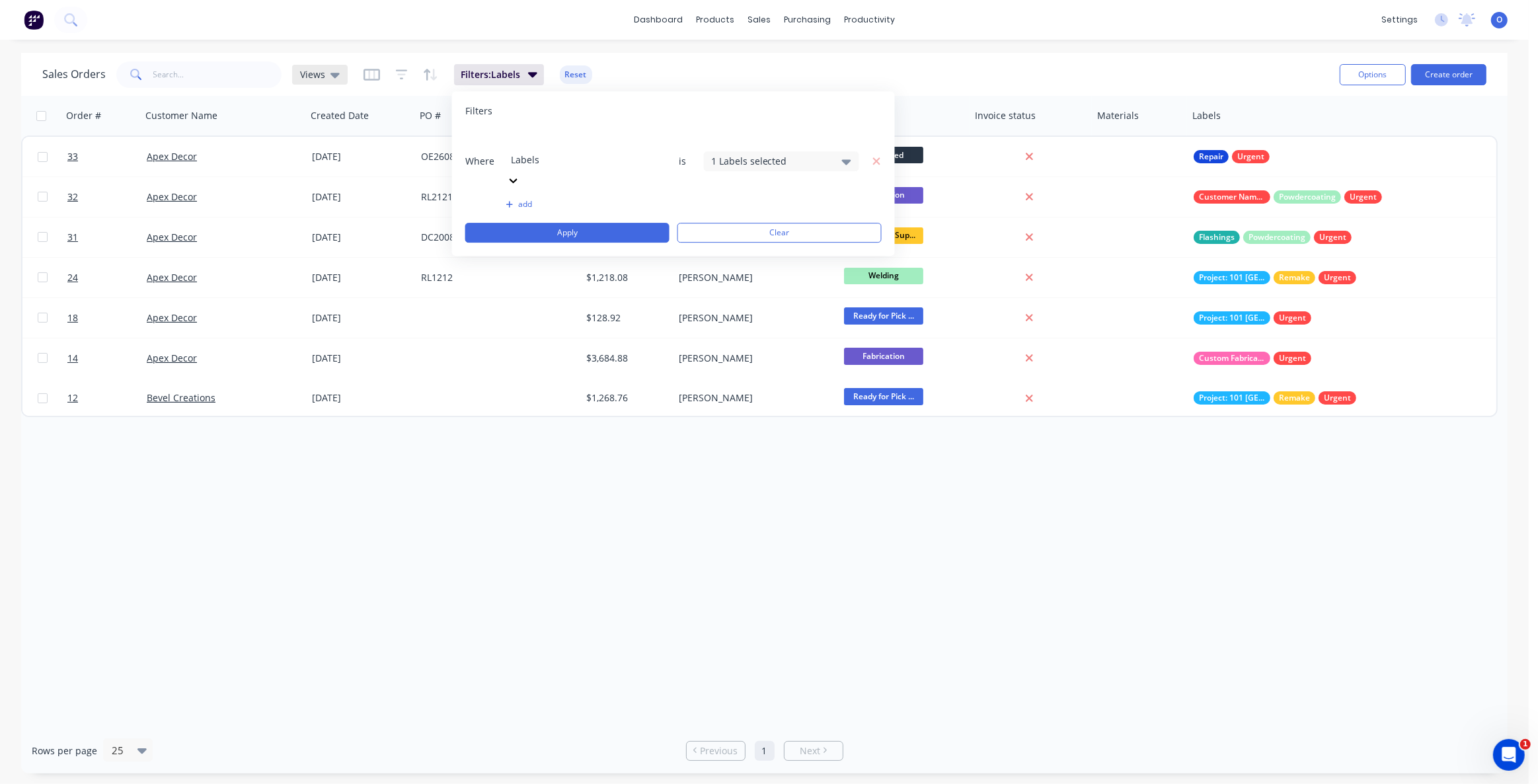
click at [335, 74] on icon at bounding box center [335, 75] width 9 height 6
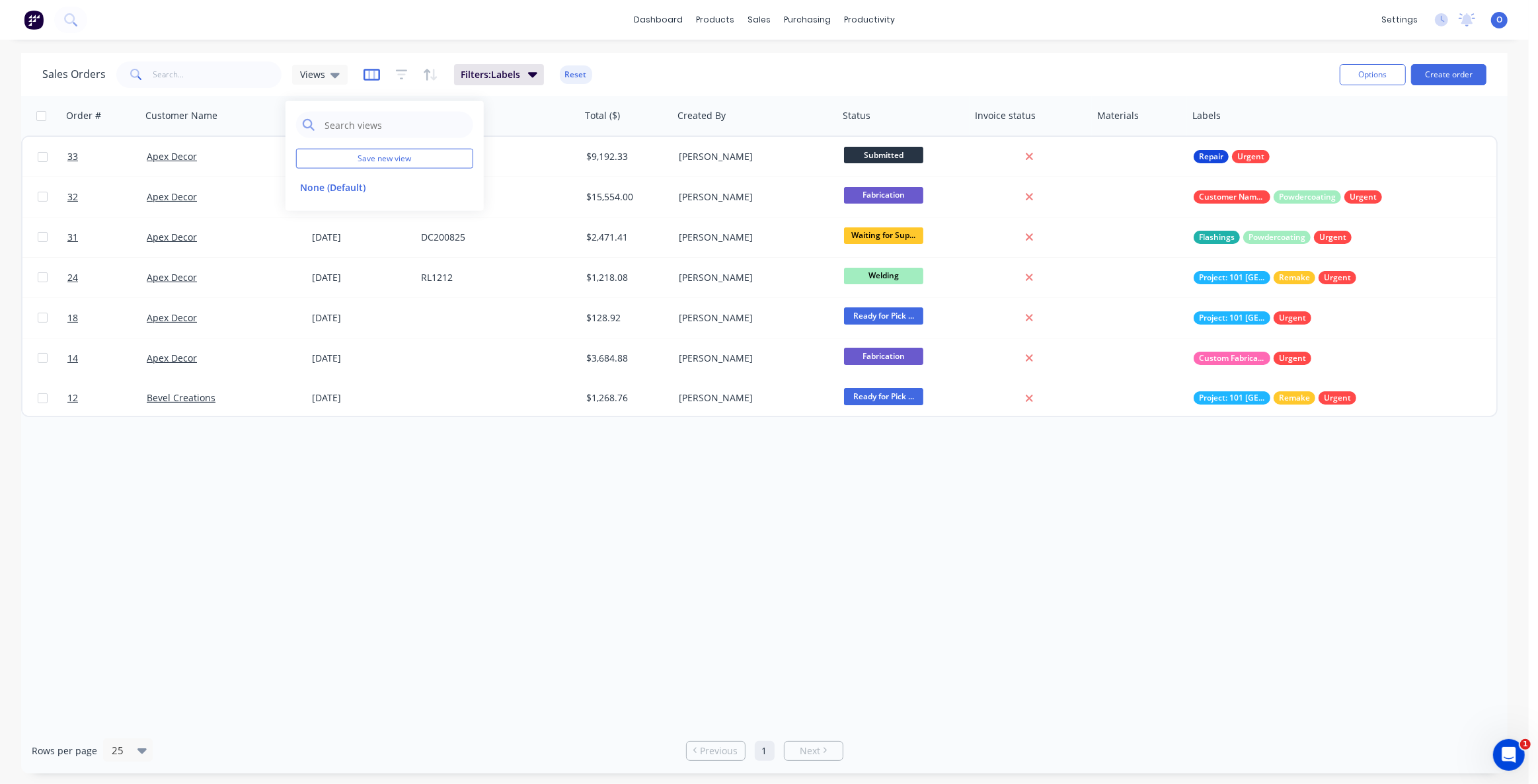
click at [365, 75] on icon "button" at bounding box center [372, 75] width 17 height 13
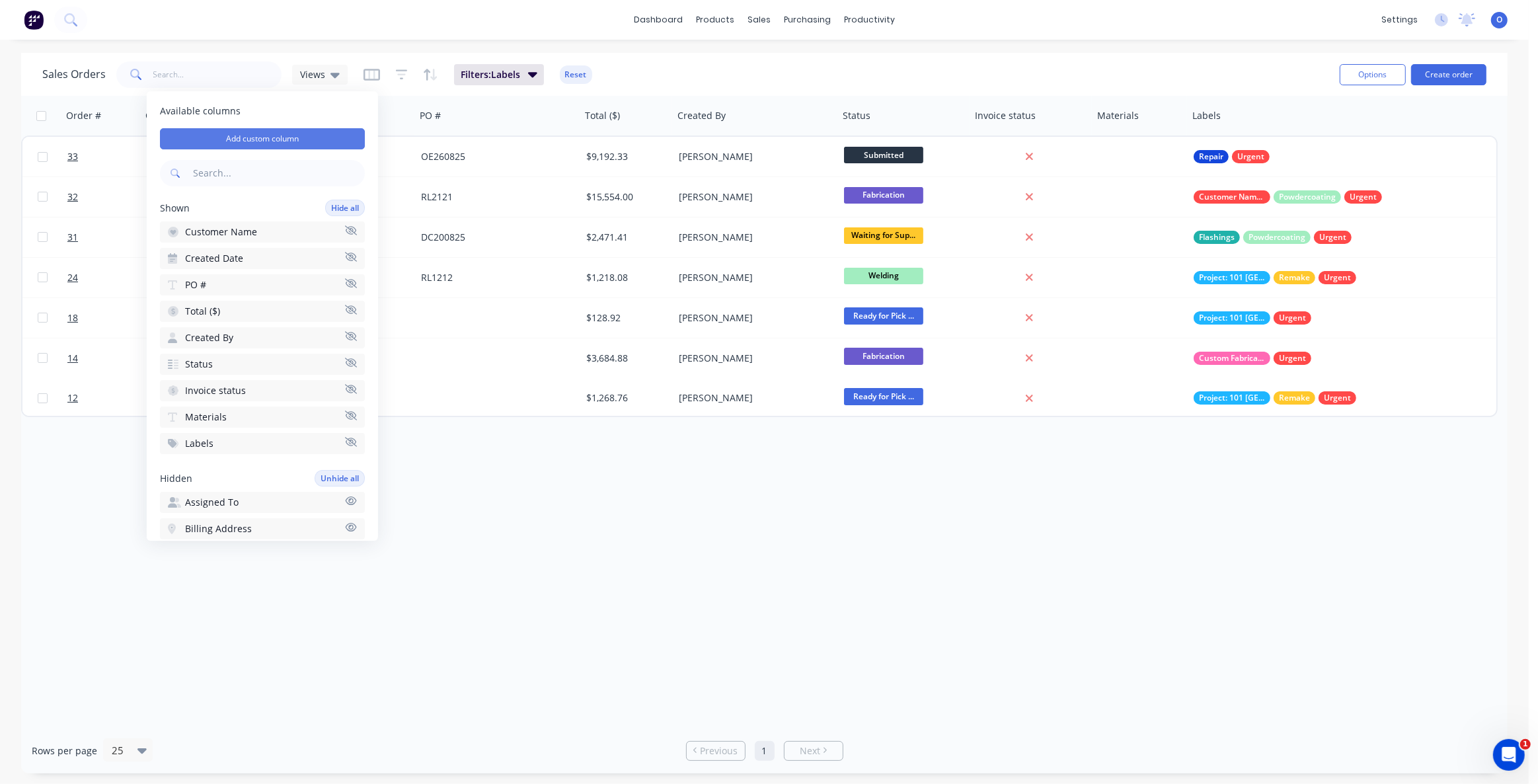
click at [328, 132] on button "Add custom column" at bounding box center [262, 139] width 205 height 21
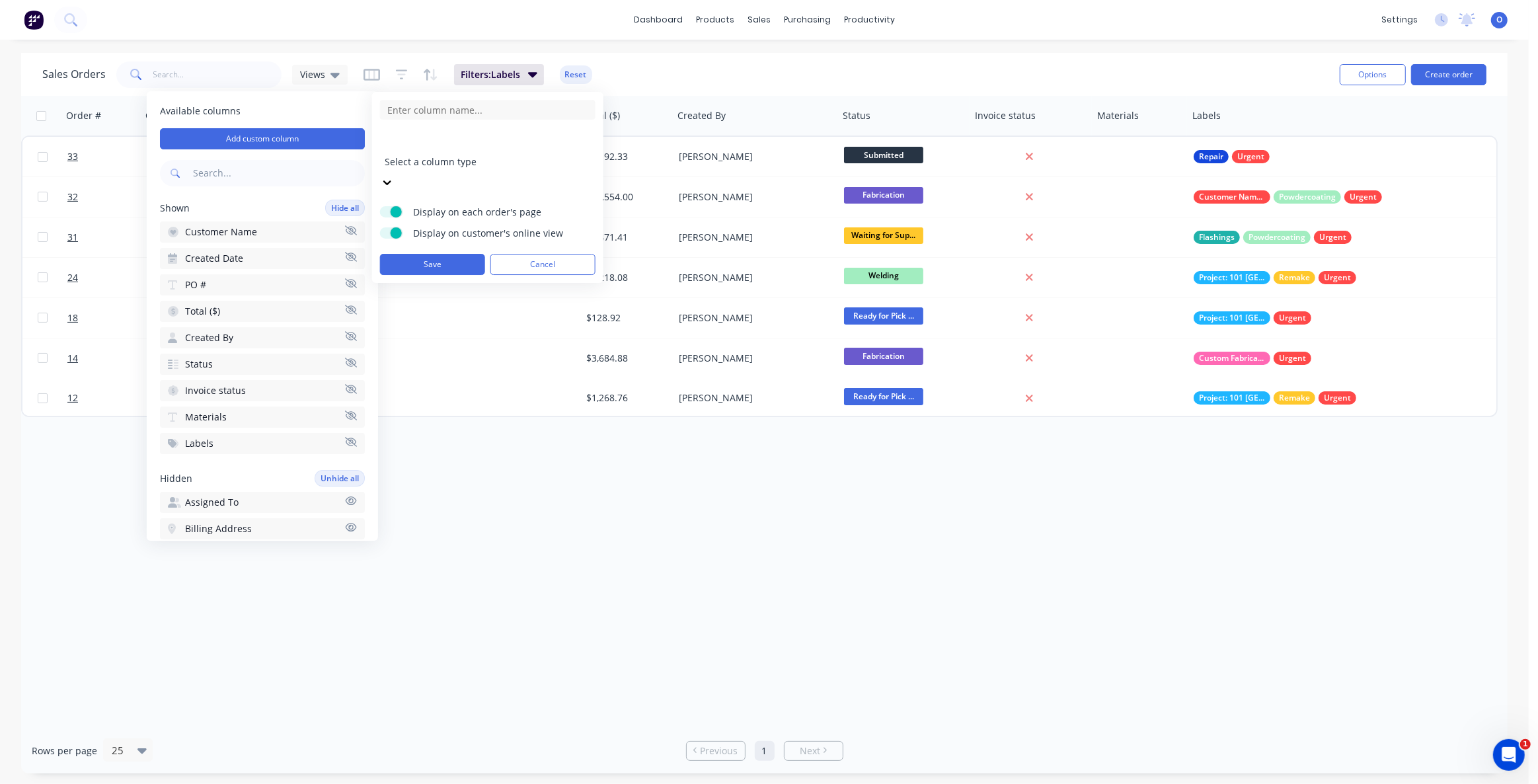
click at [981, 592] on div "Order # Customer Name Created Date PO # Total ($) Created By Status Invoice sta…" at bounding box center [764, 412] width 1487 height 632
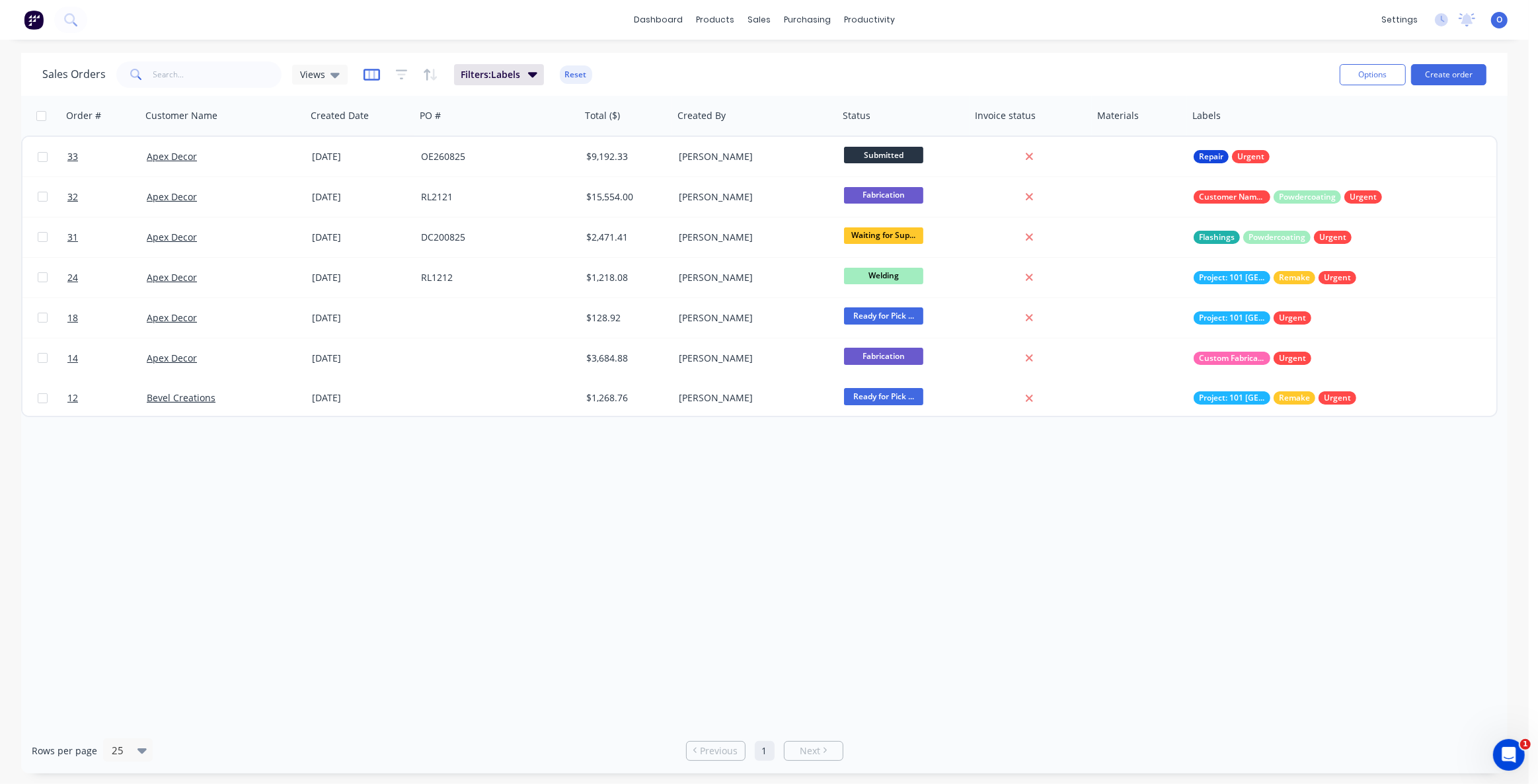
click at [370, 75] on icon "button" at bounding box center [372, 75] width 17 height 13
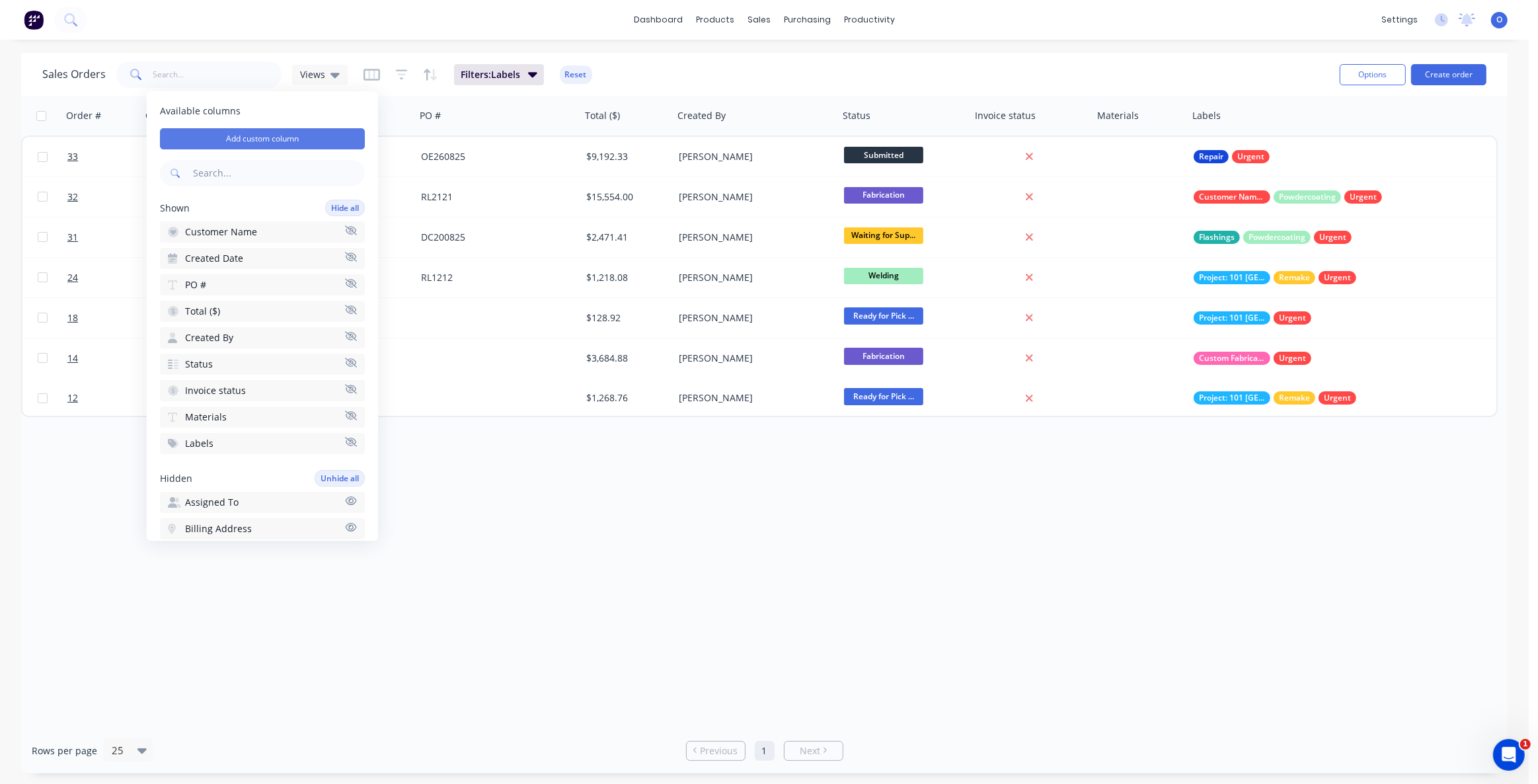
click at [324, 129] on button "Add custom column" at bounding box center [262, 139] width 205 height 21
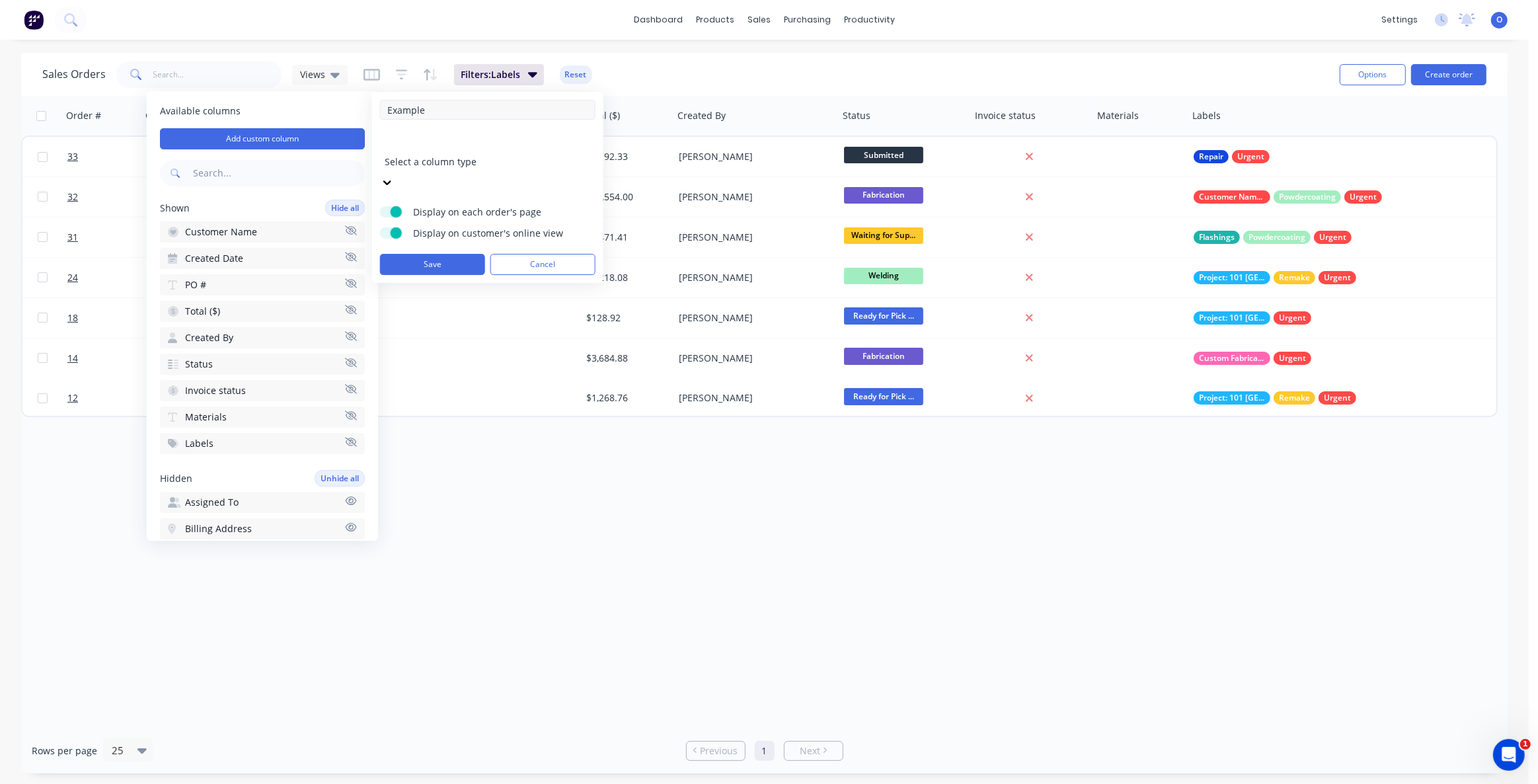
type input "Example"
click at [479, 144] on div at bounding box center [480, 144] width 191 height 17
click at [418, 270] on input at bounding box center [488, 279] width 215 height 20
type input "A"
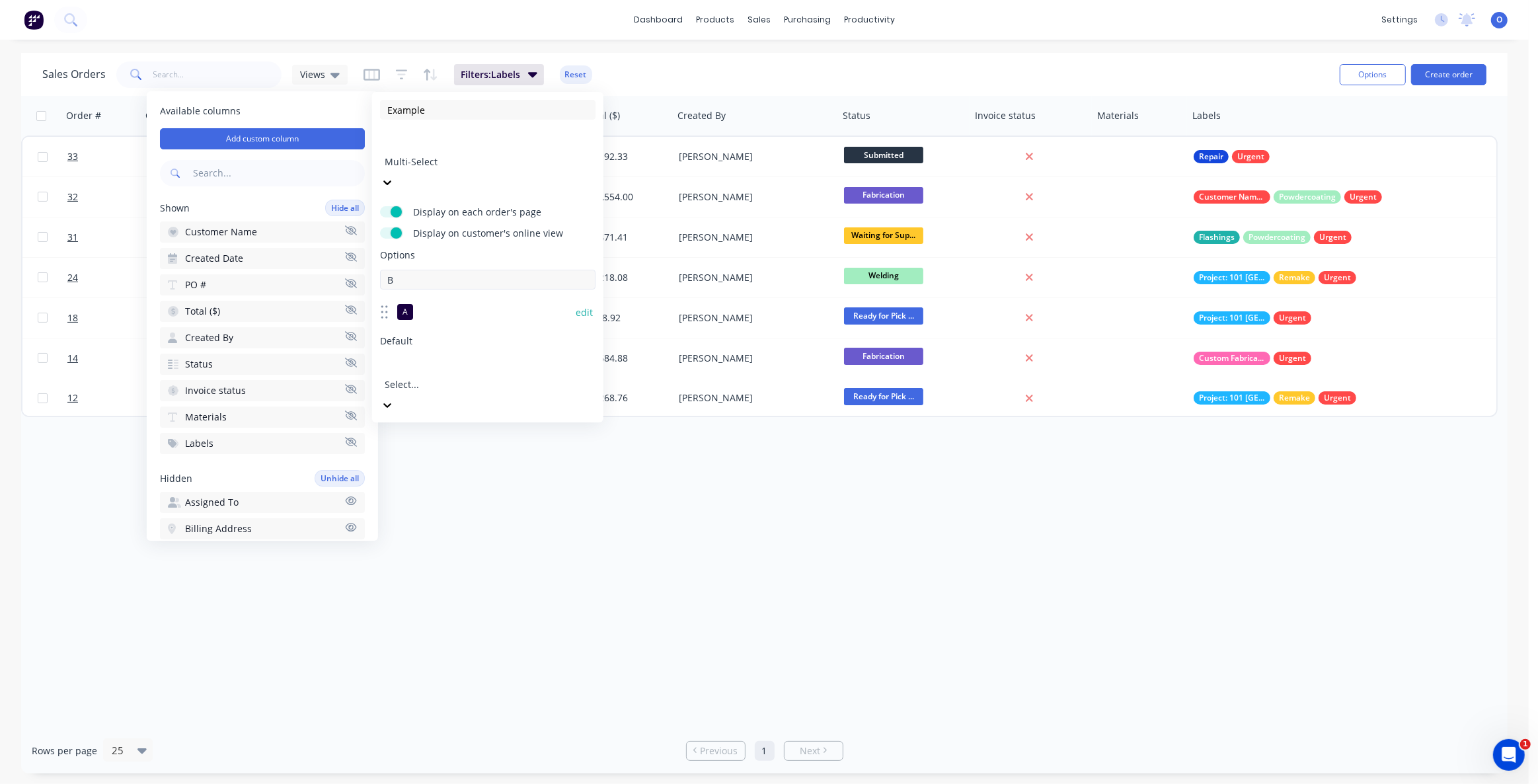
type input "B"
type input "C"
type input "D"
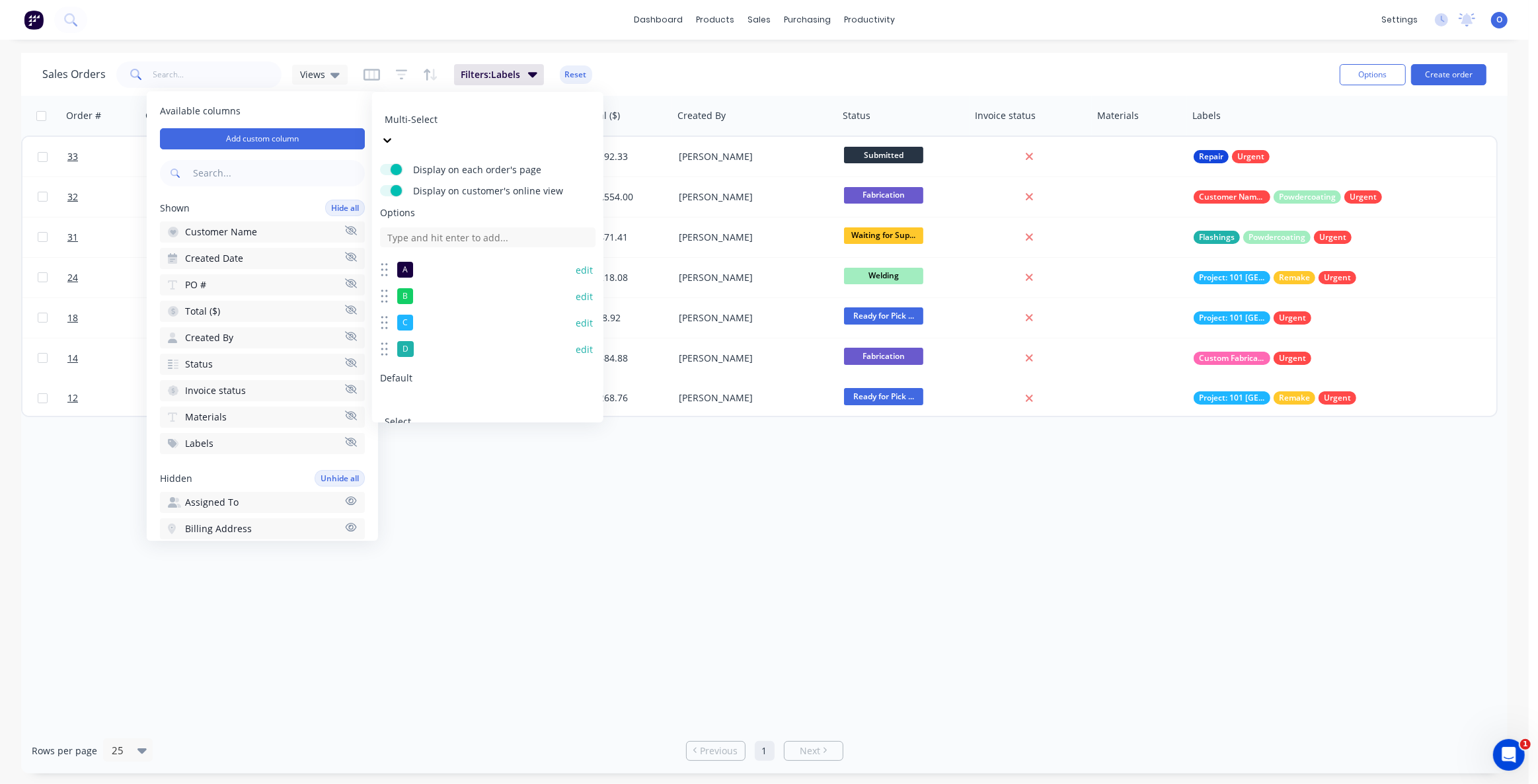
click at [434, 393] on div "Select..." at bounding box center [480, 411] width 198 height 37
click at [440, 372] on span "Default" at bounding box center [488, 378] width 215 height 13
click at [427, 466] on button "Save" at bounding box center [432, 476] width 105 height 21
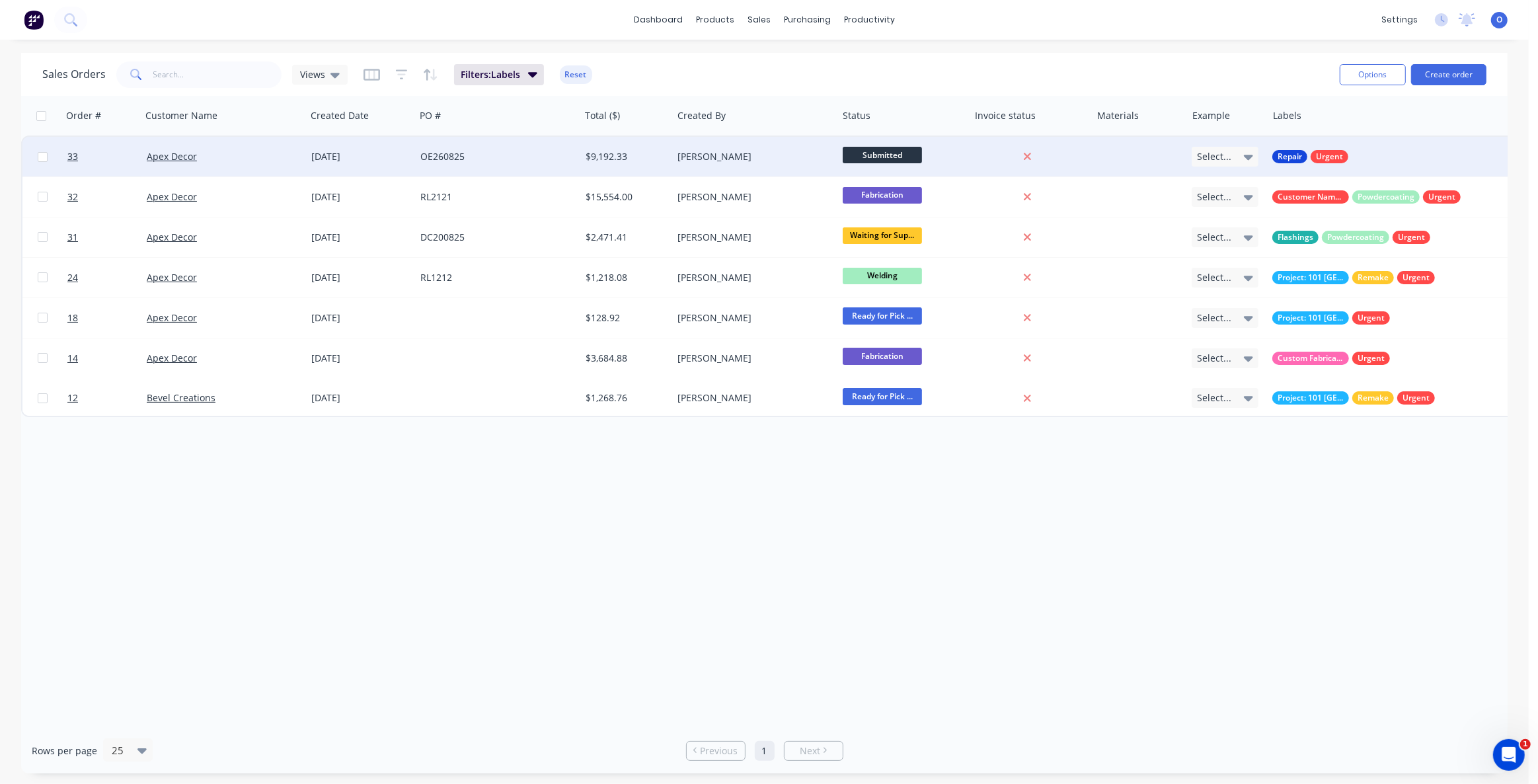
click at [1225, 158] on span "Select..." at bounding box center [1214, 157] width 34 height 13
click at [1088, 513] on div "Order # Customer Name Created Date PO # Total ($) Created By Status Invoice sta…" at bounding box center [764, 412] width 1487 height 632
click at [74, 158] on span "33" at bounding box center [72, 157] width 10 height 13
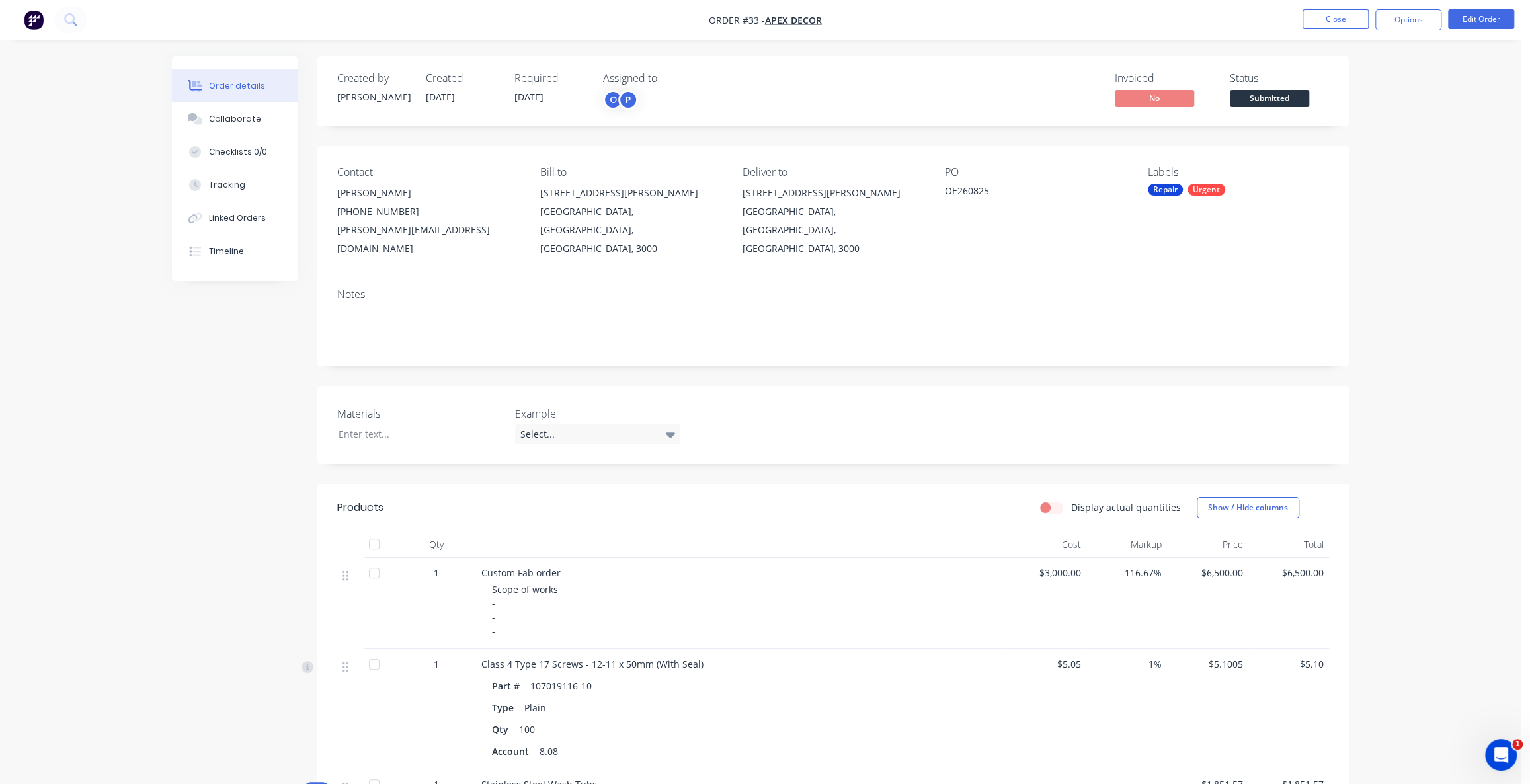
click at [536, 406] on label "Example" at bounding box center [597, 413] width 165 height 16
click at [551, 425] on div "Select..." at bounding box center [597, 434] width 165 height 20
click at [532, 474] on div at bounding box center [530, 474] width 26 height 26
click at [530, 469] on div at bounding box center [530, 471] width 26 height 26
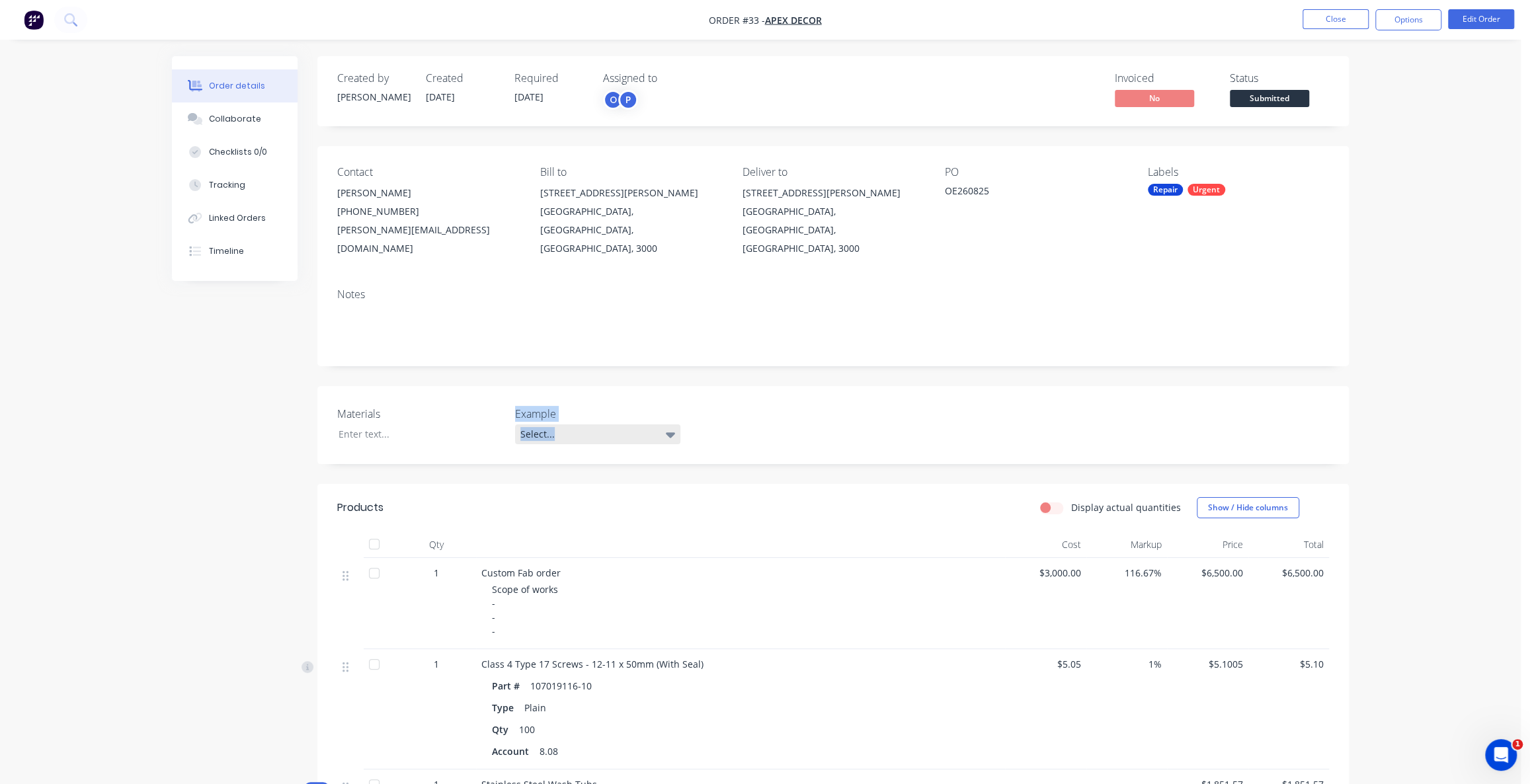
drag, startPoint x: 516, startPoint y: 395, endPoint x: 560, endPoint y: 409, distance: 46.2
click at [560, 409] on div "Example Select..." at bounding box center [597, 425] width 165 height 39
click at [1408, 19] on button "Options" at bounding box center [1408, 20] width 66 height 21
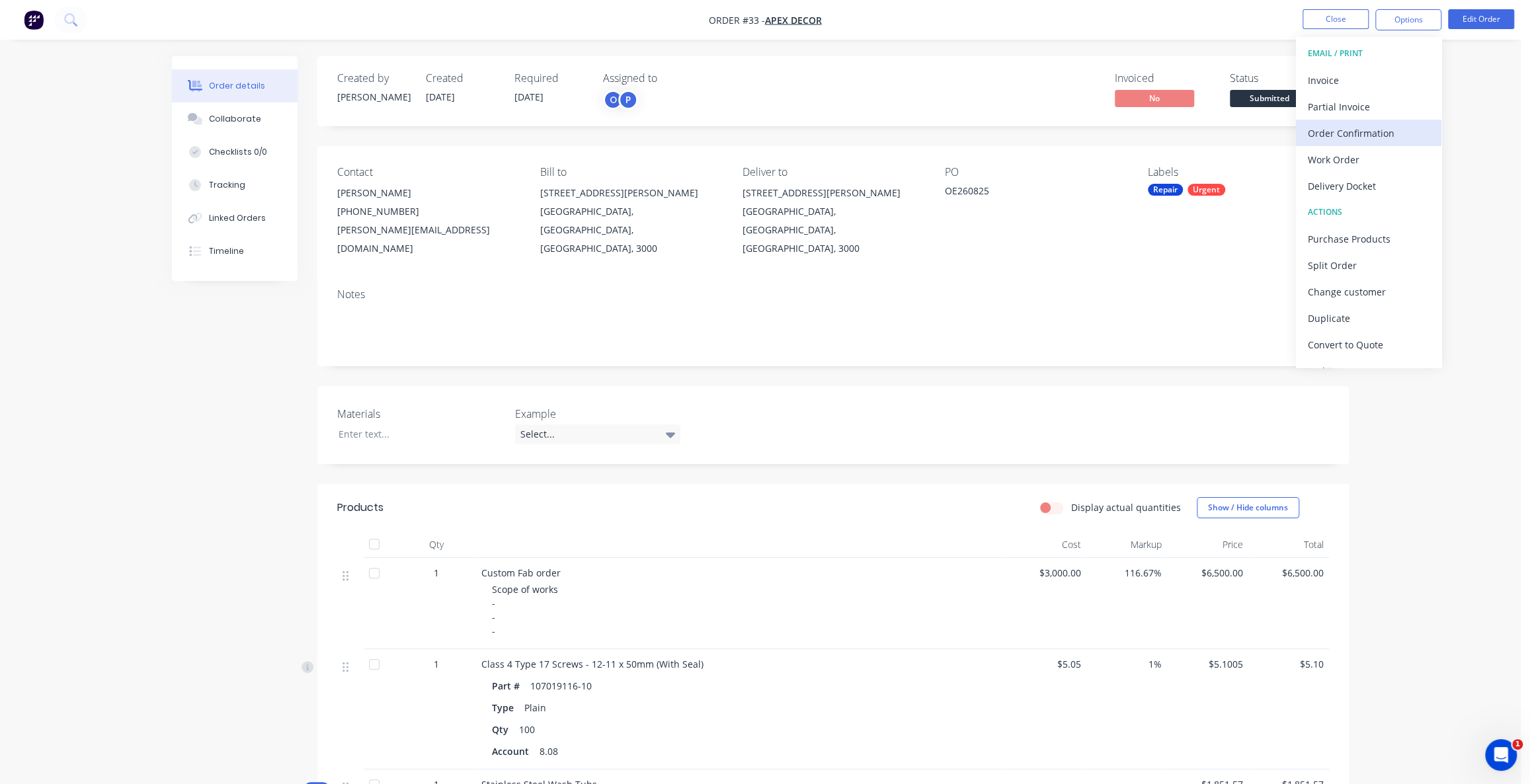
click at [1353, 135] on div "Order Confirmation" at bounding box center [1369, 133] width 122 height 19
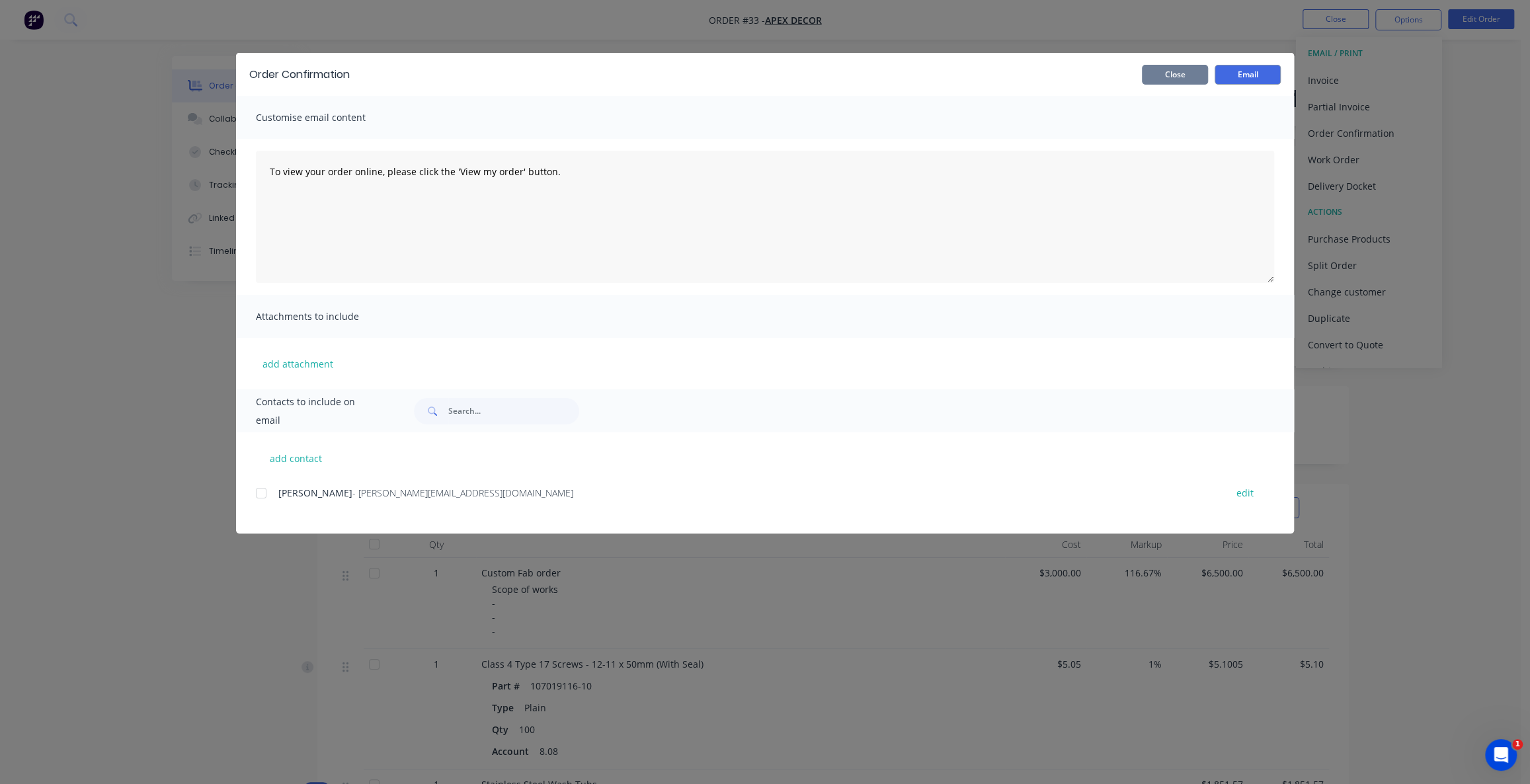
click at [1175, 74] on button "Close" at bounding box center [1175, 75] width 66 height 20
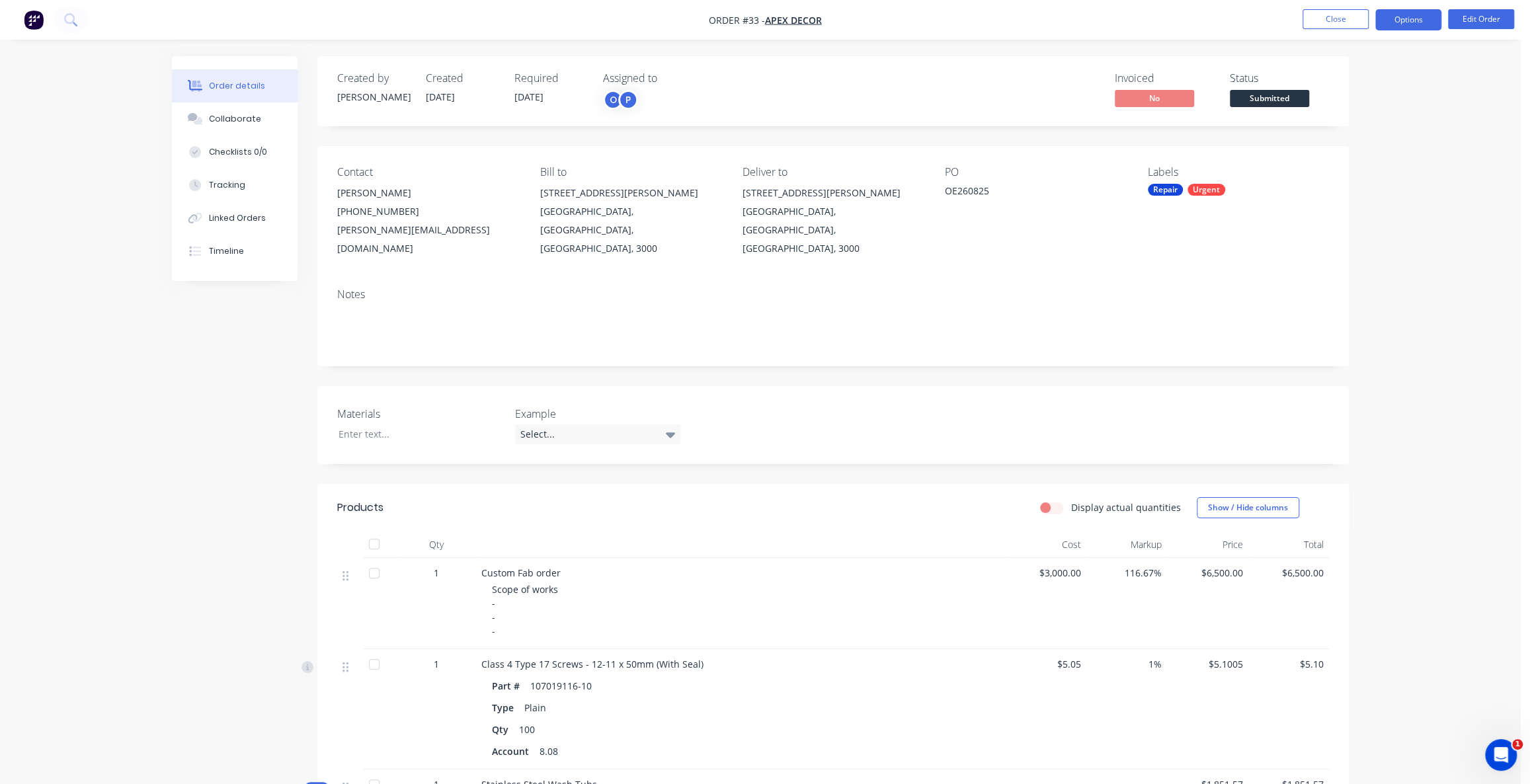
click at [1404, 11] on button "Options" at bounding box center [1408, 20] width 66 height 21
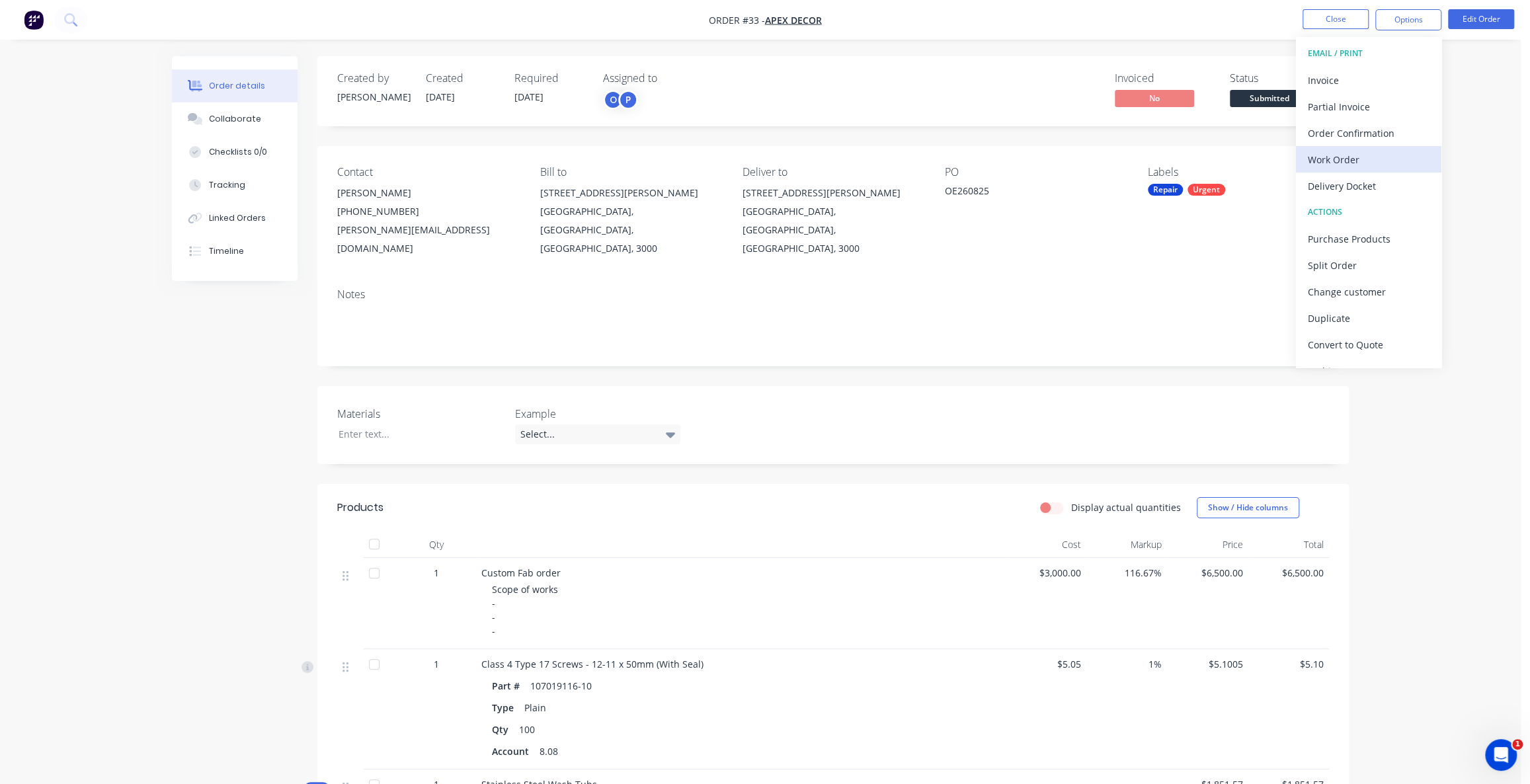
click at [1375, 167] on div "Work Order" at bounding box center [1369, 159] width 122 height 19
click at [1339, 109] on div "With pricing" at bounding box center [1369, 107] width 122 height 19
click at [1492, 151] on div "Order details Collaborate Checklists 0/0 Tracking Linked Orders Timeline Order …" at bounding box center [761, 776] width 1522 height 1554
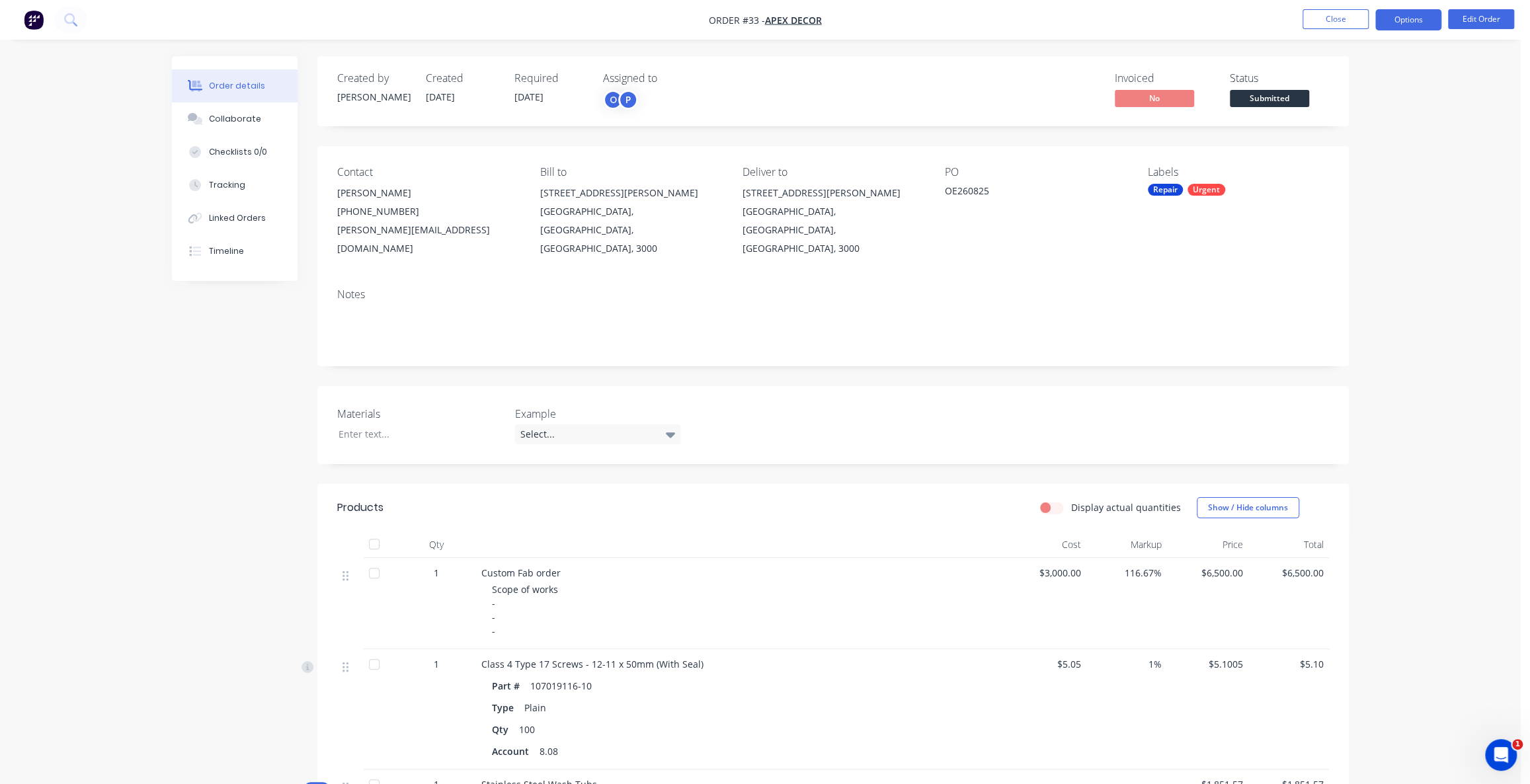
click at [1408, 24] on button "Options" at bounding box center [1408, 20] width 66 height 21
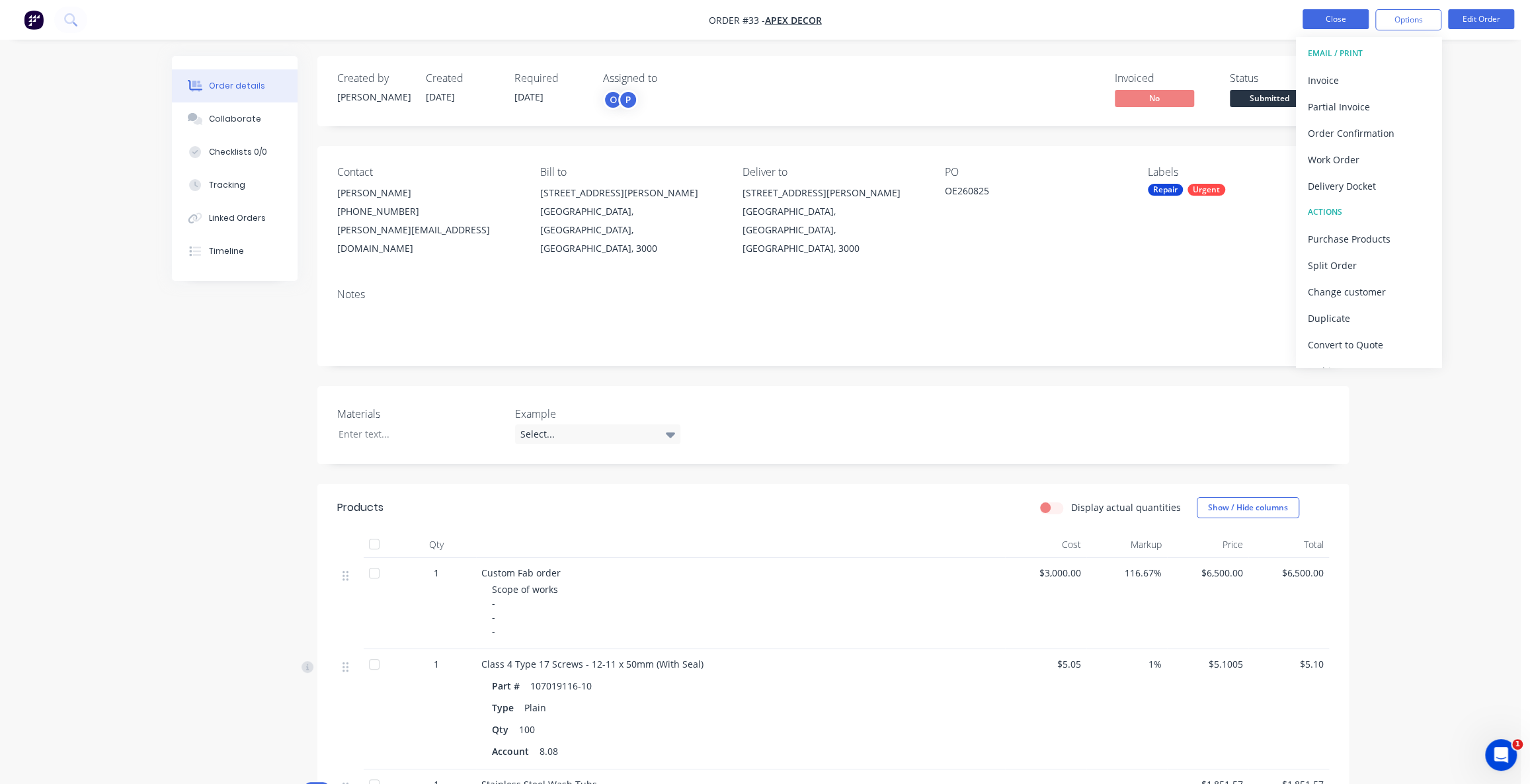
click at [1333, 24] on button "Close" at bounding box center [1336, 19] width 66 height 20
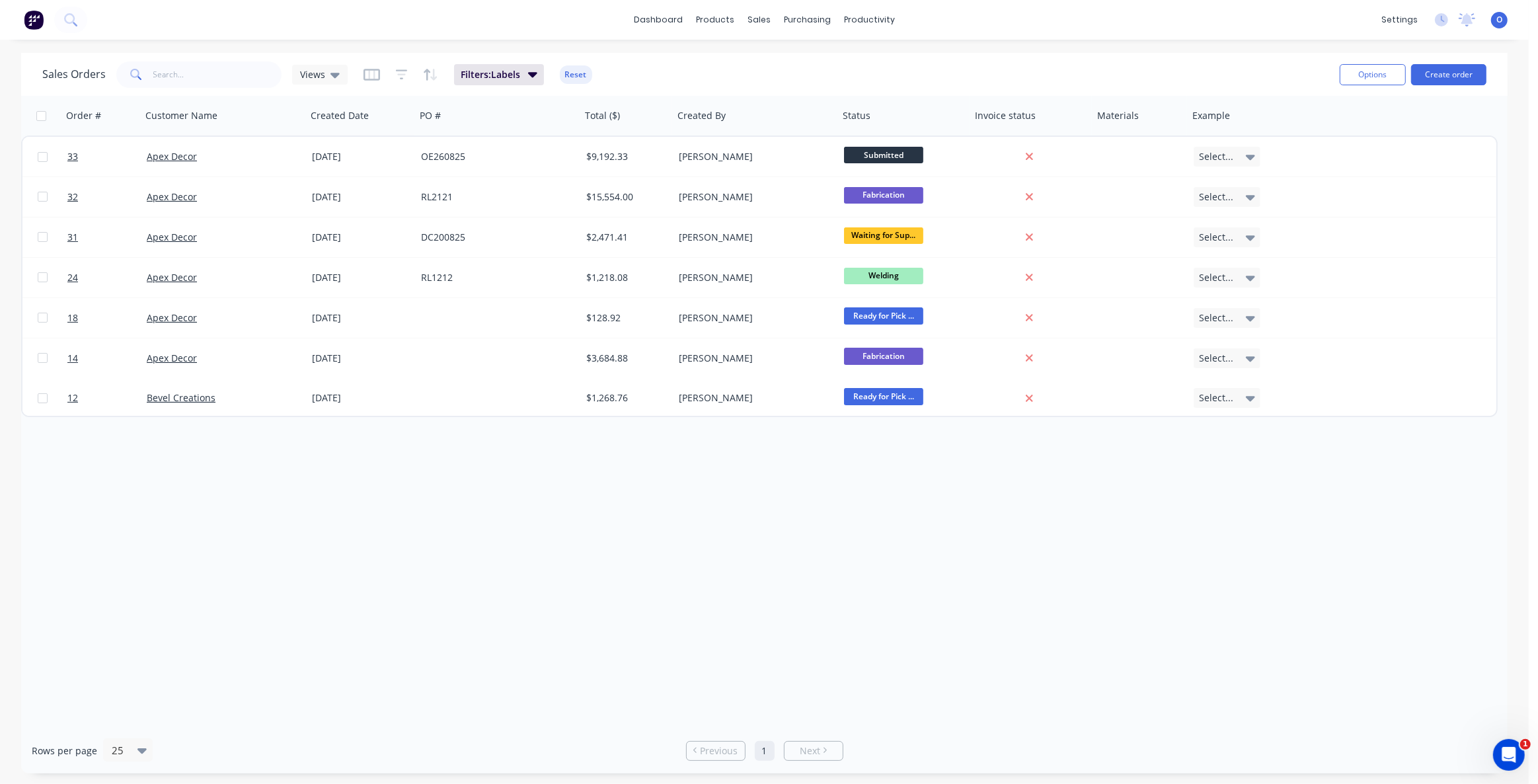
drag, startPoint x: 694, startPoint y: 85, endPoint x: 683, endPoint y: 83, distance: 11.2
click at [694, 84] on div "Sales Orders Views Filters: Labels Reset" at bounding box center [686, 75] width 1287 height 32
drag, startPoint x: 647, startPoint y: 83, endPoint x: 584, endPoint y: 80, distance: 63.1
click at [647, 83] on div "Sales Orders Views Filters: Labels Reset" at bounding box center [686, 75] width 1287 height 32
click at [578, 76] on button "Reset" at bounding box center [576, 75] width 32 height 19
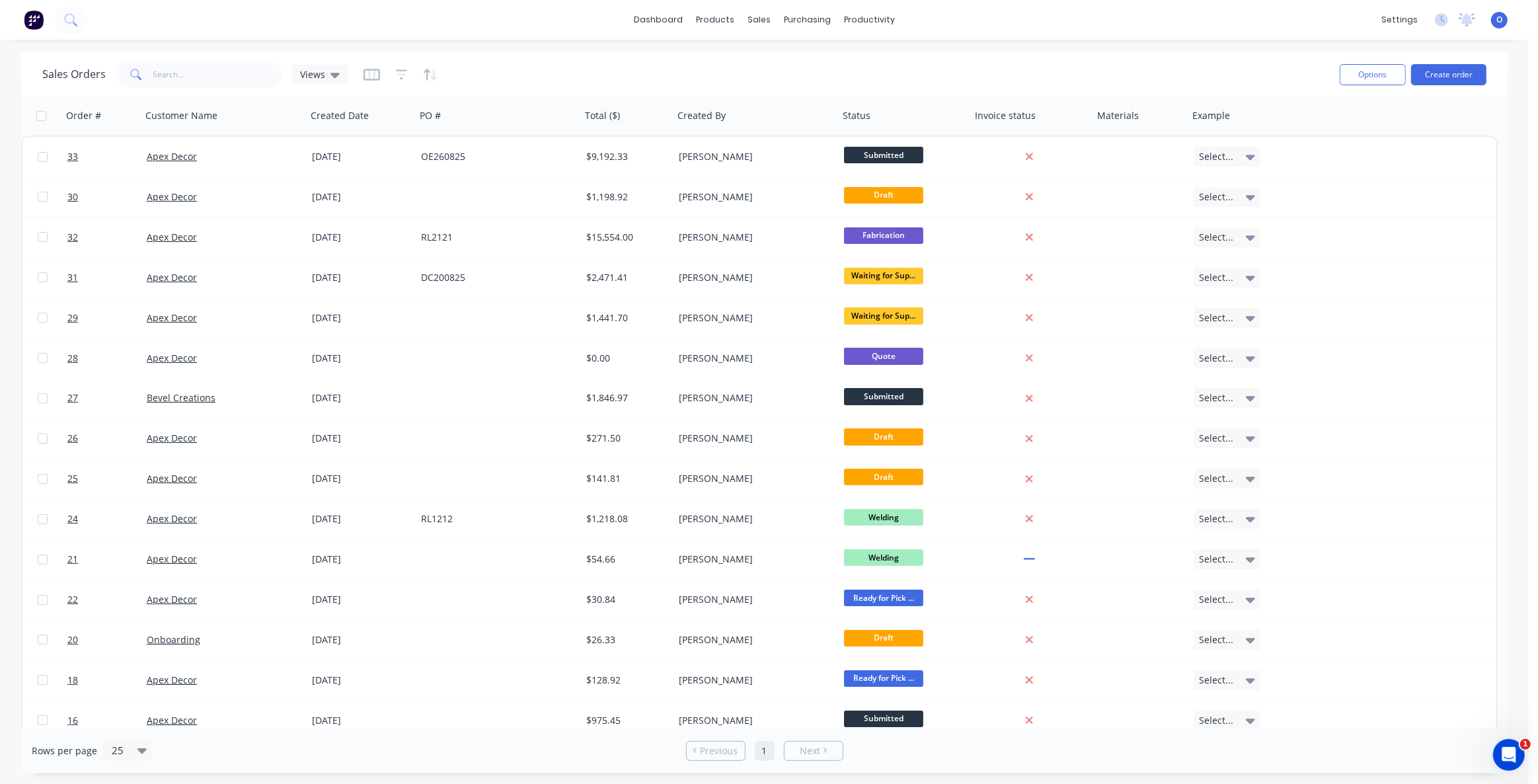
click at [601, 76] on div "Sales Orders Views" at bounding box center [686, 75] width 1287 height 32
click at [1013, 65] on div "Sales Orders Views" at bounding box center [686, 75] width 1287 height 32
click at [1085, 66] on div "Sales Orders Views" at bounding box center [686, 75] width 1287 height 32
click at [873, 59] on div "Sales Orders Views" at bounding box center [686, 75] width 1287 height 32
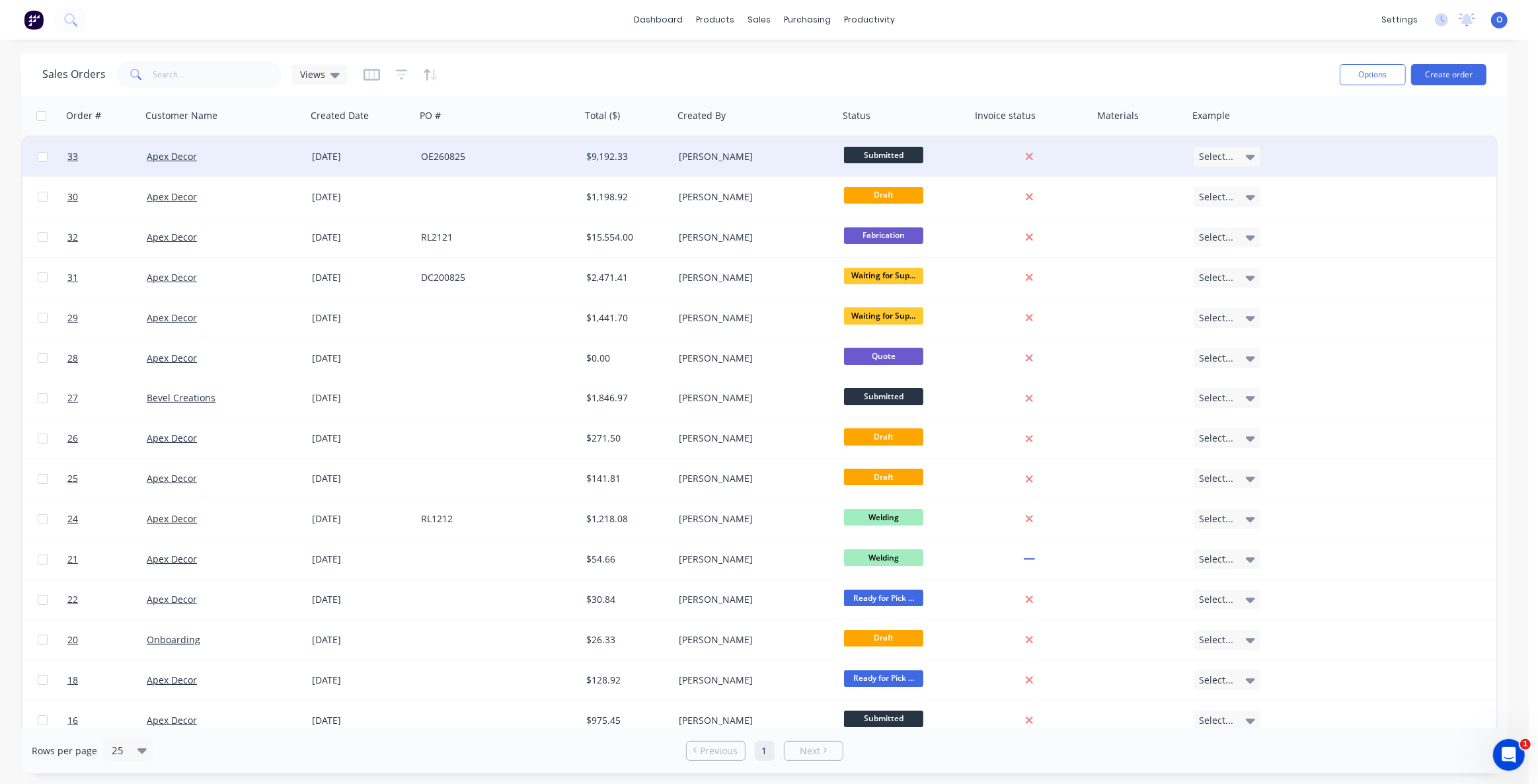
click at [65, 156] on div at bounding box center [102, 157] width 79 height 40
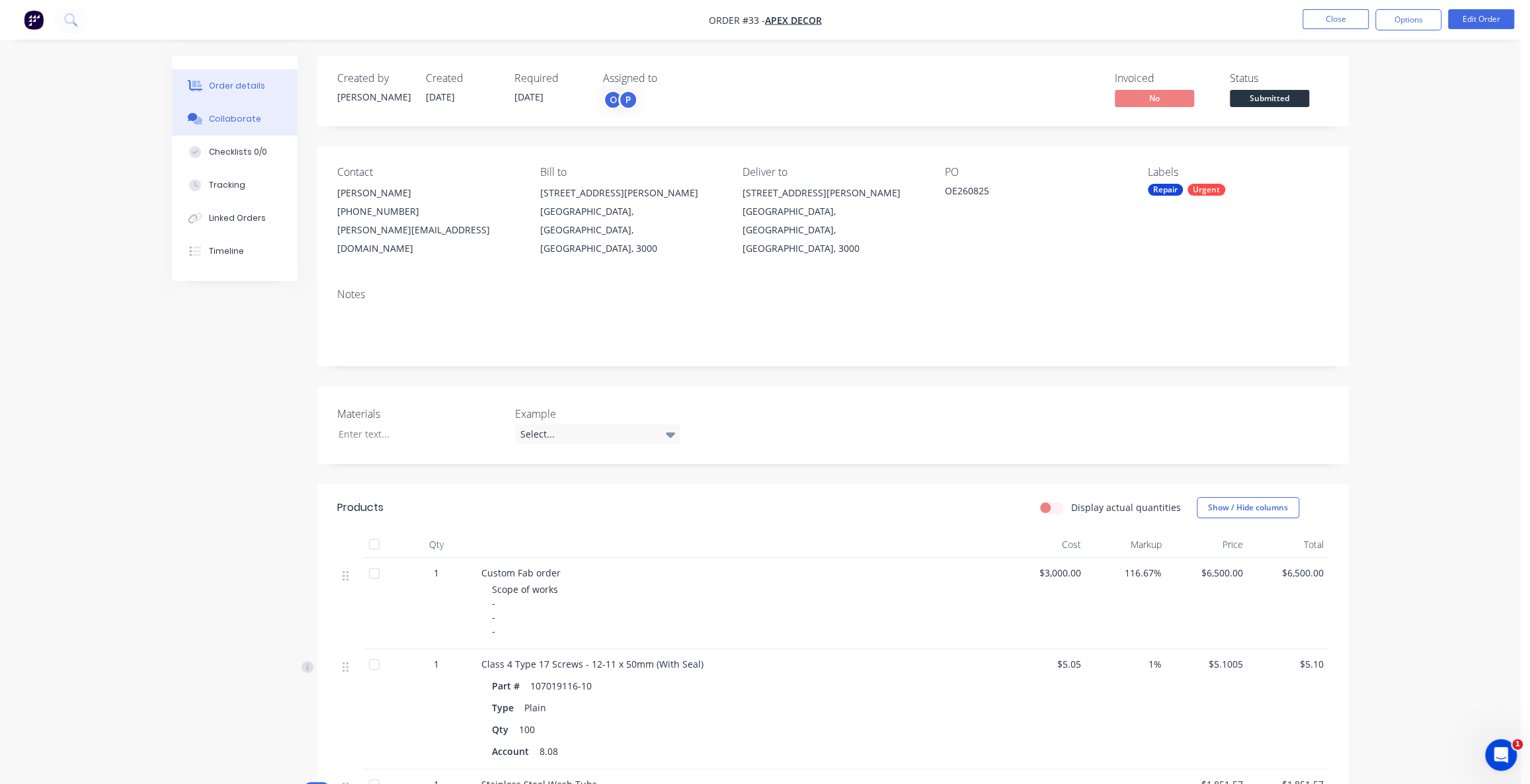
click at [254, 125] on div "Collaborate" at bounding box center [234, 119] width 52 height 12
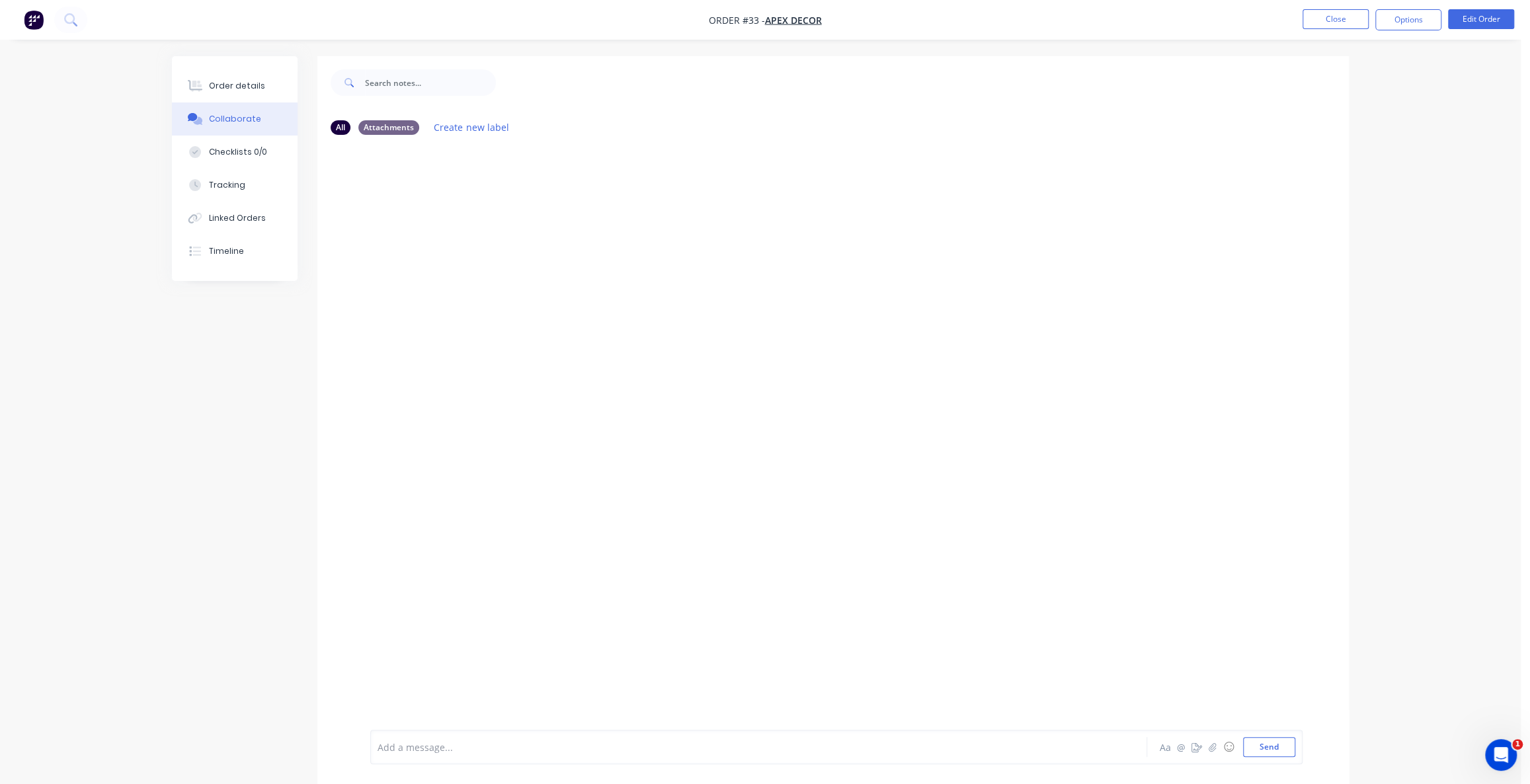
click at [403, 160] on div at bounding box center [832, 437] width 1032 height 584
click at [33, 24] on img "button" at bounding box center [33, 20] width 20 height 20
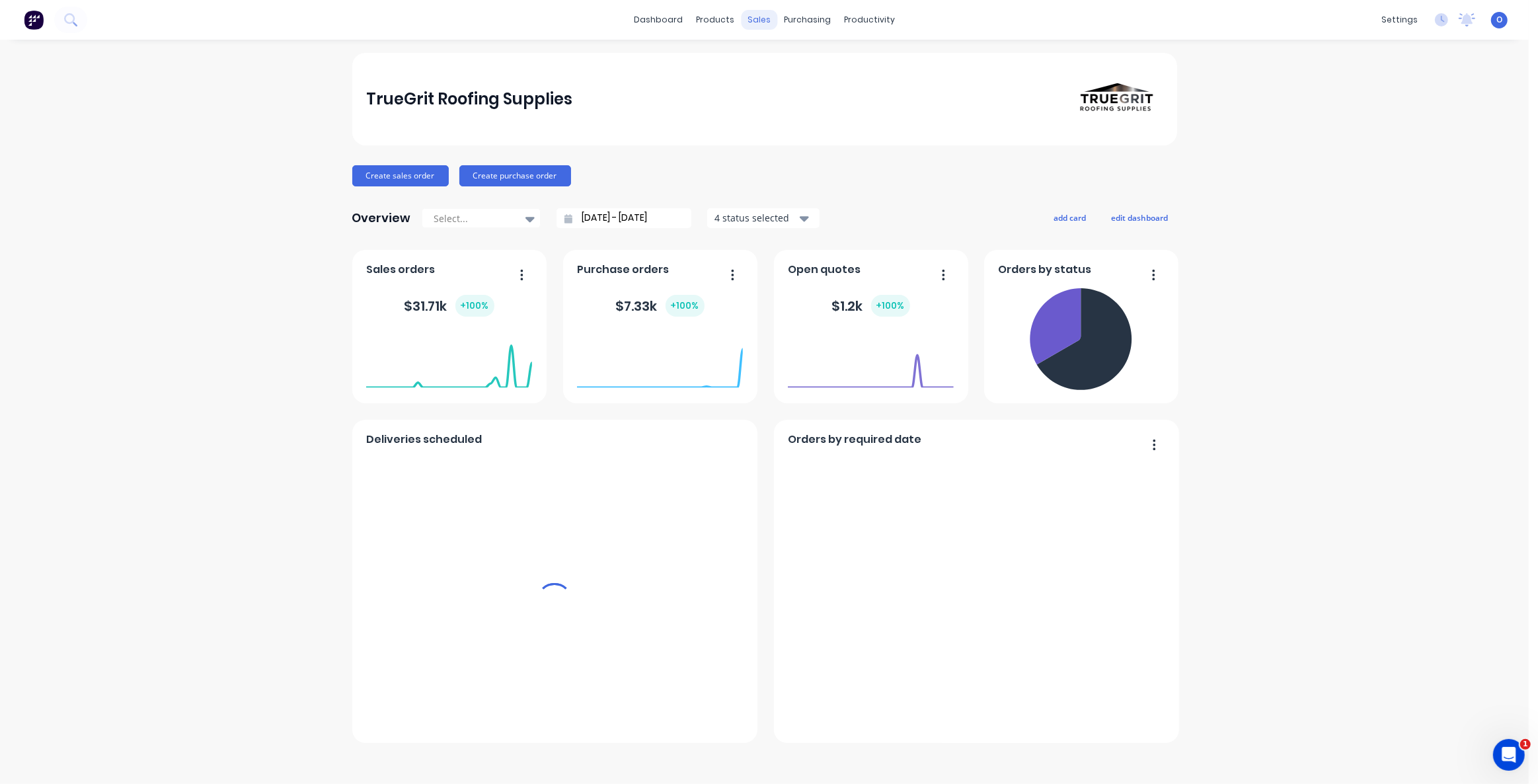
click at [769, 22] on div "sales" at bounding box center [759, 20] width 37 height 20
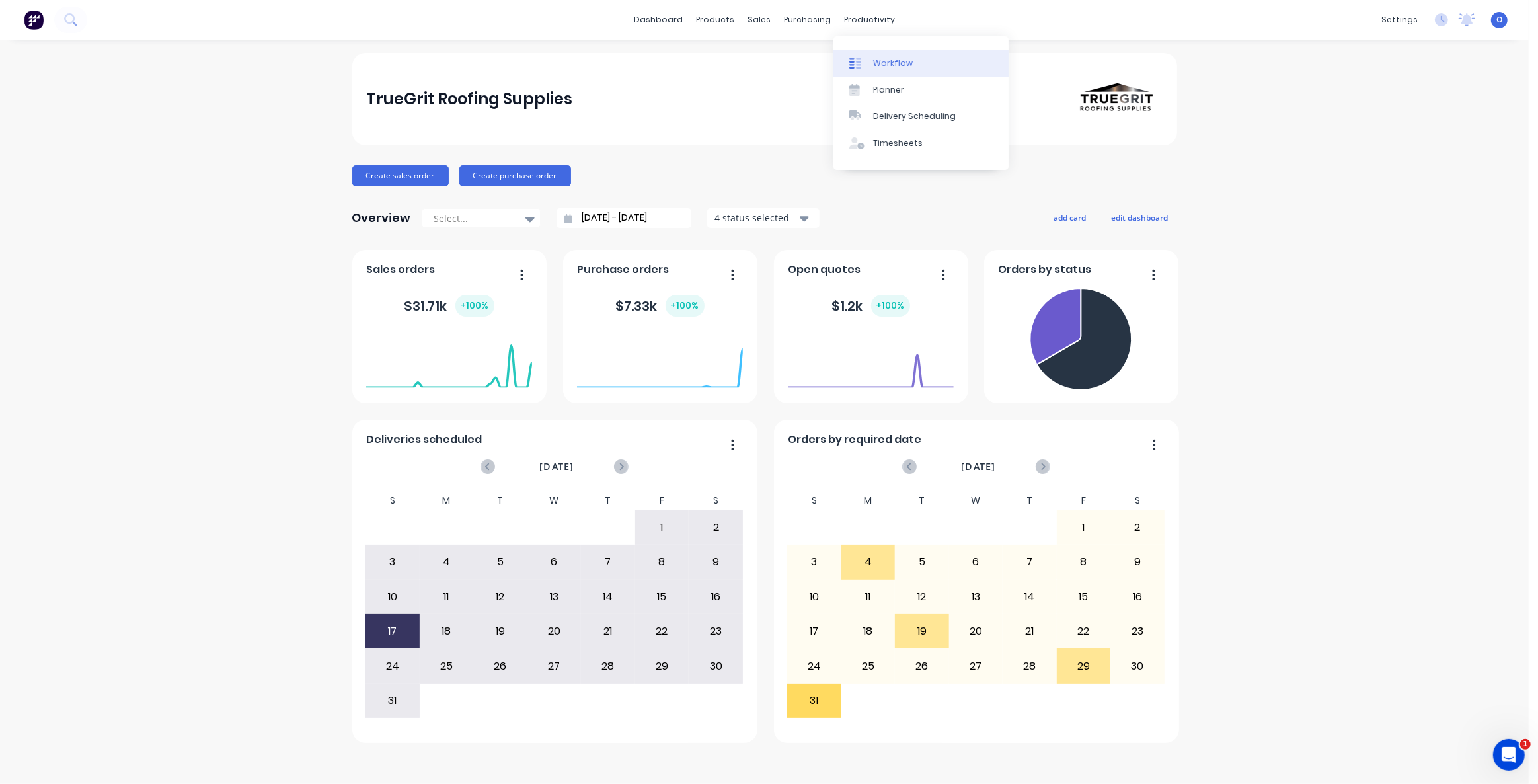
click at [891, 56] on link "Workflow" at bounding box center [922, 63] width 176 height 26
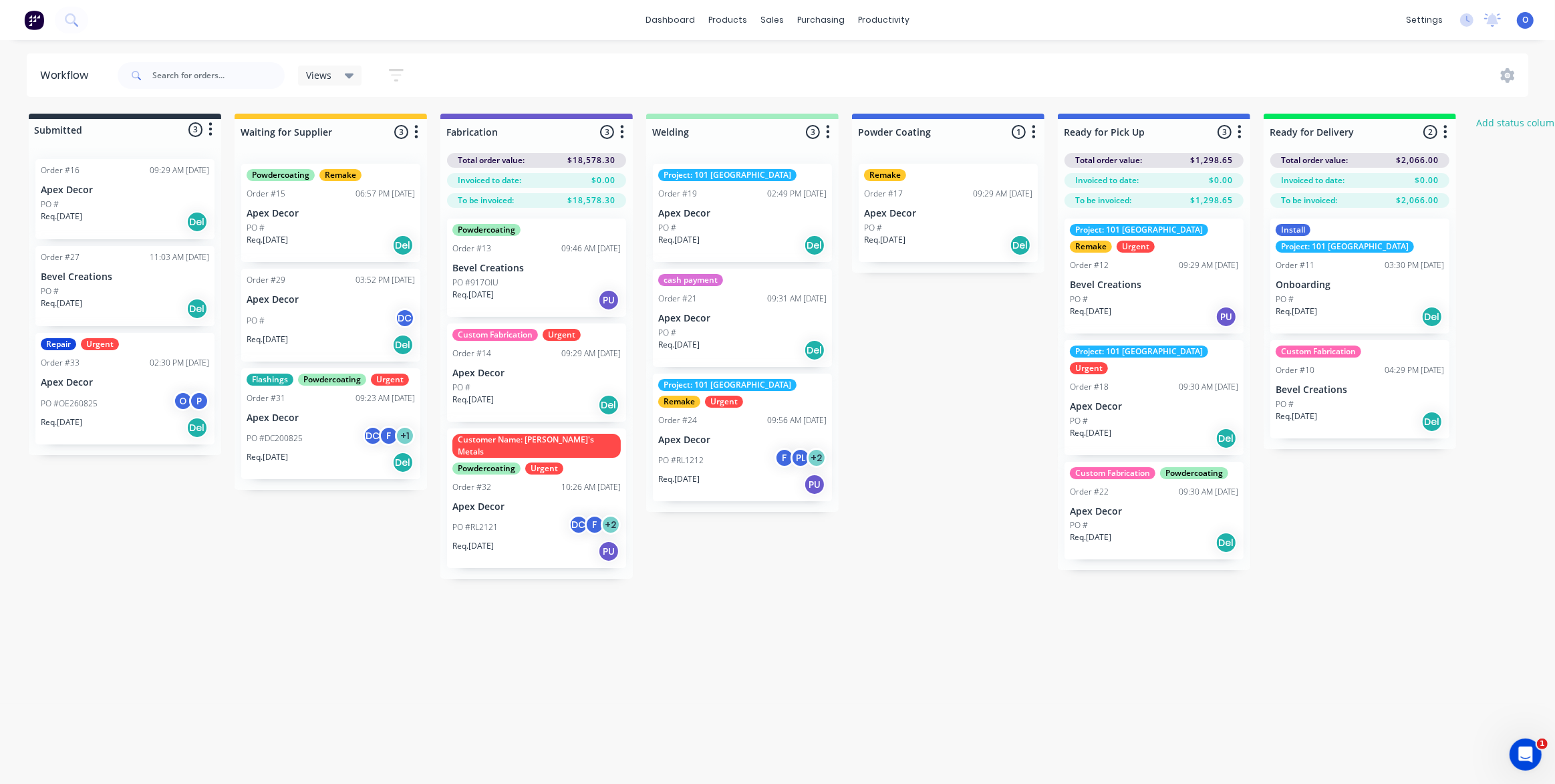
click at [943, 539] on div "Submitted 3 Status colour #273444 hex #273444 Save Cancel Summaries Total order…" at bounding box center [910, 346] width 1841 height 465
click at [946, 562] on div "Submitted 3 Status colour #273444 hex #273444 Save Cancel Summaries Total order…" at bounding box center [910, 346] width 1841 height 465
click at [948, 509] on div "Submitted 3 Status colour #273444 hex #273444 Save Cancel Summaries Total order…" at bounding box center [910, 346] width 1841 height 465
click at [943, 464] on div "Submitted 3 Status colour #273444 hex #273444 Save Cancel Summaries Total order…" at bounding box center [910, 346] width 1841 height 465
click at [234, 566] on div "Submitted 3 Status colour #273444 hex #273444 Save Cancel Summaries Total order…" at bounding box center [910, 346] width 1841 height 465
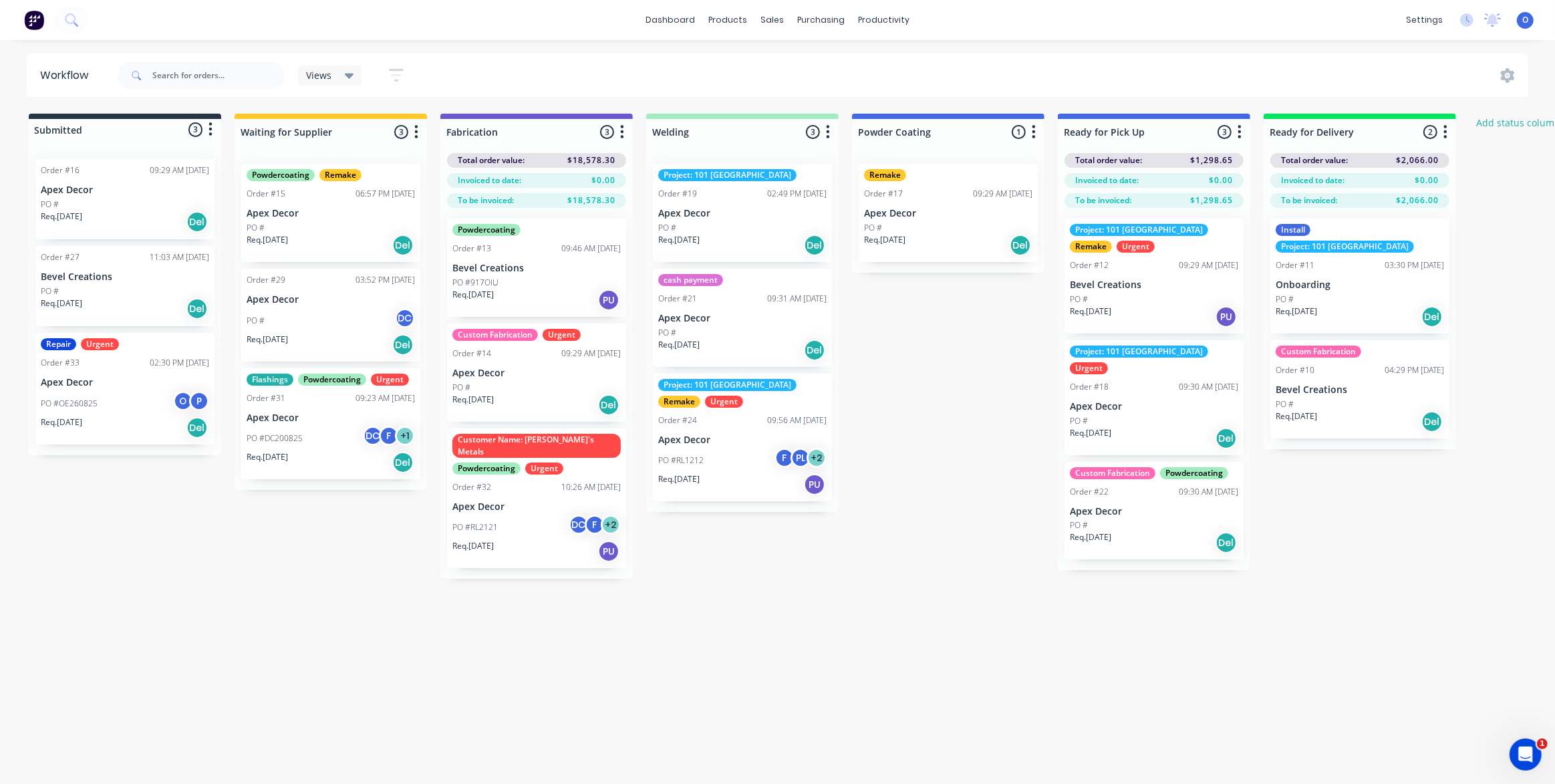
click at [213, 560] on div "Submitted 3 Status colour #273444 hex #273444 Save Cancel Summaries Total order…" at bounding box center [910, 346] width 1841 height 465
drag, startPoint x: 336, startPoint y: 72, endPoint x: 369, endPoint y: 580, distance: 509.1
click at [369, 580] on div "Workflow Views Save new view None (Default) edit Urgent Jobs edit Show/Hide sta…" at bounding box center [773, 405] width 1546 height 704
click at [329, 608] on div "Workflow Views Save new view None (Default) edit Urgent Jobs edit Show/Hide sta…" at bounding box center [773, 405] width 1546 height 704
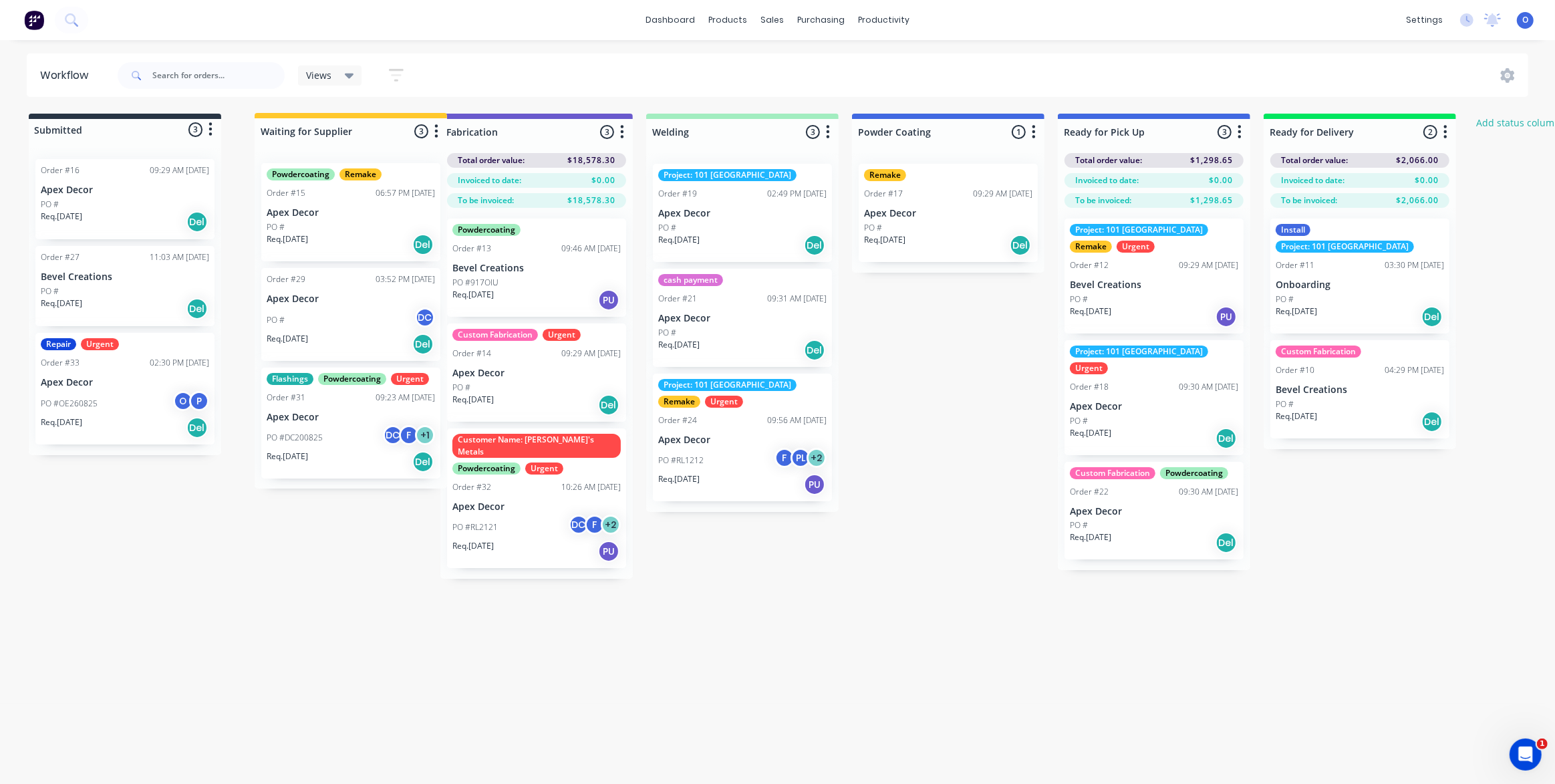
drag, startPoint x: 350, startPoint y: 119, endPoint x: 375, endPoint y: 119, distance: 25.0
click at [375, 119] on div "Submitted 3 Status colour #273444 hex #273444 Save Cancel Summaries Total order…" at bounding box center [910, 346] width 1841 height 465
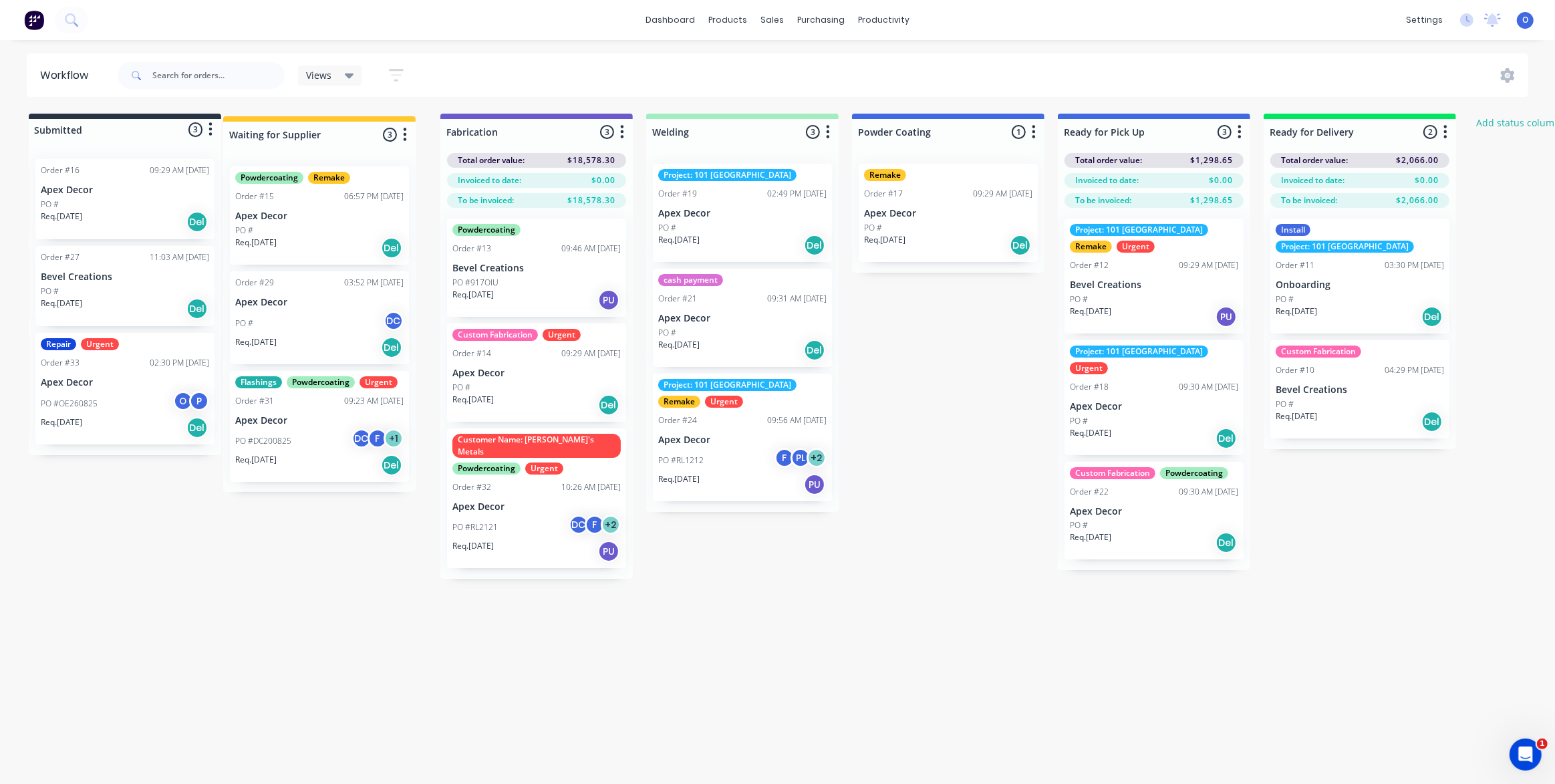
drag, startPoint x: 364, startPoint y: 122, endPoint x: 332, endPoint y: 123, distance: 32.0
click at [362, 119] on div "Submitted 3 Status colour #273444 hex #273444 Save Cancel Summaries Total order…" at bounding box center [910, 346] width 1841 height 465
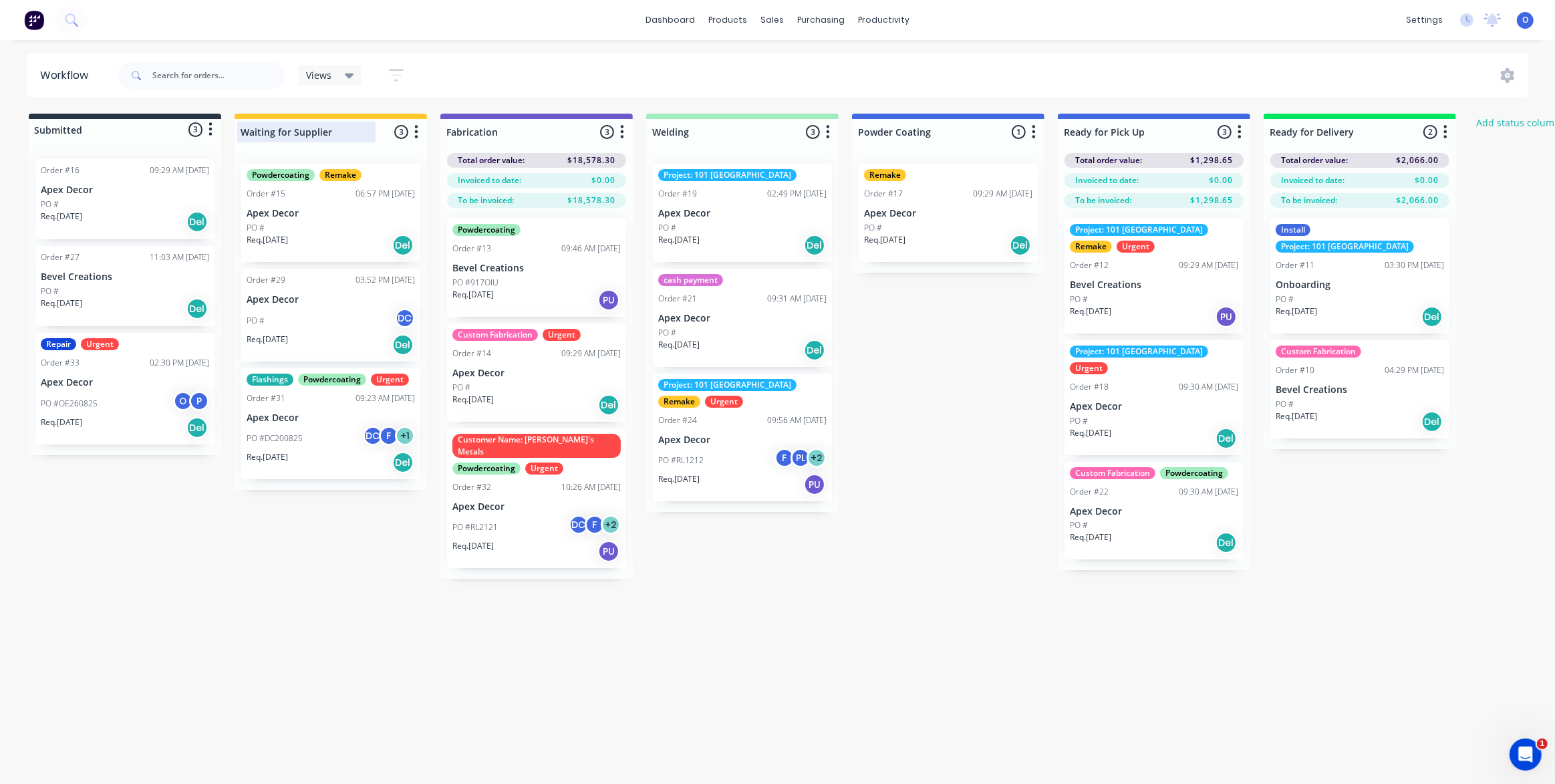
click at [332, 134] on div at bounding box center [331, 132] width 193 height 26
click at [487, 129] on div at bounding box center [537, 132] width 193 height 26
click at [707, 115] on div "Welding 3 Status colour #A2EDC0 hex #A2EDC0 Save Cancel Notifications Email SMS…" at bounding box center [743, 129] width 193 height 31
click at [825, 129] on button "button" at bounding box center [828, 132] width 16 height 16
click at [780, 186] on button "Notifications" at bounding box center [769, 182] width 134 height 22
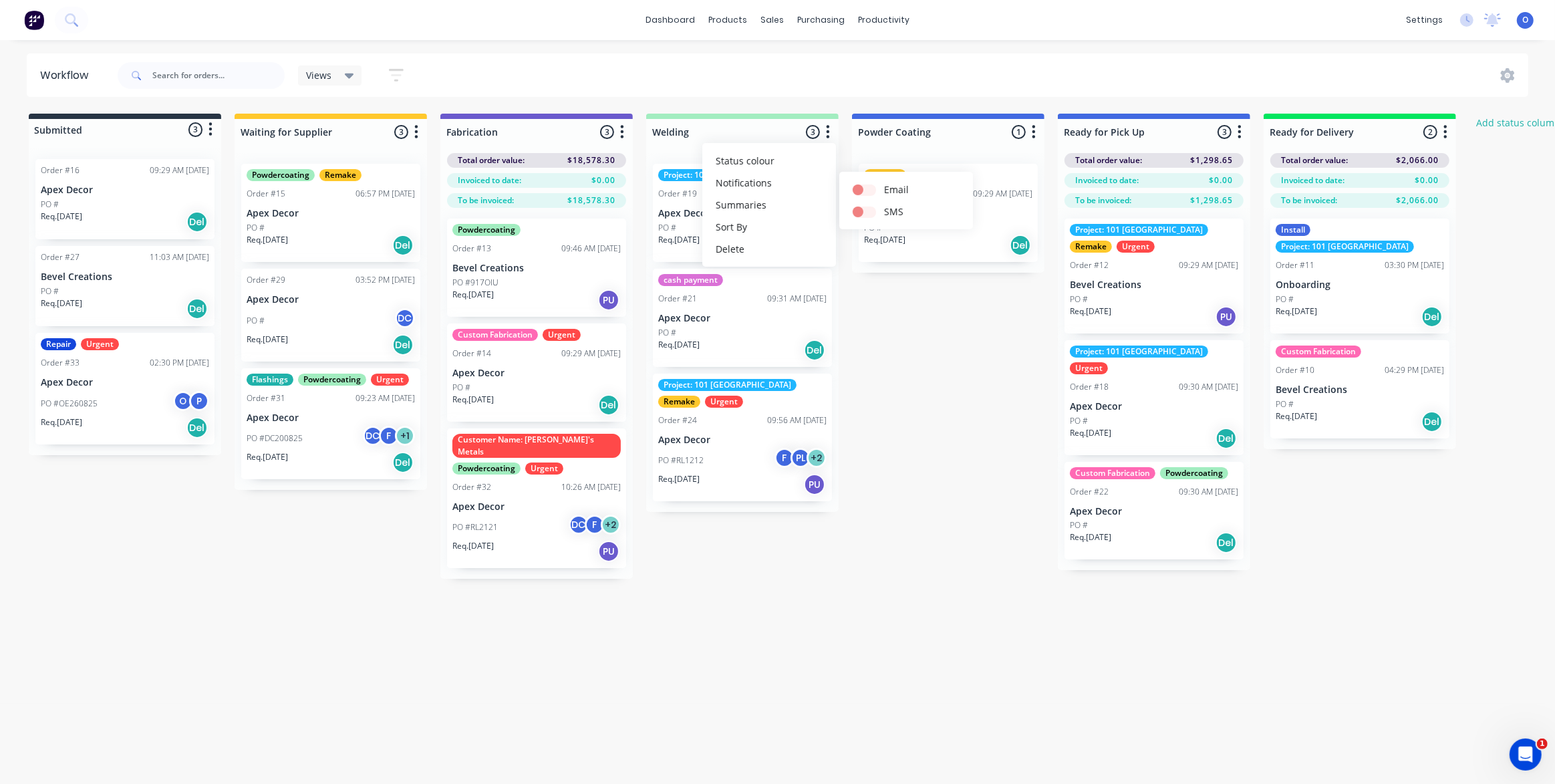
click at [902, 336] on div "Submitted 3 Status colour #273444 hex #273444 Save Cancel Summaries Total order…" at bounding box center [910, 346] width 1841 height 465
click at [1444, 133] on icon "button" at bounding box center [1445, 133] width 4 height 17
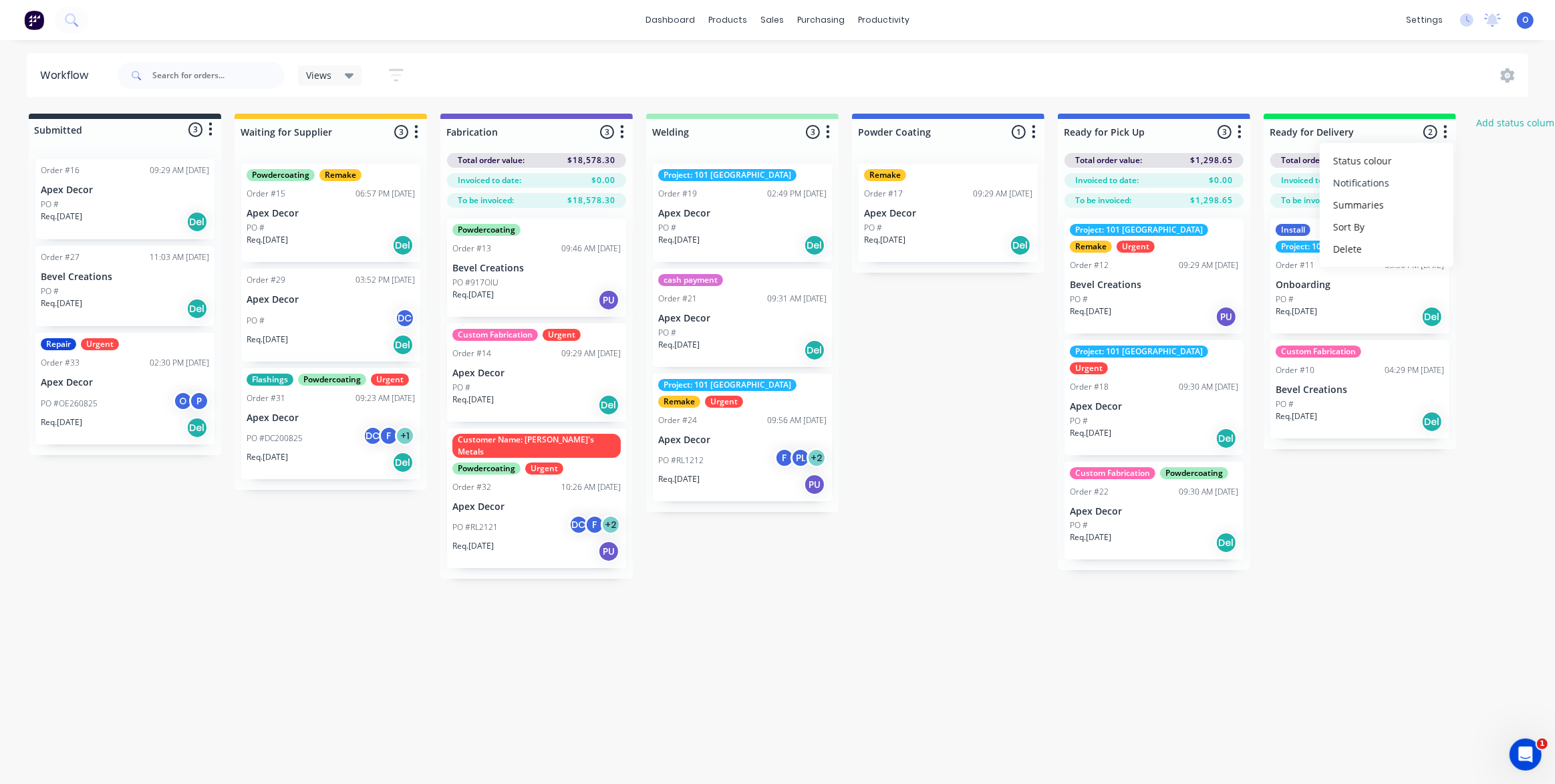
click at [1408, 188] on button "Notifications" at bounding box center [1387, 182] width 134 height 22
click at [935, 566] on div "Submitted 3 Status colour #273444 hex #273444 Save Cancel Summaries Total order…" at bounding box center [910, 346] width 1841 height 465
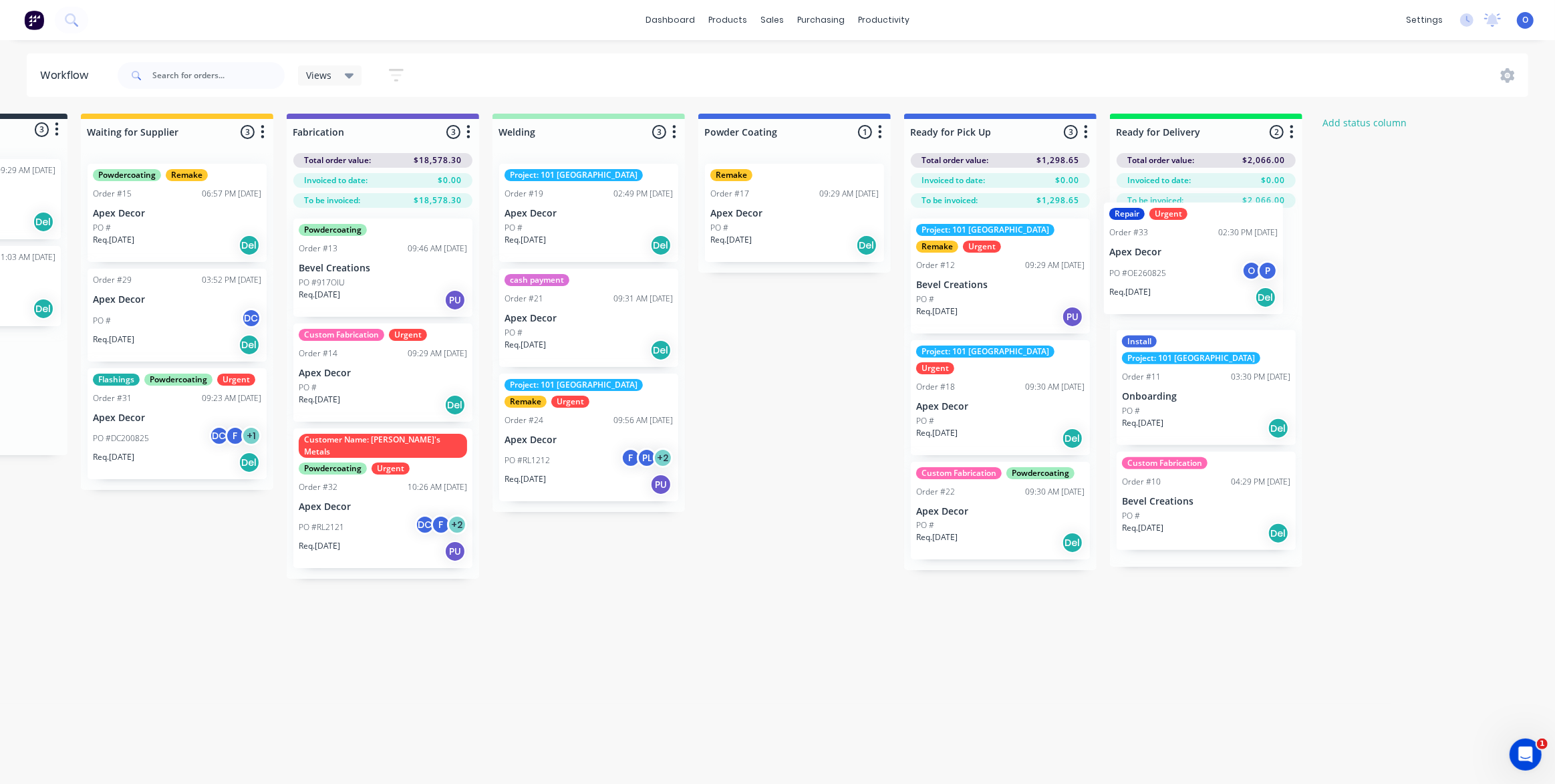
scroll to position [0, 157]
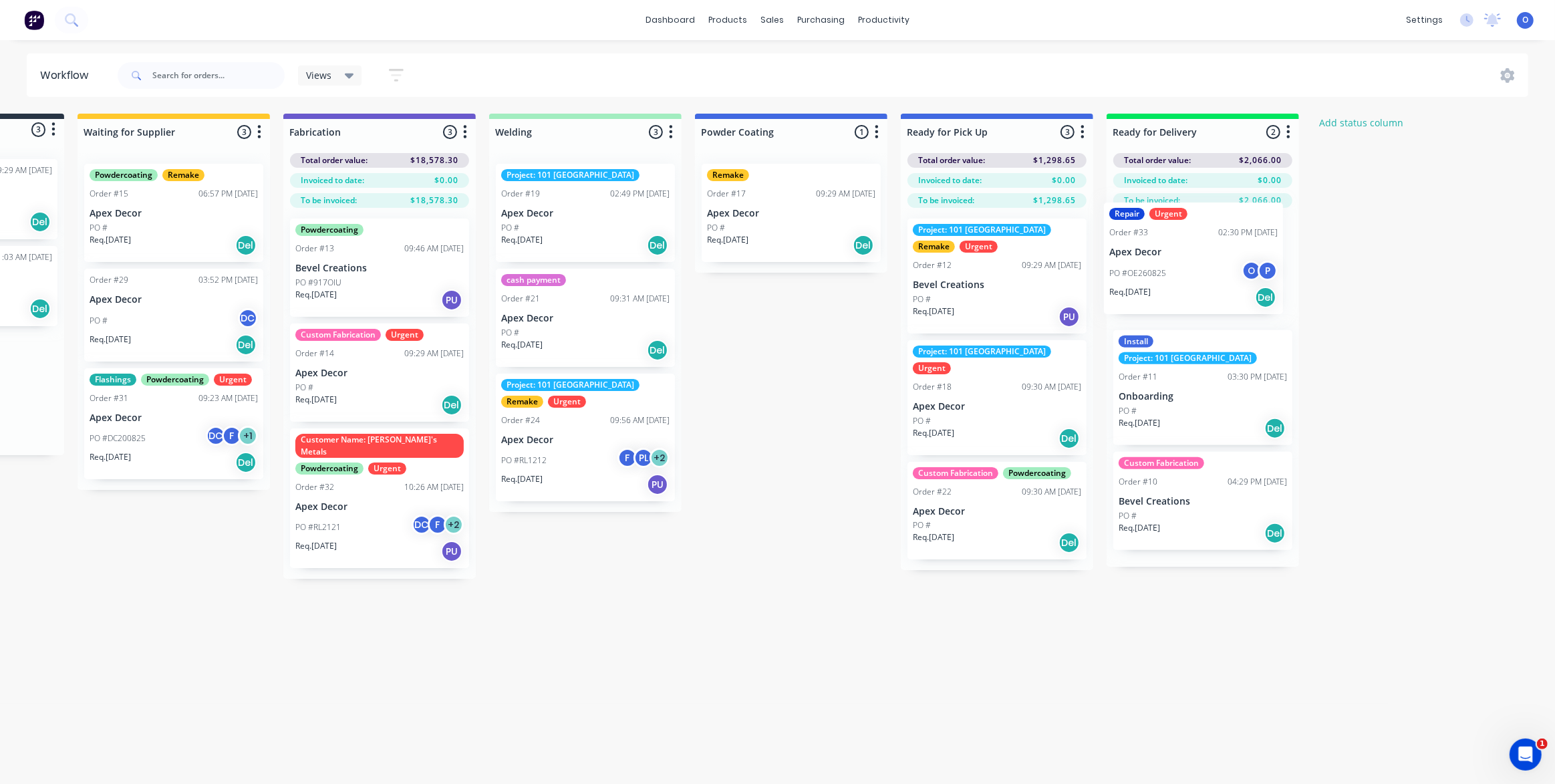
drag, startPoint x: 127, startPoint y: 389, endPoint x: 1200, endPoint y: 264, distance: 1080.3
click at [1200, 264] on div "Submitted 3 Status colour #273444 hex #273444 Save Cancel Summaries Total order…" at bounding box center [754, 346] width 1841 height 465
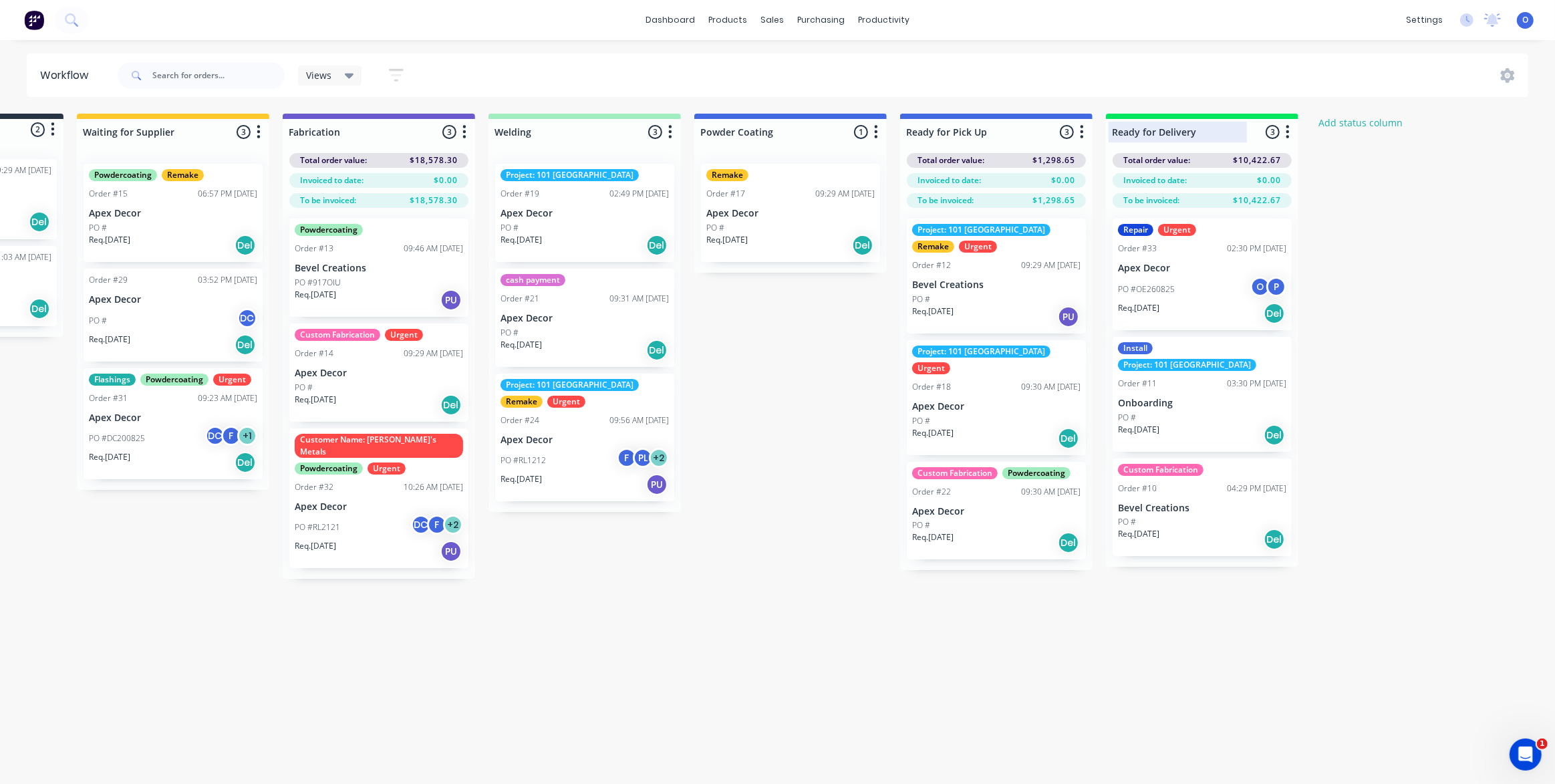
click at [1202, 135] on div at bounding box center [1203, 132] width 193 height 26
click at [1222, 268] on p "Apex Decor" at bounding box center [1202, 268] width 169 height 11
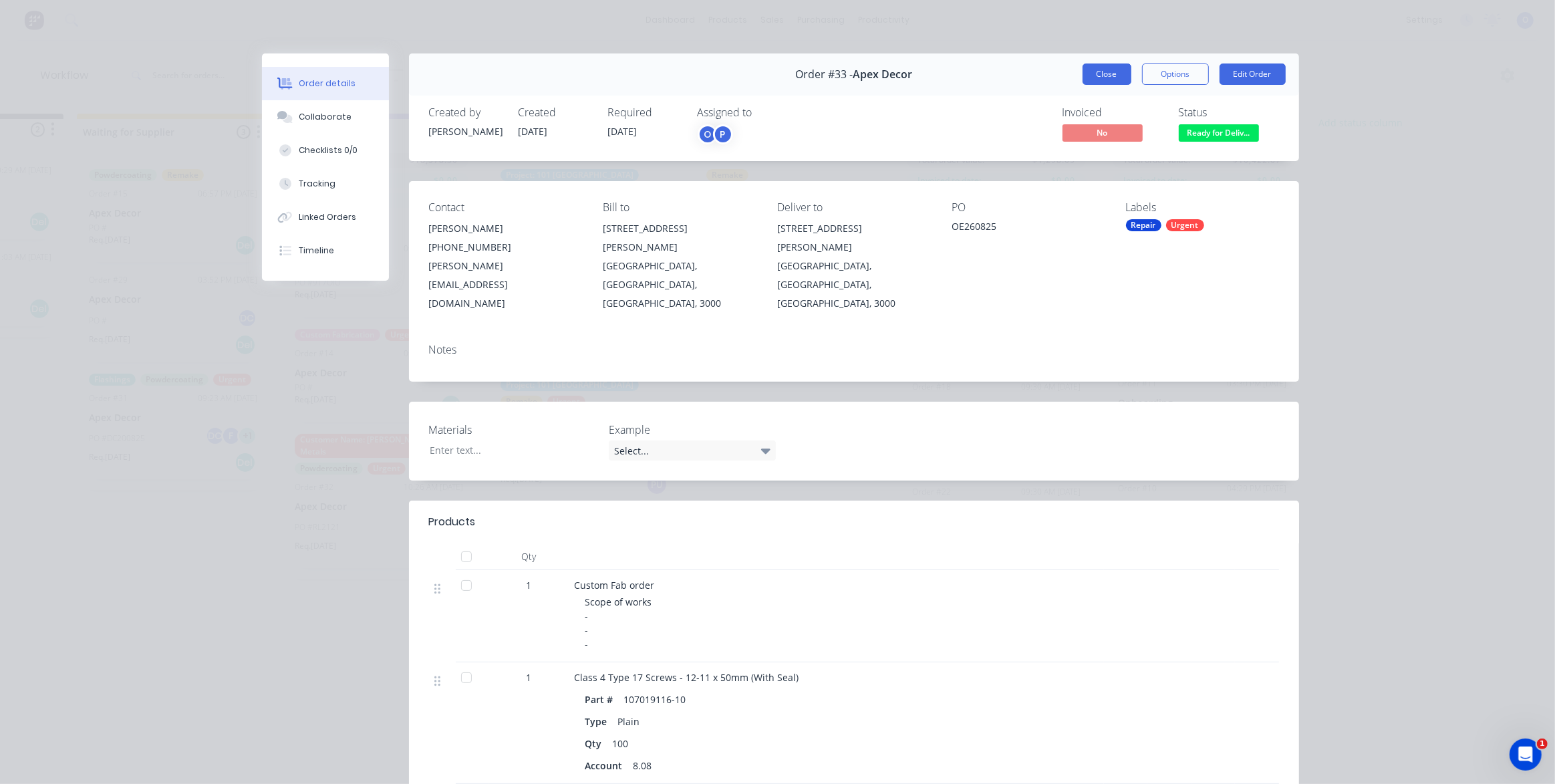
click at [1104, 74] on button "Close" at bounding box center [1107, 74] width 49 height 21
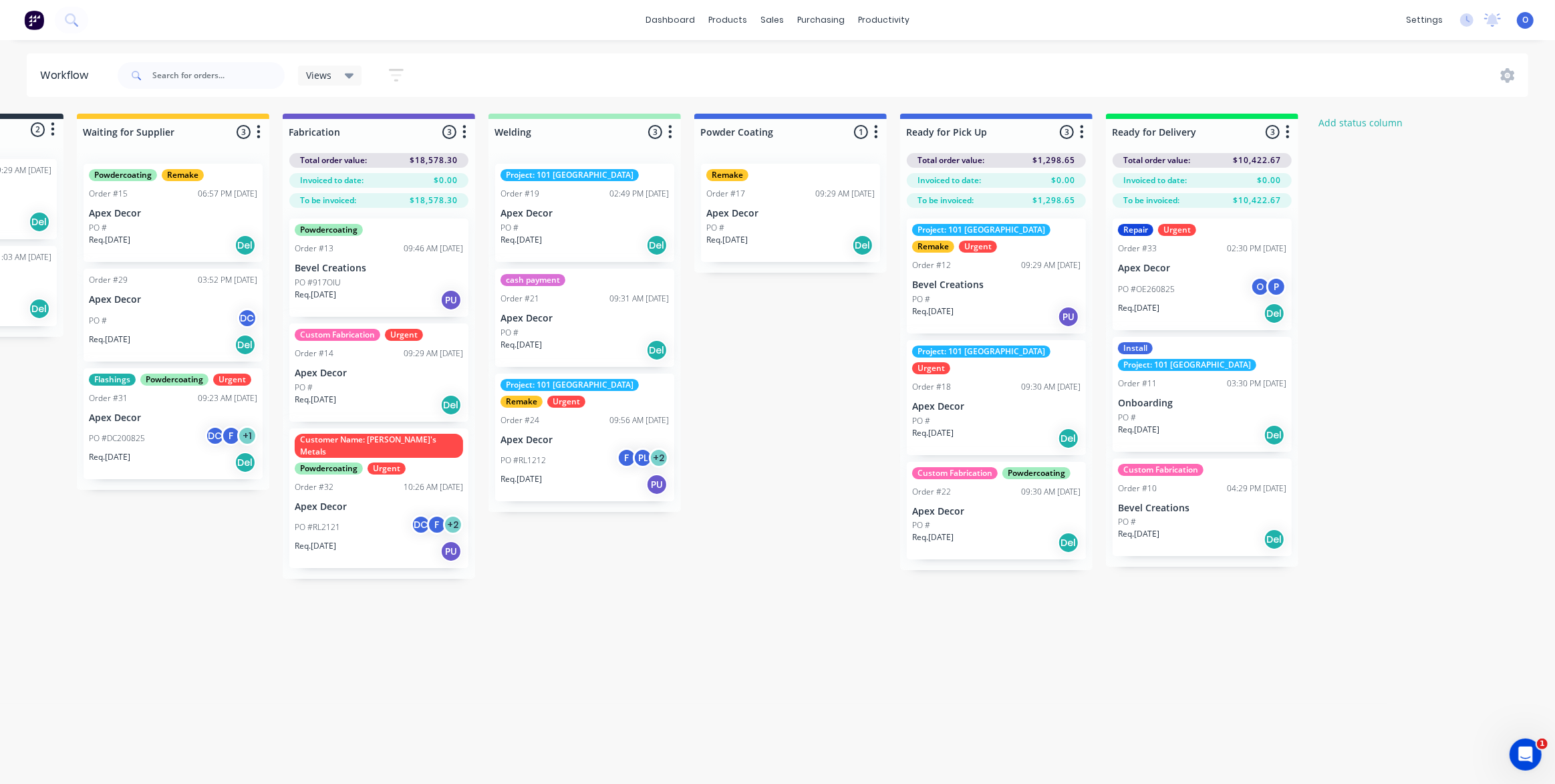
click at [1290, 134] on button "button" at bounding box center [1288, 132] width 16 height 16
click at [1236, 182] on button "Notifications" at bounding box center [1229, 182] width 134 height 22
click at [1370, 307] on div "Submitted 2 Status colour #273444 hex #273444 Save Cancel Summaries Total order…" at bounding box center [753, 346] width 1841 height 465
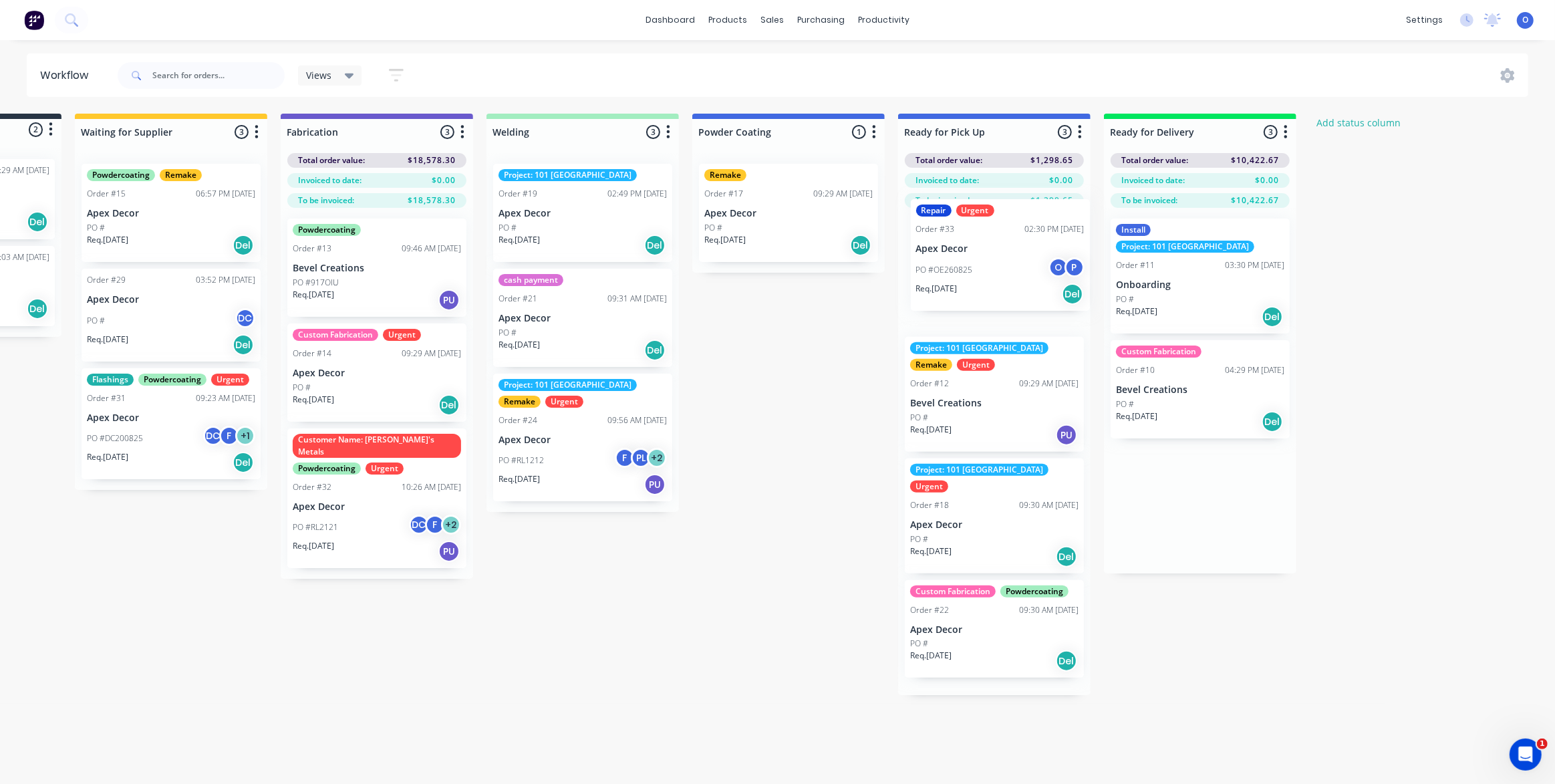
drag, startPoint x: 1170, startPoint y: 273, endPoint x: 964, endPoint y: 250, distance: 207.3
click at [964, 250] on div "Submitted 2 Status colour #273444 hex #273444 Save Cancel Summaries Total order…" at bounding box center [751, 404] width 1841 height 582
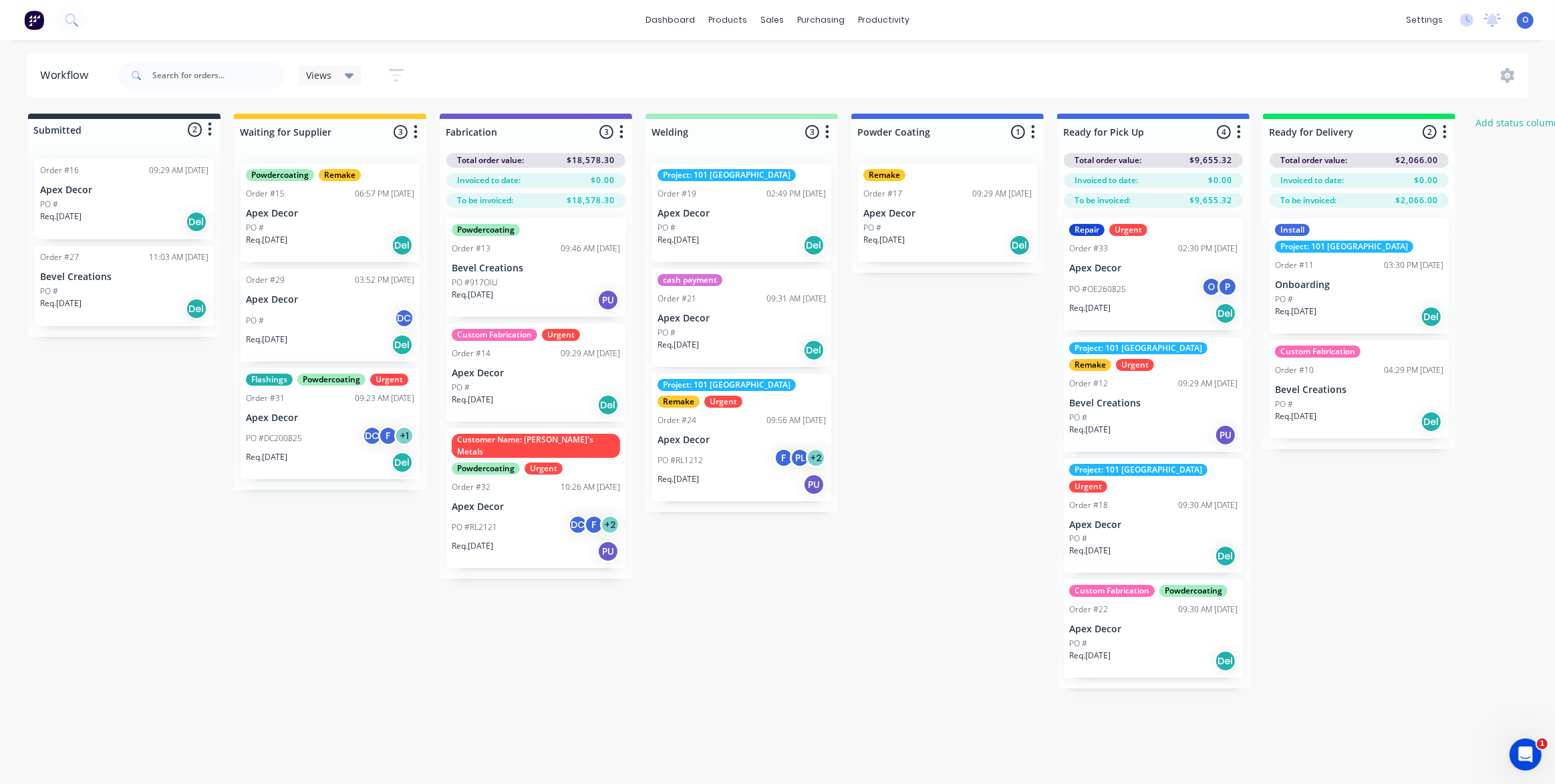
scroll to position [0, 0]
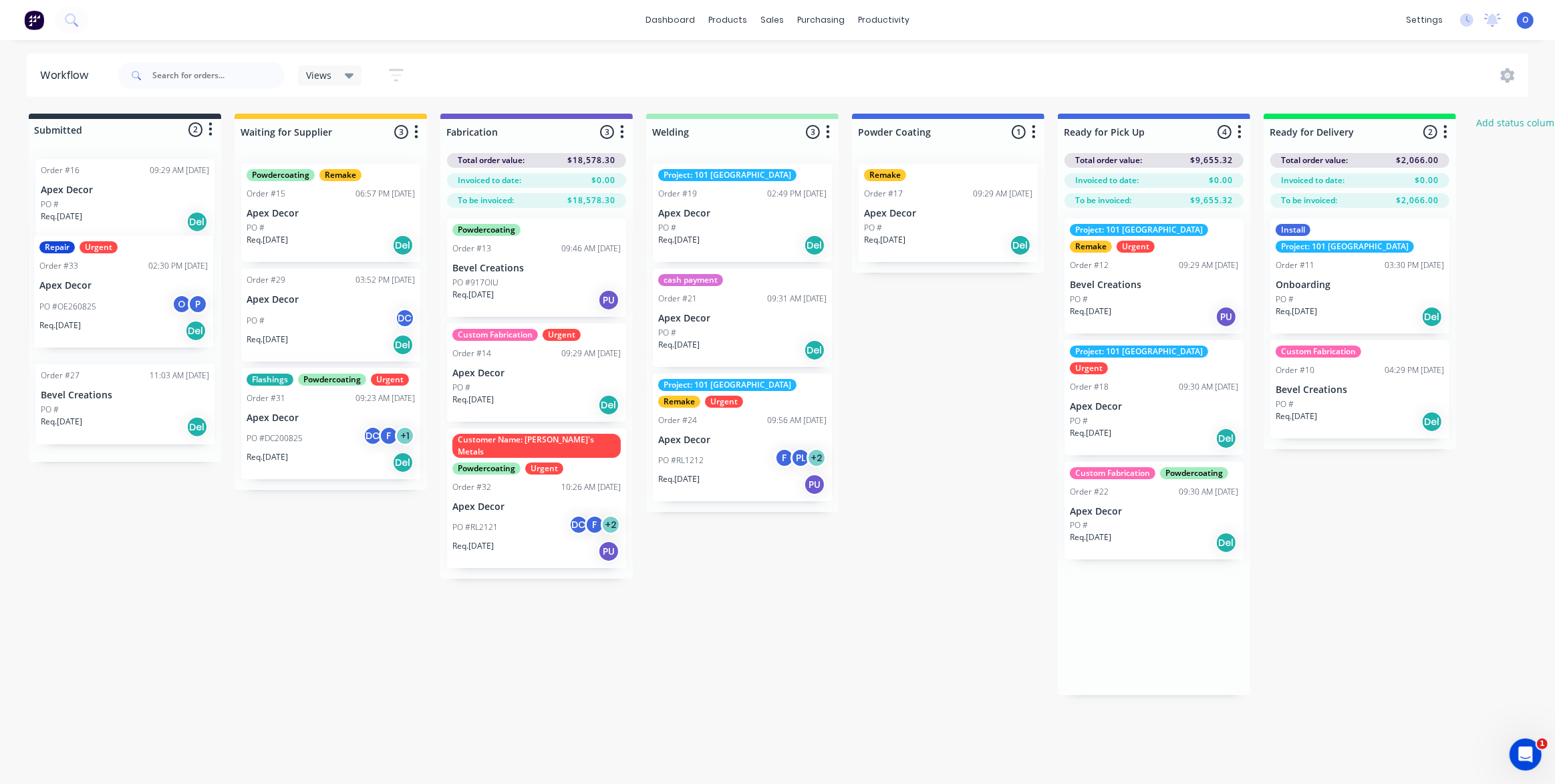
drag, startPoint x: 1151, startPoint y: 278, endPoint x: 115, endPoint y: 298, distance: 1036.2
click at [115, 298] on div "Submitted 2 Status colour #273444 hex #273444 Save Cancel Summaries Total order…" at bounding box center [910, 404] width 1841 height 582
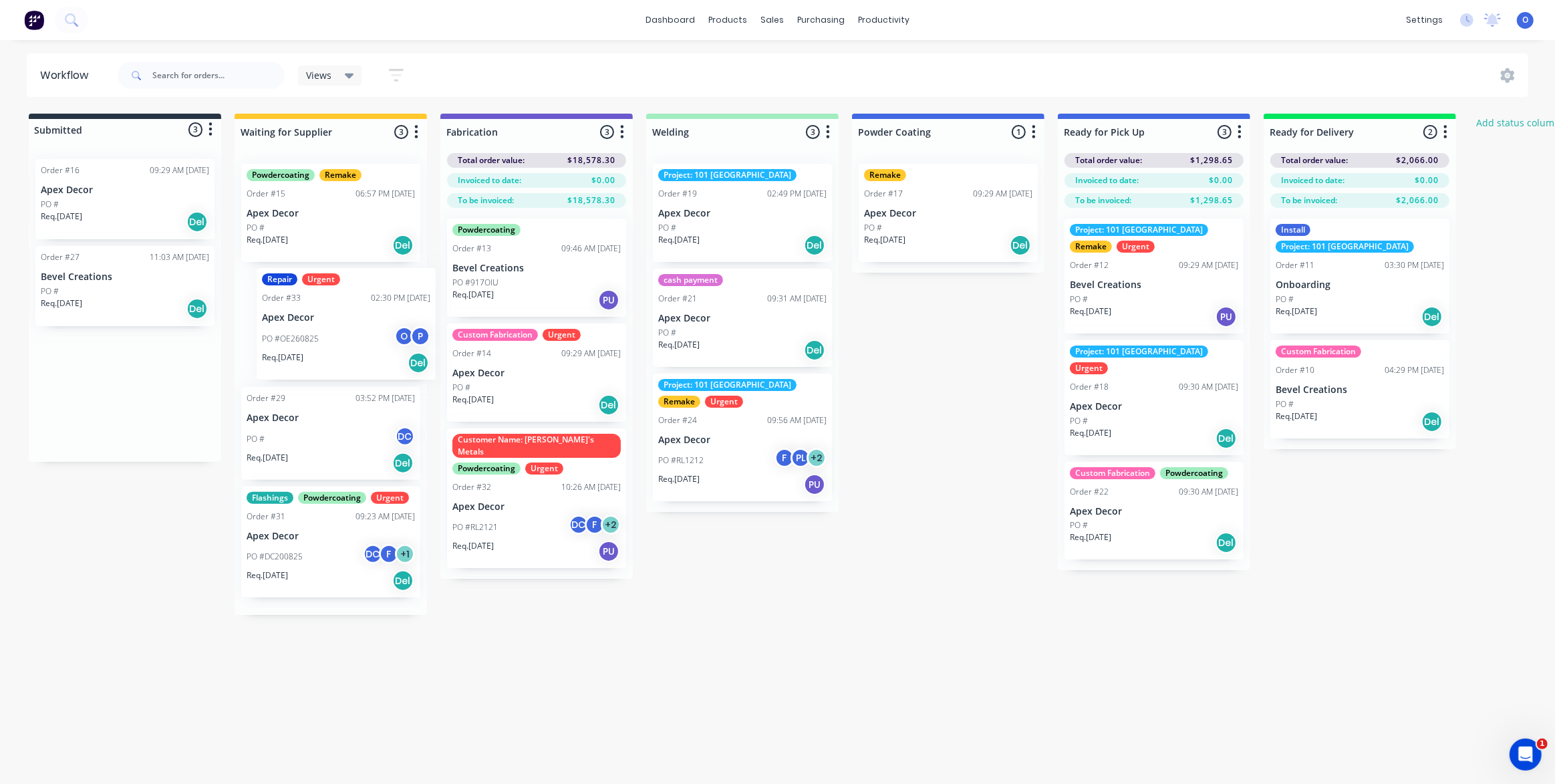
drag, startPoint x: 92, startPoint y: 312, endPoint x: 315, endPoint y: 337, distance: 224.4
click at [315, 337] on div "Submitted 3 Status colour #273444 hex #273444 Save Cancel Summaries Total order…" at bounding box center [910, 363] width 1841 height 501
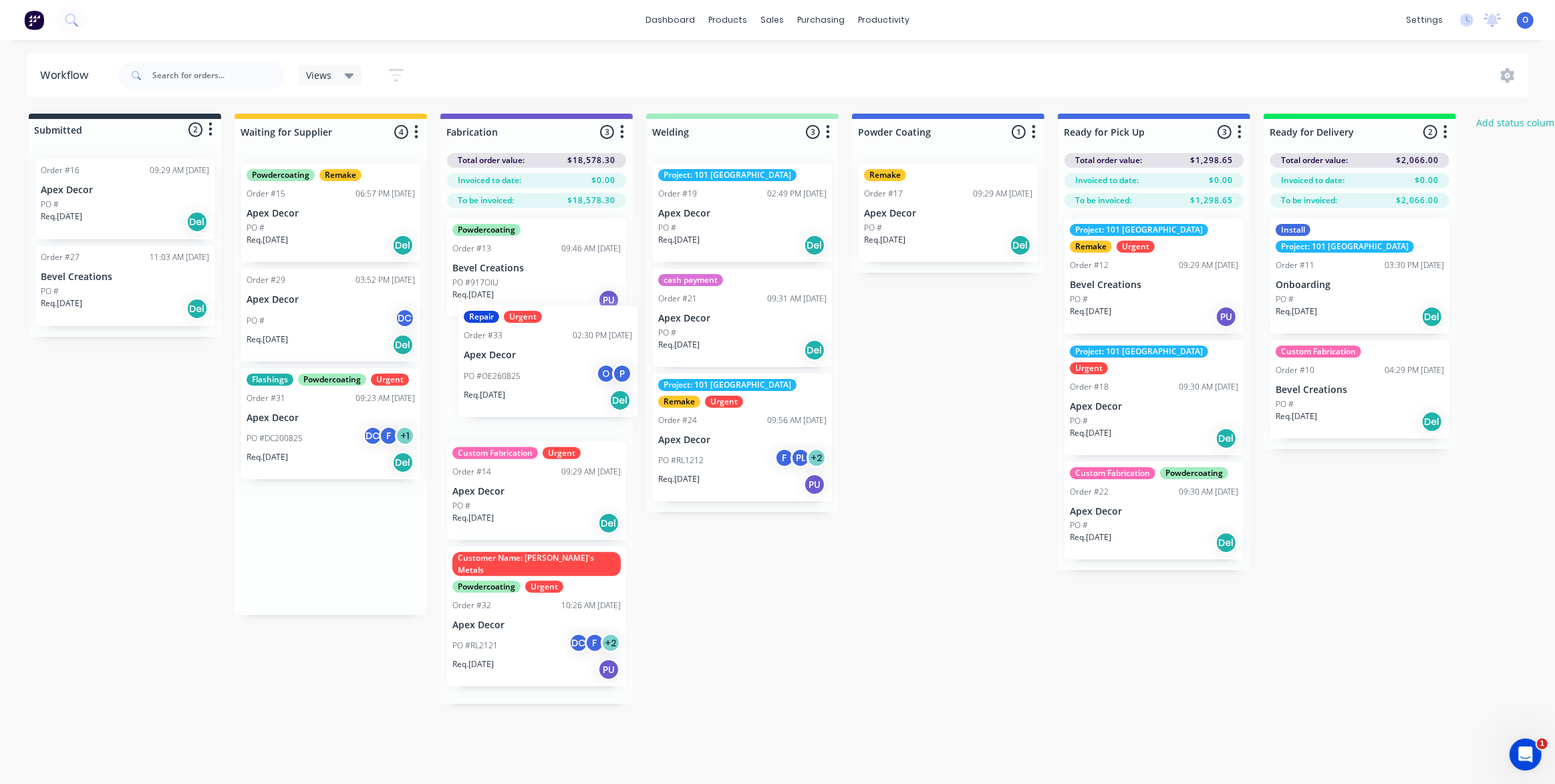
drag, startPoint x: 326, startPoint y: 336, endPoint x: 548, endPoint y: 376, distance: 225.6
click at [548, 376] on div "Submitted 2 Status colour #273444 hex #273444 Save Cancel Summaries Total order…" at bounding box center [910, 408] width 1841 height 590
click at [938, 531] on div "Submitted 2 Status colour #273444 hex #273444 Save Cancel Summaries Total order…" at bounding box center [910, 405] width 1841 height 584
click at [490, 71] on div "Views Save new view None (Default) edit Urgent Jobs edit Show/Hide statuses Sho…" at bounding box center [822, 75] width 1415 height 40
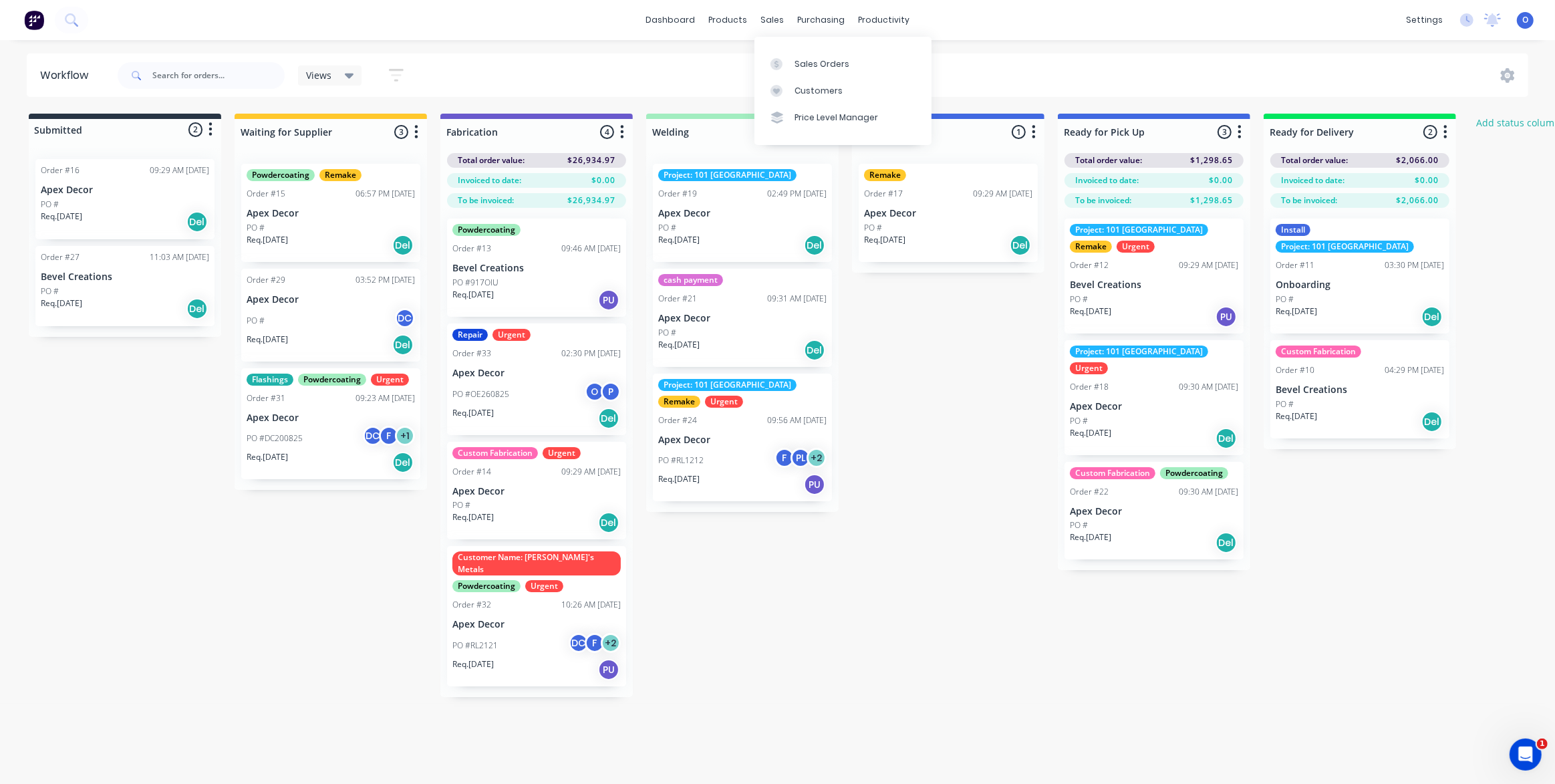
drag, startPoint x: 574, startPoint y: 71, endPoint x: 434, endPoint y: 83, distance: 140.5
click at [574, 71] on div "Views Save new view None (Default) edit Urgent Jobs edit Show/Hide statuses Sho…" at bounding box center [822, 75] width 1415 height 40
click at [401, 73] on icon "button" at bounding box center [396, 75] width 14 height 17
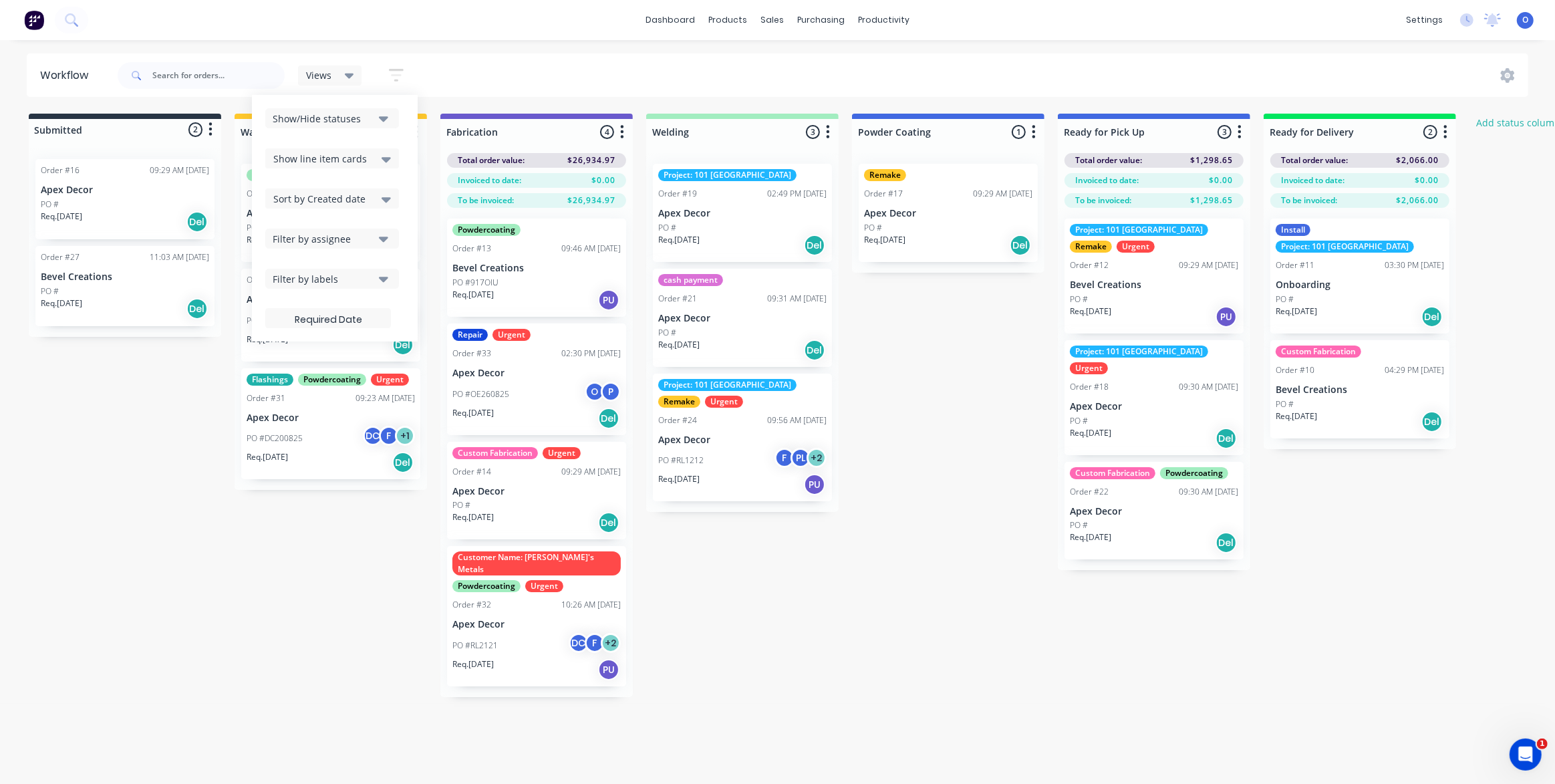
click at [342, 274] on div "Filter by labels" at bounding box center [323, 279] width 101 height 14
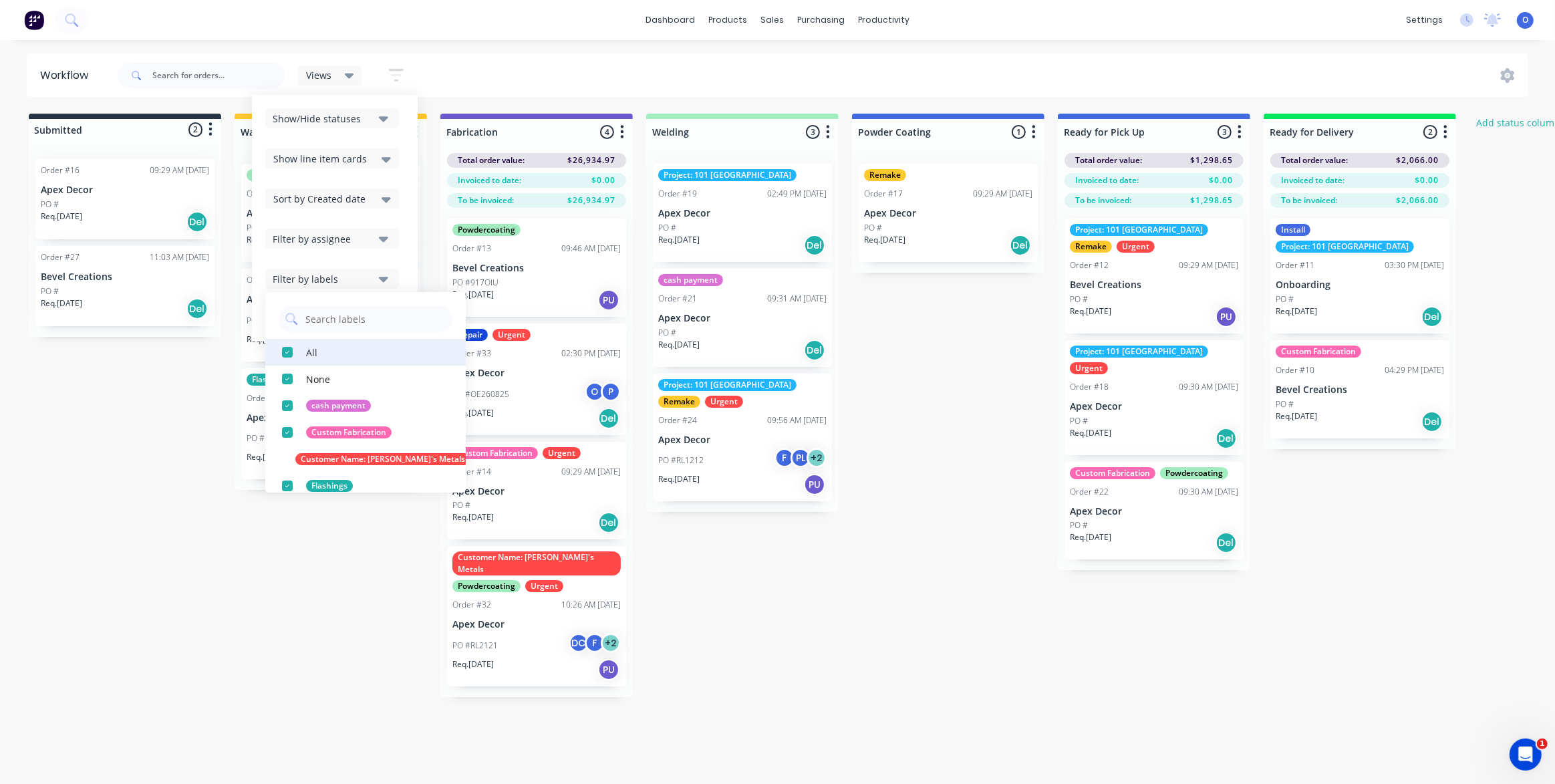
click at [289, 354] on div "button" at bounding box center [287, 352] width 27 height 27
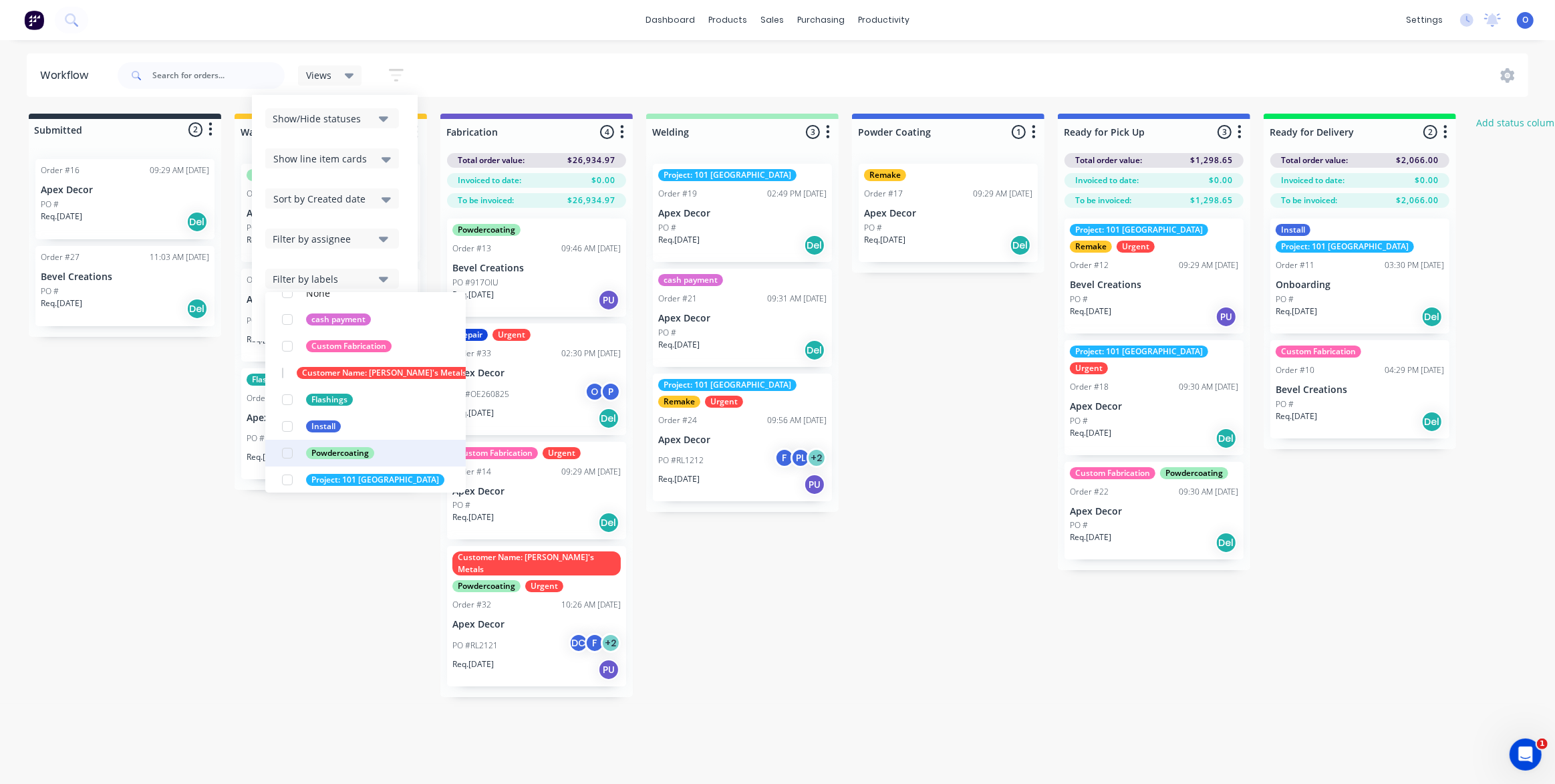
scroll to position [174, 0]
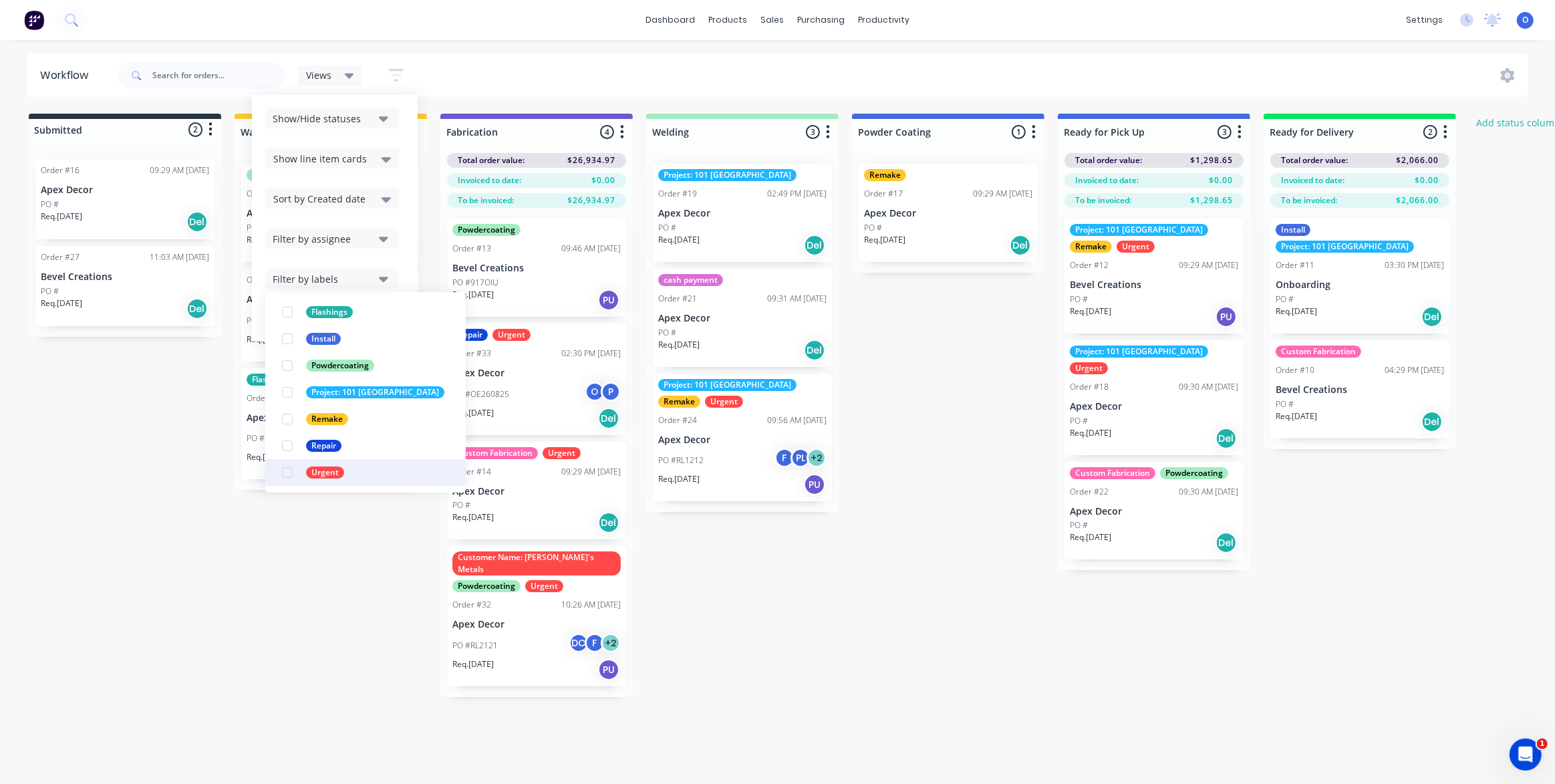
click at [287, 473] on div "button" at bounding box center [287, 472] width 27 height 27
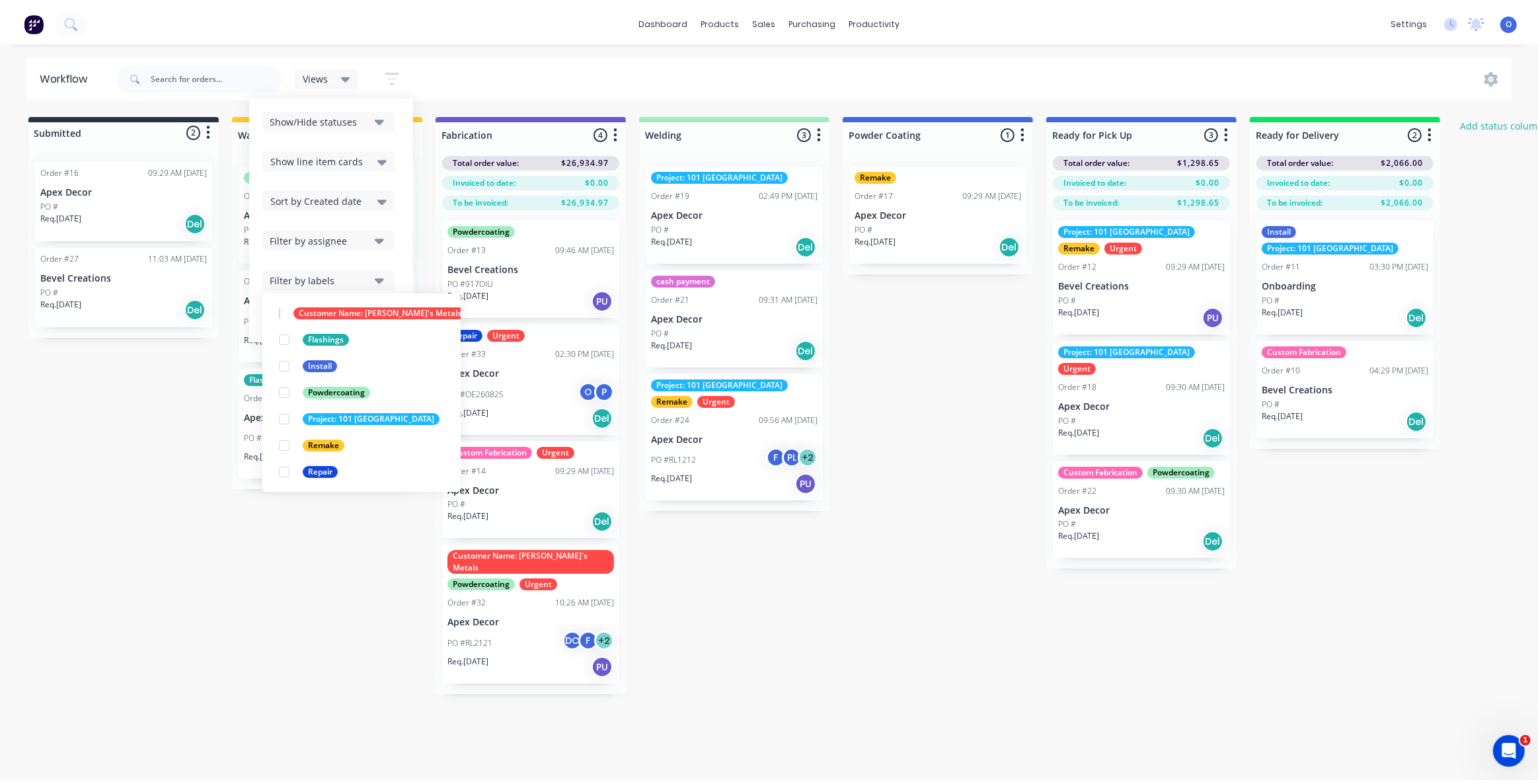
scroll to position [0, 0]
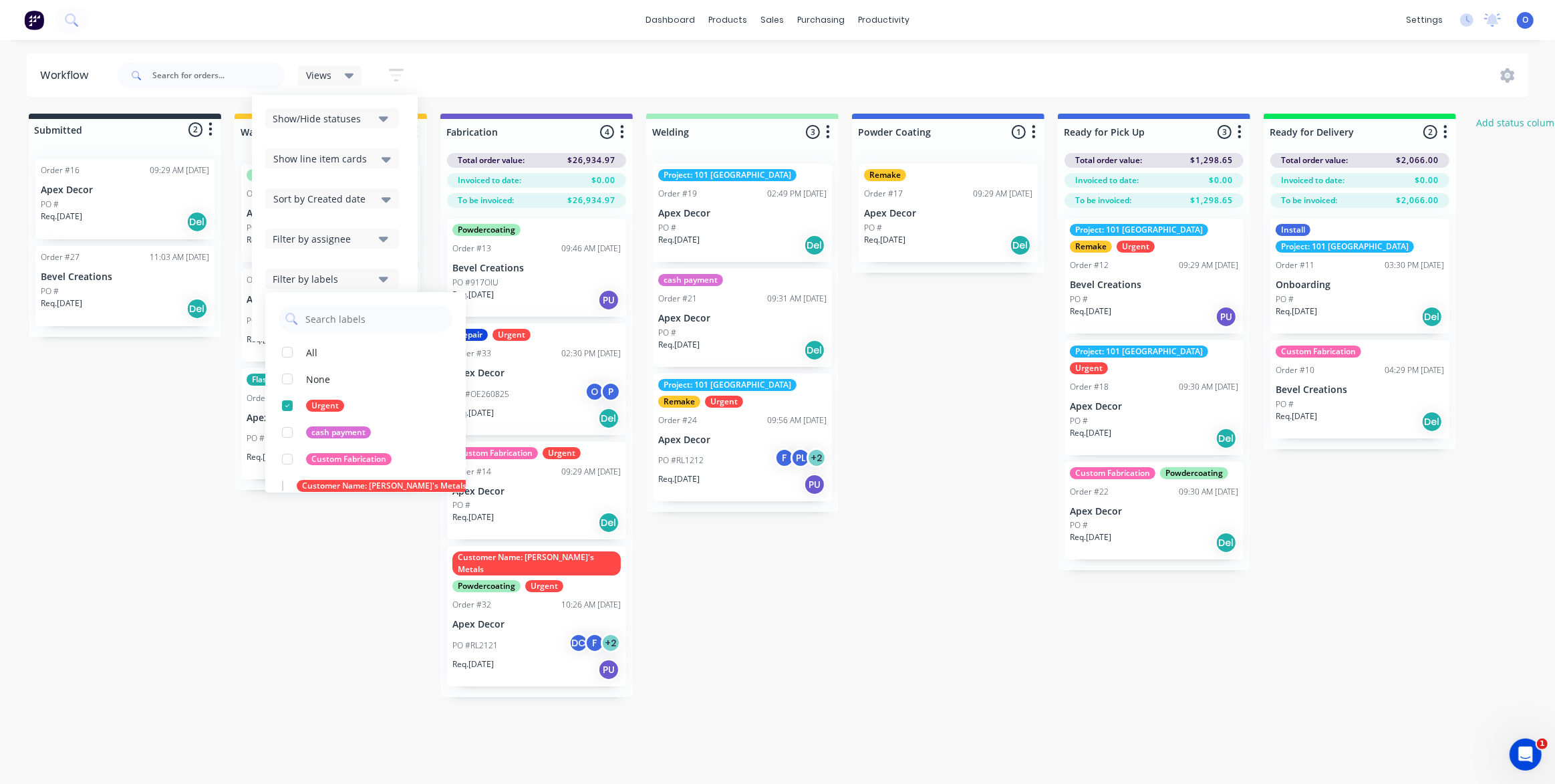
click at [302, 570] on div "Submitted 2 Status colour #273444 hex #273444 Save Cancel Summaries Total order…" at bounding box center [910, 405] width 1841 height 584
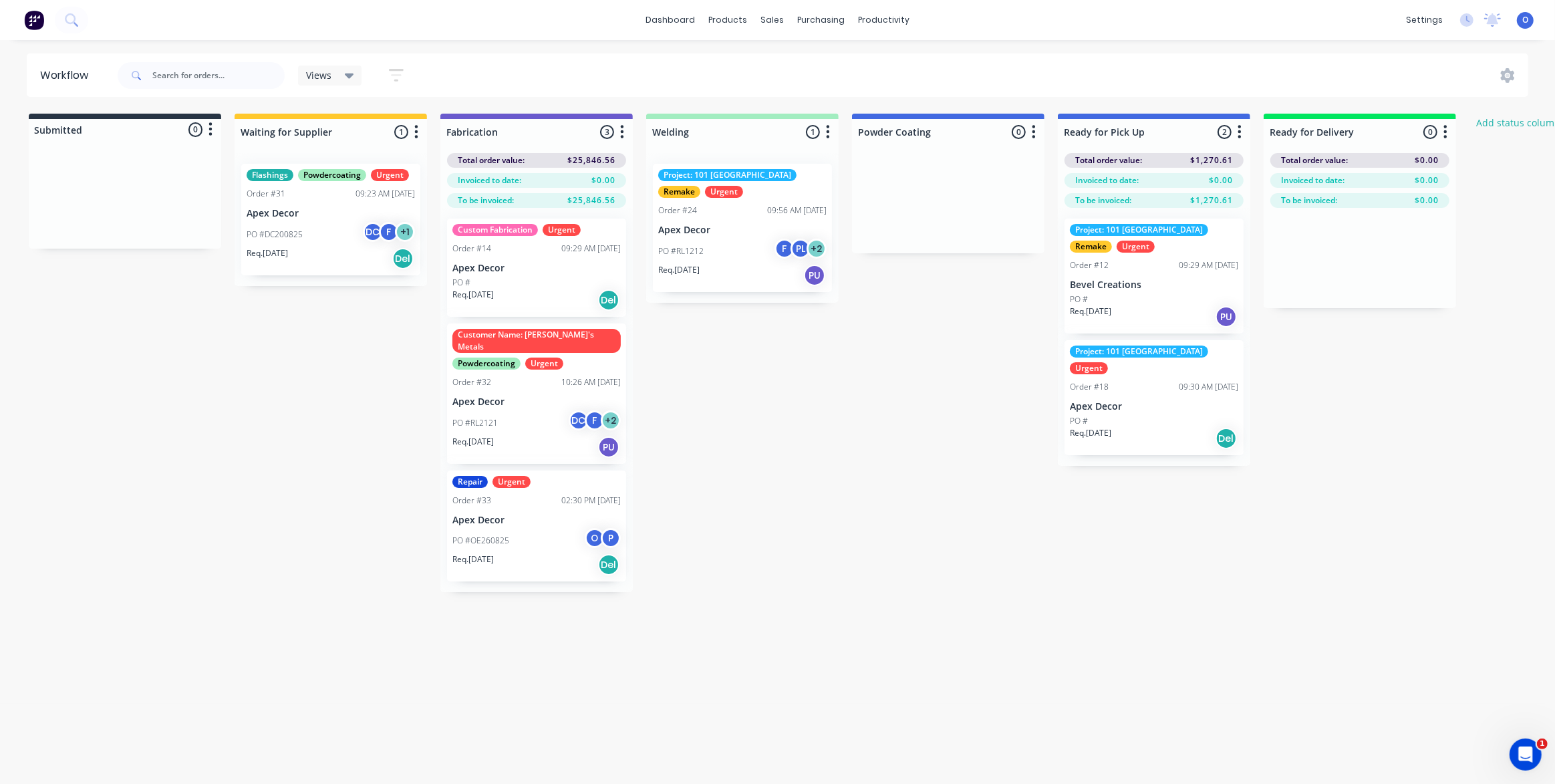
drag, startPoint x: 843, startPoint y: 410, endPoint x: 816, endPoint y: 382, distance: 38.9
click at [843, 409] on div "Submitted 0 Status colour #273444 hex #273444 Save Cancel Summaries Total order…" at bounding box center [910, 353] width 1841 height 479
click at [342, 79] on div "Views" at bounding box center [330, 75] width 48 height 12
click at [326, 201] on button "Urgent Jobs" at bounding box center [379, 201] width 142 height 15
click at [932, 444] on div "Submitted 0 Status colour #273444 hex #273444 Save Cancel Summaries Total order…" at bounding box center [910, 353] width 1841 height 479
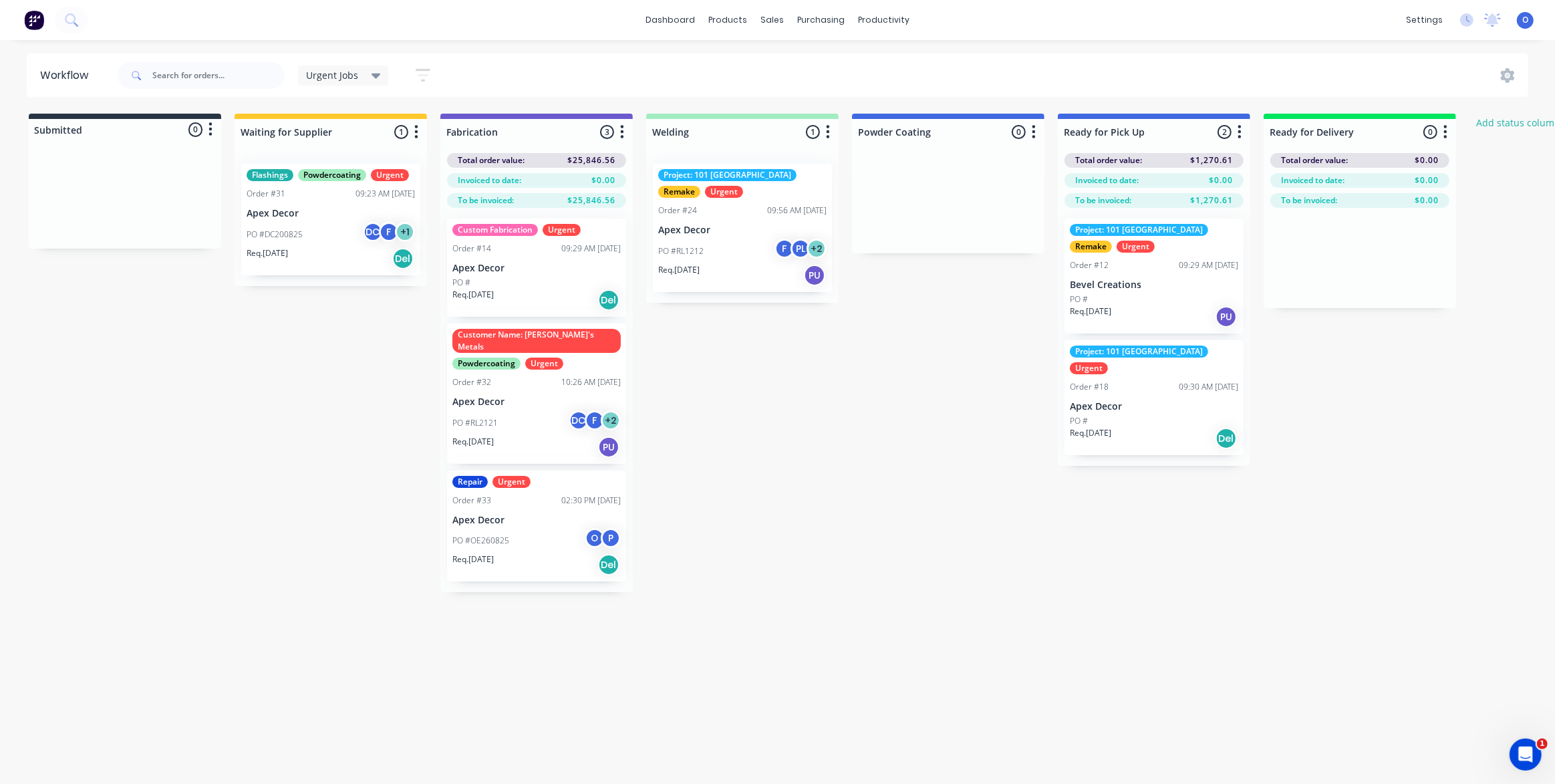
click at [918, 444] on div "Submitted 0 Status colour #273444 hex #273444 Save Cancel Summaries Total order…" at bounding box center [910, 353] width 1841 height 479
click at [1140, 606] on div "Workflow Urgent Jobs Save new view None (Default) edit Urgent Jobs edit Show/Hi…" at bounding box center [773, 405] width 1546 height 704
click at [806, 60] on div "Sales Orders" at bounding box center [821, 64] width 54 height 12
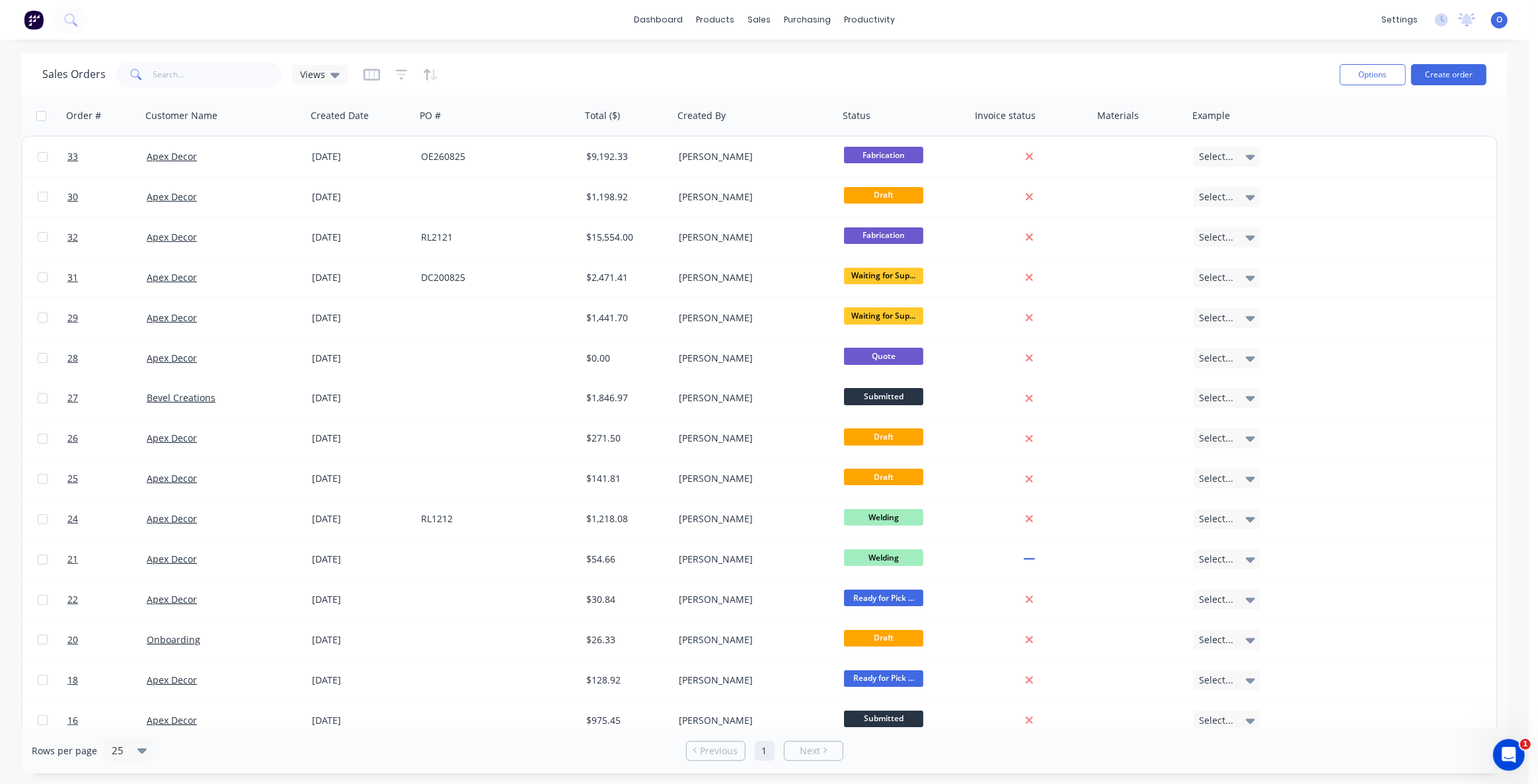
click at [763, 75] on div "Sales Orders Views" at bounding box center [686, 75] width 1287 height 32
click at [761, 24] on div "sales" at bounding box center [759, 20] width 37 height 20
drag, startPoint x: 795, startPoint y: 59, endPoint x: 857, endPoint y: 76, distance: 64.3
click at [796, 59] on div "Sales Orders" at bounding box center [808, 63] width 54 height 12
click at [986, 66] on div "Sales Orders Views" at bounding box center [686, 75] width 1287 height 32
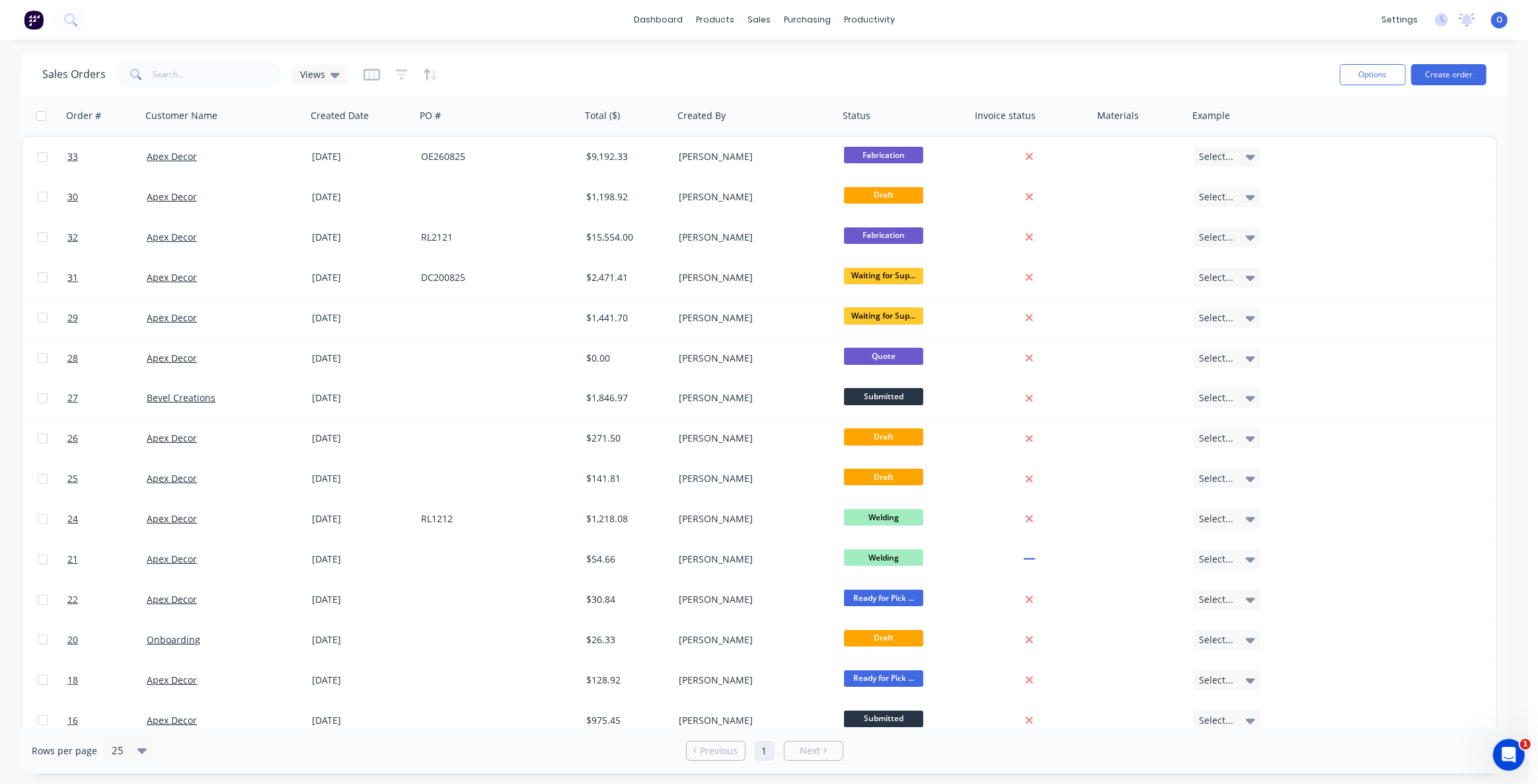
click at [1213, 72] on div "Sales Orders Views" at bounding box center [686, 75] width 1287 height 32
click at [1211, 72] on div "Sales Orders Views" at bounding box center [686, 75] width 1287 height 32
click at [1369, 67] on button "Options" at bounding box center [1373, 75] width 66 height 21
click at [1095, 78] on div "Sales Orders Views" at bounding box center [686, 75] width 1287 height 32
click at [368, 74] on icon "button" at bounding box center [372, 75] width 17 height 13
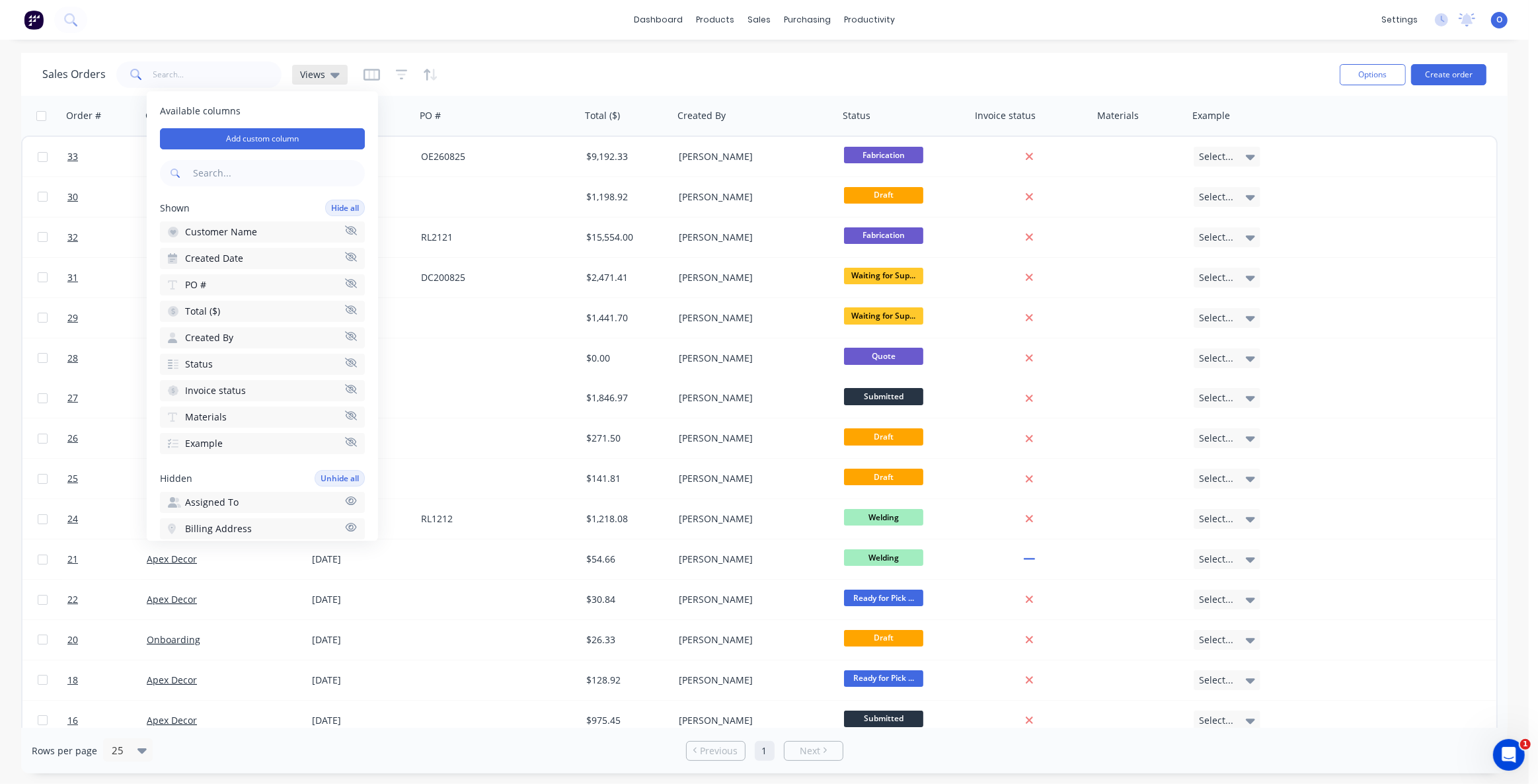
click at [308, 72] on span "Views" at bounding box center [312, 74] width 25 height 14
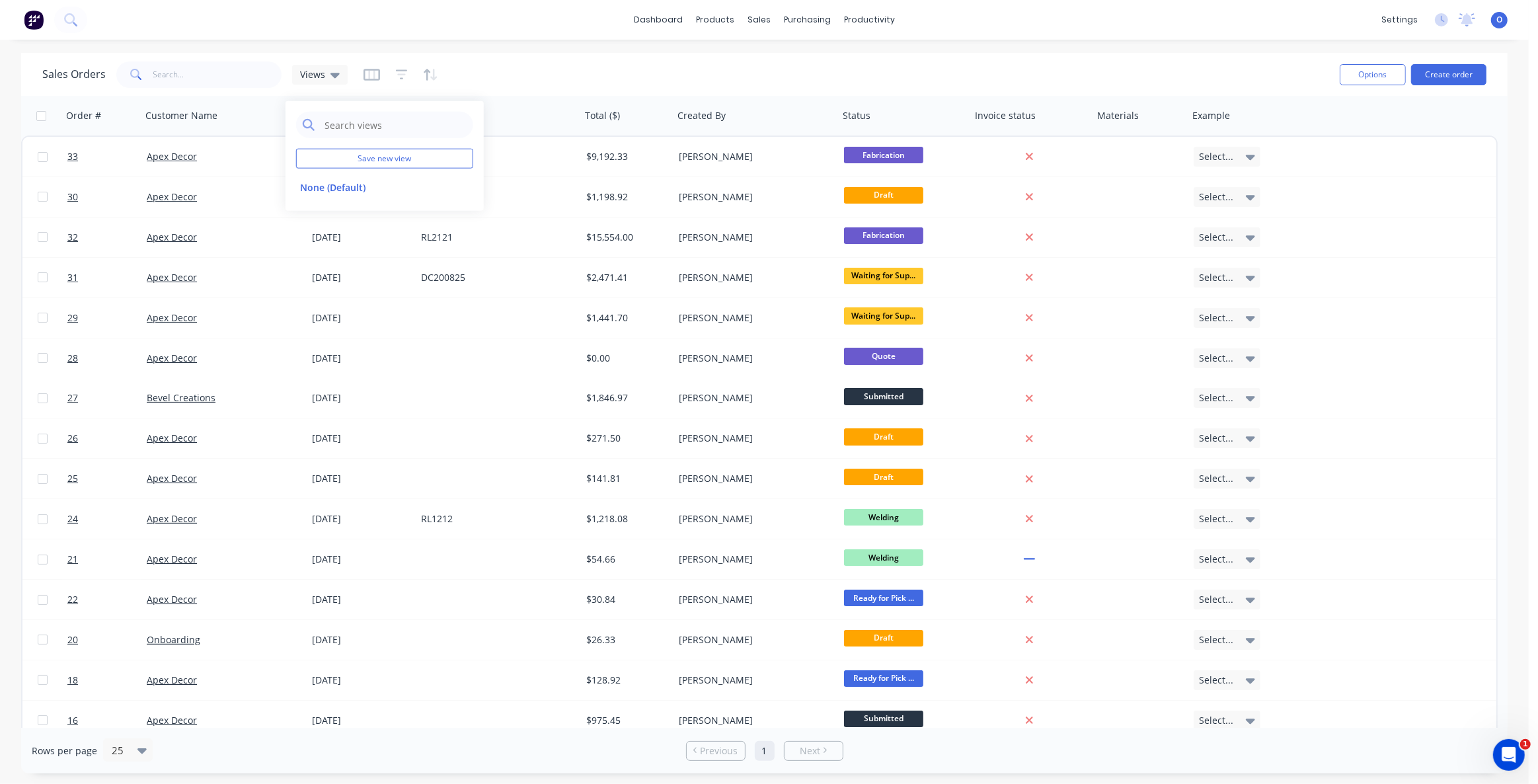
click at [506, 79] on div "Sales Orders Views" at bounding box center [686, 75] width 1287 height 32
click at [366, 80] on icon "button" at bounding box center [372, 75] width 17 height 13
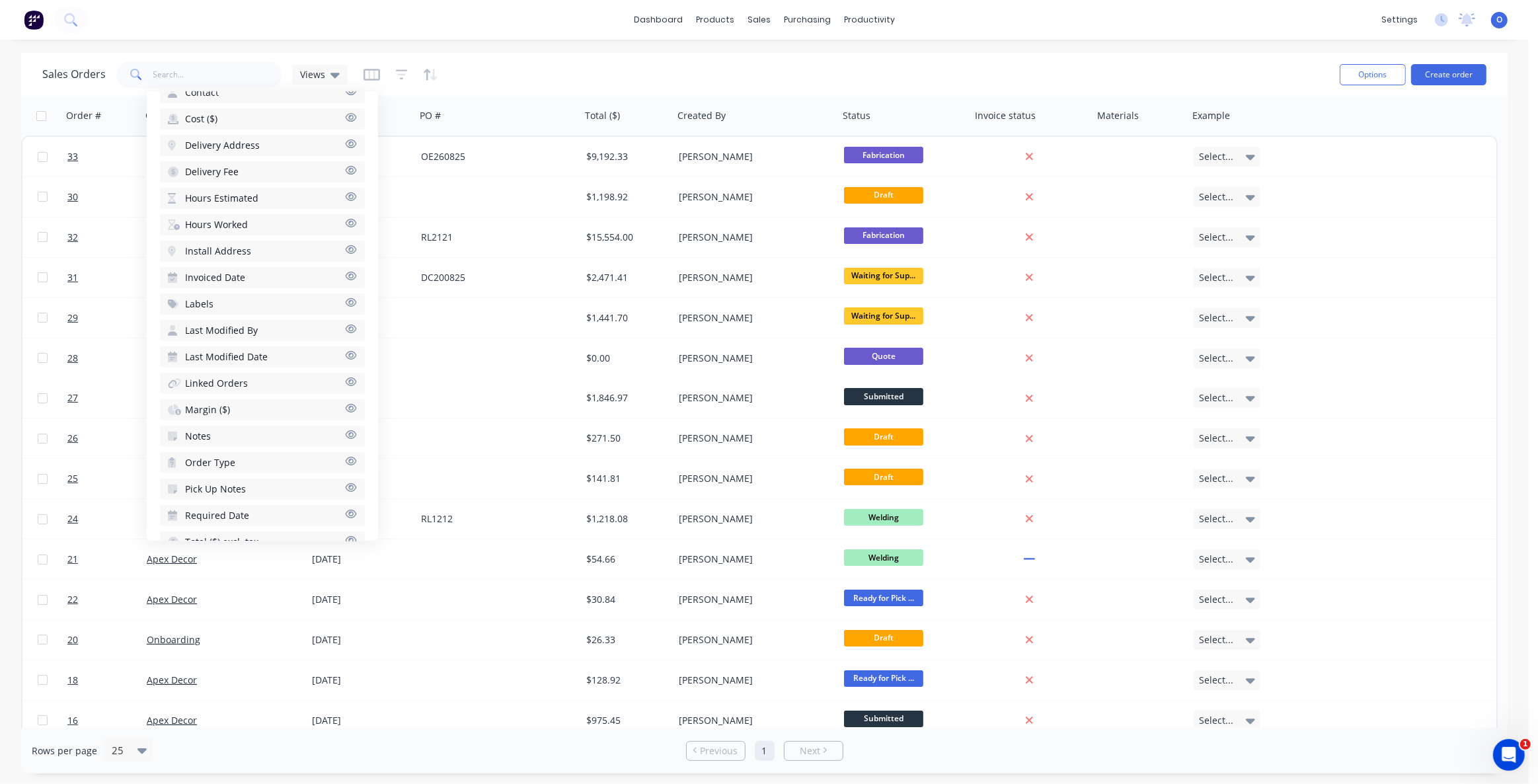
scroll to position [485, 0]
click at [727, 72] on div "Sales Orders Views" at bounding box center [686, 75] width 1287 height 32
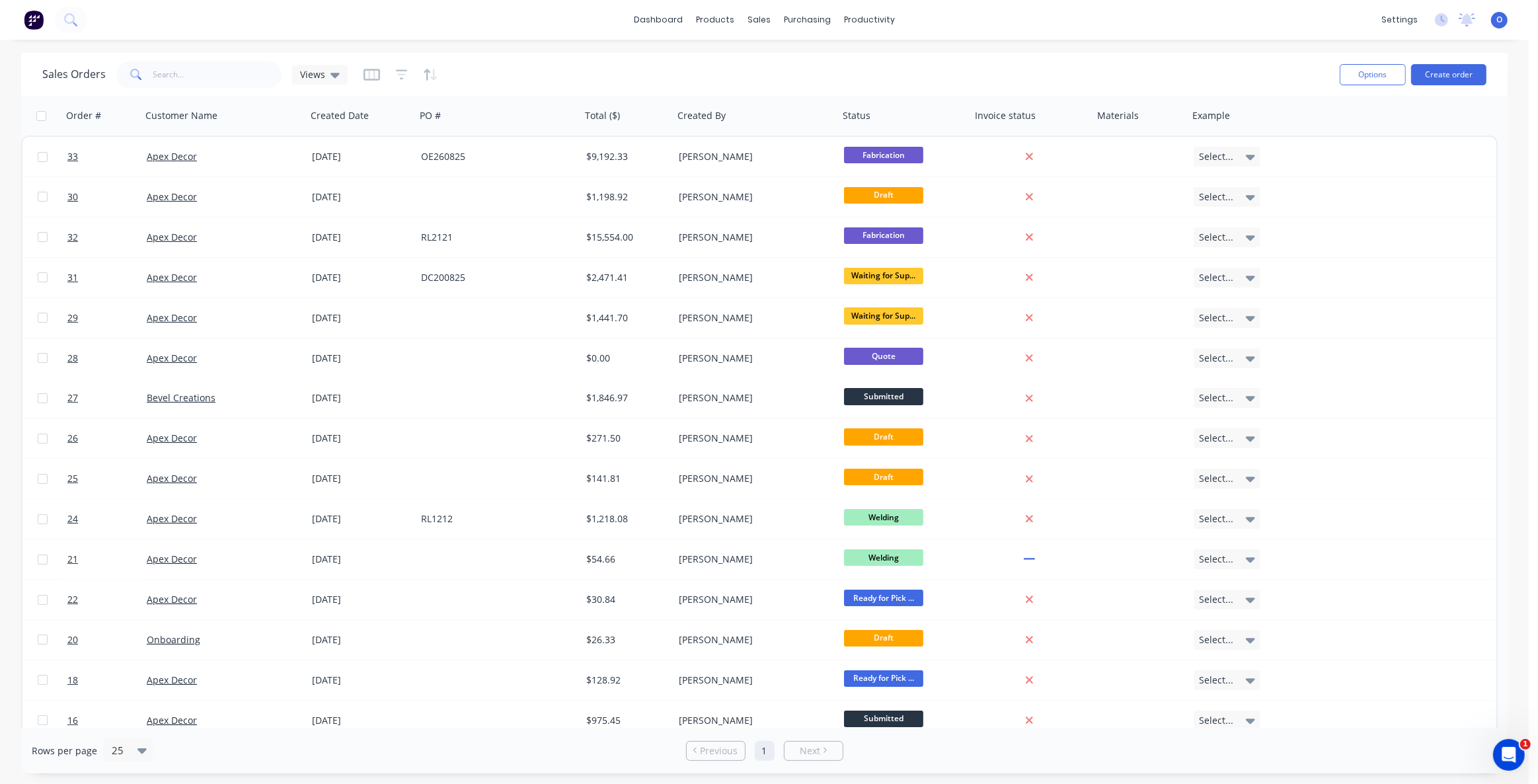
click at [727, 72] on div "Sales Orders Views" at bounding box center [686, 75] width 1287 height 32
click at [676, 66] on div "Sales Orders Views" at bounding box center [686, 75] width 1287 height 32
click at [685, 74] on div "Sales Orders Views" at bounding box center [686, 75] width 1287 height 32
click at [678, 14] on link "dashboard" at bounding box center [659, 20] width 62 height 20
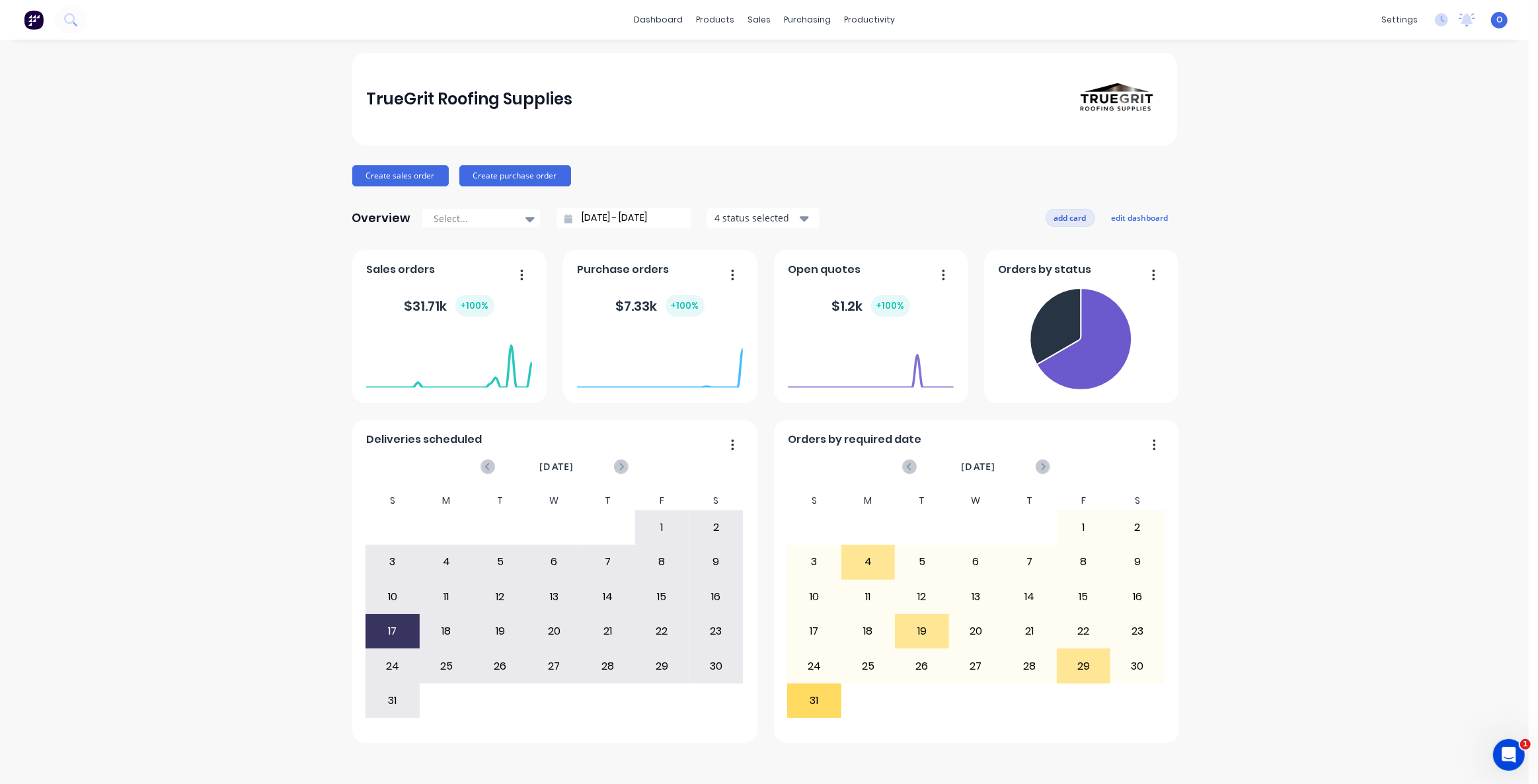
click at [1069, 217] on button "add card" at bounding box center [1070, 217] width 50 height 17
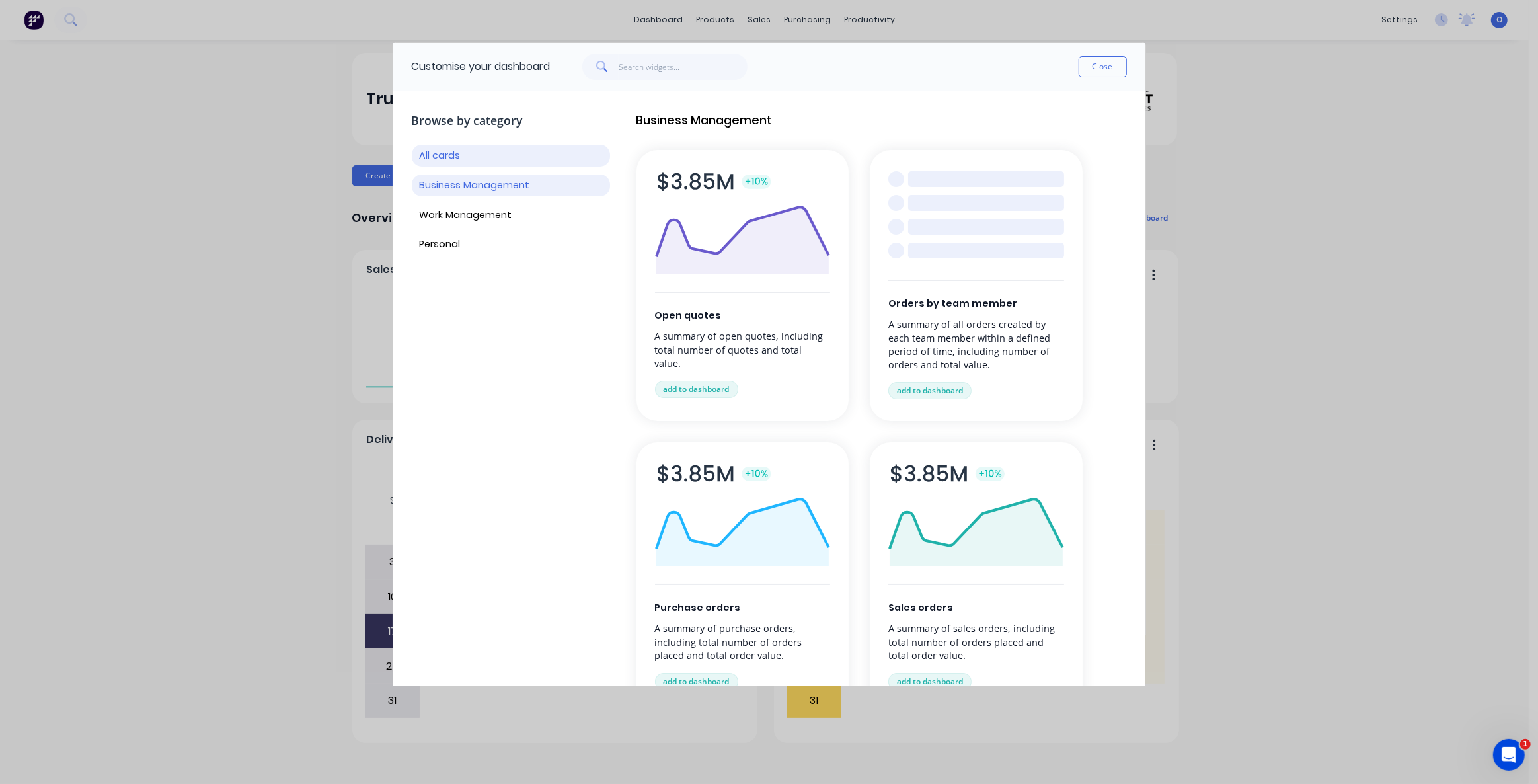
click at [521, 190] on button "Business Management" at bounding box center [511, 185] width 198 height 22
click at [495, 221] on button "Work Management" at bounding box center [511, 215] width 198 height 22
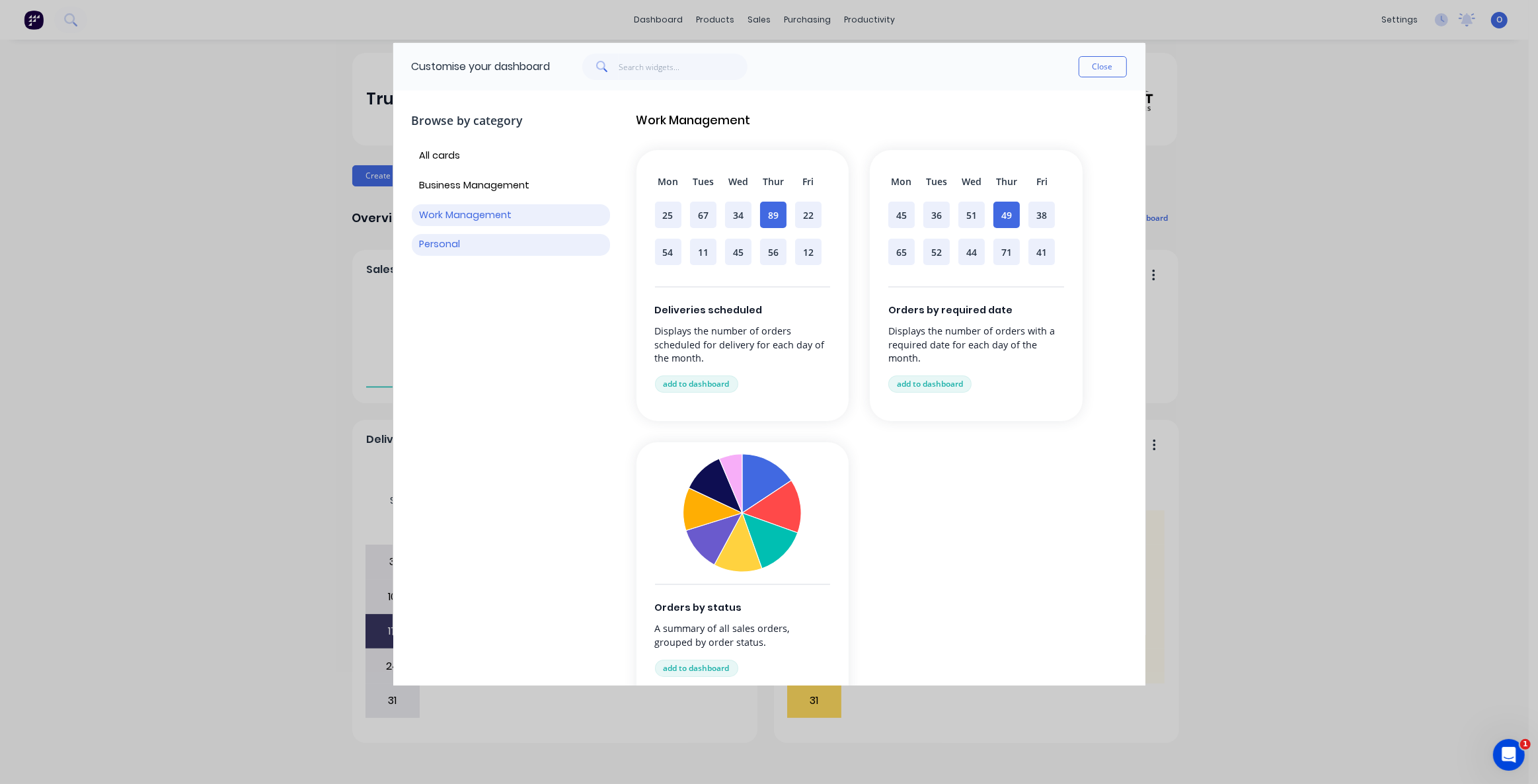
click at [467, 250] on button "Personal" at bounding box center [511, 244] width 198 height 22
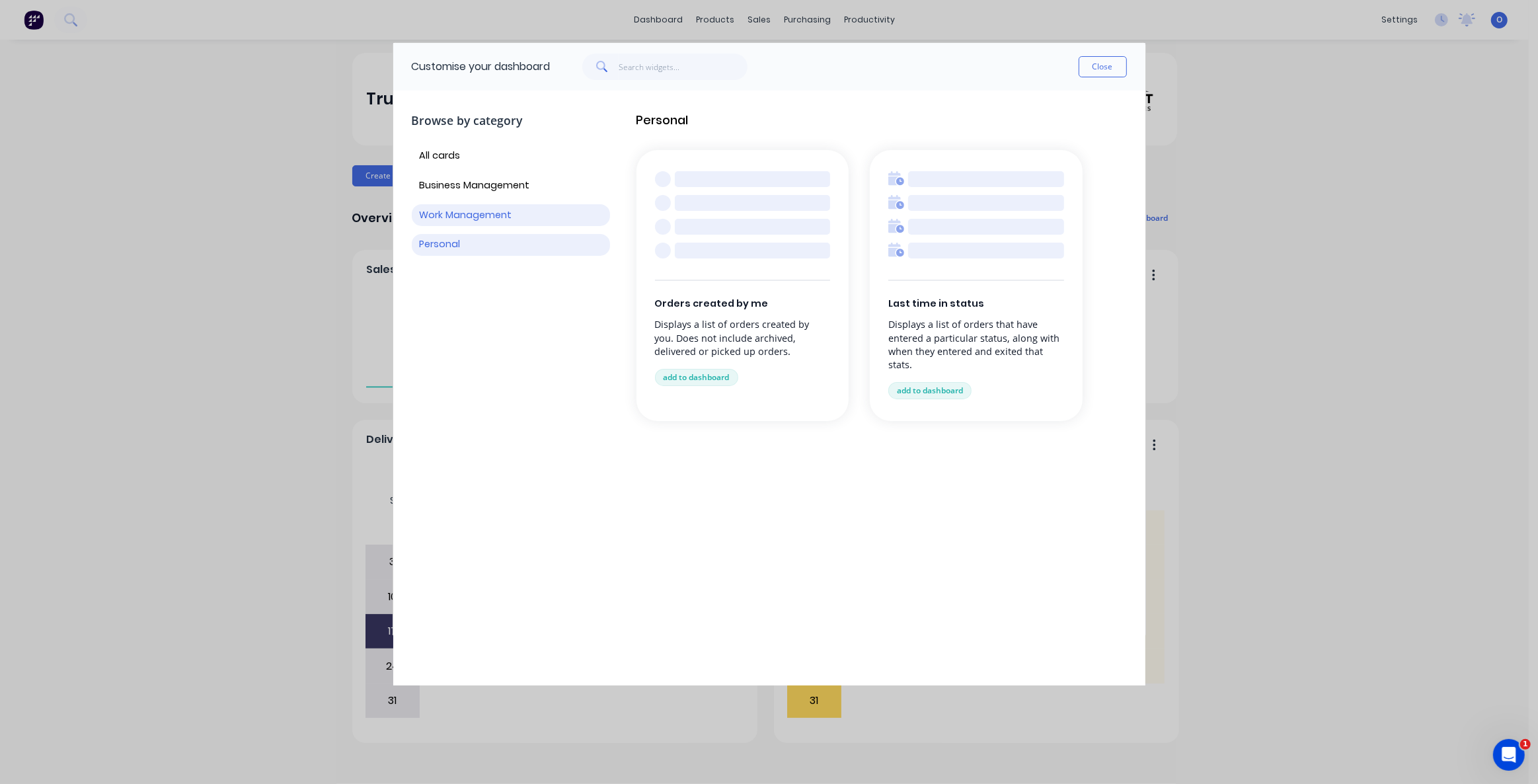
click at [430, 213] on button "Work Management" at bounding box center [511, 215] width 198 height 22
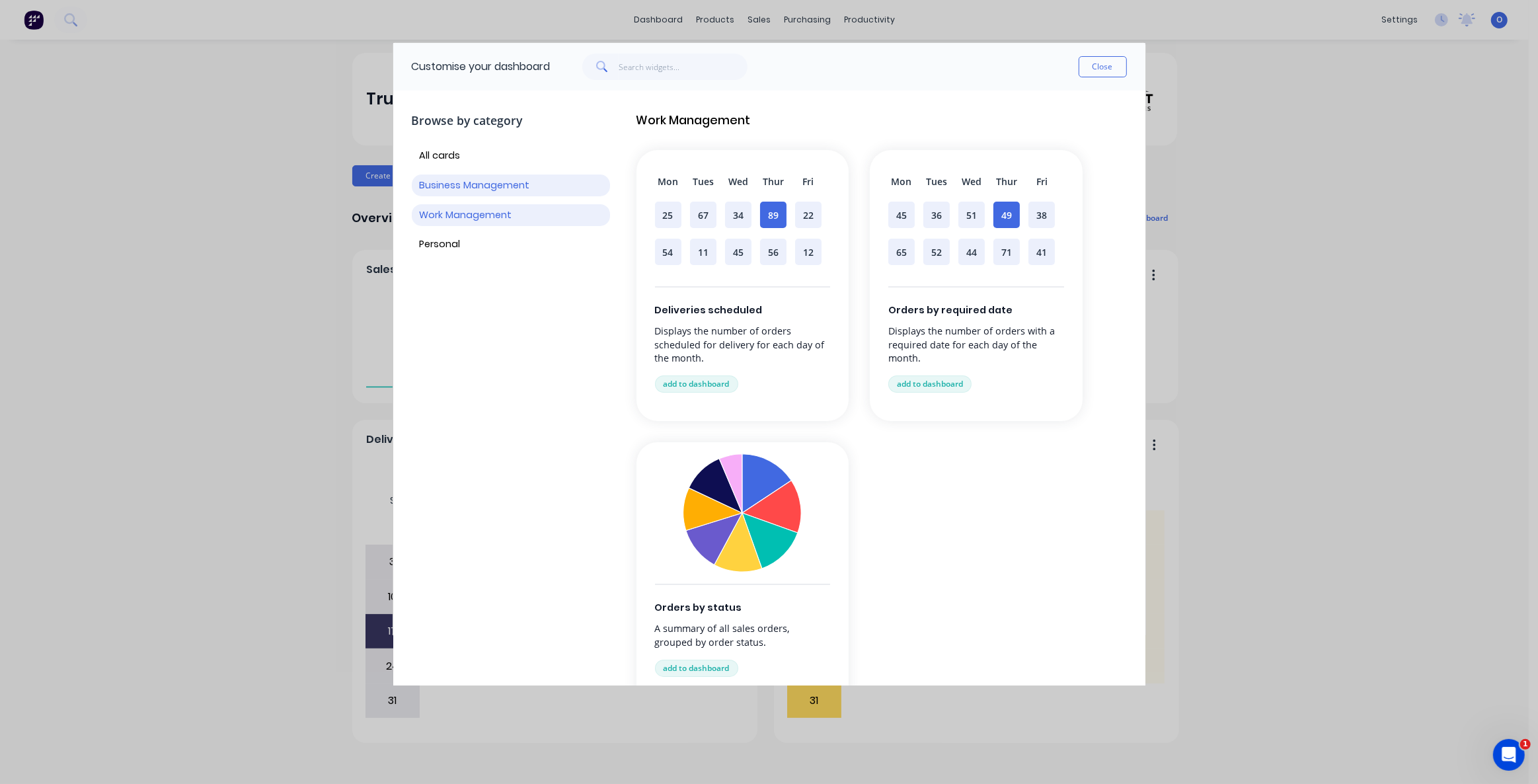
click at [443, 192] on button "Business Management" at bounding box center [511, 185] width 198 height 22
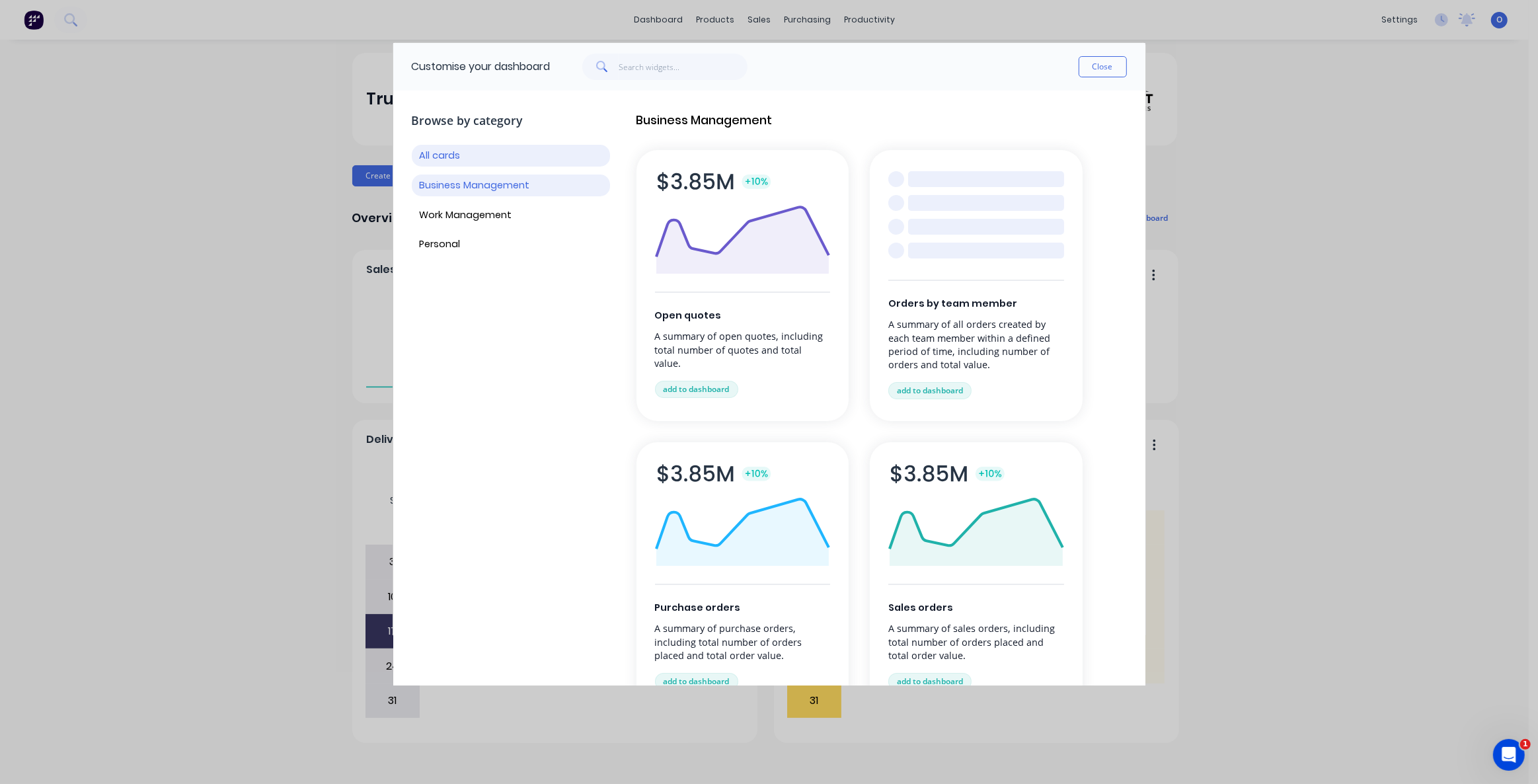
click at [432, 162] on button "All cards" at bounding box center [511, 155] width 198 height 22
click at [1110, 73] on button "Close" at bounding box center [1102, 67] width 48 height 21
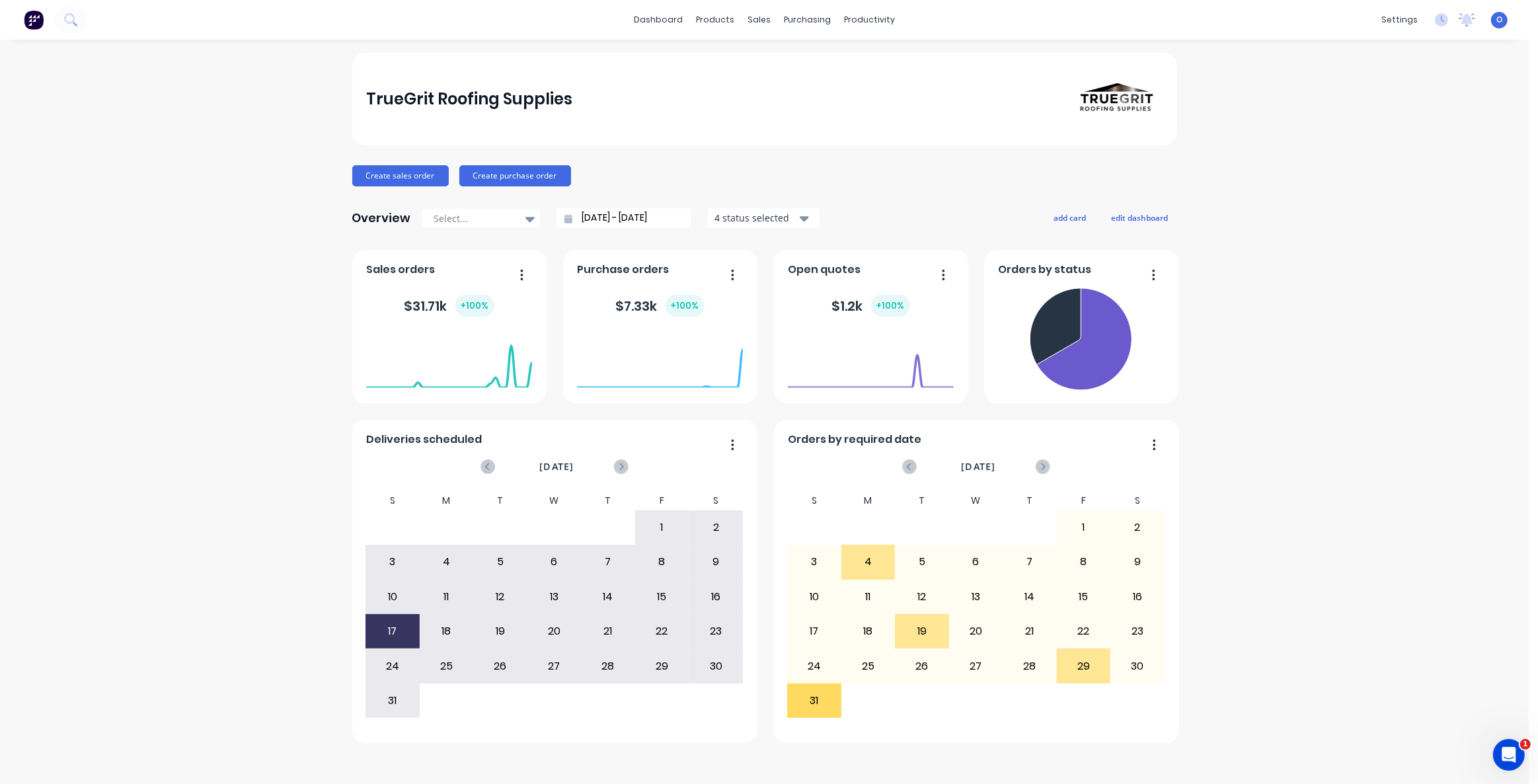
click at [1294, 214] on div "TrueGrit Roofing Supplies Create sales order Create purchase order Overview Sel…" at bounding box center [764, 411] width 1530 height 718
click at [647, 226] on label "[DATE] - [DATE]" at bounding box center [629, 218] width 114 height 20
click at [647, 226] on input "[DATE] - [DATE]" at bounding box center [629, 218] width 114 height 20
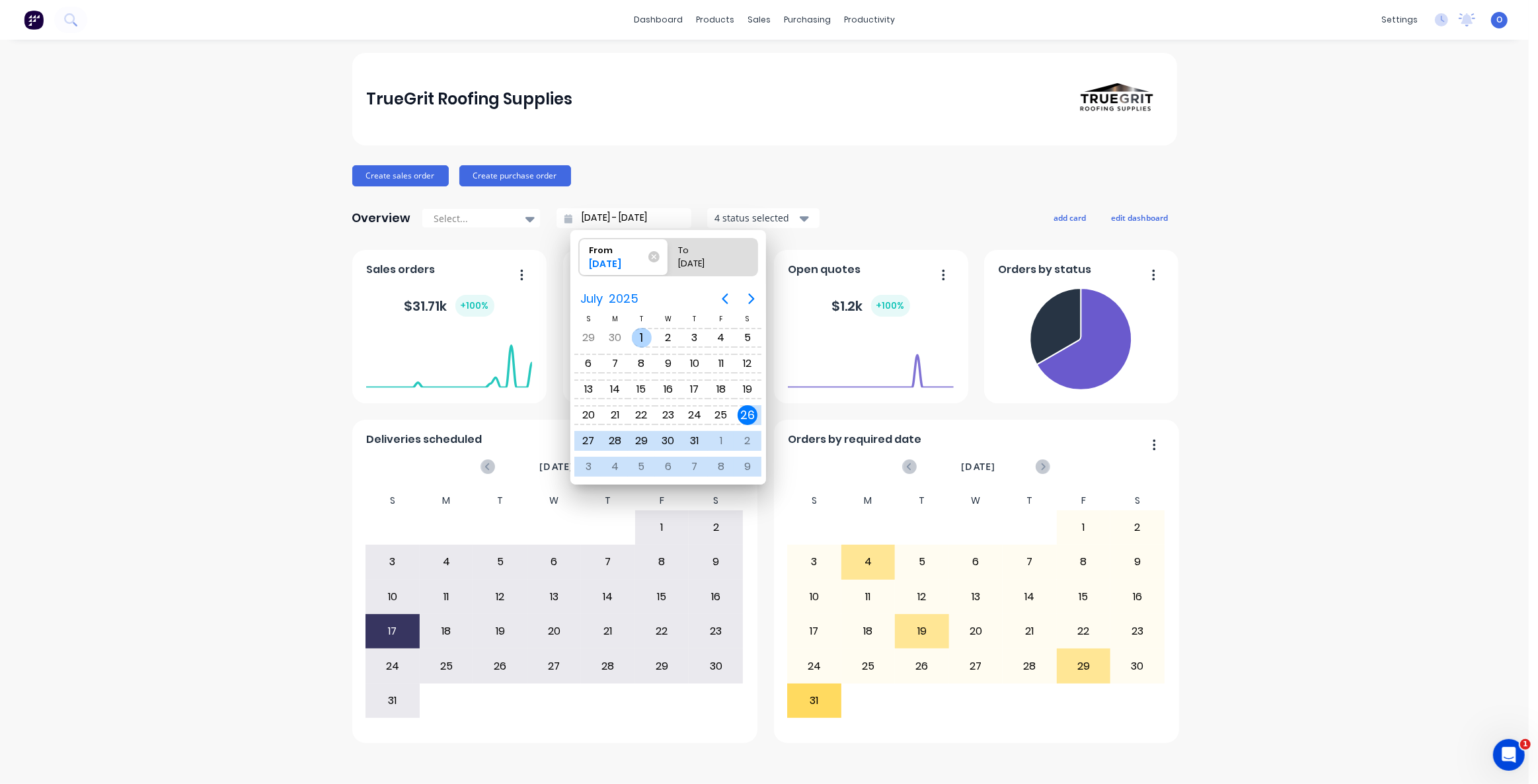
click at [640, 330] on div "1" at bounding box center [642, 338] width 20 height 20
type input "[DATE] - [DATE]"
radio input "false"
radio input "true"
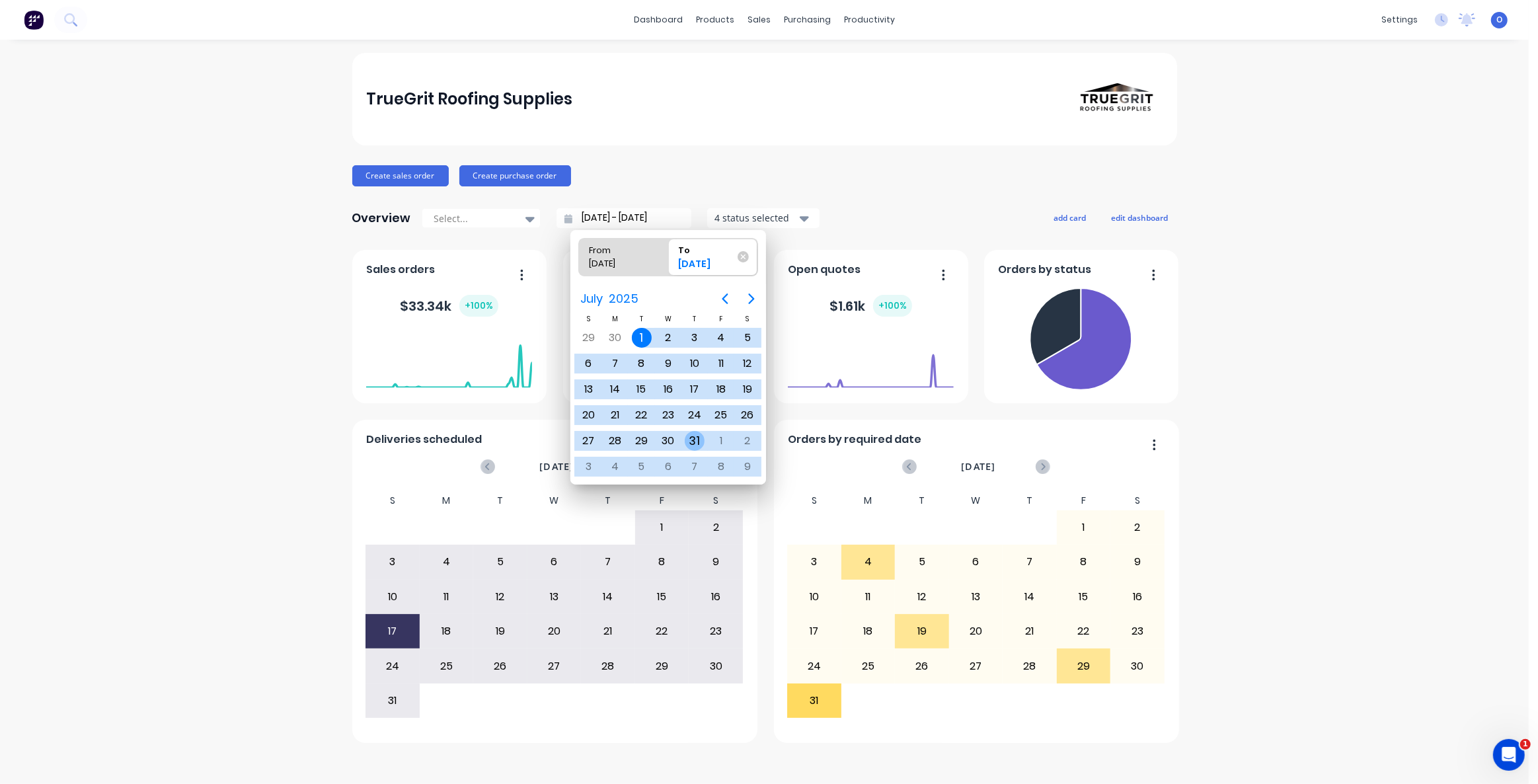
click at [691, 441] on div "31" at bounding box center [694, 441] width 20 height 20
type input "[DATE] - [DATE]"
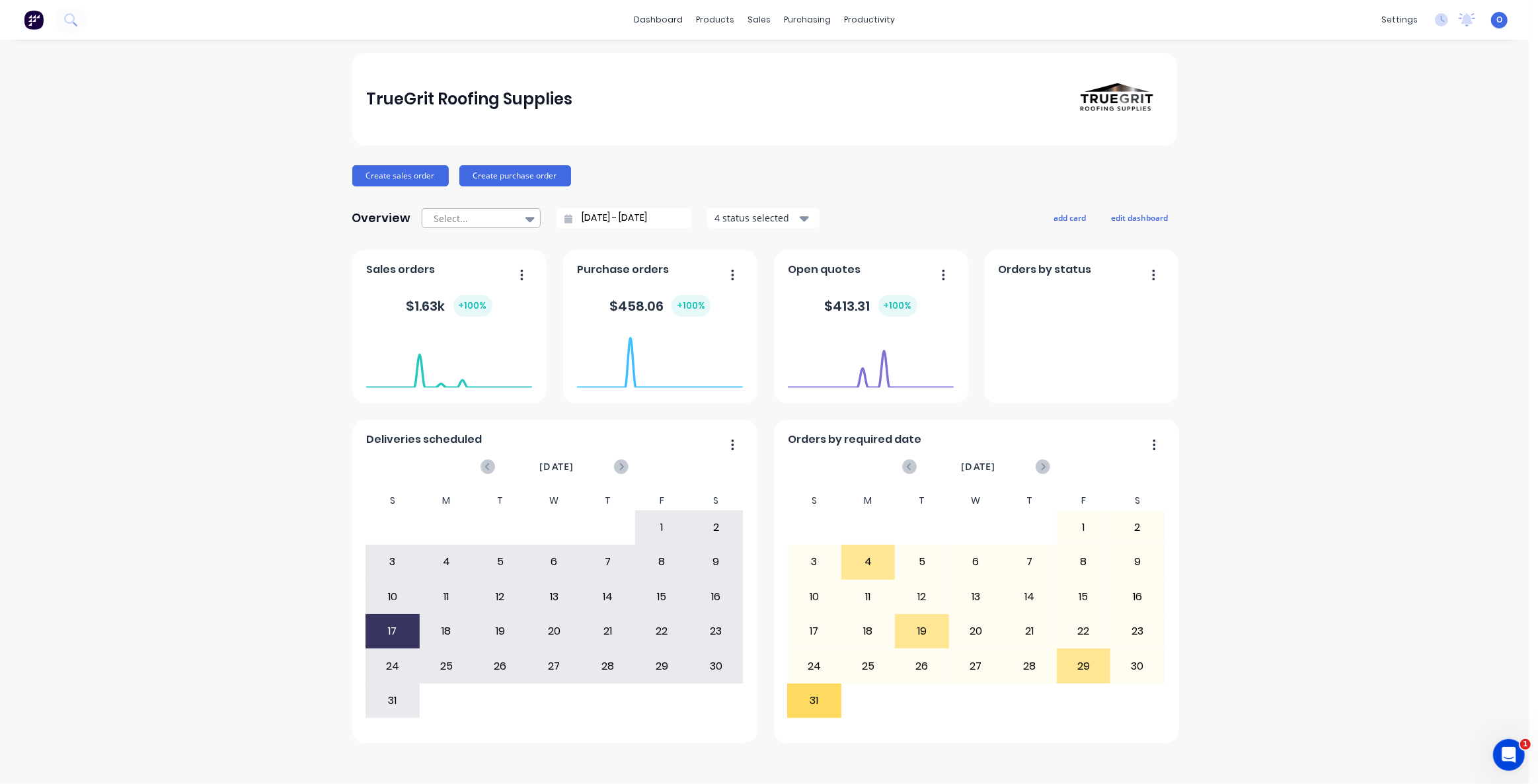
click at [465, 214] on div at bounding box center [475, 219] width 83 height 17
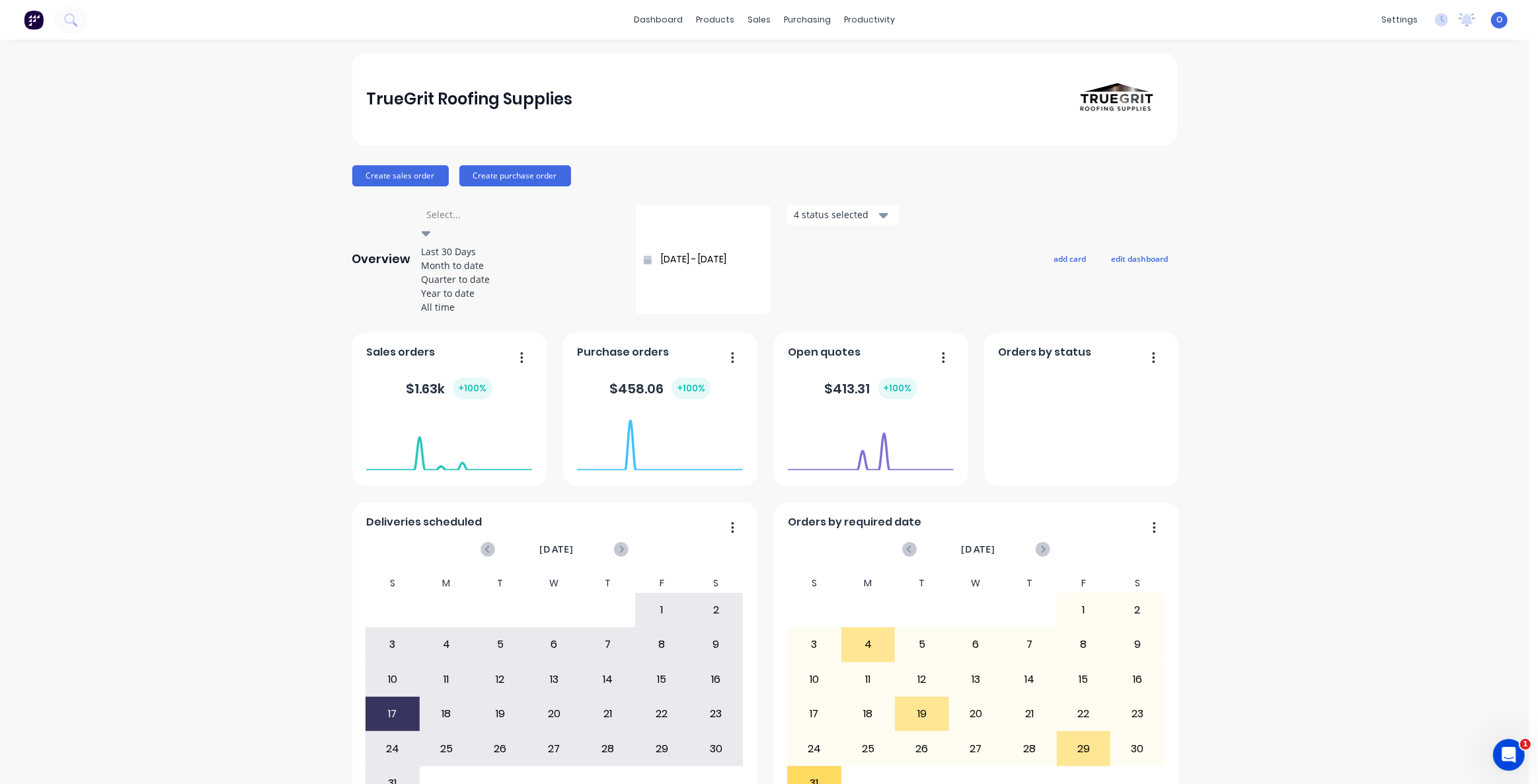
click at [646, 180] on div "Create sales order Create purchase order" at bounding box center [764, 175] width 825 height 21
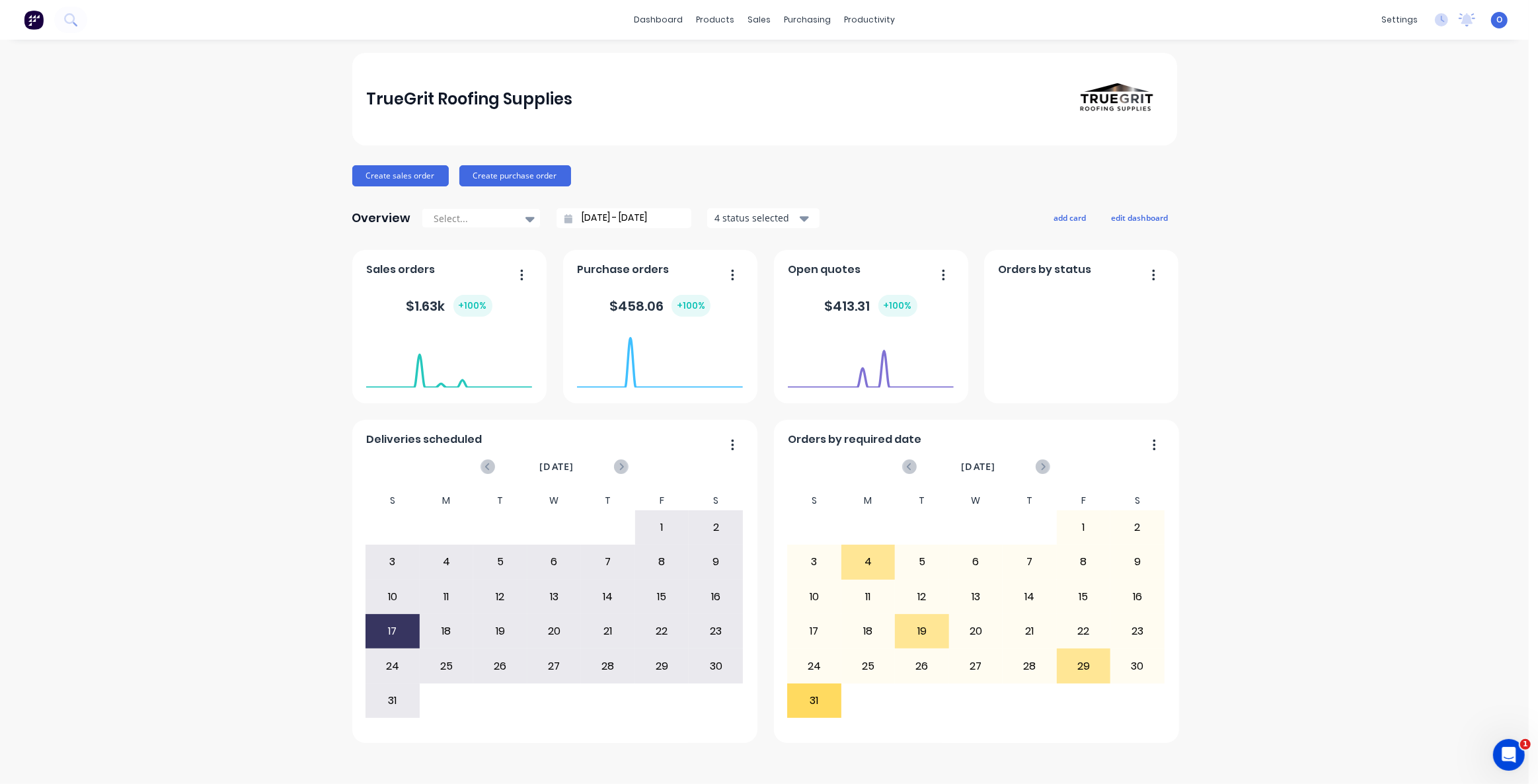
click at [630, 220] on input "[DATE] - [DATE]" at bounding box center [629, 218] width 114 height 20
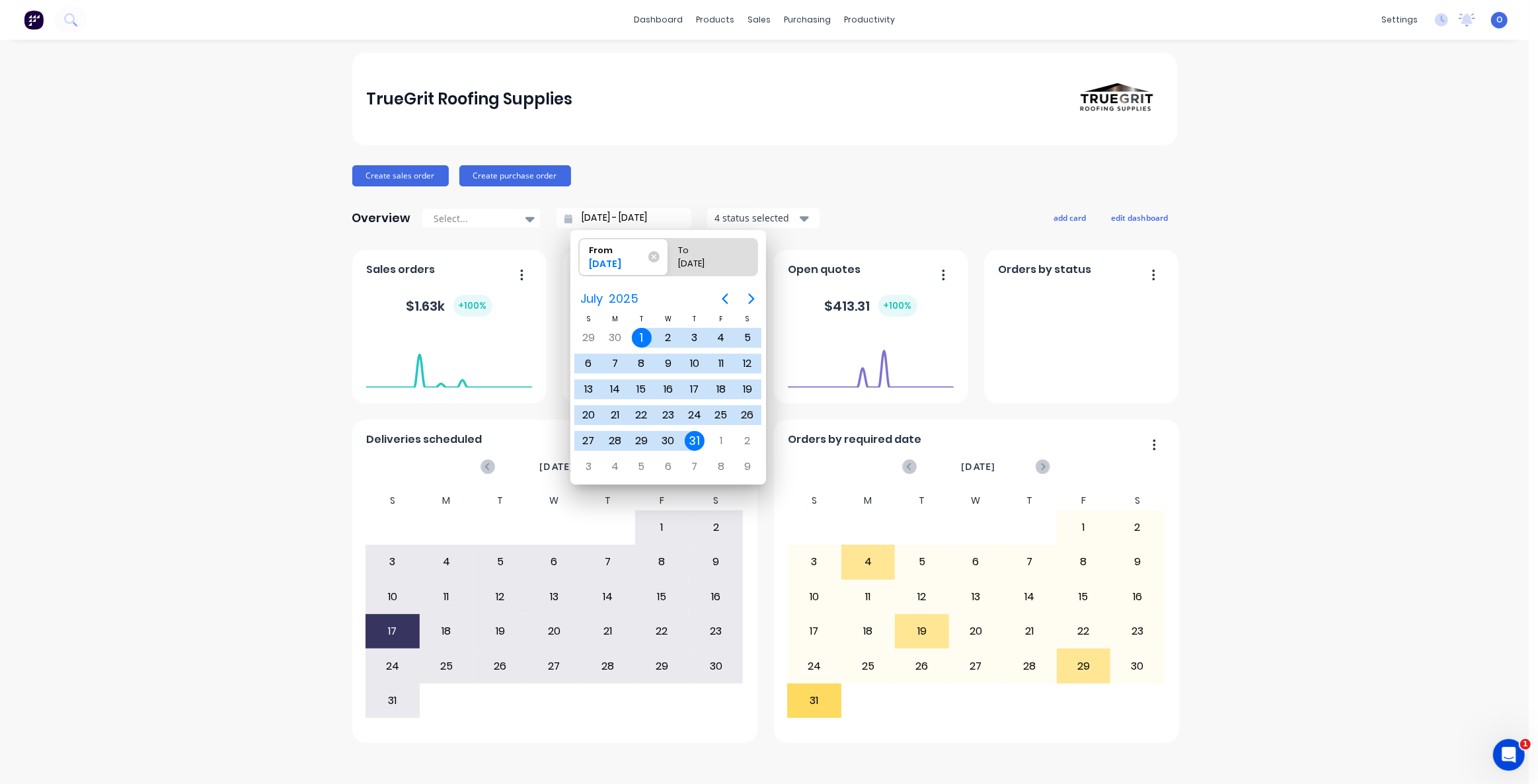
click at [907, 169] on div "Create sales order Create purchase order" at bounding box center [764, 175] width 825 height 21
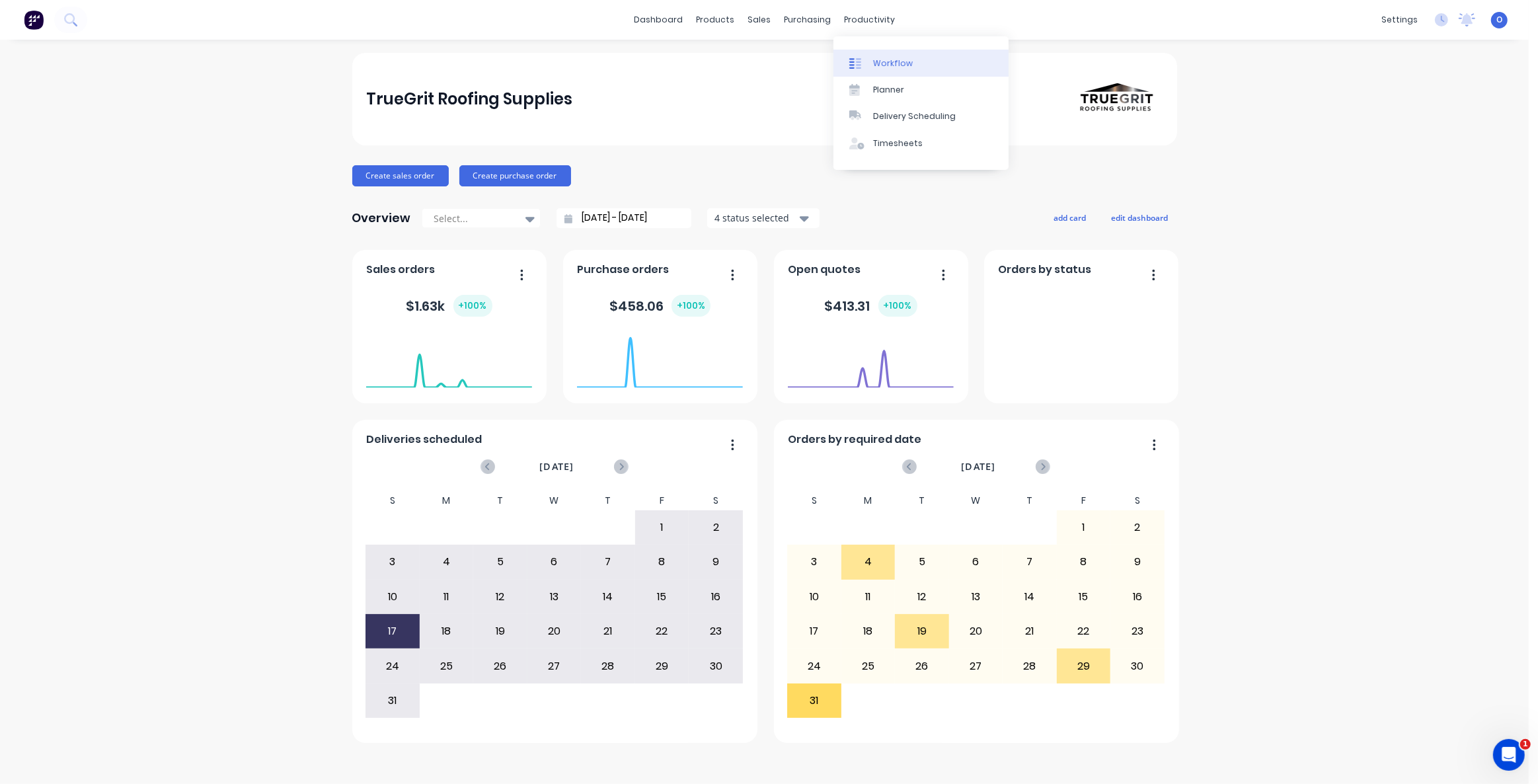
click at [896, 59] on div "Workflow" at bounding box center [894, 63] width 40 height 12
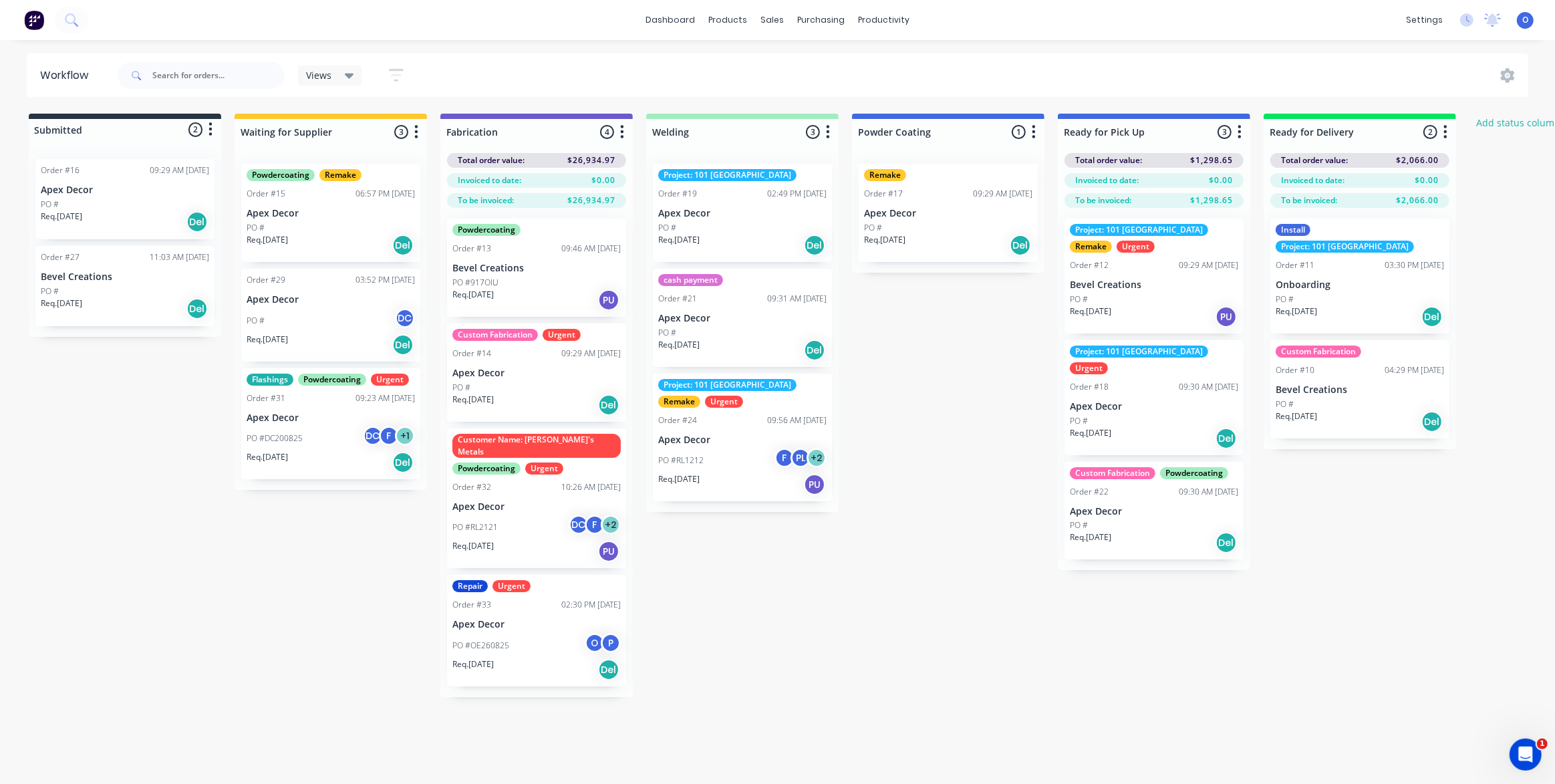
click at [740, 79] on div "Views Save new view None (Default) edit Urgent Jobs edit Show/Hide statuses Sho…" at bounding box center [822, 75] width 1415 height 40
click at [910, 89] on div "Planner" at bounding box center [902, 91] width 31 height 12
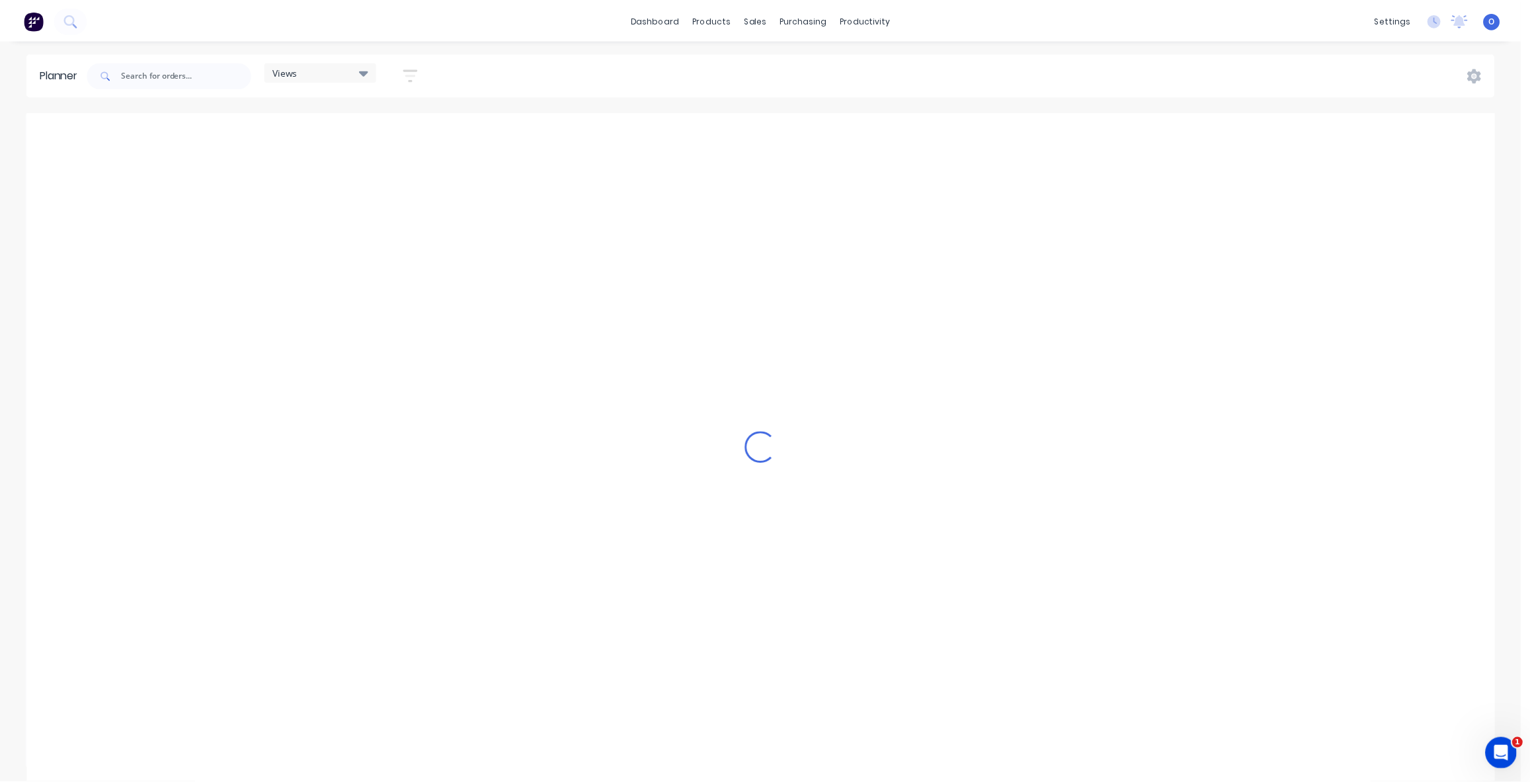
scroll to position [0, 2963]
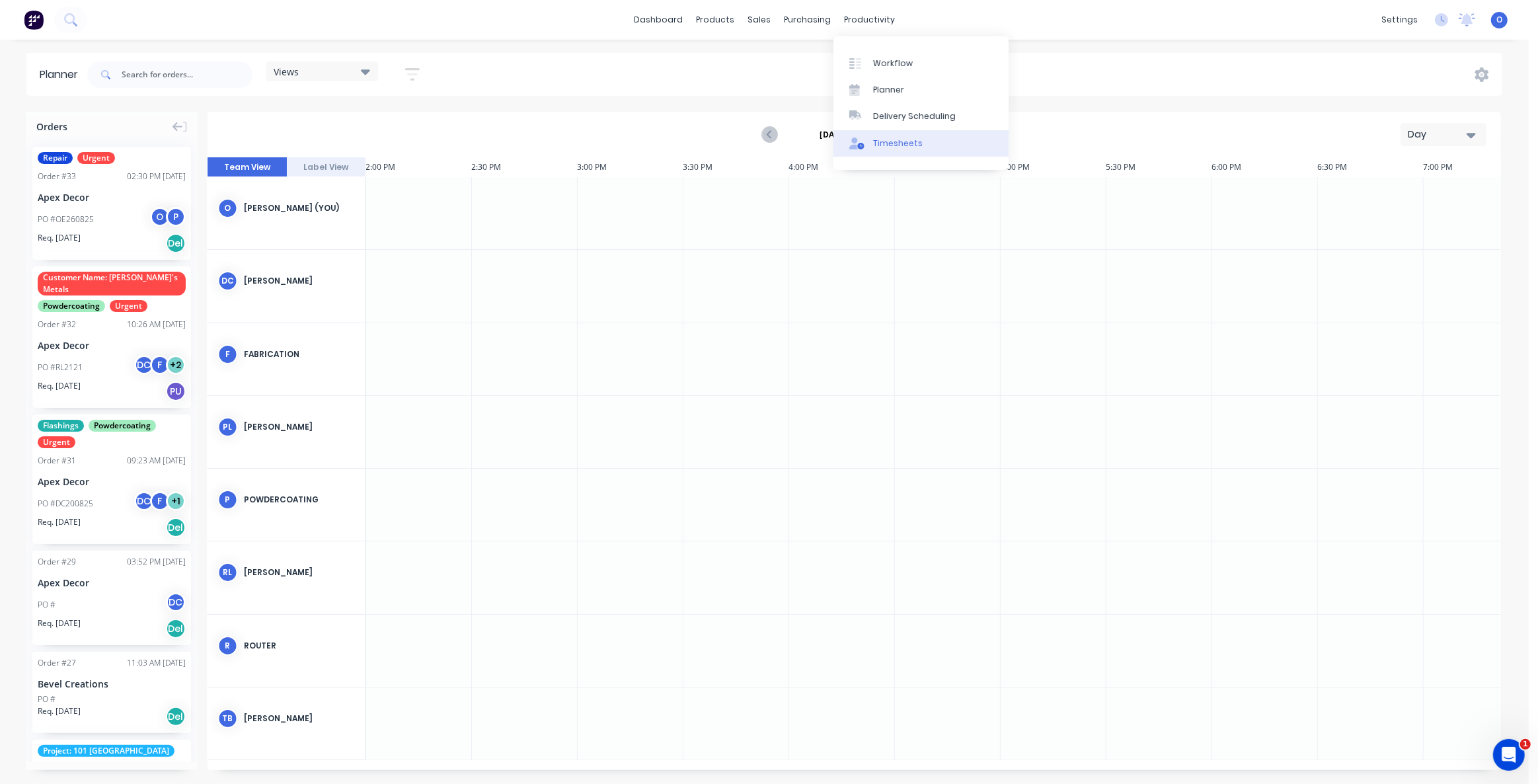
click at [906, 150] on link "Timesheets" at bounding box center [922, 143] width 176 height 26
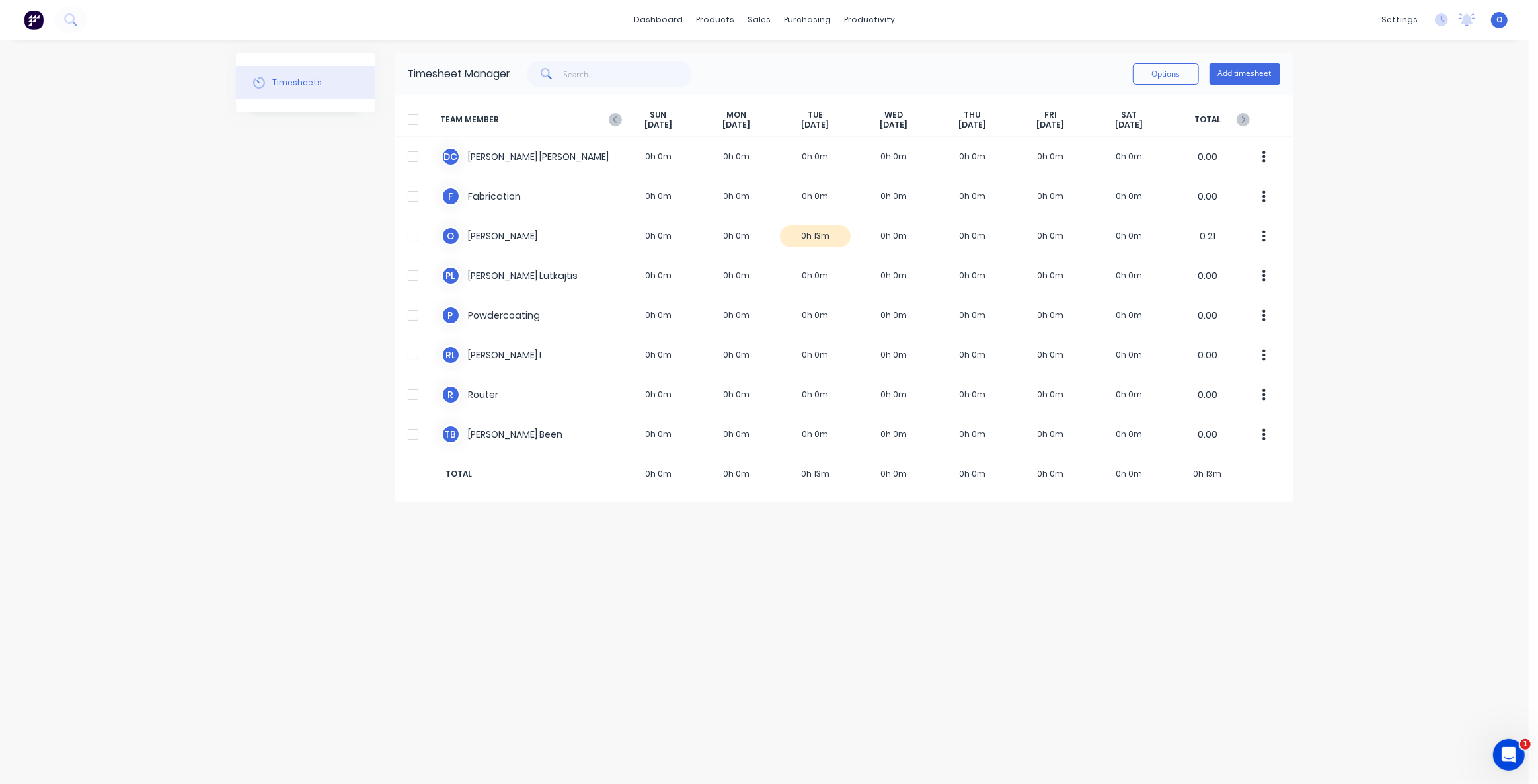
drag, startPoint x: 433, startPoint y: 78, endPoint x: 516, endPoint y: 82, distance: 83.1
click at [469, 76] on div "Timesheet Manager" at bounding box center [459, 74] width 103 height 16
click at [269, 466] on div "Timesheets" at bounding box center [305, 277] width 139 height 449
click at [142, 429] on div "dashboard products sales purchasing productivity dashboard products Product Cat…" at bounding box center [764, 392] width 1530 height 784
click at [139, 431] on div "dashboard products sales purchasing productivity dashboard products Product Cat…" at bounding box center [764, 392] width 1530 height 784
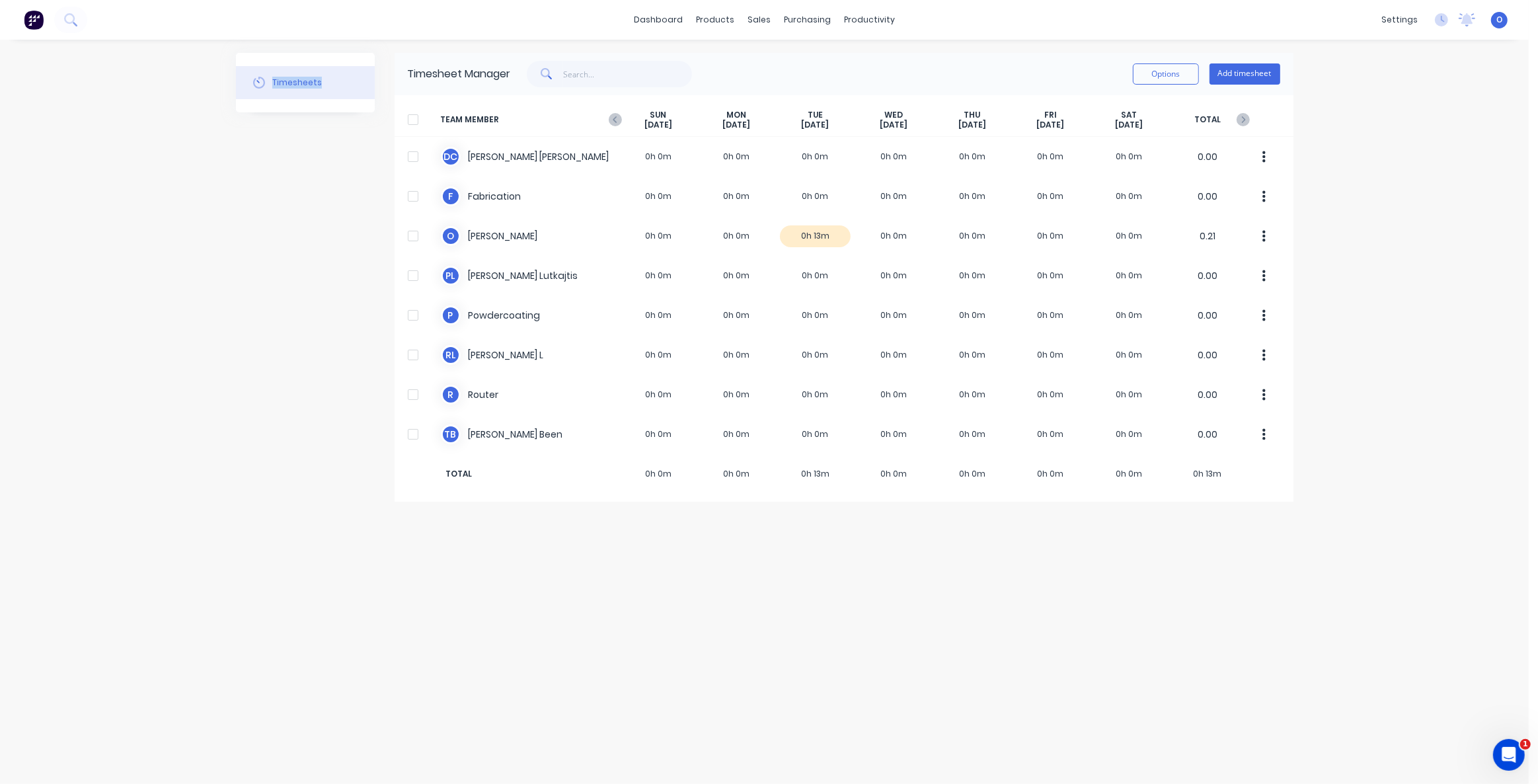
click at [141, 431] on div "dashboard products sales purchasing productivity dashboard products Product Cat…" at bounding box center [764, 392] width 1530 height 784
click at [675, 25] on link "dashboard" at bounding box center [659, 20] width 62 height 20
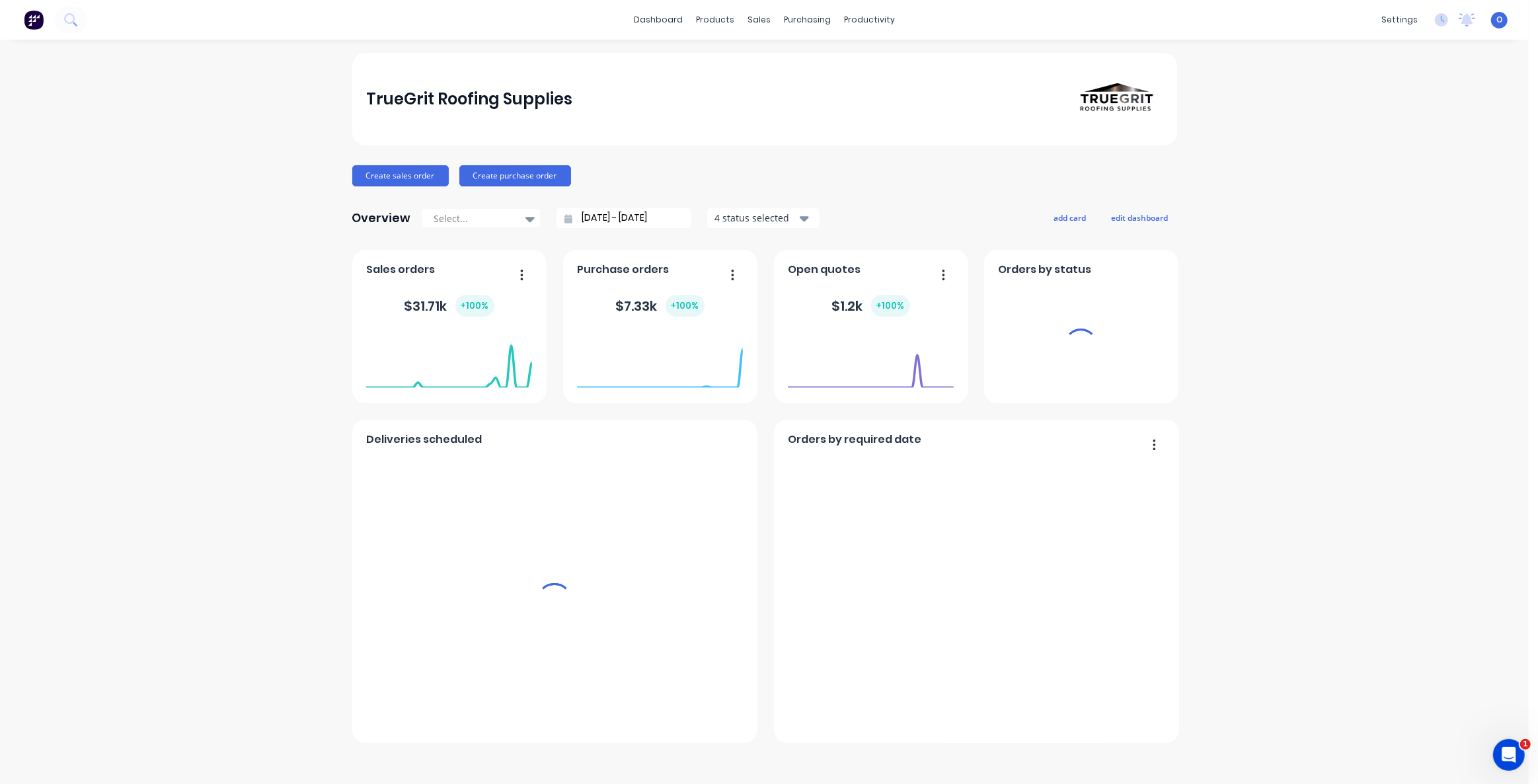
click at [309, 139] on div "TrueGrit Roofing Supplies Create sales order Create purchase order Overview Sel…" at bounding box center [764, 411] width 1530 height 718
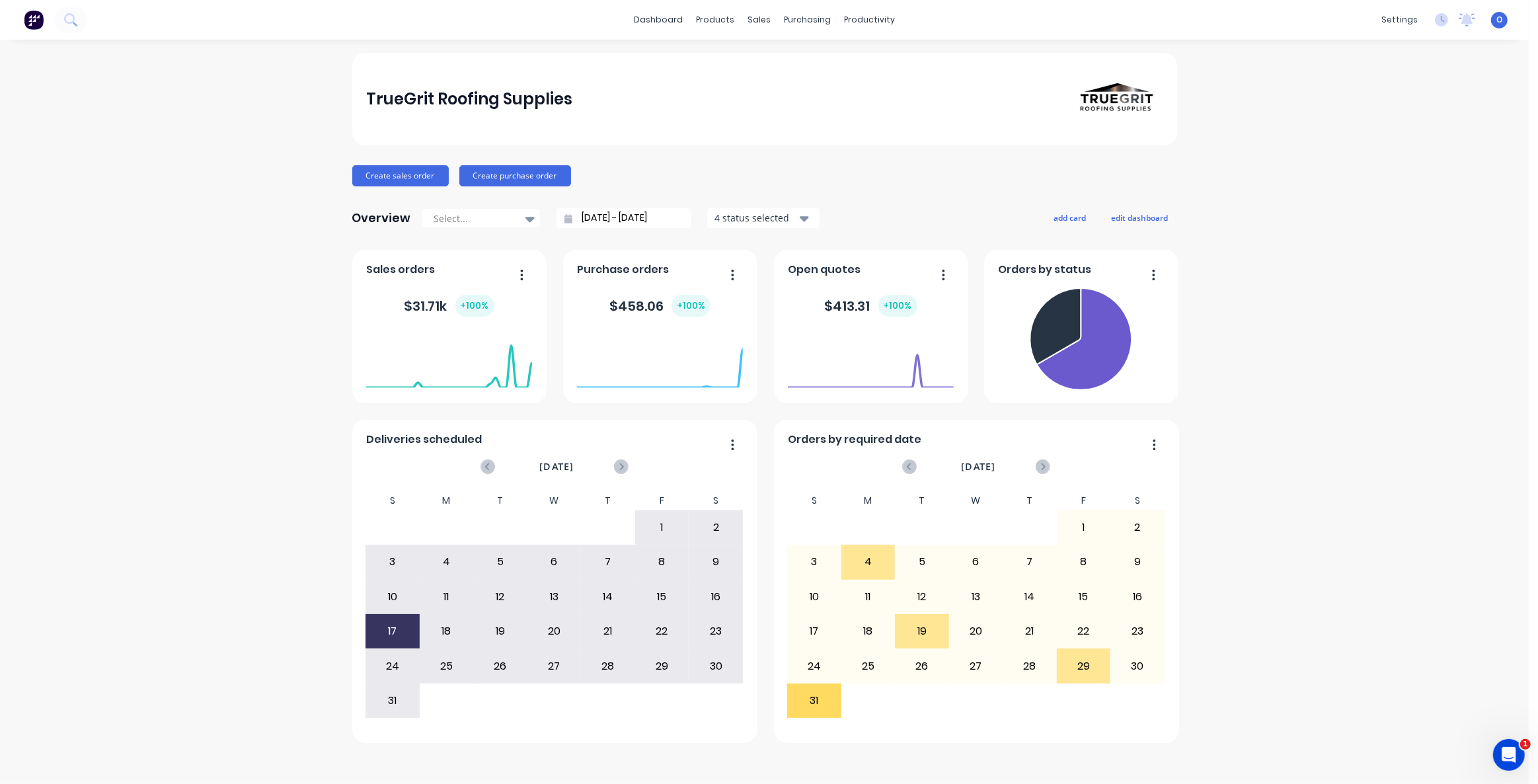
click at [239, 207] on div "TrueGrit Roofing Supplies Create sales order Create purchase order Overview Sel…" at bounding box center [764, 411] width 1530 height 718
click at [1223, 375] on div "TrueGrit Roofing Supplies Create sales order Create purchase order Overview Sel…" at bounding box center [764, 411] width 1530 height 718
click at [758, 67] on div "Product Catalogue" at bounding box center [774, 63] width 82 height 12
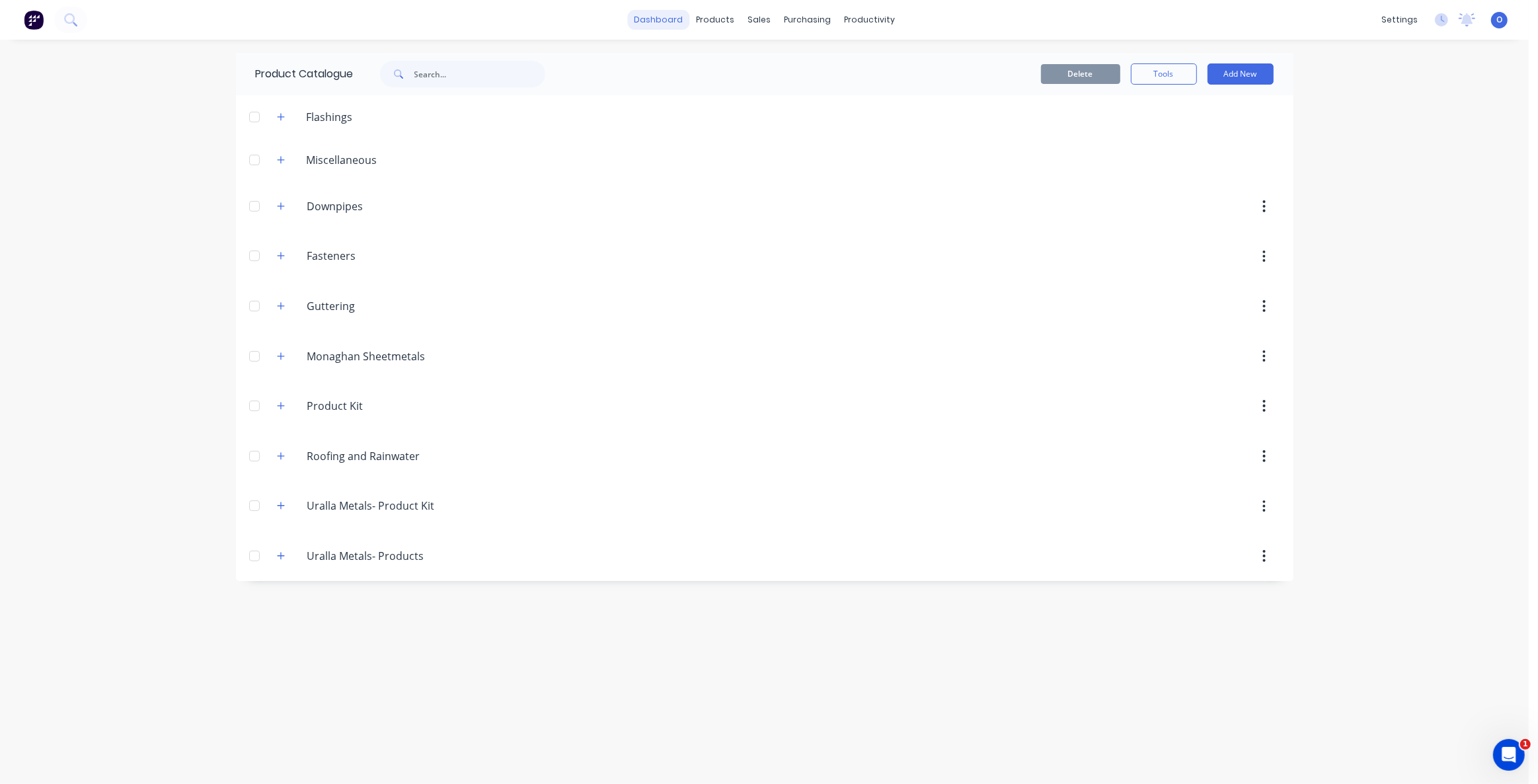
click at [686, 25] on link "dashboard" at bounding box center [659, 20] width 62 height 20
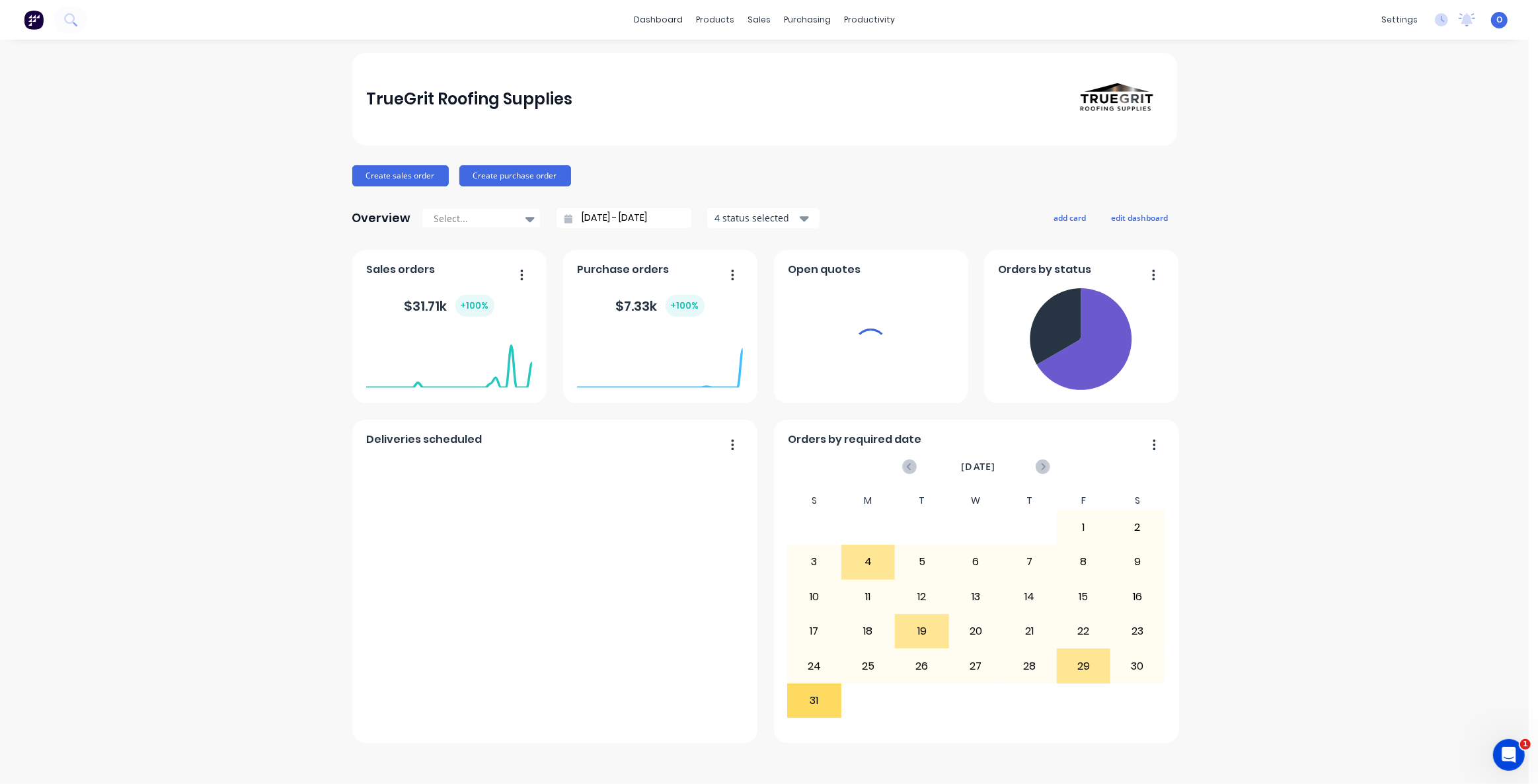
click at [861, 177] on div "Create sales order Create purchase order" at bounding box center [764, 175] width 825 height 21
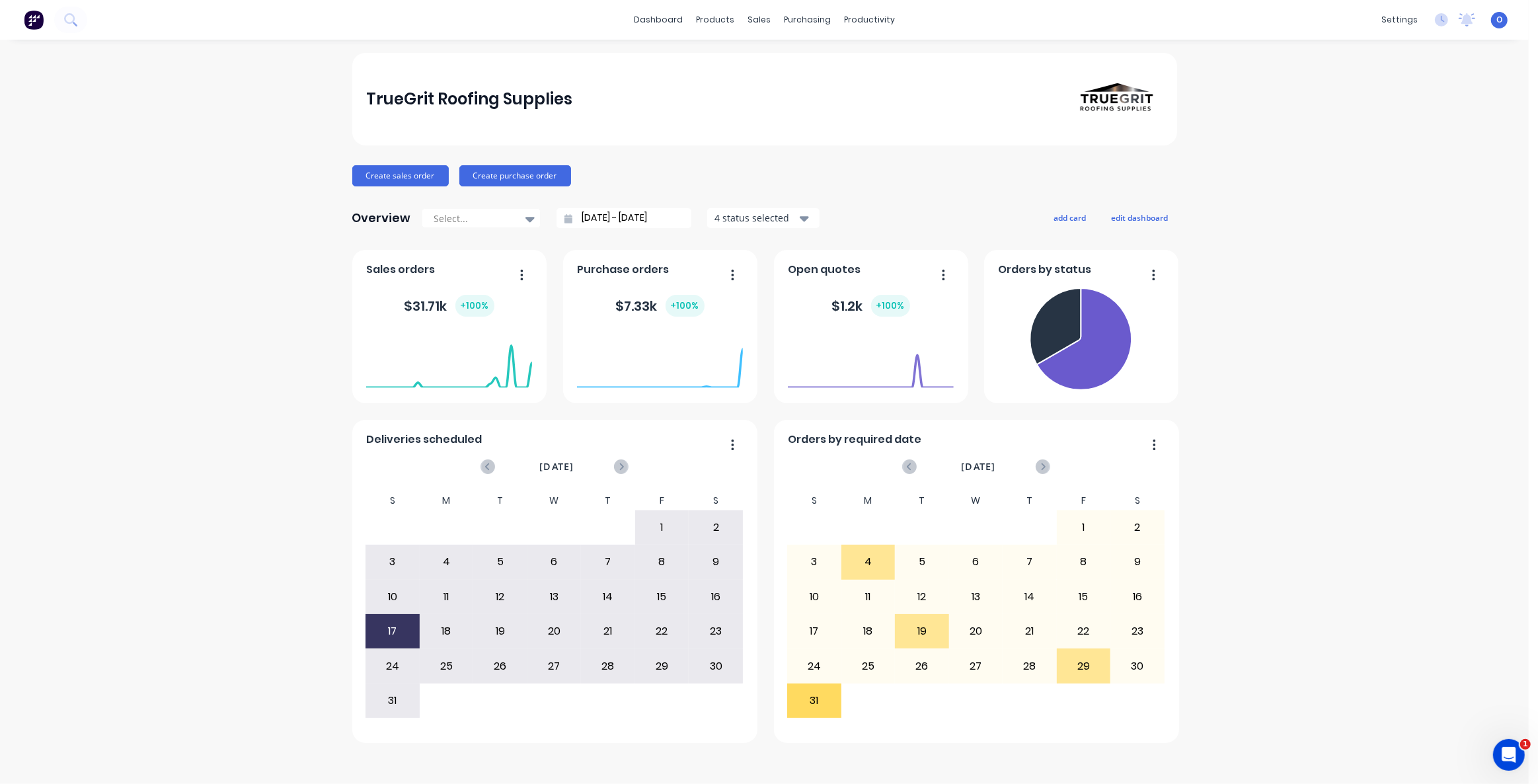
click at [1239, 375] on div "TrueGrit Roofing Supplies Create sales order Create purchase order Overview Sel…" at bounding box center [764, 411] width 1530 height 718
click at [1265, 391] on div "TrueGrit Roofing Supplies Create sales order Create purchase order Overview Sel…" at bounding box center [764, 411] width 1530 height 718
click at [1282, 313] on div "TrueGrit Roofing Supplies Create sales order Create purchase order Overview Sel…" at bounding box center [764, 411] width 1530 height 718
click at [1317, 308] on div "TrueGrit Roofing Supplies Create sales order Create purchase order Overview Sel…" at bounding box center [764, 411] width 1530 height 718
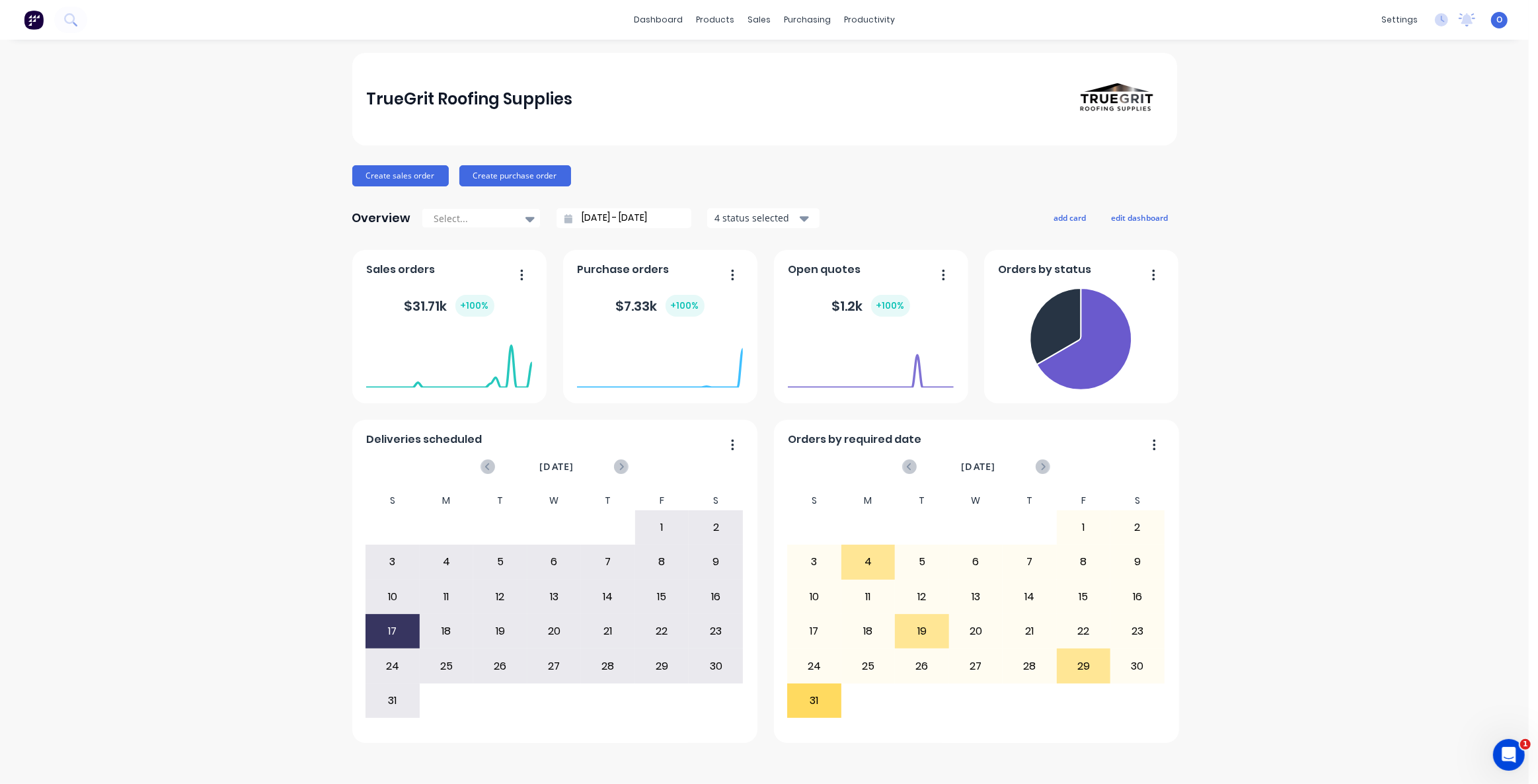
click at [1355, 509] on div "TrueGrit Roofing Supplies Create sales order Create purchase order Overview Sel…" at bounding box center [764, 411] width 1530 height 718
click at [1353, 493] on div "TrueGrit Roofing Supplies Create sales order Create purchase order Overview Sel…" at bounding box center [764, 411] width 1530 height 718
click at [1329, 521] on div "TrueGrit Roofing Supplies Create sales order Create purchase order Overview Sel…" at bounding box center [764, 411] width 1530 height 718
click at [177, 228] on div "TrueGrit Roofing Supplies Create sales order Create purchase order Overview Sel…" at bounding box center [764, 411] width 1530 height 718
click at [756, 20] on div "sales" at bounding box center [759, 20] width 37 height 20
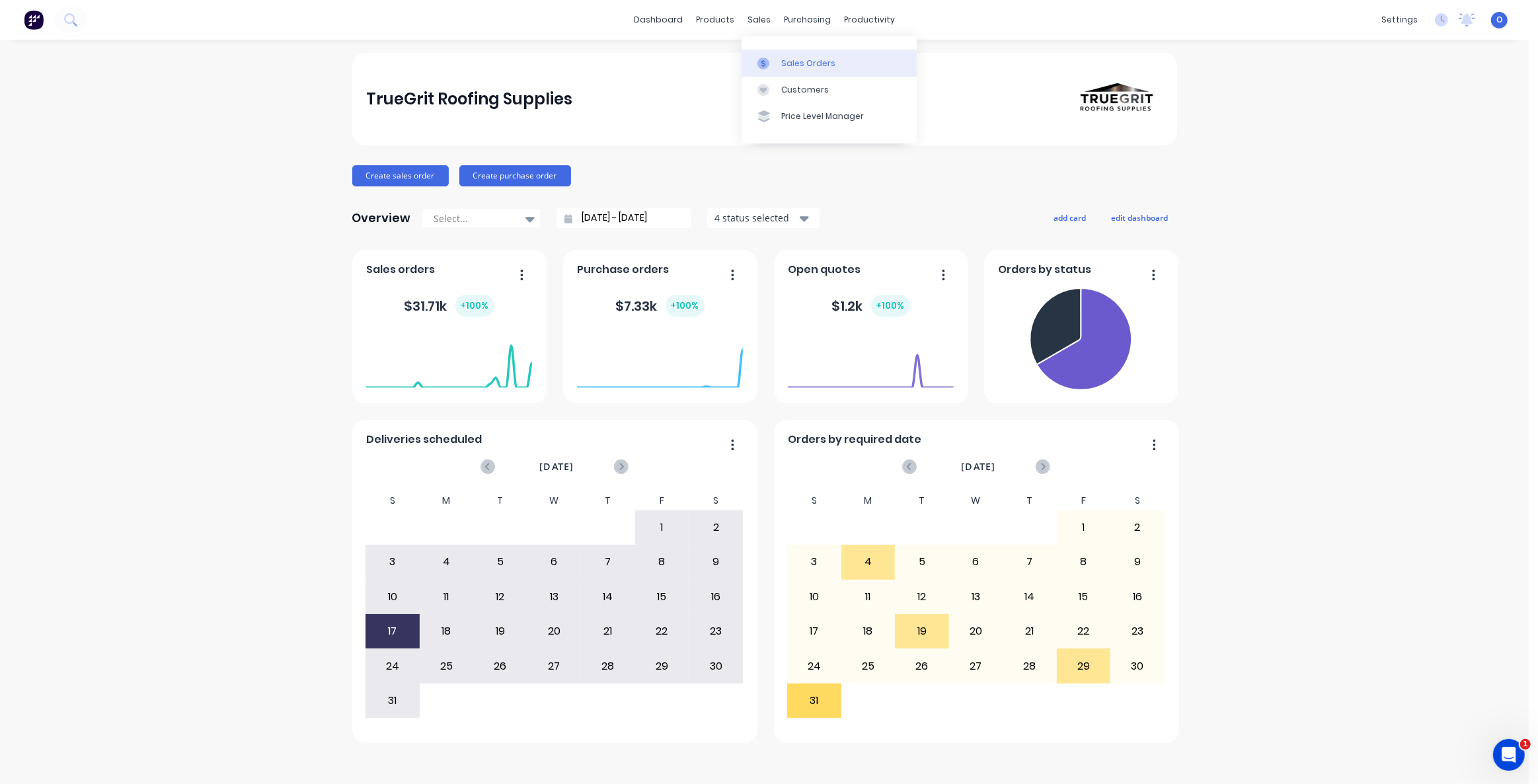
click at [777, 60] on link "Sales Orders" at bounding box center [829, 63] width 176 height 26
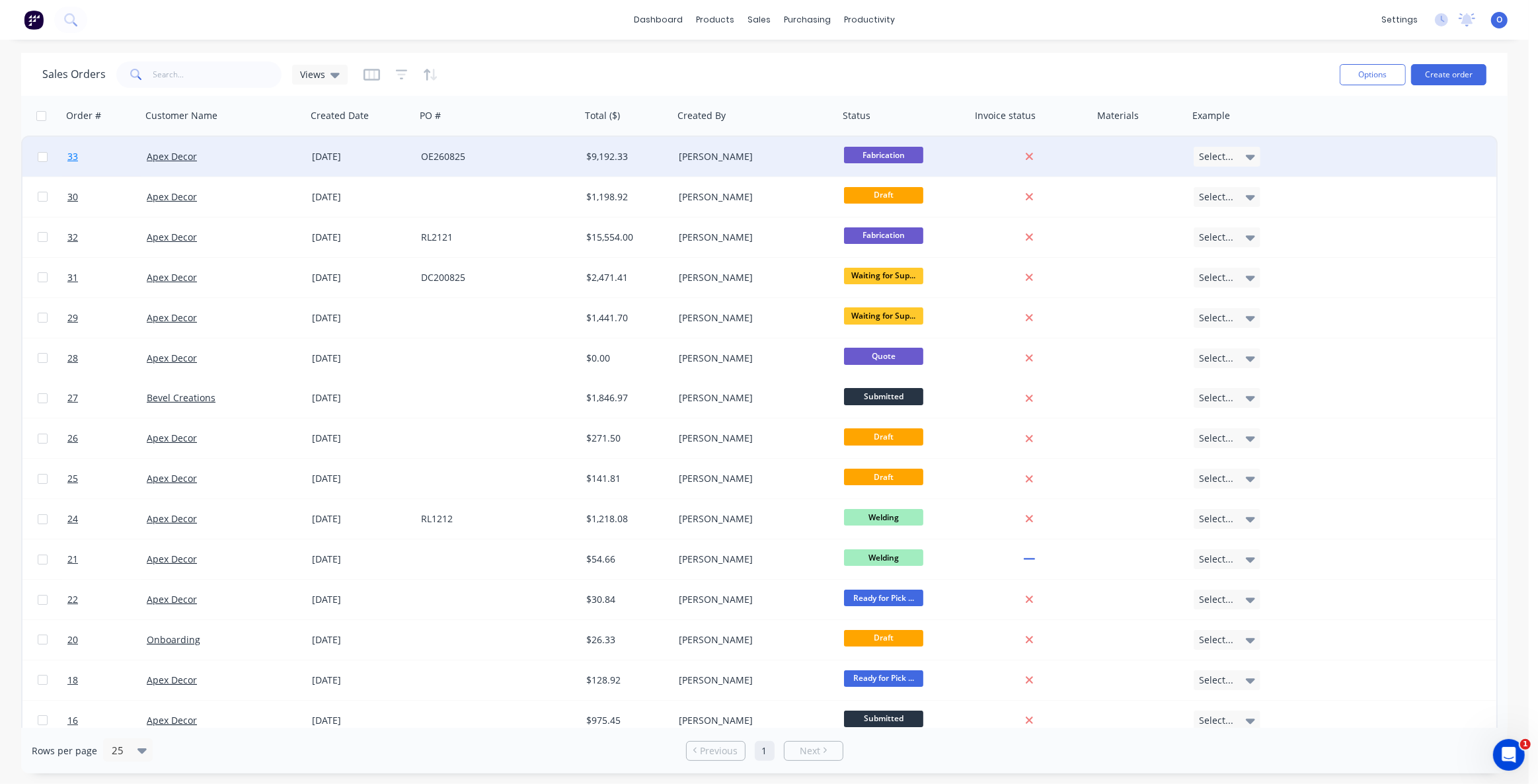
click at [75, 156] on span "33" at bounding box center [72, 157] width 10 height 13
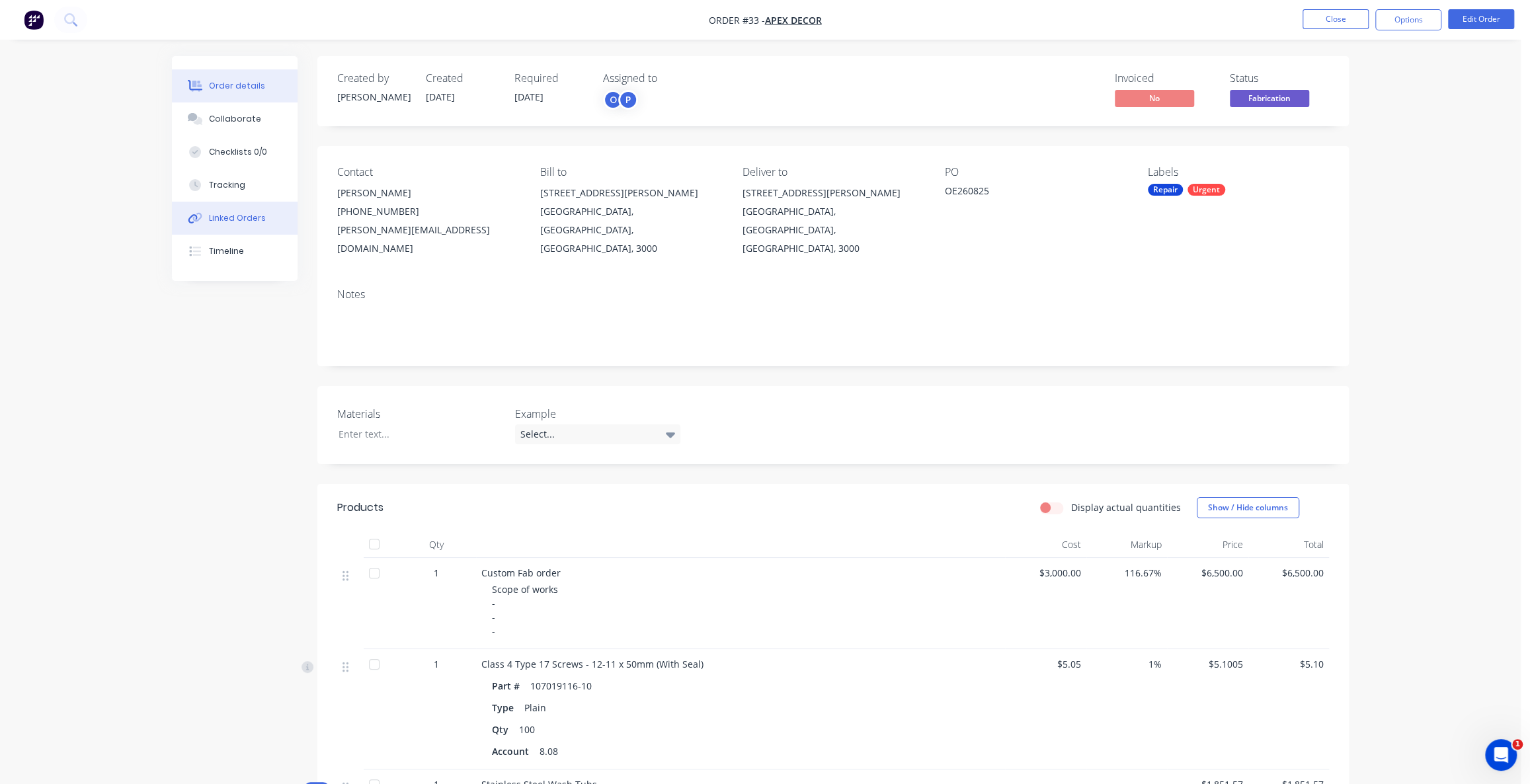
click at [227, 225] on button "Linked Orders" at bounding box center [234, 218] width 126 height 33
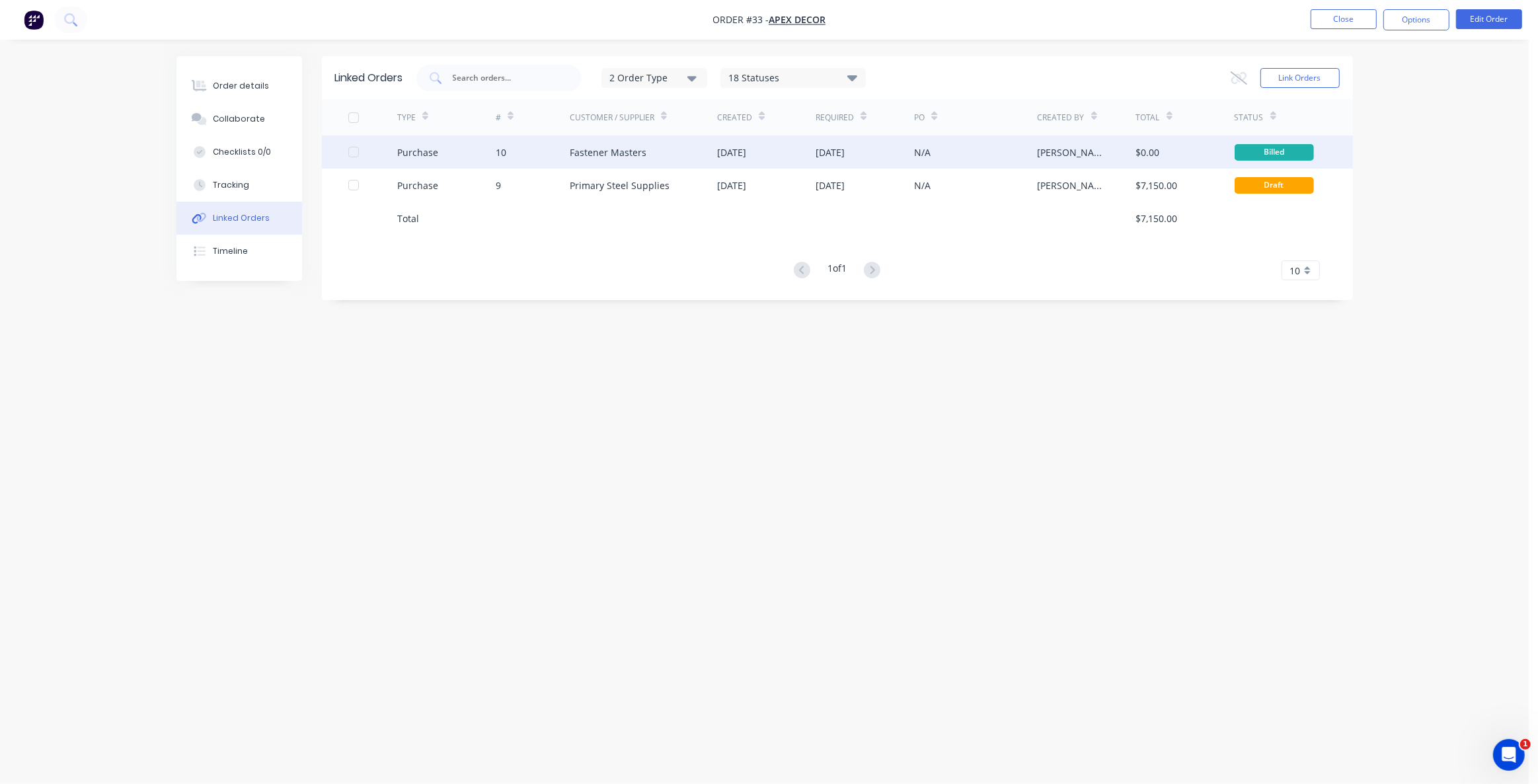
click at [543, 154] on div "10" at bounding box center [532, 152] width 74 height 33
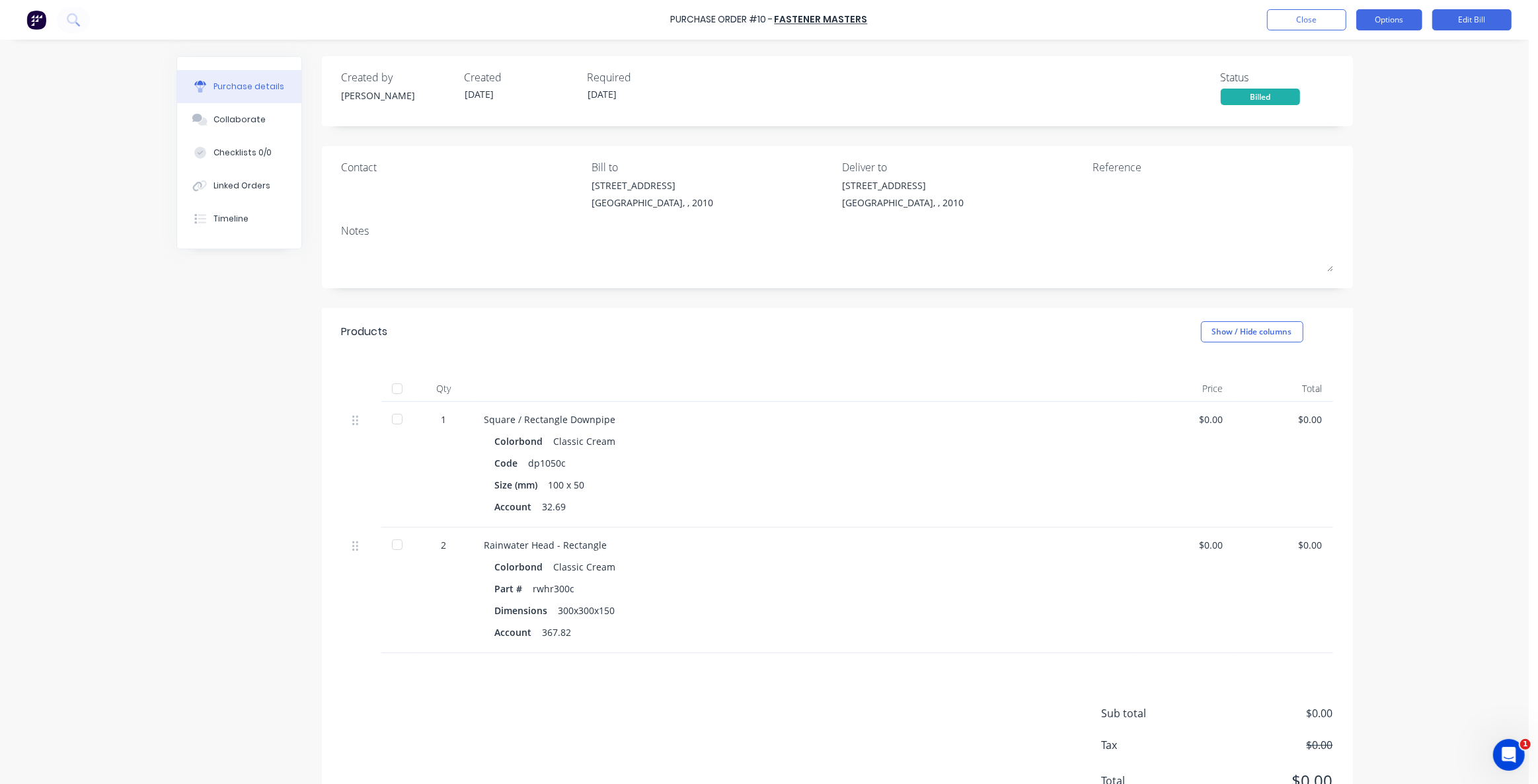
click at [1408, 19] on button "Options" at bounding box center [1390, 20] width 66 height 21
click at [1440, 152] on div "Purchase Order #10 - Fastener Masters Close Options Print / Email Convert to Pu…" at bounding box center [764, 392] width 1530 height 784
click at [1472, 19] on button "Edit Bill" at bounding box center [1472, 20] width 79 height 21
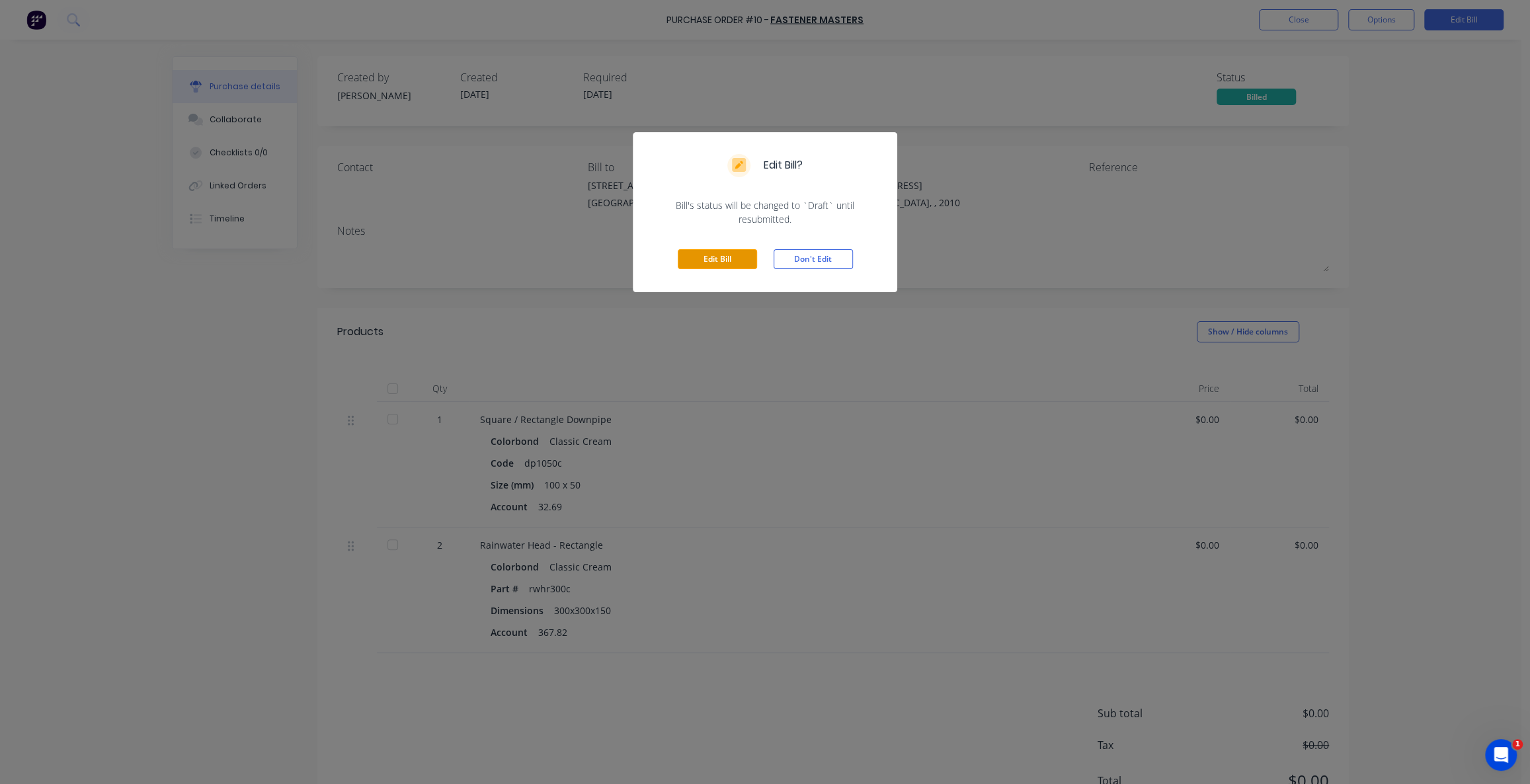
click at [701, 252] on button "Edit Bill" at bounding box center [717, 259] width 79 height 20
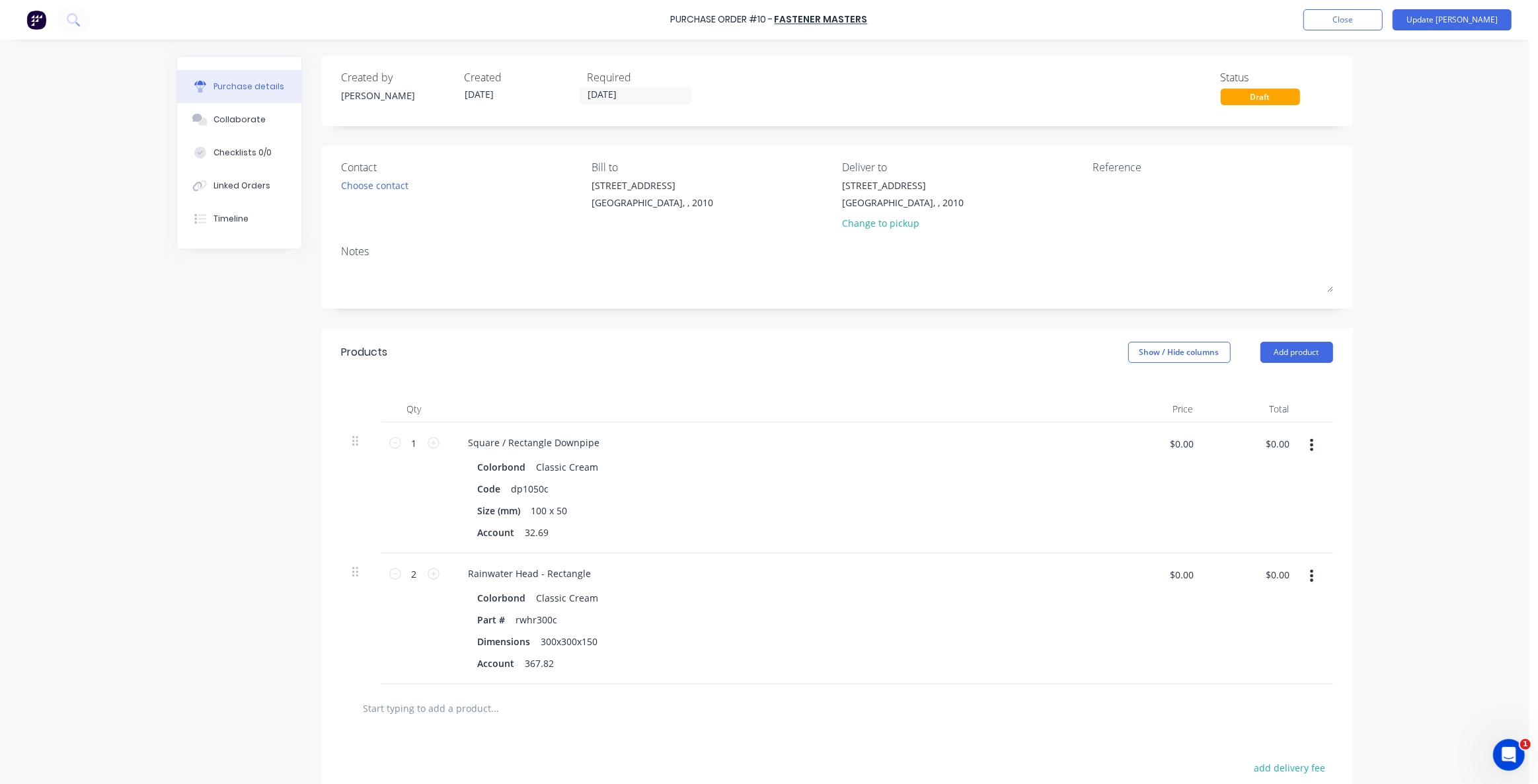
click at [1408, 113] on div "Purchase Order #10 - Fastener Masters Add product Close Update Bill Purchase de…" at bounding box center [764, 392] width 1530 height 784
click at [1472, 14] on button "Update [PERSON_NAME]" at bounding box center [1452, 20] width 119 height 21
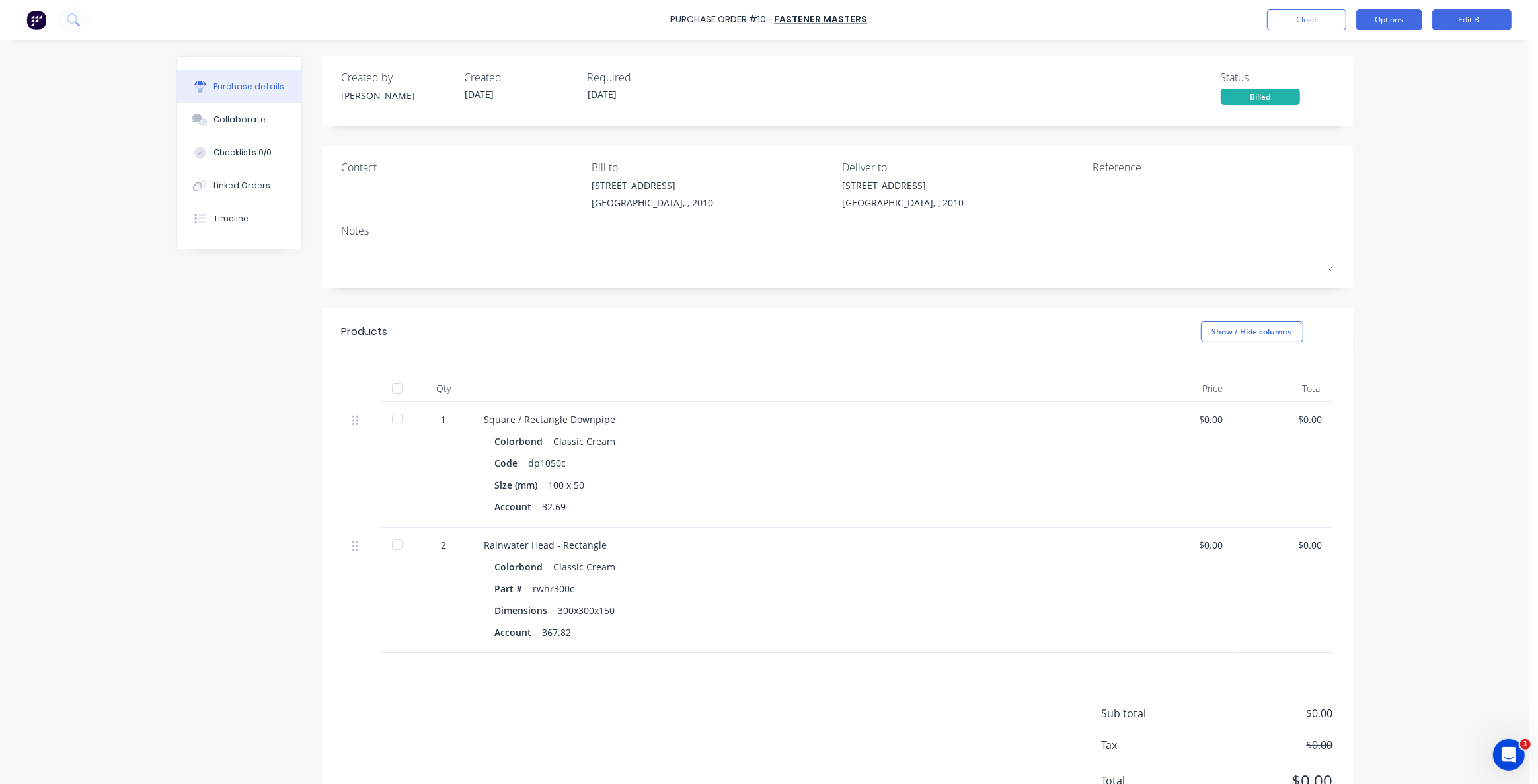
click at [1388, 13] on button "Options" at bounding box center [1390, 20] width 66 height 21
click at [1349, 193] on div "Archive" at bounding box center [1360, 192] width 102 height 19
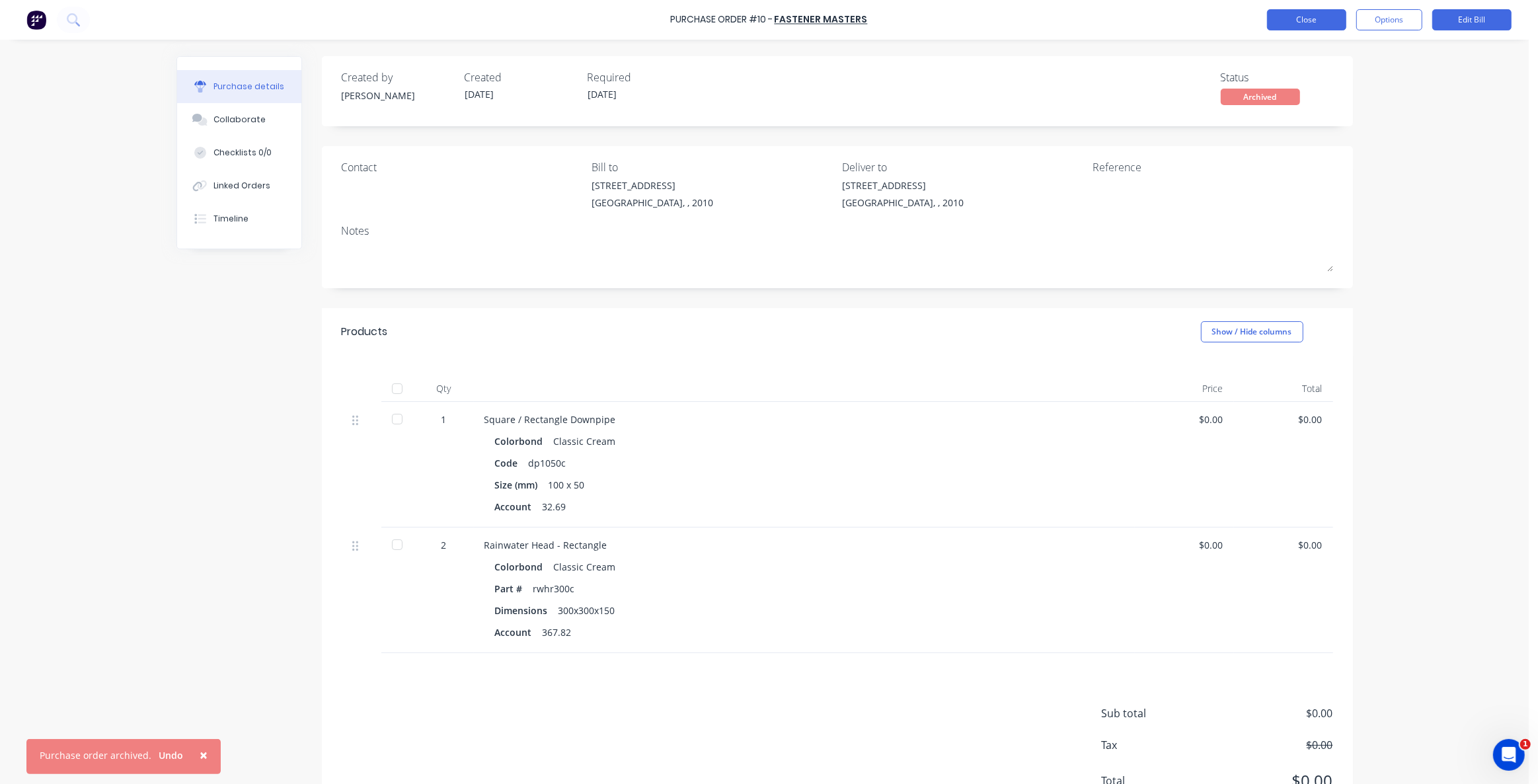
click at [1303, 19] on button "Close" at bounding box center [1307, 20] width 79 height 21
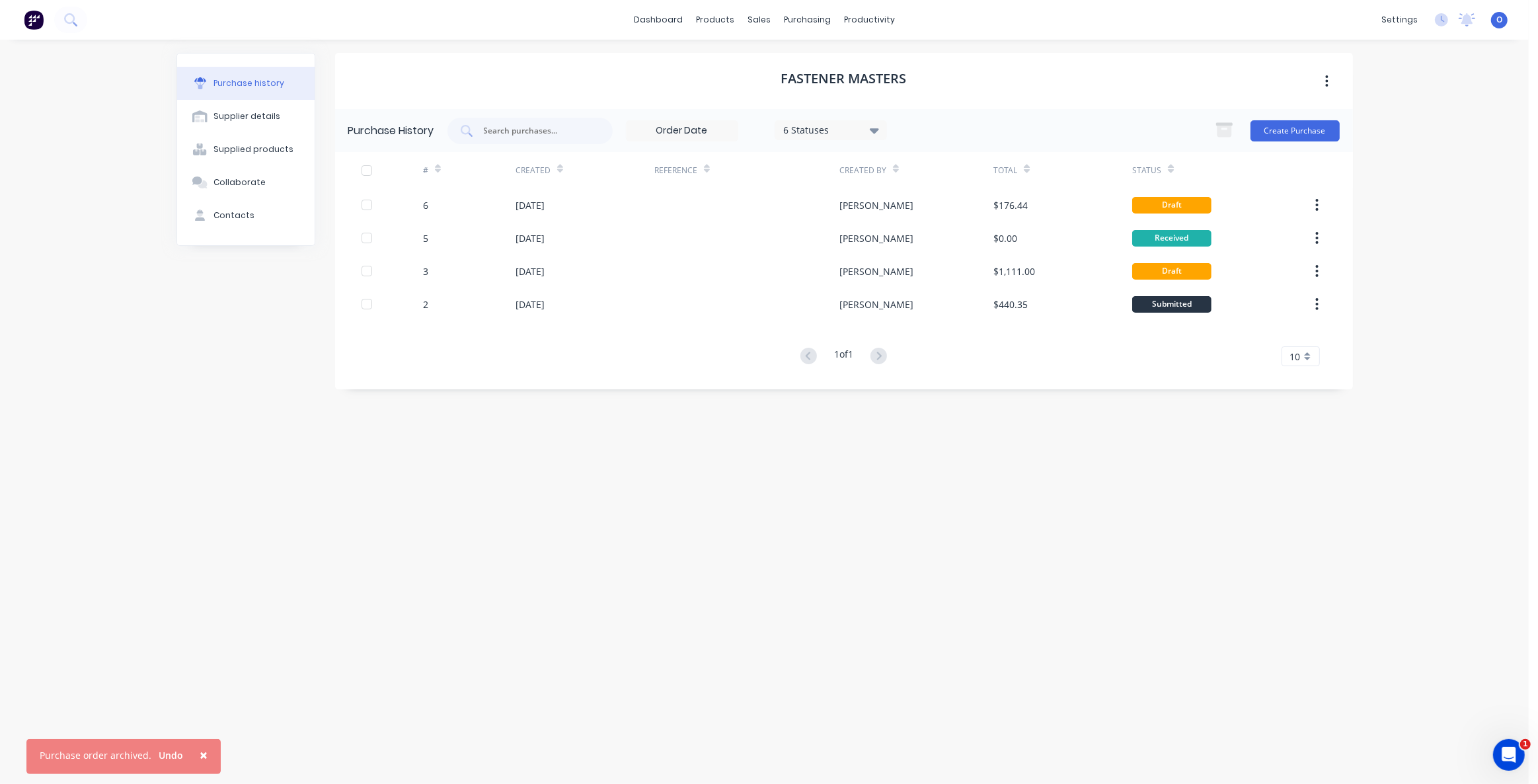
click at [238, 417] on div "Purchase history Supplier details Supplied products Collaborate Contacts" at bounding box center [245, 405] width 139 height 705
click at [1018, 432] on div "Fastener Masters Purchase History 6 Statuses 6 Statuses Create Purchase # Creat…" at bounding box center [844, 405] width 1018 height 705
click at [920, 458] on div "Fastener Masters Purchase History 6 Statuses 6 Statuses Create Purchase # Creat…" at bounding box center [844, 405] width 1018 height 705
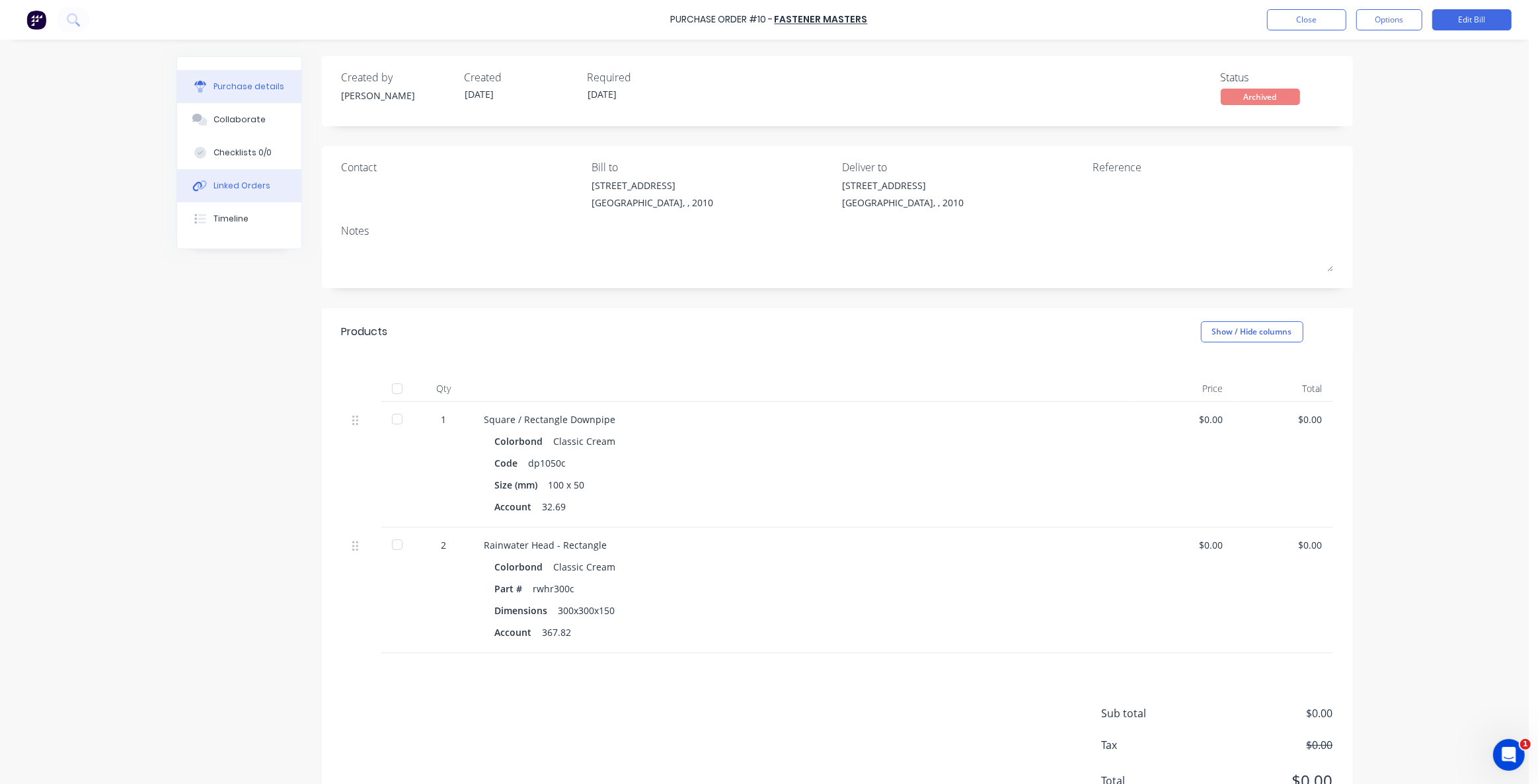
click at [220, 189] on div "Linked Orders" at bounding box center [242, 186] width 57 height 12
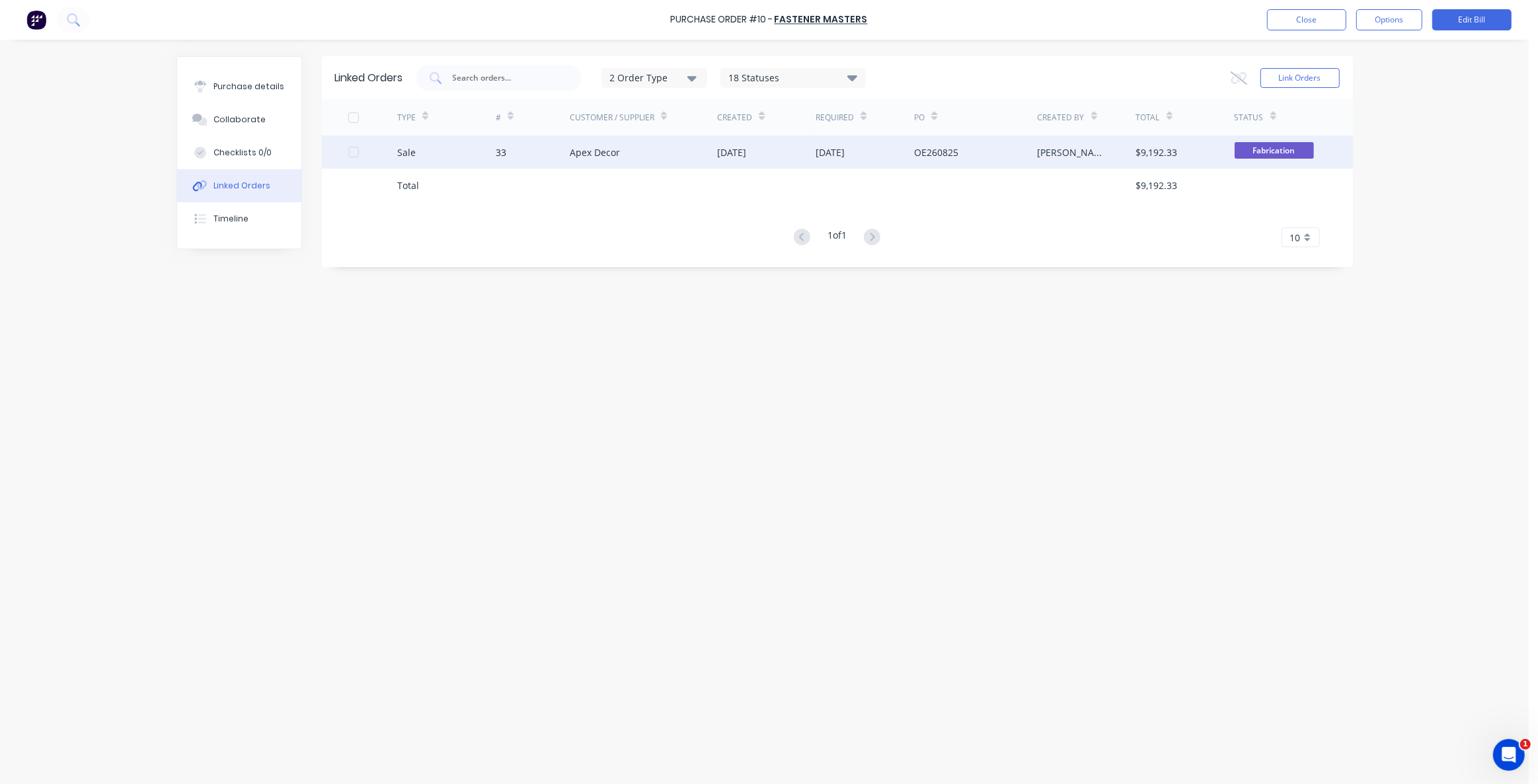
click at [1165, 151] on div "$9,192.33" at bounding box center [1157, 152] width 42 height 14
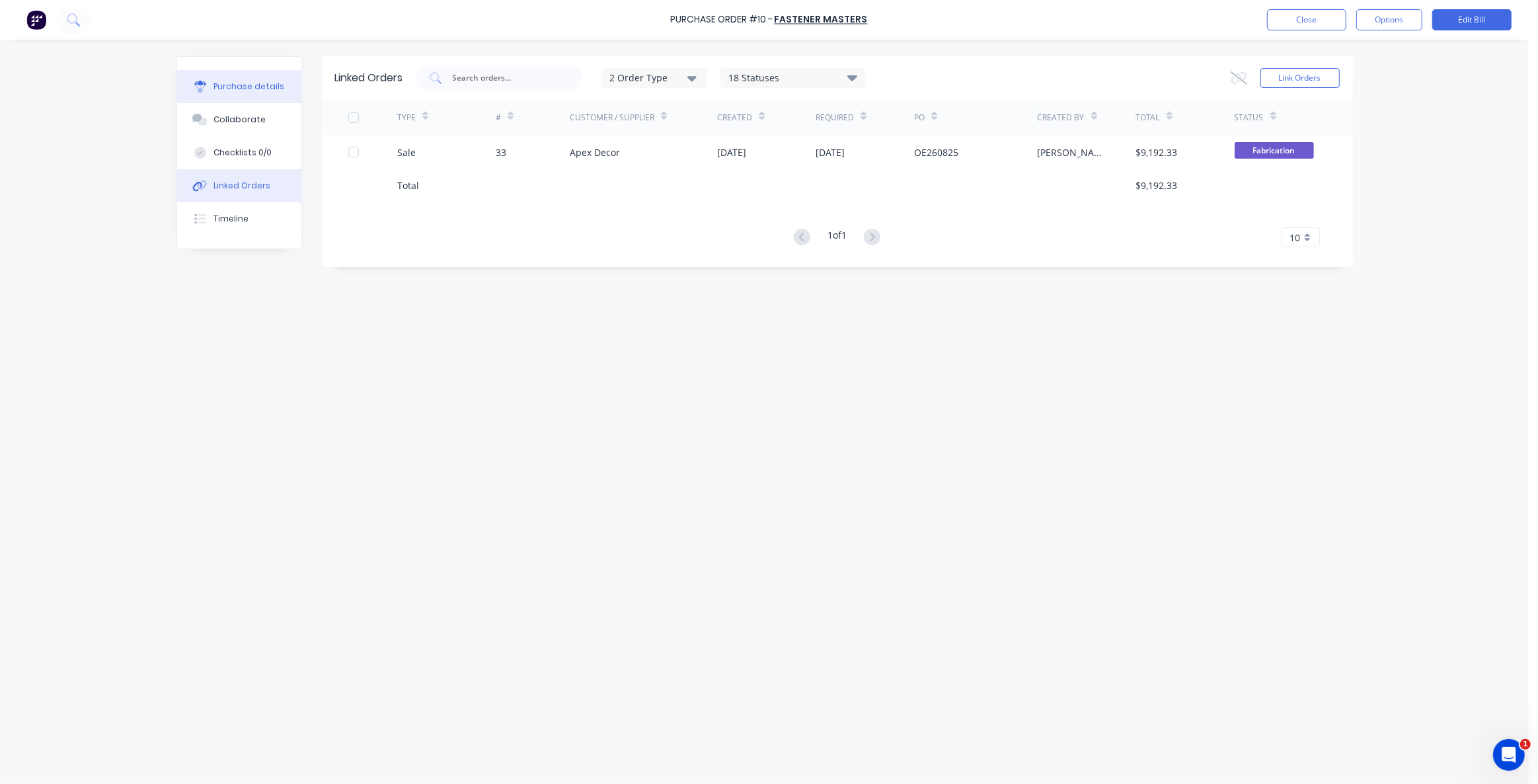
click at [247, 92] on button "Purchase details" at bounding box center [240, 86] width 125 height 33
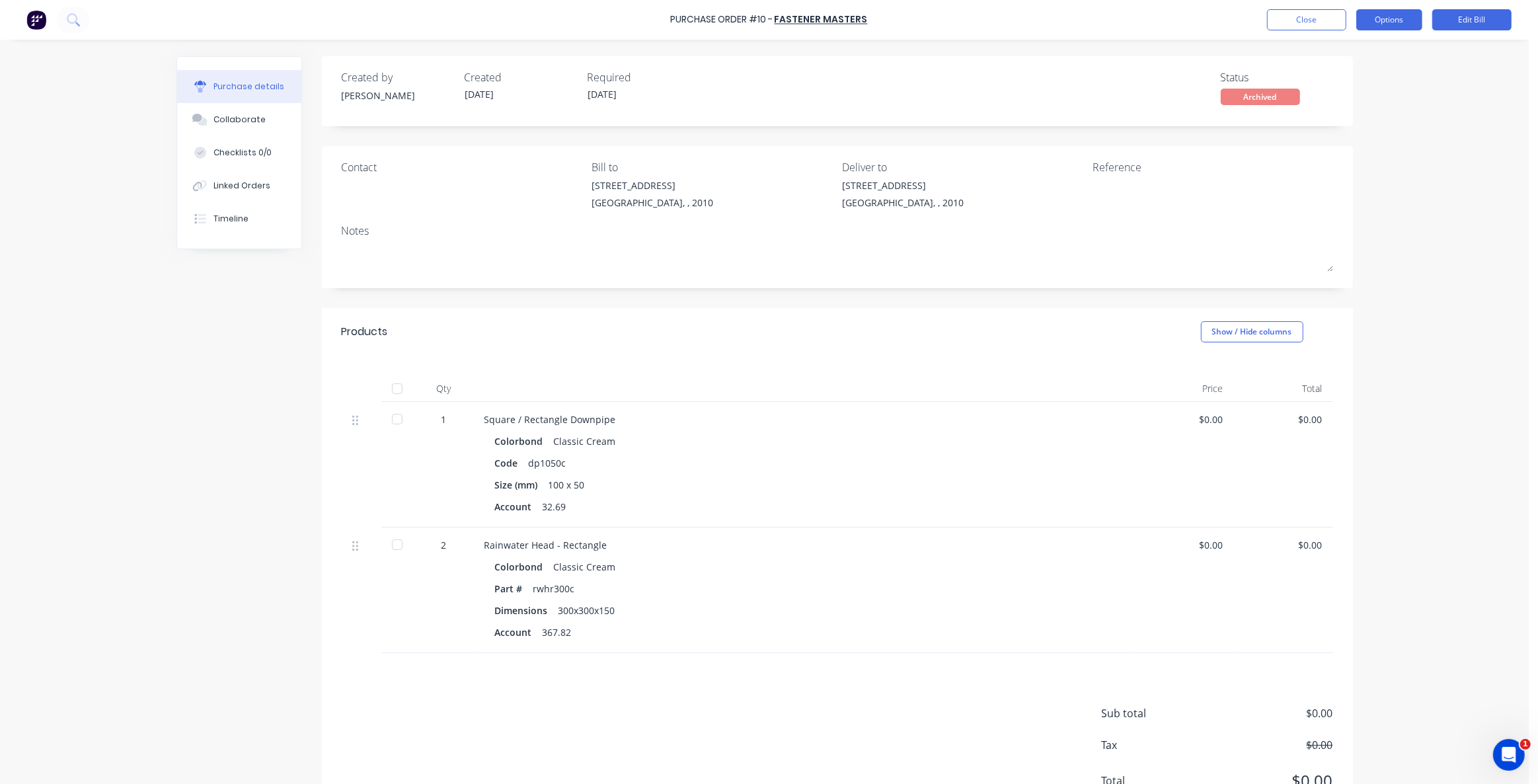
click at [1410, 18] on button "Options" at bounding box center [1390, 20] width 66 height 21
click at [1313, 21] on button "Close" at bounding box center [1307, 20] width 79 height 21
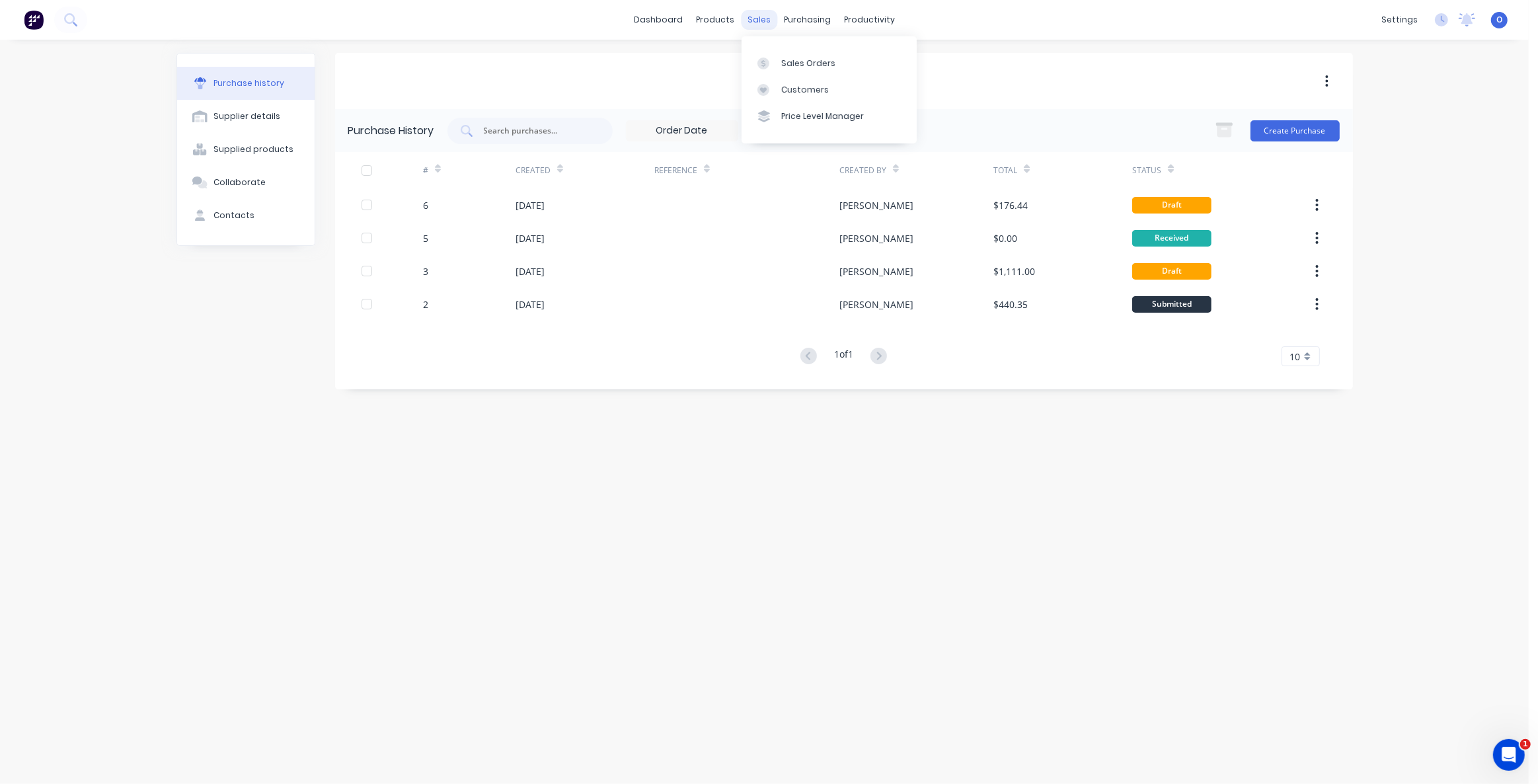
click at [762, 19] on div "sales" at bounding box center [759, 20] width 37 height 20
click at [789, 56] on link "Sales Orders" at bounding box center [829, 63] width 176 height 26
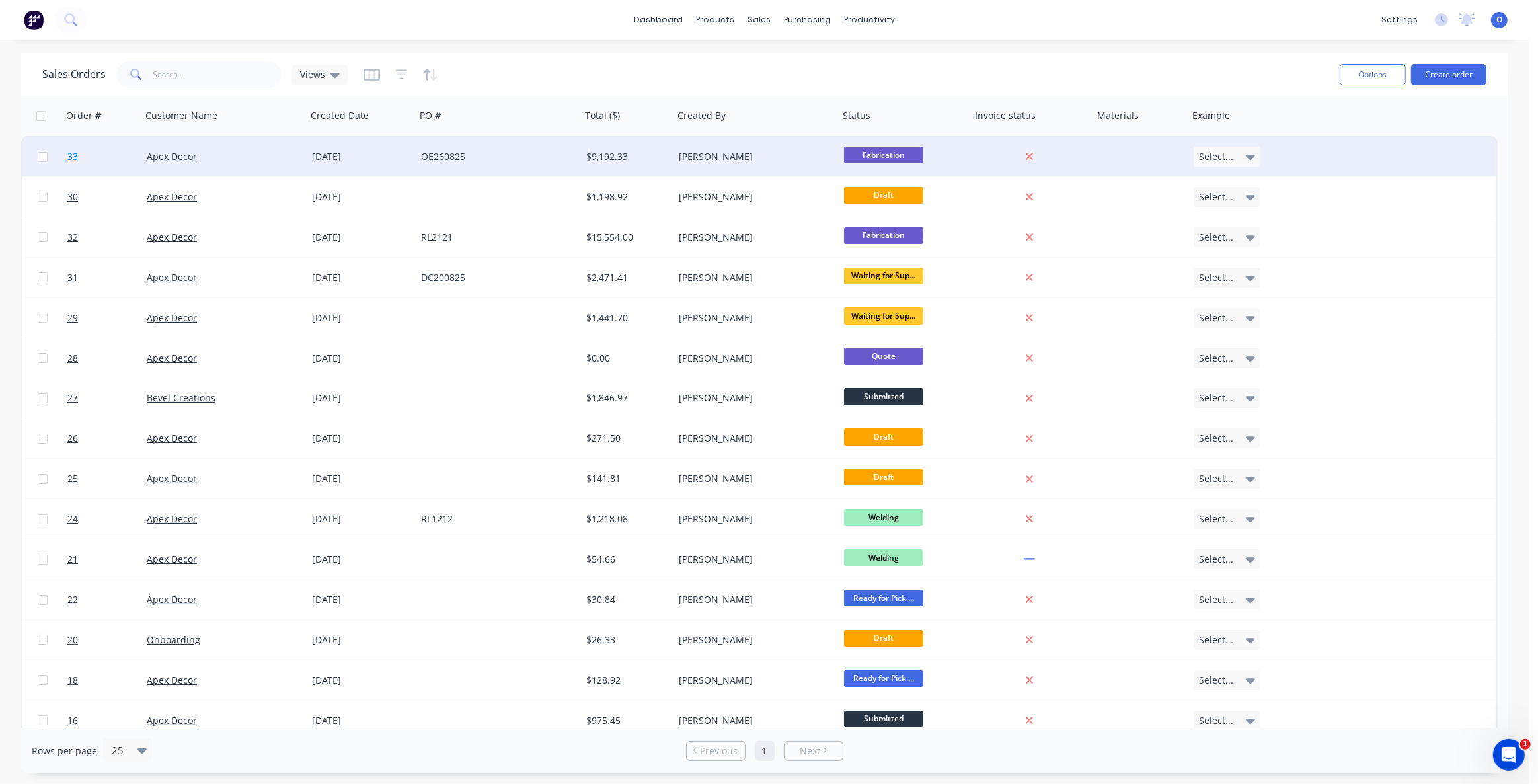
click at [79, 157] on link "33" at bounding box center [107, 157] width 79 height 40
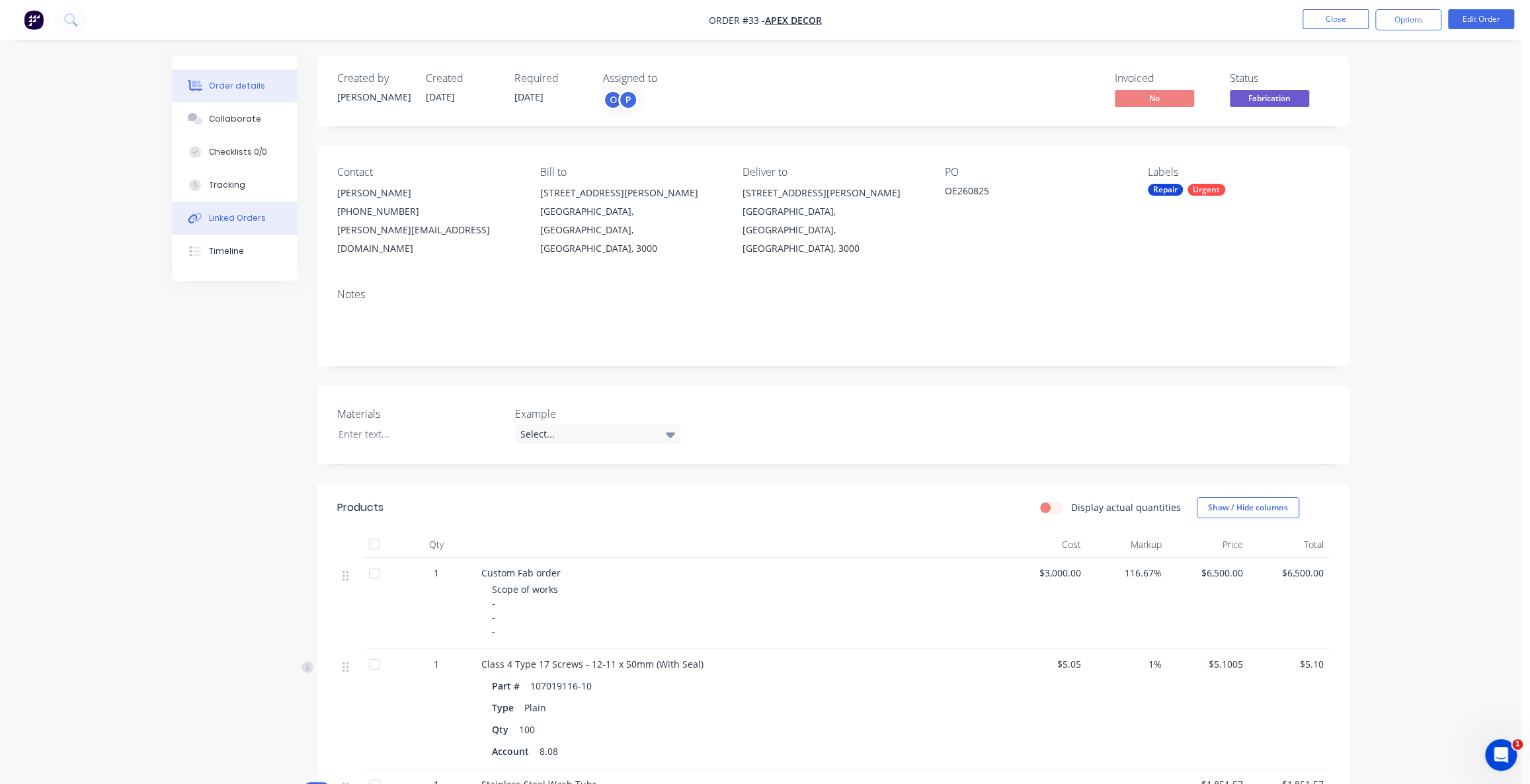
click at [244, 217] on div "Linked Orders" at bounding box center [237, 218] width 57 height 12
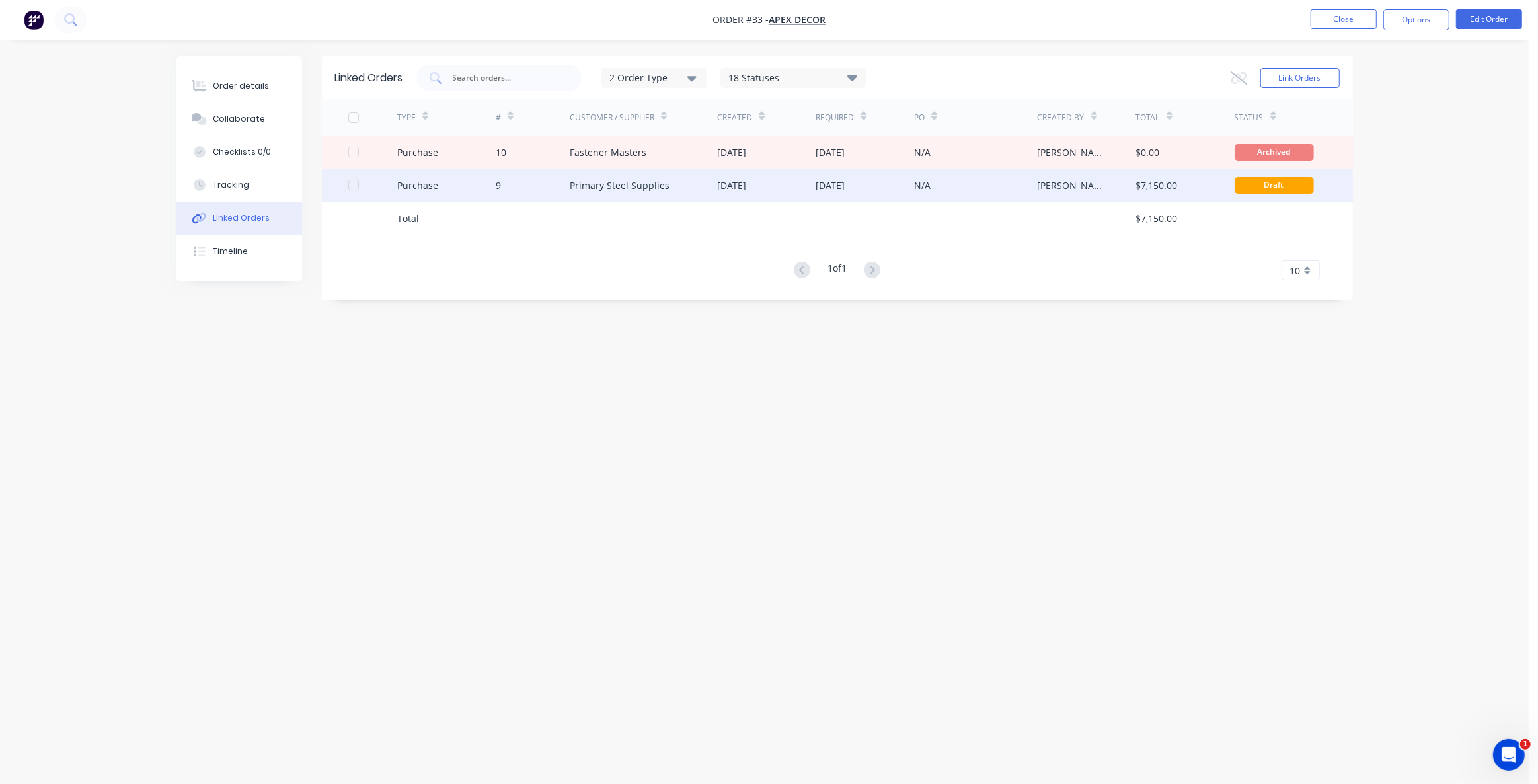
click at [593, 192] on div "Primary Steel Supplies" at bounding box center [644, 185] width 148 height 33
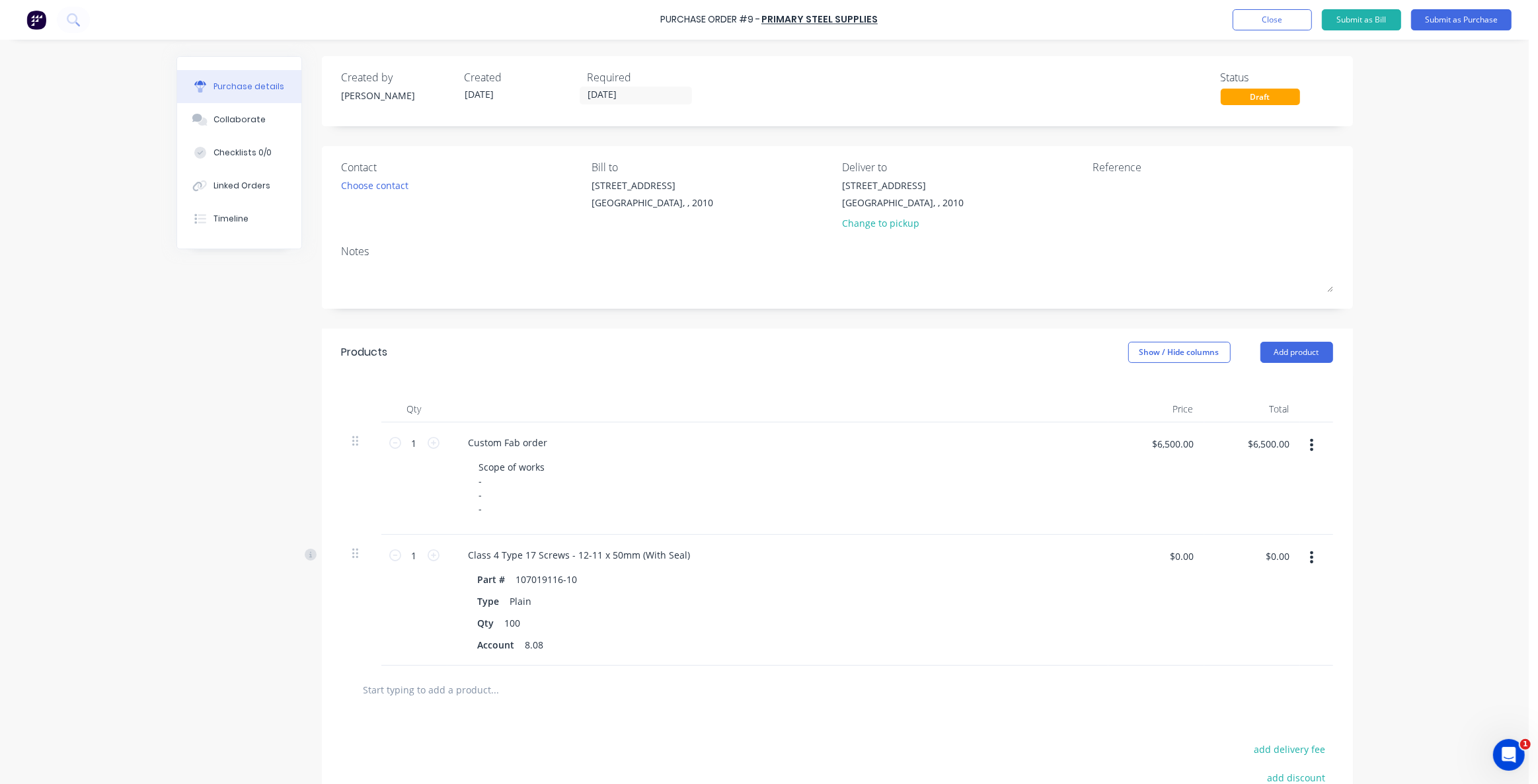
click at [1395, 115] on div "Purchase Order #9 - Primary Steel Supplies Add product Close Submit as Bill Sub…" at bounding box center [764, 392] width 1530 height 784
click at [1253, 25] on button "Close" at bounding box center [1273, 20] width 79 height 21
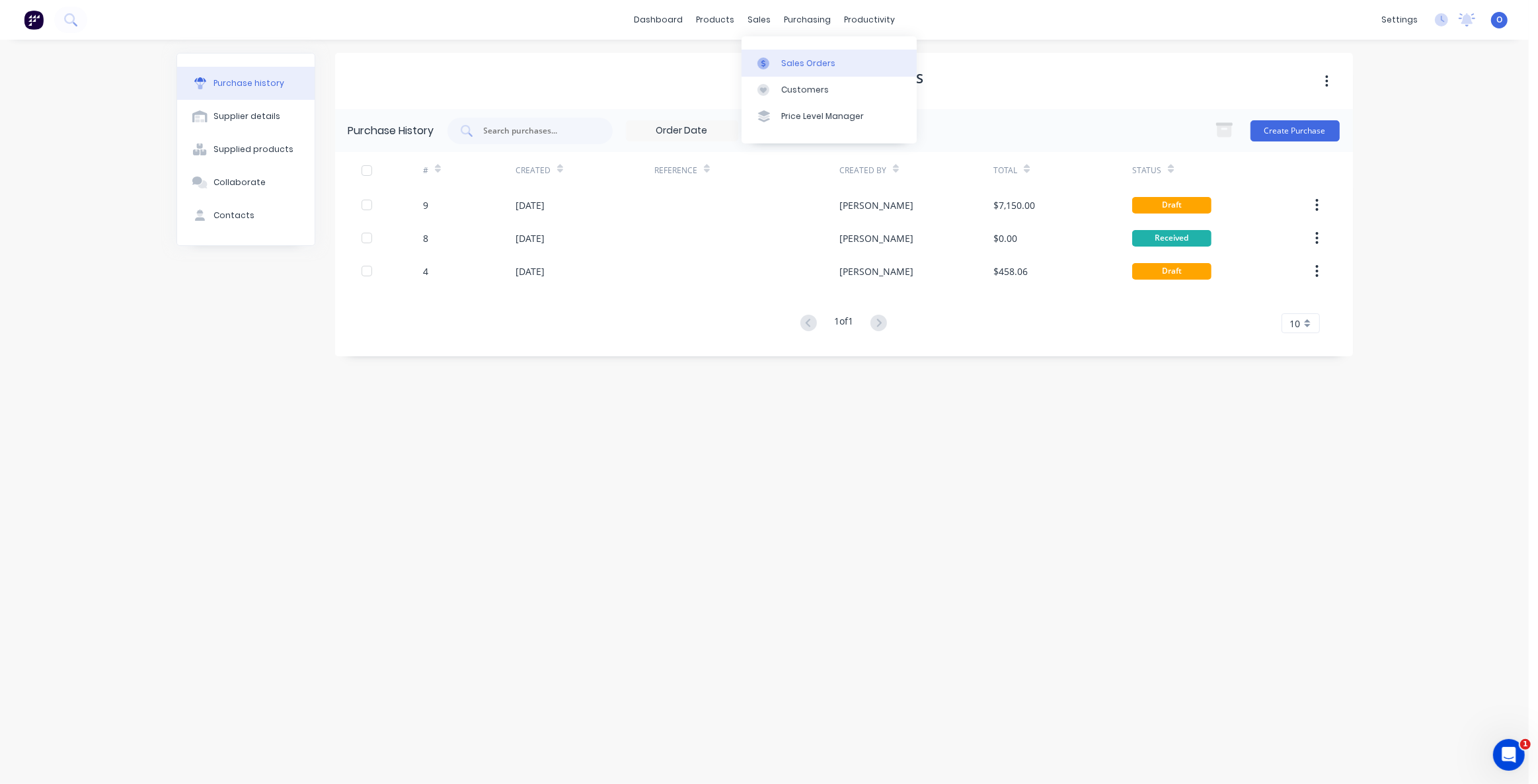
click at [783, 54] on link "Sales Orders" at bounding box center [829, 63] width 176 height 26
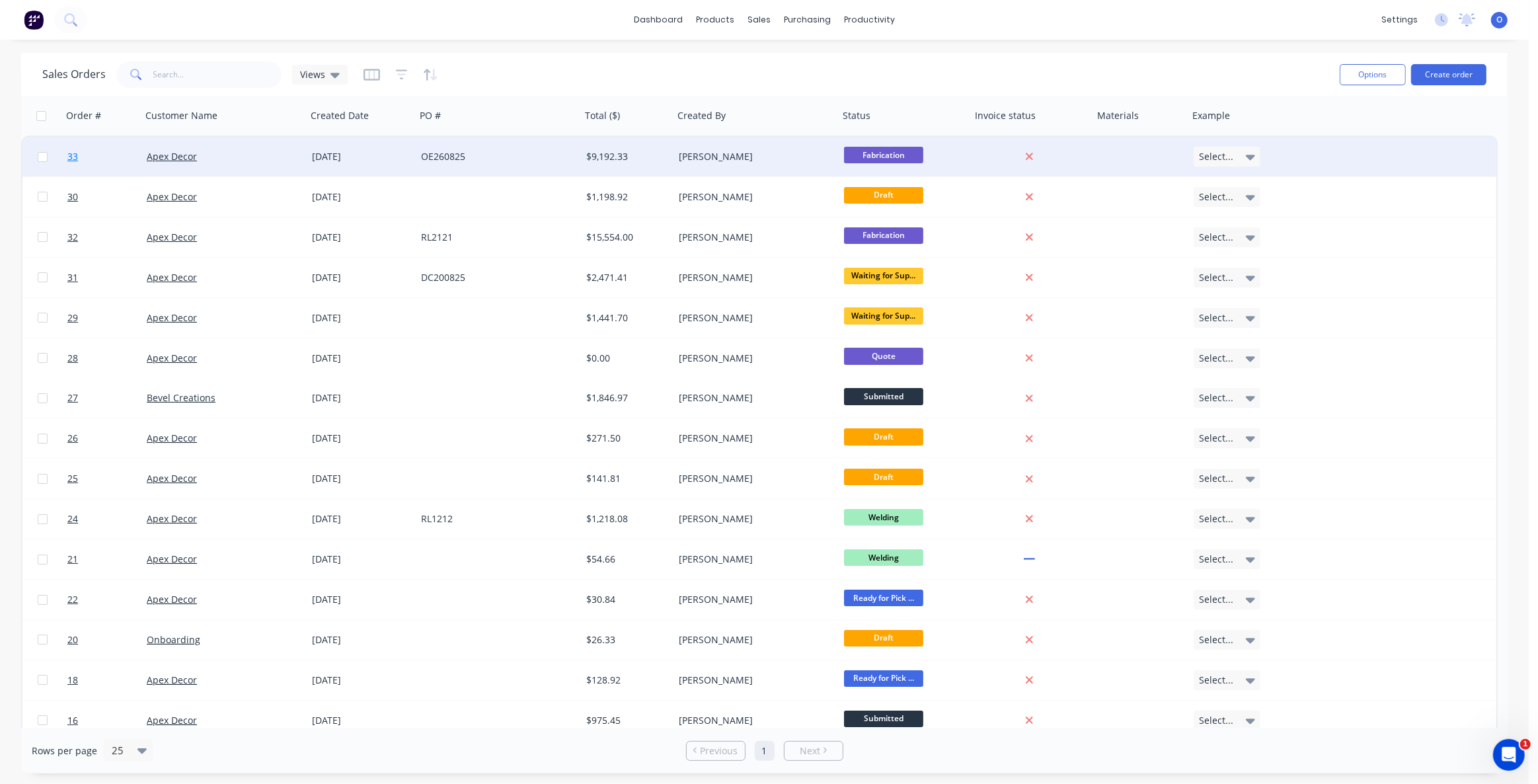
click at [86, 150] on link "33" at bounding box center [107, 157] width 79 height 40
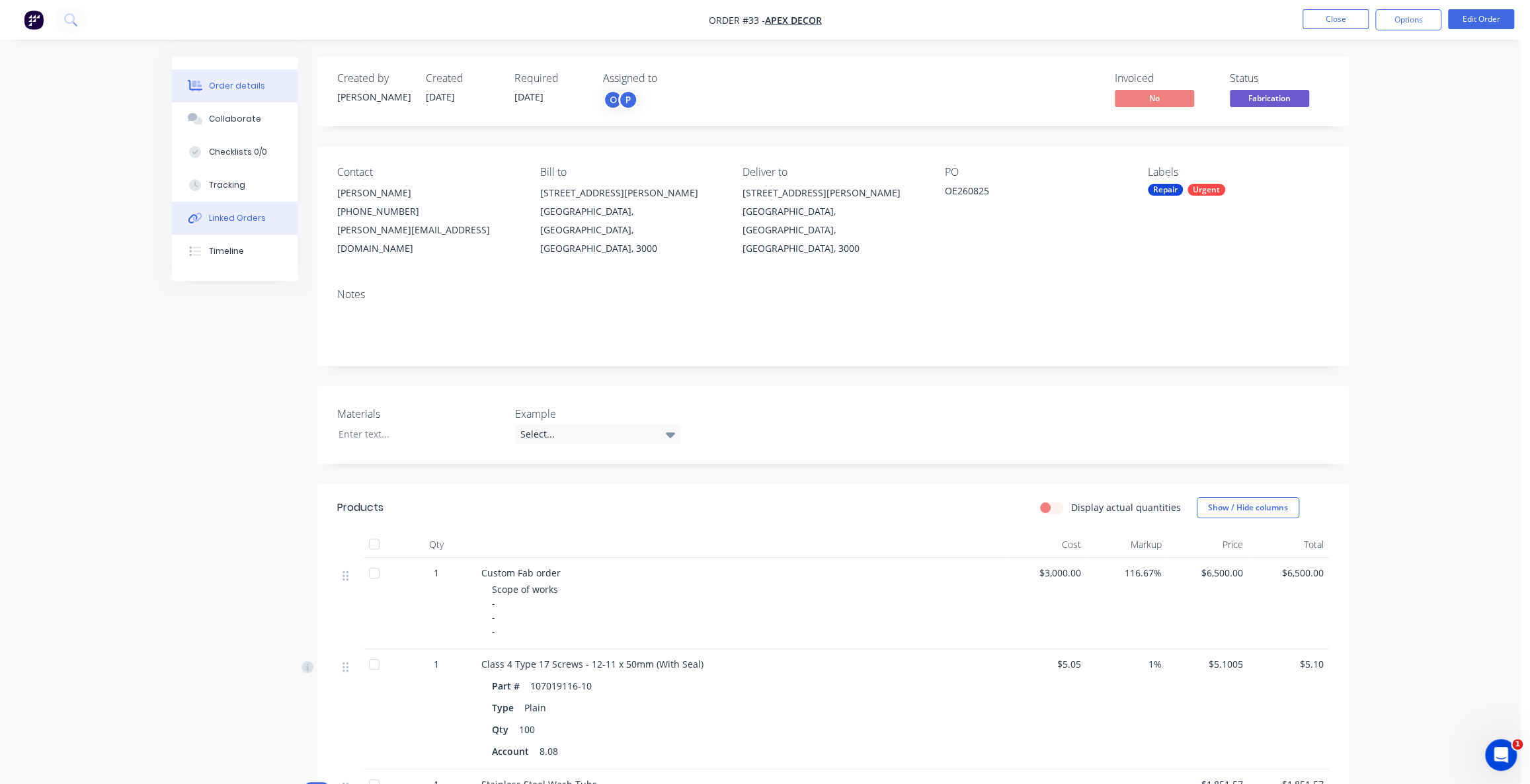
click at [244, 212] on div "Linked Orders" at bounding box center [237, 218] width 57 height 12
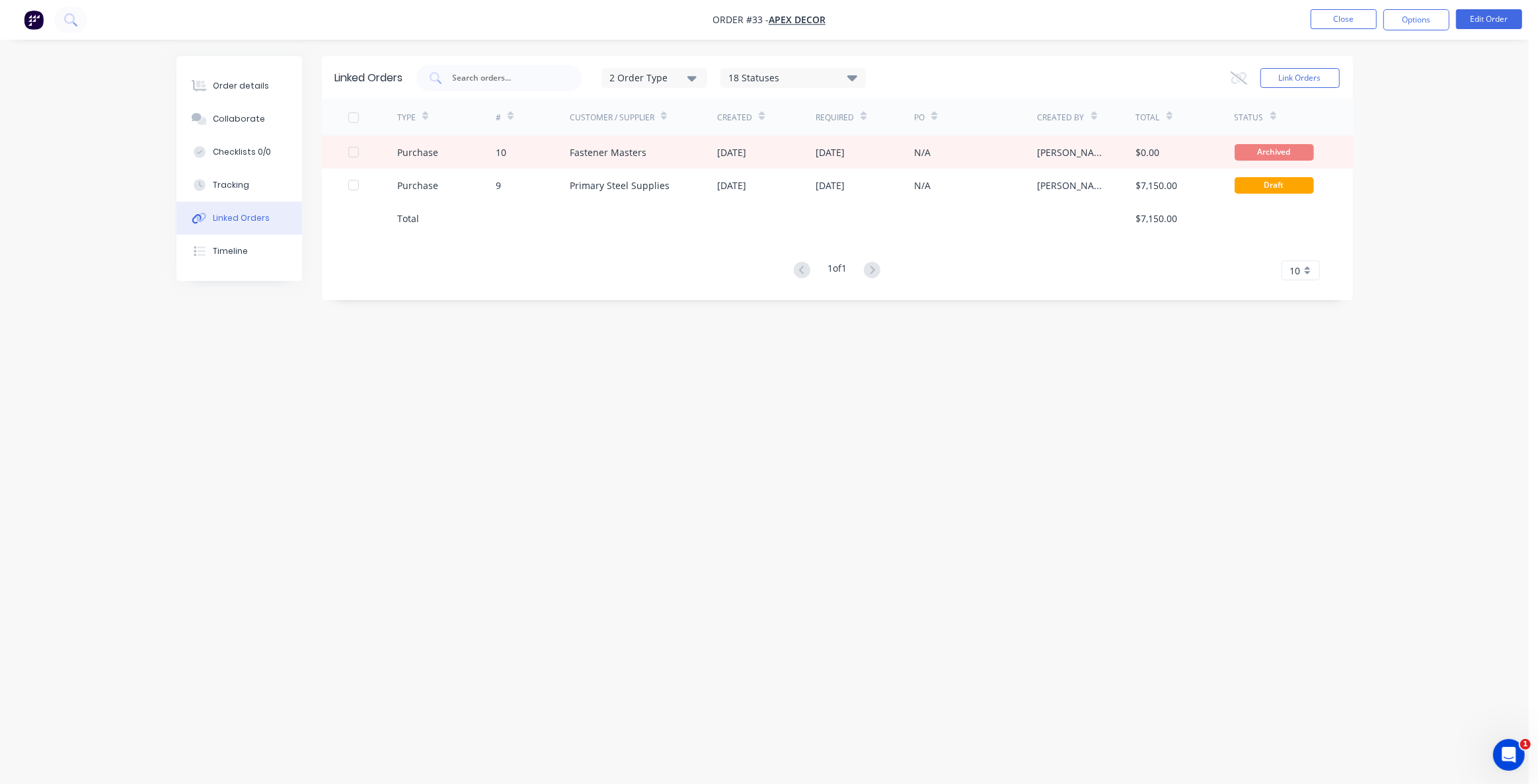
drag, startPoint x: 1054, startPoint y: 178, endPoint x: 805, endPoint y: 357, distance: 306.7
click at [875, 372] on div "Linked Orders 2 Order Type 18 Statuses Sales Order Status All Archived Draft Qu…" at bounding box center [764, 367] width 1177 height 622
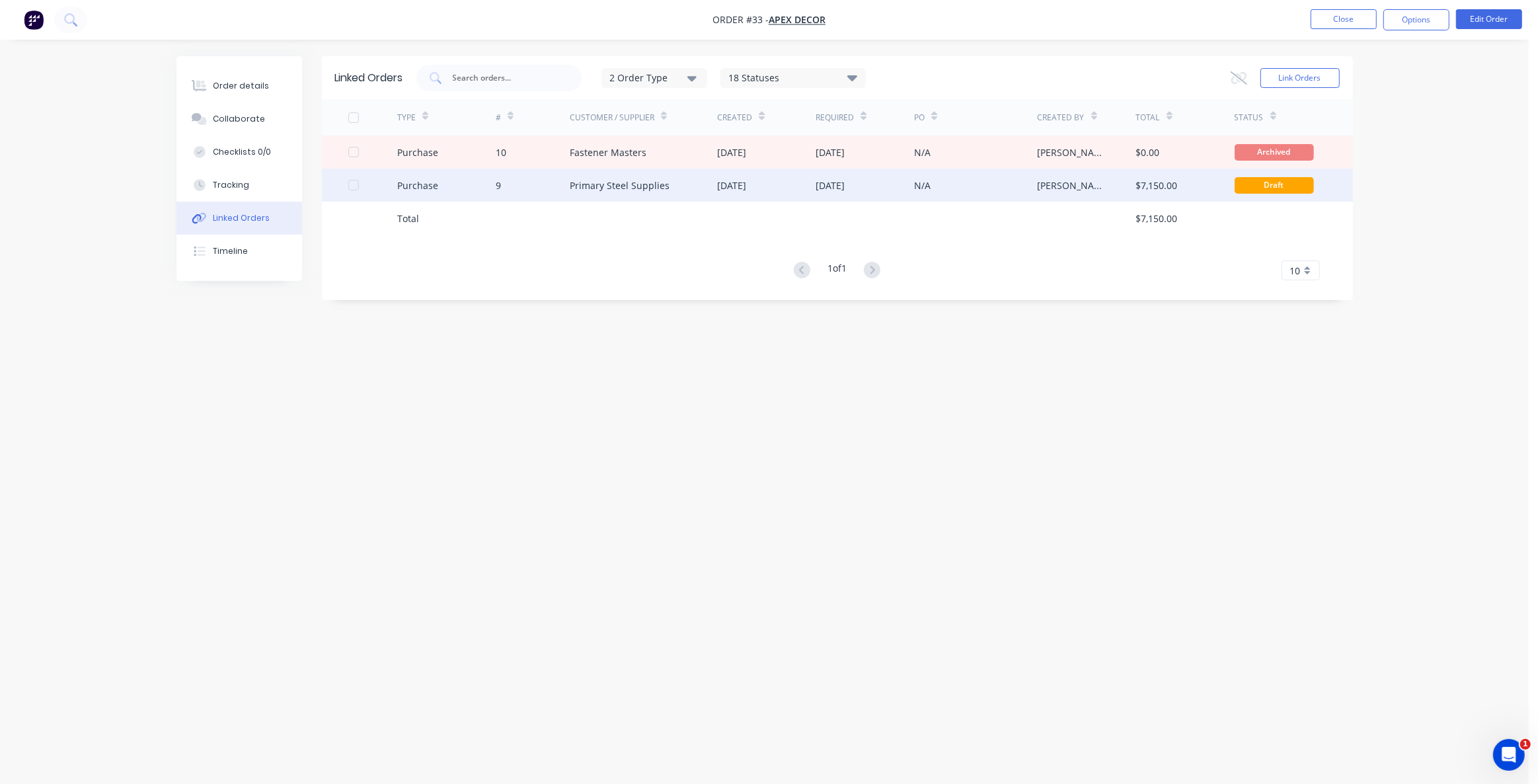
click at [665, 175] on div "Primary Steel Supplies" at bounding box center [644, 185] width 148 height 33
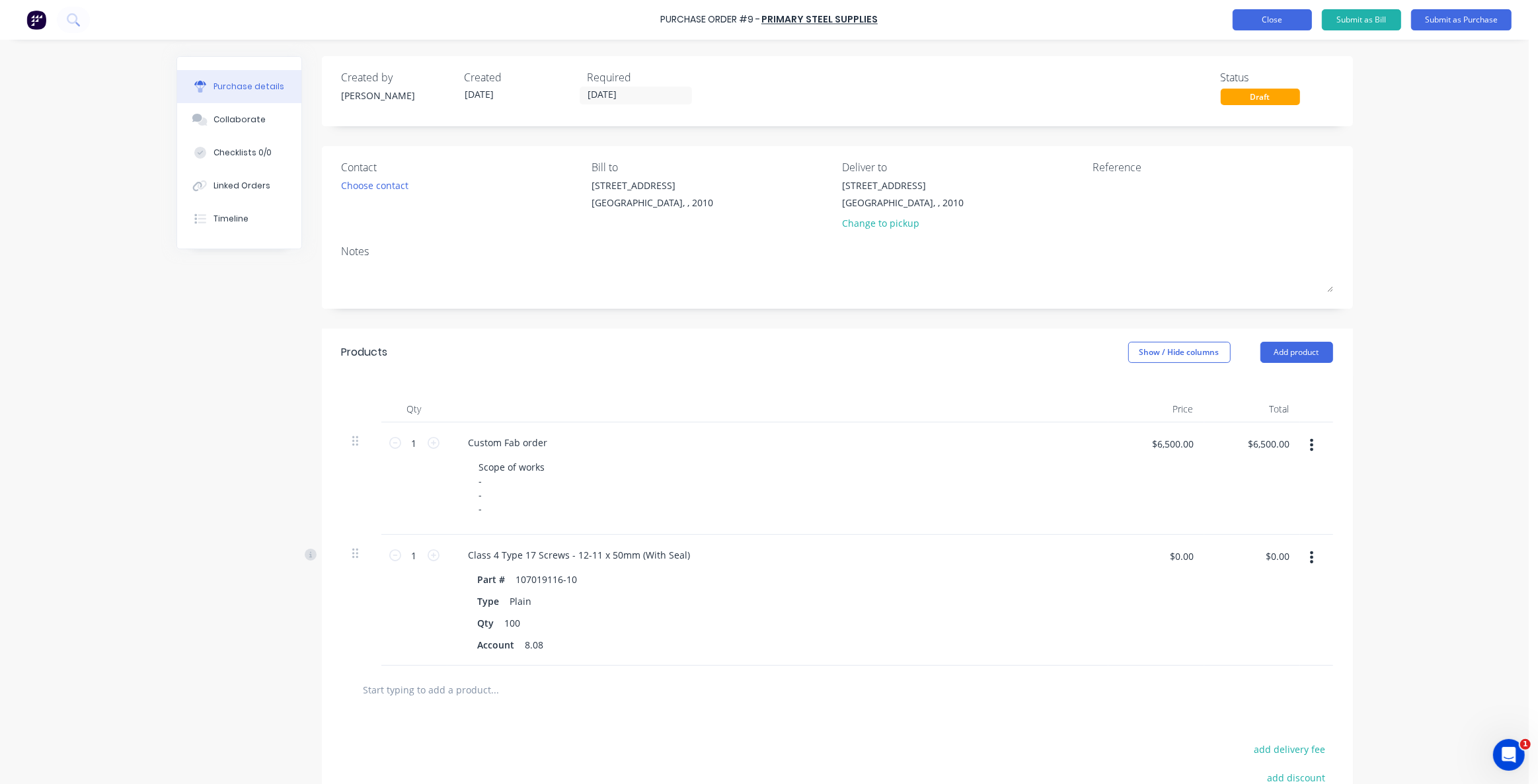
click at [1282, 21] on button "Close" at bounding box center [1273, 20] width 79 height 21
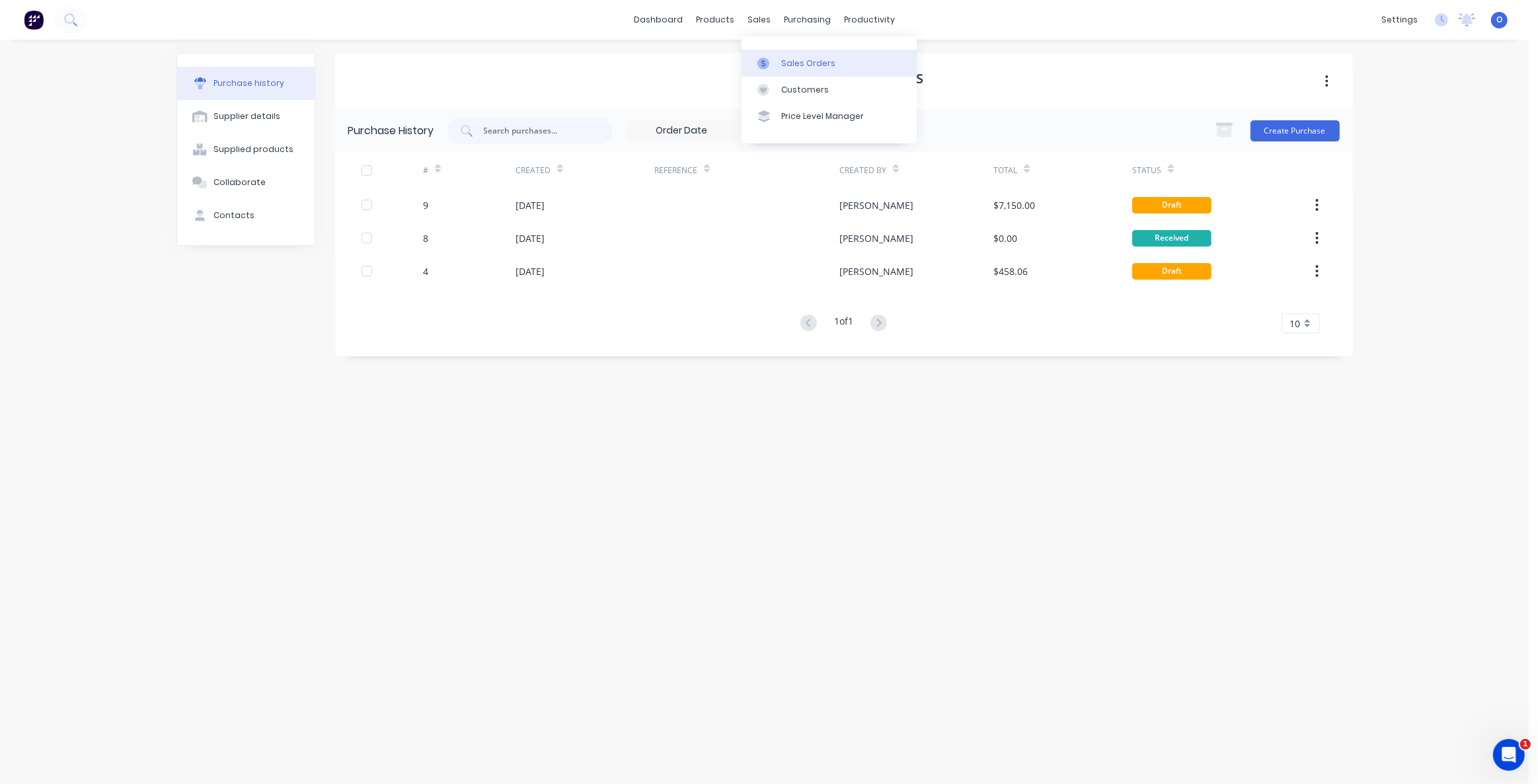
click at [785, 59] on div "Sales Orders" at bounding box center [808, 63] width 54 height 12
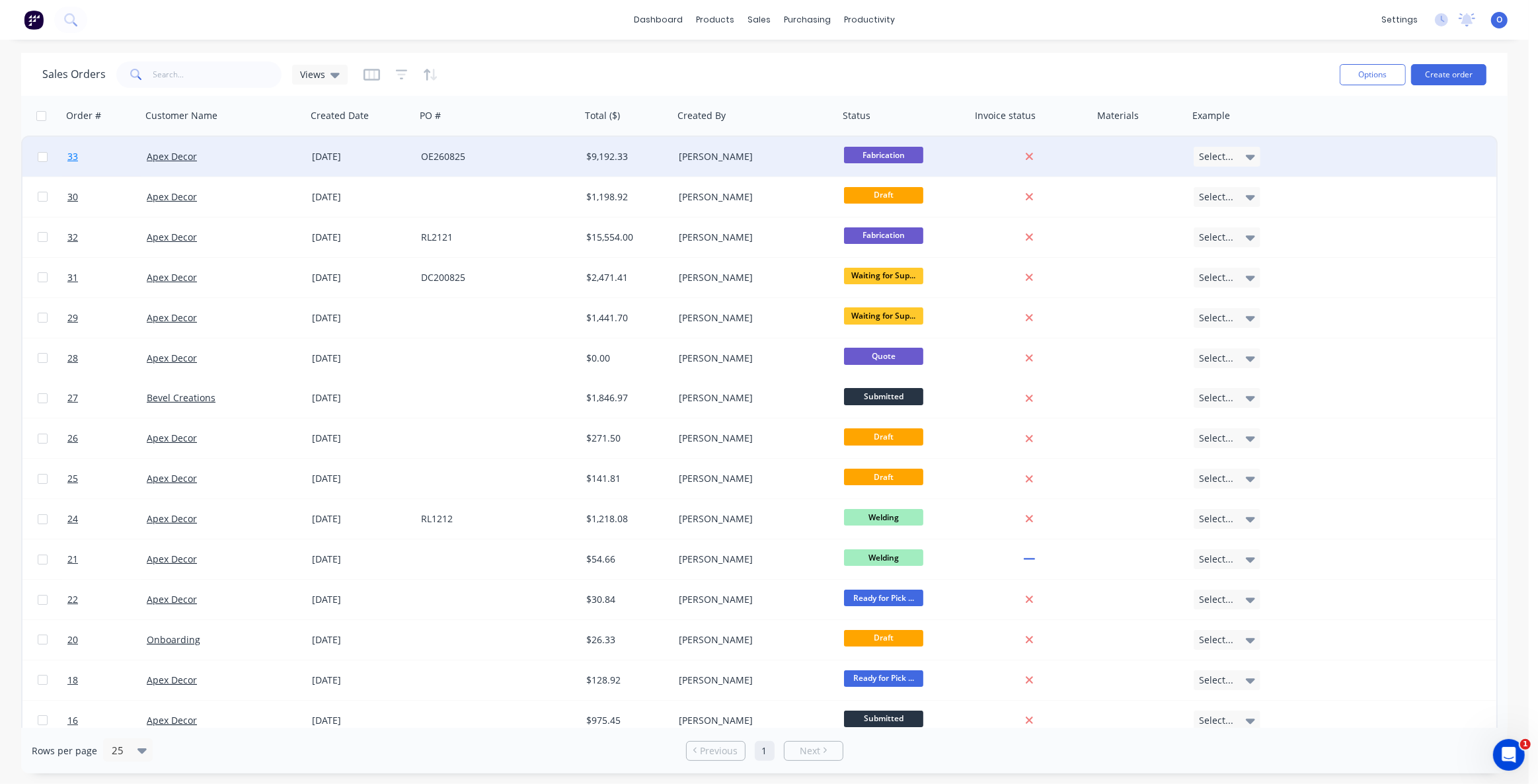
click at [85, 160] on link "33" at bounding box center [107, 157] width 79 height 40
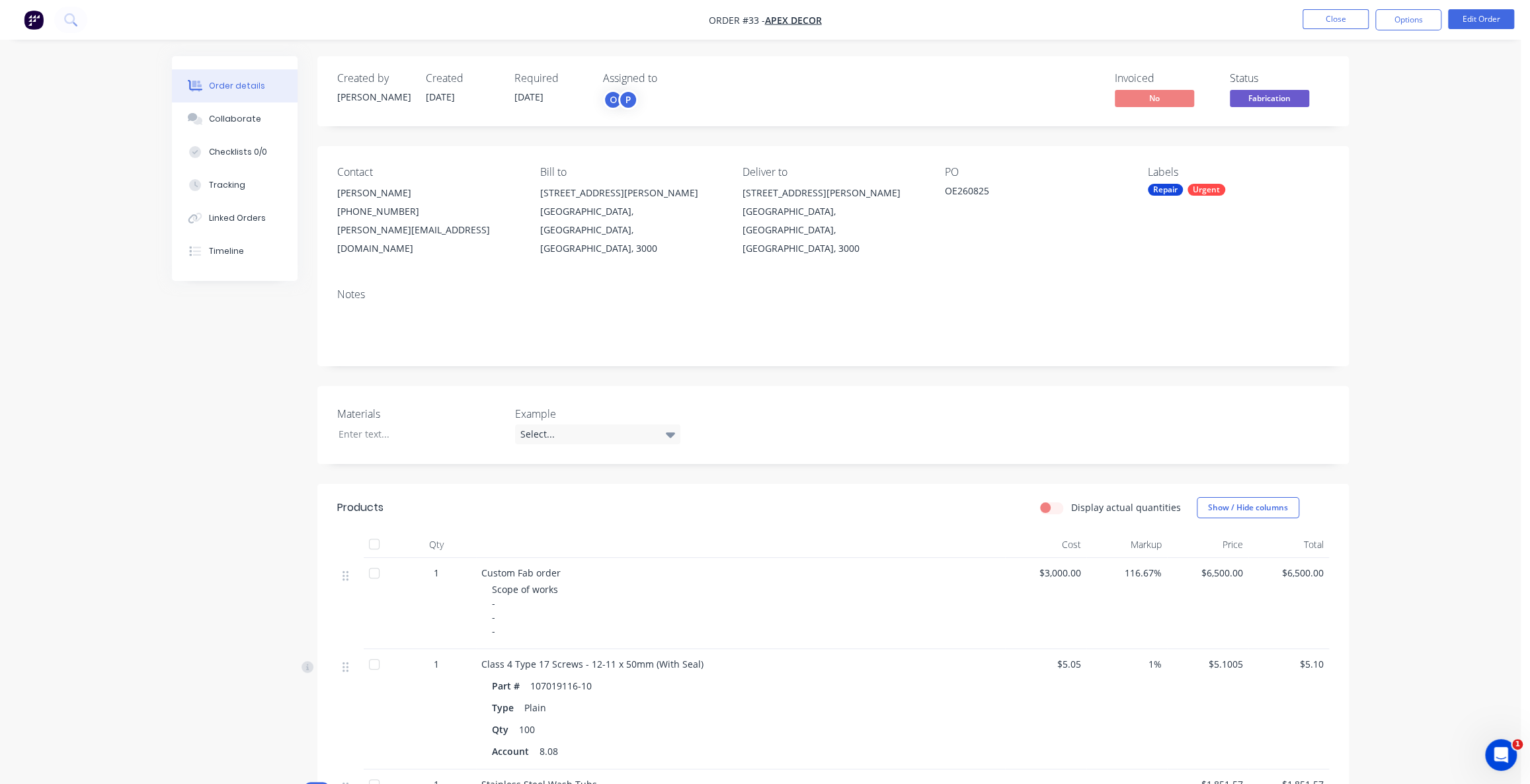
click at [1428, 154] on div "Order details Collaborate Checklists 0/0 Tracking Linked Orders Timeline Order …" at bounding box center [761, 776] width 1522 height 1554
click at [1420, 25] on button "Options" at bounding box center [1408, 20] width 66 height 21
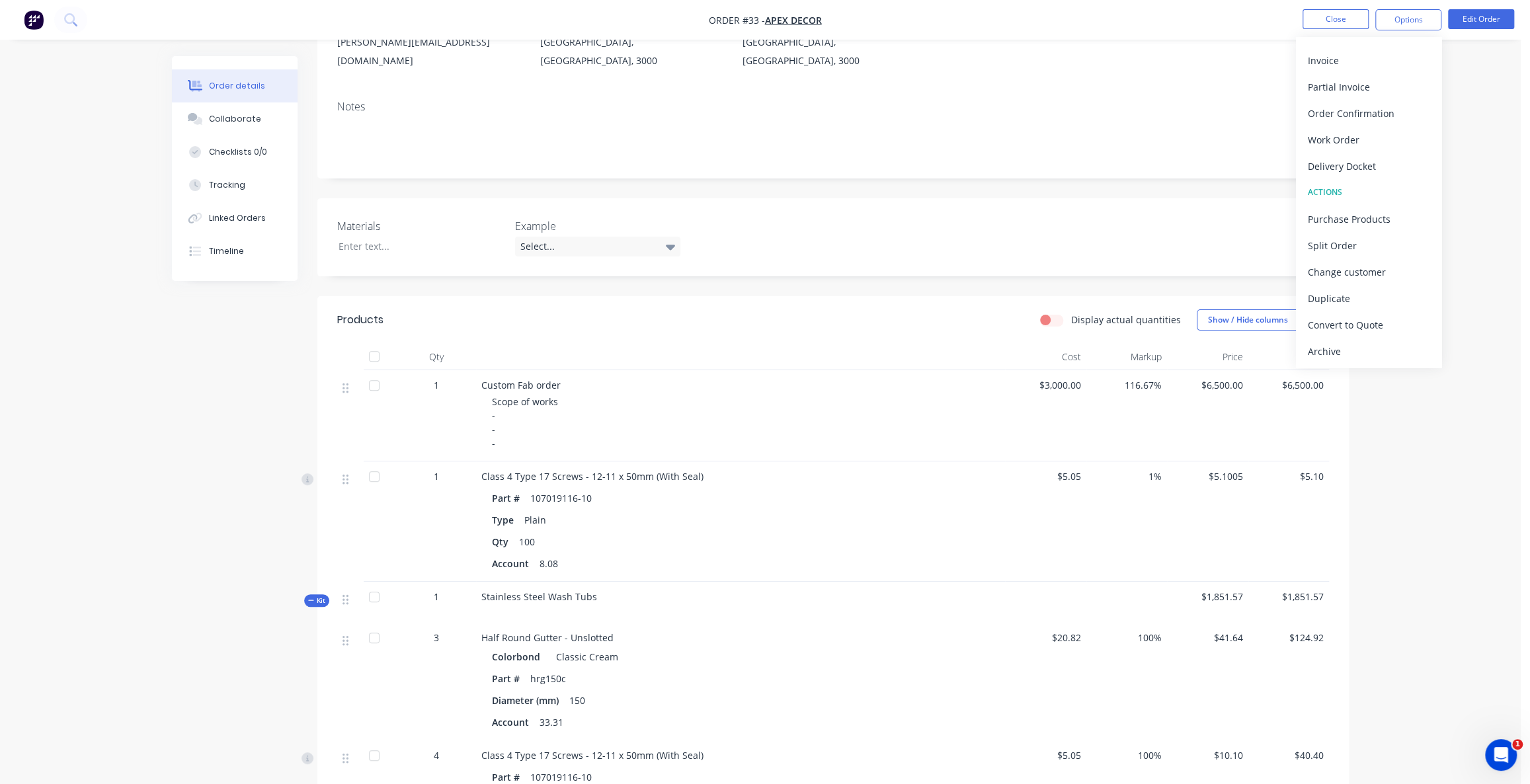
scroll to position [59, 0]
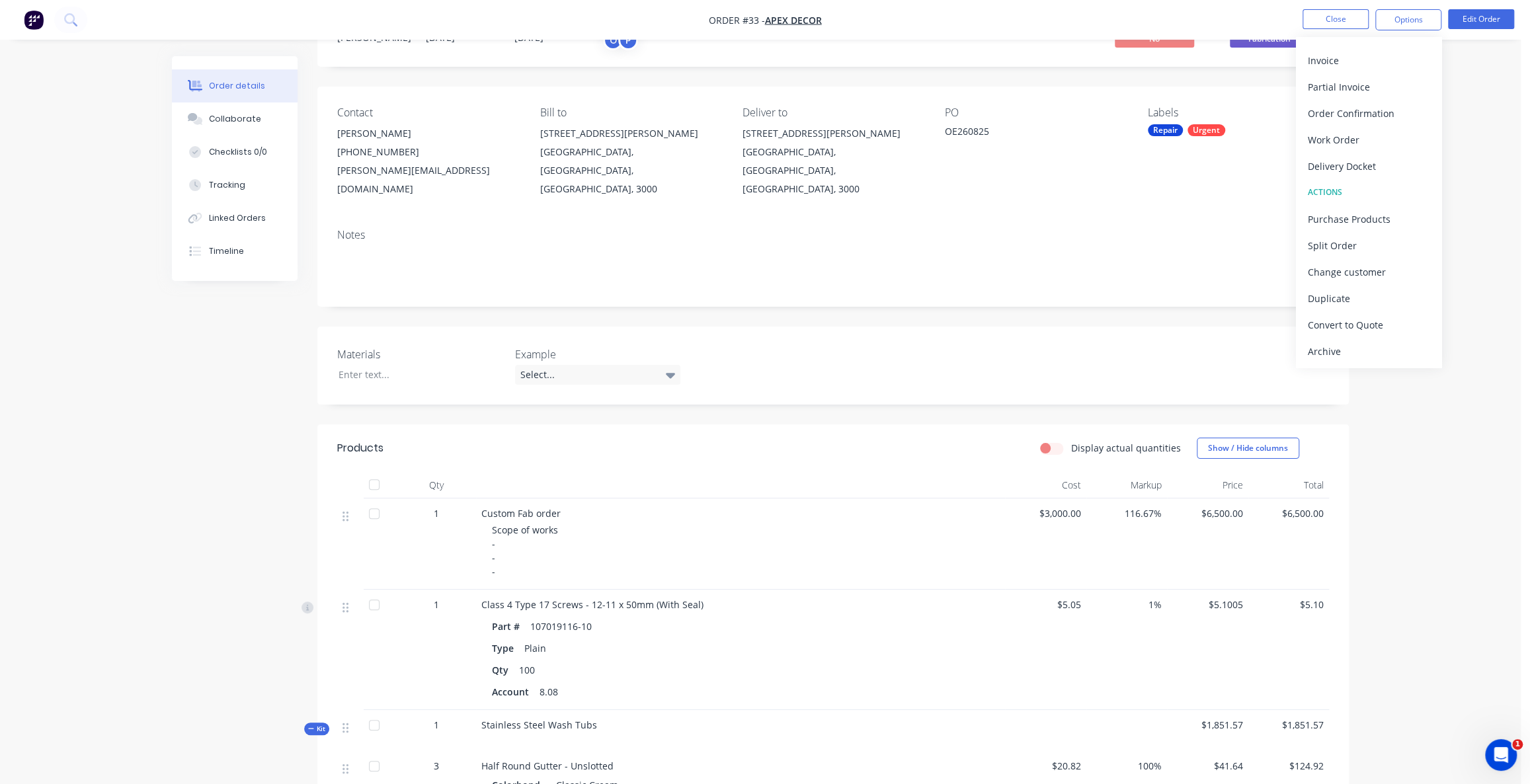
click at [1484, 168] on div "Order details Collaborate Checklists 0/0 Tracking Linked Orders Timeline Order …" at bounding box center [761, 717] width 1522 height 1554
click at [1337, 23] on button "Close" at bounding box center [1336, 19] width 66 height 20
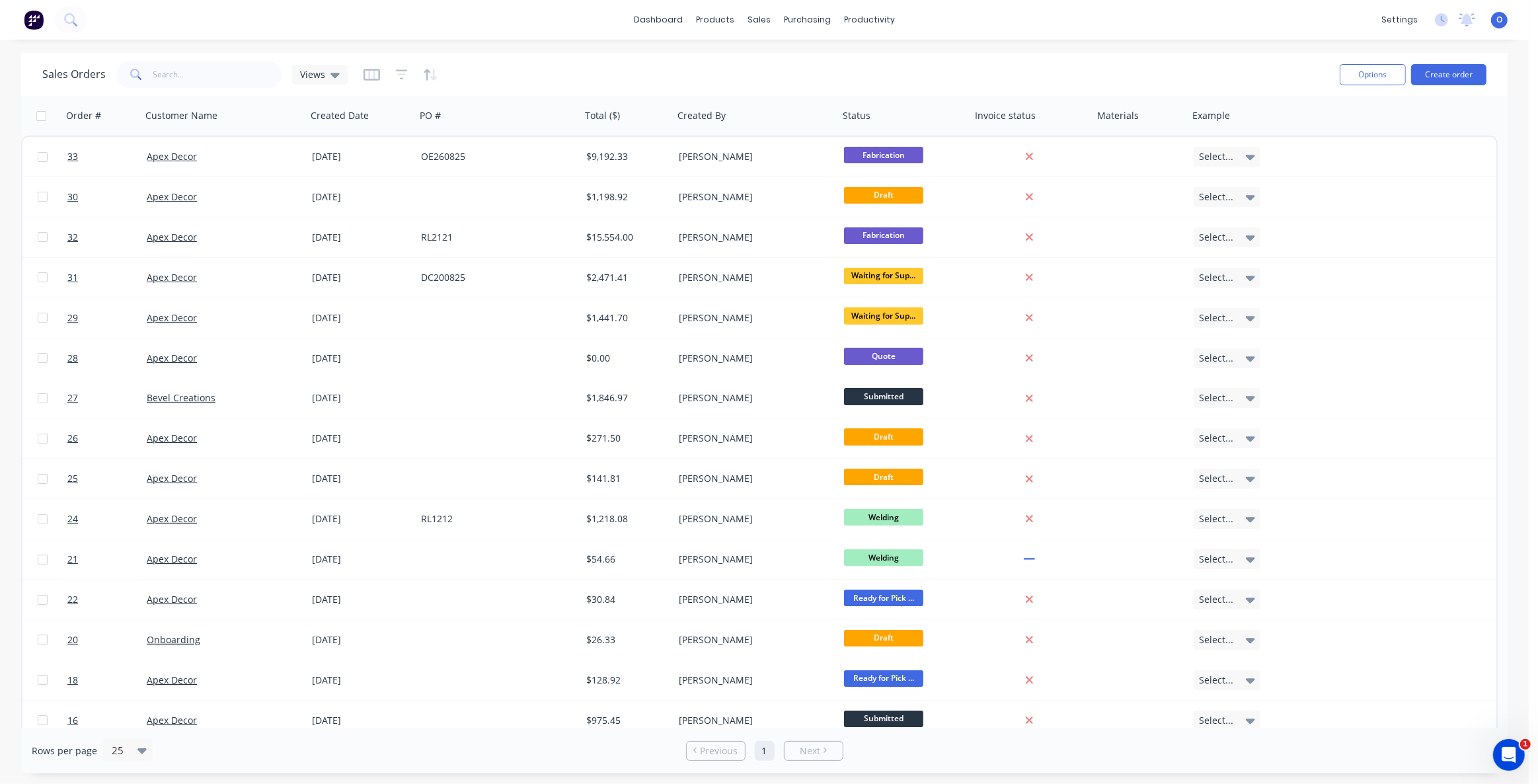
click at [854, 83] on div "Sales Orders Views" at bounding box center [686, 75] width 1287 height 32
click at [1223, 123] on div at bounding box center [1226, 116] width 67 height 26
click at [1234, 171] on button "Delete" at bounding box center [1242, 169] width 99 height 26
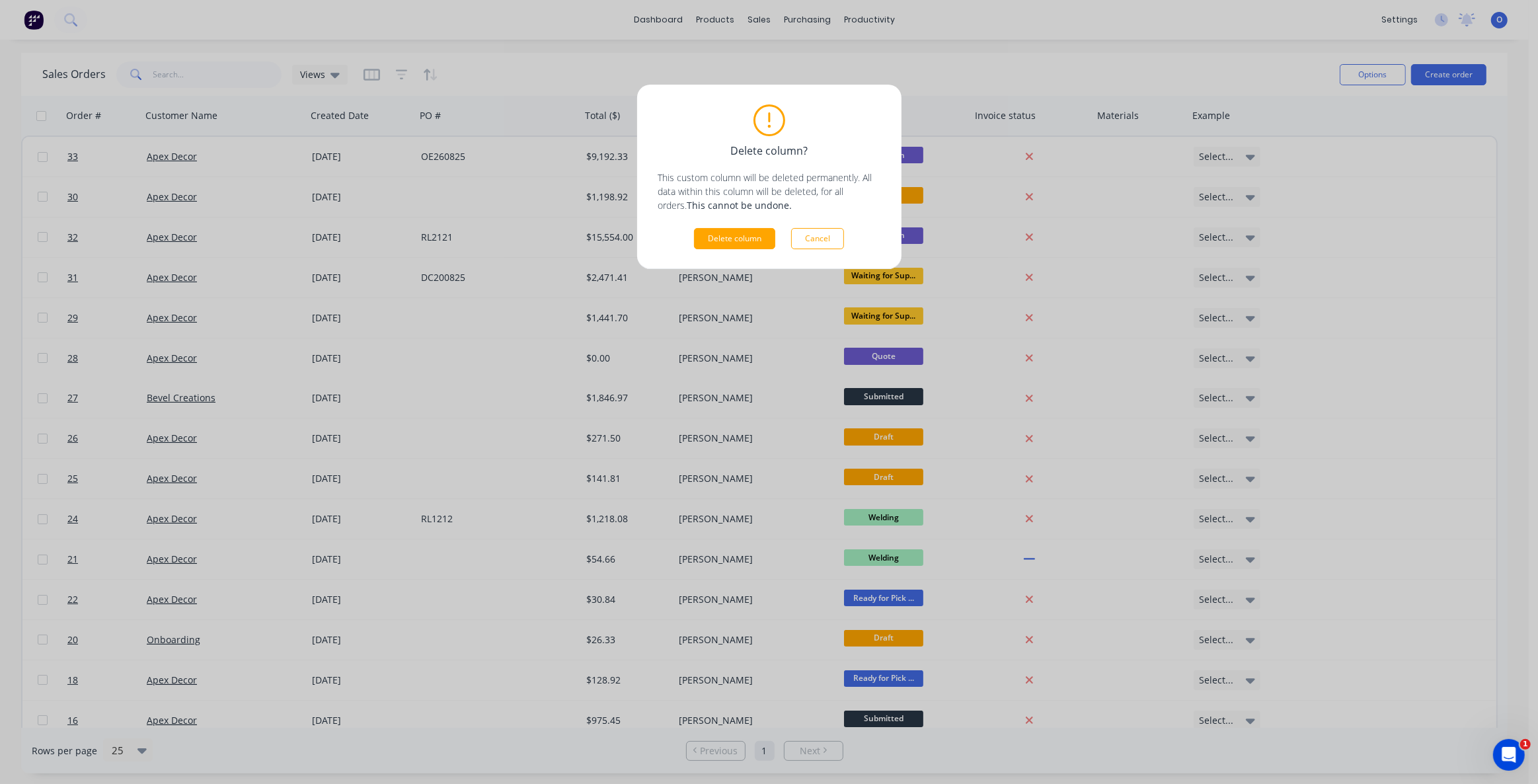
click at [1126, 58] on div "Delete column? This custom column will be deleted permanently. All data within …" at bounding box center [769, 392] width 1538 height 784
click at [828, 238] on button "Cancel" at bounding box center [818, 239] width 53 height 21
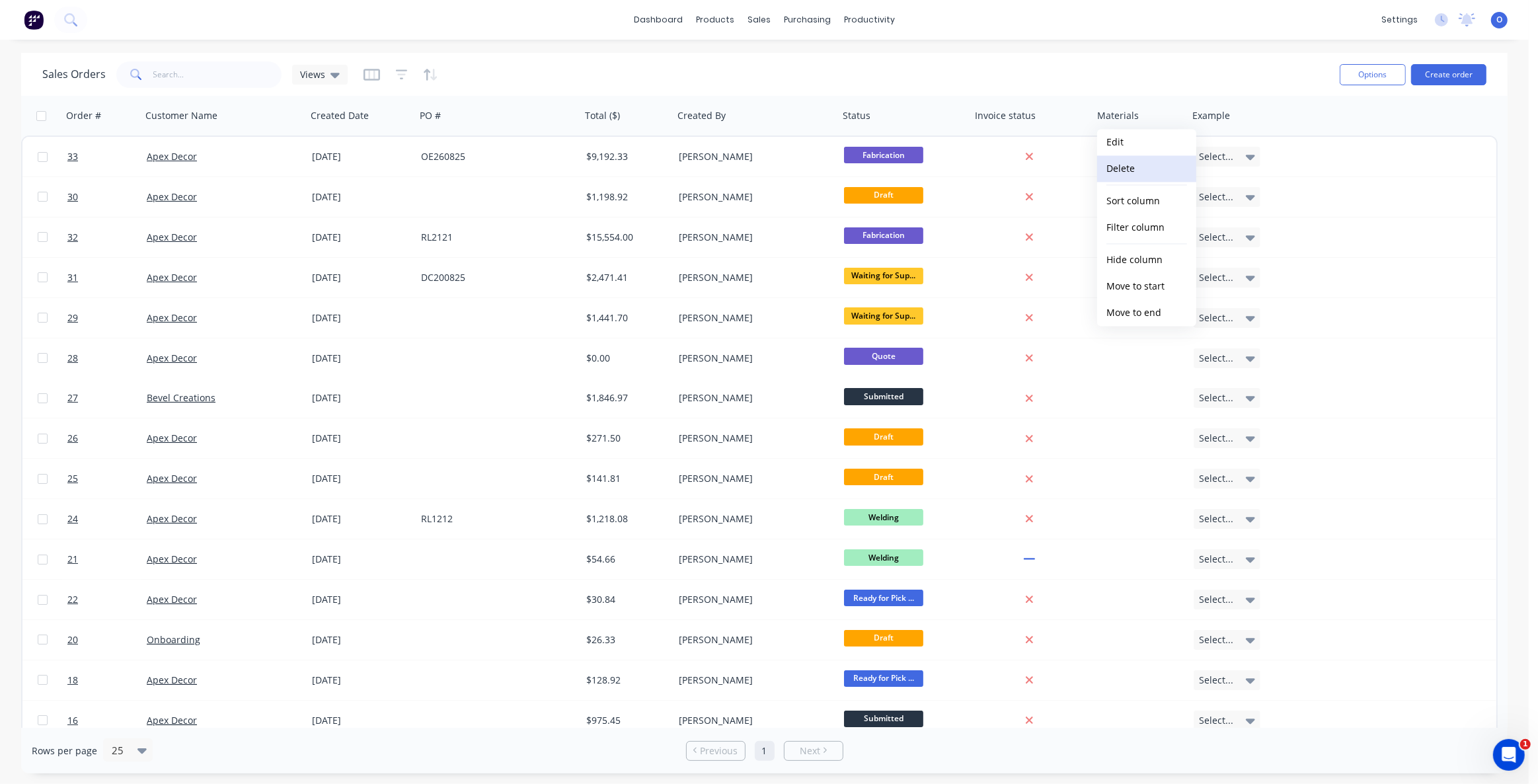
click at [1128, 171] on button "Delete" at bounding box center [1146, 169] width 99 height 26
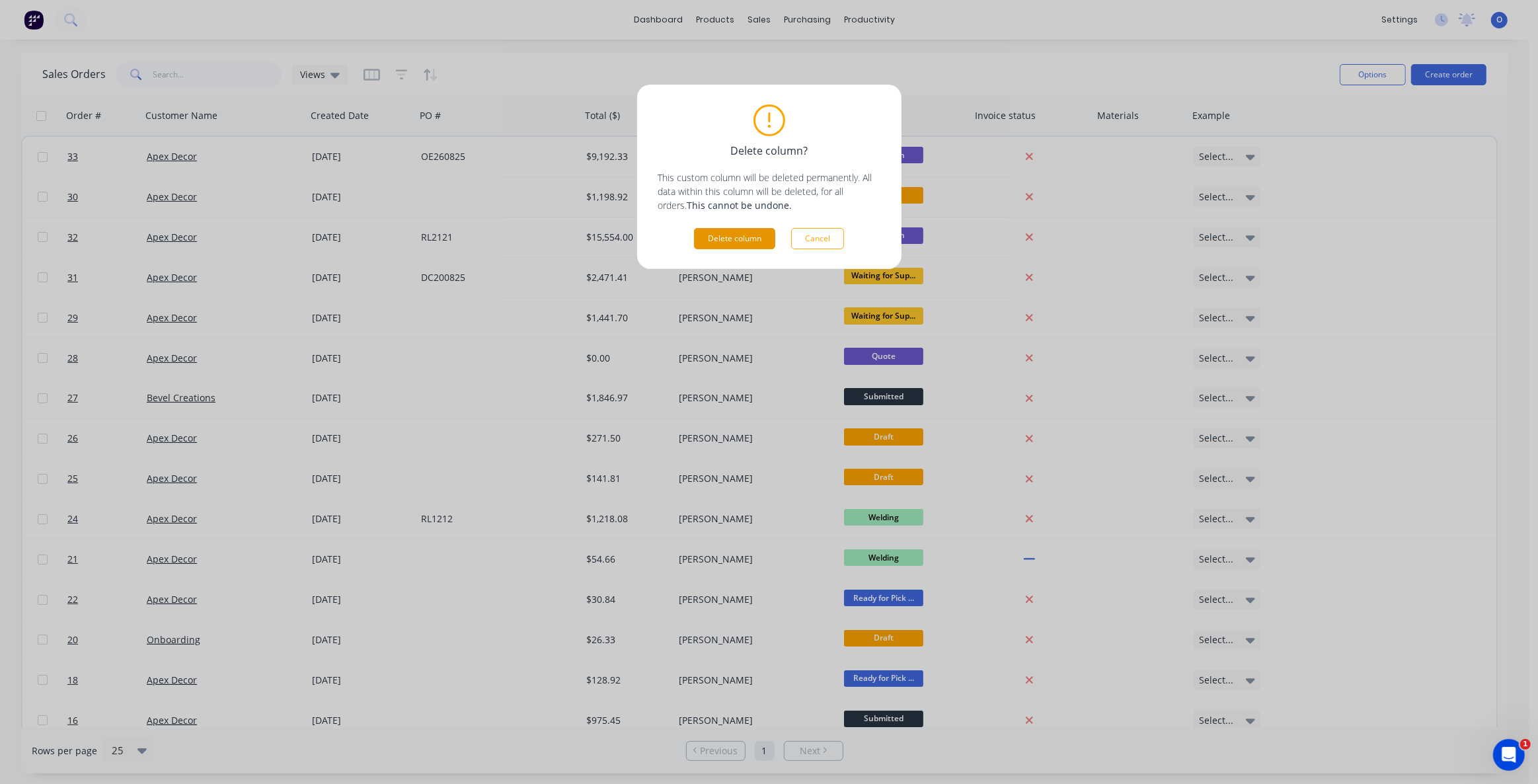
click at [745, 233] on button "Delete column" at bounding box center [735, 239] width 81 height 21
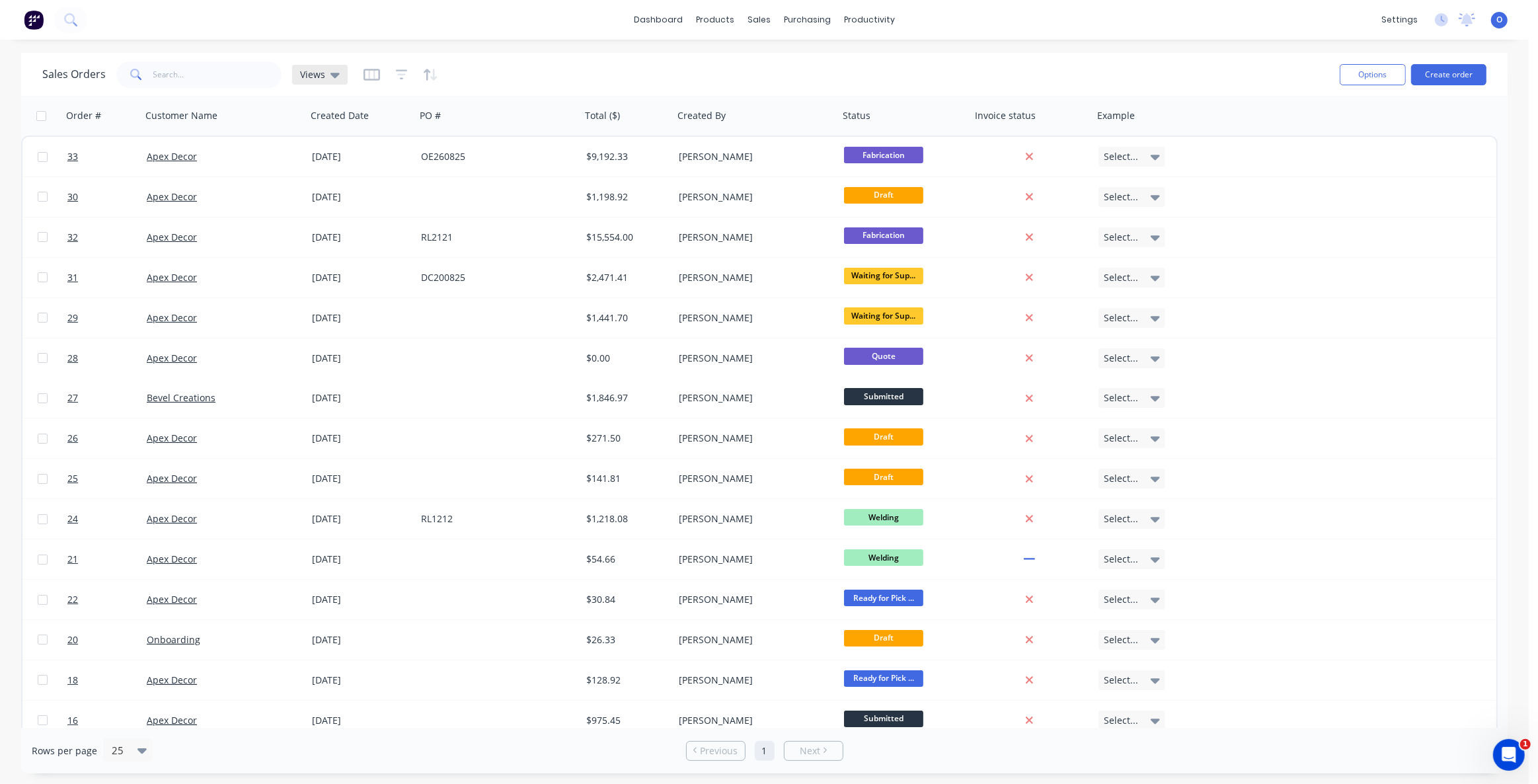
click at [313, 78] on span "Views" at bounding box center [312, 74] width 25 height 14
click at [611, 63] on div "Sales Orders Views" at bounding box center [686, 75] width 1287 height 32
click at [1126, 76] on div "Sales Orders Views" at bounding box center [686, 75] width 1287 height 32
click at [1124, 76] on div "Sales Orders Views" at bounding box center [686, 75] width 1287 height 32
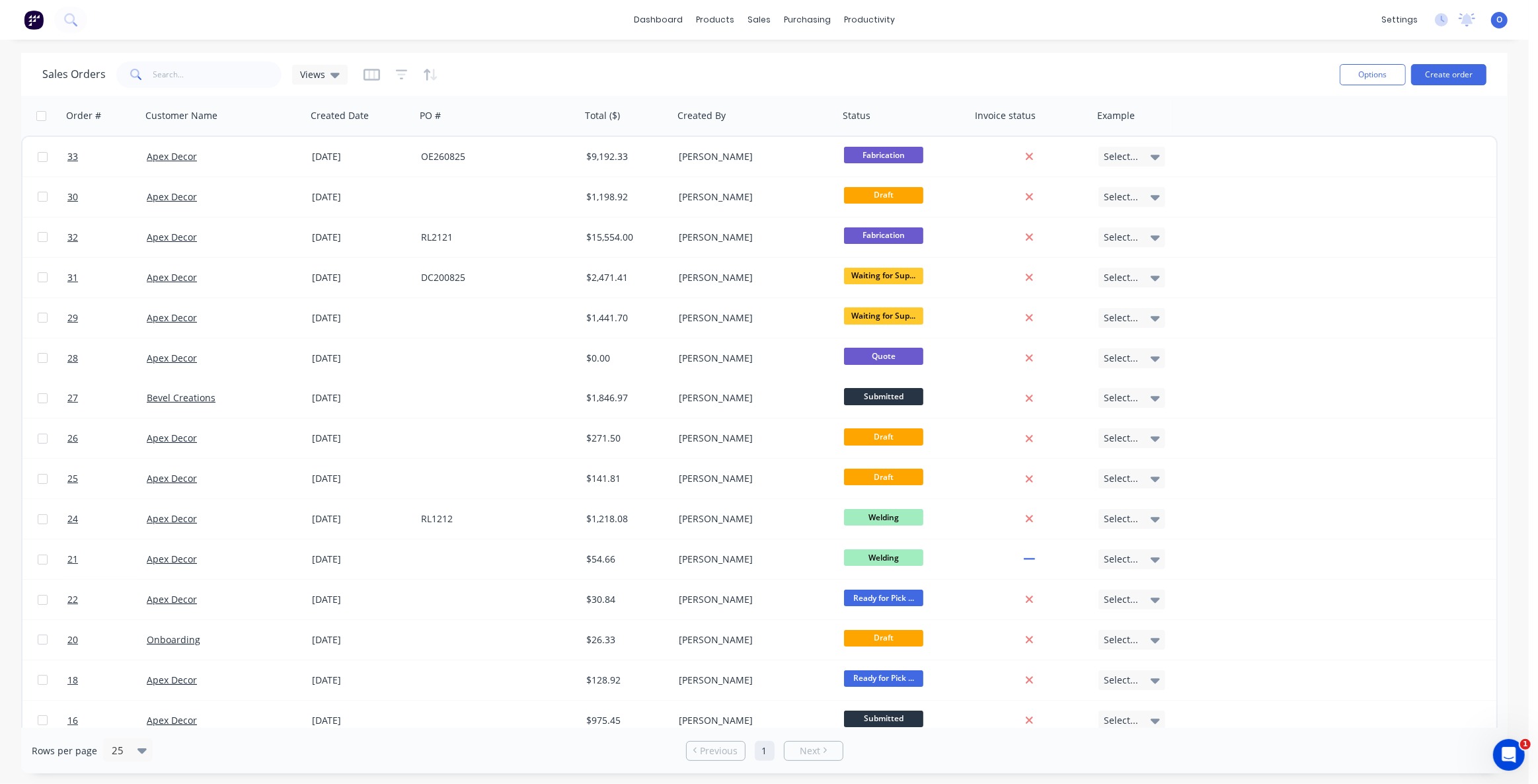
click at [1124, 76] on div "Sales Orders Views" at bounding box center [686, 75] width 1287 height 32
click at [365, 76] on icon "button" at bounding box center [372, 75] width 17 height 13
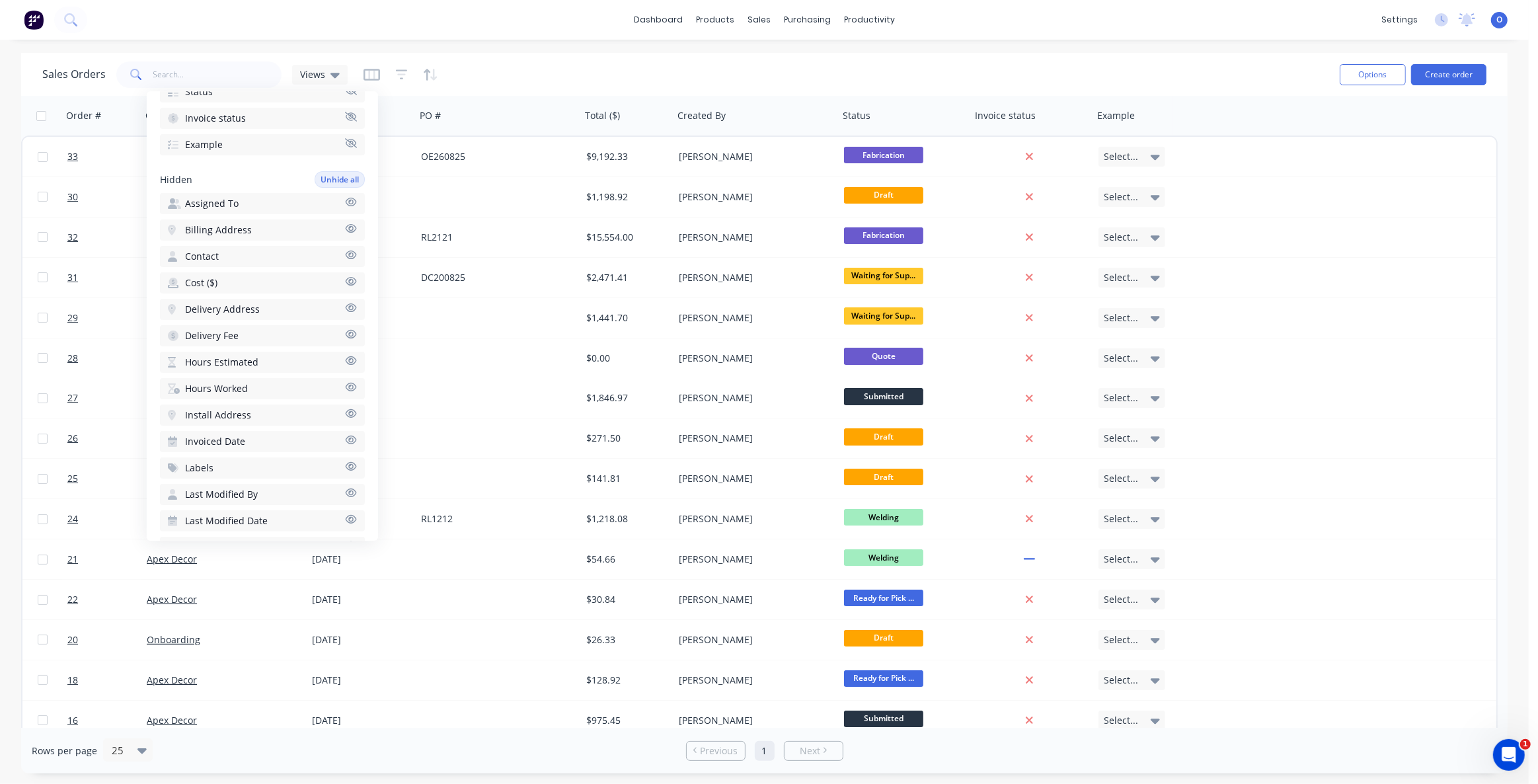
scroll to position [300, 0]
click at [246, 436] on button "Labels" at bounding box center [262, 440] width 205 height 21
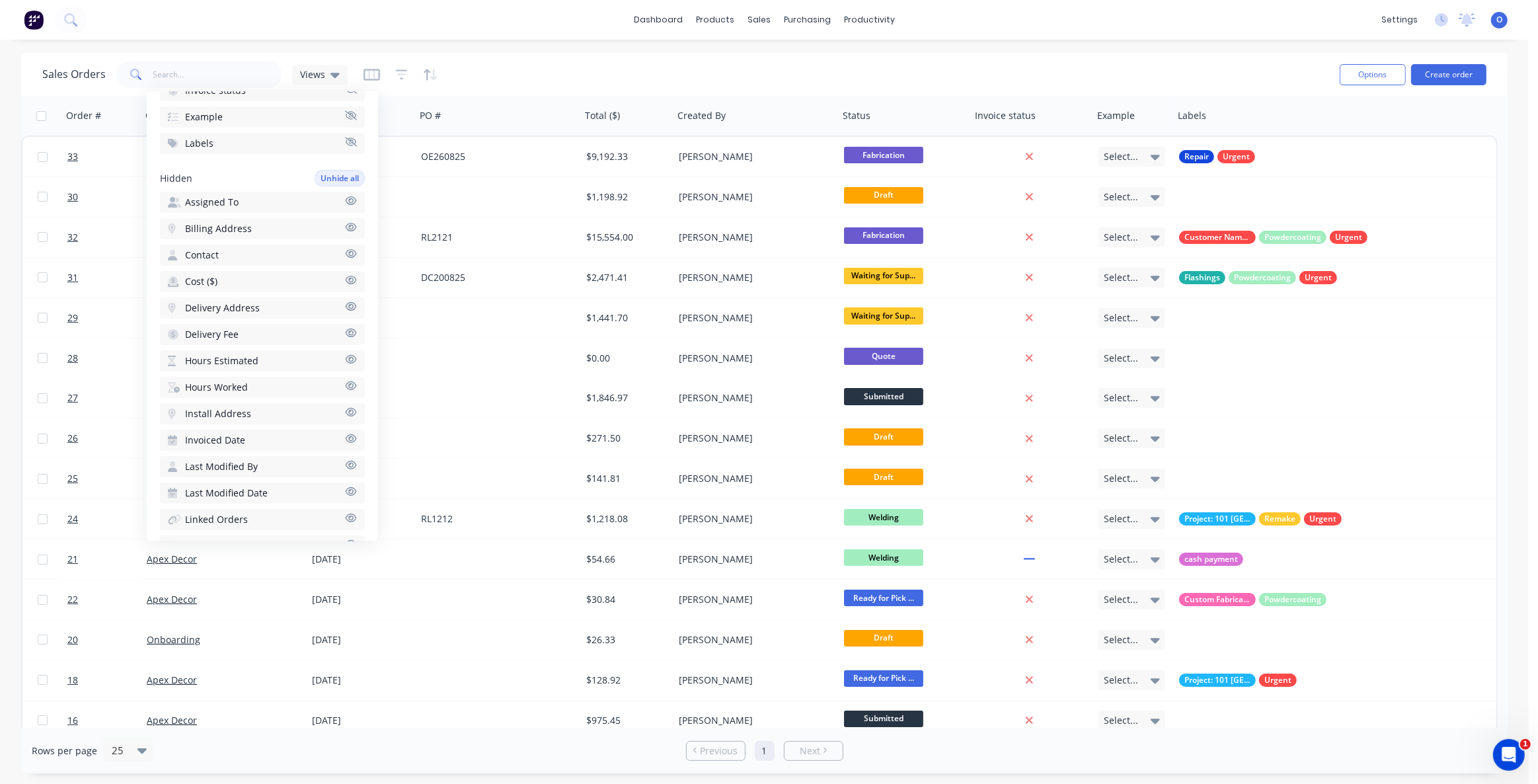
click at [1011, 74] on div "Sales Orders Views" at bounding box center [686, 75] width 1287 height 32
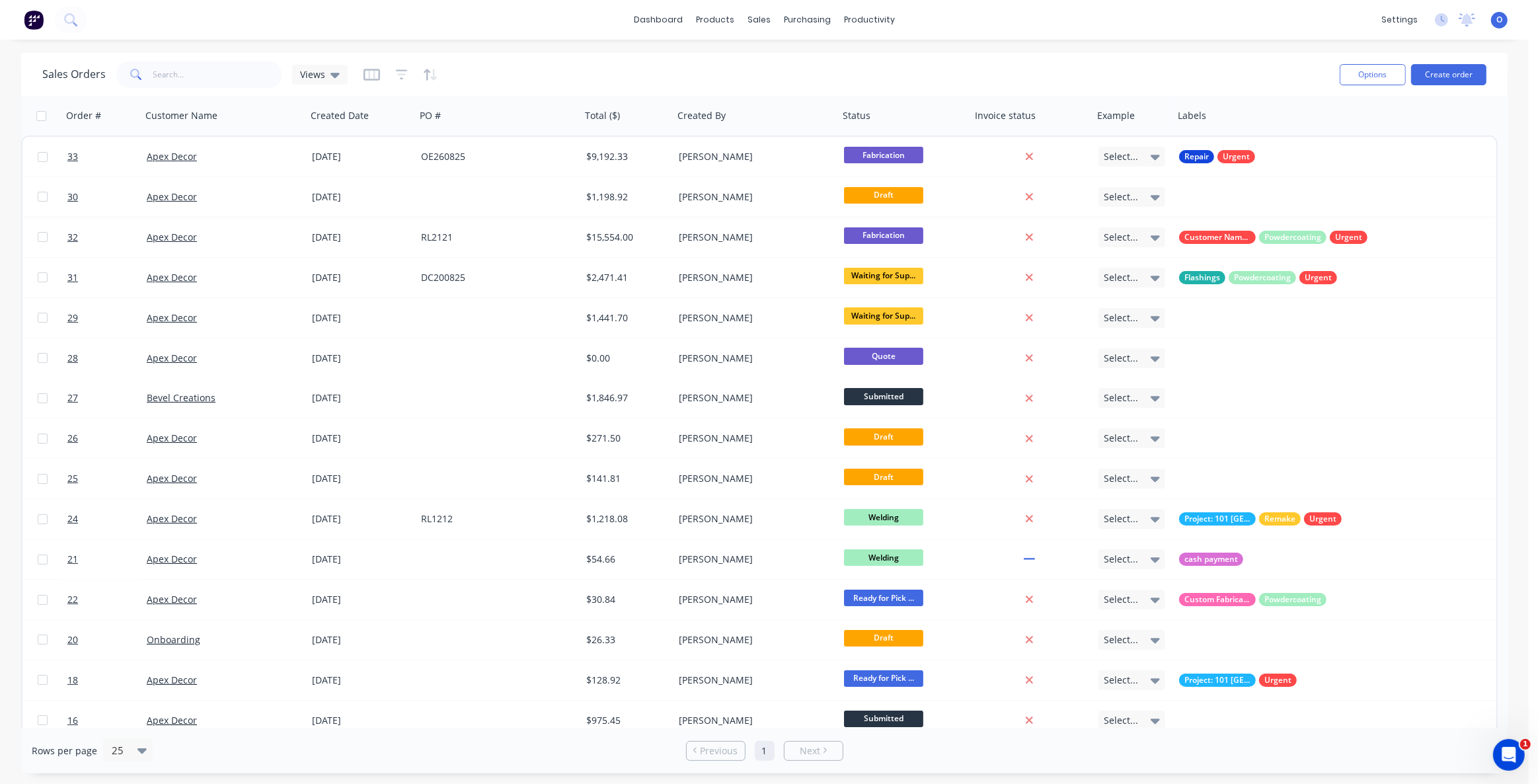
click at [1021, 74] on div "Sales Orders Views" at bounding box center [686, 75] width 1287 height 32
click at [1064, 56] on div "Sales Orders Views Options Create order" at bounding box center [764, 75] width 1487 height 43
click at [37, 27] on img at bounding box center [33, 20] width 20 height 20
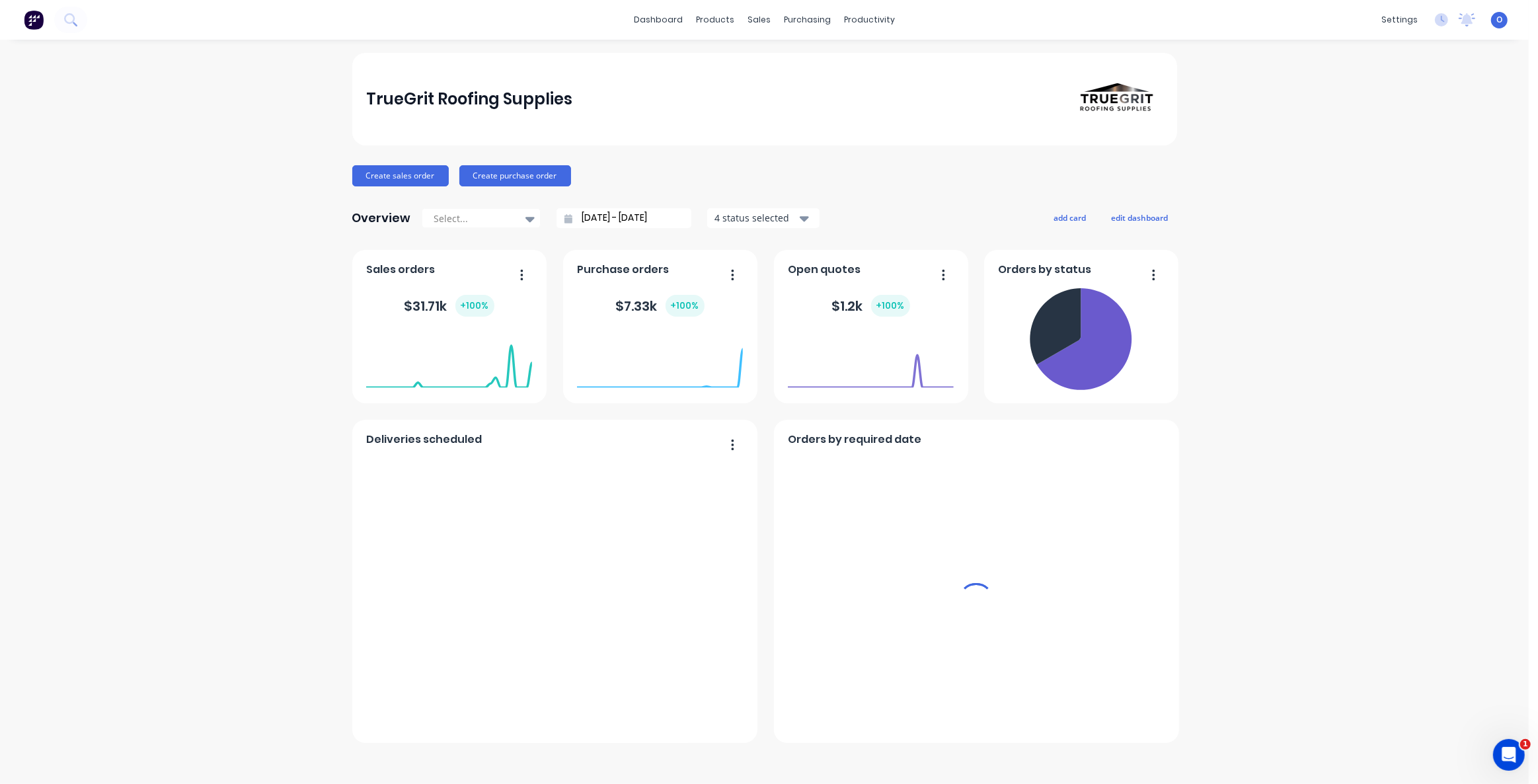
click at [132, 172] on div "TrueGrit Roofing Supplies Create sales order Create purchase order Overview Sel…" at bounding box center [764, 411] width 1530 height 718
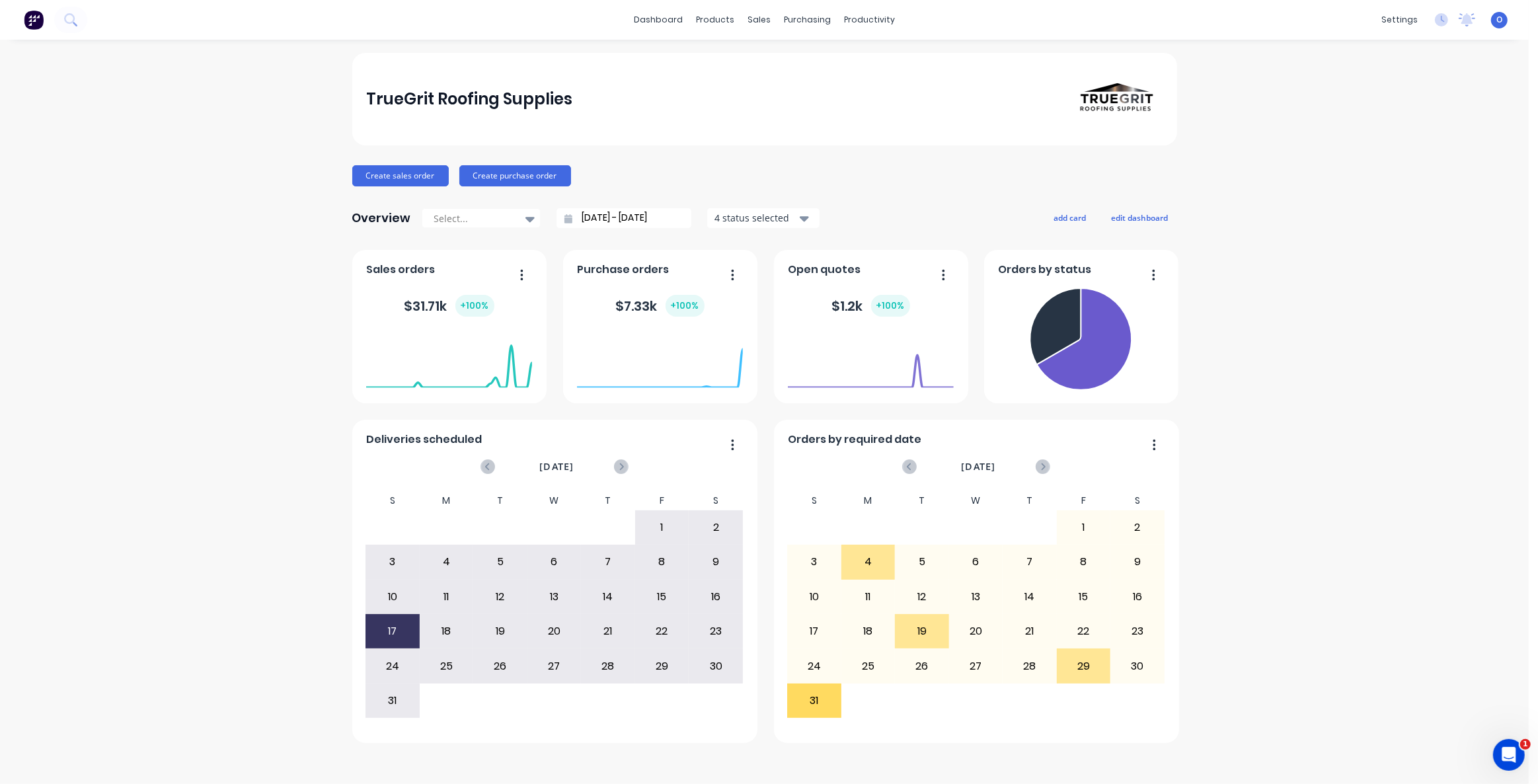
click at [1492, 165] on div "TrueGrit Roofing Supplies Create sales order Create purchase order Overview Sel…" at bounding box center [764, 411] width 1530 height 718
